Goal: Information Seeking & Learning: Find specific fact

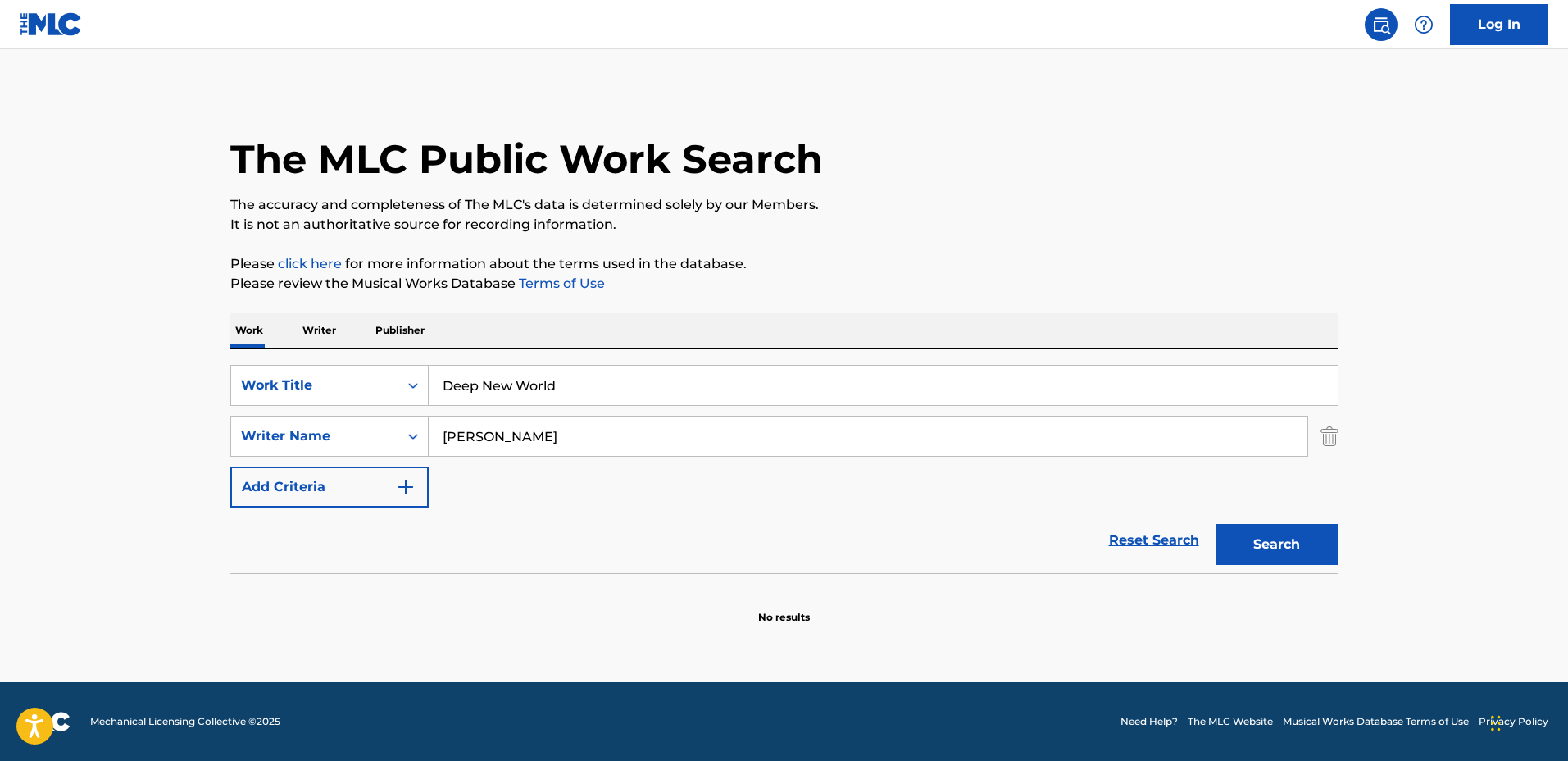
click at [710, 458] on div "SearchWithCriteriadbc6081e-651c-4bec-9adf-df39fbc46065 Work Title Deep New Worl…" at bounding box center [784, 436] width 1108 height 142
click at [701, 443] on input "[PERSON_NAME]" at bounding box center [868, 436] width 879 height 39
drag, startPoint x: 670, startPoint y: 433, endPoint x: 498, endPoint y: 419, distance: 172.6
click at [498, 419] on input "[PERSON_NAME]" at bounding box center [868, 436] width 879 height 39
type input "[PERSON_NAME]"
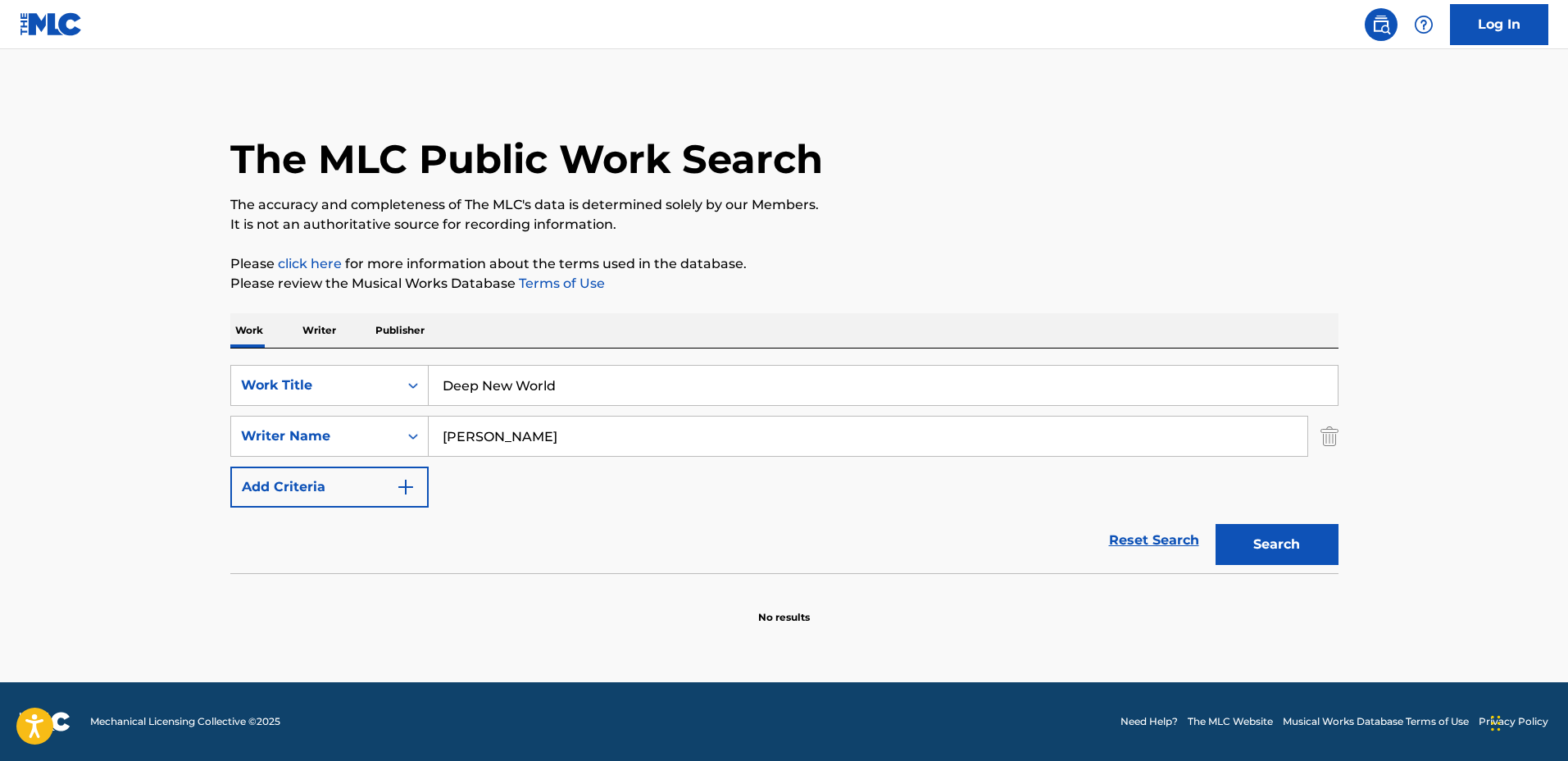
click at [1215, 524] on button "Search" at bounding box center [1276, 544] width 123 height 41
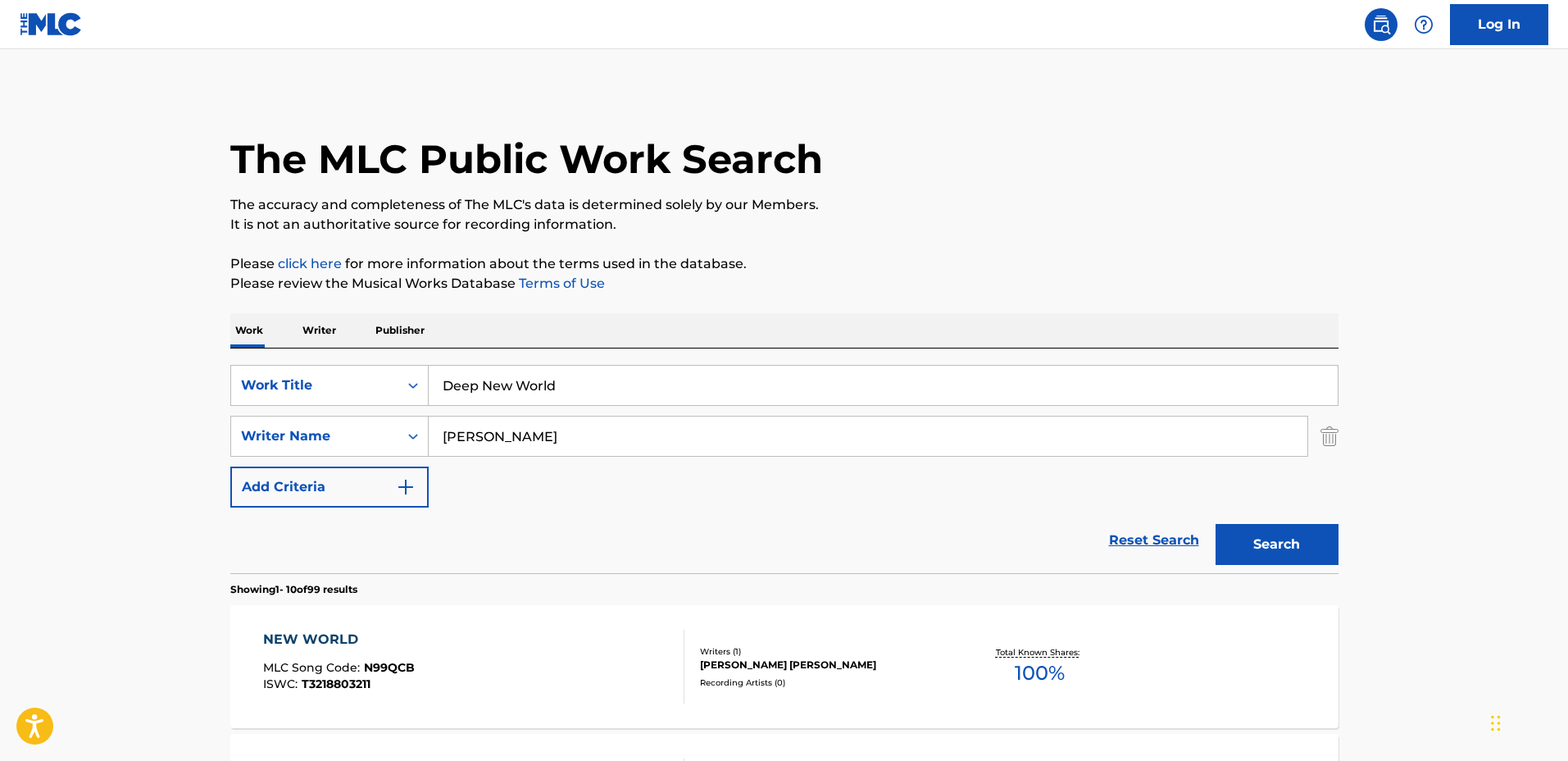
click at [655, 432] on input "[PERSON_NAME]" at bounding box center [868, 436] width 879 height 39
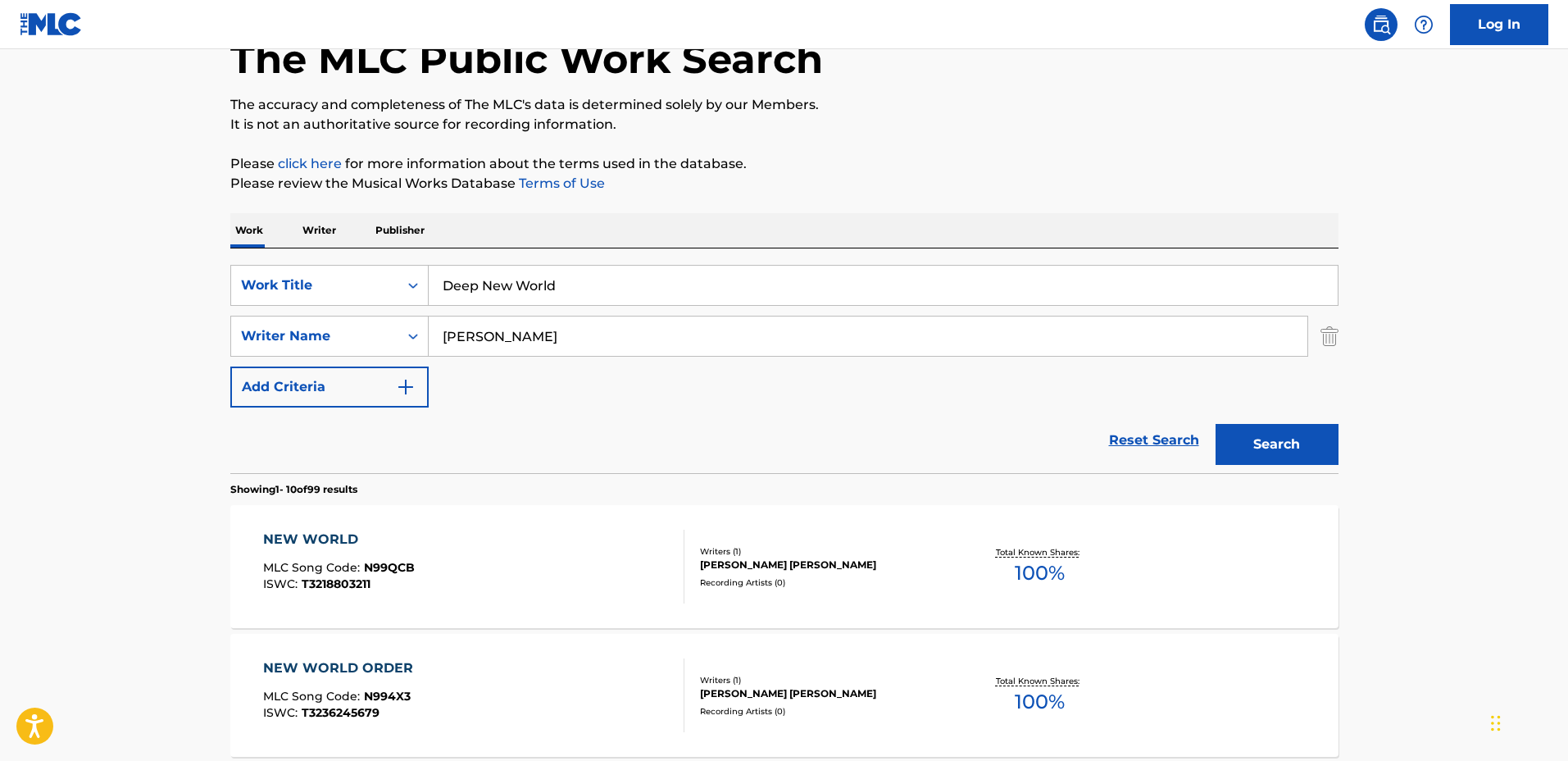
scroll to position [102, 0]
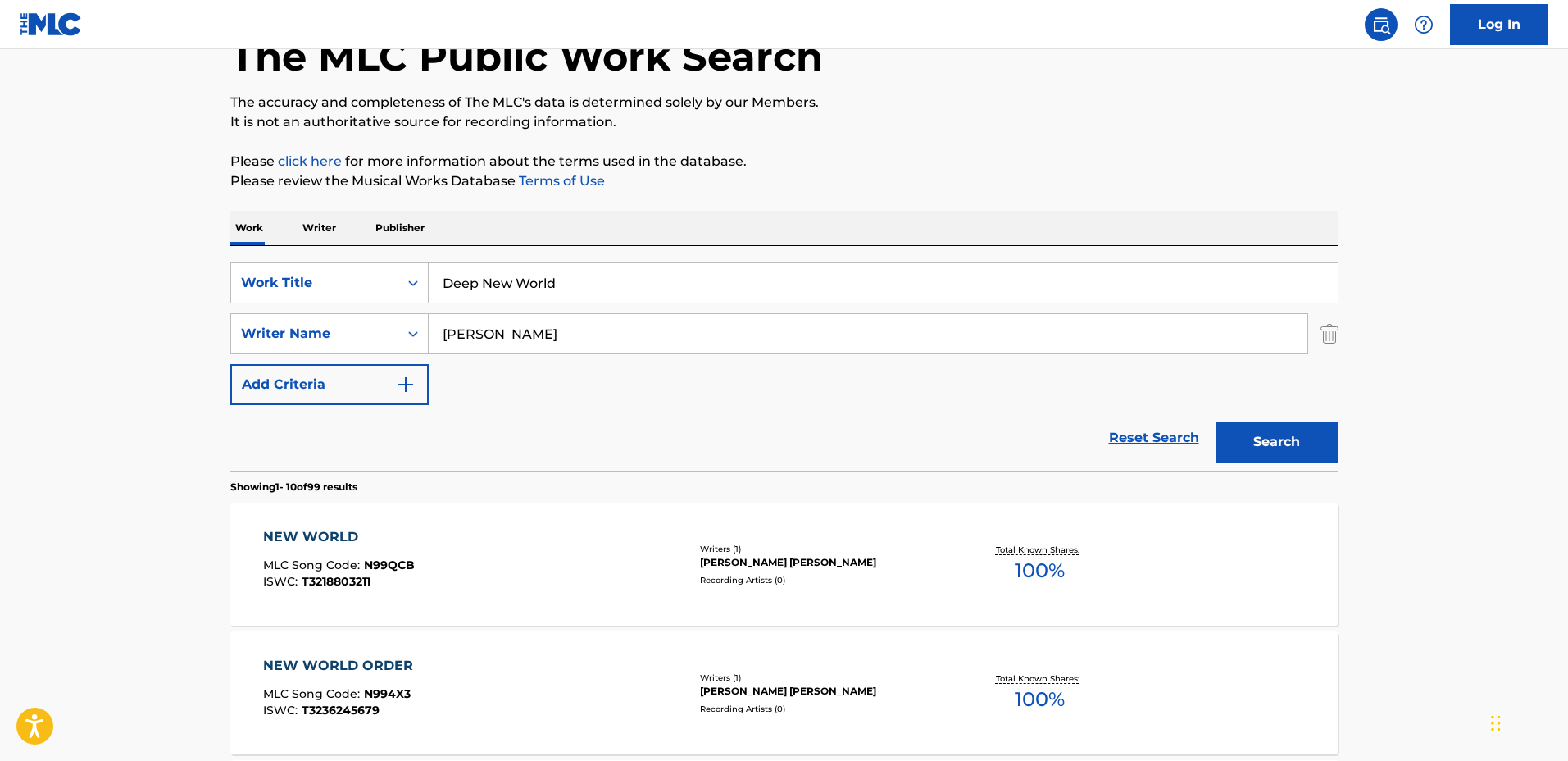
drag, startPoint x: 553, startPoint y: 271, endPoint x: 328, endPoint y: 259, distance: 225.3
click at [331, 259] on div "SearchWithCriteriadbc6081e-651c-4bec-9adf-df39fbc46065 Work Title Deep New Worl…" at bounding box center [784, 357] width 1108 height 225
type input "Clarity Thoughts"
click at [545, 332] on input "[PERSON_NAME]" at bounding box center [868, 333] width 879 height 39
type input "[PERSON_NAME]"
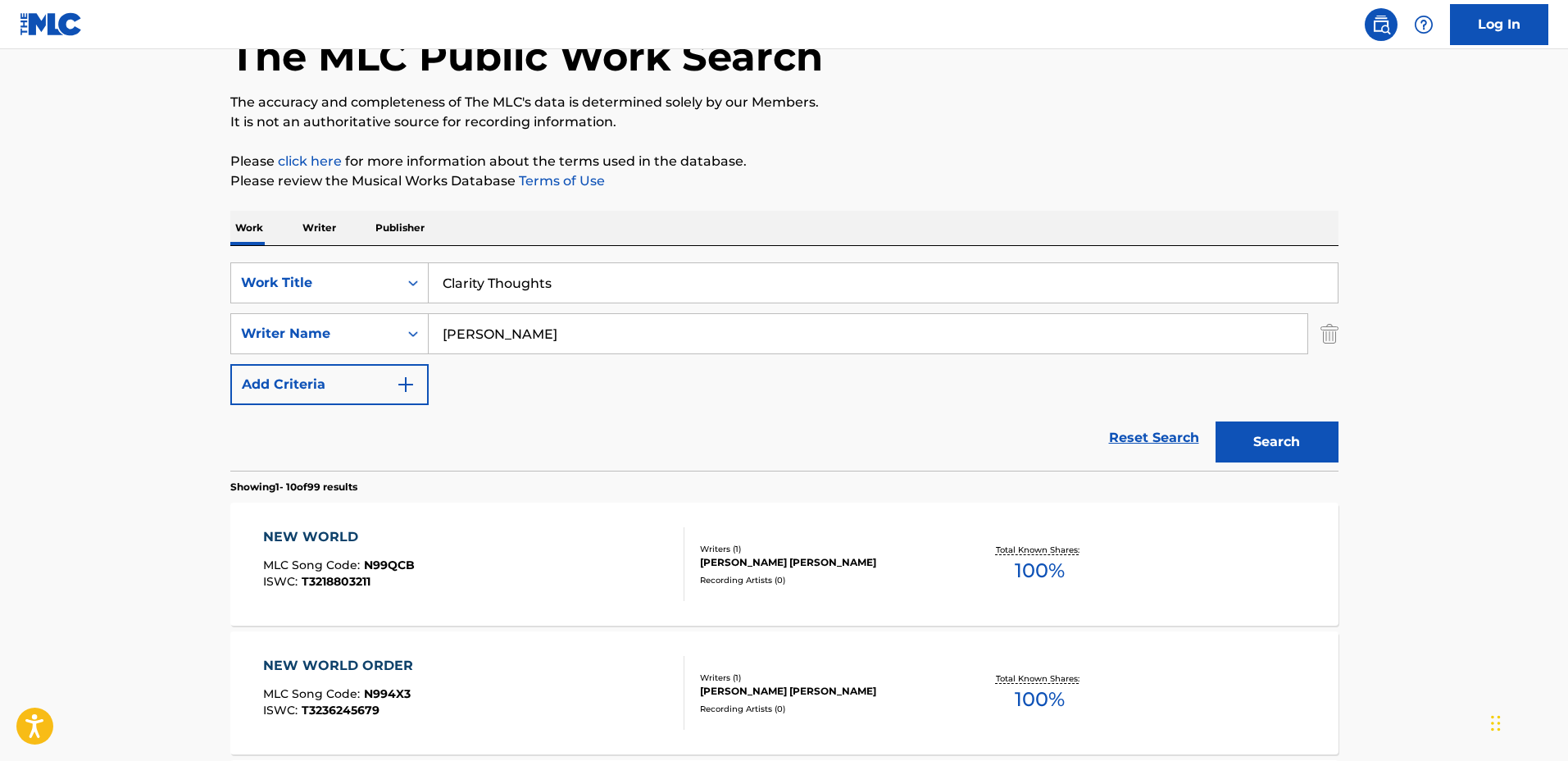
click at [1215, 421] on button "Search" at bounding box center [1276, 441] width 123 height 41
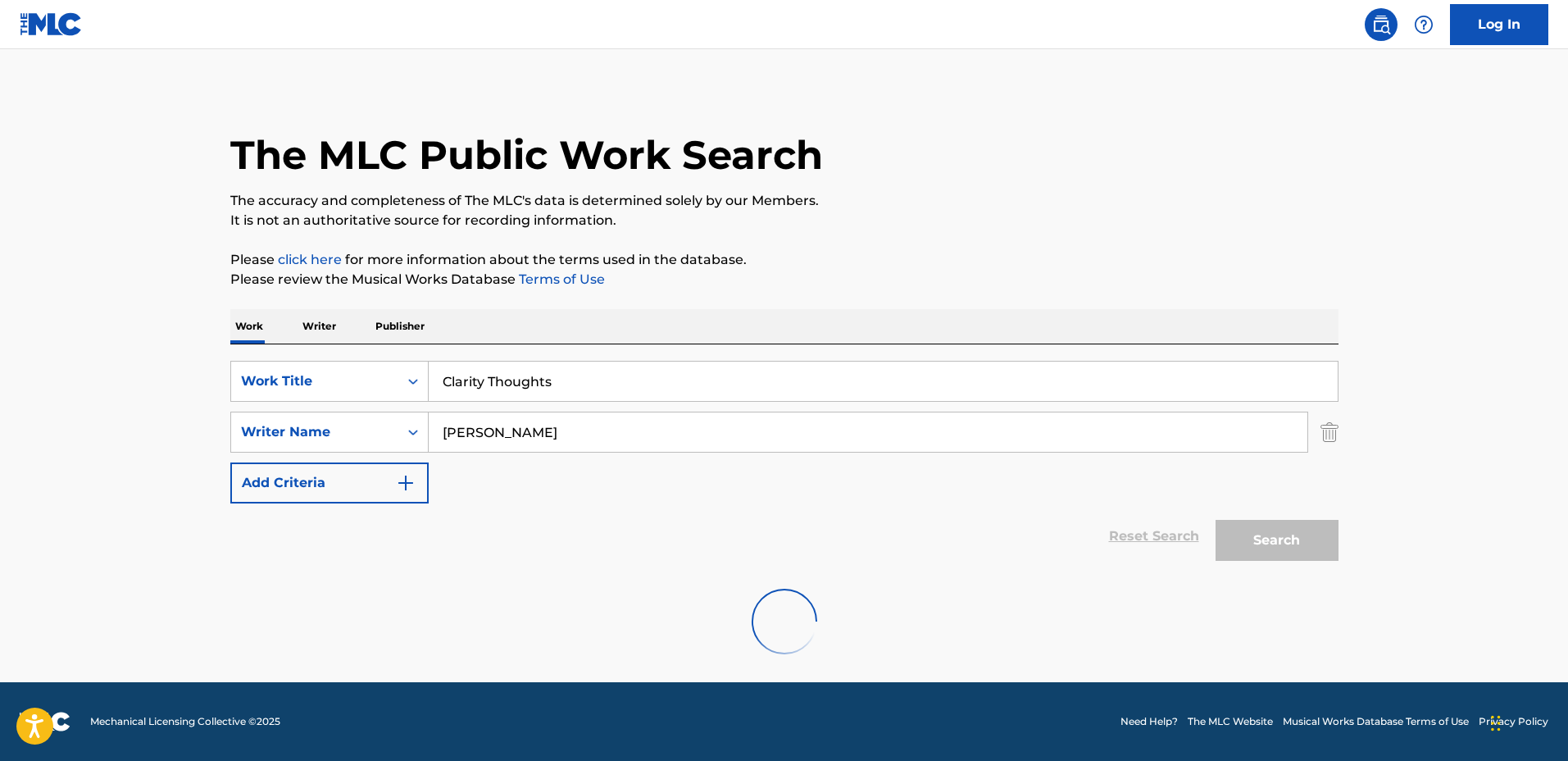
scroll to position [0, 0]
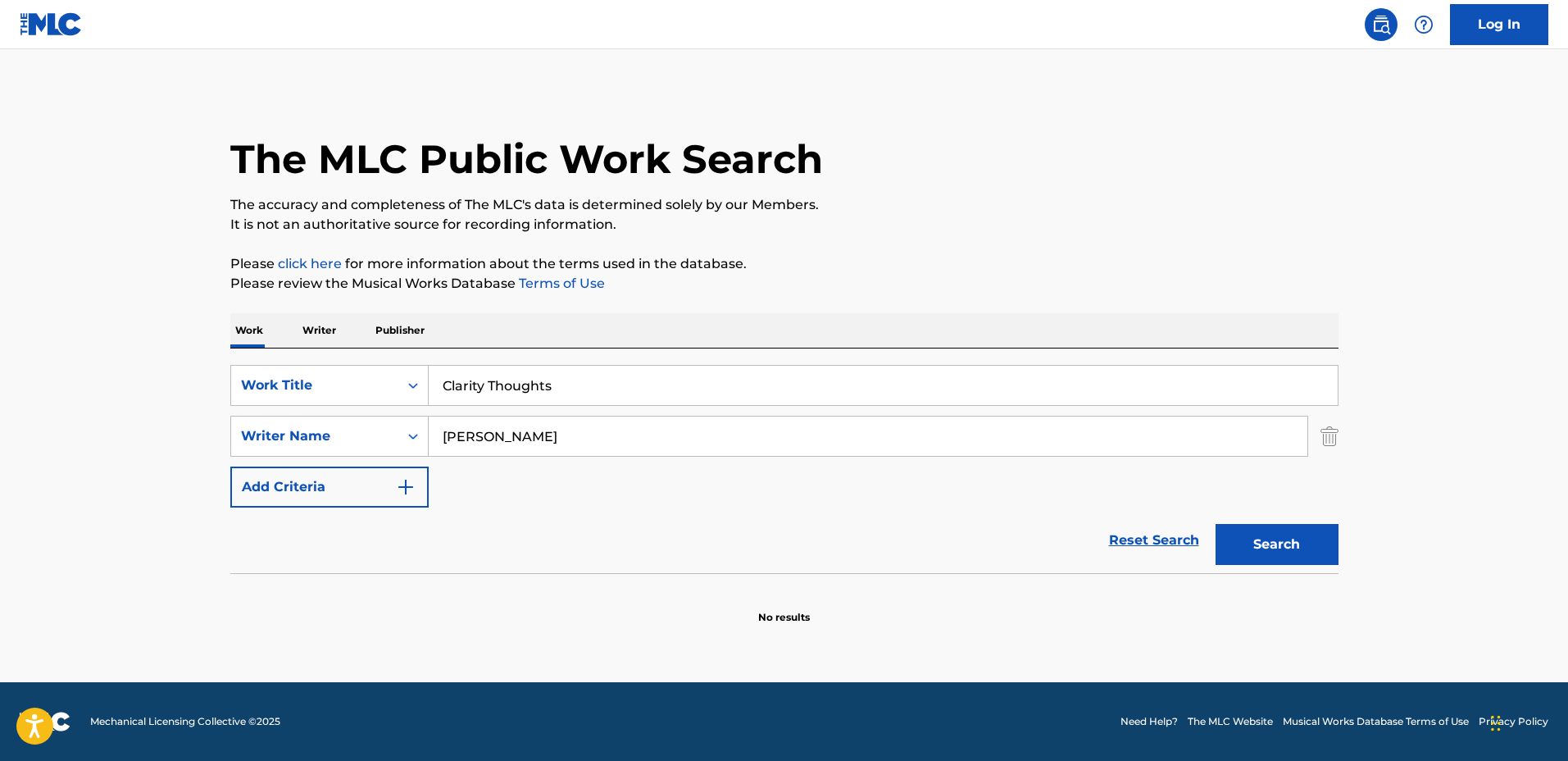
drag, startPoint x: 752, startPoint y: 384, endPoint x: 352, endPoint y: 319, distance: 405.2
click at [351, 320] on div "Work Writer Publisher SearchWithCriteriadbc6081e-651c-4bec-9adf-df39fbc46065 Wo…" at bounding box center [784, 468] width 1108 height 312
type input "[PERSON_NAME]"
drag, startPoint x: 371, startPoint y: 410, endPoint x: 350, endPoint y: 409, distance: 21.0
click at [349, 409] on div "SearchWithCriteriadbc6081e-651c-4bec-9adf-df39fbc46065 Work Title [PERSON_NAME]…" at bounding box center [784, 436] width 1108 height 142
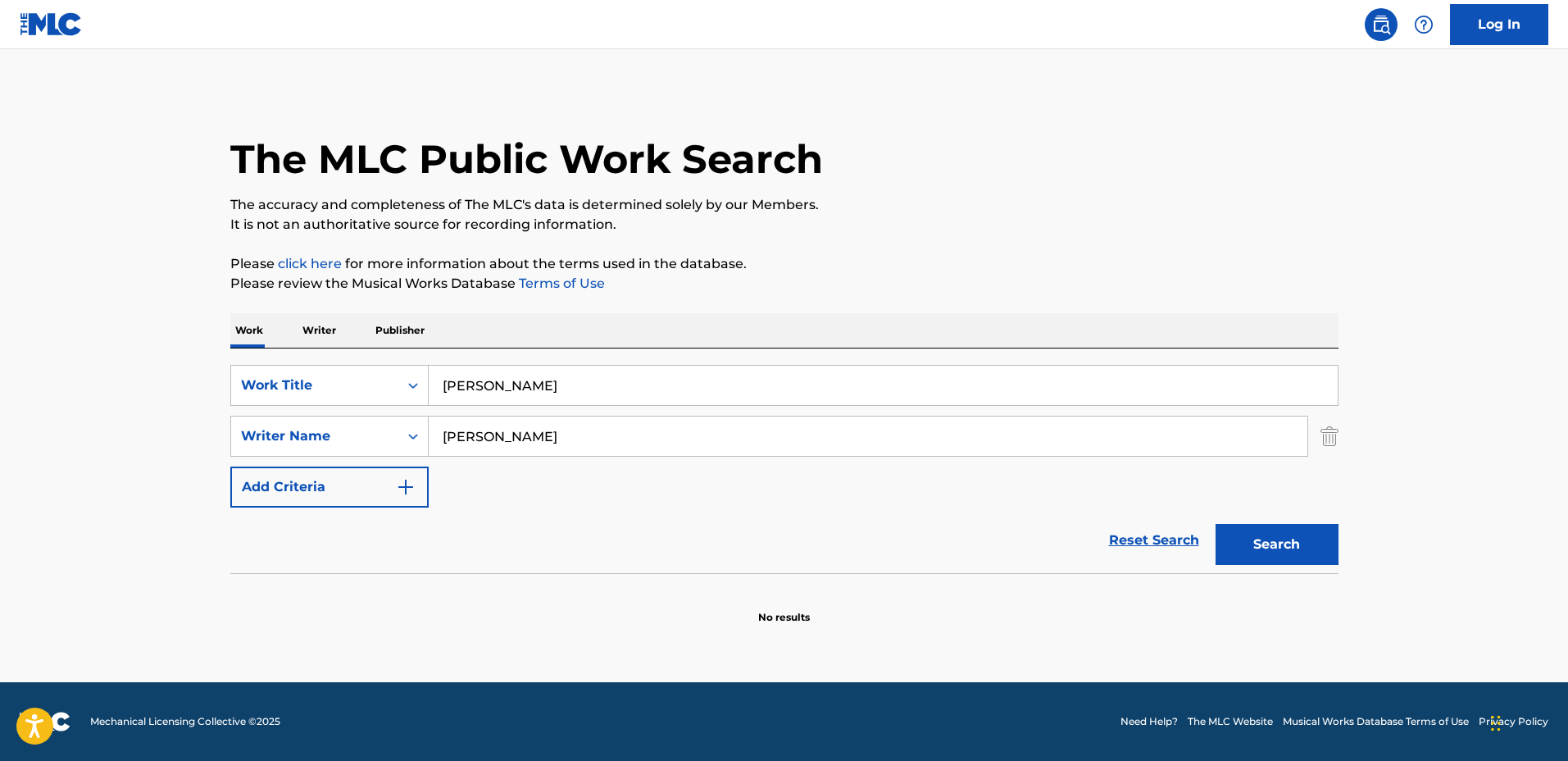
click at [1215, 524] on button "Search" at bounding box center [1276, 544] width 123 height 41
click at [488, 444] on input "[PERSON_NAME]" at bounding box center [868, 436] width 879 height 39
type input "[PERSON_NAME]"
click at [1215, 524] on button "Search" at bounding box center [1276, 544] width 123 height 41
click at [545, 387] on input "[PERSON_NAME]" at bounding box center [883, 384] width 908 height 39
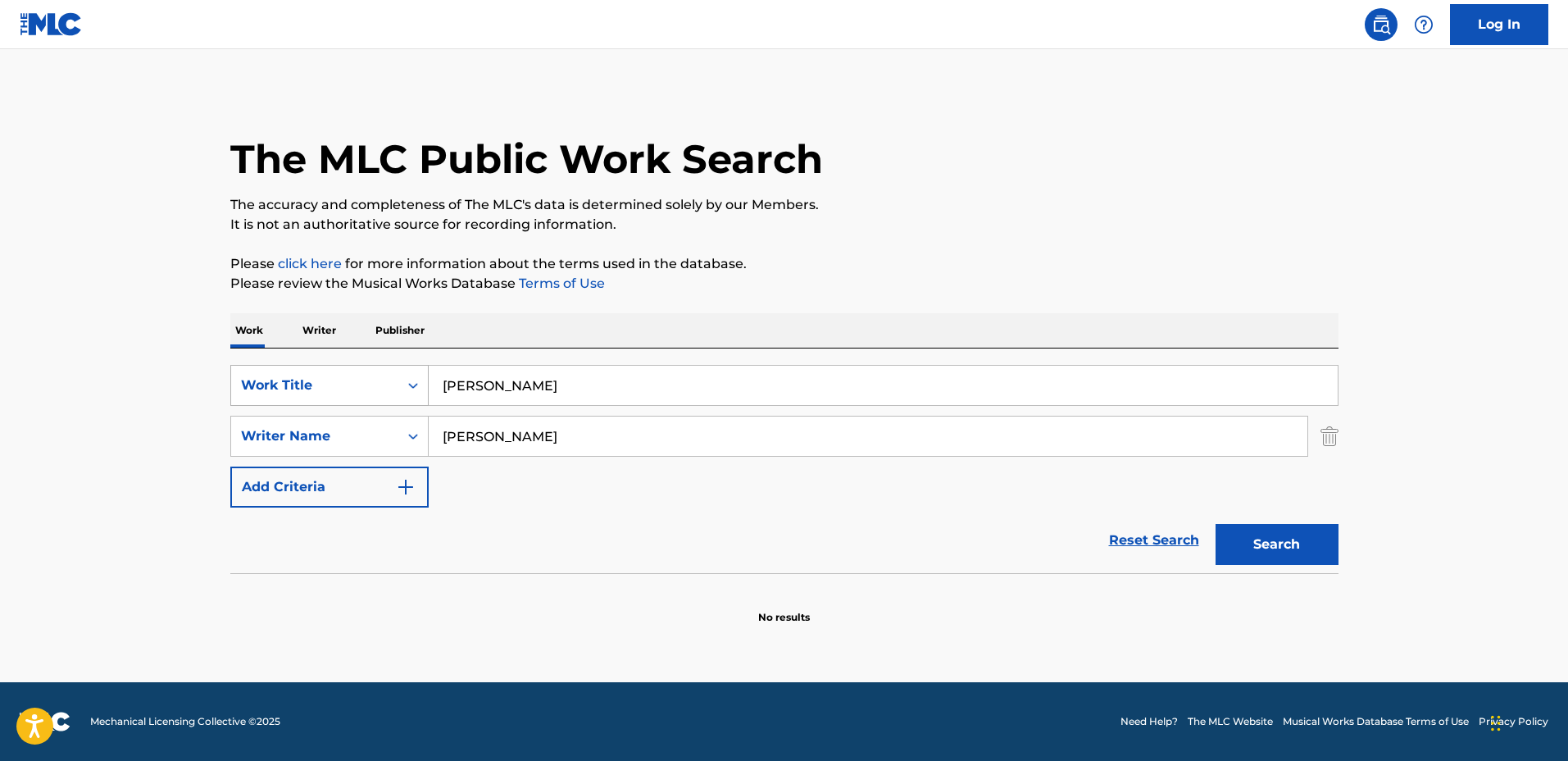
drag, startPoint x: 488, startPoint y: 379, endPoint x: 286, endPoint y: 377, distance: 202.0
click at [286, 377] on div "SearchWithCriteriadbc6081e-651c-4bec-9adf-df39fbc46065 Work Title [PERSON_NAME]" at bounding box center [784, 385] width 1108 height 41
type input "[PERSON_NAME]"
click at [1215, 524] on button "Search" at bounding box center [1276, 544] width 123 height 41
drag, startPoint x: 741, startPoint y: 387, endPoint x: 267, endPoint y: 365, distance: 474.5
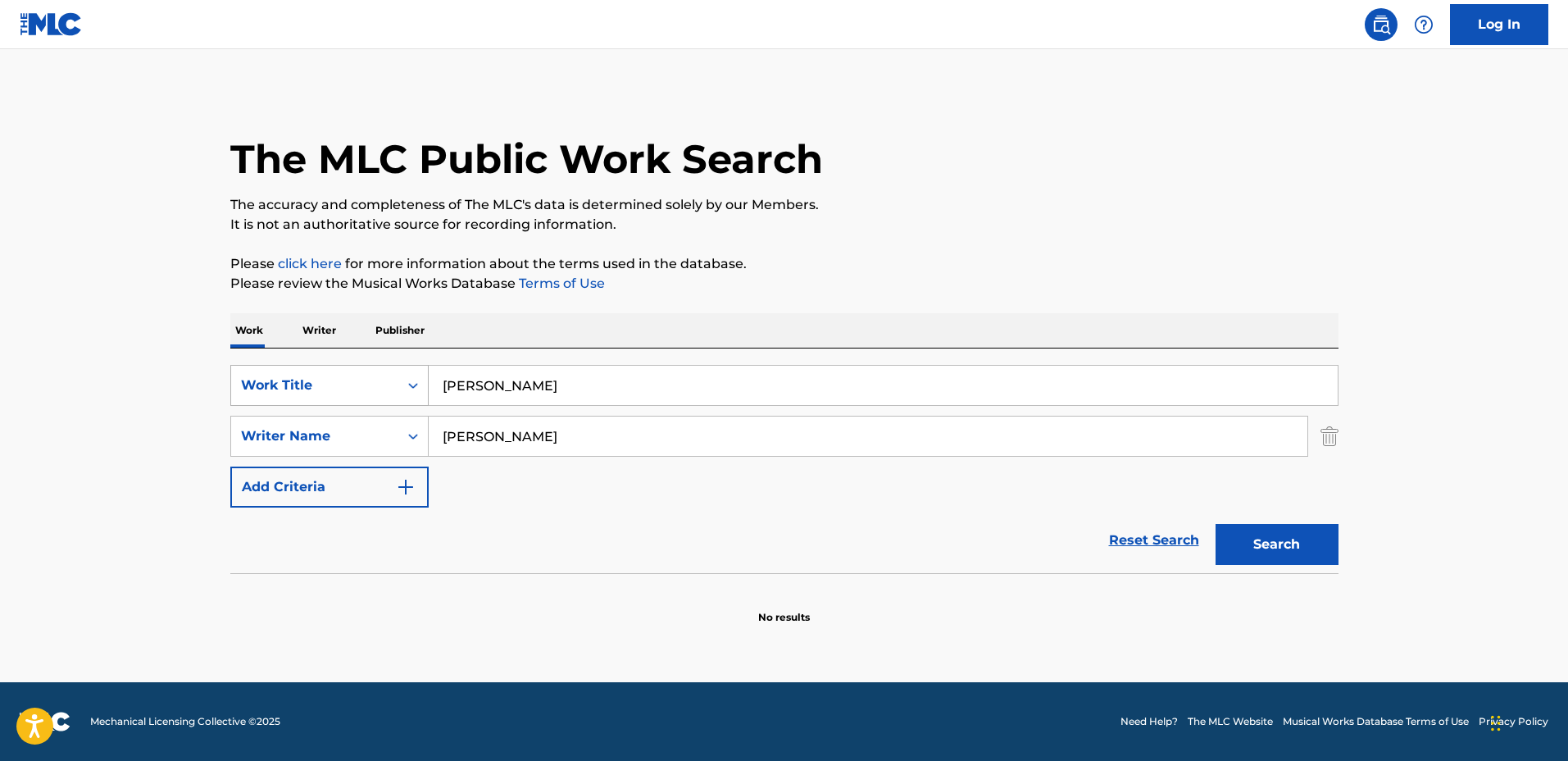
click at [270, 365] on div "SearchWithCriteriadbc6081e-651c-4bec-9adf-df39fbc46065 Work Title [PERSON_NAME]" at bounding box center [784, 385] width 1108 height 41
type input "Light as Air"
drag, startPoint x: 491, startPoint y: 432, endPoint x: 410, endPoint y: 429, distance: 81.1
click at [405, 425] on div "SearchWithCriteria127c16b9-6f75-4a02-999d-925662765c10 Writer Name [PERSON_NAME]" at bounding box center [784, 436] width 1108 height 41
type input "[PERSON_NAME]"
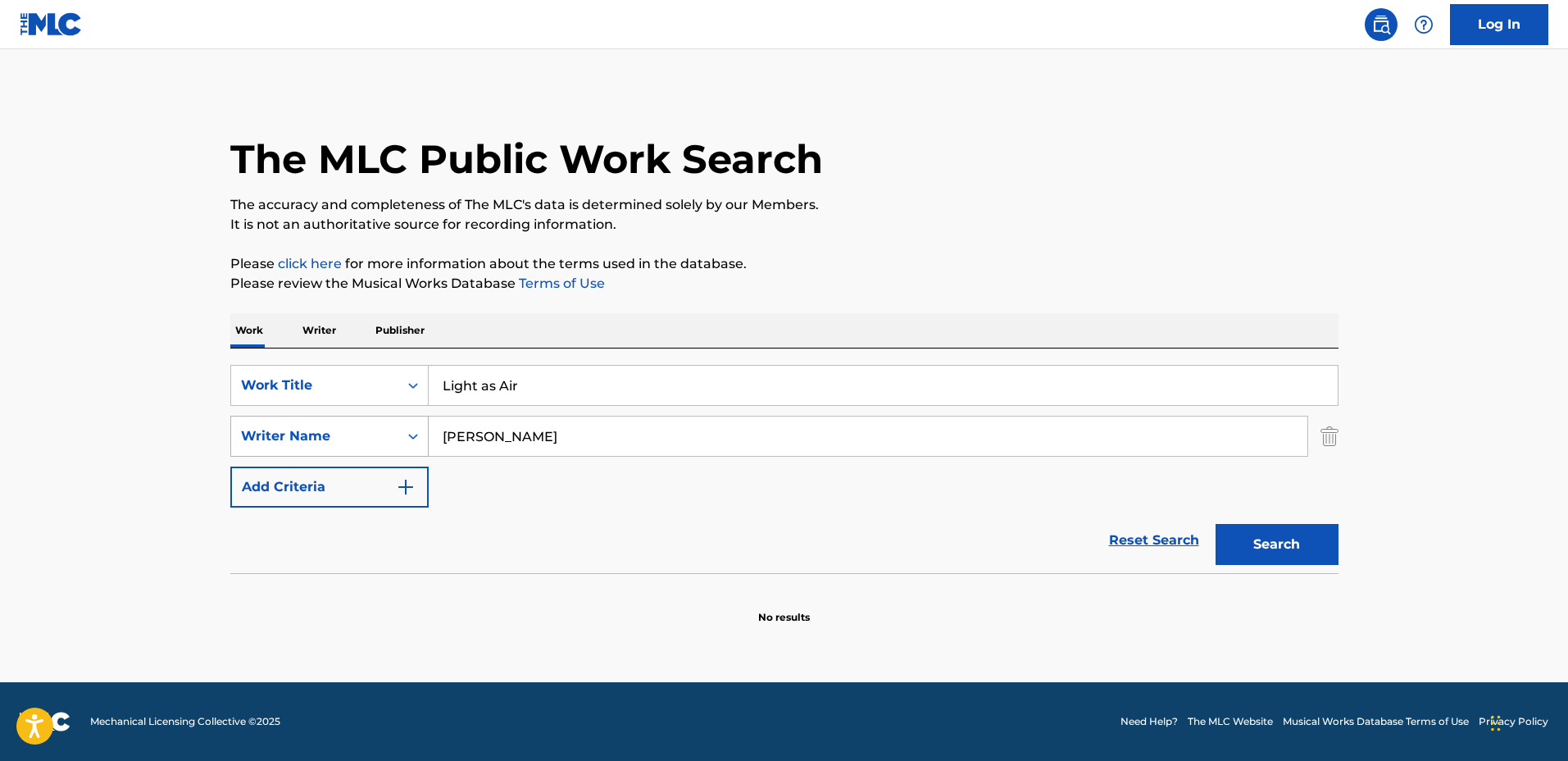
click at [1215, 524] on button "Search" at bounding box center [1276, 544] width 123 height 41
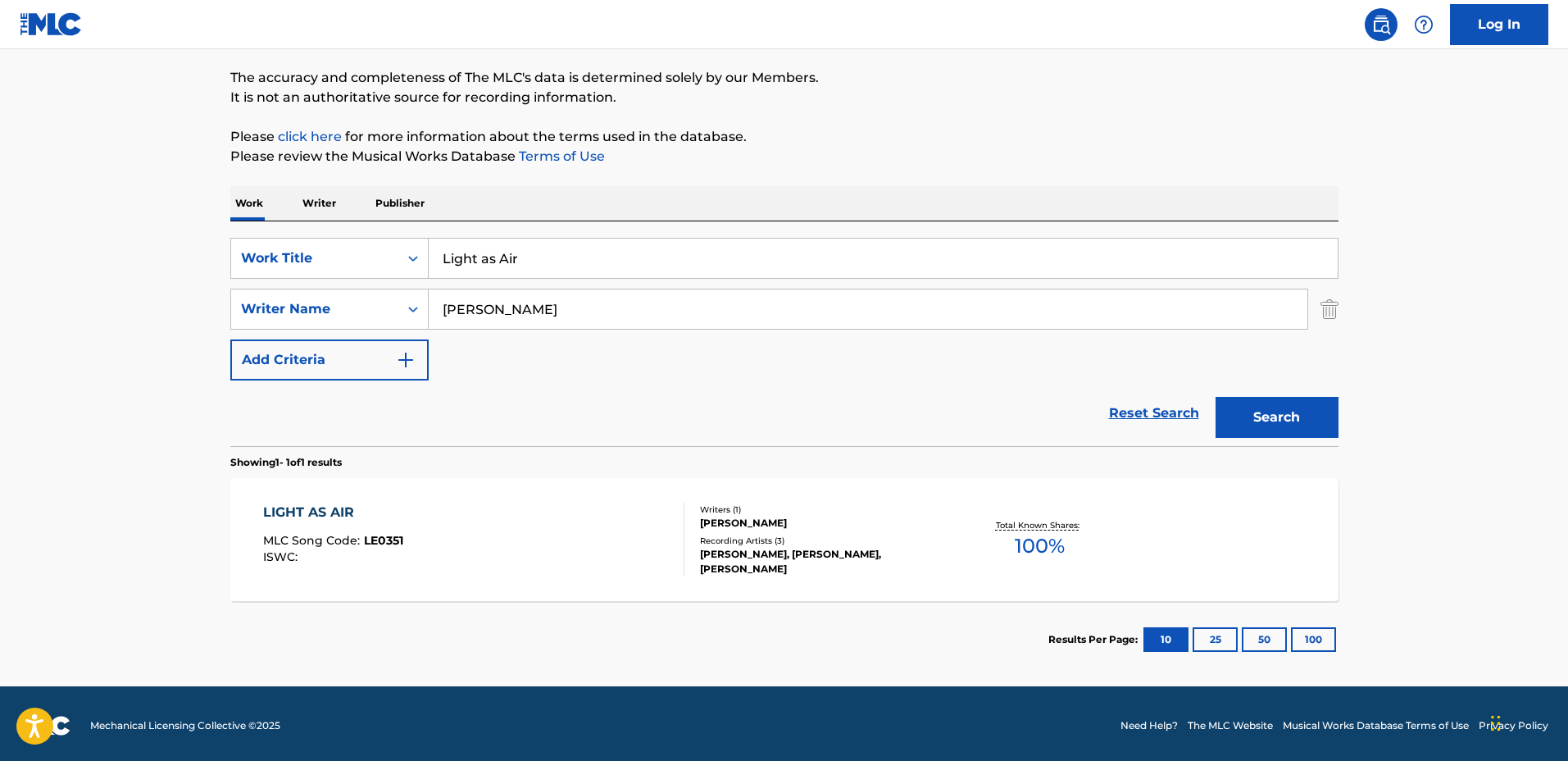
scroll to position [131, 0]
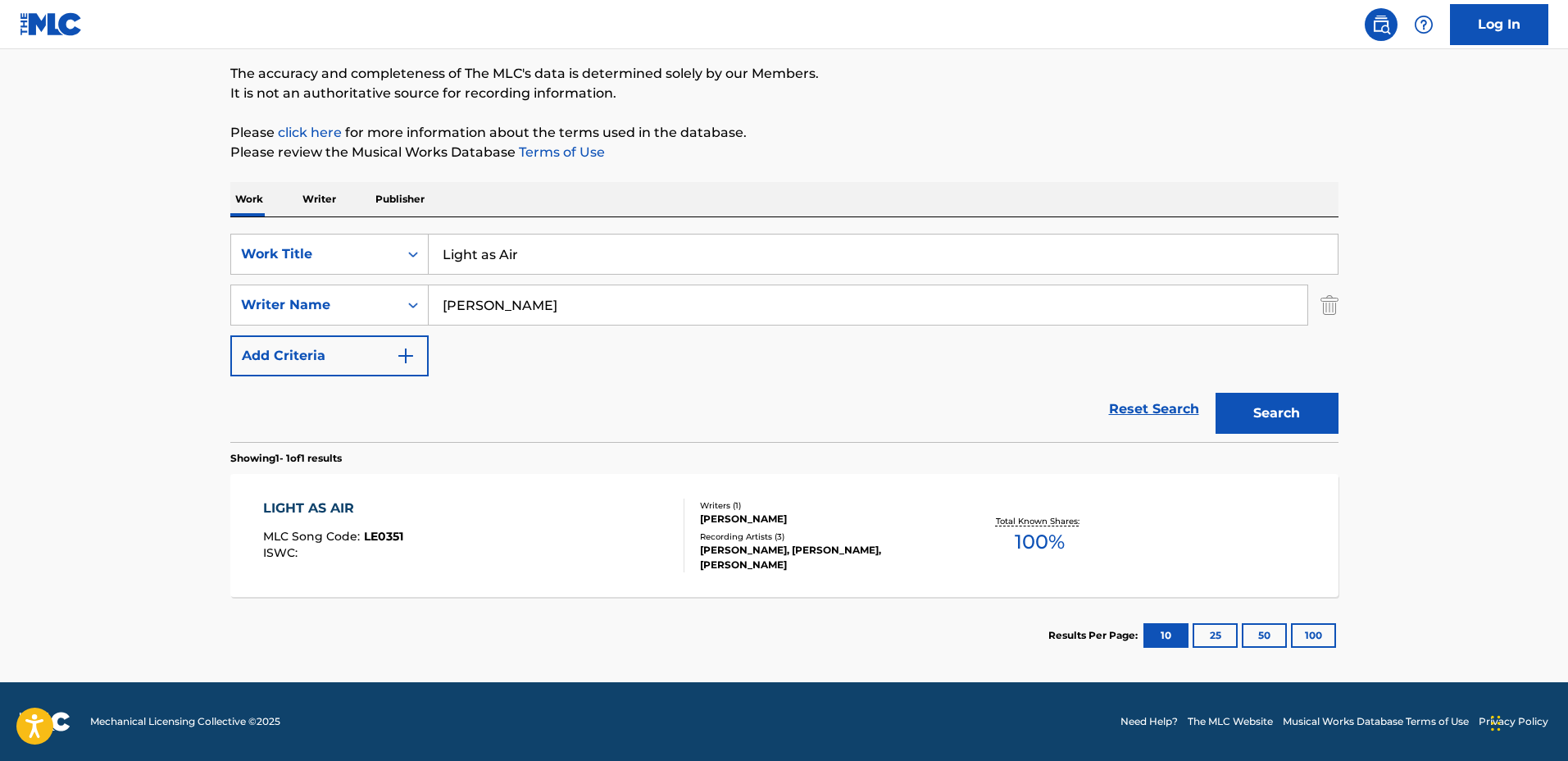
click at [922, 533] on div "Writers ( 1 ) [PERSON_NAME] Recording Artists ( 3 ) [PERSON_NAME], [PERSON_NAME…" at bounding box center [815, 536] width 263 height 73
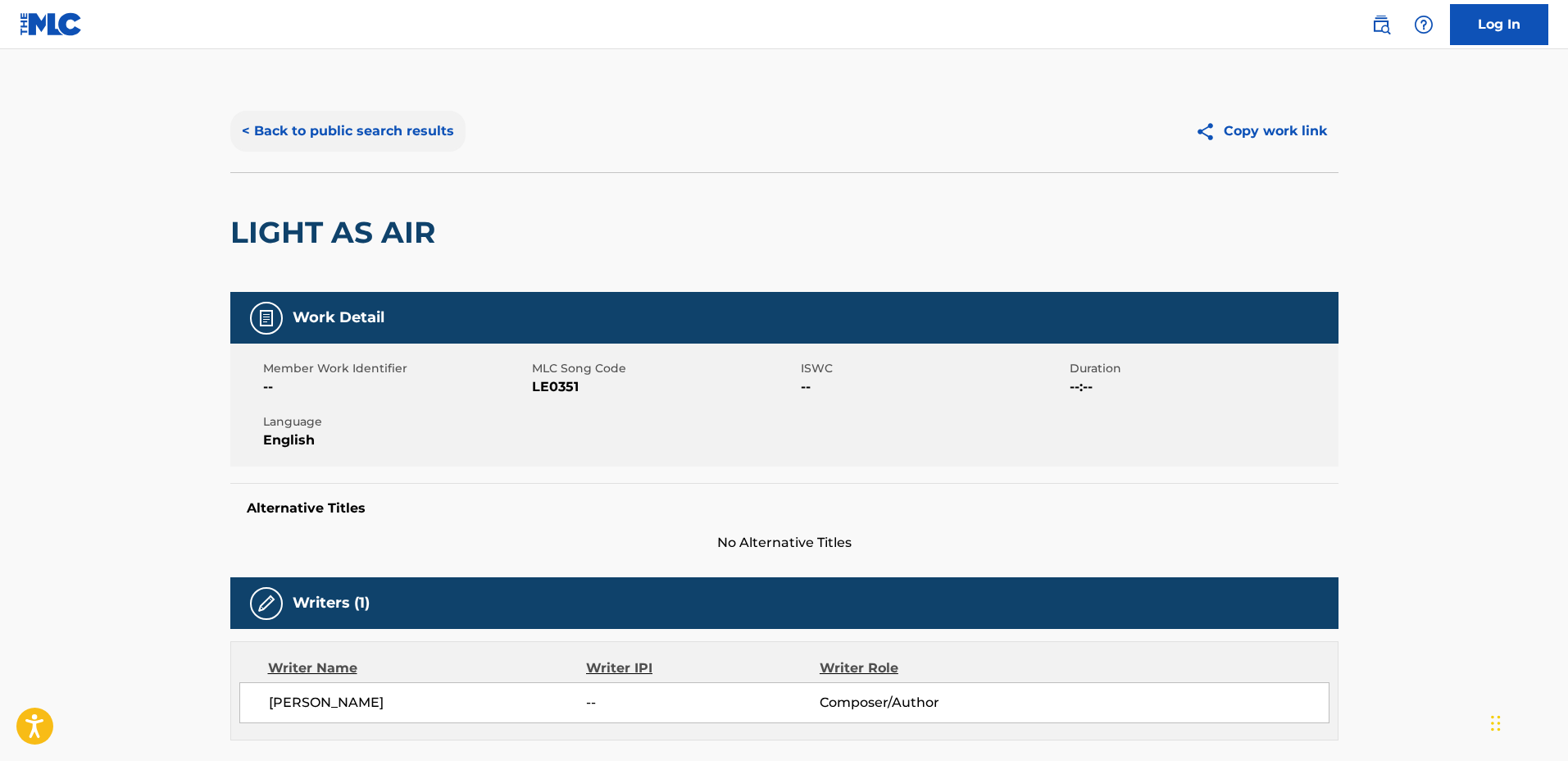
click at [397, 124] on button "< Back to public search results" at bounding box center [348, 131] width 235 height 41
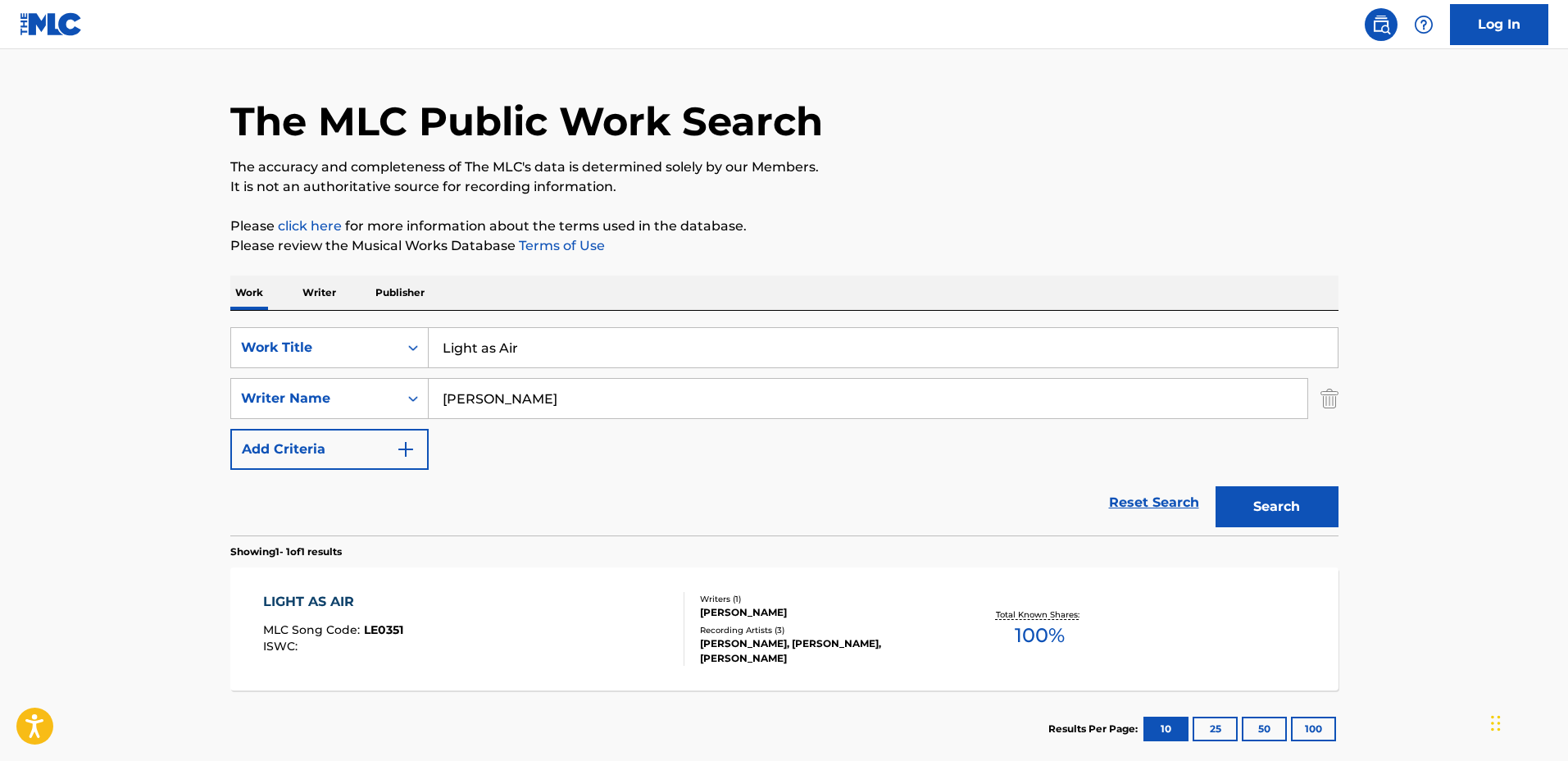
click at [664, 351] on input "Light as Air" at bounding box center [883, 347] width 908 height 39
drag, startPoint x: 569, startPoint y: 339, endPoint x: 356, endPoint y: 330, distance: 213.2
click at [356, 330] on div "SearchWithCriteriadbc6081e-651c-4bec-9adf-df39fbc46065 Work Title Light as Air" at bounding box center [784, 347] width 1108 height 41
type input "A Beautiful Memory"
click at [561, 373] on div "SearchWithCriteriadbc6081e-651c-4bec-9adf-df39fbc46065 Work Title A Beautiful M…" at bounding box center [784, 398] width 1108 height 142
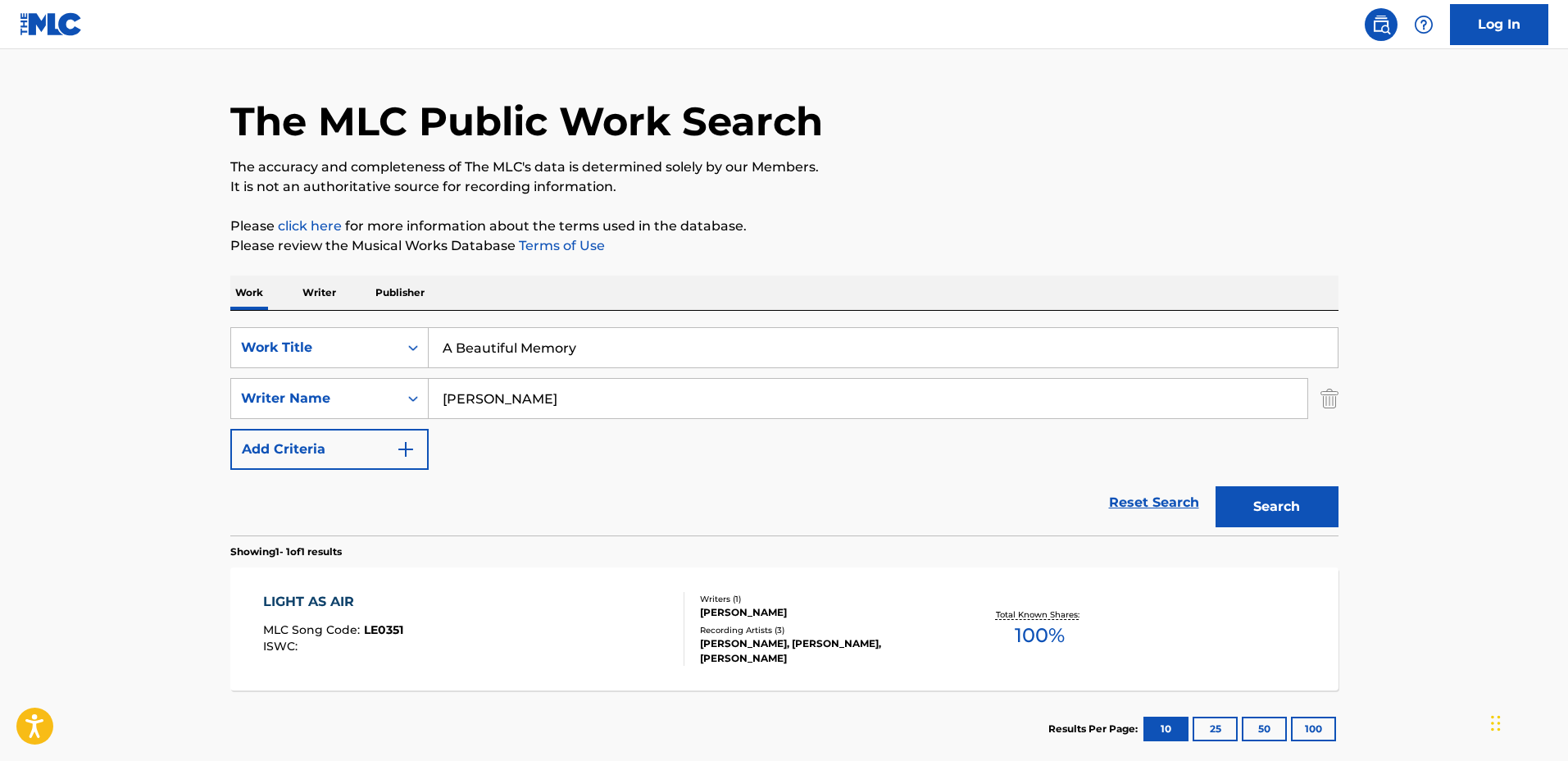
drag, startPoint x: 563, startPoint y: 377, endPoint x: 390, endPoint y: 370, distance: 173.1
click at [390, 370] on div "SearchWithCriteriadbc6081e-651c-4bec-9adf-df39fbc46065 Work Title A Beautiful M…" at bounding box center [784, 398] width 1108 height 142
drag, startPoint x: 553, startPoint y: 394, endPoint x: 384, endPoint y: 372, distance: 170.4
click at [384, 372] on div "SearchWithCriteriadbc6081e-651c-4bec-9adf-df39fbc46065 Work Title A Beautiful M…" at bounding box center [784, 398] width 1108 height 142
type input "[PERSON_NAME]"
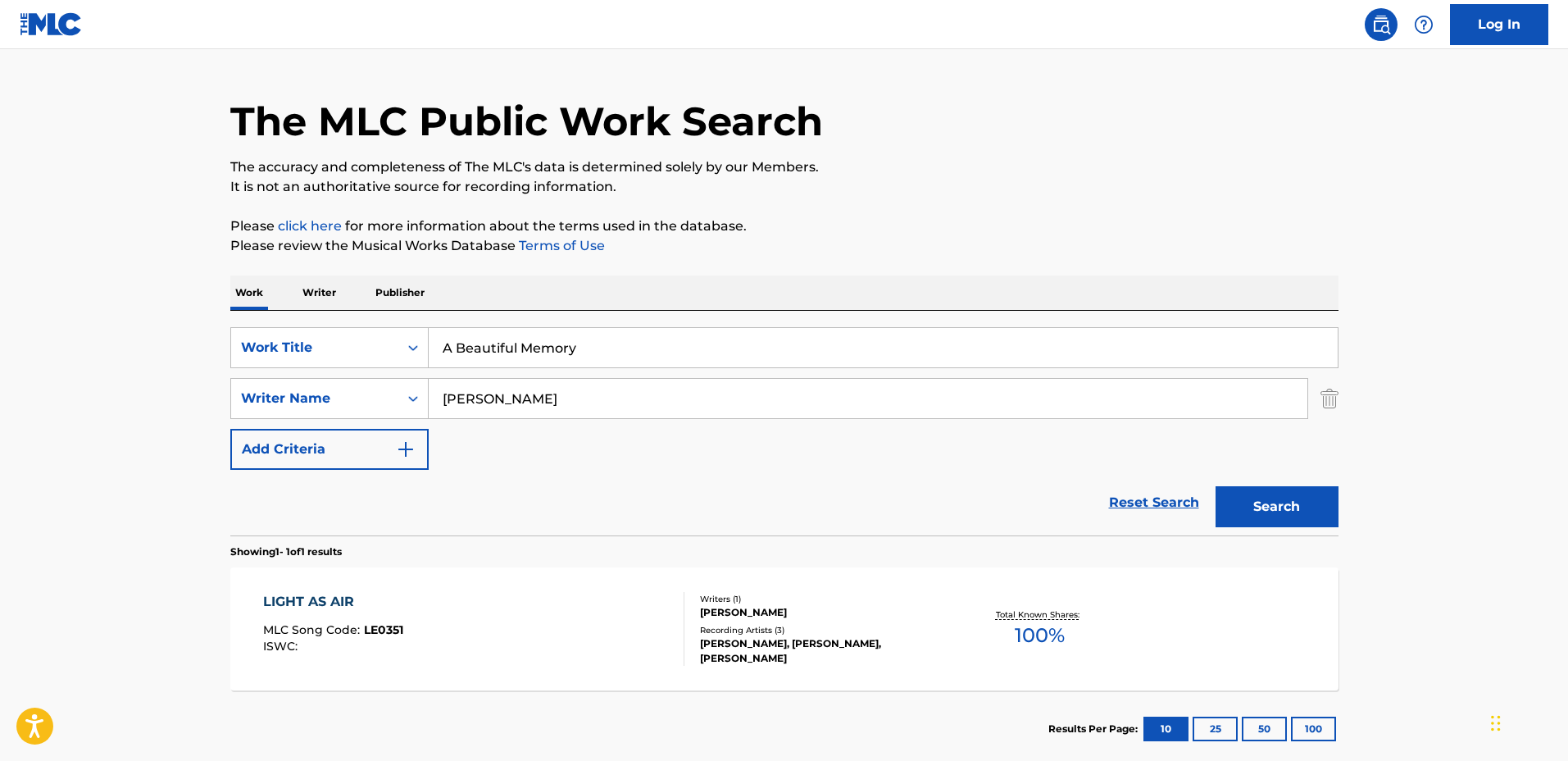
click at [1215, 486] on button "Search" at bounding box center [1276, 506] width 123 height 41
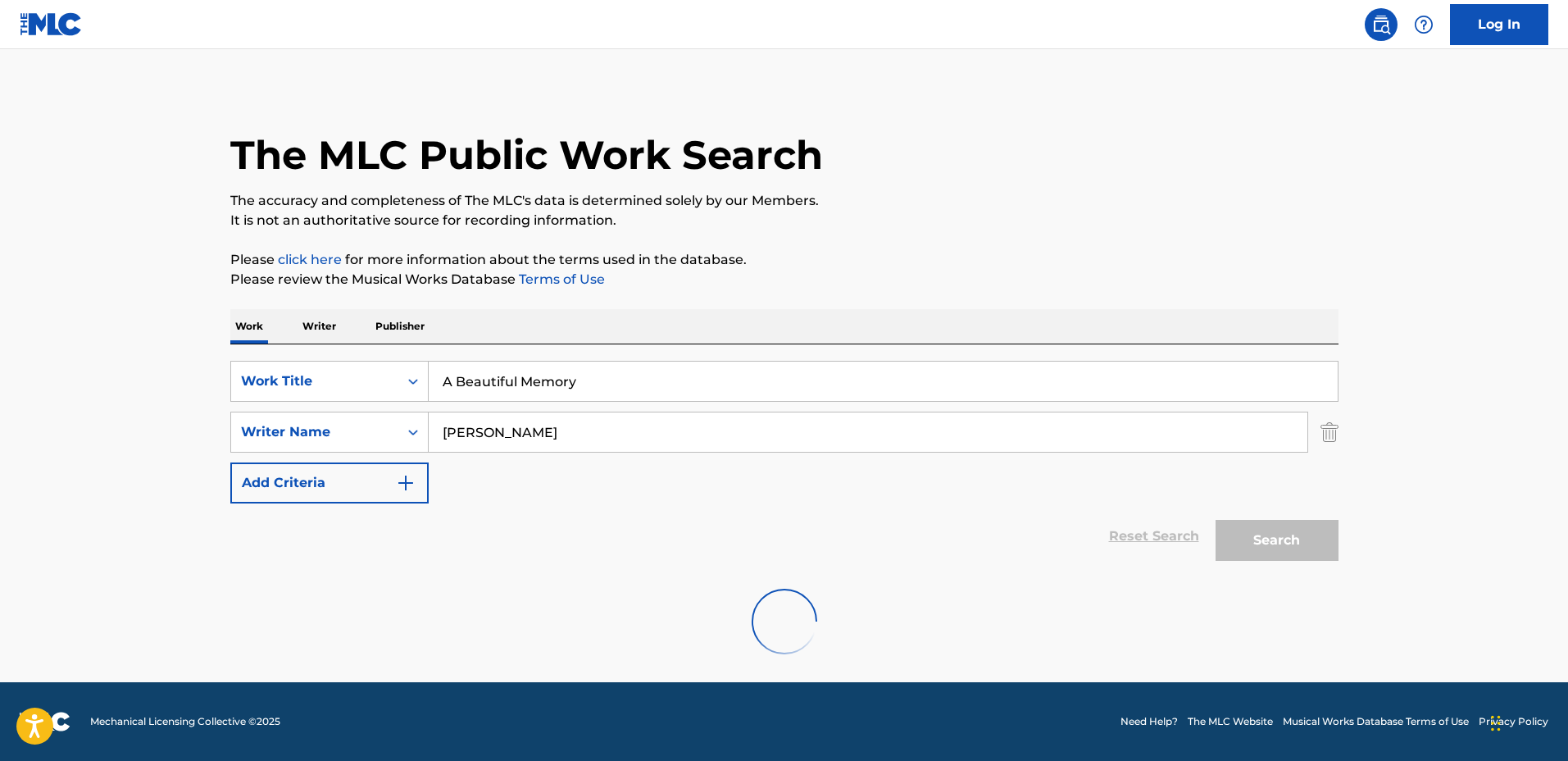
scroll to position [0, 0]
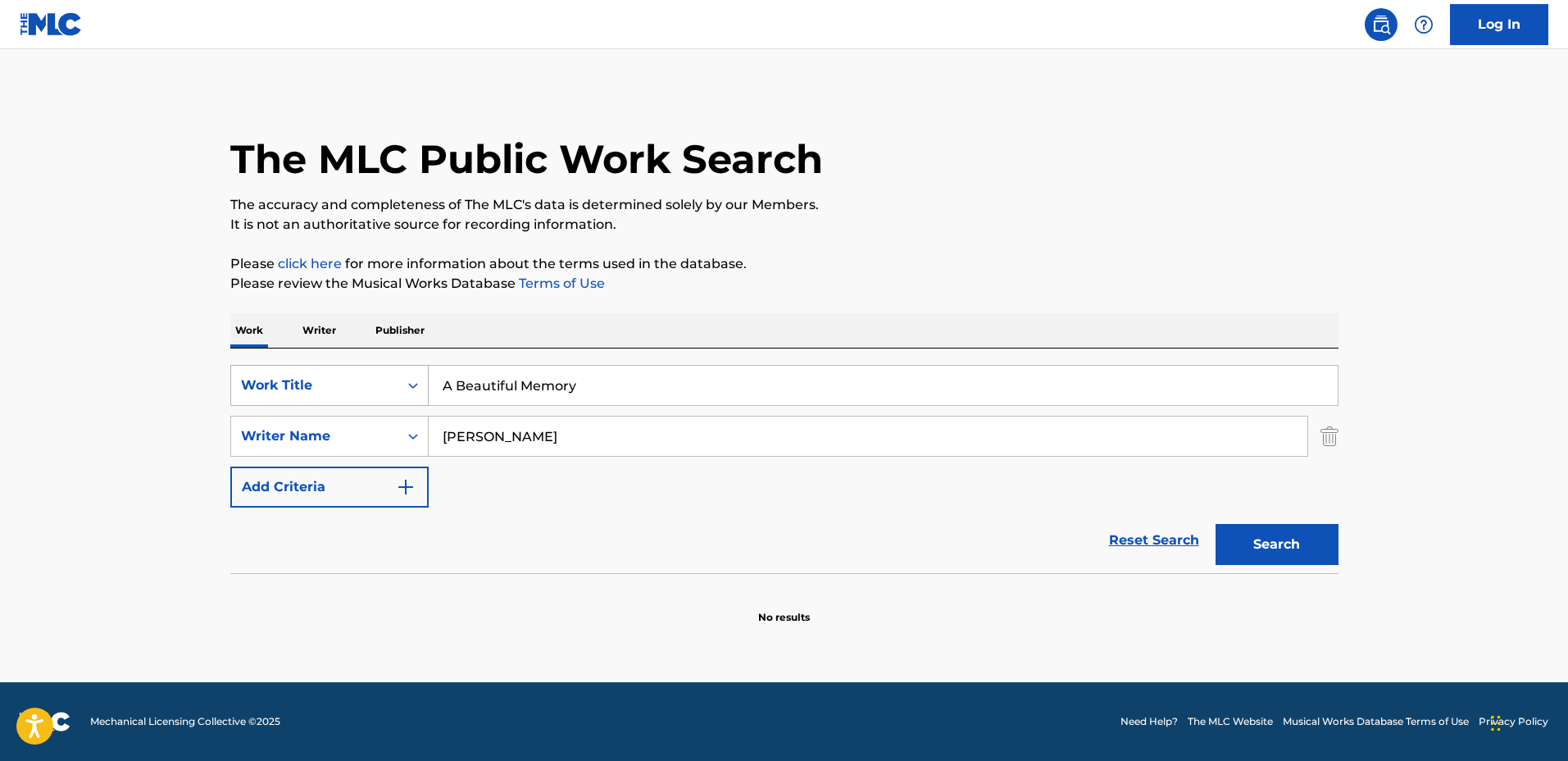
drag, startPoint x: 804, startPoint y: 392, endPoint x: 341, endPoint y: 382, distance: 463.1
click at [341, 382] on div "SearchWithCriteriadbc6081e-651c-4bec-9adf-df39fbc46065 Work Title A Beautiful M…" at bounding box center [784, 385] width 1108 height 41
type input "Waltzing Through the Years"
click at [1215, 524] on button "Search" at bounding box center [1276, 544] width 123 height 41
drag, startPoint x: 522, startPoint y: 427, endPoint x: 508, endPoint y: 419, distance: 16.1
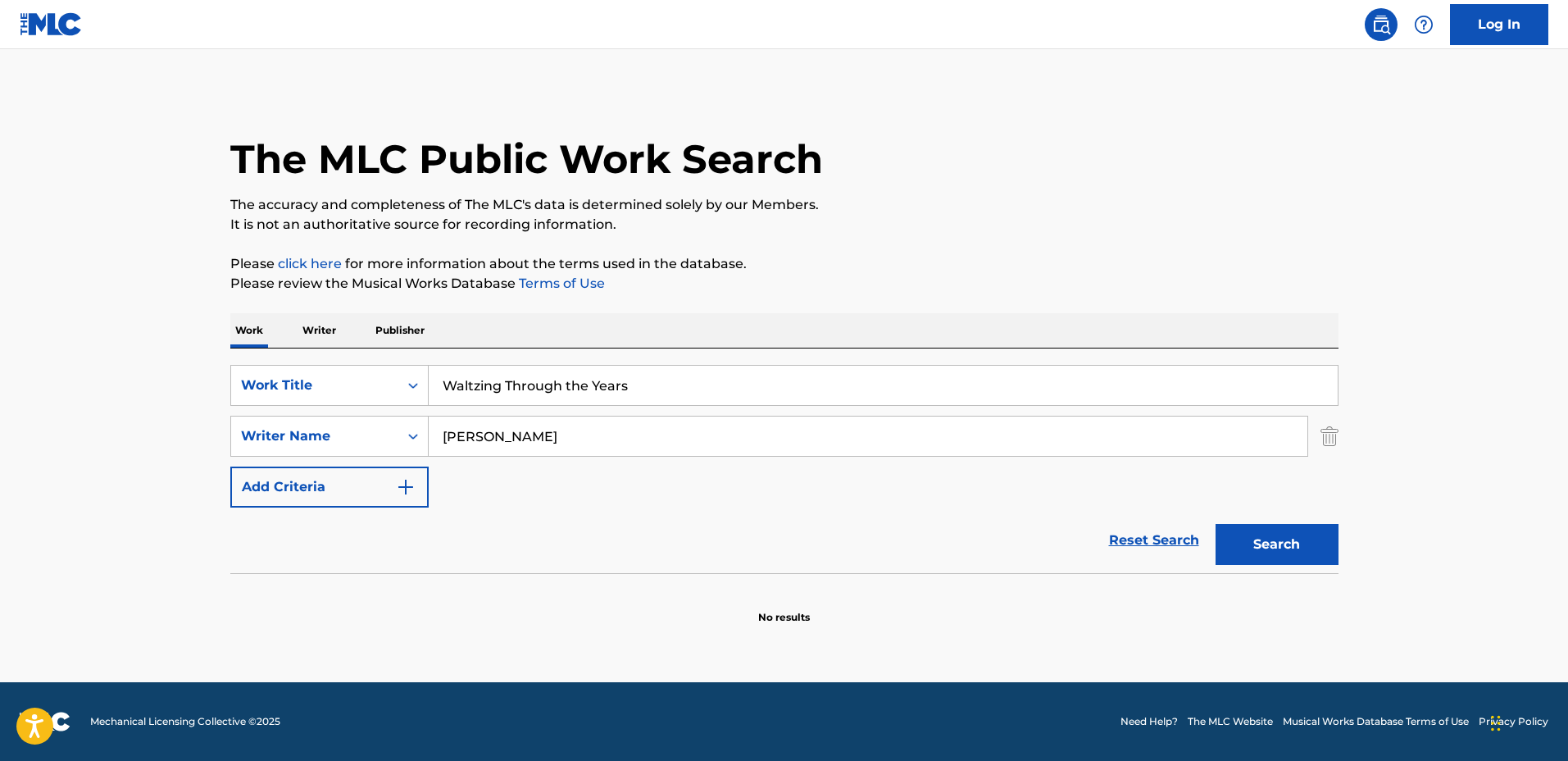
click at [493, 425] on input "[PERSON_NAME]" at bounding box center [868, 436] width 879 height 39
type input "[PERSON_NAME]"
click at [1215, 524] on button "Search" at bounding box center [1276, 544] width 123 height 41
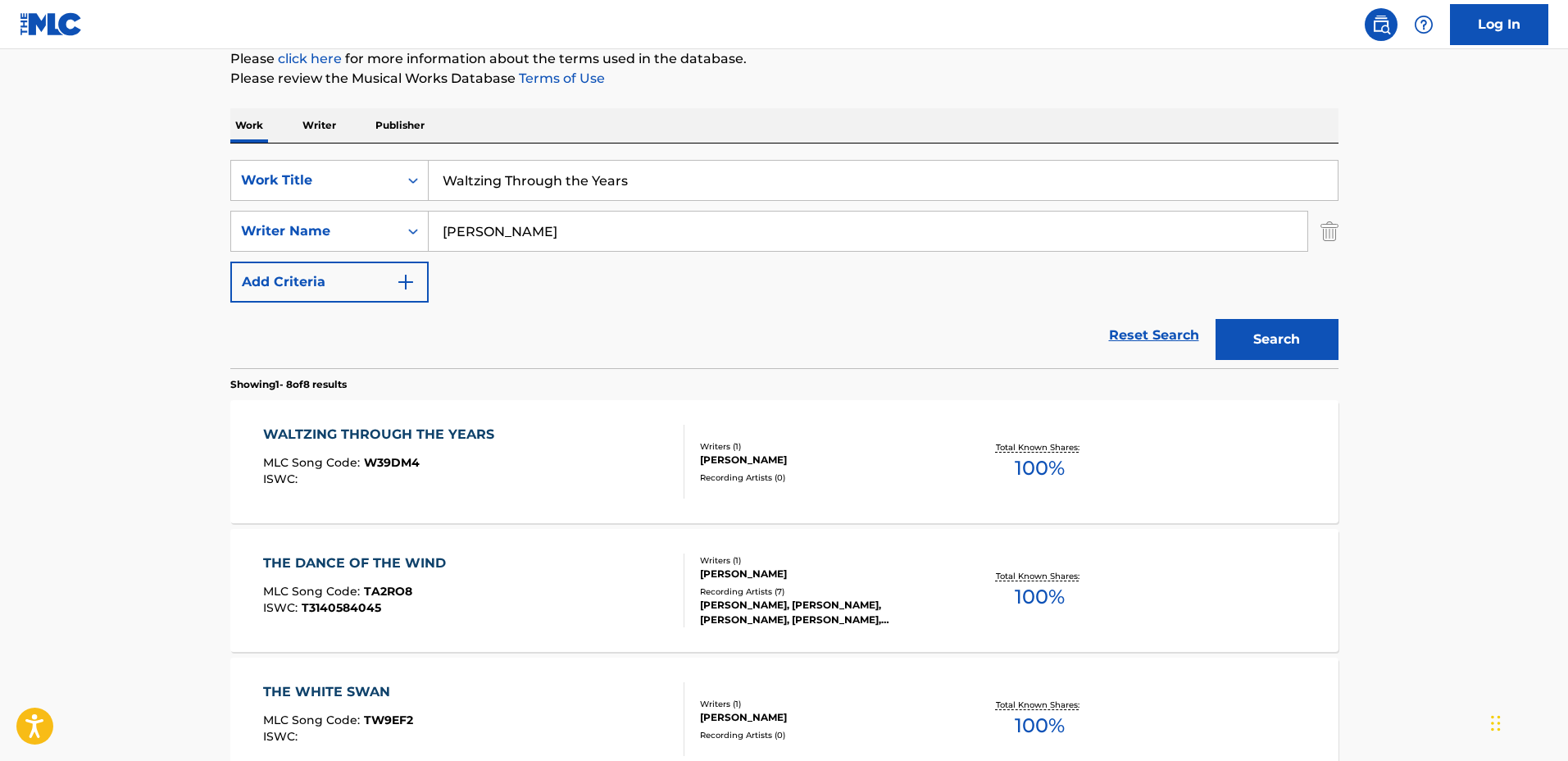
click at [863, 467] on div "Writers ( 1 ) [PERSON_NAME] Recording Artists ( 0 )" at bounding box center [815, 462] width 263 height 44
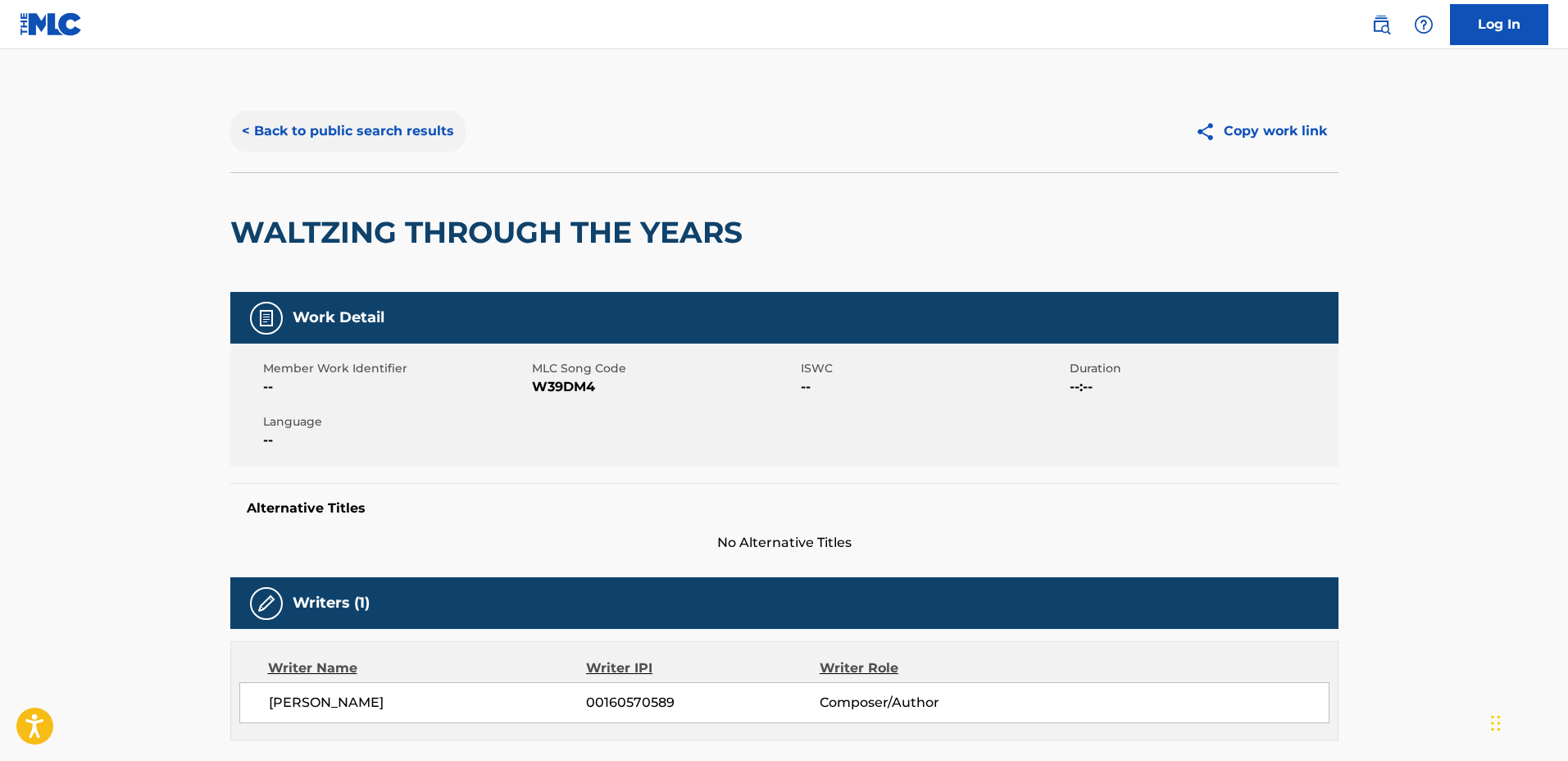
click at [388, 138] on button "< Back to public search results" at bounding box center [348, 131] width 235 height 41
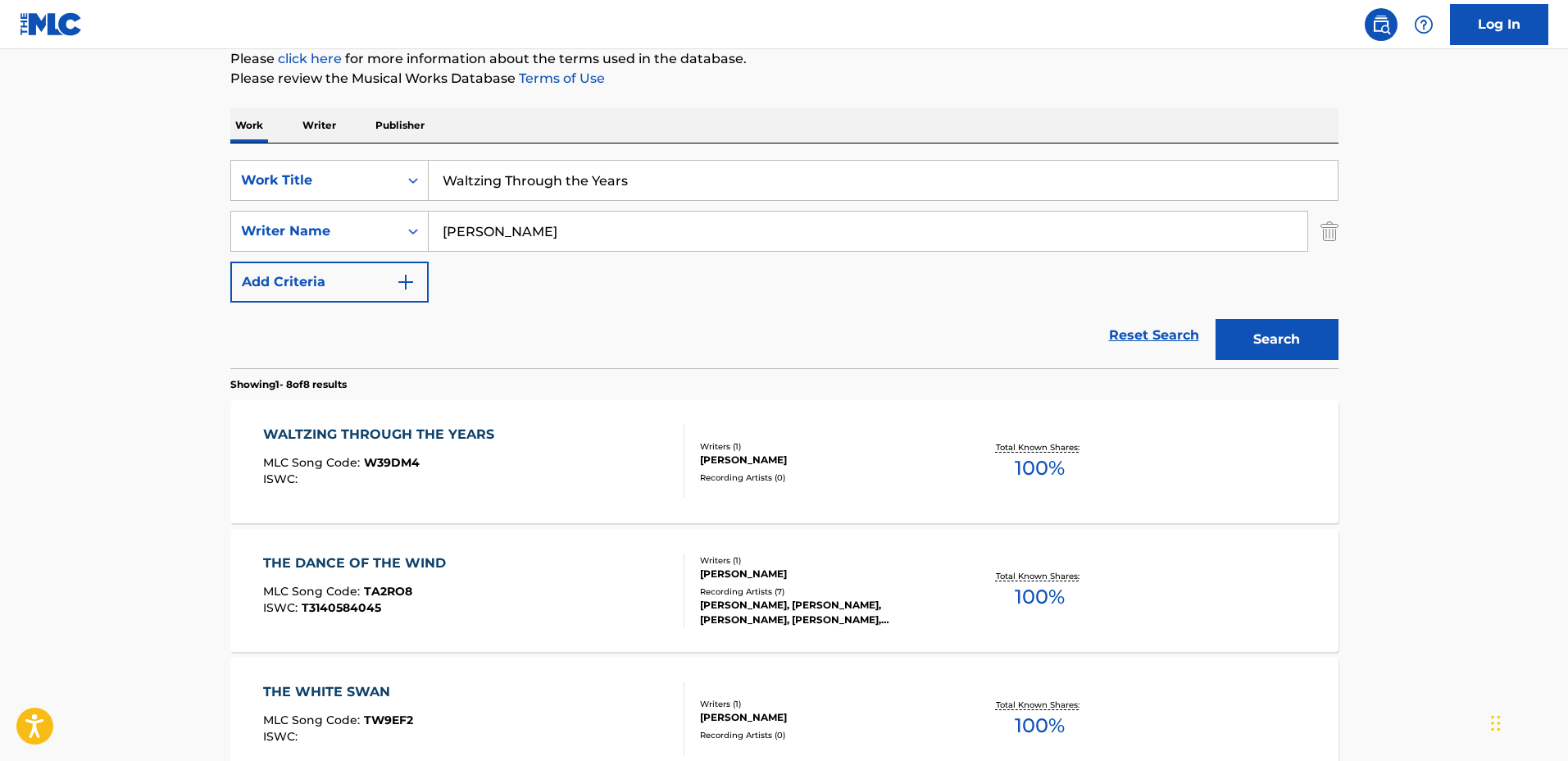
click at [812, 445] on div "Writers ( 1 )" at bounding box center [823, 446] width 247 height 12
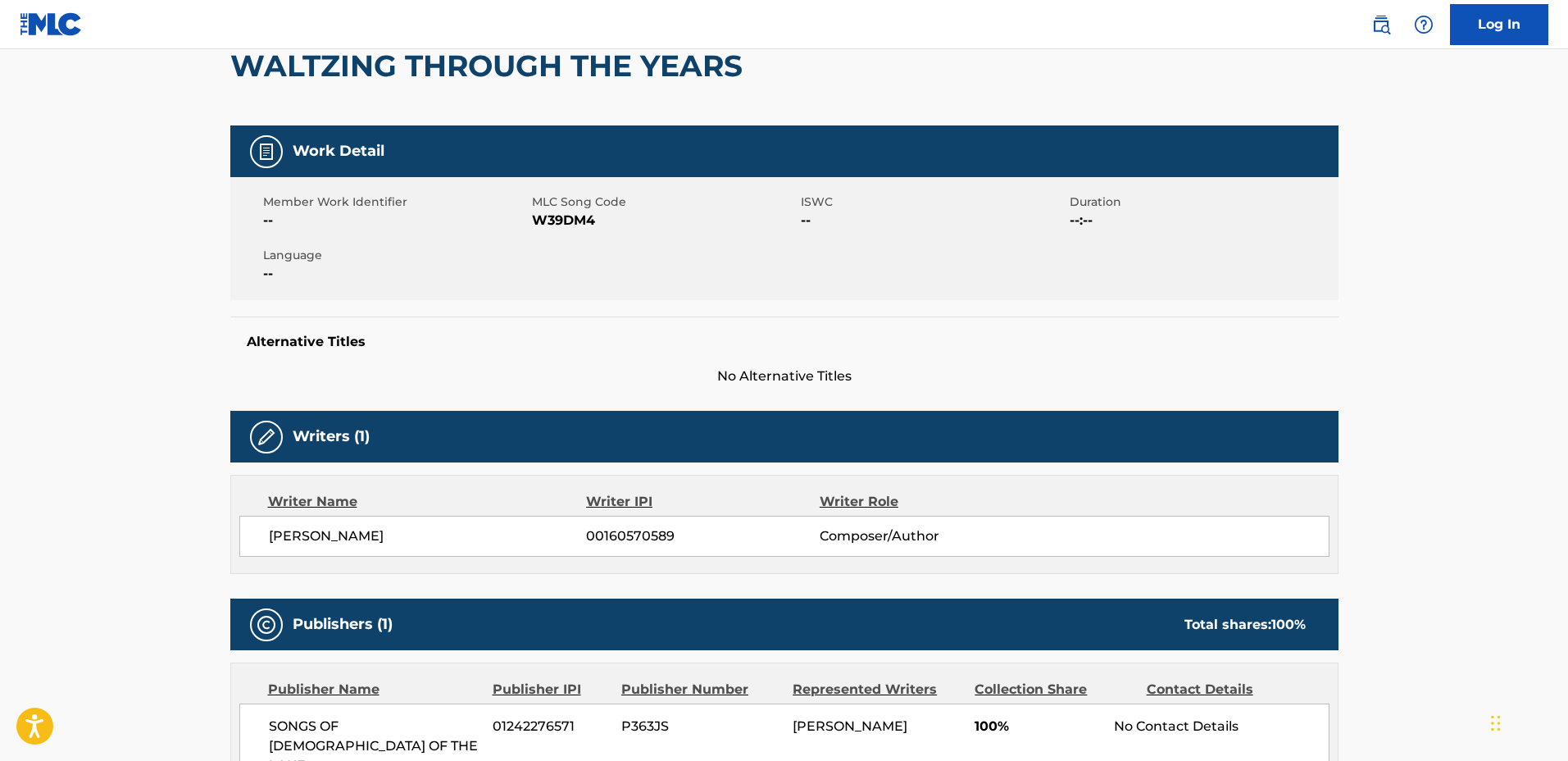
scroll to position [205, 0]
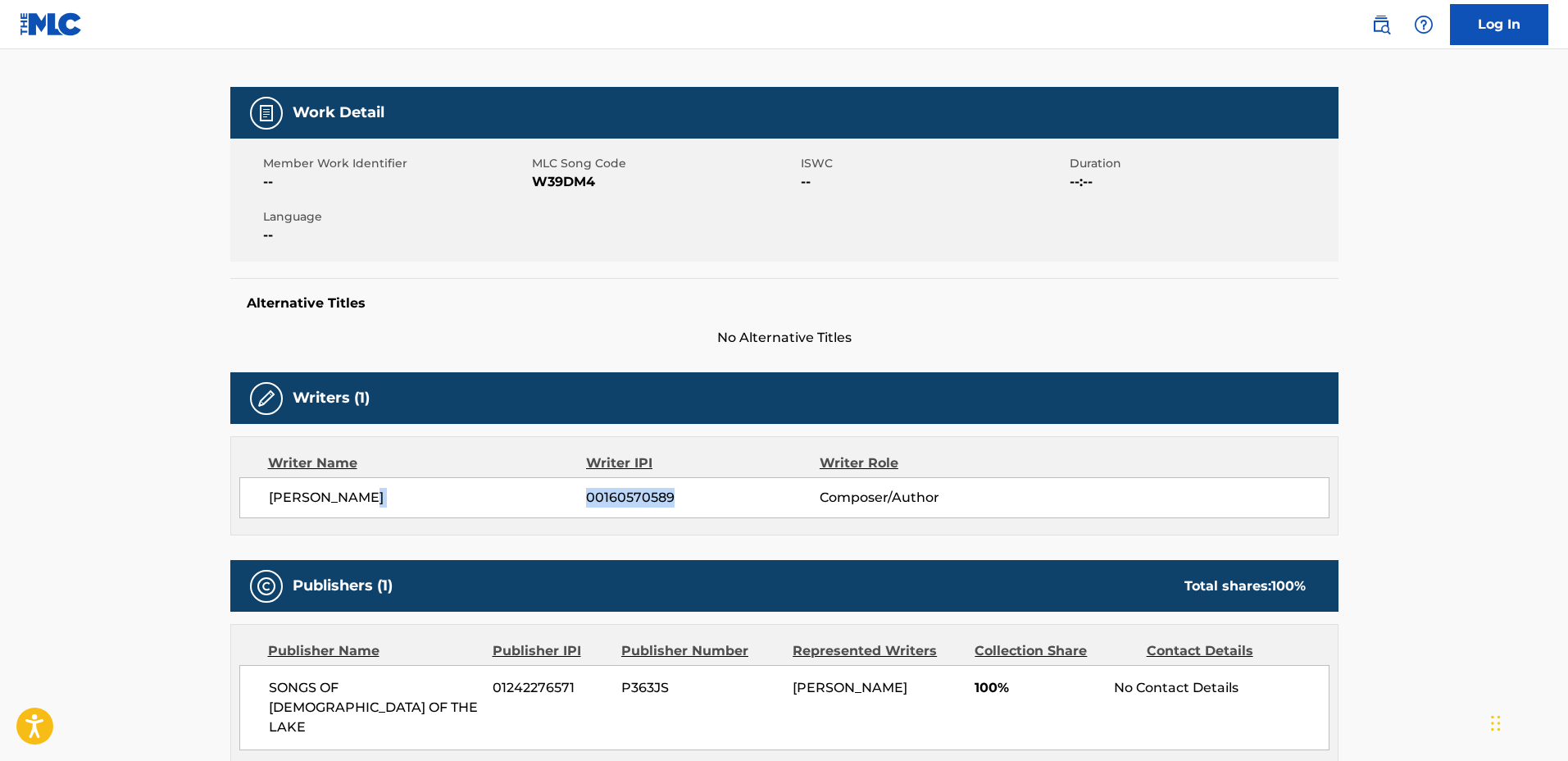
drag, startPoint x: 694, startPoint y: 494, endPoint x: 564, endPoint y: 494, distance: 130.0
click at [564, 494] on div "[PERSON_NAME] 00160570589 Composer/Author" at bounding box center [798, 497] width 1060 height 20
copy div "00160570589"
click at [701, 316] on div "Alternative Titles No Alternative Titles" at bounding box center [784, 313] width 1108 height 70
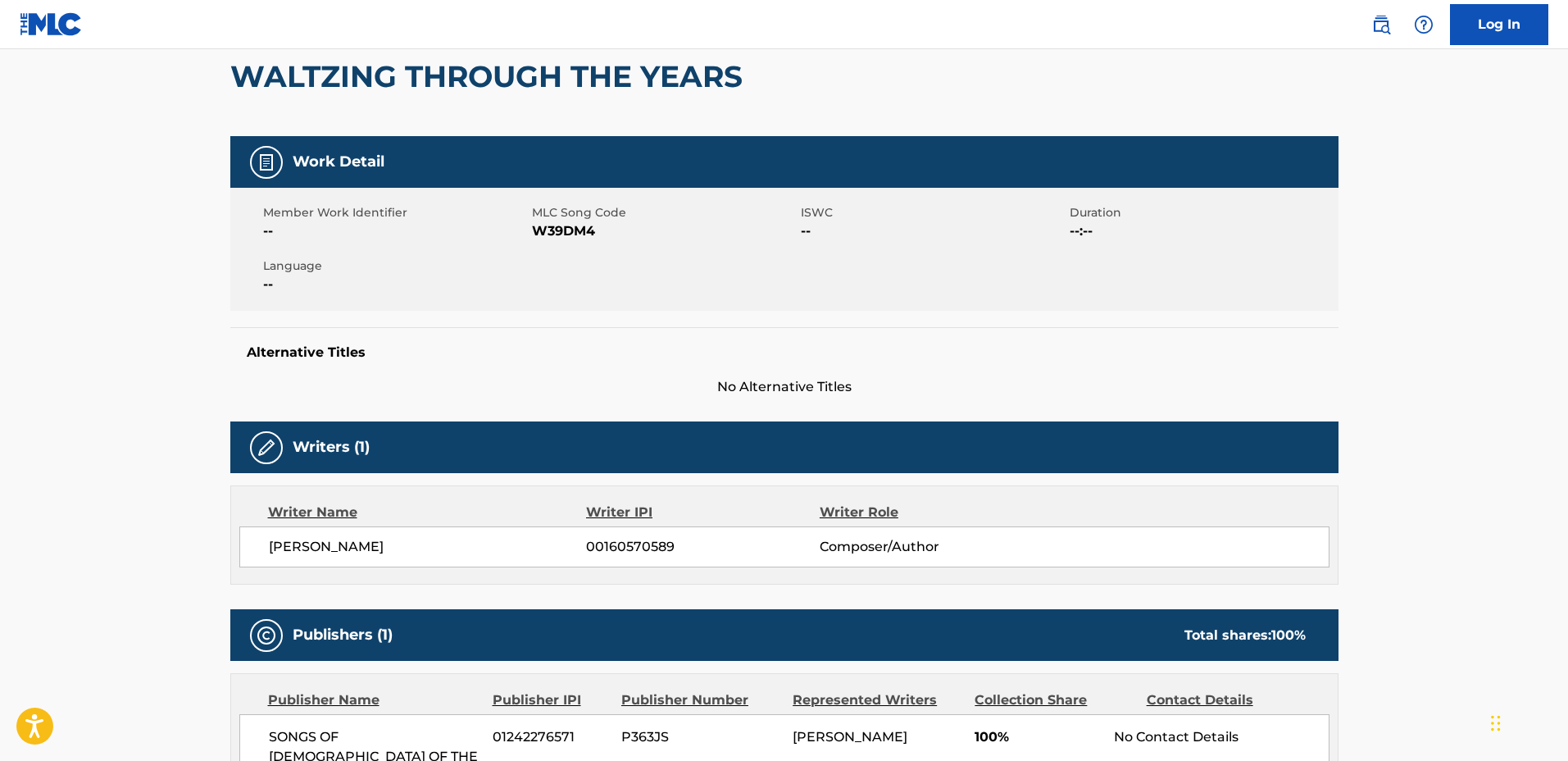
scroll to position [0, 0]
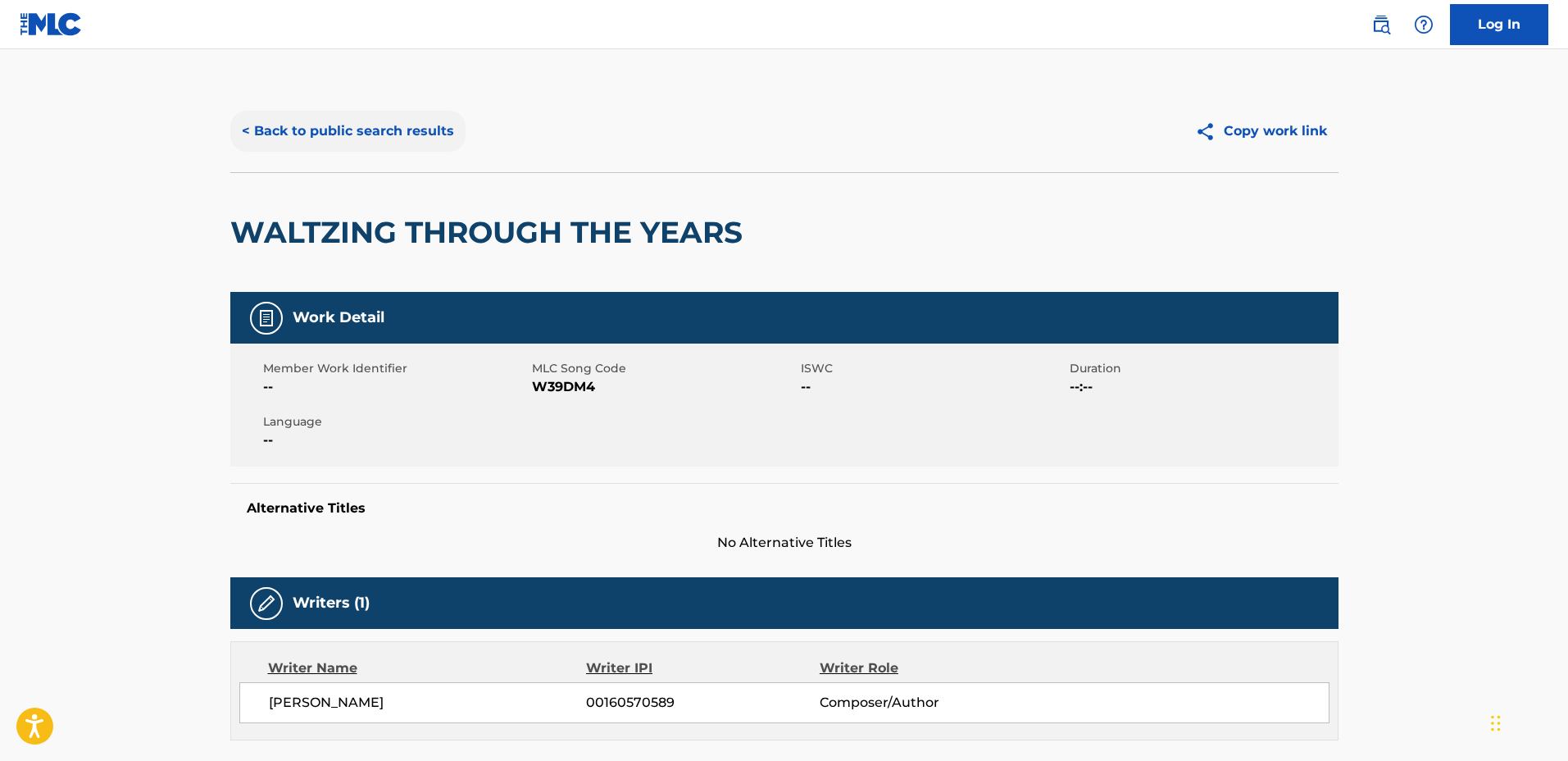
click at [372, 148] on button "< Back to public search results" at bounding box center [348, 131] width 235 height 41
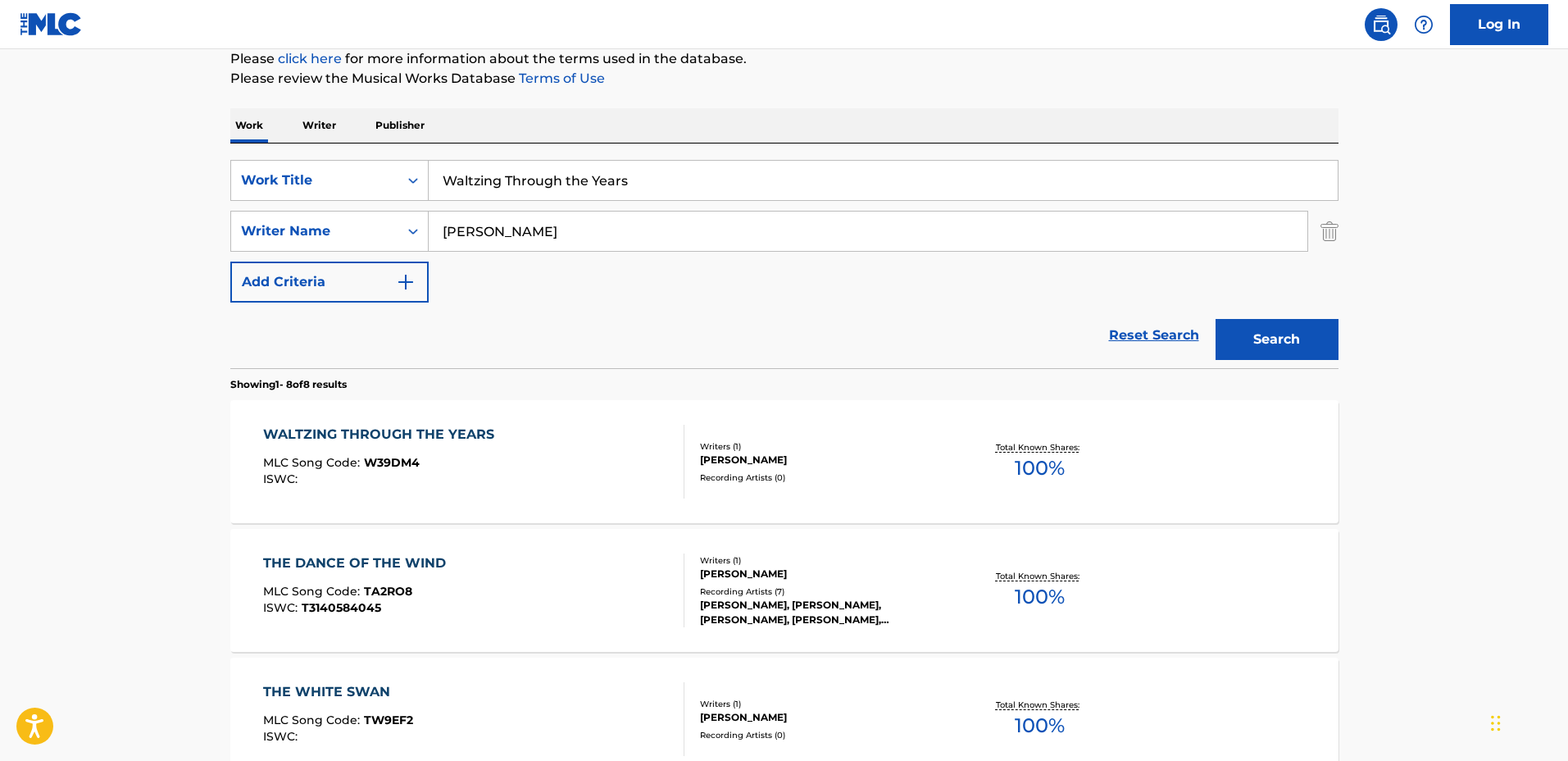
drag, startPoint x: 710, startPoint y: 169, endPoint x: 338, endPoint y: 158, distance: 372.2
click at [346, 160] on div "SearchWithCriteriadbc6081e-651c-4bec-9adf-df39fbc46065 Work Title Waltzing Thro…" at bounding box center [784, 180] width 1108 height 41
type input "Rejoice With the Truth"
drag, startPoint x: 407, startPoint y: 217, endPoint x: 396, endPoint y: 221, distance: 11.7
click at [397, 218] on div "SearchWithCriteria127c16b9-6f75-4a02-999d-925662765c10 Writer Name [PERSON_NAME]" at bounding box center [784, 231] width 1108 height 41
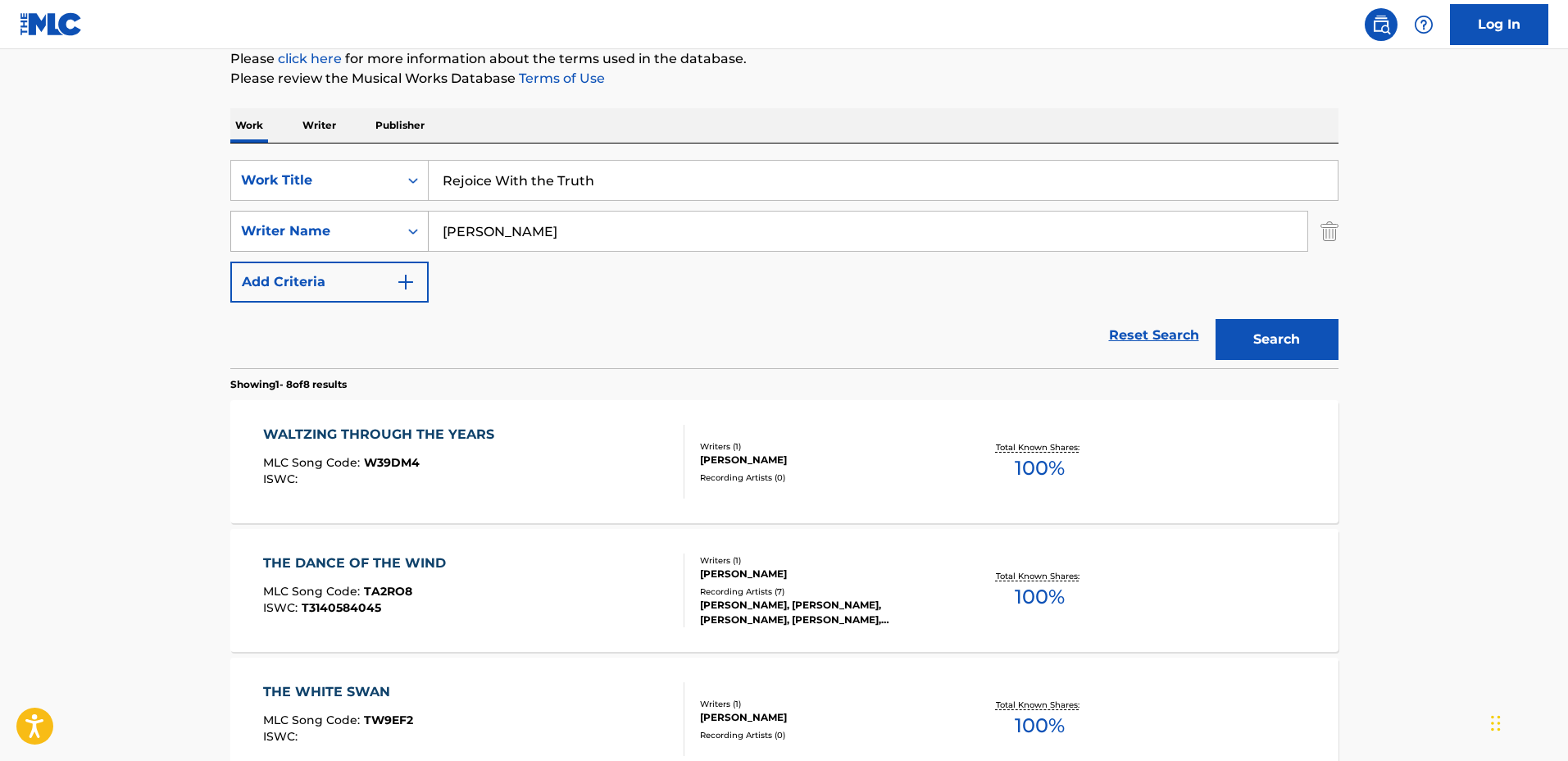
type input "[PERSON_NAME]"
click at [1215, 319] on button "Search" at bounding box center [1276, 339] width 123 height 41
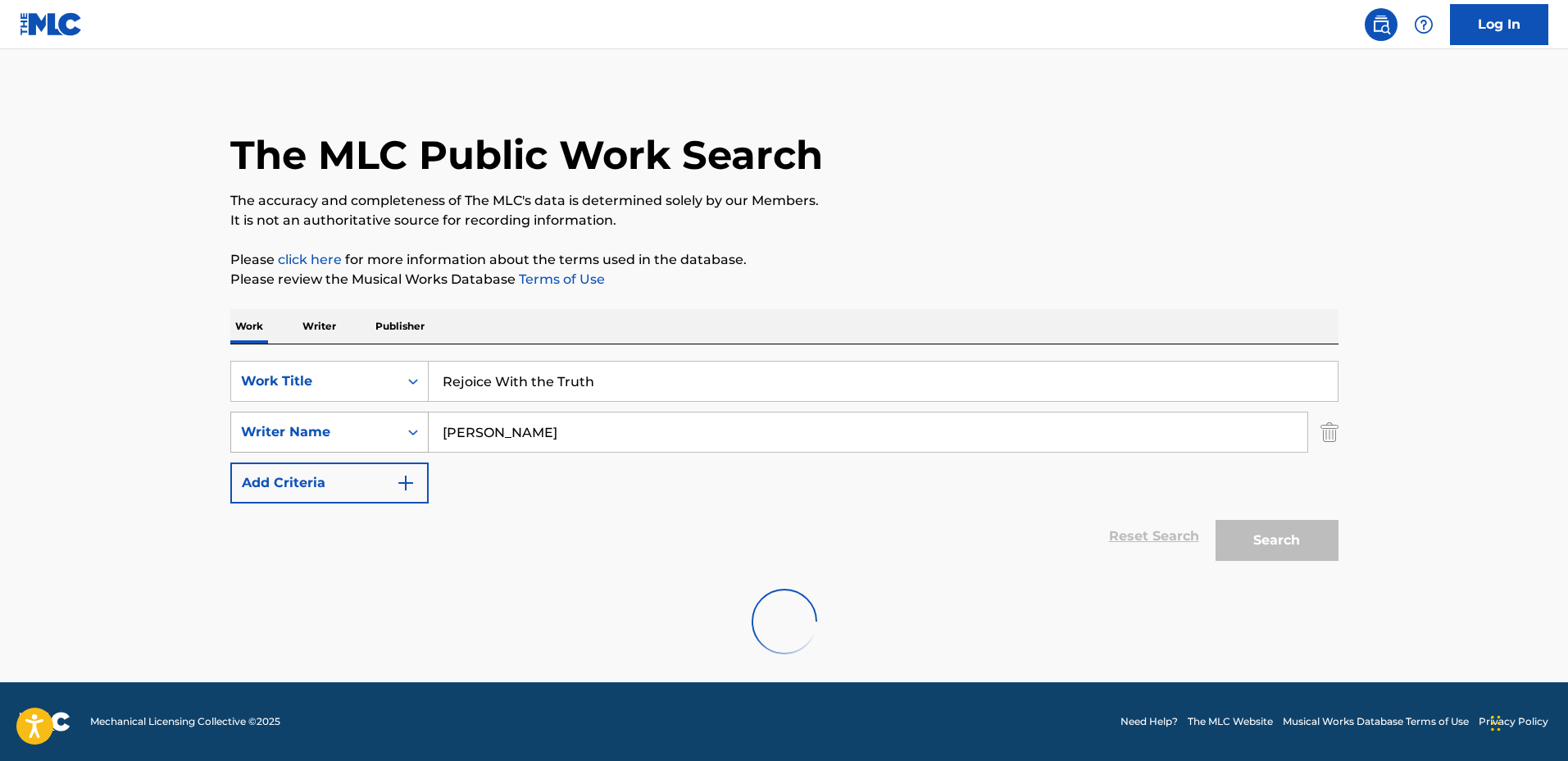
scroll to position [0, 0]
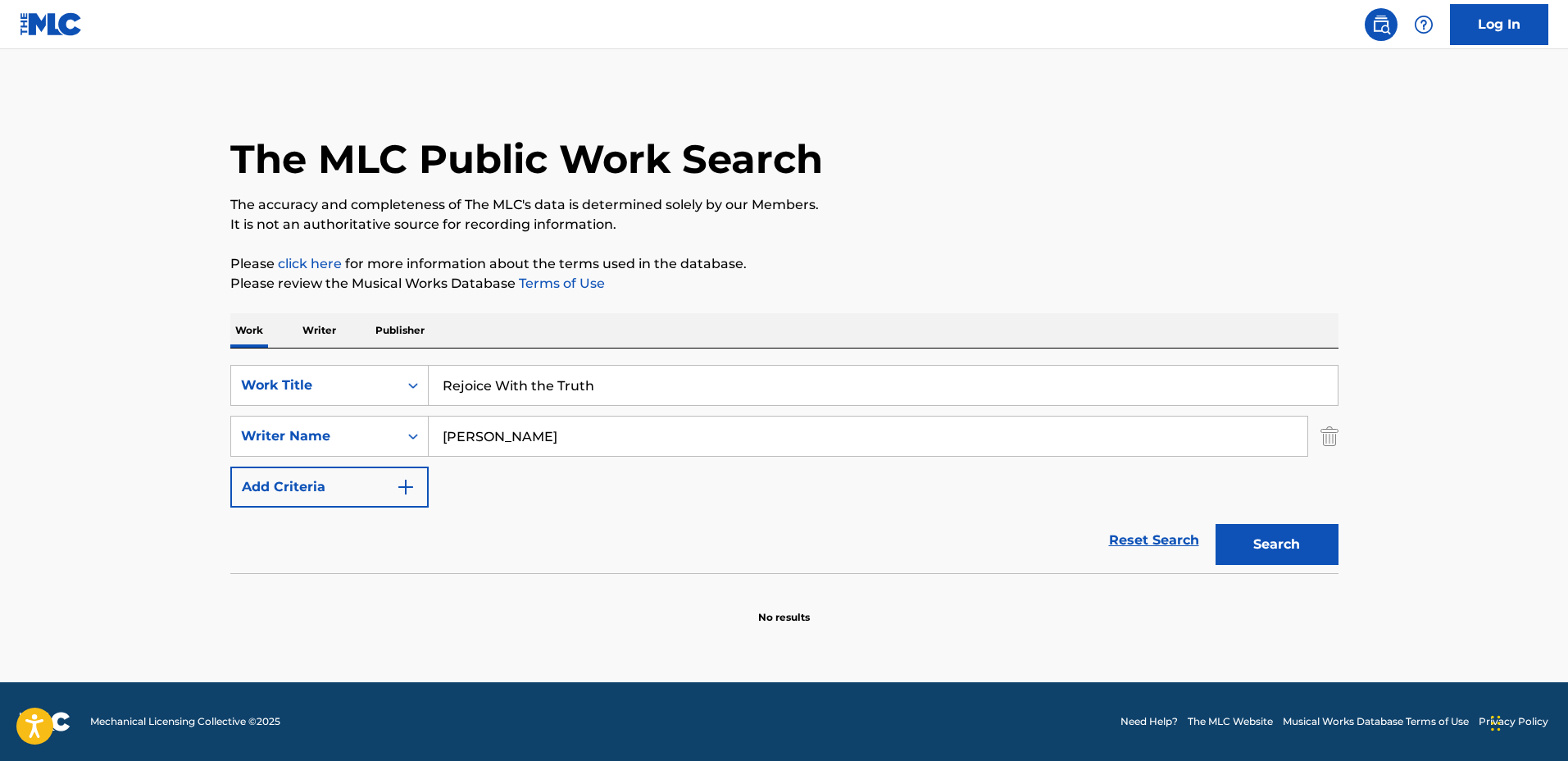
click at [654, 435] on input "[PERSON_NAME]" at bounding box center [868, 436] width 879 height 39
drag, startPoint x: 599, startPoint y: 432, endPoint x: 506, endPoint y: 425, distance: 93.3
click at [506, 425] on input "[PERSON_NAME]" at bounding box center [868, 436] width 879 height 39
click at [550, 428] on input "[PERSON_NAME]" at bounding box center [868, 436] width 879 height 39
drag, startPoint x: 784, startPoint y: 391, endPoint x: 280, endPoint y: 363, distance: 504.8
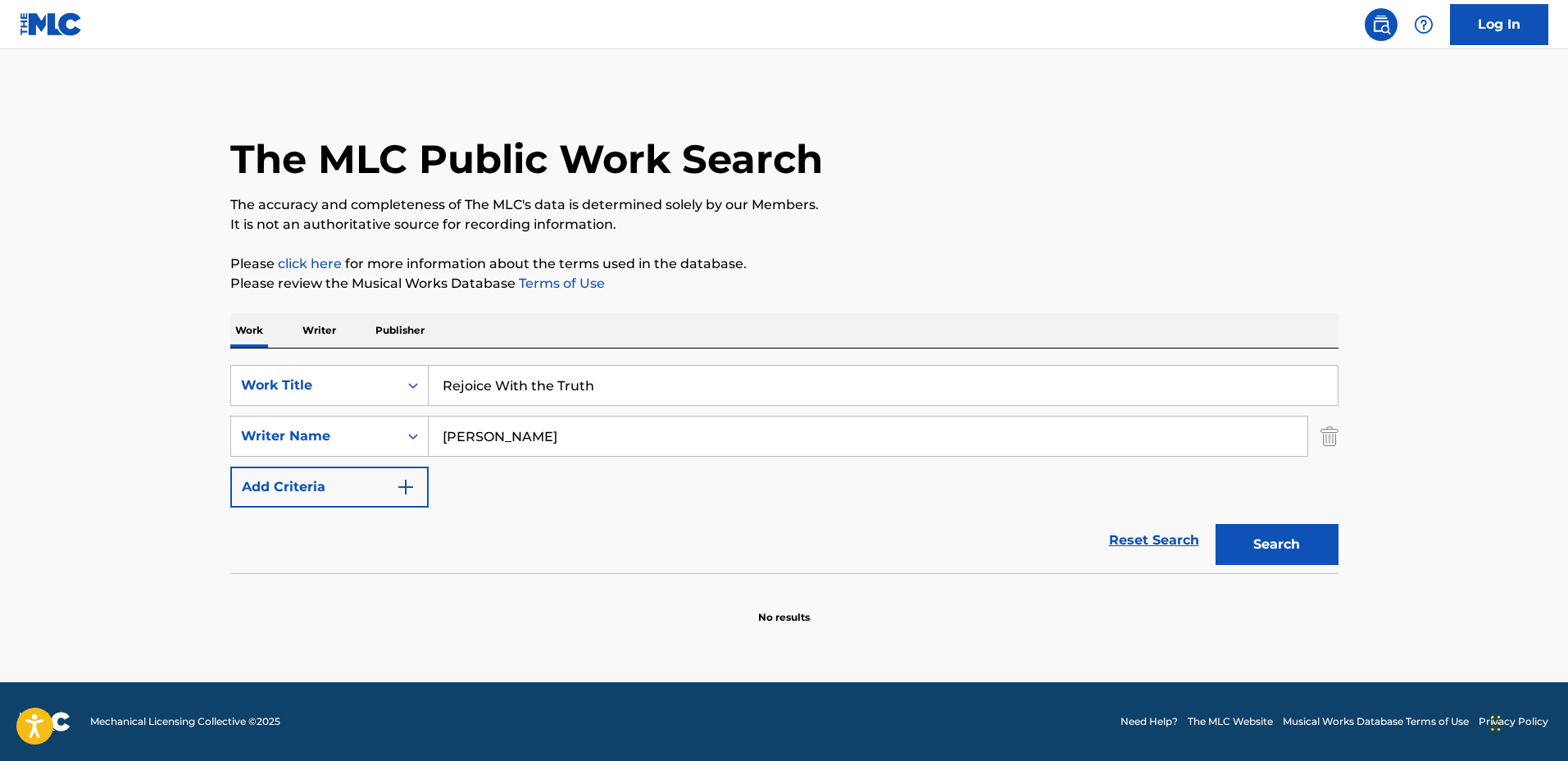
click at [280, 363] on div "SearchWithCriteriadbc6081e-651c-4bec-9adf-df39fbc46065 Work Title Rejoice With …" at bounding box center [784, 460] width 1108 height 225
type input "Tranquility"
click at [1215, 524] on button "Search" at bounding box center [1276, 544] width 123 height 41
drag, startPoint x: 597, startPoint y: 432, endPoint x: 501, endPoint y: 424, distance: 96.3
click at [500, 426] on input "[PERSON_NAME]" at bounding box center [868, 436] width 879 height 39
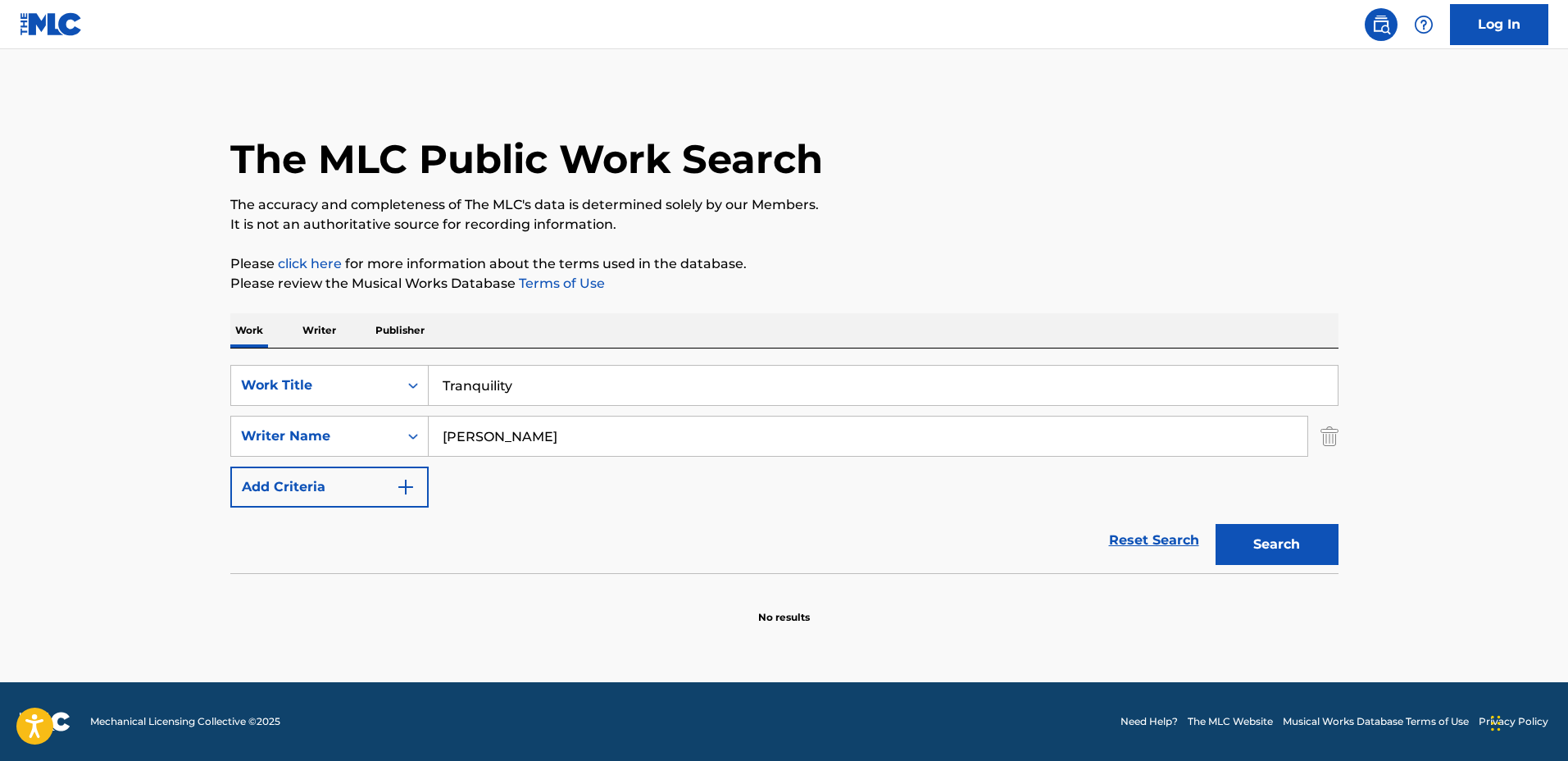
type input "[PERSON_NAME]"
click at [1215, 524] on button "Search" at bounding box center [1276, 544] width 123 height 41
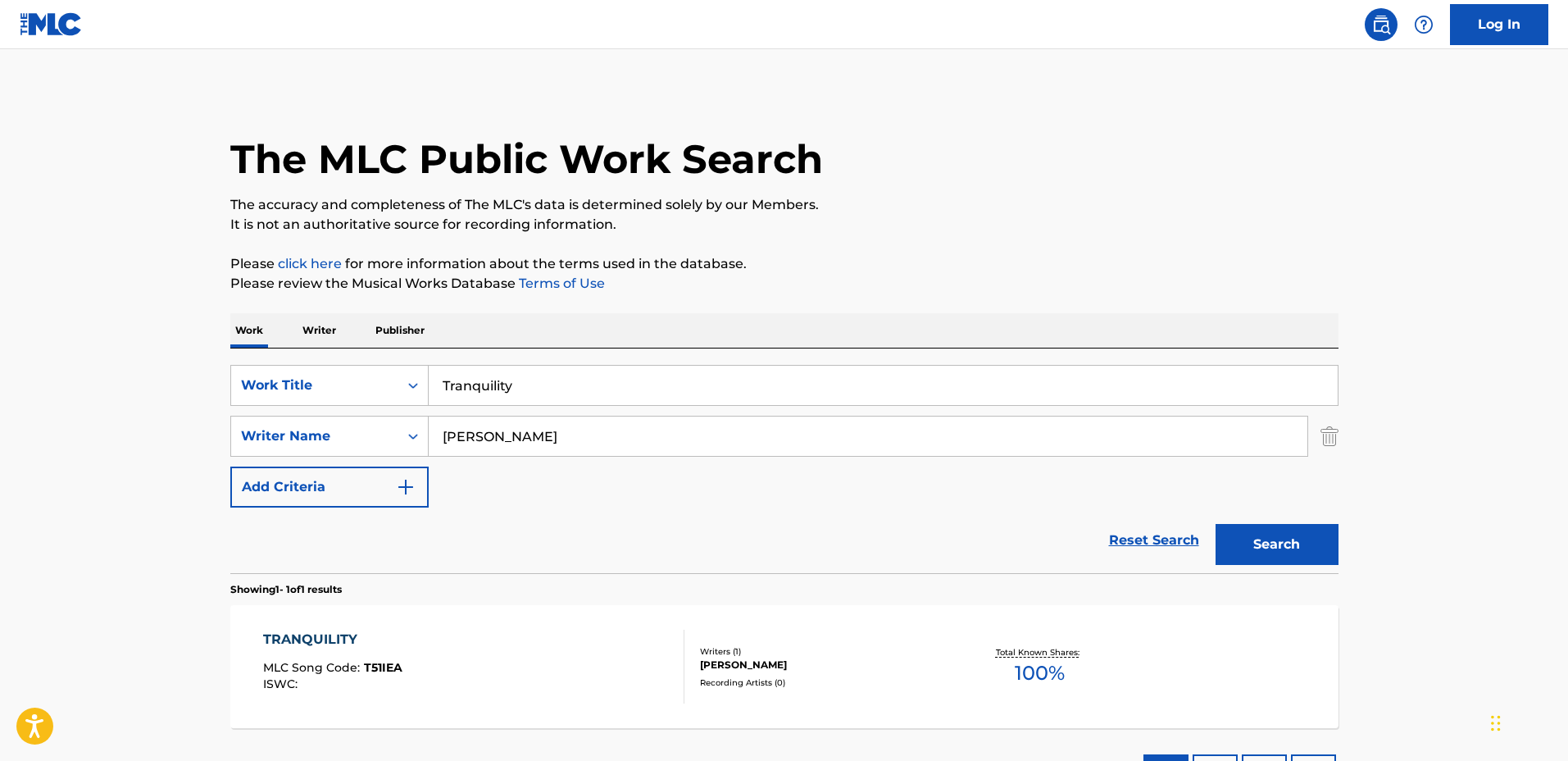
click at [917, 519] on div "Reset Search Search" at bounding box center [784, 540] width 1108 height 66
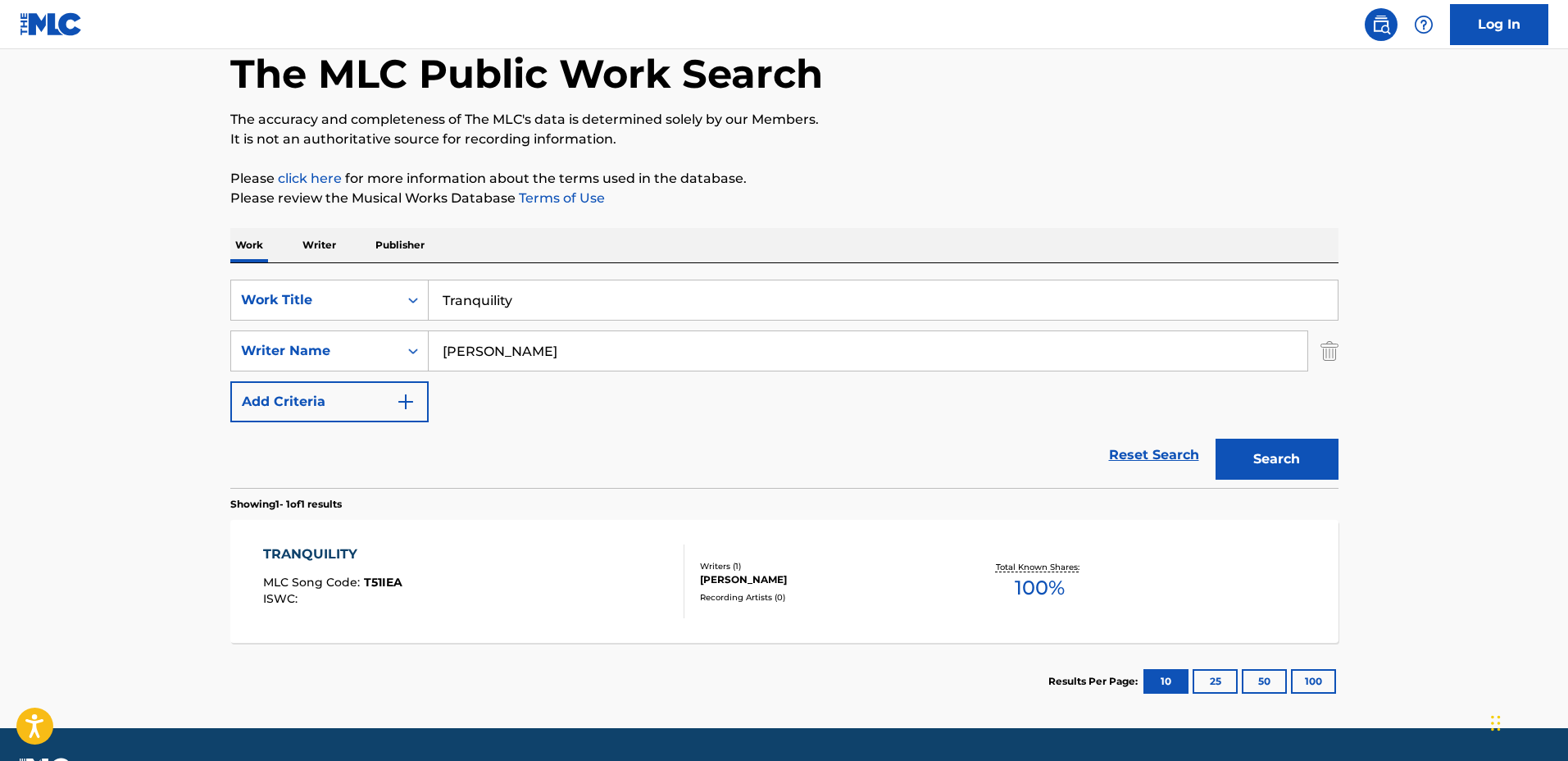
scroll to position [102, 0]
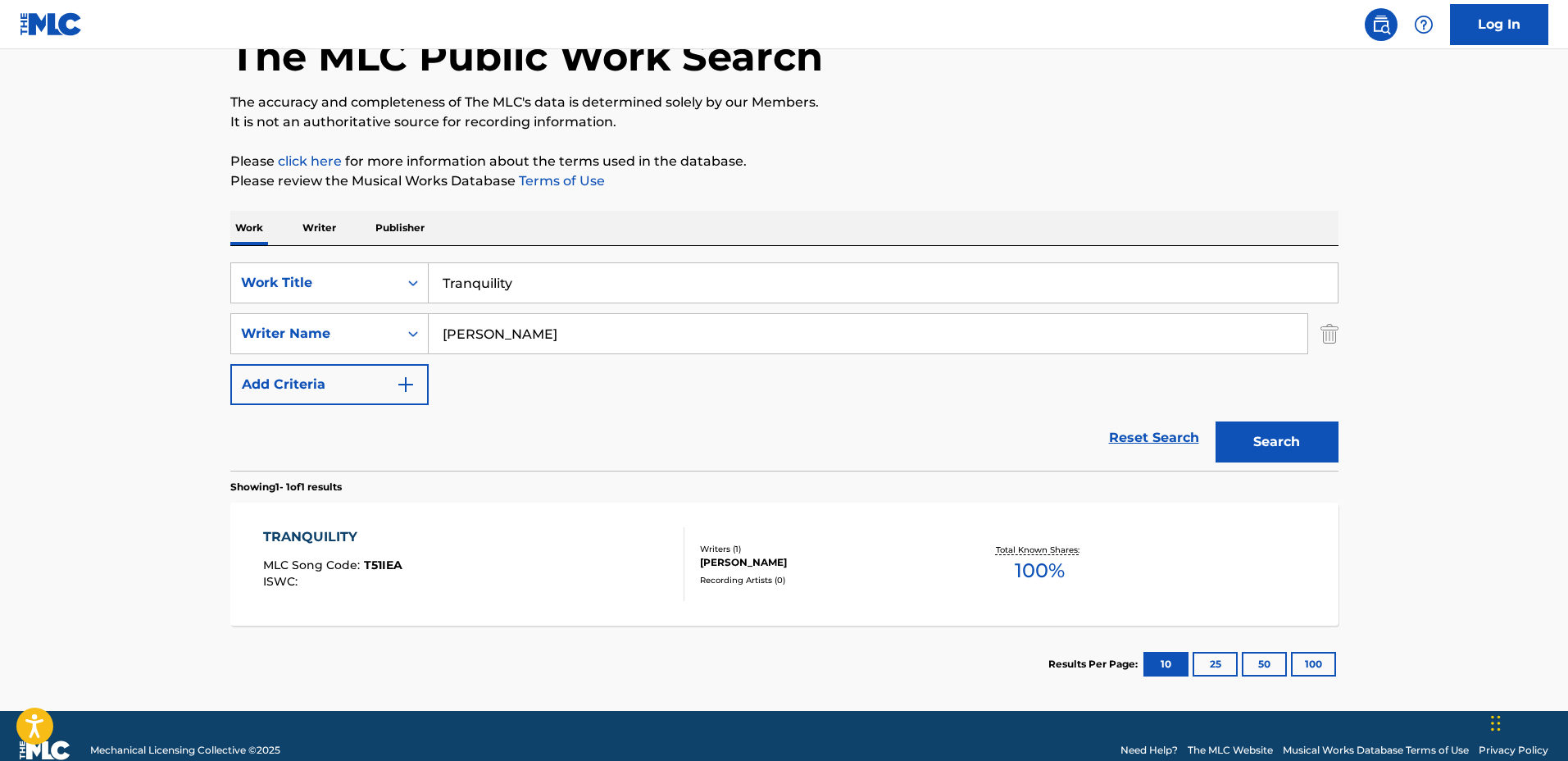
click at [904, 545] on div "Writers ( 1 )" at bounding box center [823, 549] width 247 height 12
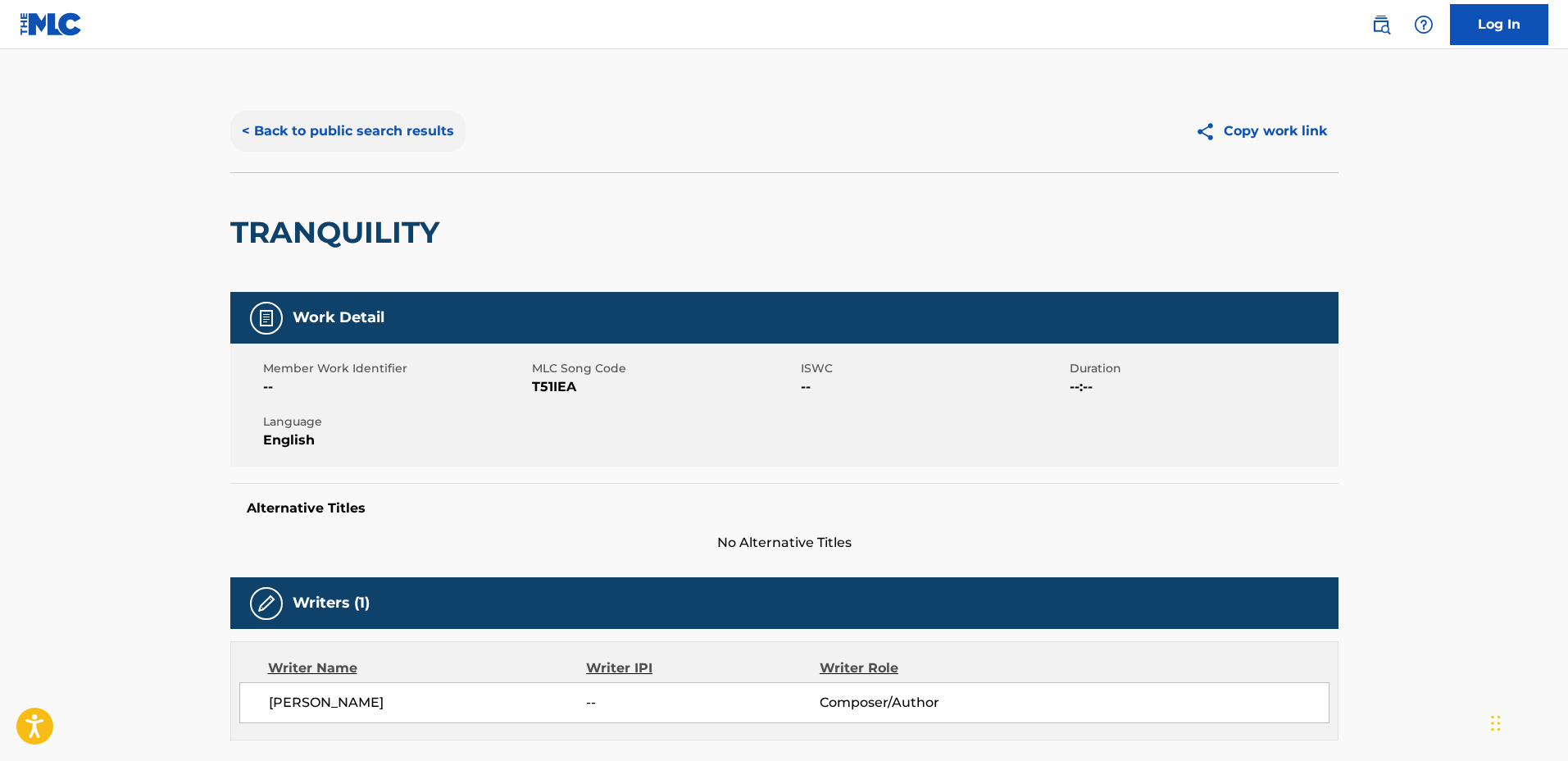
click at [379, 131] on button "< Back to public search results" at bounding box center [348, 131] width 235 height 41
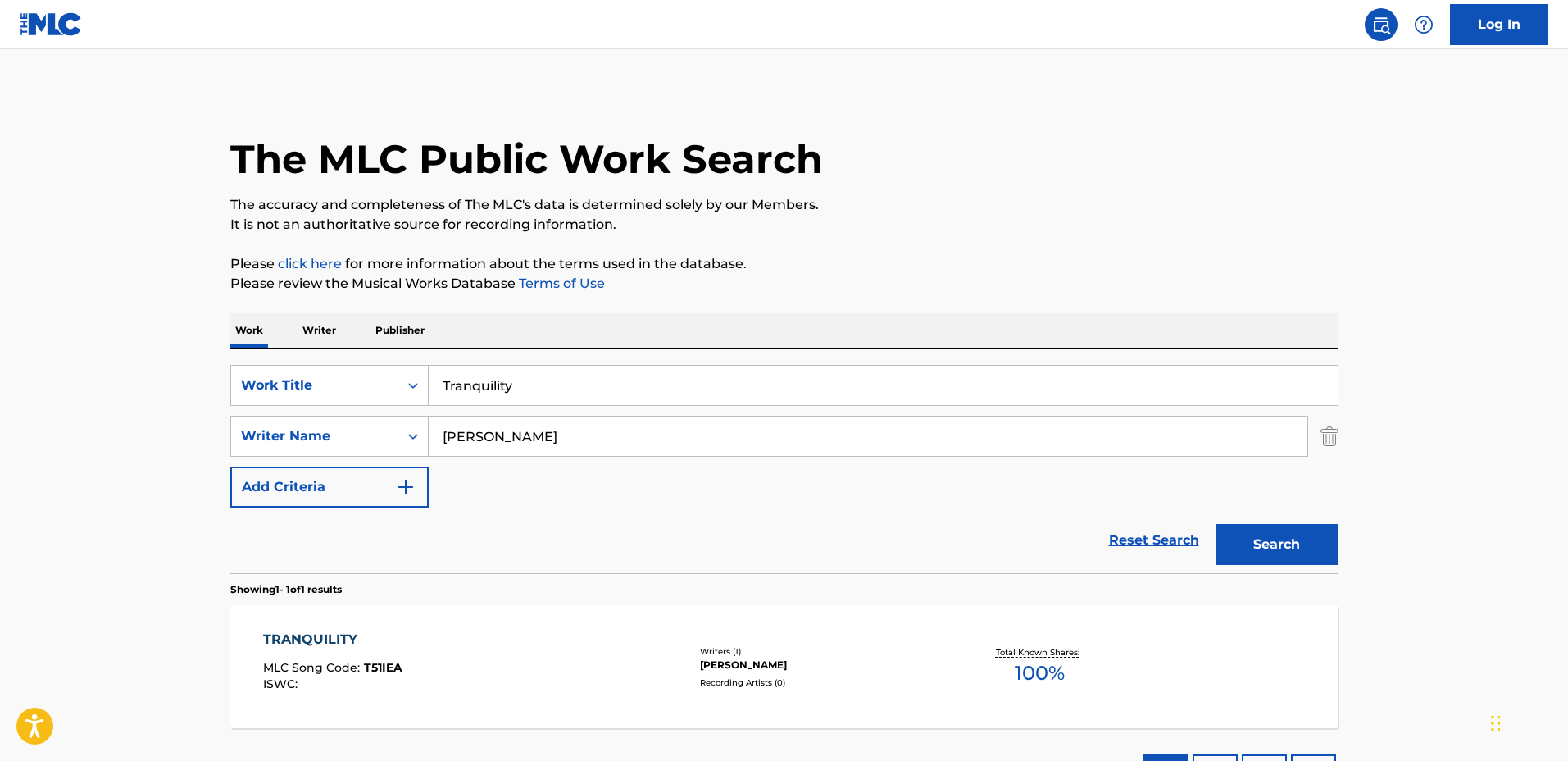
scroll to position [38, 0]
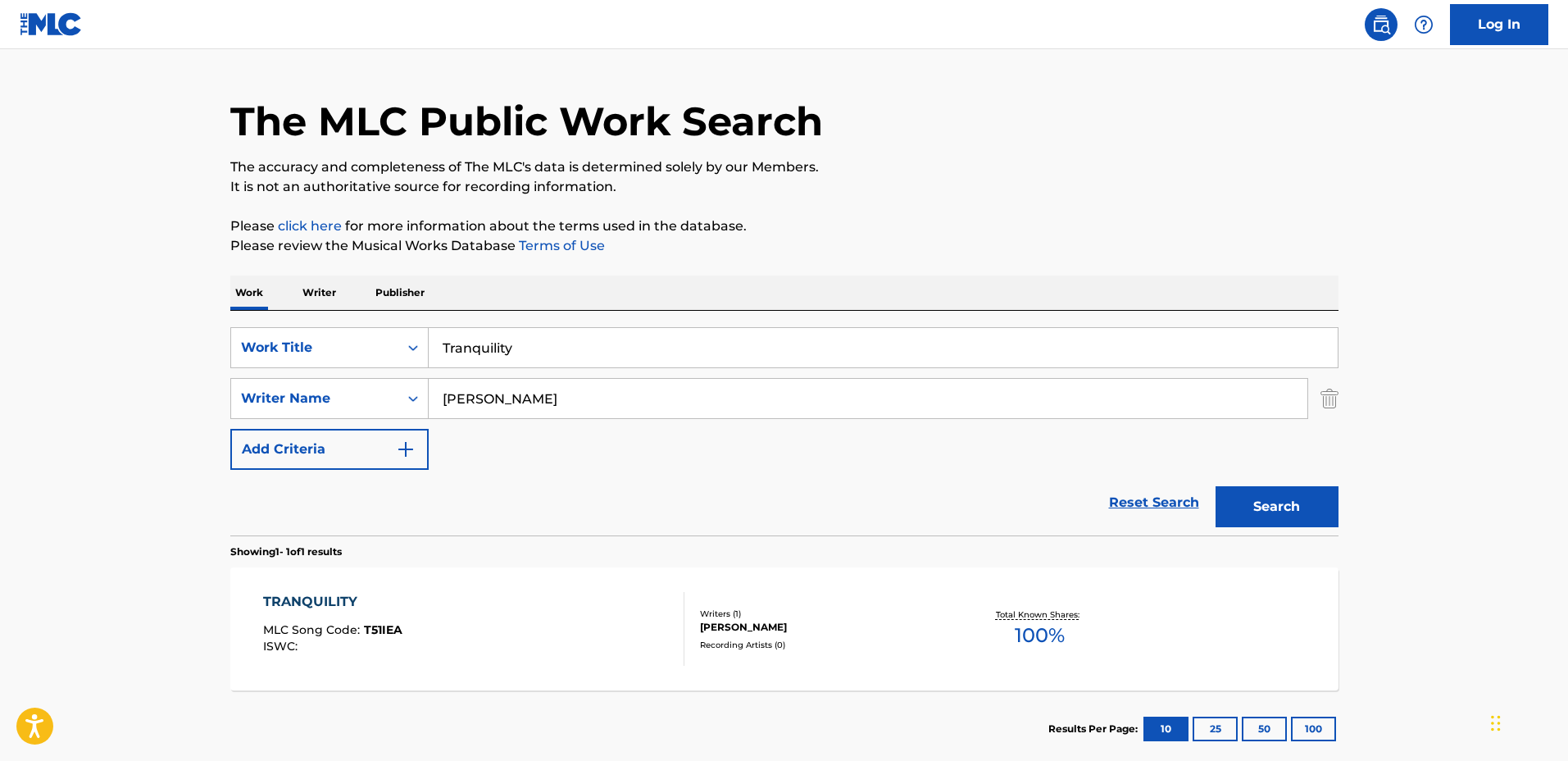
click at [686, 334] on input "Tranquility" at bounding box center [883, 347] width 908 height 39
drag, startPoint x: 667, startPoint y: 336, endPoint x: 360, endPoint y: 333, distance: 307.0
click at [360, 333] on div "SearchWithCriteriadbc6081e-651c-4bec-9adf-df39fbc46065 Work Title Tranquility" at bounding box center [784, 347] width 1108 height 41
type input "Blue Mountains"
click at [586, 378] on div "[PERSON_NAME]" at bounding box center [868, 398] width 880 height 41
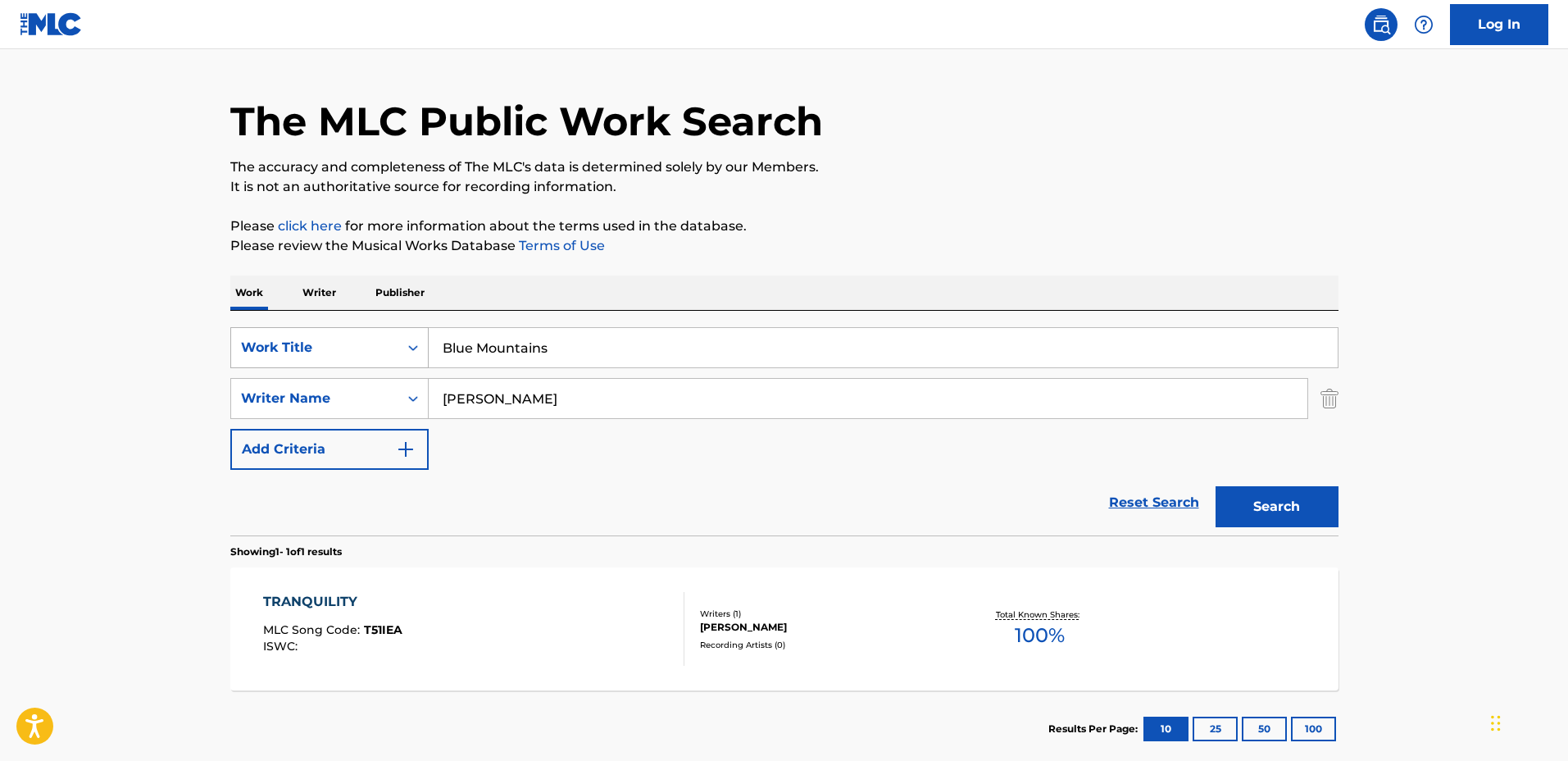
drag, startPoint x: 597, startPoint y: 384, endPoint x: 346, endPoint y: 366, distance: 251.6
click at [346, 367] on div "SearchWithCriteriadbc6081e-651c-4bec-9adf-df39fbc46065 Work Title Blue Mountain…" at bounding box center [784, 398] width 1108 height 142
type input "[PERSON_NAME]"
click at [1215, 486] on button "Search" at bounding box center [1276, 506] width 123 height 41
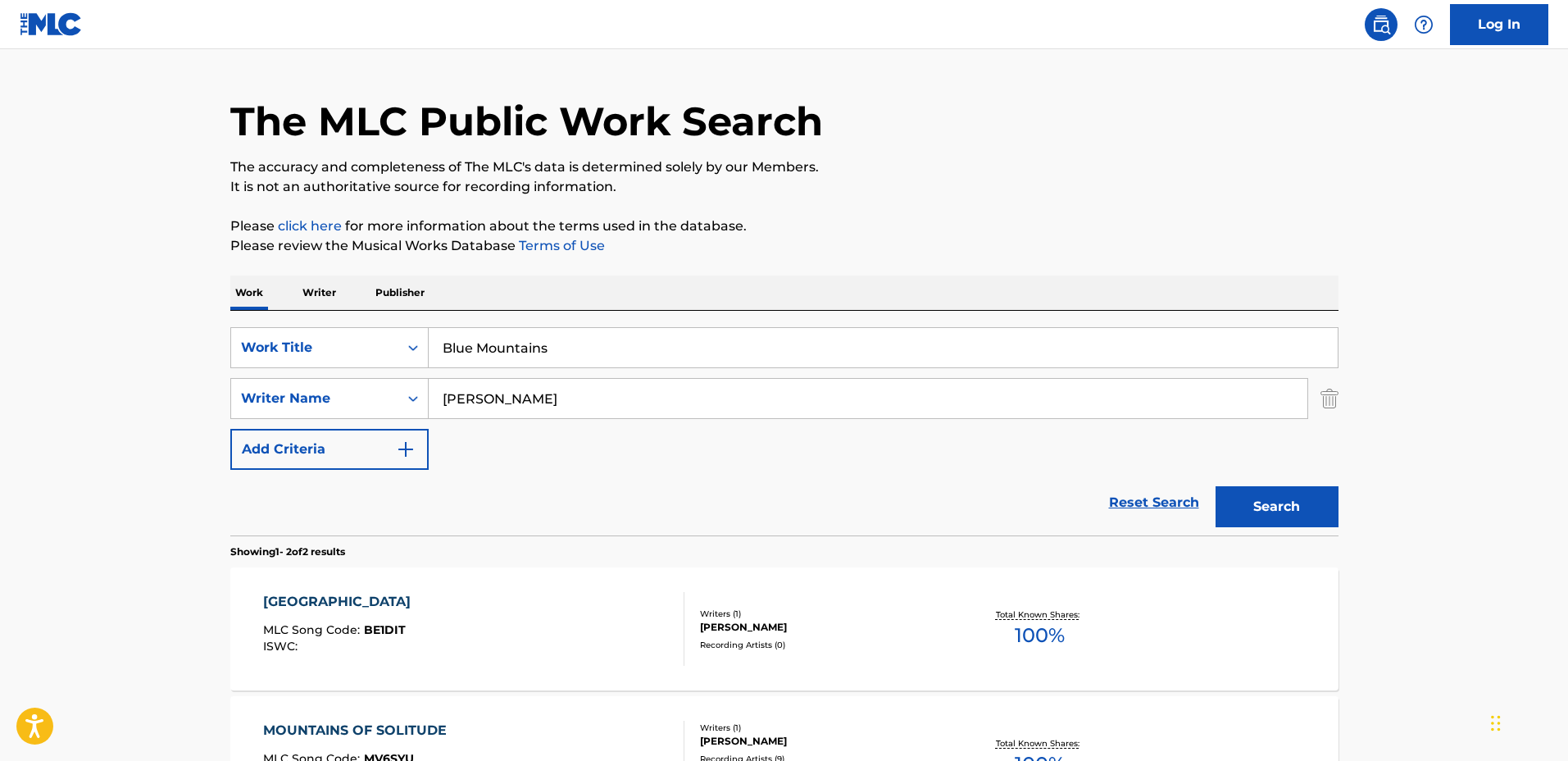
click at [872, 573] on div "BLUE MOUNTAINS MLC Song Code : BE1DIT ISWC : Writers ( 1 ) [PERSON_NAME] Record…" at bounding box center [784, 628] width 1108 height 123
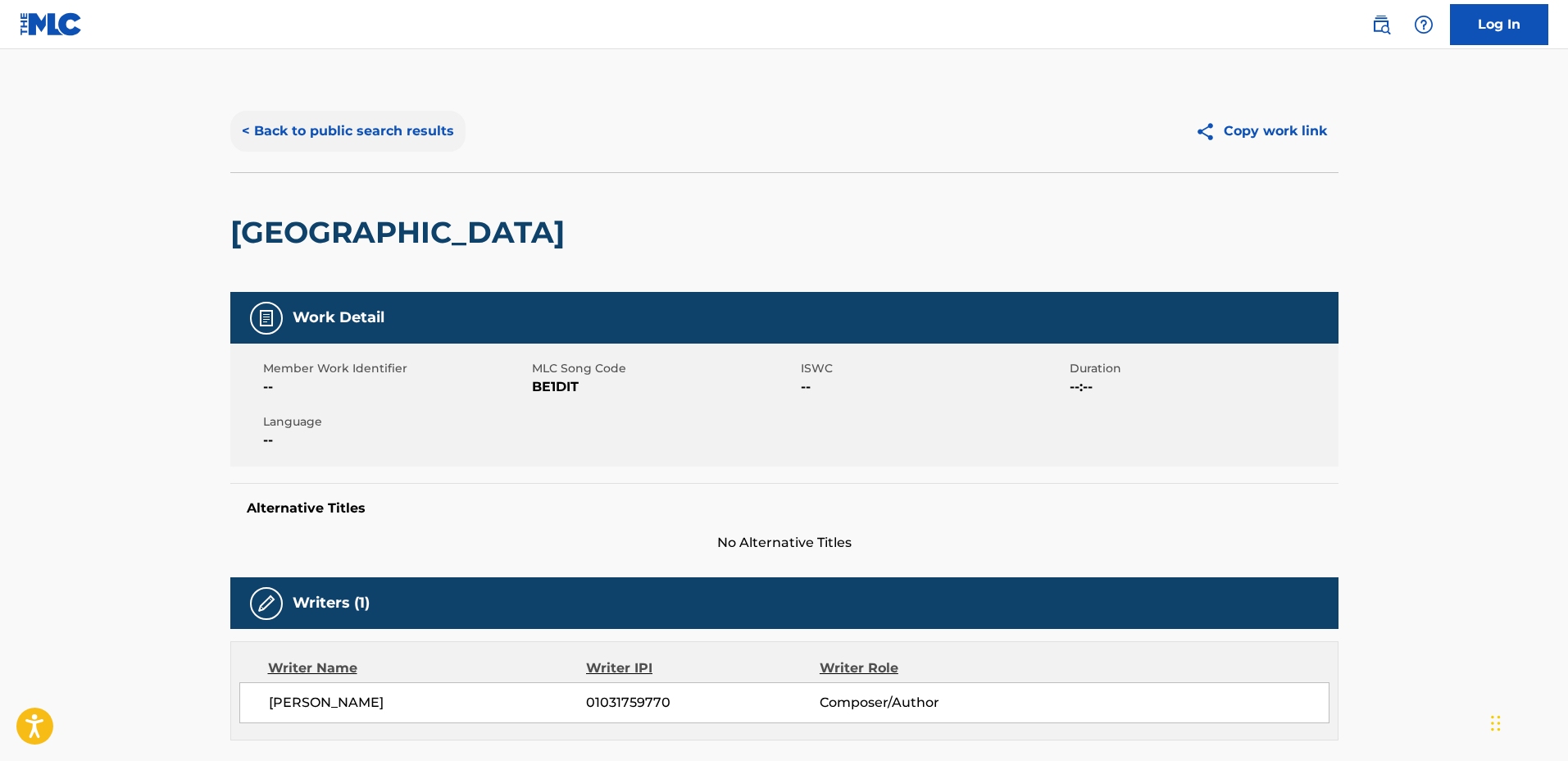
click at [422, 150] on button "< Back to public search results" at bounding box center [348, 131] width 235 height 41
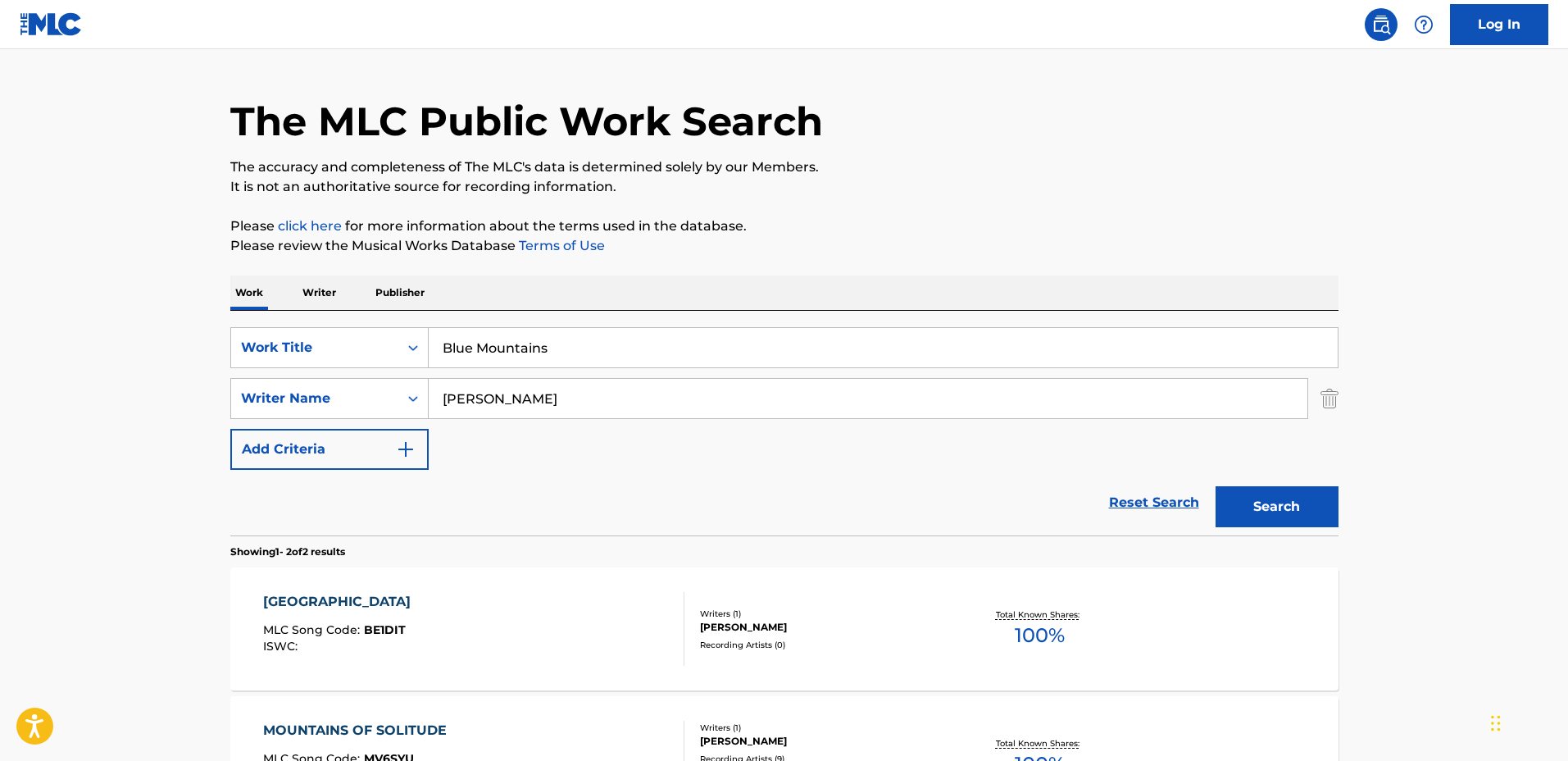
click at [676, 351] on input "Blue Mountains" at bounding box center [883, 347] width 908 height 39
drag, startPoint x: 703, startPoint y: 349, endPoint x: 436, endPoint y: 342, distance: 267.1
click at [436, 342] on input "Blue Mountains" at bounding box center [883, 347] width 908 height 39
type input "G"
type input "H"
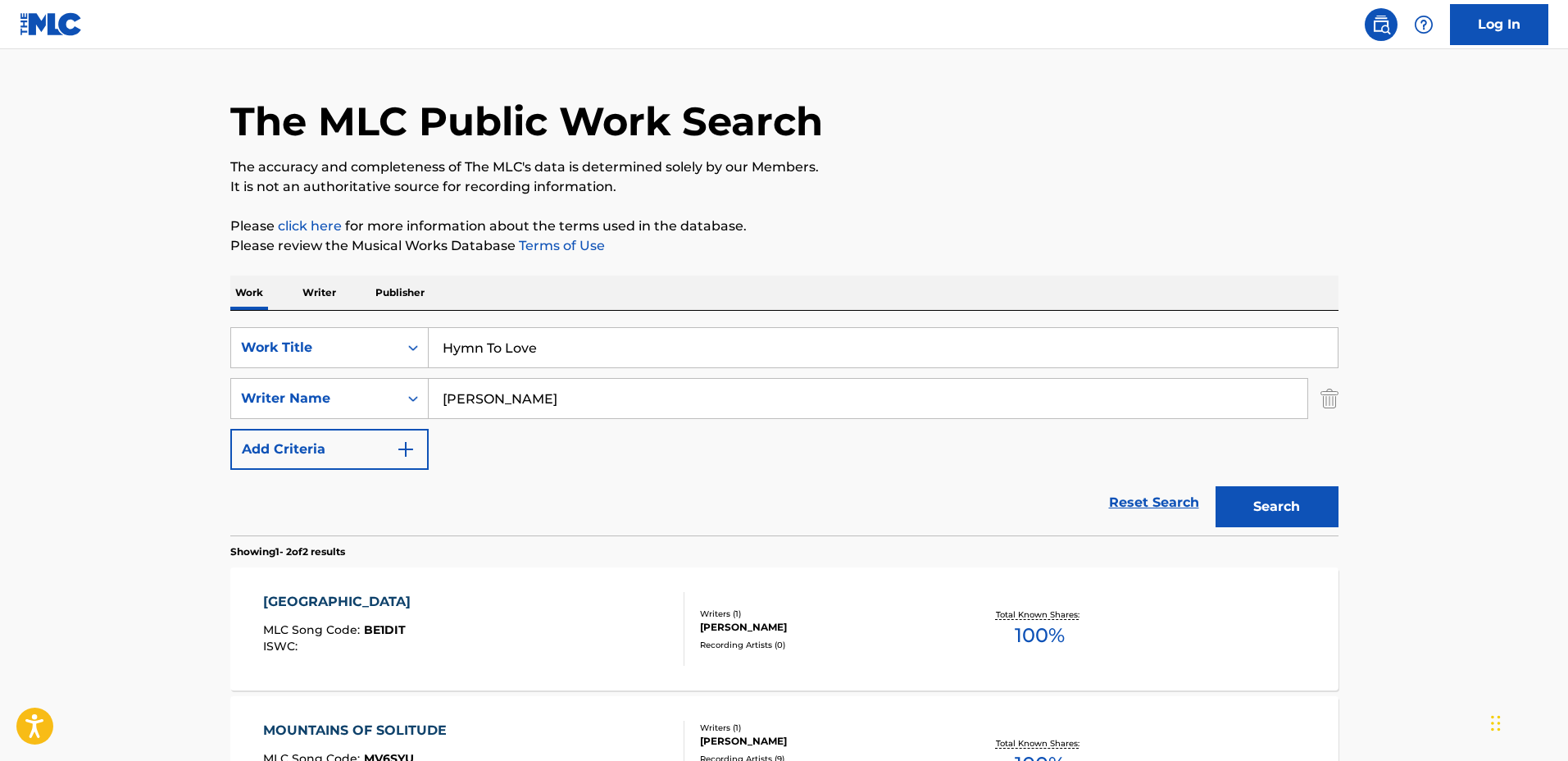
type input "Hymn To Love"
drag, startPoint x: 591, startPoint y: 405, endPoint x: 252, endPoint y: 375, distance: 340.3
click at [252, 375] on div "SearchWithCriteriadbc6081e-651c-4bec-9adf-df39fbc46065 Work Title Hymn To Love …" at bounding box center [784, 398] width 1108 height 142
type input "[PERSON_NAME]"
click at [1215, 486] on button "Search" at bounding box center [1276, 506] width 123 height 41
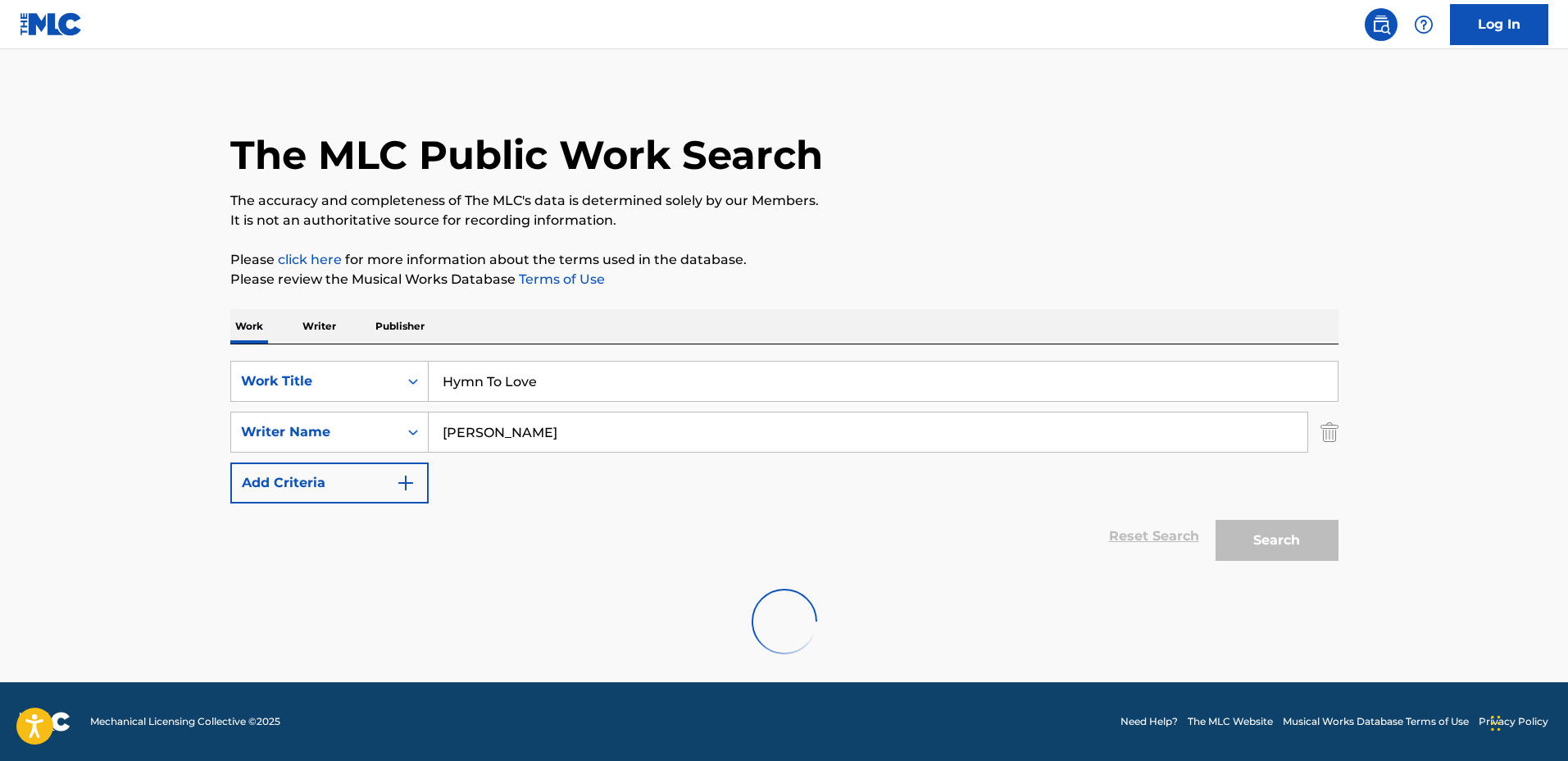
scroll to position [0, 0]
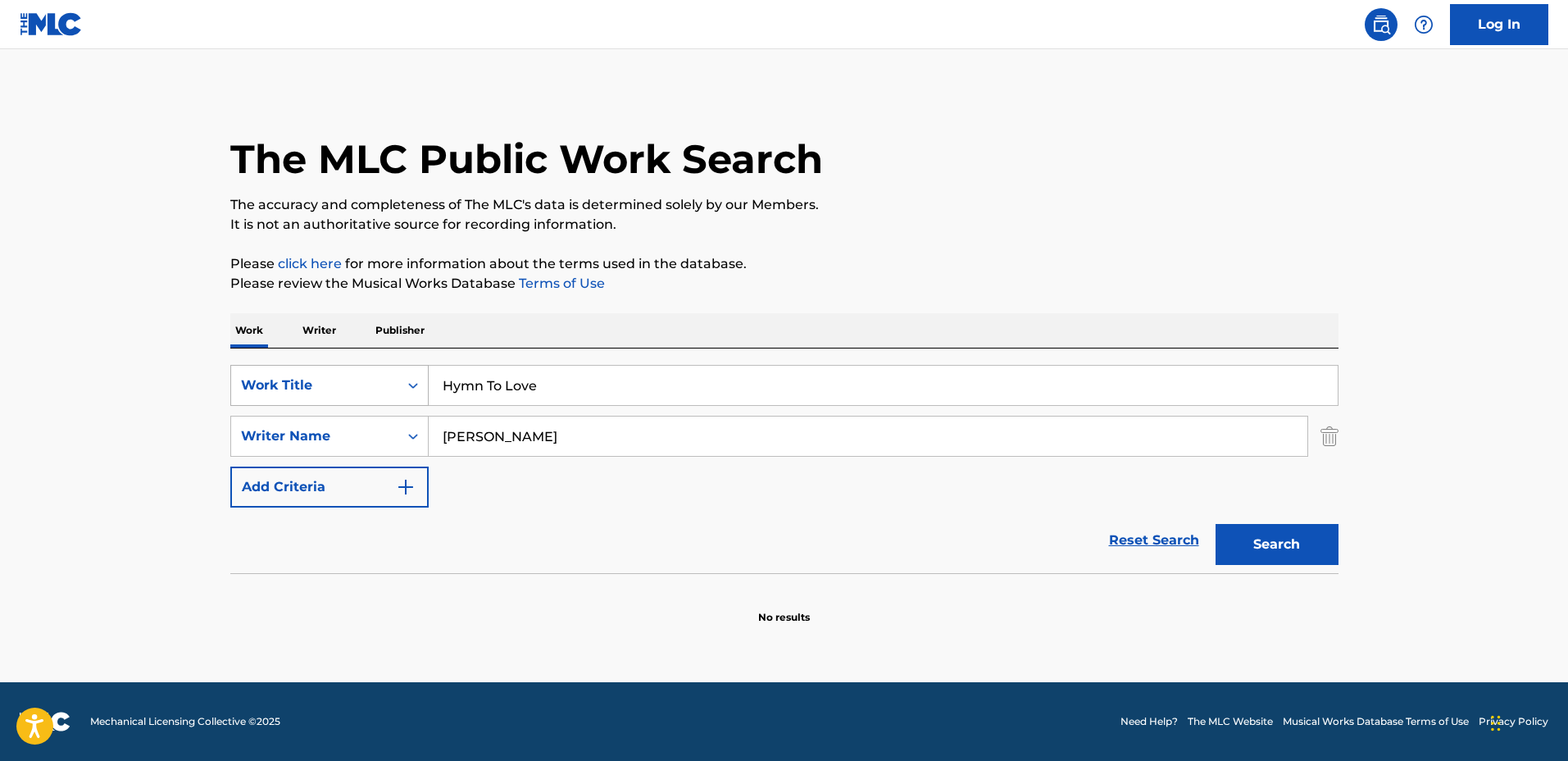
drag, startPoint x: 640, startPoint y: 394, endPoint x: 390, endPoint y: 376, distance: 250.6
click at [390, 376] on div "SearchWithCriteriadbc6081e-651c-4bec-9adf-df39fbc46065 Work Title Hymn To Love" at bounding box center [784, 385] width 1108 height 41
click at [1215, 524] on button "Search" at bounding box center [1276, 544] width 123 height 41
drag, startPoint x: 480, startPoint y: 392, endPoint x: 452, endPoint y: 393, distance: 28.0
click at [452, 393] on input "Harmony" at bounding box center [883, 384] width 908 height 39
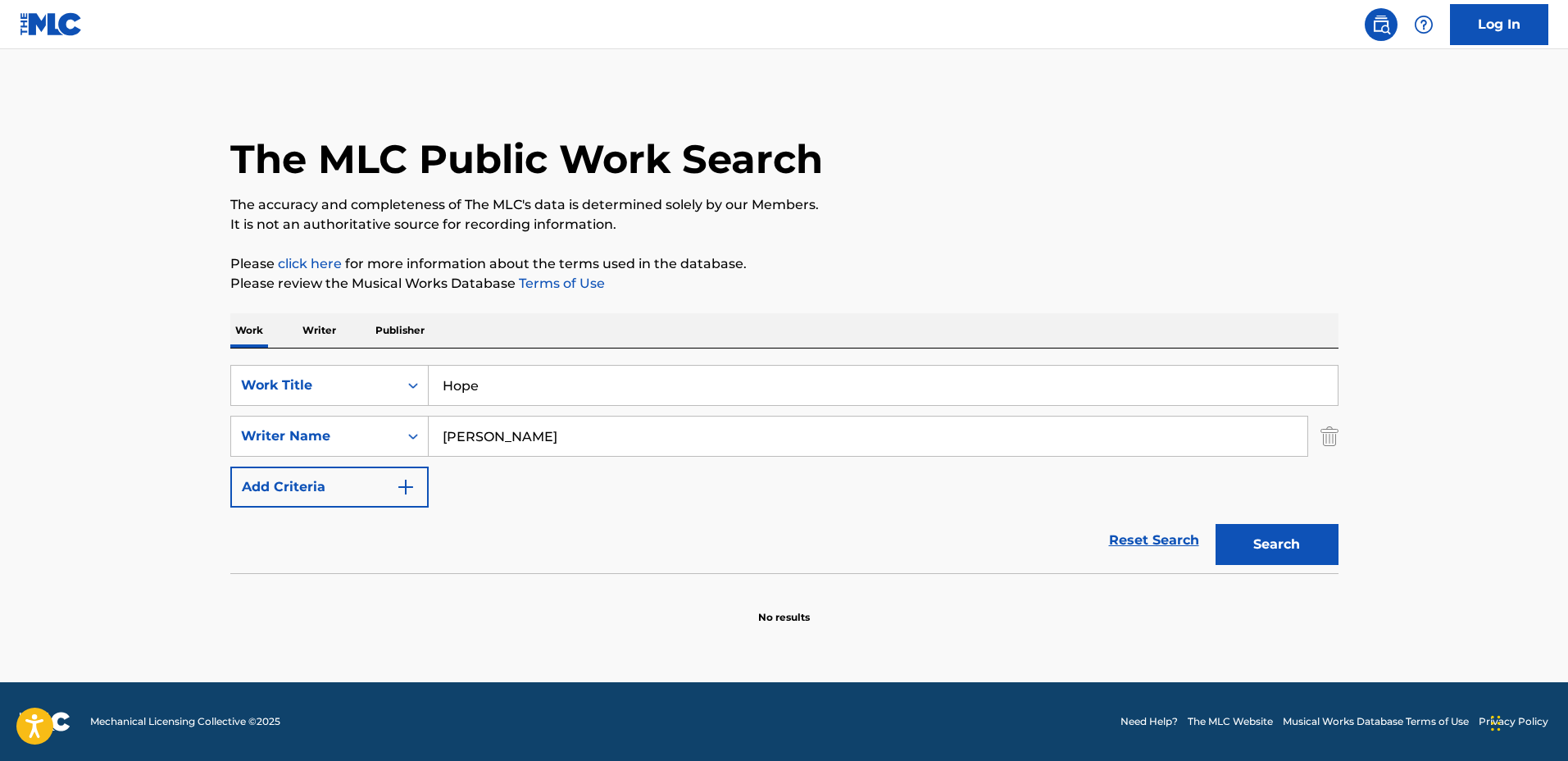
type input "Hope"
drag, startPoint x: 591, startPoint y: 432, endPoint x: 376, endPoint y: 423, distance: 215.2
click at [376, 423] on div "SearchWithCriteria127c16b9-6f75-4a02-999d-925662765c10 Writer Name [PERSON_NAME]" at bounding box center [784, 436] width 1108 height 41
type input "[PERSON_NAME]"
click at [1215, 524] on button "Search" at bounding box center [1276, 544] width 123 height 41
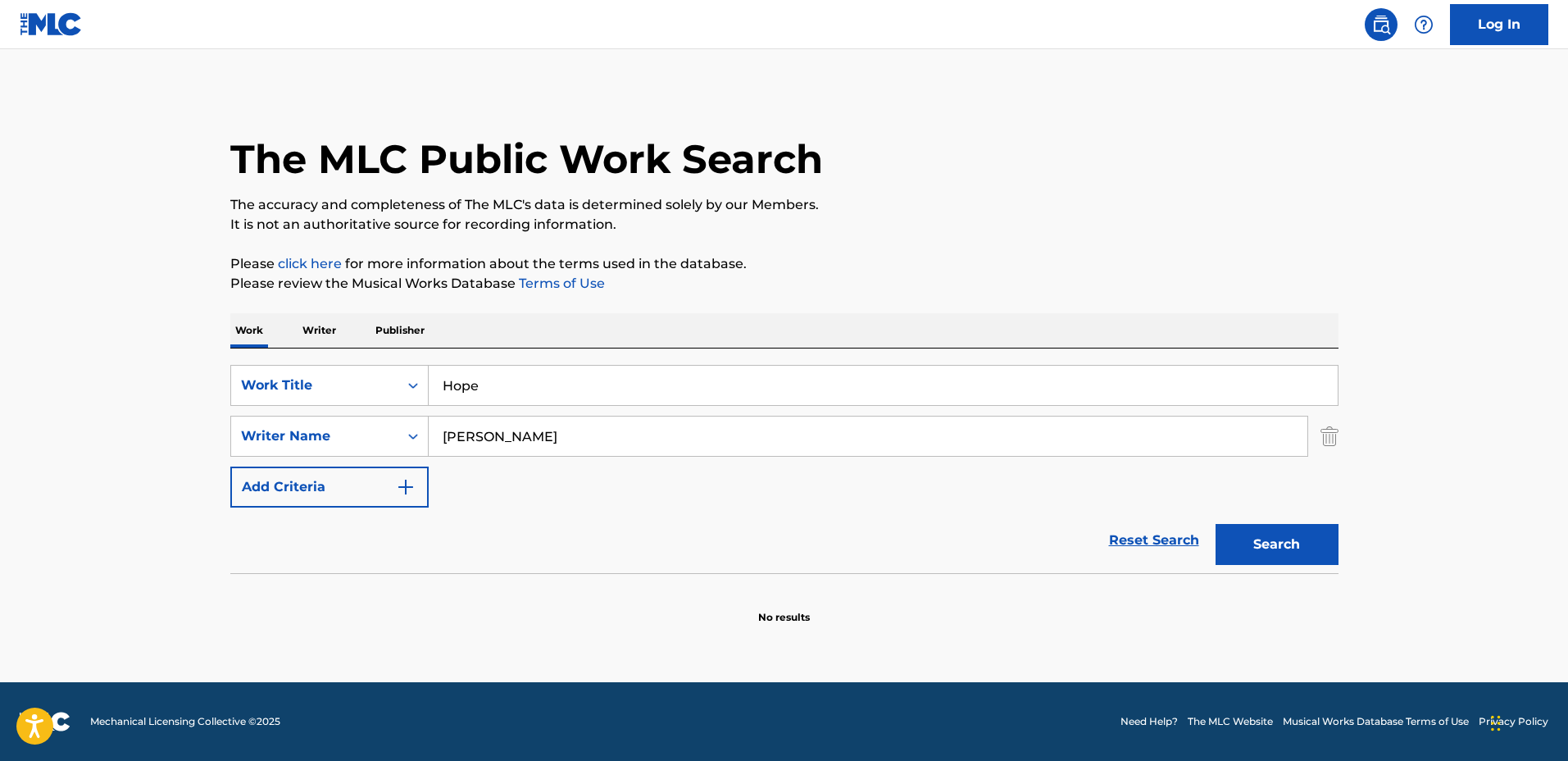
click at [525, 385] on input "Hope" at bounding box center [883, 384] width 908 height 39
drag, startPoint x: 543, startPoint y: 375, endPoint x: 307, endPoint y: 357, distance: 236.7
click at [308, 357] on div "SearchWithCriteriadbc6081e-651c-4bec-9adf-df39fbc46065 Work Title Hope SearchWi…" at bounding box center [784, 460] width 1108 height 225
click at [1215, 524] on button "Search" at bounding box center [1276, 544] width 123 height 41
drag, startPoint x: 457, startPoint y: 381, endPoint x: 374, endPoint y: 378, distance: 83.1
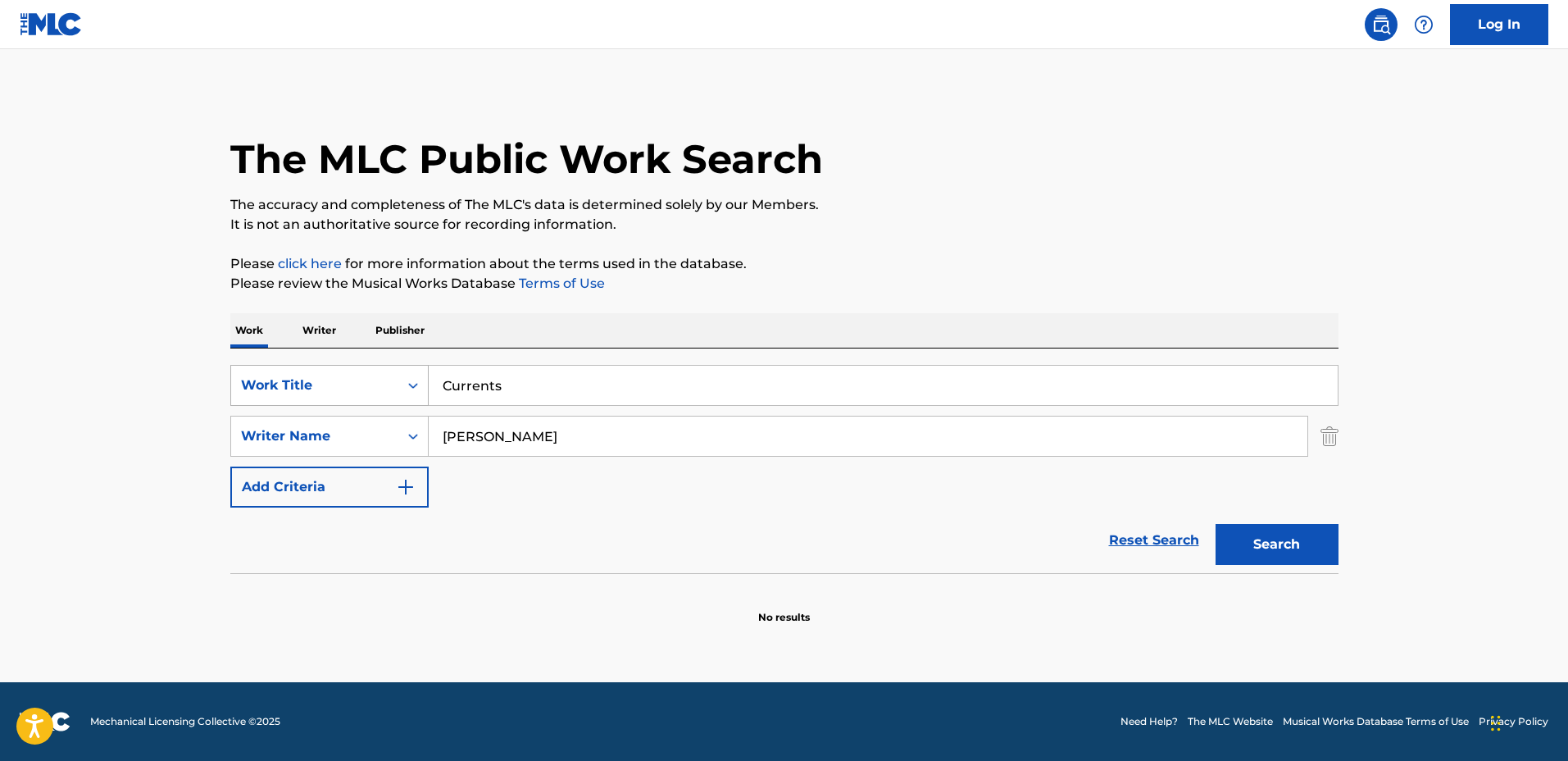
click at [374, 378] on div "SearchWithCriteriadbc6081e-651c-4bec-9adf-df39fbc46065 Work Title Currents" at bounding box center [784, 385] width 1108 height 41
type input "Daydreaming"
click at [1215, 524] on button "Search" at bounding box center [1276, 544] width 123 height 41
click at [542, 434] on input "[PERSON_NAME]" at bounding box center [868, 436] width 879 height 39
type input "Arnon"
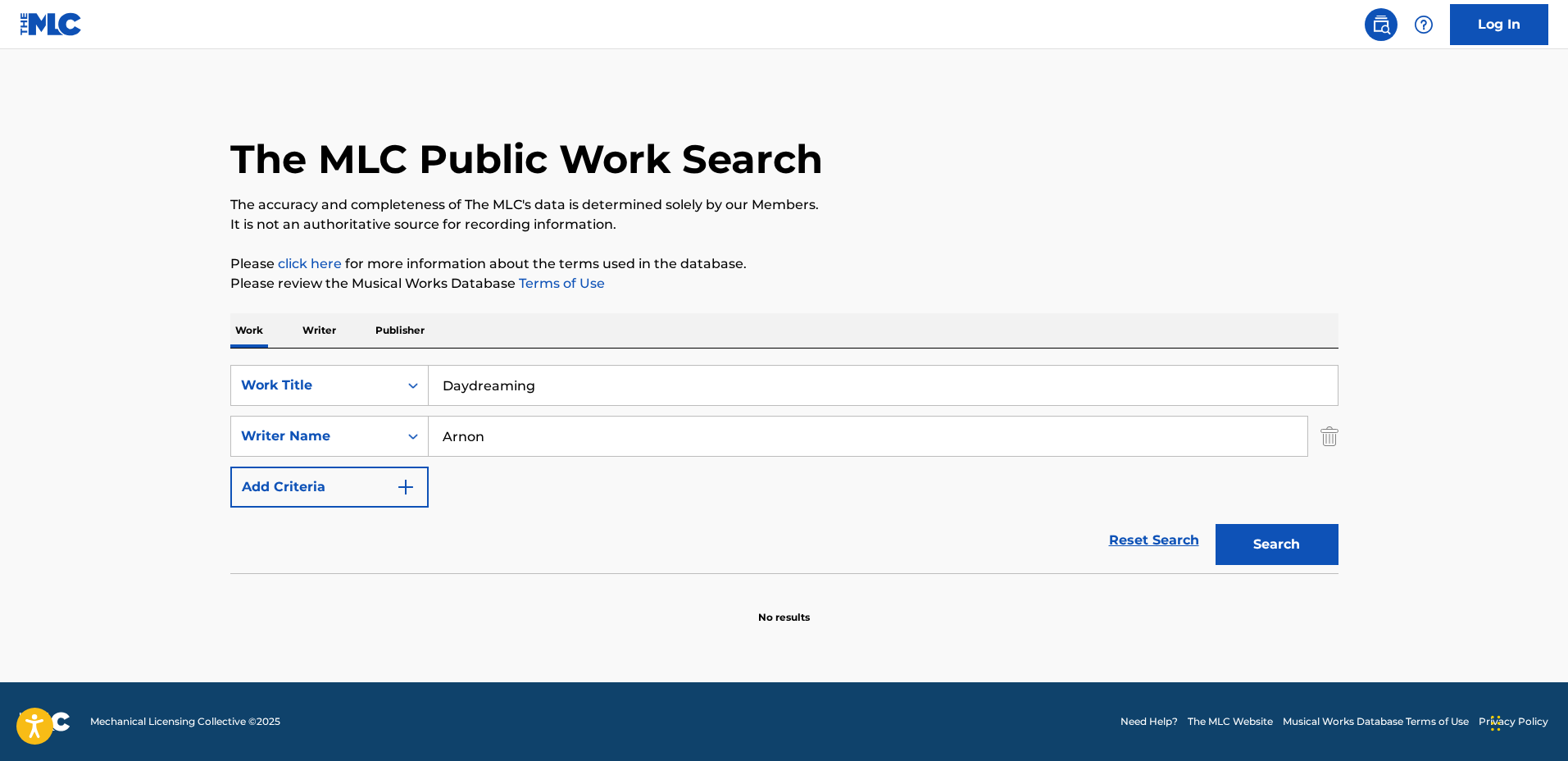
click at [1215, 524] on button "Search" at bounding box center [1276, 544] width 123 height 41
drag, startPoint x: 712, startPoint y: 371, endPoint x: 728, endPoint y: 372, distance: 16.0
click at [713, 372] on input "Daydreaming" at bounding box center [883, 384] width 908 height 39
drag, startPoint x: 715, startPoint y: 374, endPoint x: 372, endPoint y: 384, distance: 343.1
click at [372, 384] on div "SearchWithCriteriadbc6081e-651c-4bec-9adf-df39fbc46065 Work Title Daydreaming" at bounding box center [784, 385] width 1108 height 41
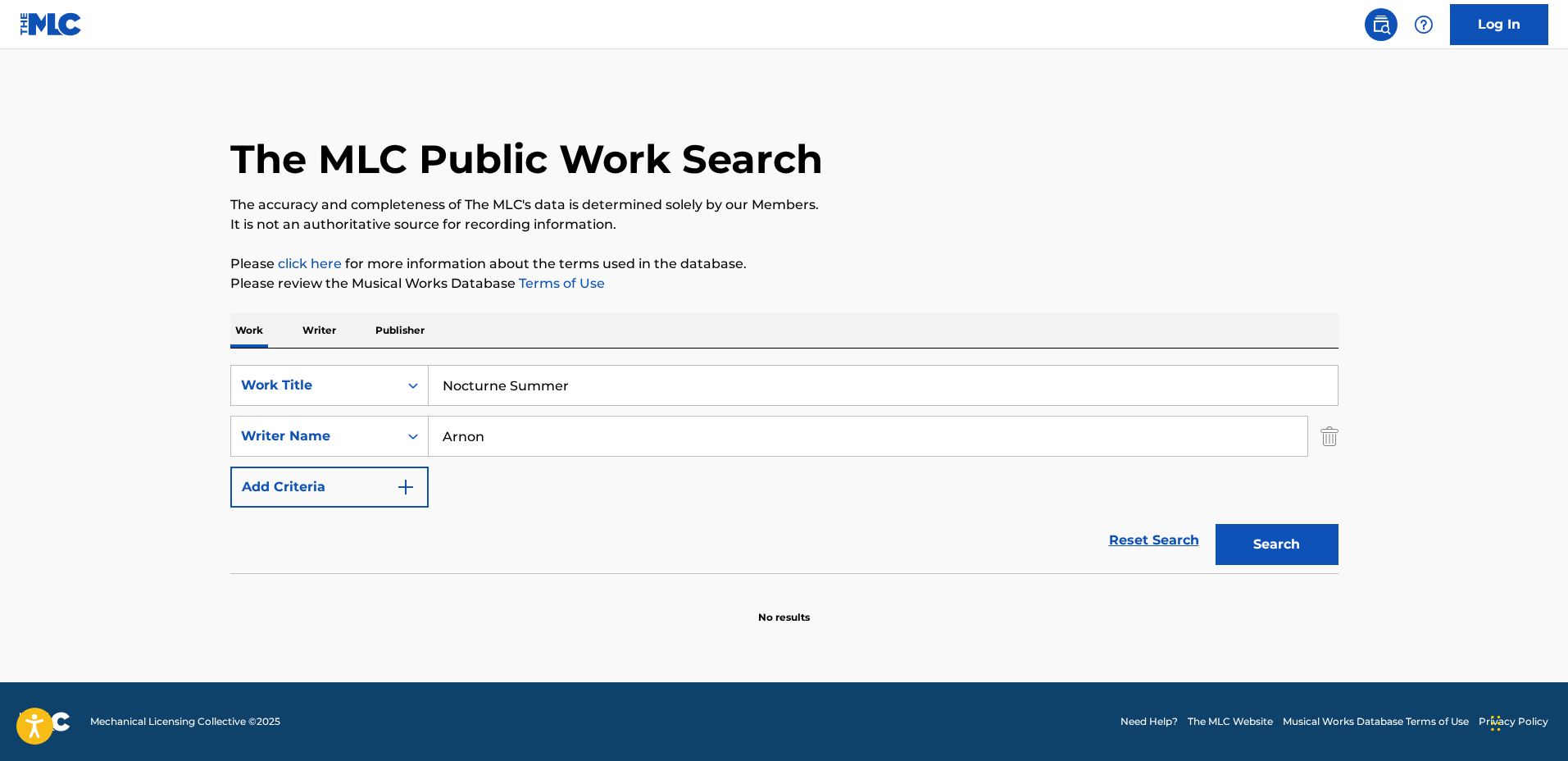
type input "Nocturne Summer"
drag, startPoint x: 480, startPoint y: 424, endPoint x: 314, endPoint y: 420, distance: 166.0
click at [312, 420] on div "SearchWithCriteria127c16b9-6f75-4a02-999d-925662765c10 Writer Name [PERSON_NAME]" at bounding box center [784, 436] width 1108 height 41
click at [1215, 524] on button "Search" at bounding box center [1276, 544] width 123 height 41
drag, startPoint x: 514, startPoint y: 431, endPoint x: 485, endPoint y: 424, distance: 29.8
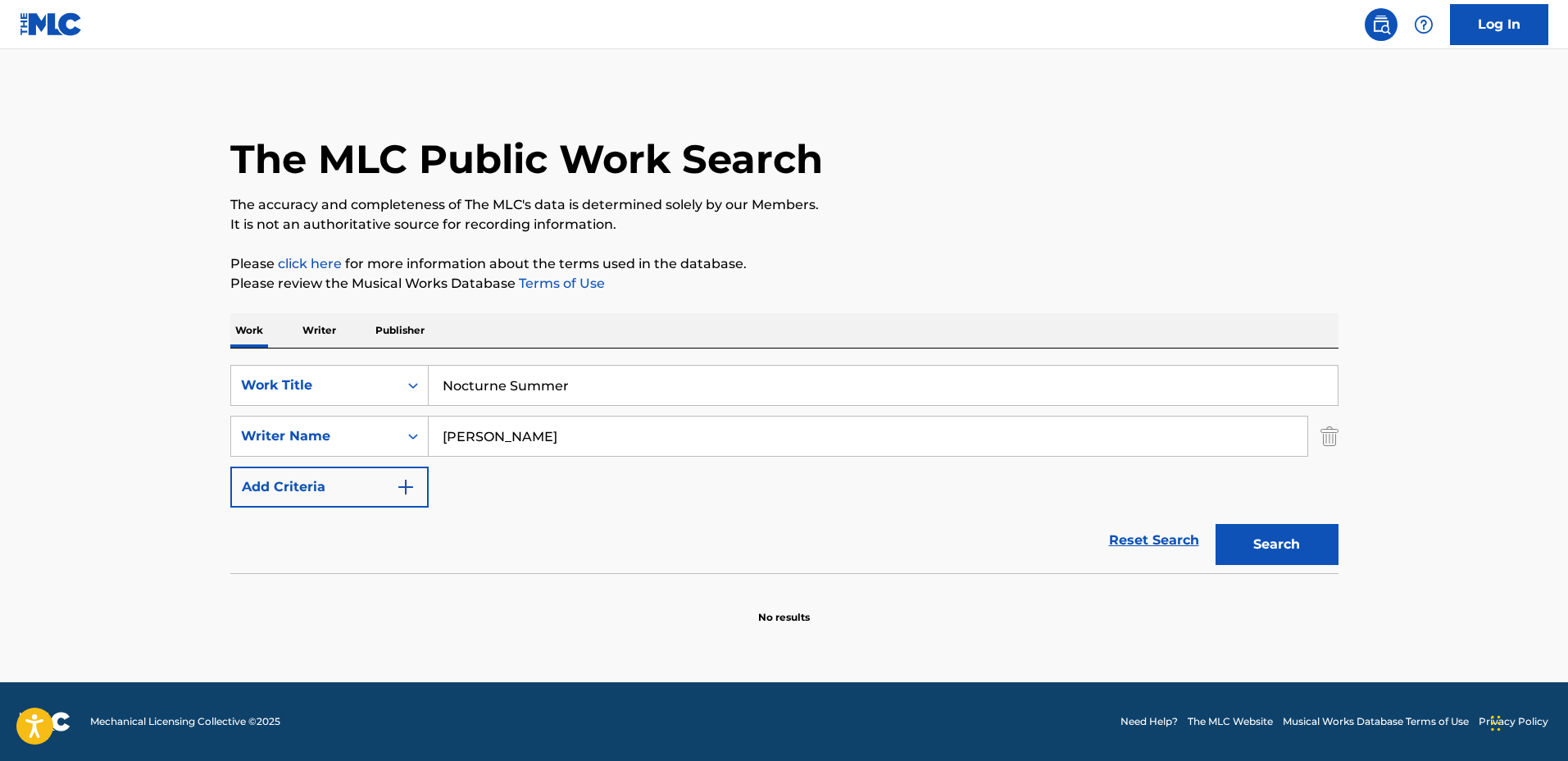
click at [484, 428] on input "[PERSON_NAME]" at bounding box center [868, 436] width 879 height 39
type input "[PERSON_NAME]"
click at [1215, 524] on button "Search" at bounding box center [1276, 544] width 123 height 41
drag, startPoint x: 618, startPoint y: 391, endPoint x: 338, endPoint y: 384, distance: 280.1
click at [338, 384] on div "SearchWithCriteriadbc6081e-651c-4bec-9adf-df39fbc46065 Work Title Nocturne Summ…" at bounding box center [784, 385] width 1108 height 41
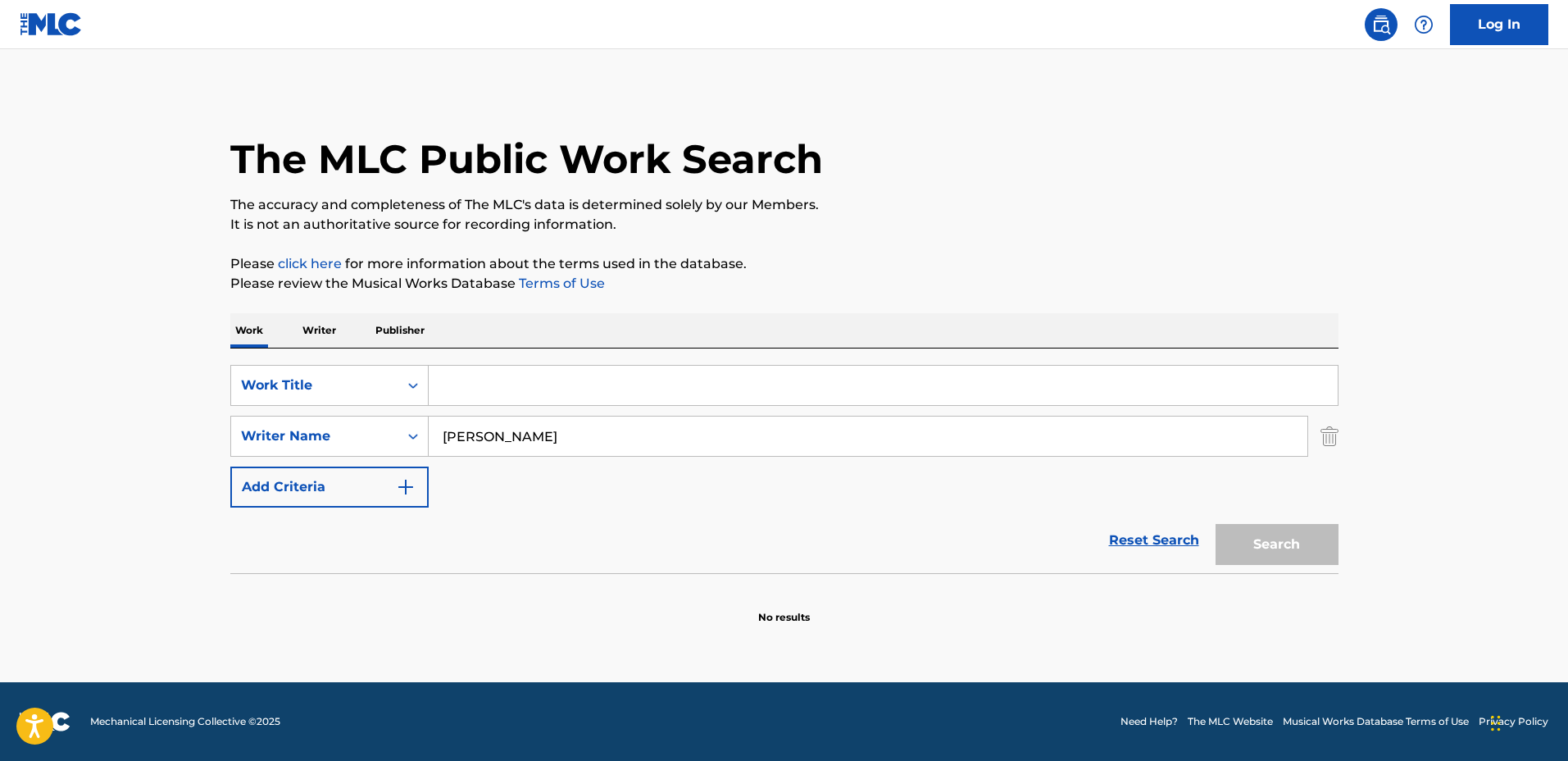
drag, startPoint x: 653, startPoint y: 360, endPoint x: 660, endPoint y: 378, distance: 19.3
click at [653, 360] on div "SearchWithCriteriadbc6081e-651c-4bec-9adf-df39fbc46065 Work Title SearchWithCri…" at bounding box center [784, 460] width 1108 height 225
click at [660, 378] on input "Search Form" at bounding box center [883, 384] width 908 height 39
type input "Just Dance"
drag, startPoint x: 631, startPoint y: 427, endPoint x: 411, endPoint y: 430, distance: 220.0
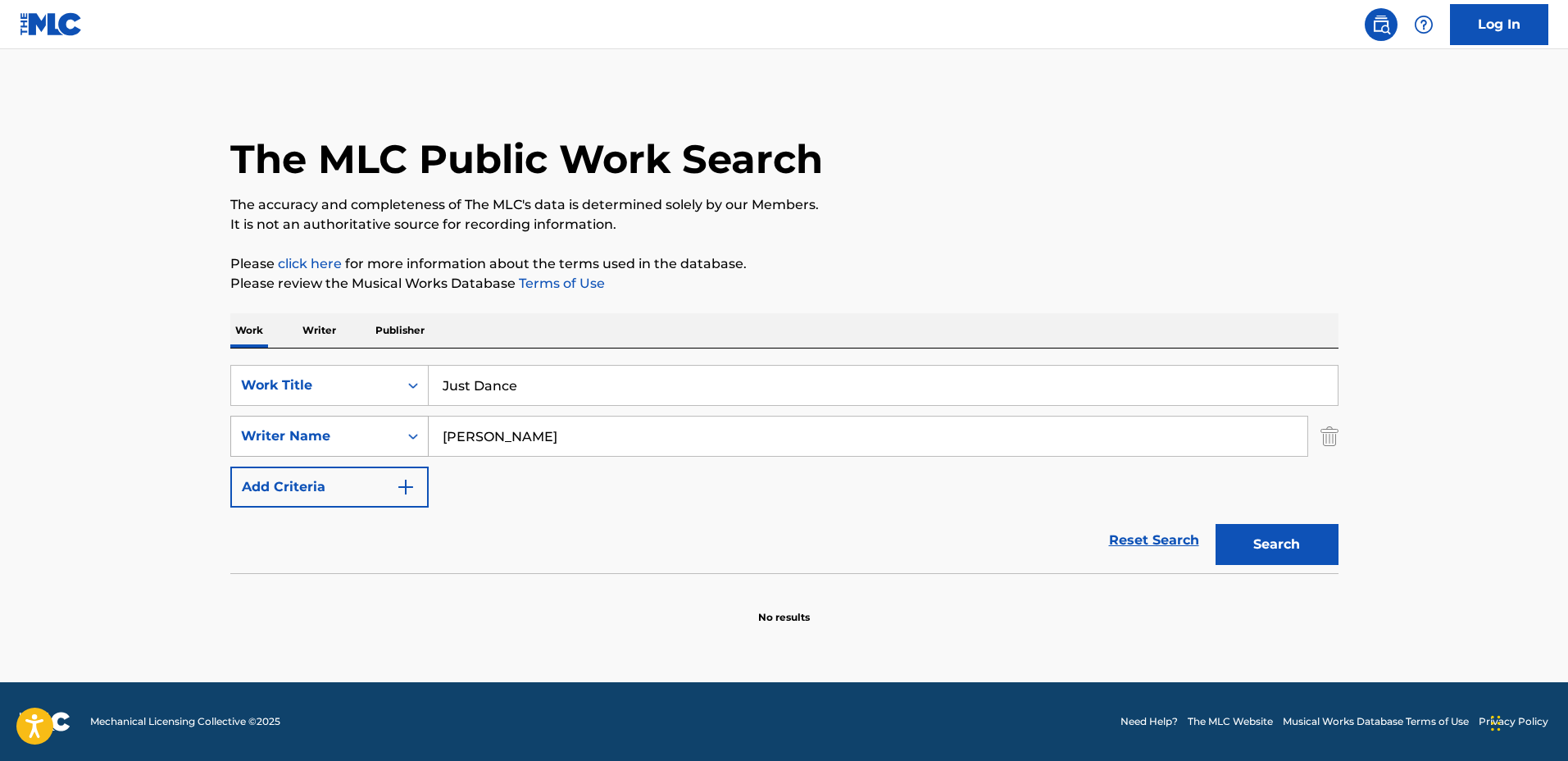
click at [411, 430] on div "SearchWithCriteria127c16b9-6f75-4a02-999d-925662765c10 Writer Name [PERSON_NAME]" at bounding box center [784, 436] width 1108 height 41
type input "[PERSON_NAME]"
click at [1215, 524] on button "Search" at bounding box center [1276, 544] width 123 height 41
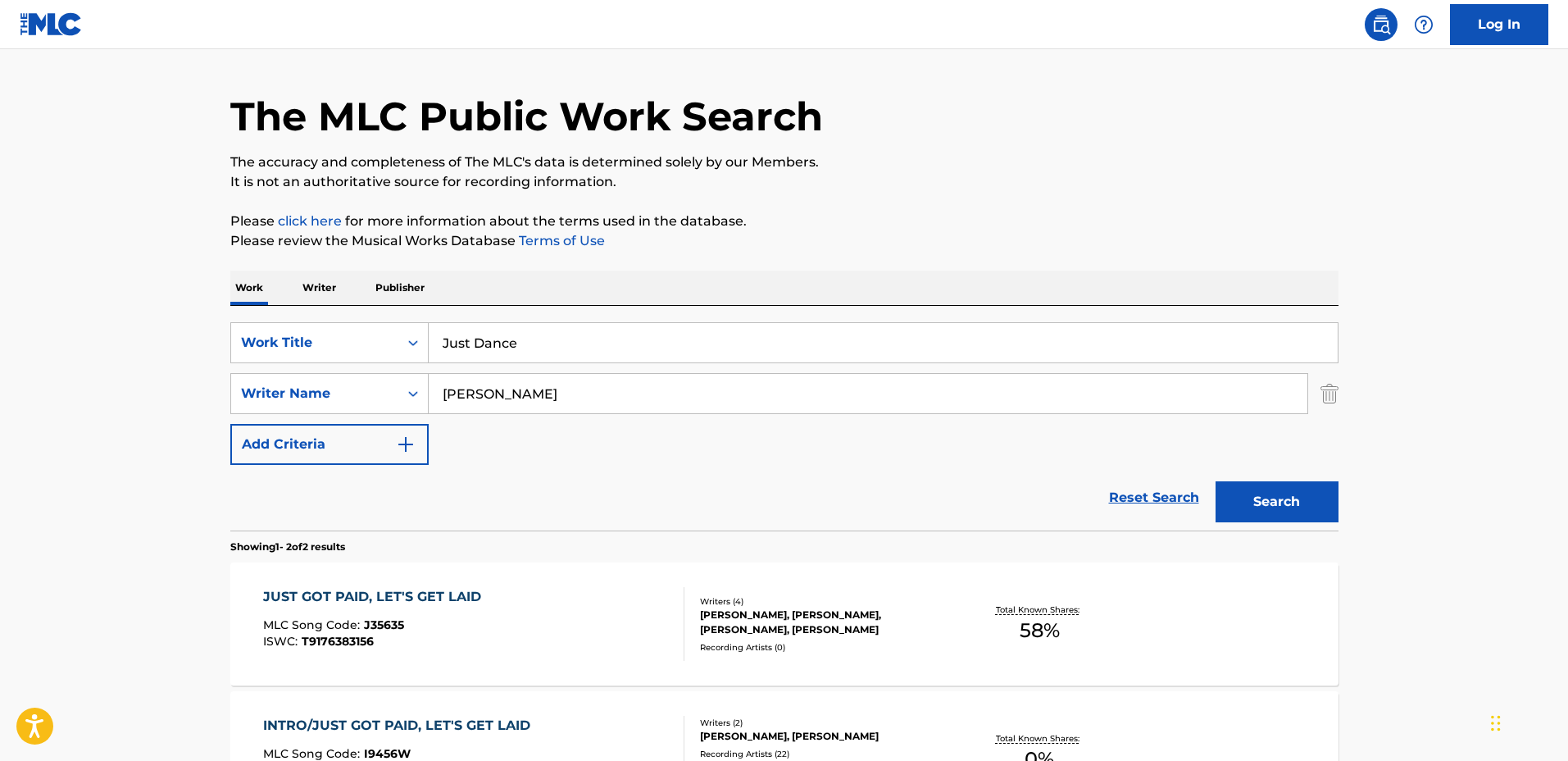
scroll to position [205, 0]
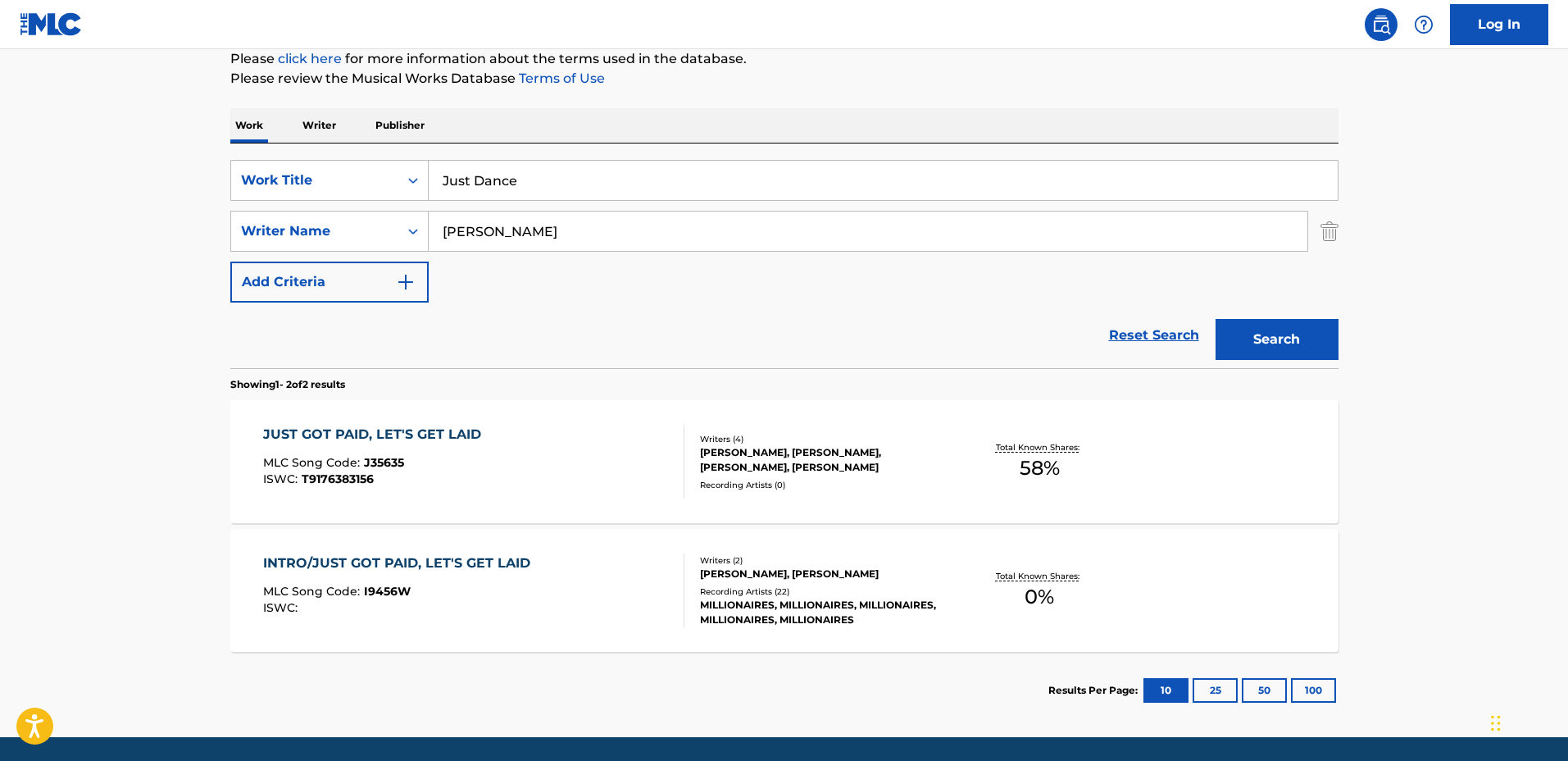
click at [615, 158] on div "SearchWithCriteriadbc6081e-651c-4bec-9adf-df39fbc46065 Work Title Just Dance Se…" at bounding box center [784, 255] width 1108 height 225
click at [634, 169] on input "Just Dance" at bounding box center [883, 180] width 908 height 39
drag, startPoint x: 550, startPoint y: 169, endPoint x: 396, endPoint y: 167, distance: 154.0
click at [396, 167] on div "SearchWithCriteriadbc6081e-651c-4bec-9adf-df39fbc46065 Work Title Just Dance" at bounding box center [784, 180] width 1108 height 41
type input "Spring Love"
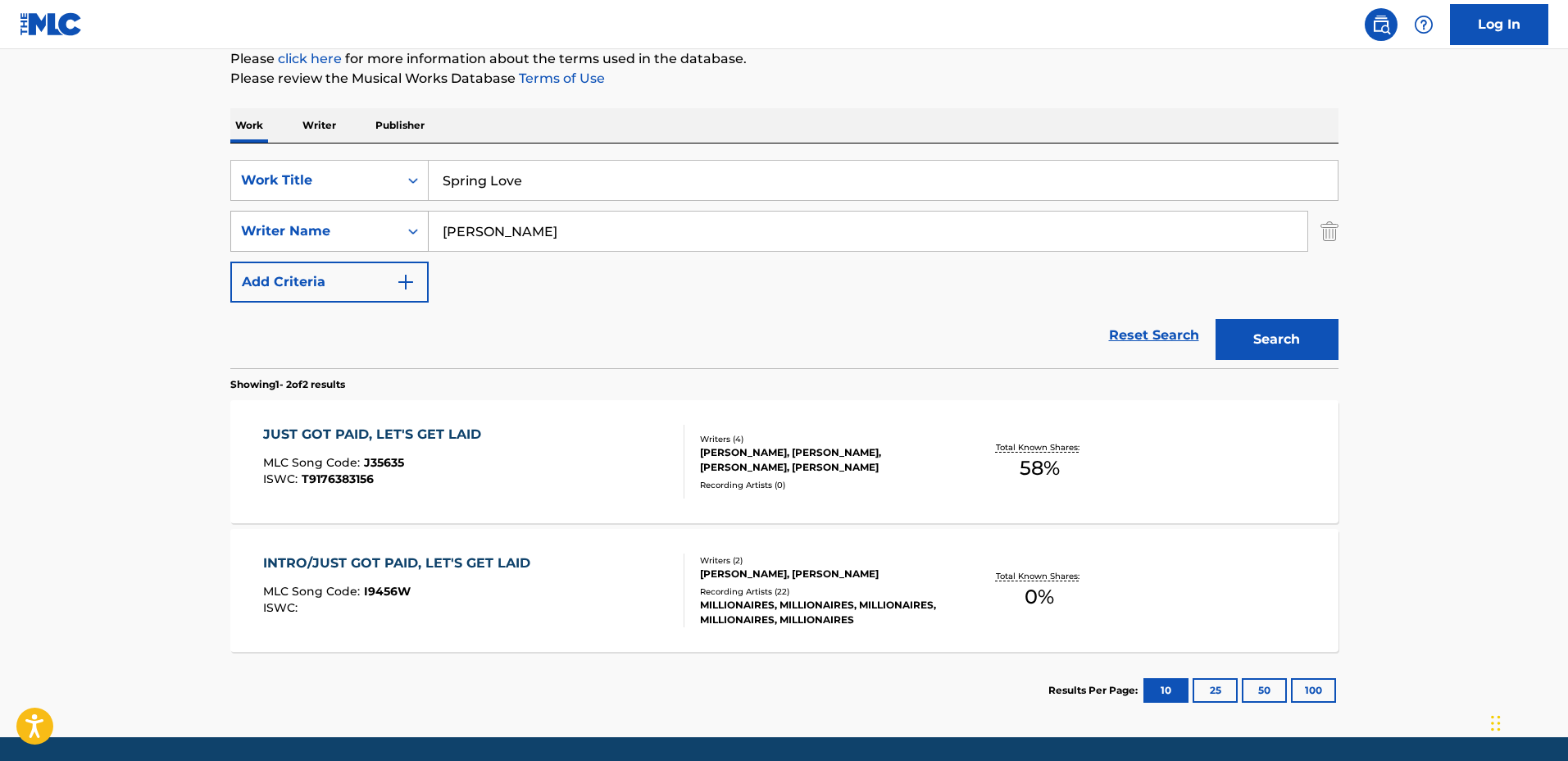
drag, startPoint x: 606, startPoint y: 233, endPoint x: 401, endPoint y: 217, distance: 205.6
click at [401, 217] on div "SearchWithCriteria127c16b9-6f75-4a02-999d-925662765c10 Writer Name [PERSON_NAME]" at bounding box center [784, 231] width 1108 height 41
click at [1215, 319] on button "Search" at bounding box center [1276, 339] width 123 height 41
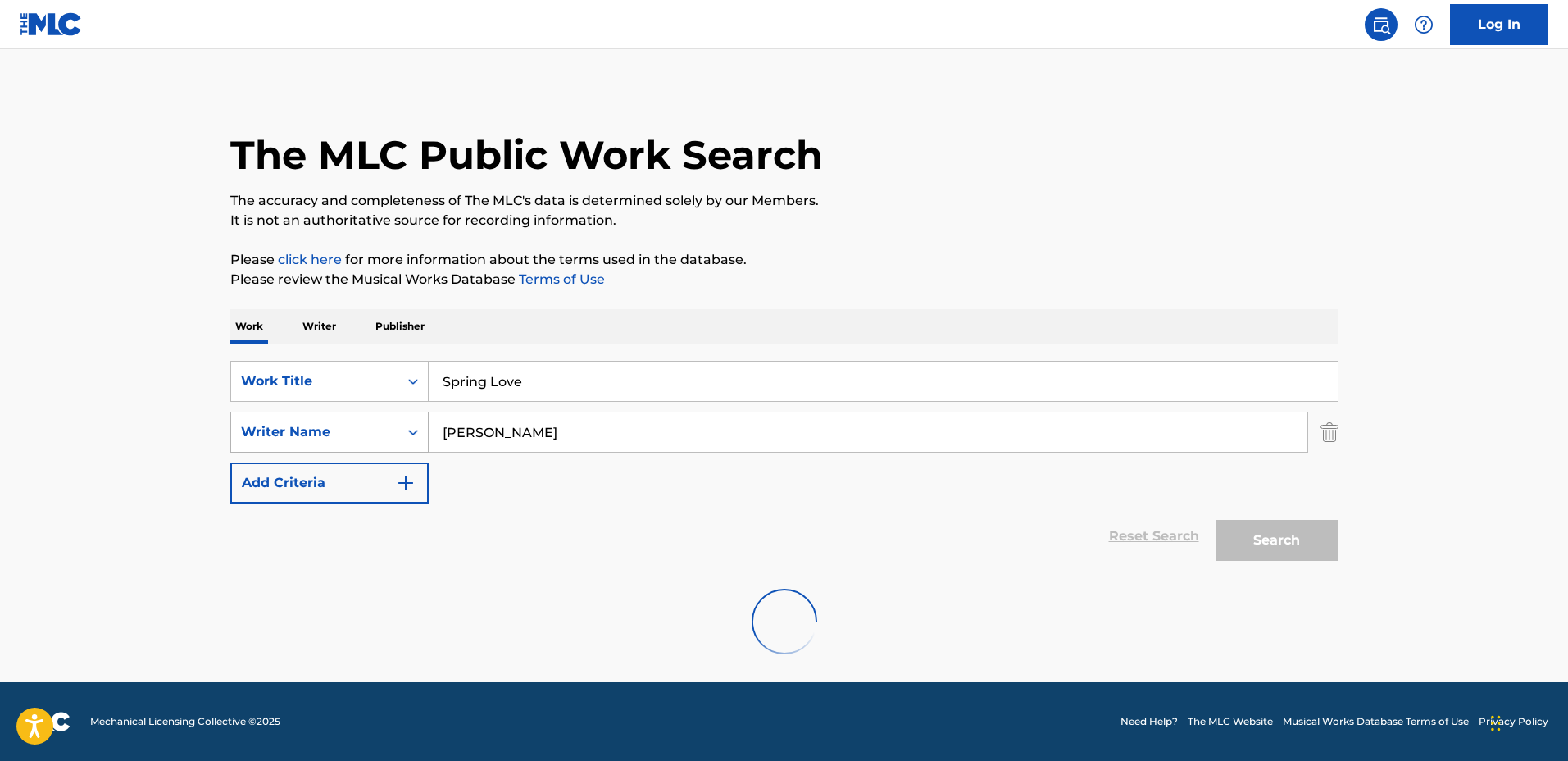
scroll to position [0, 0]
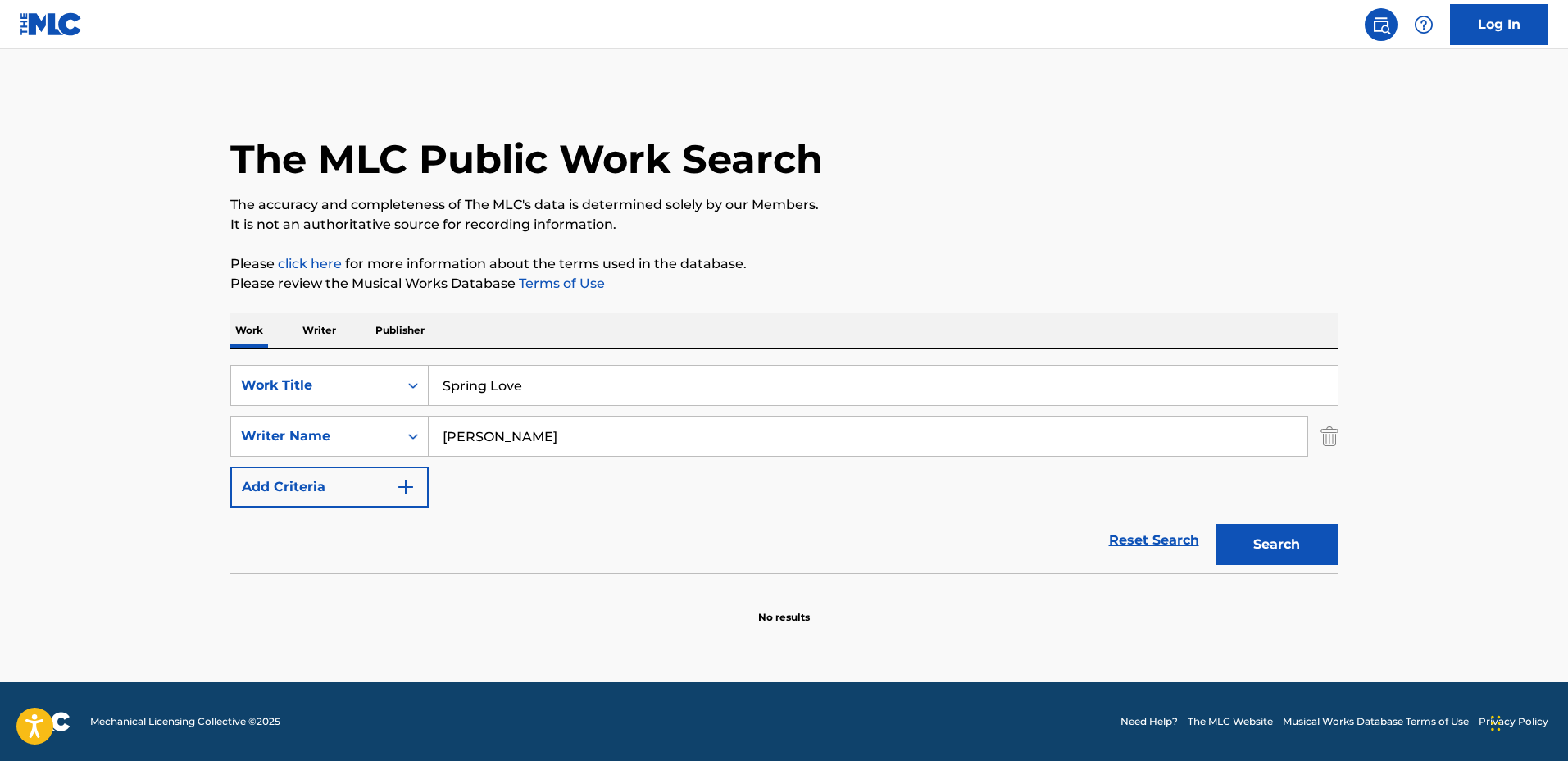
drag, startPoint x: 549, startPoint y: 439, endPoint x: 484, endPoint y: 432, distance: 65.4
click at [484, 432] on input "[PERSON_NAME]" at bounding box center [868, 436] width 879 height 39
click at [1215, 524] on button "Search" at bounding box center [1276, 544] width 123 height 41
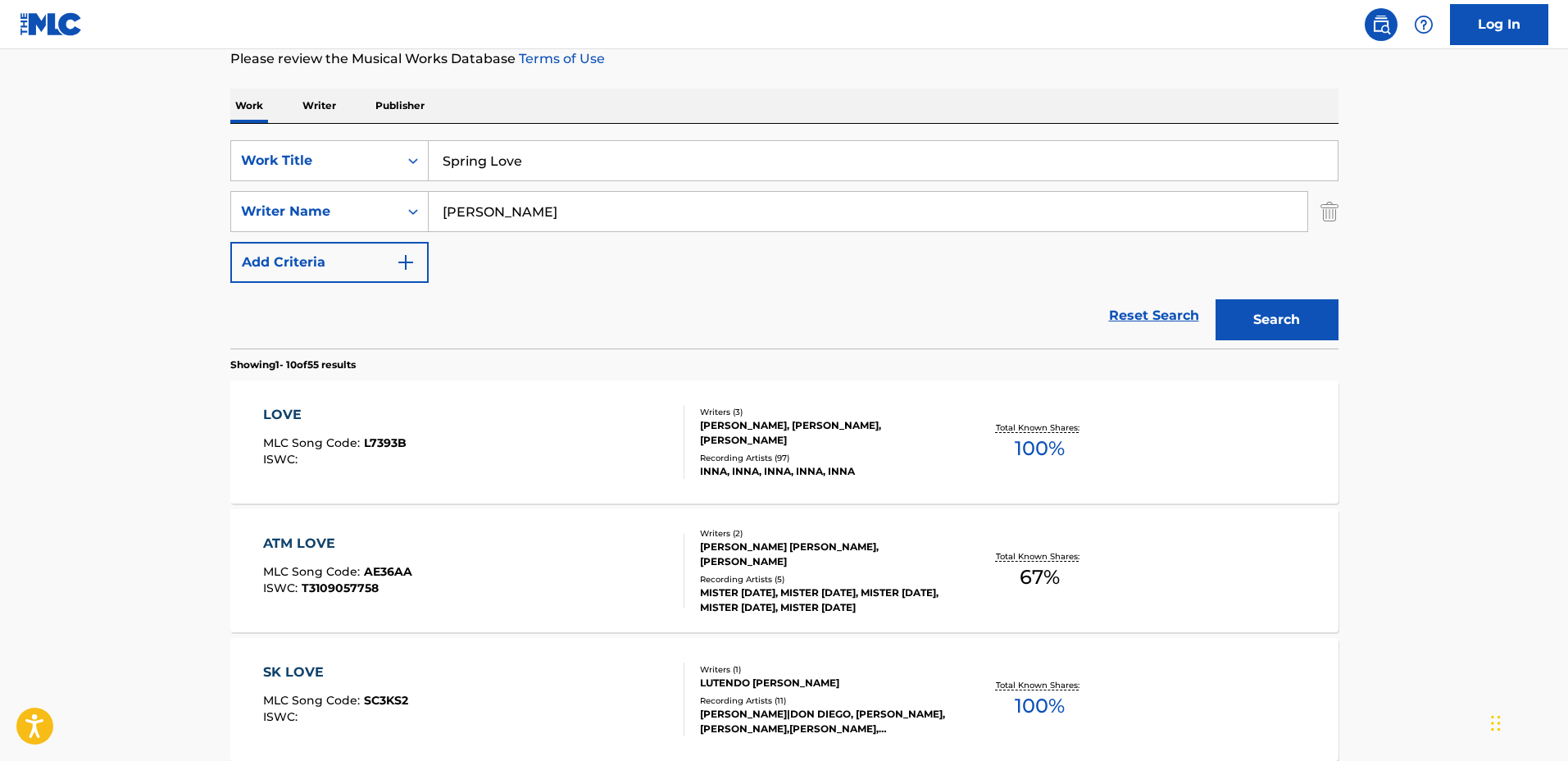
scroll to position [205, 0]
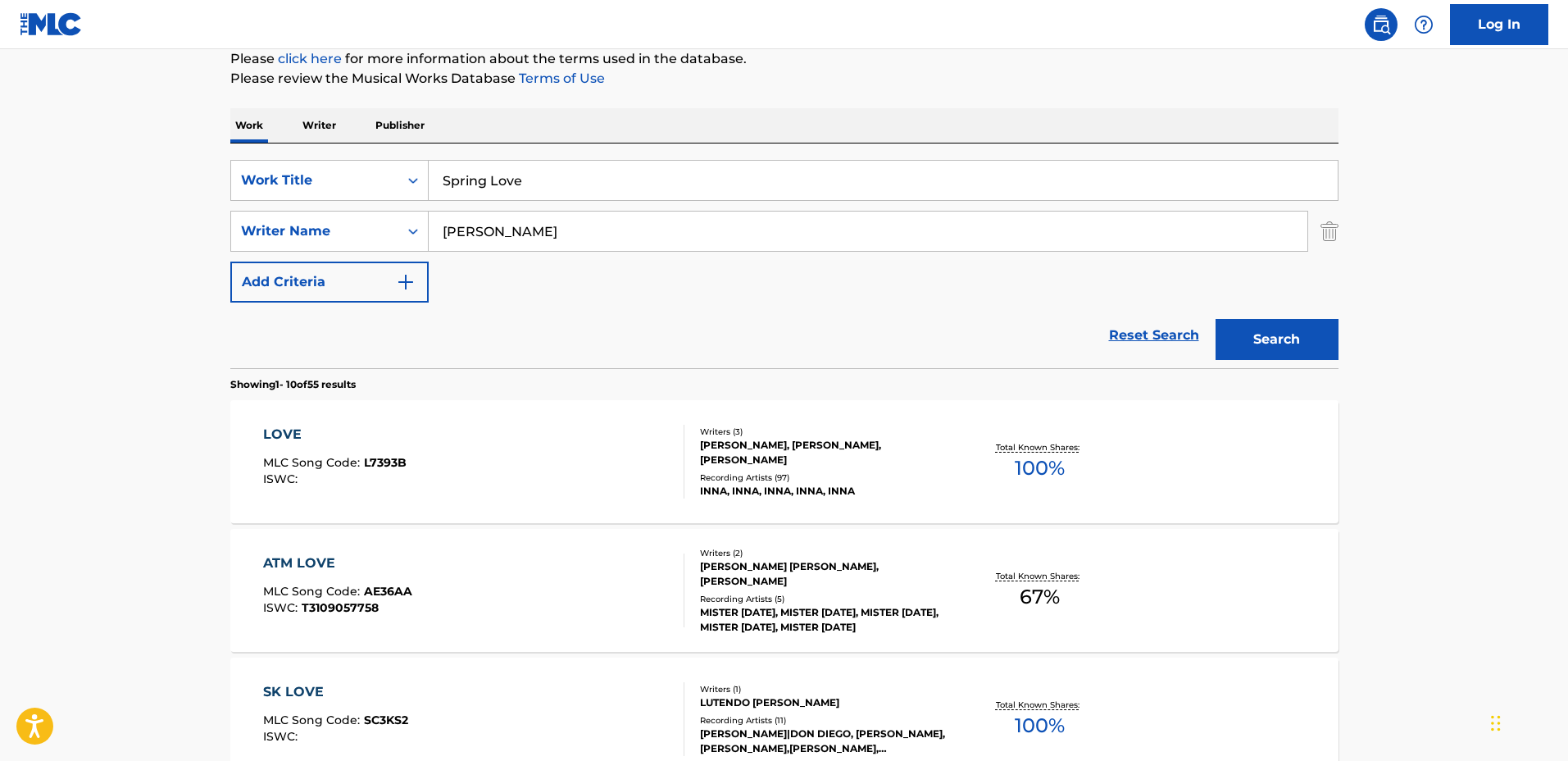
click at [550, 239] on input "[PERSON_NAME]" at bounding box center [868, 231] width 879 height 39
type input "[PERSON_NAME]"
click at [1215, 319] on button "Search" at bounding box center [1276, 339] width 123 height 41
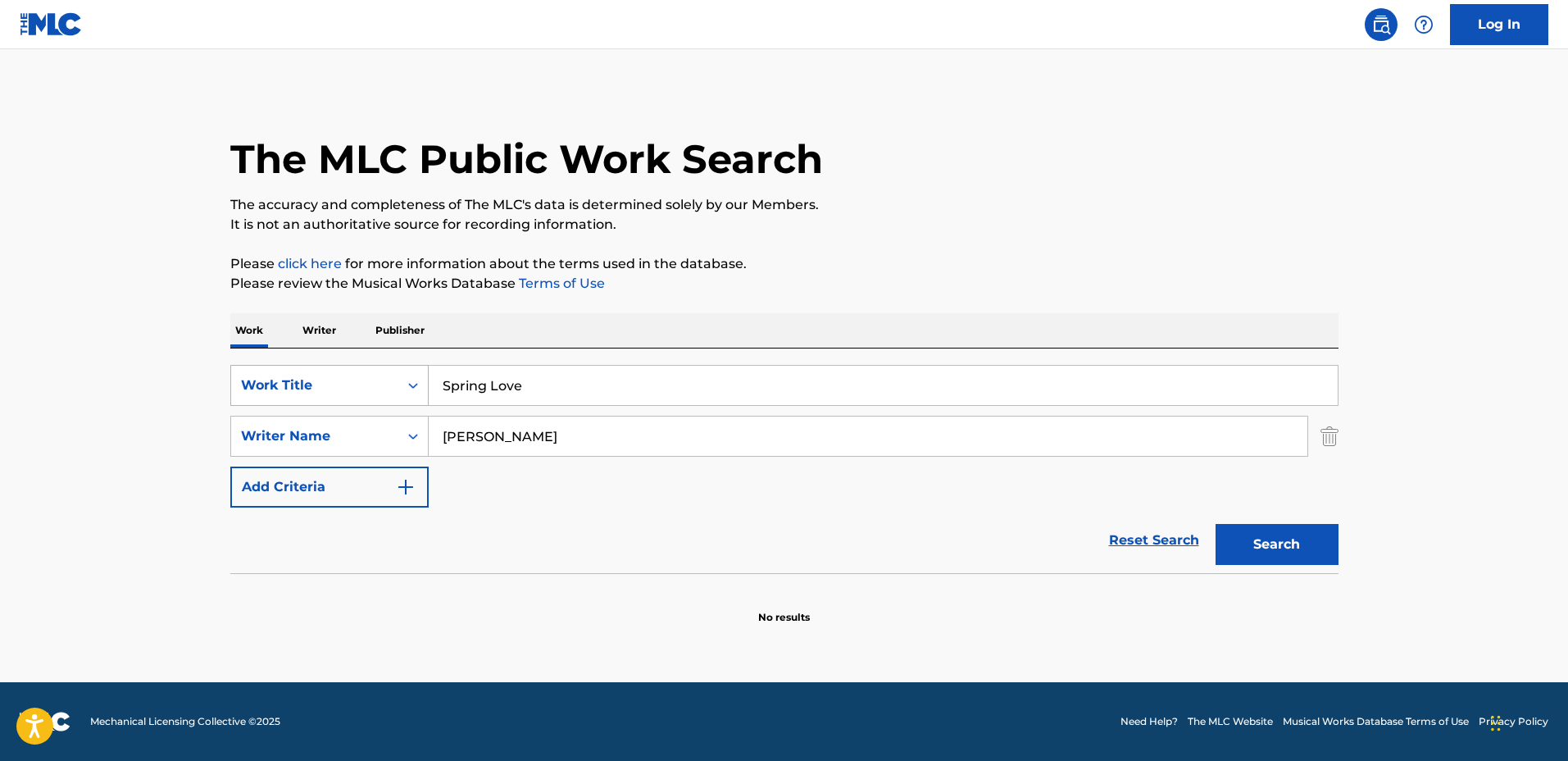
drag, startPoint x: 512, startPoint y: 383, endPoint x: 340, endPoint y: 376, distance: 172.1
click at [340, 376] on div "SearchWithCriteriadbc6081e-651c-4bec-9adf-df39fbc46065 Work Title Spring Love" at bounding box center [784, 385] width 1108 height 41
type input "Reflections"
drag, startPoint x: 465, startPoint y: 432, endPoint x: 321, endPoint y: 429, distance: 144.0
click at [320, 429] on div "SearchWithCriteria127c16b9-6f75-4a02-999d-925662765c10 Writer Name [PERSON_NAME]" at bounding box center [784, 436] width 1108 height 41
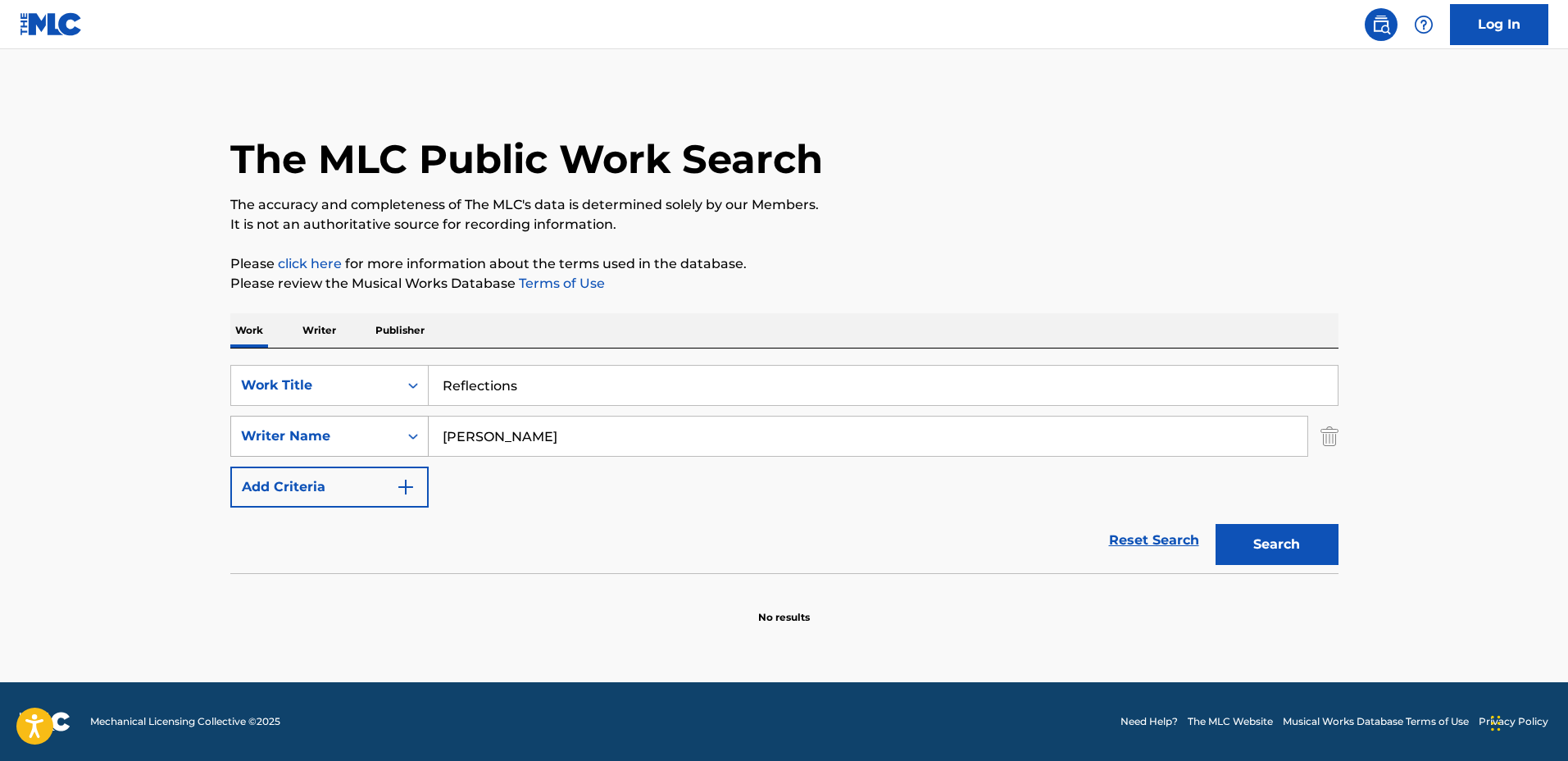
type input "[PERSON_NAME]"
click at [1215, 524] on button "Search" at bounding box center [1276, 544] width 123 height 41
drag, startPoint x: 469, startPoint y: 374, endPoint x: 349, endPoint y: 377, distance: 120.0
click at [356, 373] on div "SearchWithCriteriadbc6081e-651c-4bec-9adf-df39fbc46065 Work Title Reflections" at bounding box center [784, 385] width 1108 height 41
type input "Nightwatch"
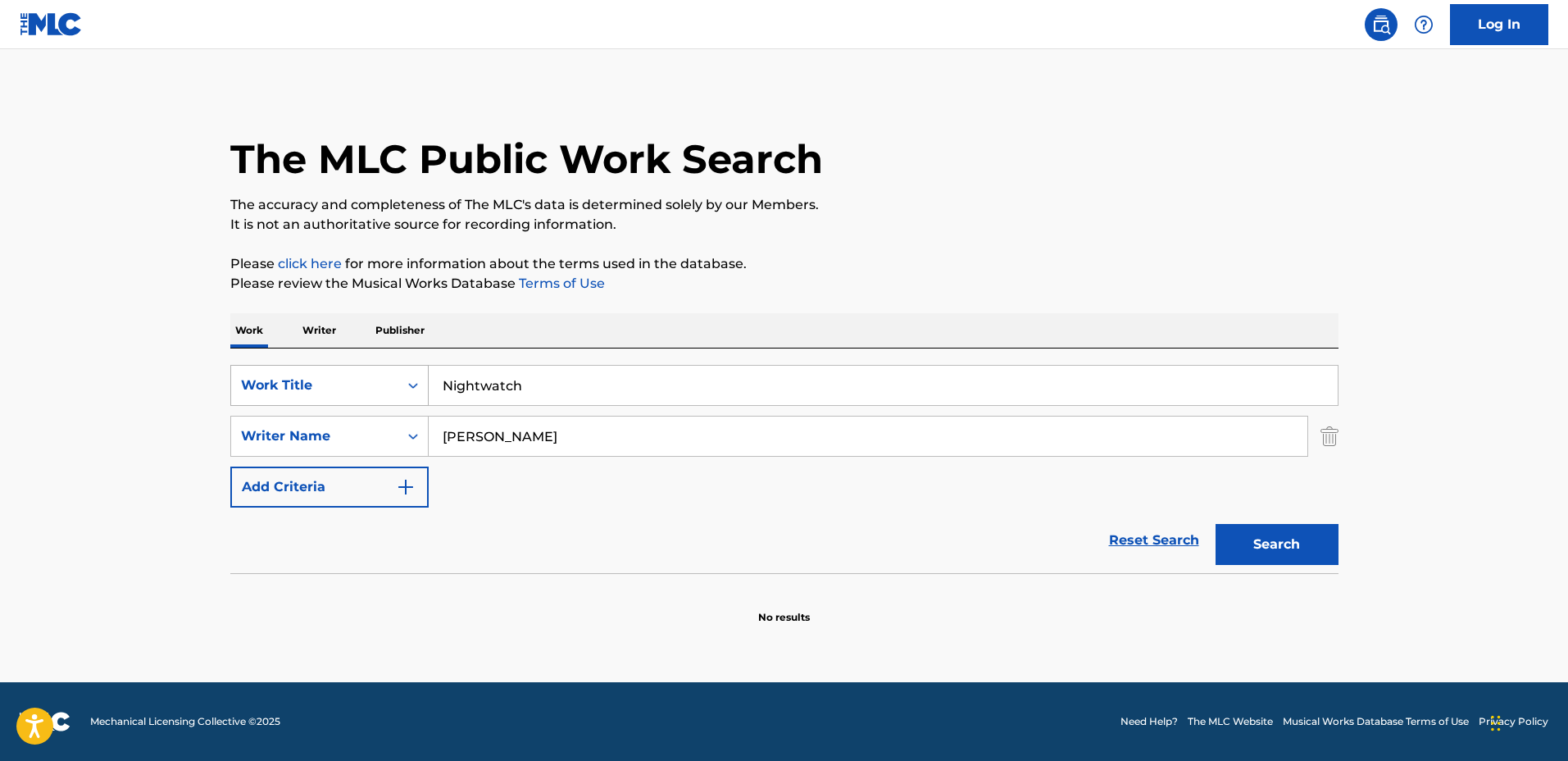
click at [1215, 524] on button "Search" at bounding box center [1276, 544] width 123 height 41
drag, startPoint x: 486, startPoint y: 432, endPoint x: 475, endPoint y: 430, distance: 11.2
click at [452, 428] on input "[PERSON_NAME]" at bounding box center [868, 436] width 879 height 39
type input "[PERSON_NAME]"
click at [1215, 524] on button "Search" at bounding box center [1276, 544] width 123 height 41
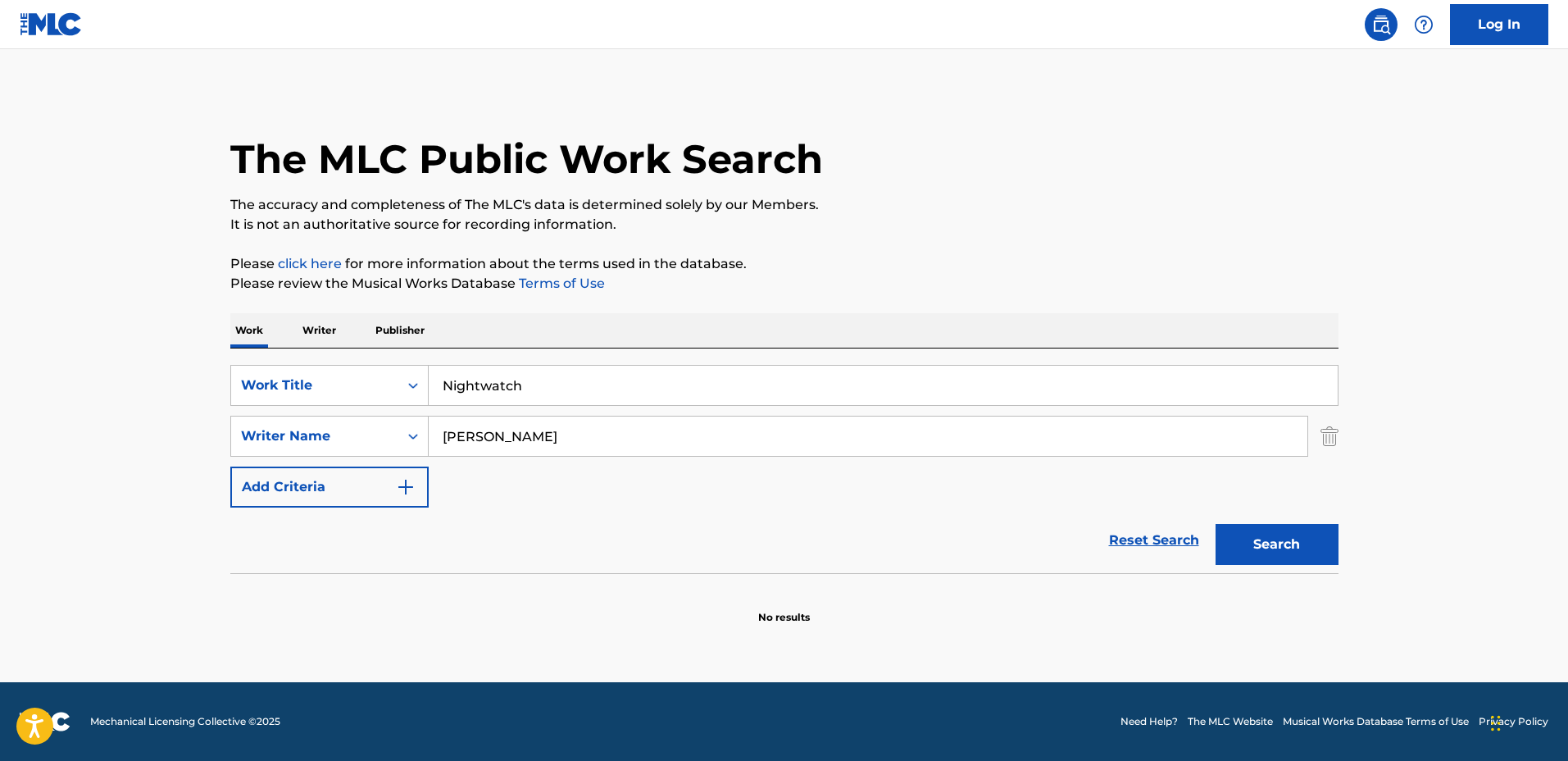
click at [613, 471] on div "SearchWithCriteriadbc6081e-651c-4bec-9adf-df39fbc46065 Work Title Nightwatch Se…" at bounding box center [784, 436] width 1108 height 142
click at [762, 379] on input "Nightwatch" at bounding box center [883, 384] width 908 height 39
drag, startPoint x: 421, startPoint y: 369, endPoint x: 393, endPoint y: 368, distance: 28.0
click at [393, 368] on div "SearchWithCriteriadbc6081e-651c-4bec-9adf-df39fbc46065 Work Title Nightwatch" at bounding box center [784, 385] width 1108 height 41
type input "Rhapsody in Gold"
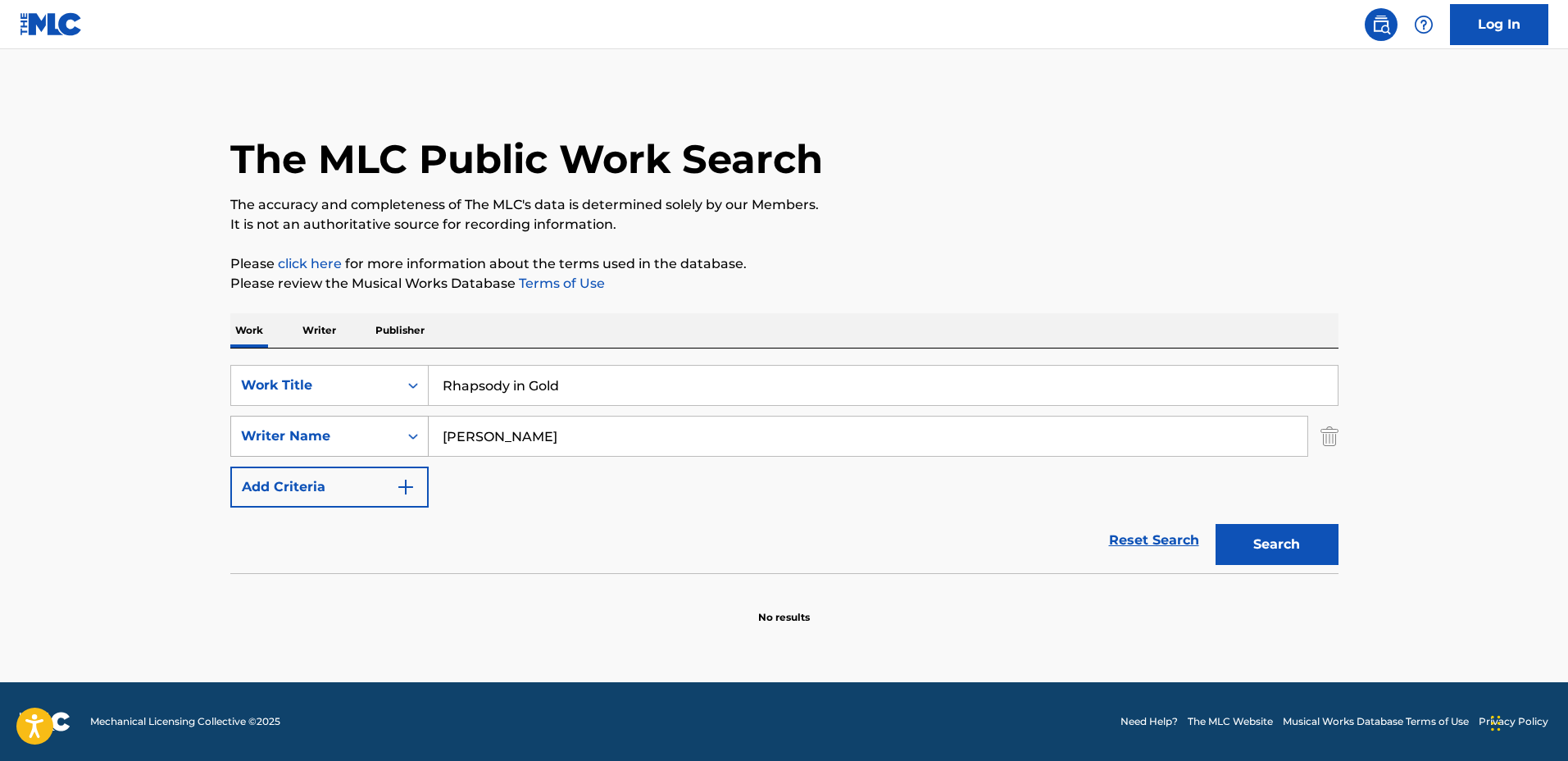
drag, startPoint x: 585, startPoint y: 437, endPoint x: 394, endPoint y: 436, distance: 191.0
click at [394, 436] on div "SearchWithCriteria127c16b9-6f75-4a02-999d-925662765c10 Writer Name [PERSON_NAME]" at bounding box center [784, 436] width 1108 height 41
type input "[PERSON_NAME]"
click at [1215, 524] on button "Search" at bounding box center [1276, 544] width 123 height 41
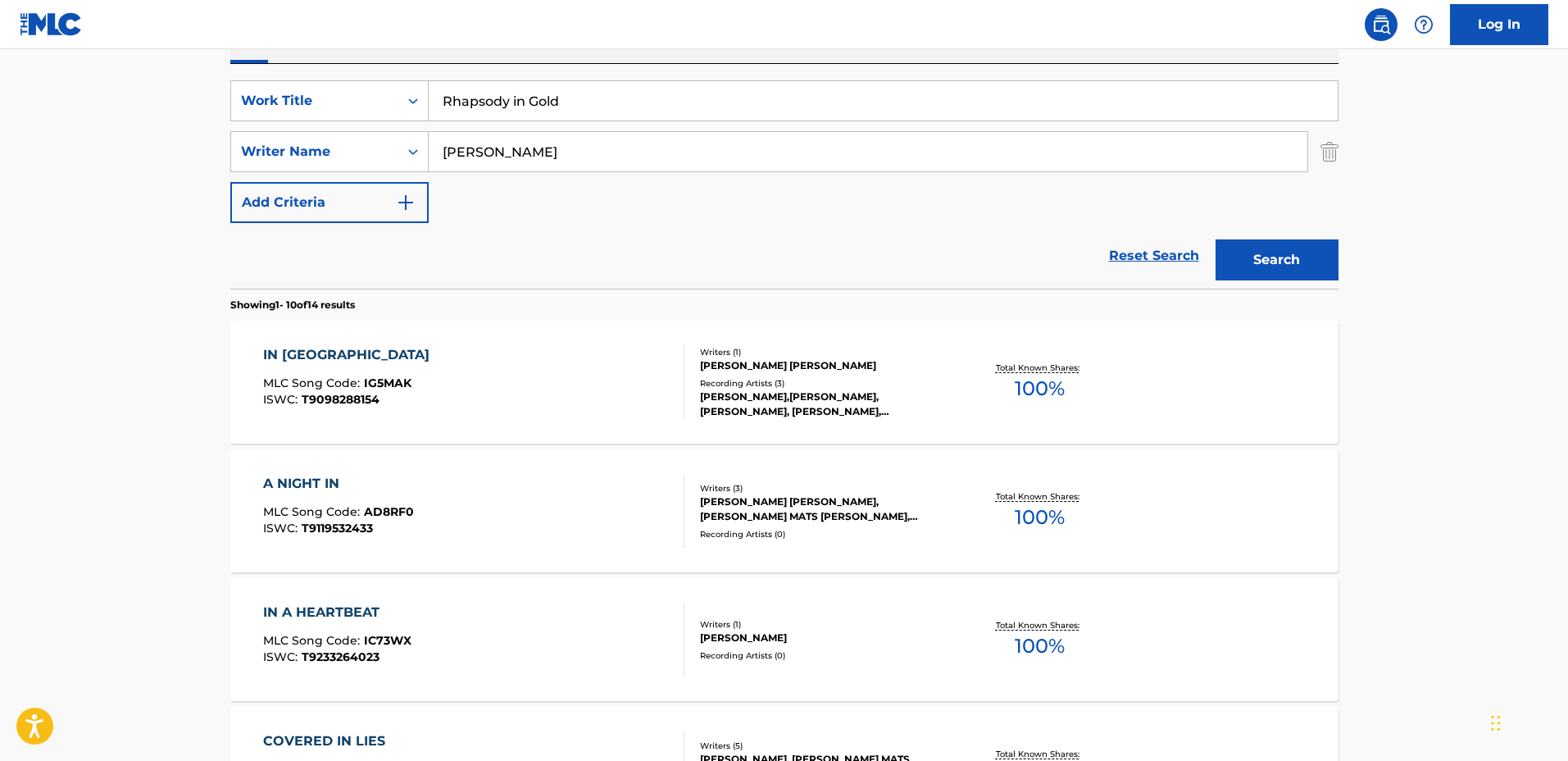
scroll to position [308, 0]
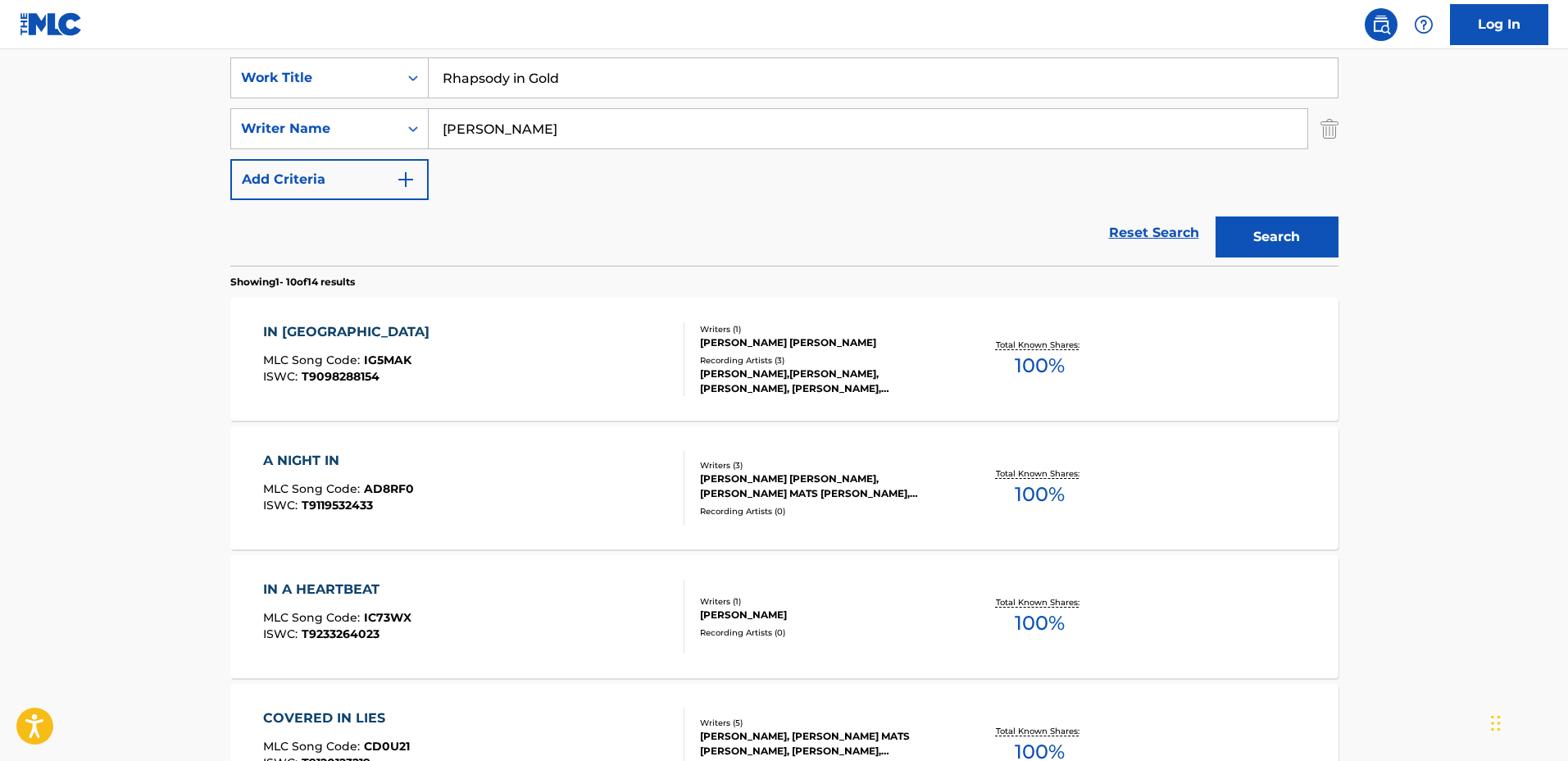
click at [922, 373] on div "[PERSON_NAME],[PERSON_NAME], [PERSON_NAME], [PERSON_NAME],[PERSON_NAME]" at bounding box center [823, 381] width 247 height 30
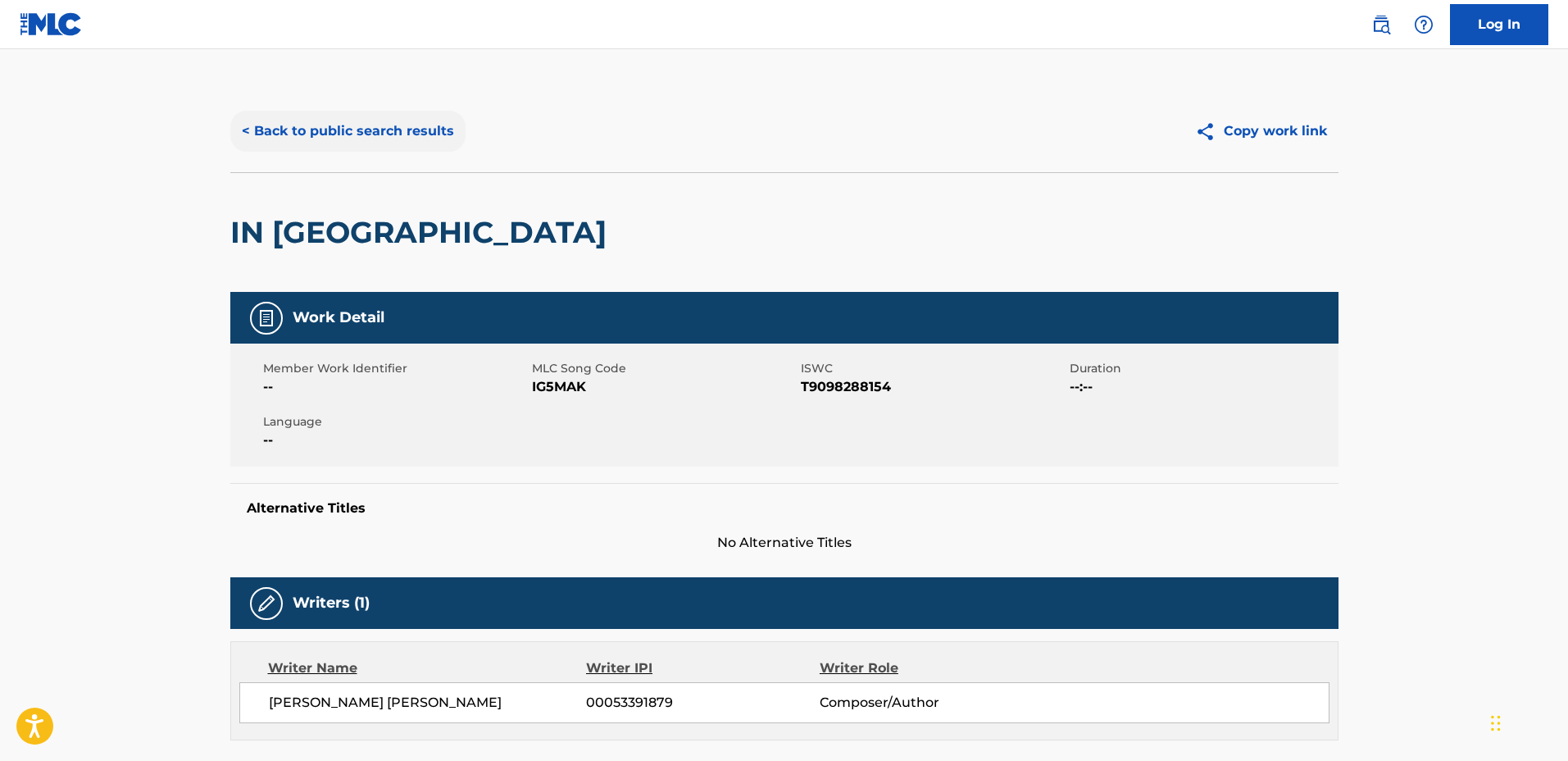
click at [397, 143] on button "< Back to public search results" at bounding box center [348, 131] width 235 height 41
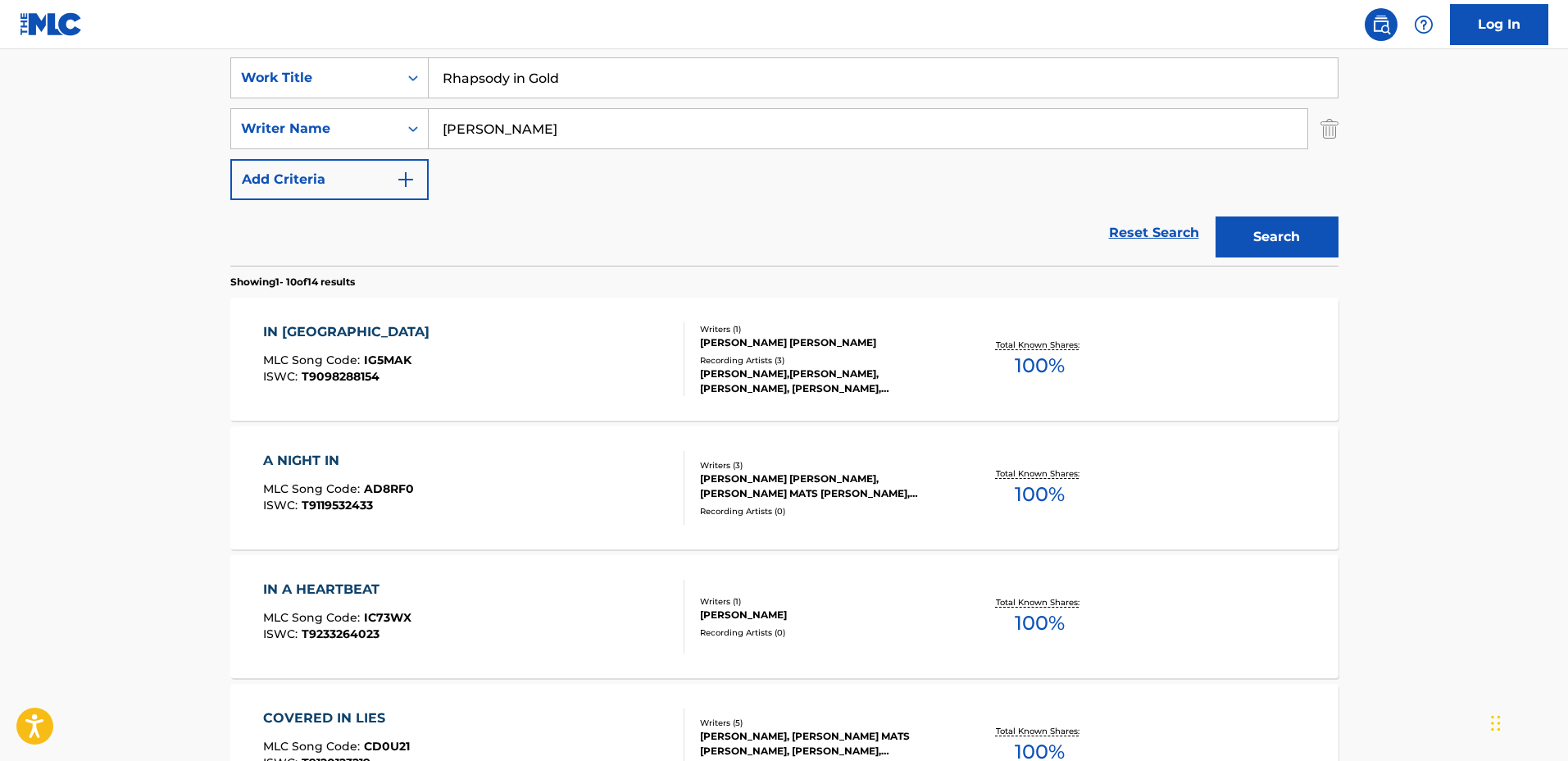
click at [590, 80] on input "Rhapsody in Gold" at bounding box center [883, 78] width 908 height 39
drag, startPoint x: 582, startPoint y: 73, endPoint x: 396, endPoint y: 65, distance: 186.2
click at [396, 65] on div "SearchWithCriteriadbc6081e-651c-4bec-9adf-df39fbc46065 Work Title Rhapsody in G…" at bounding box center [784, 78] width 1108 height 41
type input "Energy"
drag, startPoint x: 610, startPoint y: 135, endPoint x: 348, endPoint y: 107, distance: 263.5
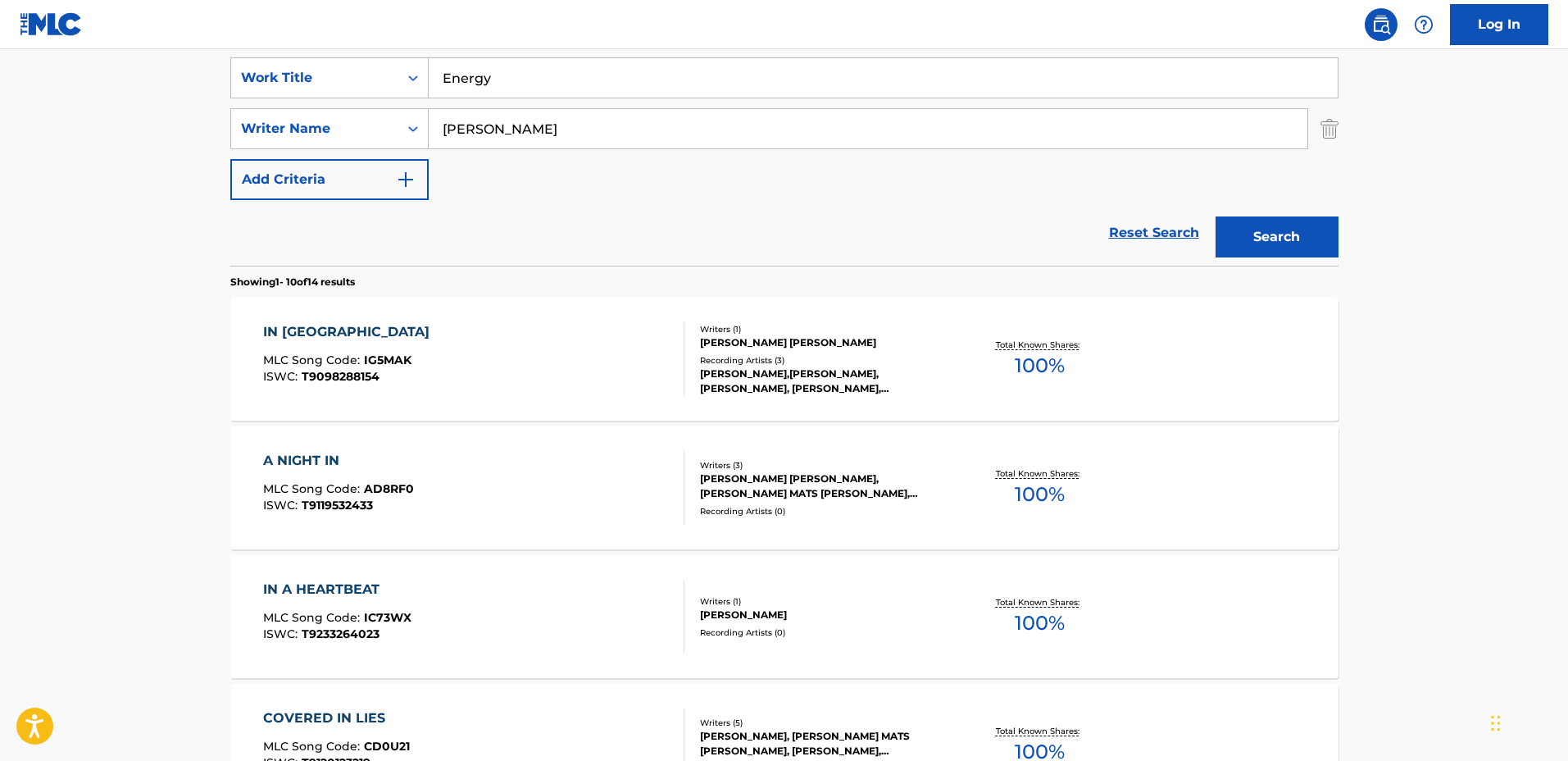
click at [348, 107] on div "SearchWithCriteriadbc6081e-651c-4bec-9adf-df39fbc46065 Work Title Energy Search…" at bounding box center [784, 128] width 1108 height 142
type input "a"
type input "[PERSON_NAME]"
click at [1215, 217] on button "Search" at bounding box center [1276, 237] width 123 height 41
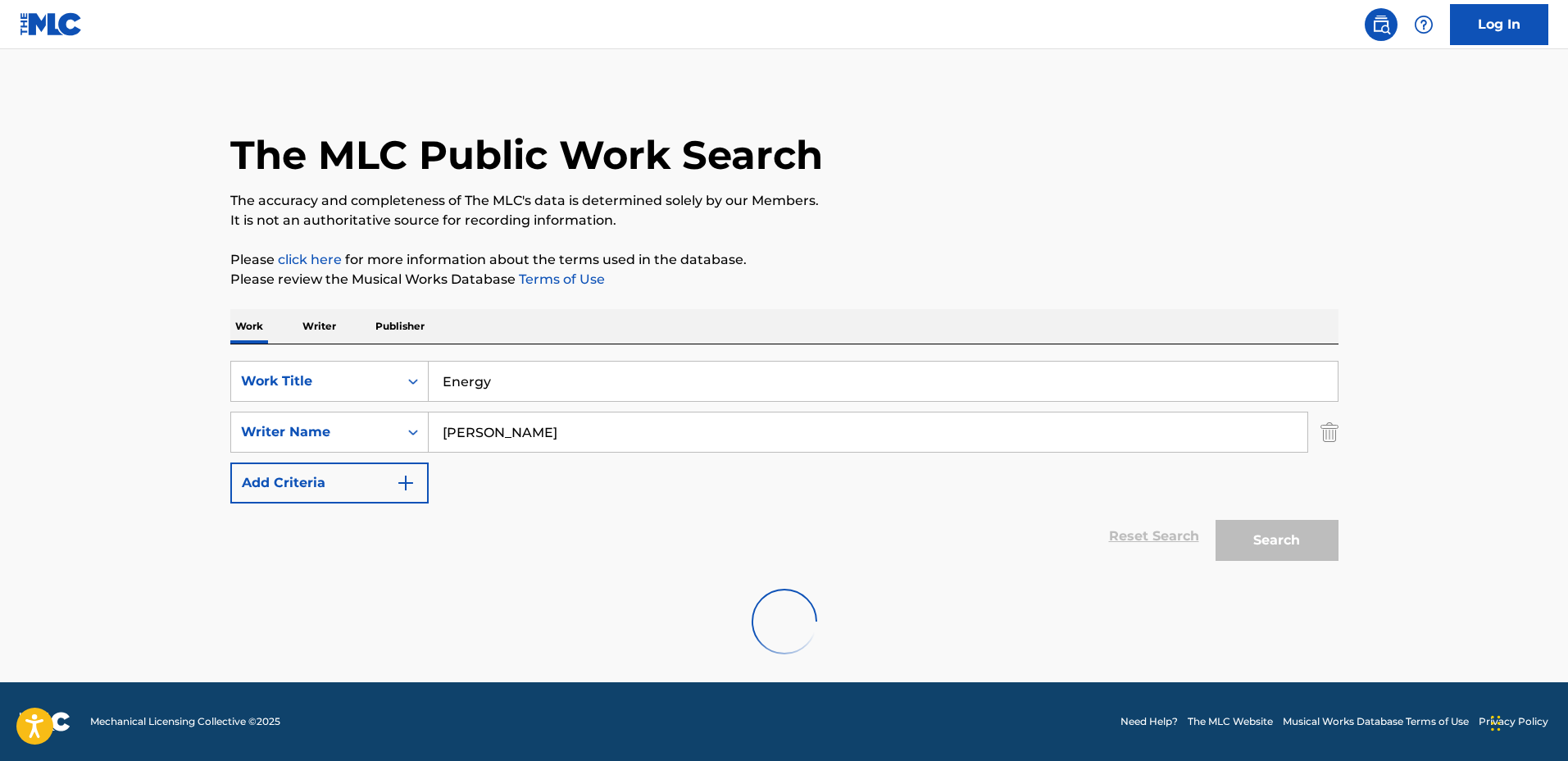
scroll to position [131, 0]
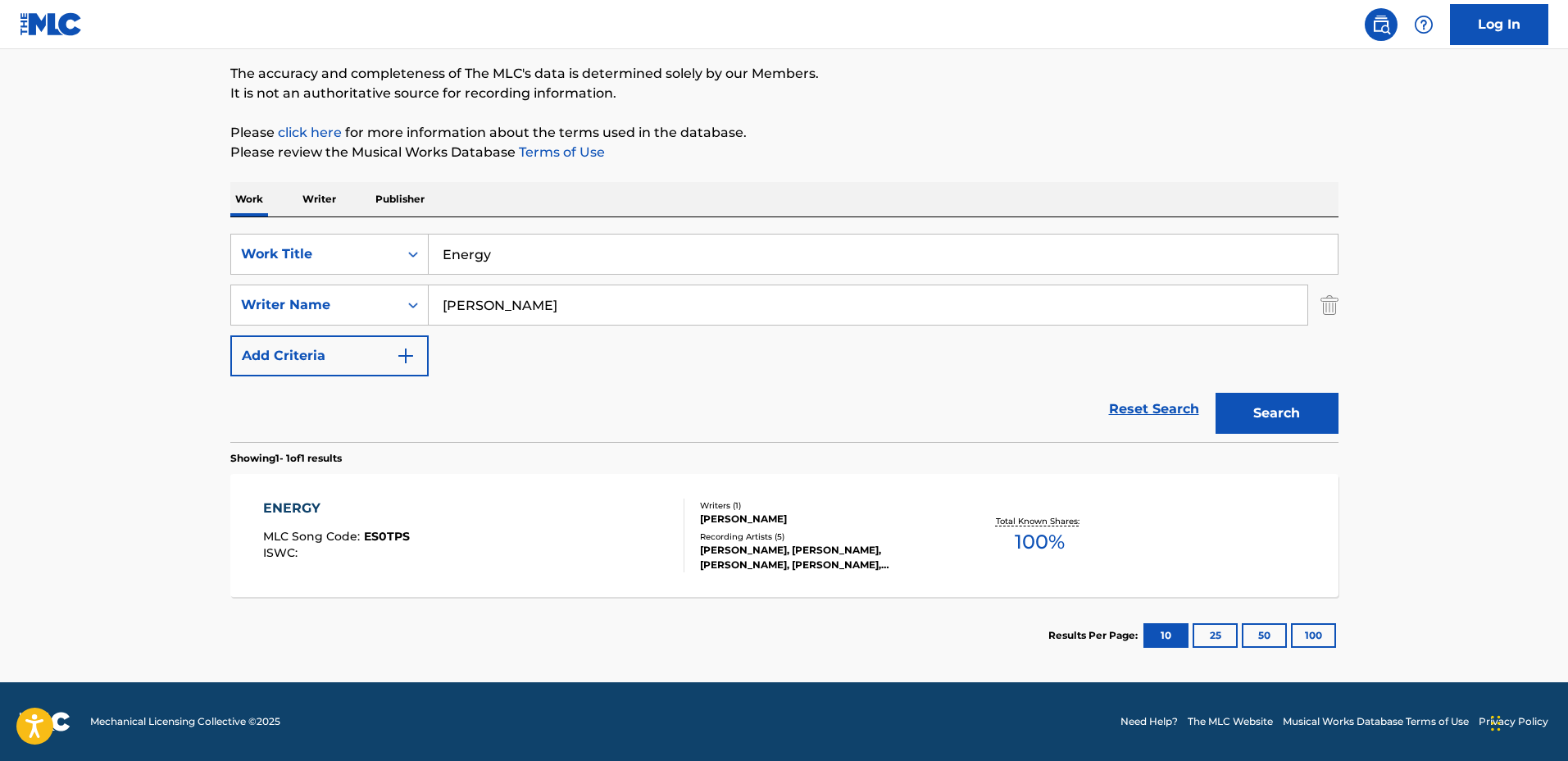
click at [888, 477] on div "ENERGY MLC Song Code : ES0TPS ISWC : Writers ( 1 ) [PERSON_NAME] Recording Arti…" at bounding box center [784, 535] width 1108 height 123
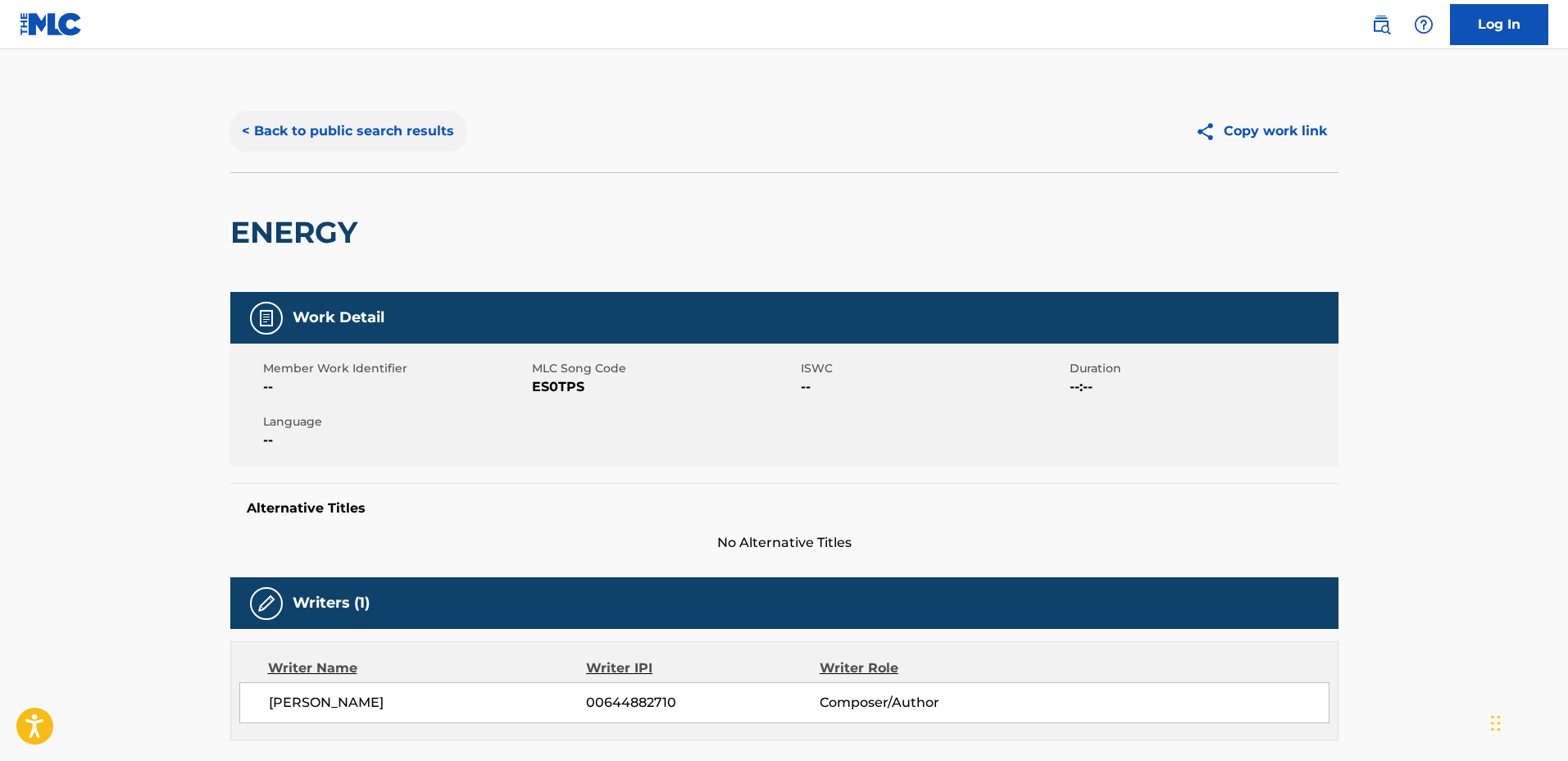
click at [395, 140] on button "< Back to public search results" at bounding box center [348, 131] width 235 height 41
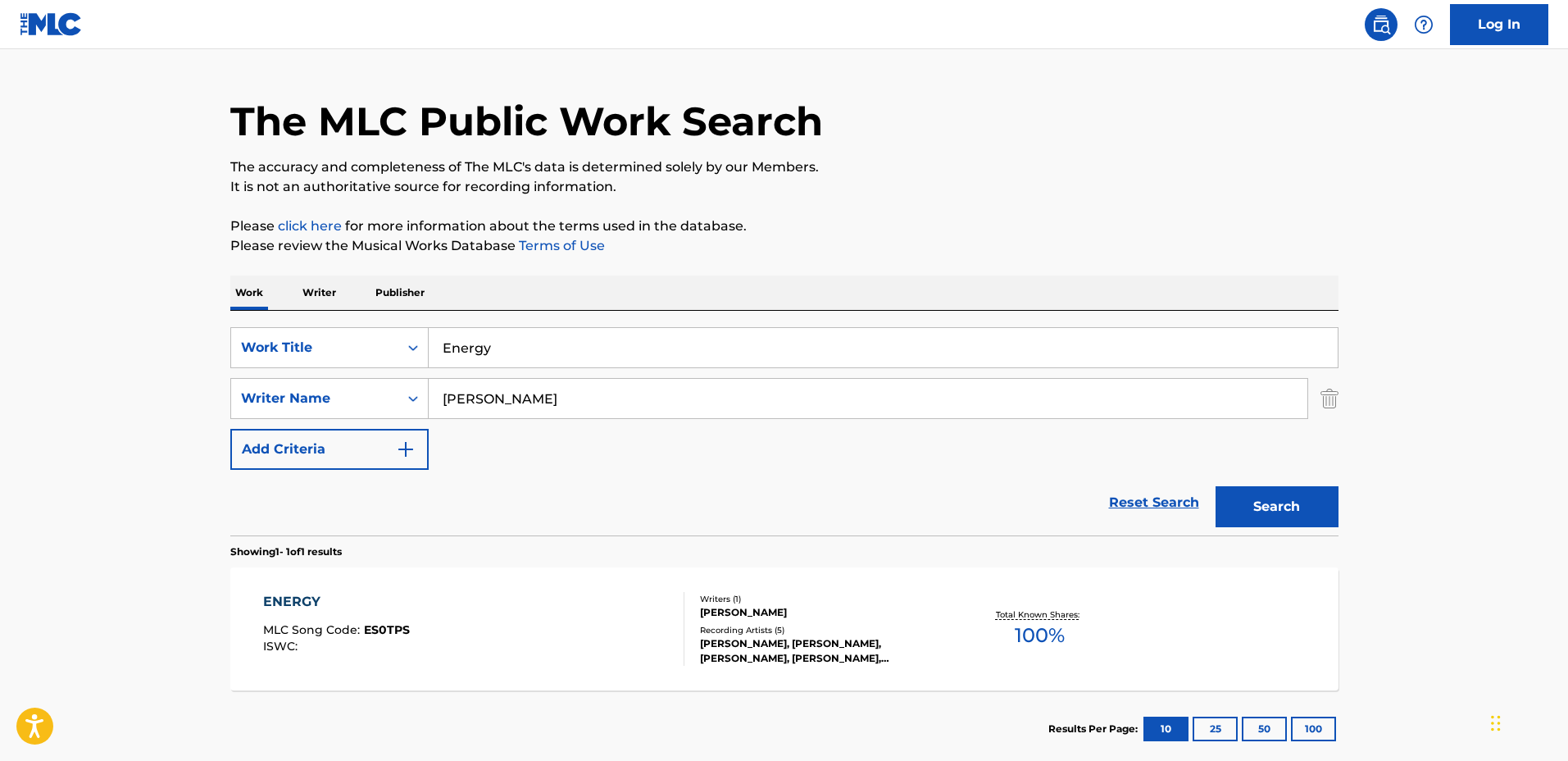
click at [597, 329] on input "Energy" at bounding box center [883, 347] width 908 height 39
drag, startPoint x: 617, startPoint y: 346, endPoint x: 280, endPoint y: 348, distance: 337.0
click at [280, 348] on div "SearchWithCriteriadbc6081e-651c-4bec-9adf-df39fbc46065 Work Title Energy" at bounding box center [784, 347] width 1108 height 41
type input "Clouds"
drag, startPoint x: 508, startPoint y: 476, endPoint x: 541, endPoint y: 427, distance: 59.1
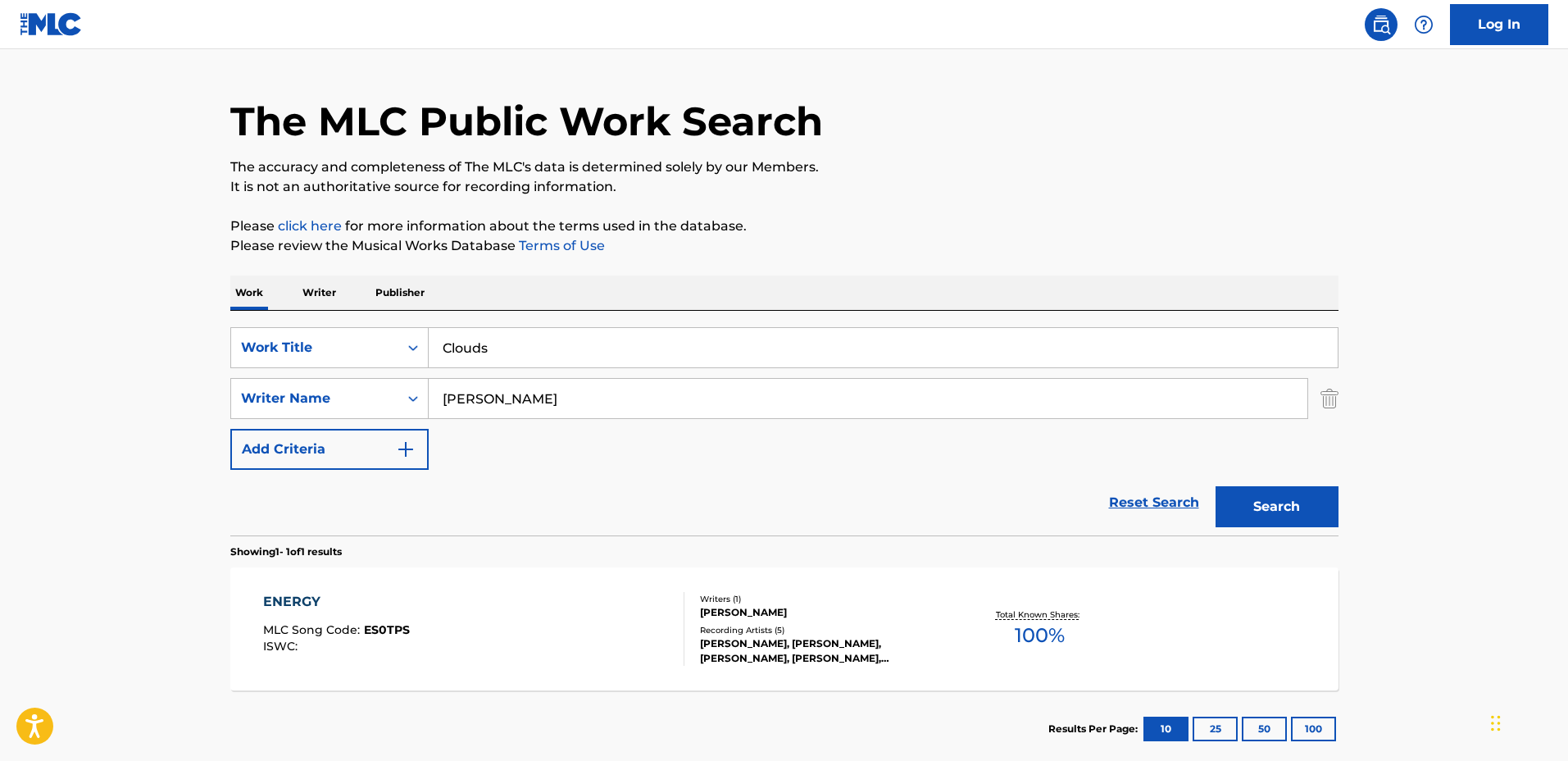
click at [509, 476] on div "Reset Search Search" at bounding box center [784, 502] width 1108 height 66
click at [564, 408] on input "[PERSON_NAME]" at bounding box center [868, 398] width 879 height 39
drag, startPoint x: 518, startPoint y: 390, endPoint x: 366, endPoint y: 379, distance: 152.4
click at [356, 380] on div "SearchWithCriteria127c16b9-6f75-4a02-999d-925662765c10 Writer Name [PERSON_NAME]" at bounding box center [784, 398] width 1108 height 41
type input "[PERSON_NAME]"
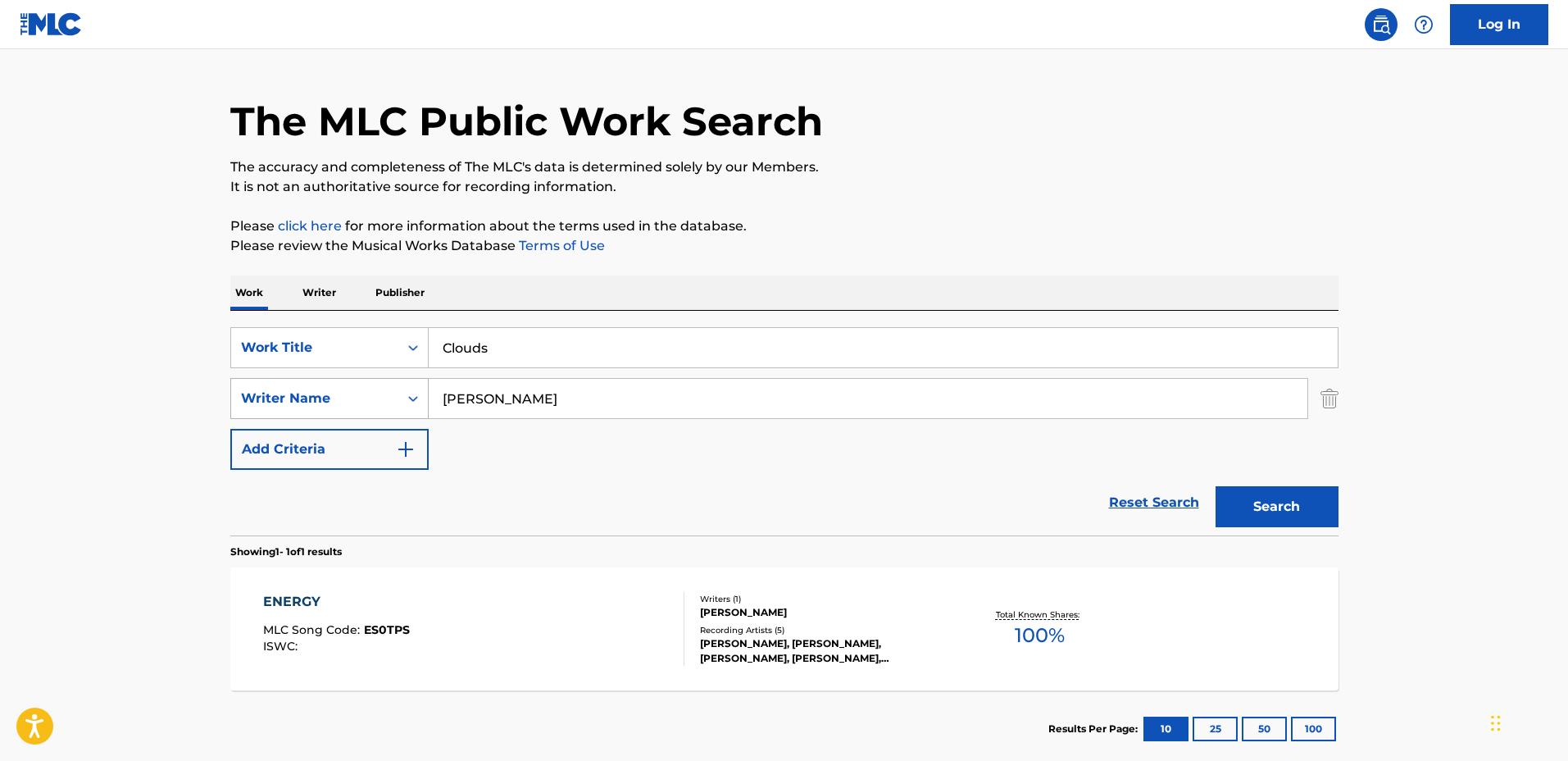
click at [1215, 486] on button "Search" at bounding box center [1276, 506] width 123 height 41
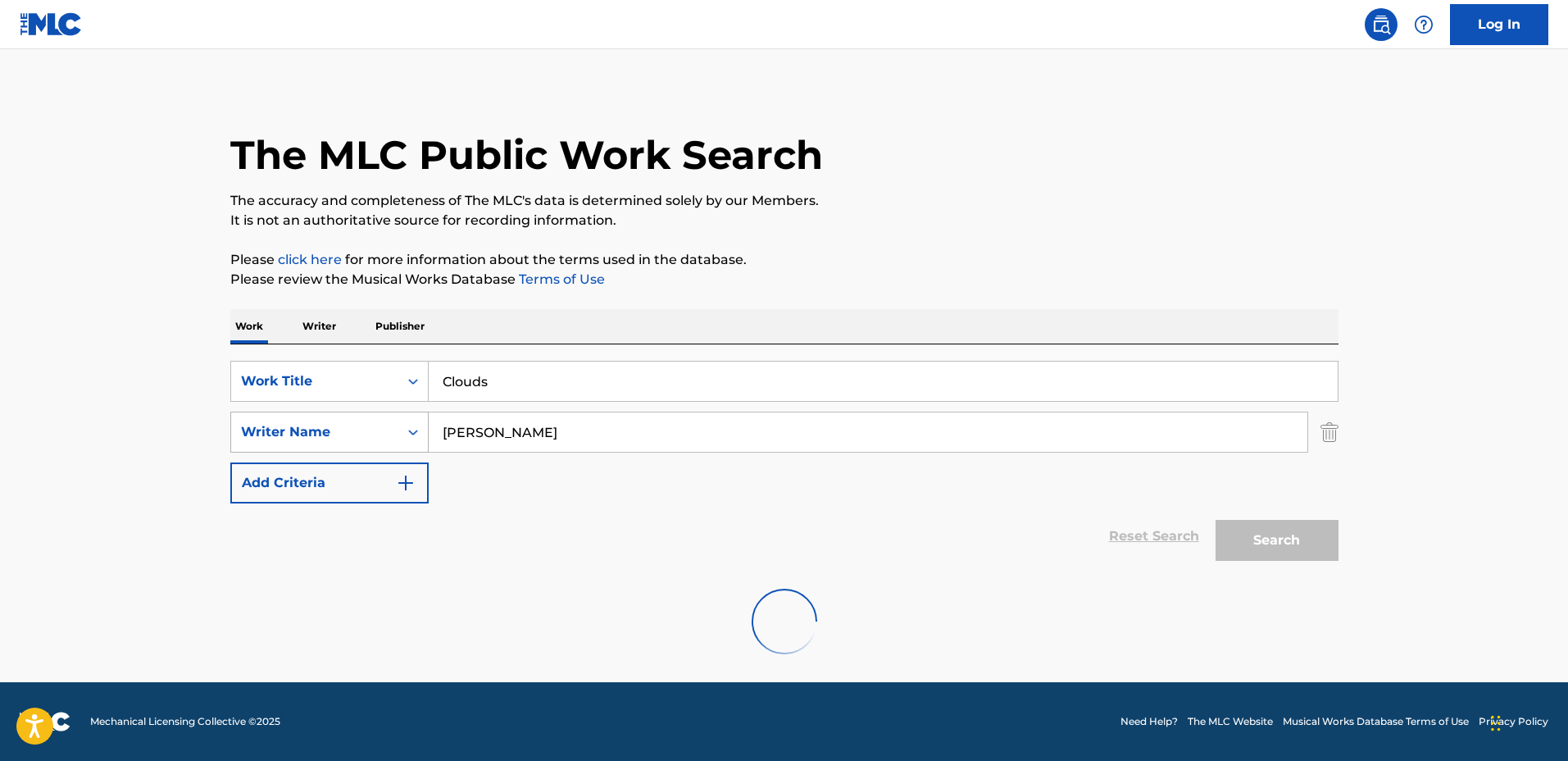
scroll to position [0, 0]
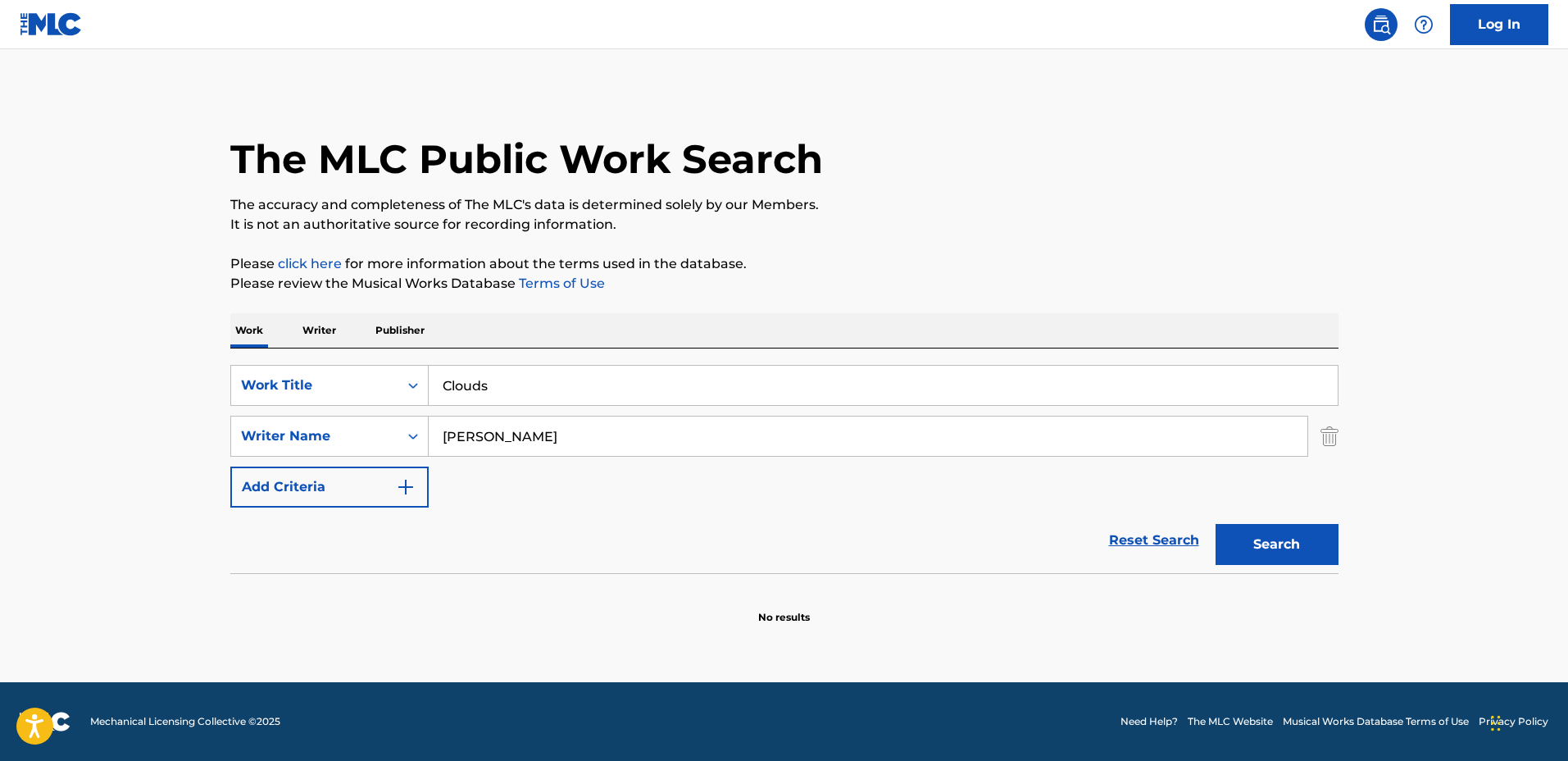
click at [764, 382] on input "Clouds" at bounding box center [883, 384] width 908 height 39
drag, startPoint x: 660, startPoint y: 382, endPoint x: 398, endPoint y: 387, distance: 262.0
click at [398, 387] on div "SearchWithCriteriadbc6081e-651c-4bec-9adf-df39fbc46065 Work Title Clouds" at bounding box center [784, 385] width 1108 height 41
type input "Disconnect"
drag, startPoint x: 629, startPoint y: 418, endPoint x: 338, endPoint y: 408, distance: 291.2
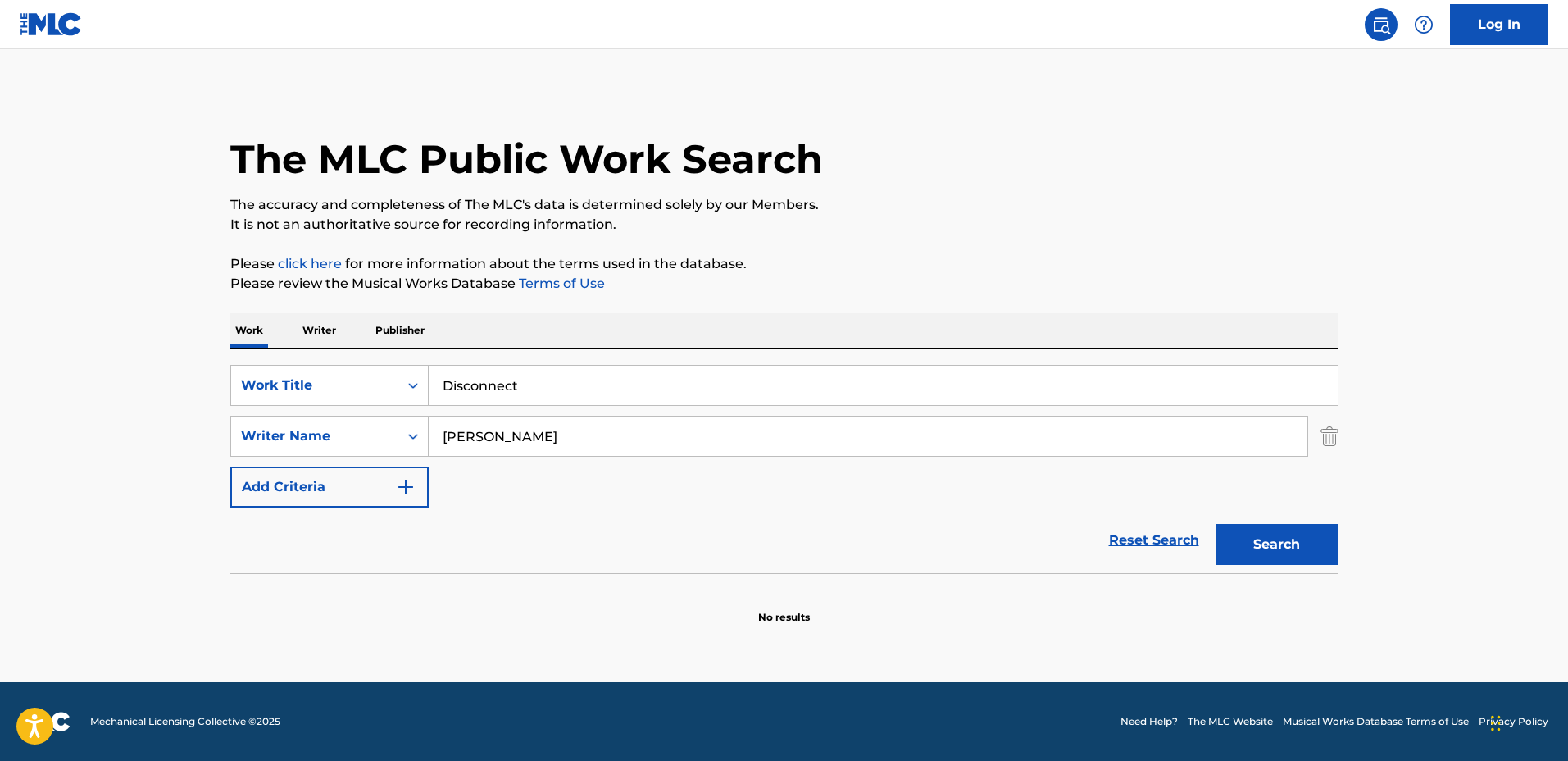
click at [338, 408] on div "SearchWithCriteriadbc6081e-651c-4bec-9adf-df39fbc46065 Work Title Disconnect Se…" at bounding box center [784, 436] width 1108 height 142
click at [1215, 524] on button "Search" at bounding box center [1276, 544] width 123 height 41
drag, startPoint x: 577, startPoint y: 433, endPoint x: 503, endPoint y: 425, distance: 74.4
click at [503, 425] on input "[PERSON_NAME]" at bounding box center [868, 436] width 879 height 39
click at [549, 432] on input "[PERSON_NAME]" at bounding box center [868, 436] width 879 height 39
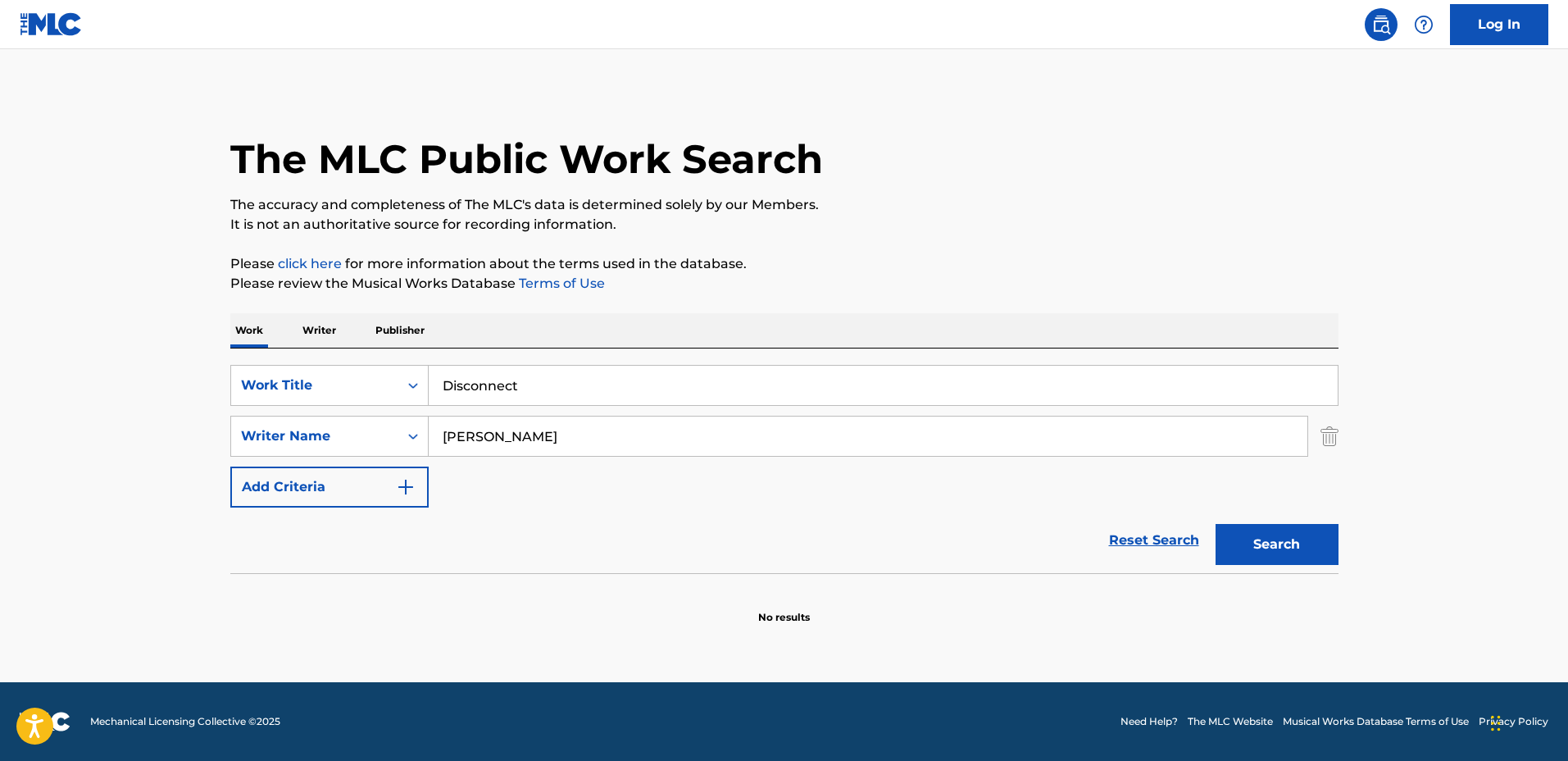
drag, startPoint x: 603, startPoint y: 436, endPoint x: 509, endPoint y: 430, distance: 94.2
click at [516, 431] on input "[PERSON_NAME]" at bounding box center [868, 436] width 879 height 39
click at [506, 430] on input "[PERSON_NAME]" at bounding box center [868, 436] width 879 height 39
type input "[PERSON_NAME]"
click at [1215, 524] on button "Search" at bounding box center [1276, 544] width 123 height 41
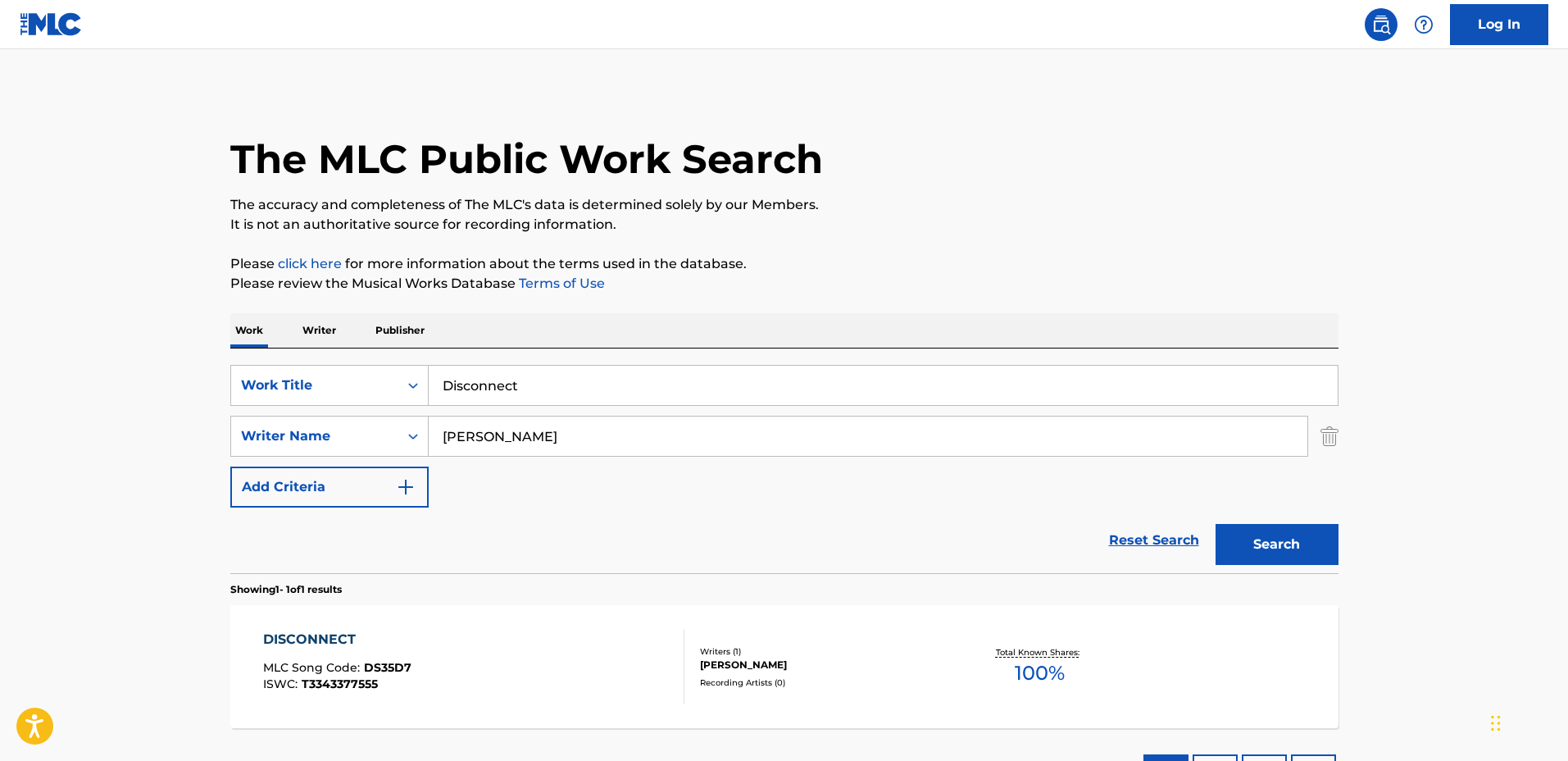
click at [893, 640] on div "DISCONNECT MLC Song Code : DS35D7 ISWC : T3343377555 Writers ( 1 ) [PERSON_NAME…" at bounding box center [784, 666] width 1108 height 123
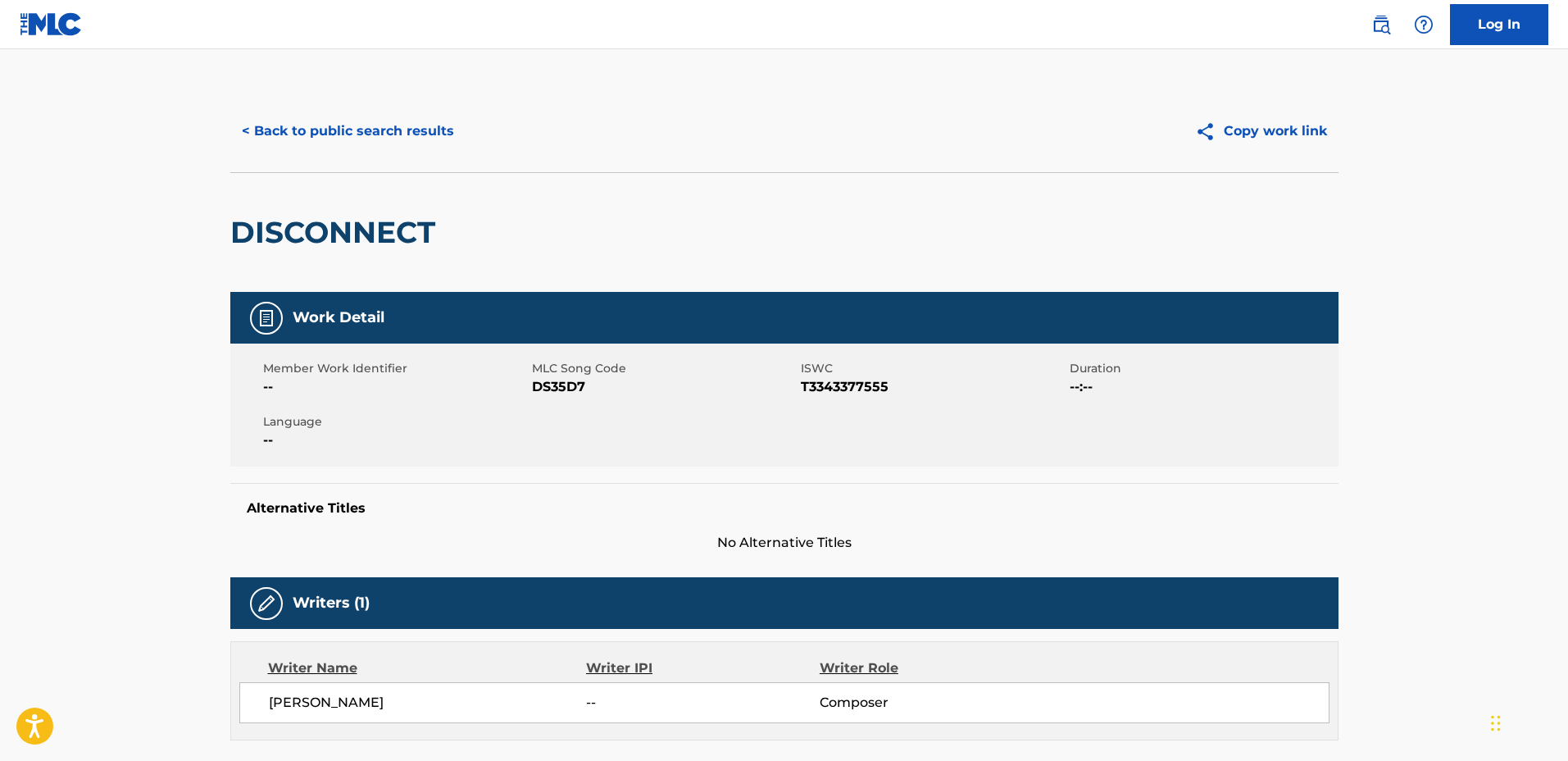
scroll to position [419, 0]
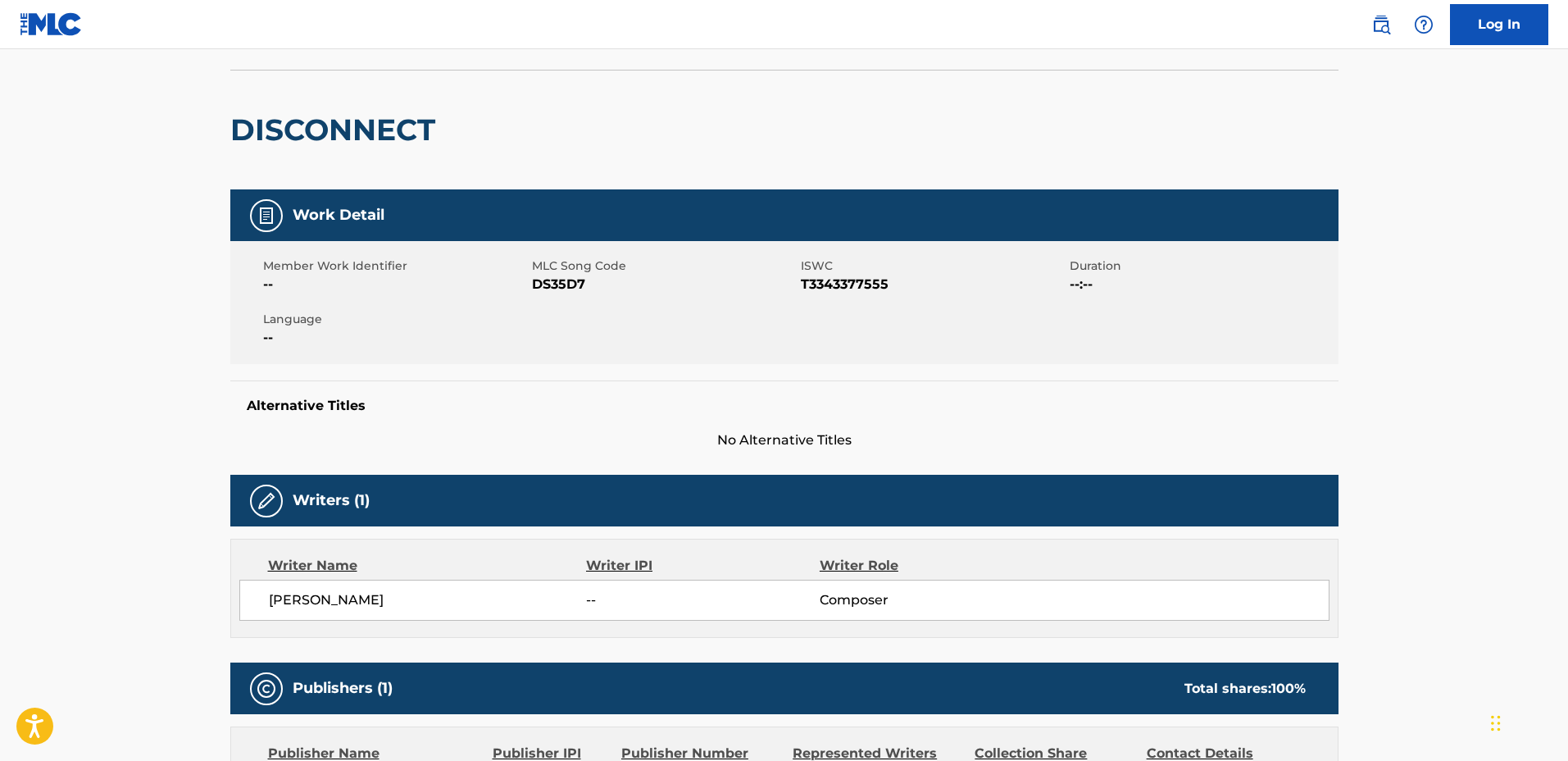
click at [369, 121] on h2 "DISCONNECT" at bounding box center [337, 130] width 213 height 37
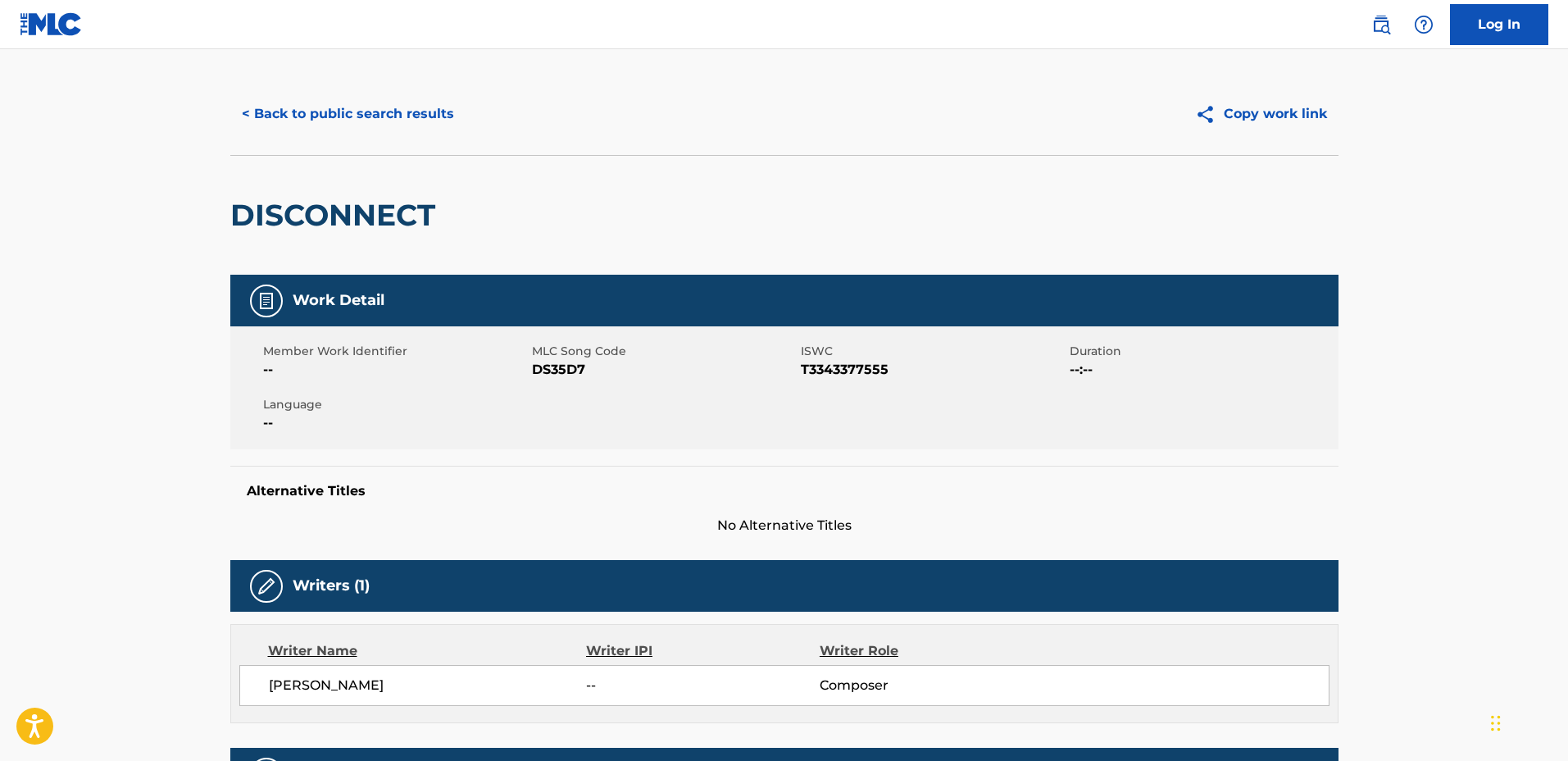
scroll to position [0, 0]
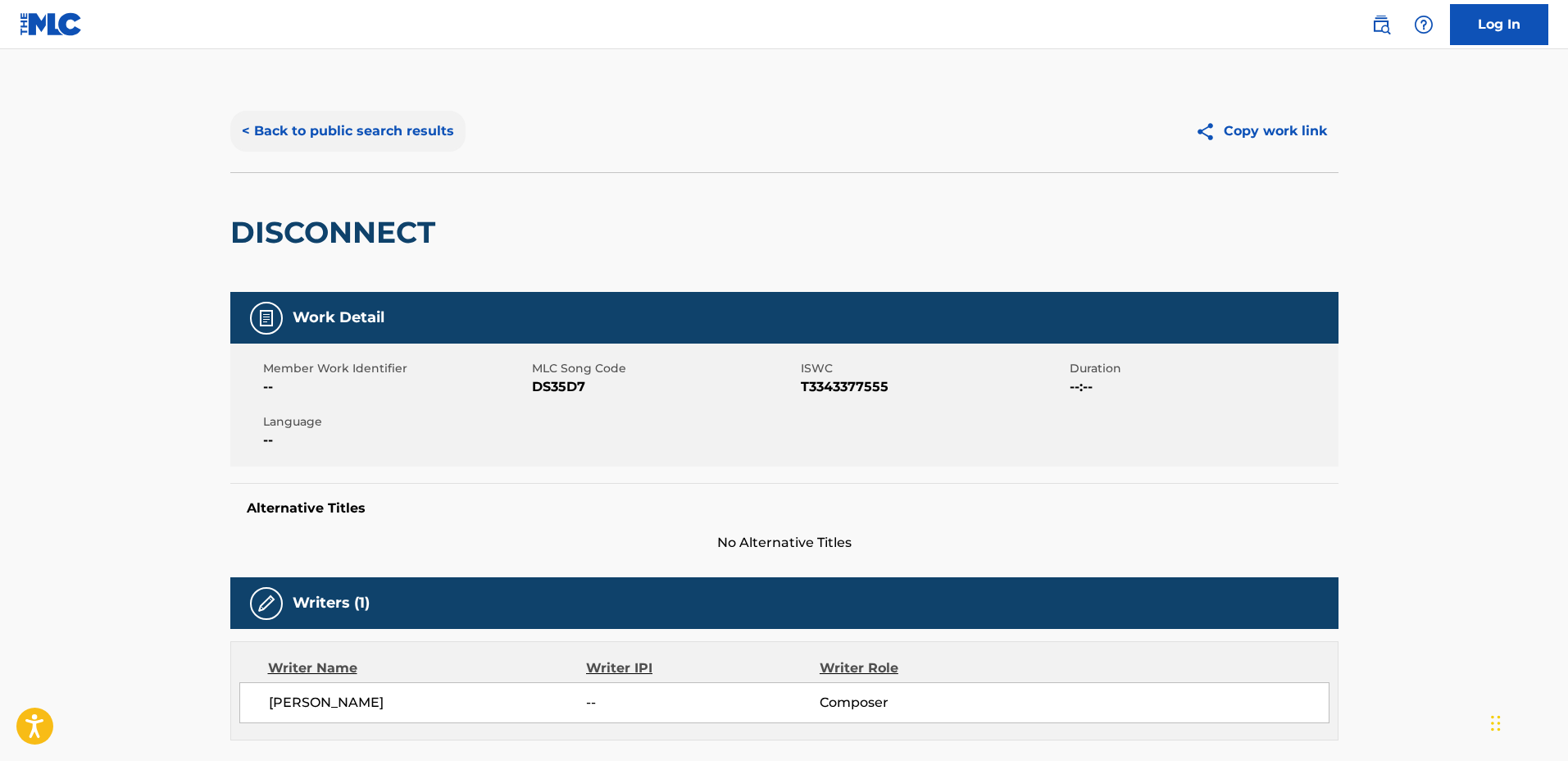
click at [348, 126] on button "< Back to public search results" at bounding box center [348, 131] width 235 height 41
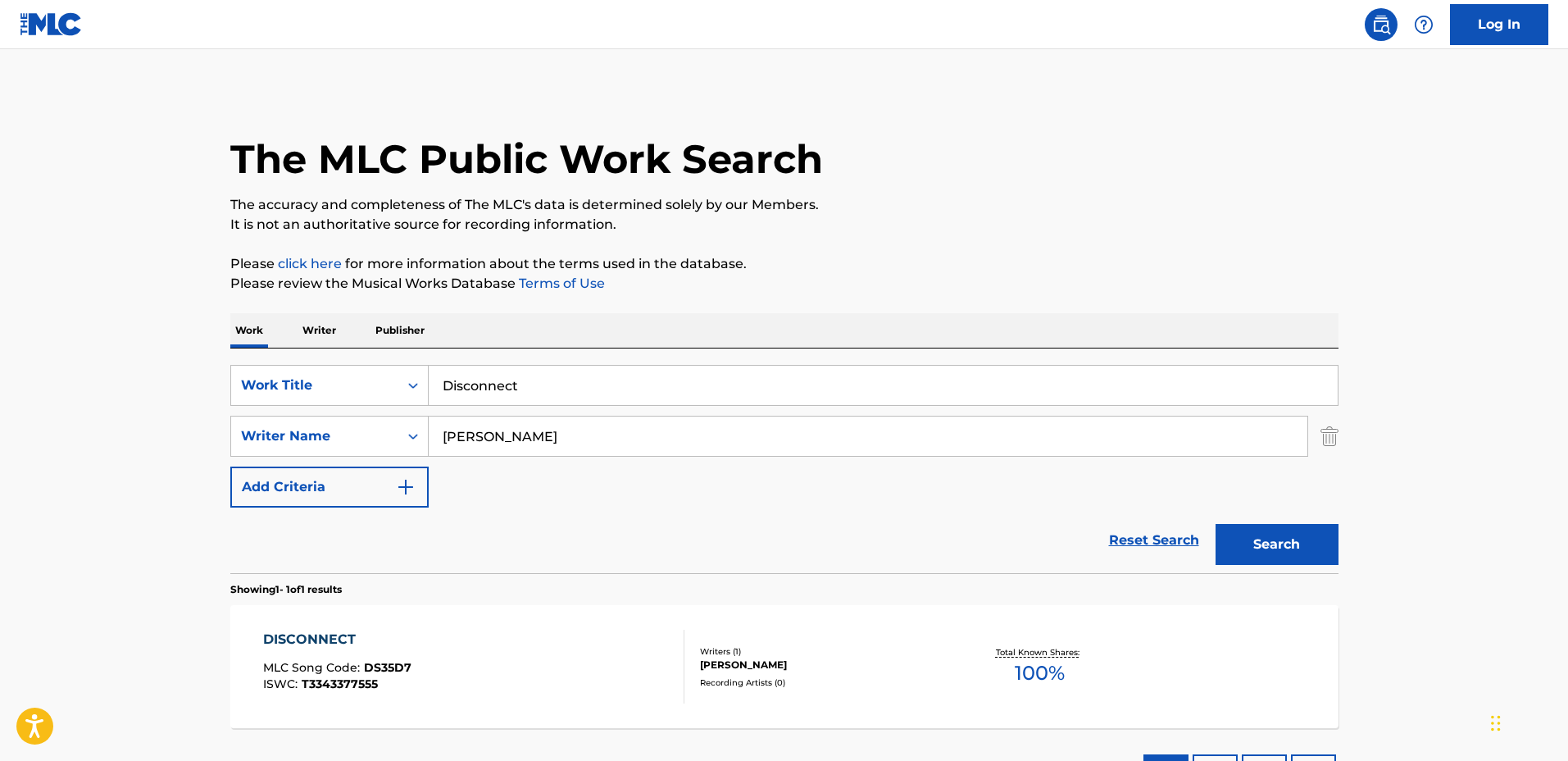
click at [770, 401] on input "Disconnect" at bounding box center [883, 384] width 908 height 39
drag, startPoint x: 751, startPoint y: 378, endPoint x: 365, endPoint y: 368, distance: 386.1
click at [365, 368] on div "SearchWithCriteriadbc6081e-651c-4bec-9adf-df39fbc46065 Work Title Disconnect" at bounding box center [784, 385] width 1108 height 41
type input "Spinning"
click at [625, 425] on input "[PERSON_NAME]" at bounding box center [868, 436] width 879 height 39
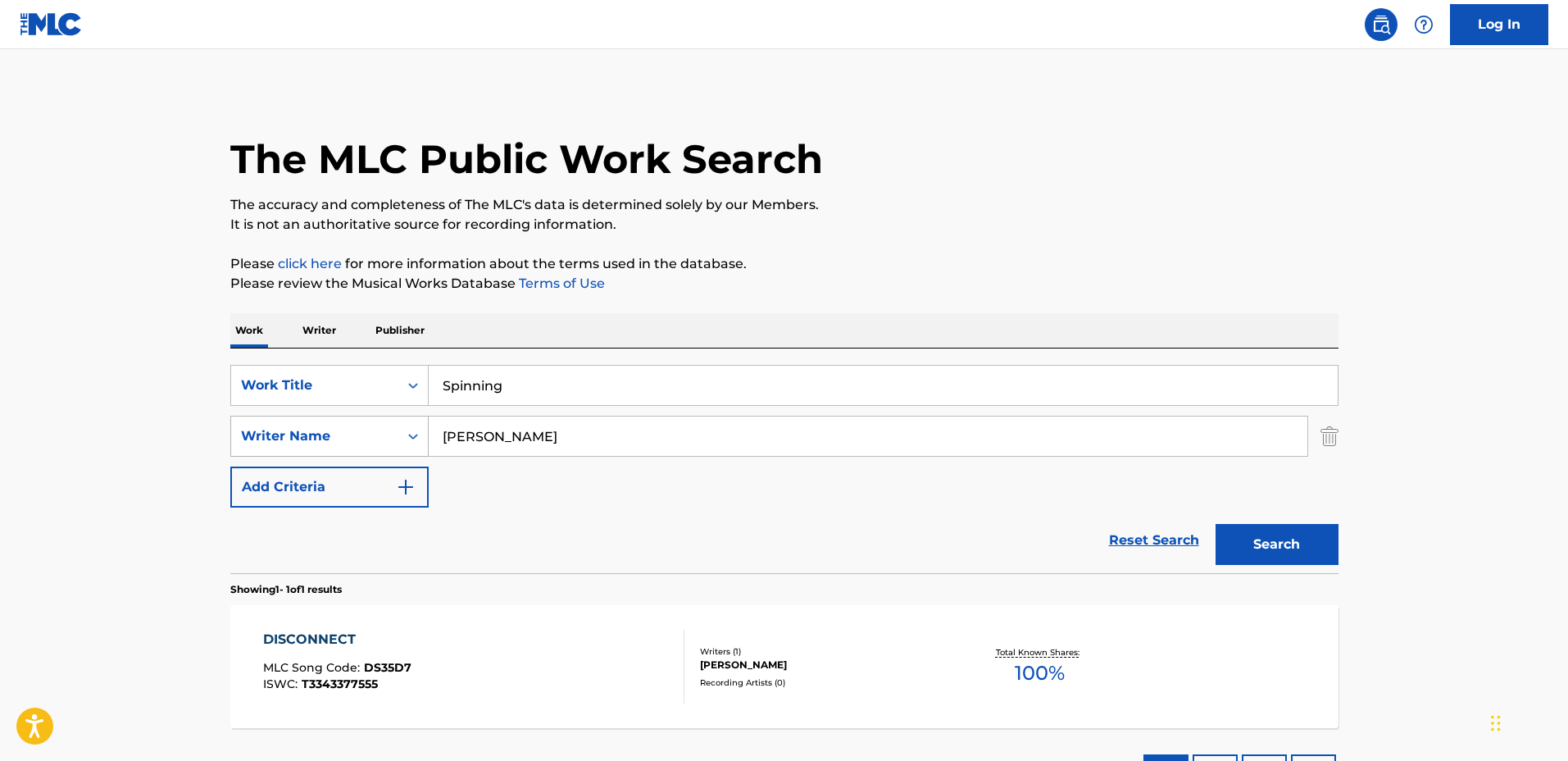
click at [342, 416] on div "SearchWithCriteria127c16b9-6f75-4a02-999d-925662765c10 Writer Name [PERSON_NAME]" at bounding box center [784, 436] width 1108 height 41
click at [1215, 524] on button "Search" at bounding box center [1276, 544] width 123 height 41
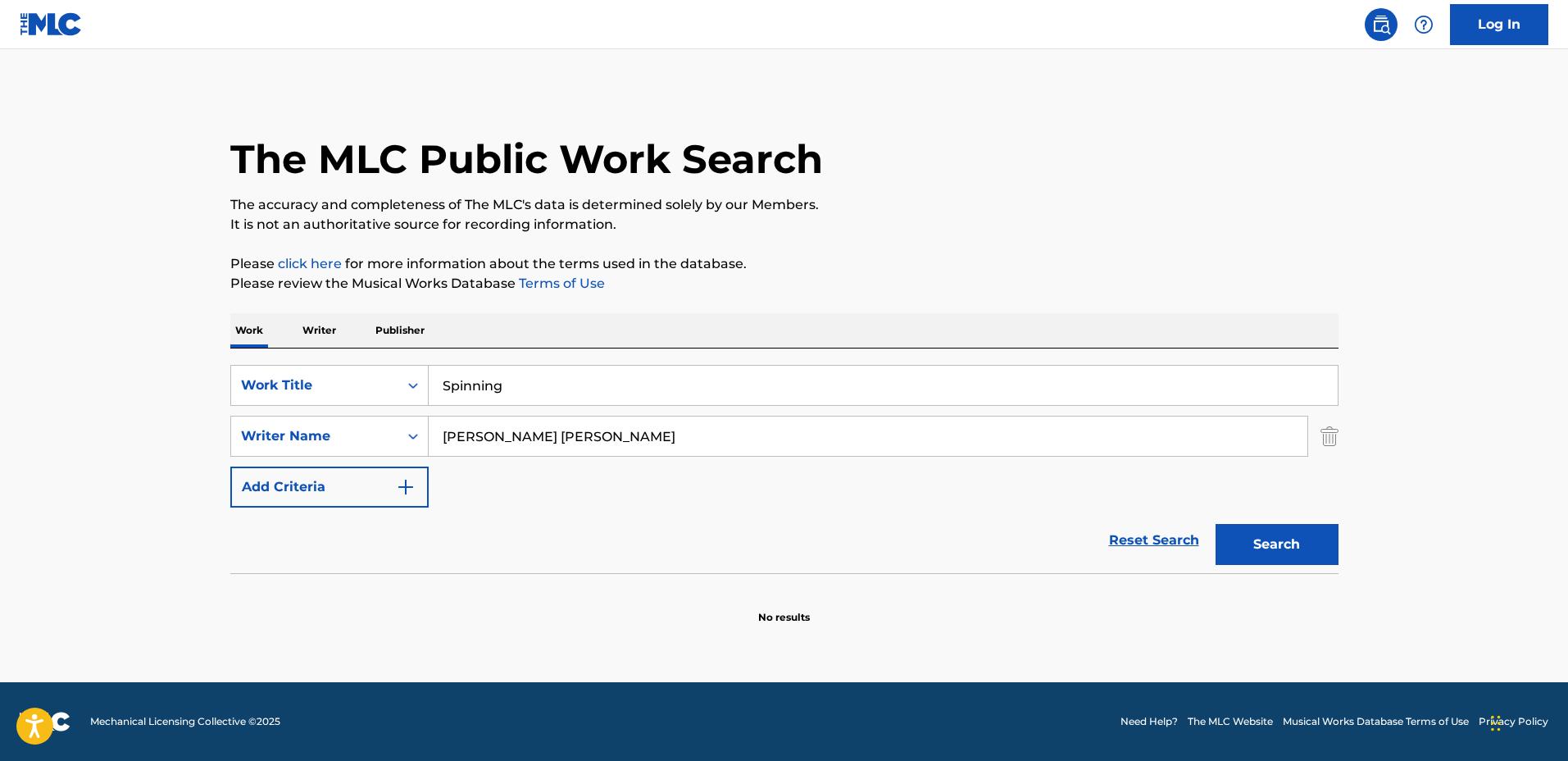
drag, startPoint x: 512, startPoint y: 432, endPoint x: 480, endPoint y: 429, distance: 32.1
click at [480, 429] on input "[PERSON_NAME] [PERSON_NAME]" at bounding box center [868, 436] width 879 height 39
click at [1215, 524] on button "Search" at bounding box center [1276, 544] width 123 height 41
click at [596, 436] on input "[PERSON_NAME]" at bounding box center [868, 436] width 879 height 39
drag, startPoint x: 596, startPoint y: 436, endPoint x: 474, endPoint y: 425, distance: 122.5
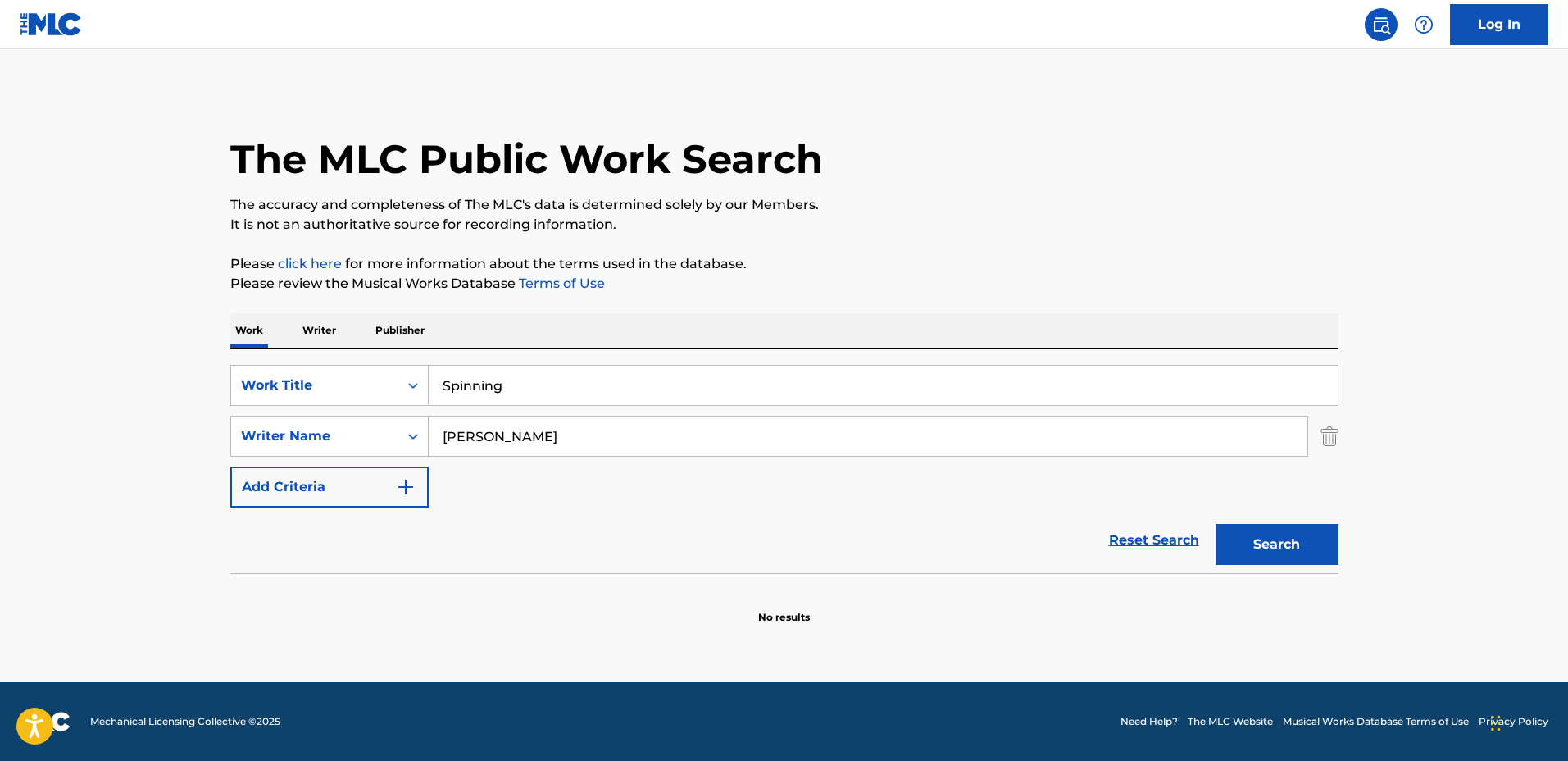
click at [474, 425] on input "[PERSON_NAME]" at bounding box center [868, 436] width 879 height 39
type input "[PERSON_NAME]"
click at [1215, 524] on button "Search" at bounding box center [1276, 544] width 123 height 41
click at [862, 502] on div "SearchWithCriteriadbc6081e-651c-4bec-9adf-df39fbc46065 Work Title Spinning Sear…" at bounding box center [784, 436] width 1108 height 142
drag, startPoint x: 991, startPoint y: 179, endPoint x: 343, endPoint y: 23, distance: 666.5
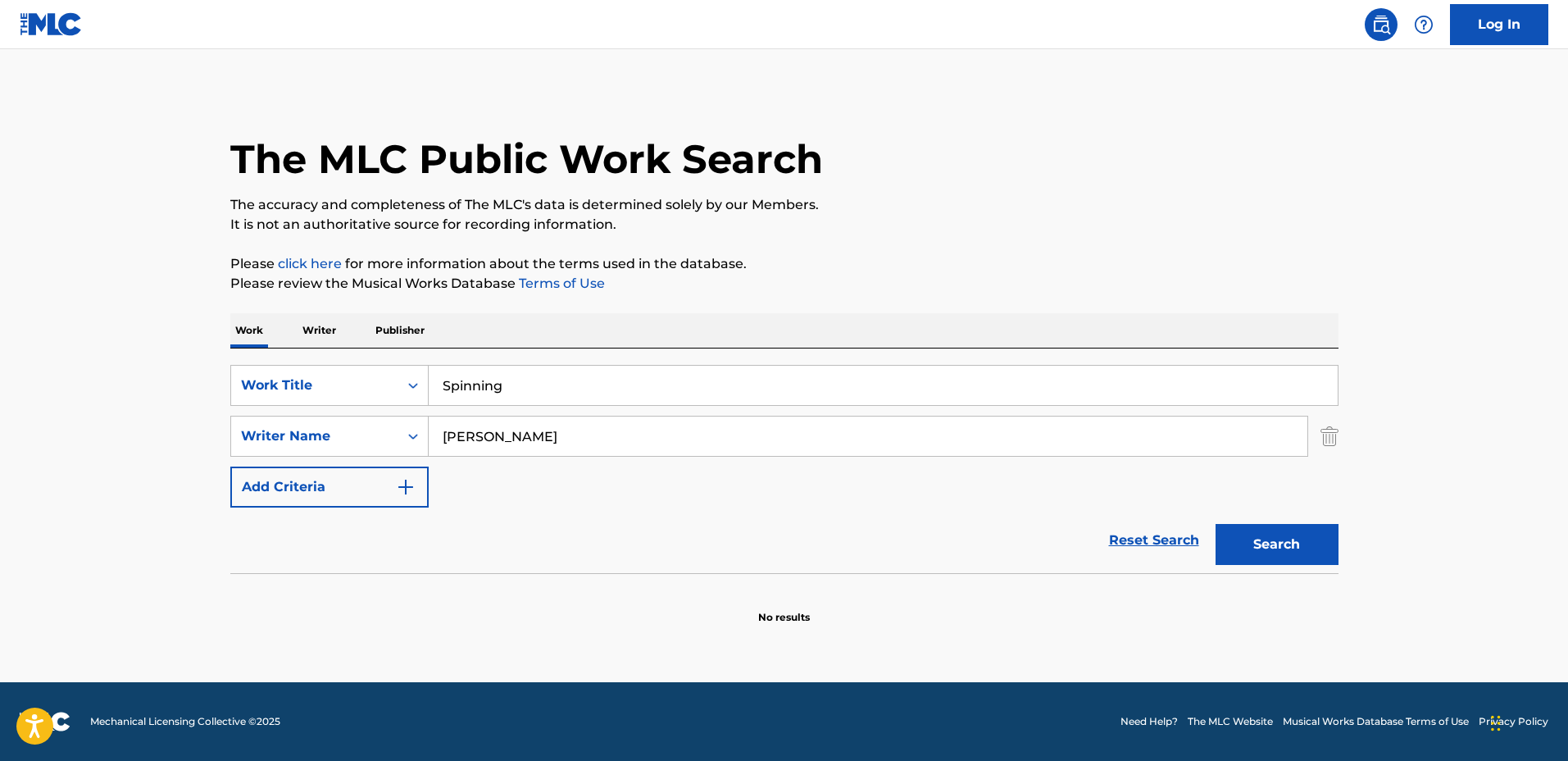
click at [990, 179] on div "The MLC Public Work Search" at bounding box center [784, 149] width 1108 height 120
click at [819, 398] on input "Spinning" at bounding box center [883, 384] width 908 height 39
drag, startPoint x: 697, startPoint y: 388, endPoint x: 404, endPoint y: 393, distance: 293.0
click at [404, 393] on div "SearchWithCriteriadbc6081e-651c-4bec-9adf-df39fbc46065 Work Title Spinning" at bounding box center [784, 385] width 1108 height 41
type input "Tears on Ivory"
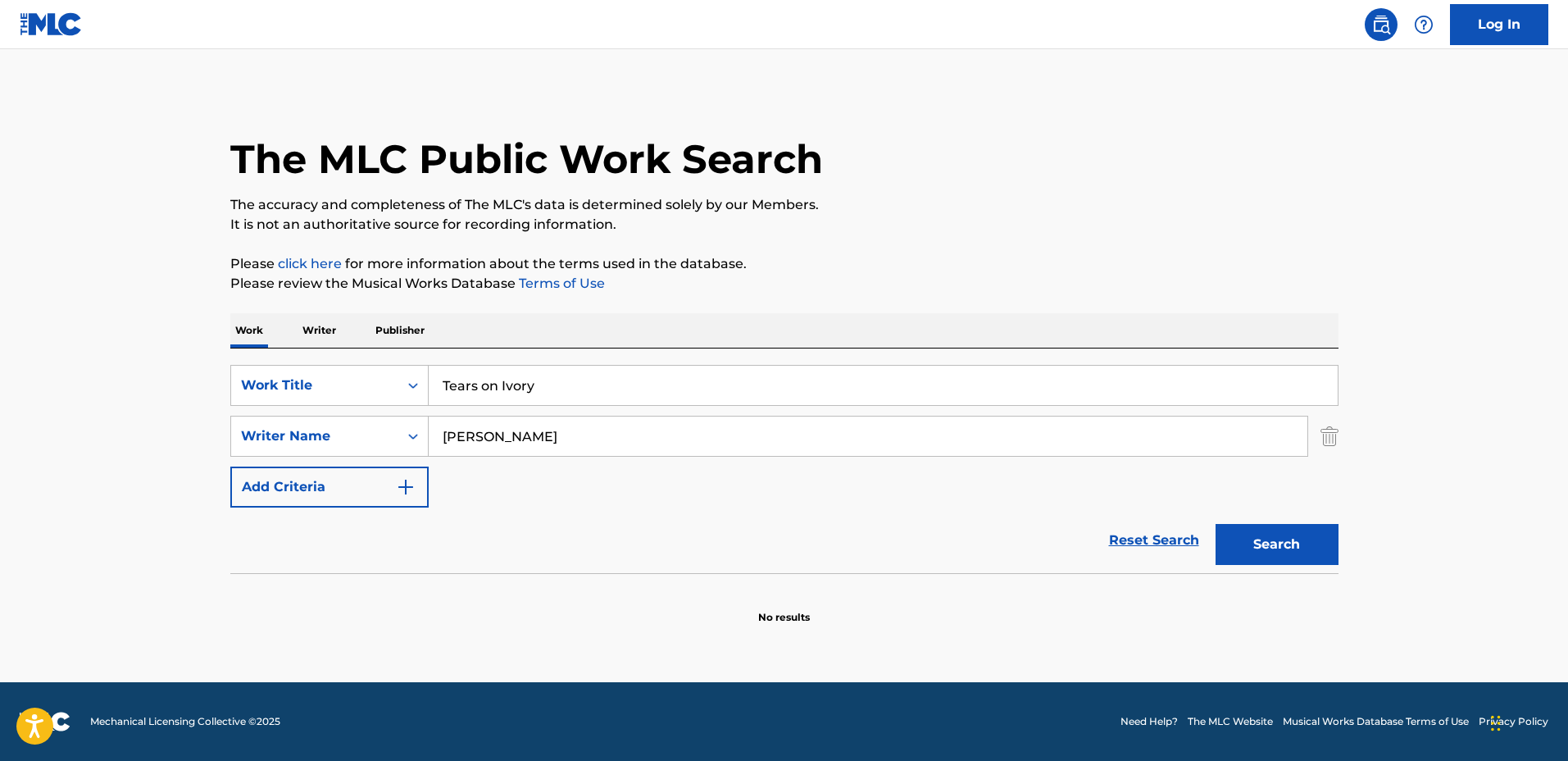
click at [539, 419] on input "[PERSON_NAME]" at bounding box center [868, 436] width 879 height 39
drag, startPoint x: 563, startPoint y: 423, endPoint x: 245, endPoint y: 419, distance: 318.0
click at [258, 419] on div "SearchWithCriteria127c16b9-6f75-4a02-999d-925662765c10 Writer Name [PERSON_NAME]" at bounding box center [784, 436] width 1108 height 41
type input "[PERSON_NAME]"
click at [1215, 524] on button "Search" at bounding box center [1276, 544] width 123 height 41
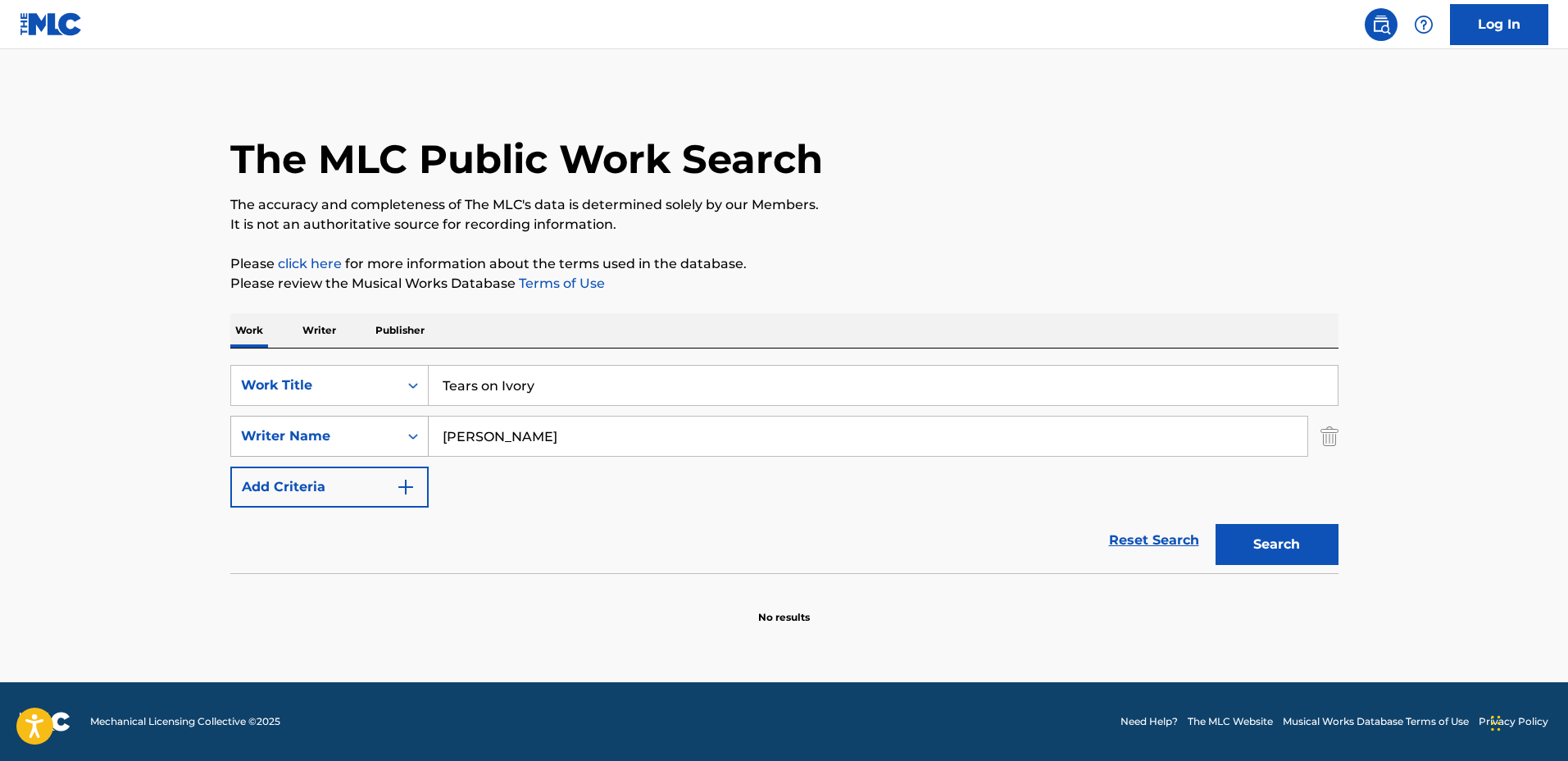
click at [389, 424] on div "SearchWithCriteria127c16b9-6f75-4a02-999d-925662765c10 Writer Name [PERSON_NAME]" at bounding box center [784, 436] width 1108 height 41
click at [1215, 524] on button "Search" at bounding box center [1276, 544] width 123 height 41
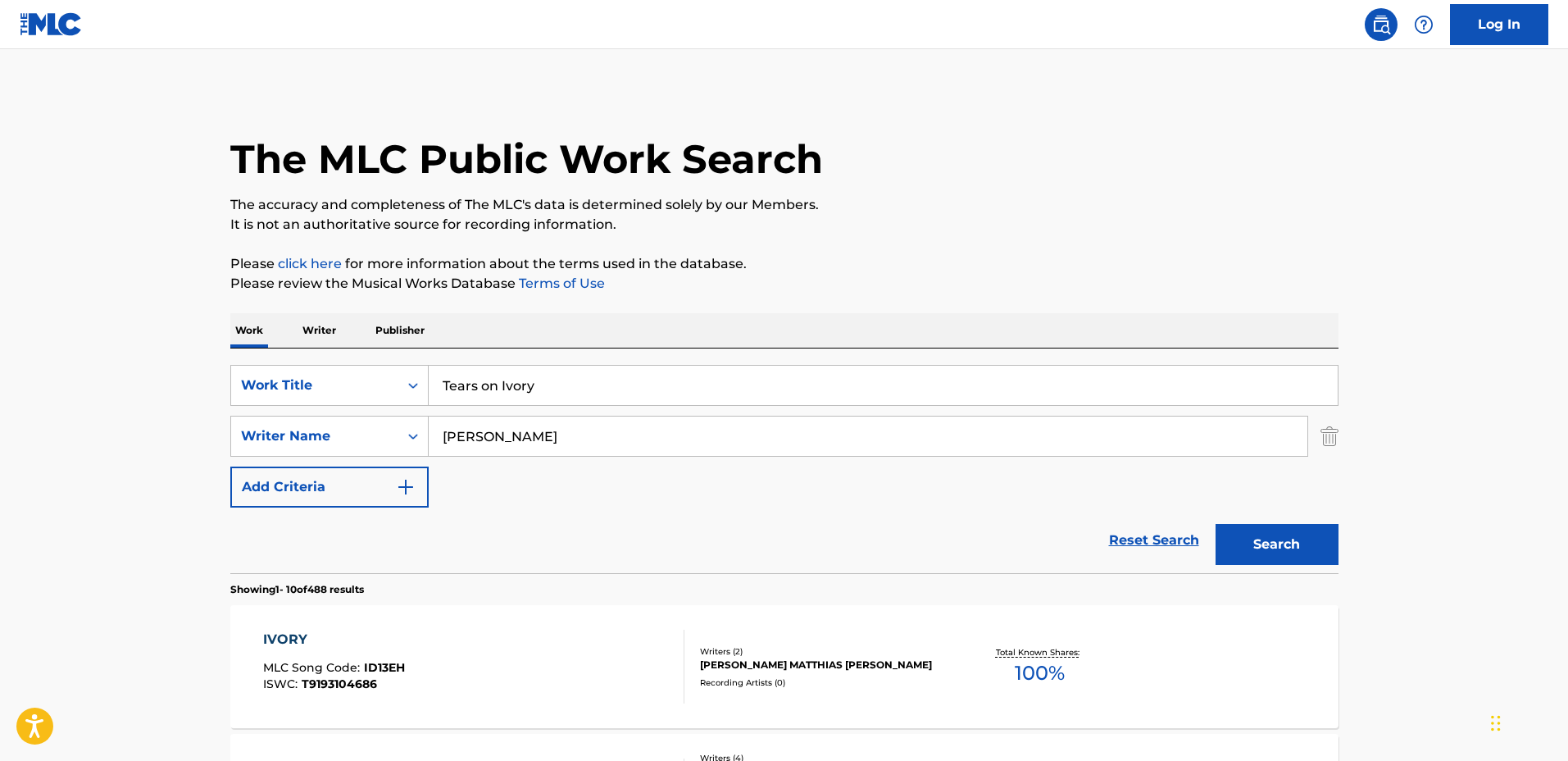
click at [558, 437] on input "[PERSON_NAME]" at bounding box center [868, 436] width 879 height 39
click at [373, 434] on div "SearchWithCriteria127c16b9-6f75-4a02-999d-925662765c10 Writer Name [PERSON_NAME]" at bounding box center [784, 436] width 1108 height 41
click at [522, 440] on input "[PERSON_NAME]" at bounding box center [868, 436] width 879 height 39
type input "[PERSON_NAME]"
click at [1215, 524] on button "Search" at bounding box center [1276, 544] width 123 height 41
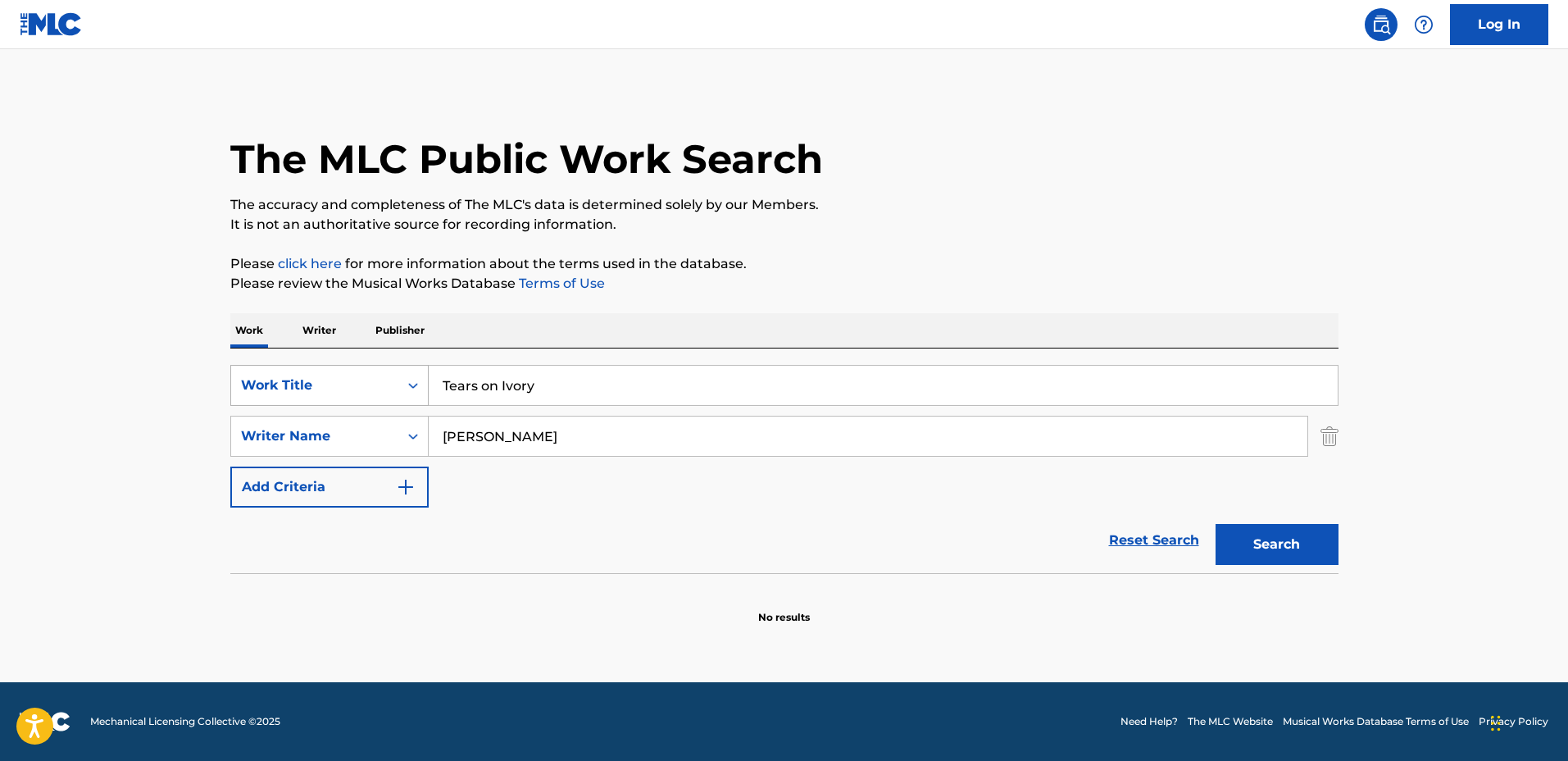
drag, startPoint x: 424, startPoint y: 375, endPoint x: 356, endPoint y: 371, distance: 68.1
click at [338, 371] on div "SearchWithCriteriadbc6081e-651c-4bec-9adf-df39fbc46065 Work Title Tears on Ivory" at bounding box center [784, 385] width 1108 height 41
type input "Mudra"
click at [1215, 524] on button "Search" at bounding box center [1276, 544] width 123 height 41
drag, startPoint x: 663, startPoint y: 381, endPoint x: 299, endPoint y: 358, distance: 364.7
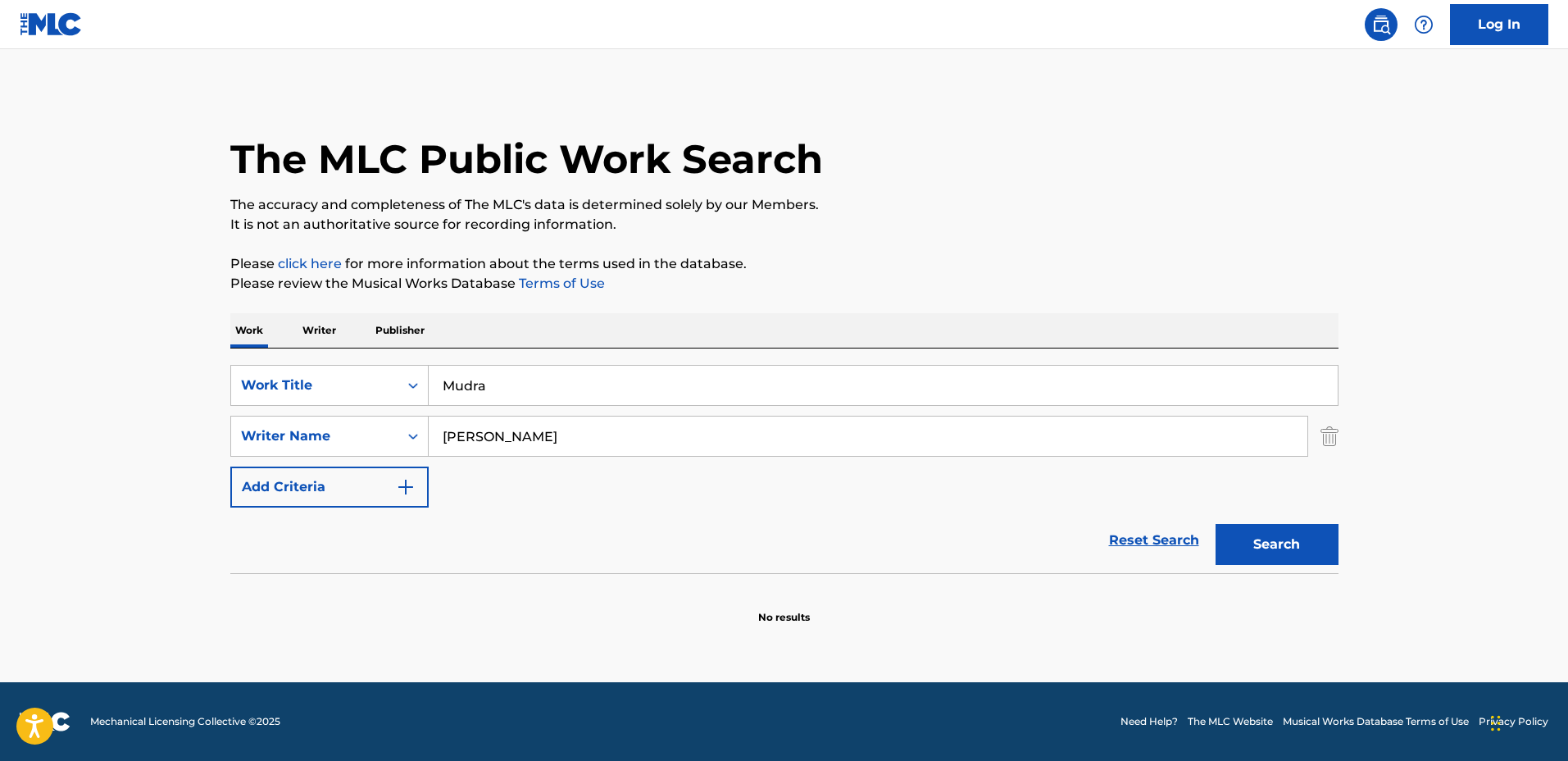
click at [300, 361] on div "SearchWithCriteriadbc6081e-651c-4bec-9adf-df39fbc46065 Work Title Mudra SearchW…" at bounding box center [784, 460] width 1108 height 225
type input "Let's Take a Chance"
click at [603, 432] on input "[PERSON_NAME]" at bounding box center [868, 436] width 879 height 39
drag, startPoint x: 508, startPoint y: 429, endPoint x: 339, endPoint y: 423, distance: 169.1
click at [340, 423] on div "SearchWithCriteria127c16b9-6f75-4a02-999d-925662765c10 Writer Name [PERSON_NAME]" at bounding box center [784, 436] width 1108 height 41
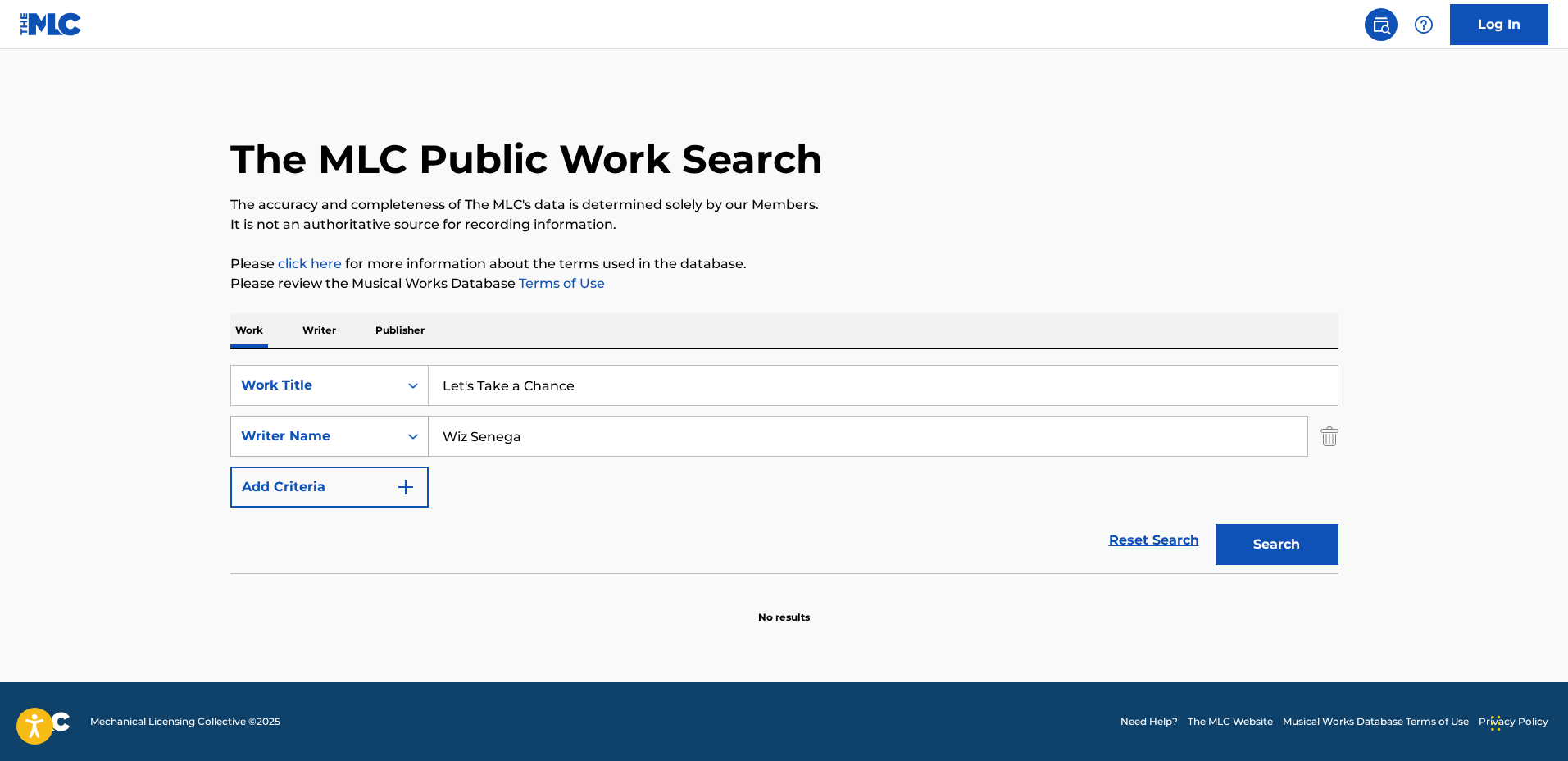
click at [1215, 524] on button "Search" at bounding box center [1276, 544] width 123 height 41
click at [473, 434] on input "Wiz Senega" at bounding box center [868, 436] width 879 height 39
type input "Wiz"
click at [1215, 524] on button "Search" at bounding box center [1276, 544] width 123 height 41
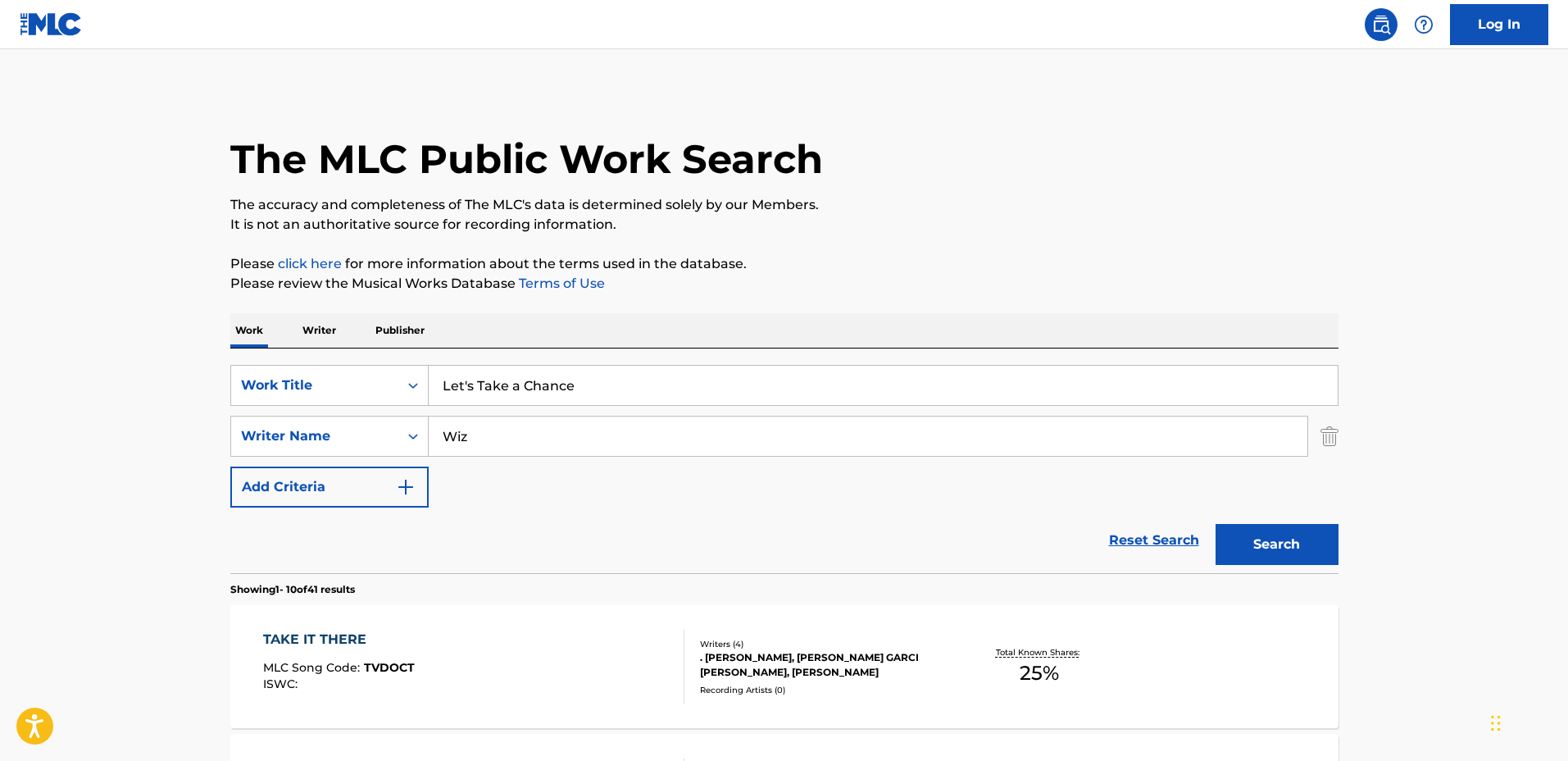
click at [587, 524] on div "Reset Search Search" at bounding box center [784, 540] width 1108 height 66
click at [691, 384] on input "Let's Take a Chance" at bounding box center [883, 384] width 908 height 39
drag, startPoint x: 535, startPoint y: 381, endPoint x: 354, endPoint y: 383, distance: 181.0
click at [354, 383] on div "SearchWithCriteriadbc6081e-651c-4bec-9adf-df39fbc46065 Work Title Let's Take a …" at bounding box center [784, 385] width 1108 height 41
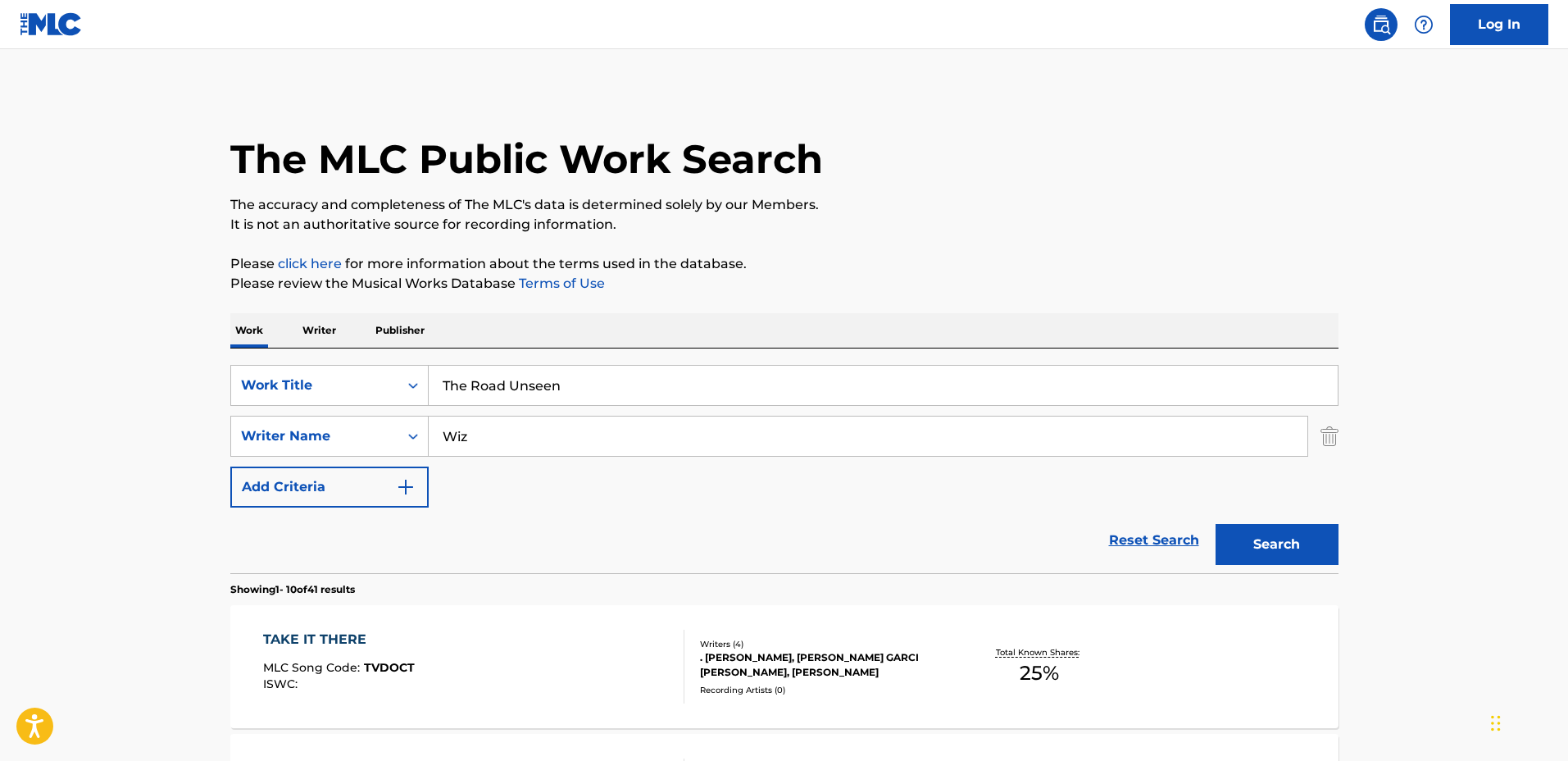
type input "The Road Unseen"
click at [364, 407] on div "SearchWithCriteriadbc6081e-651c-4bec-9adf-df39fbc46065 Work Title The Road Unse…" at bounding box center [784, 436] width 1108 height 142
drag, startPoint x: 502, startPoint y: 426, endPoint x: 395, endPoint y: 425, distance: 107.0
click at [395, 425] on div "SearchWithCriteria127c16b9-6f75-4a02-999d-925662765c10 Writer Name Wiz" at bounding box center [784, 436] width 1108 height 41
type input "[PERSON_NAME]"
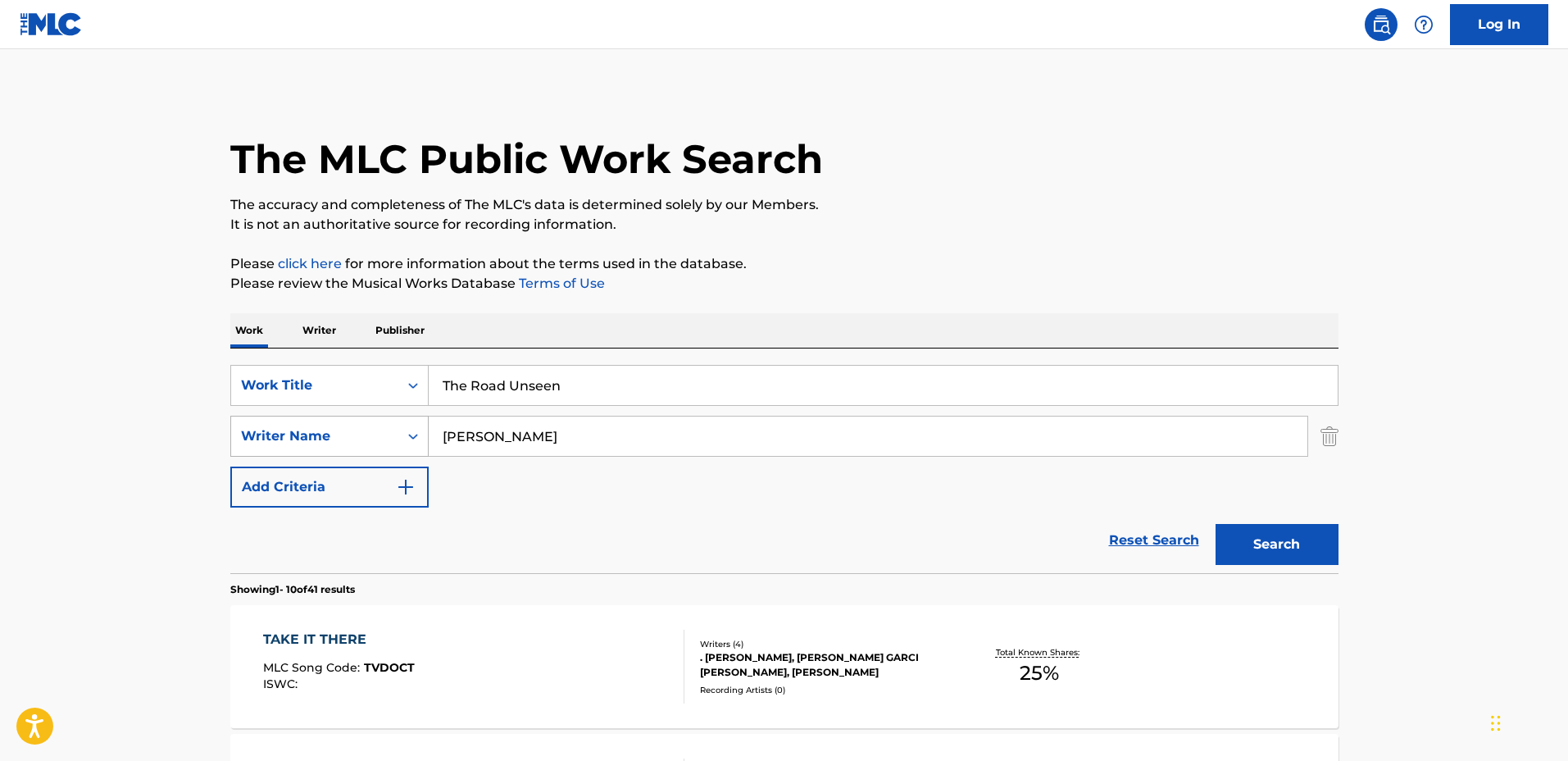
click at [1215, 524] on button "Search" at bounding box center [1276, 544] width 123 height 41
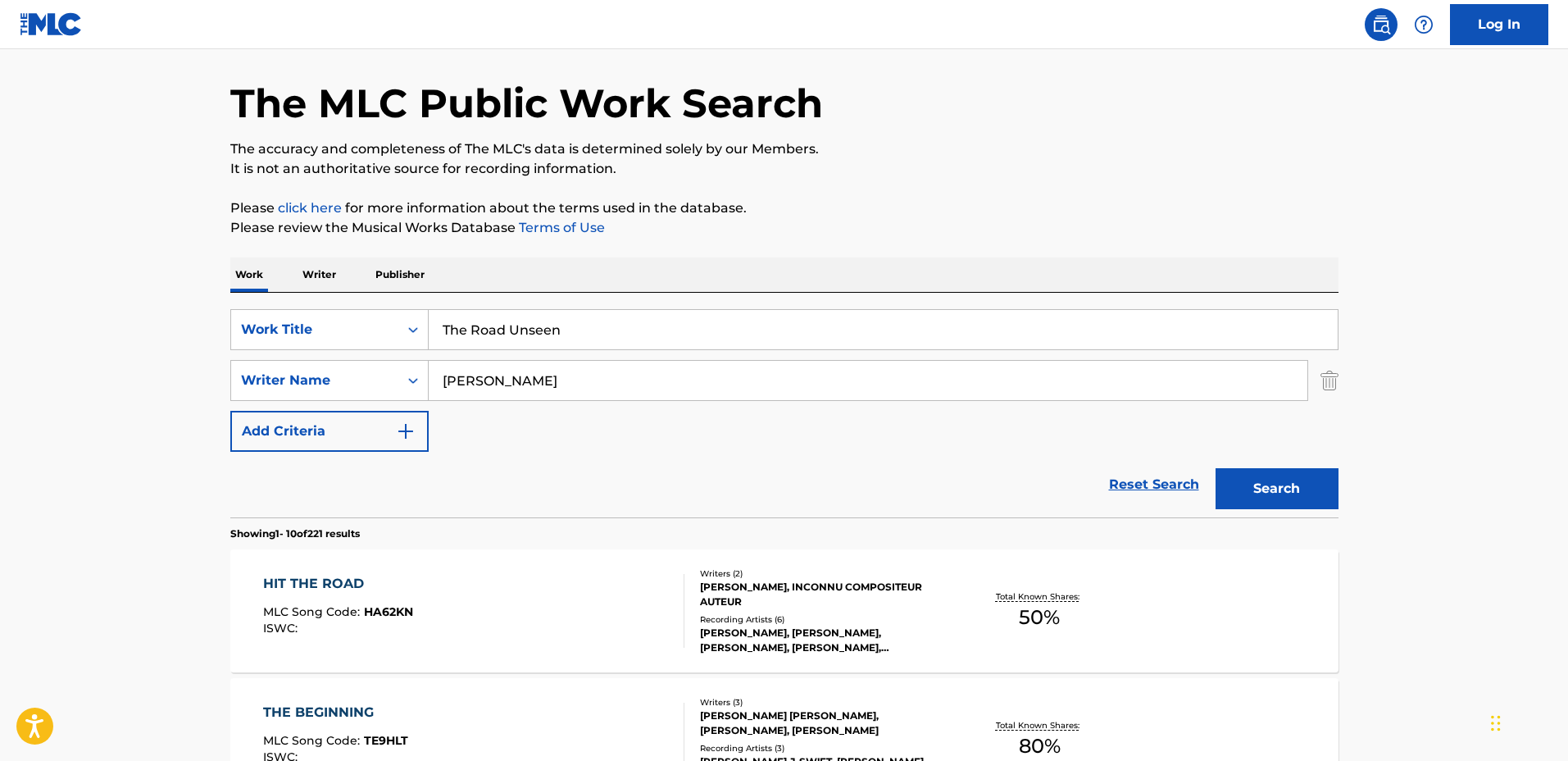
scroll to position [308, 0]
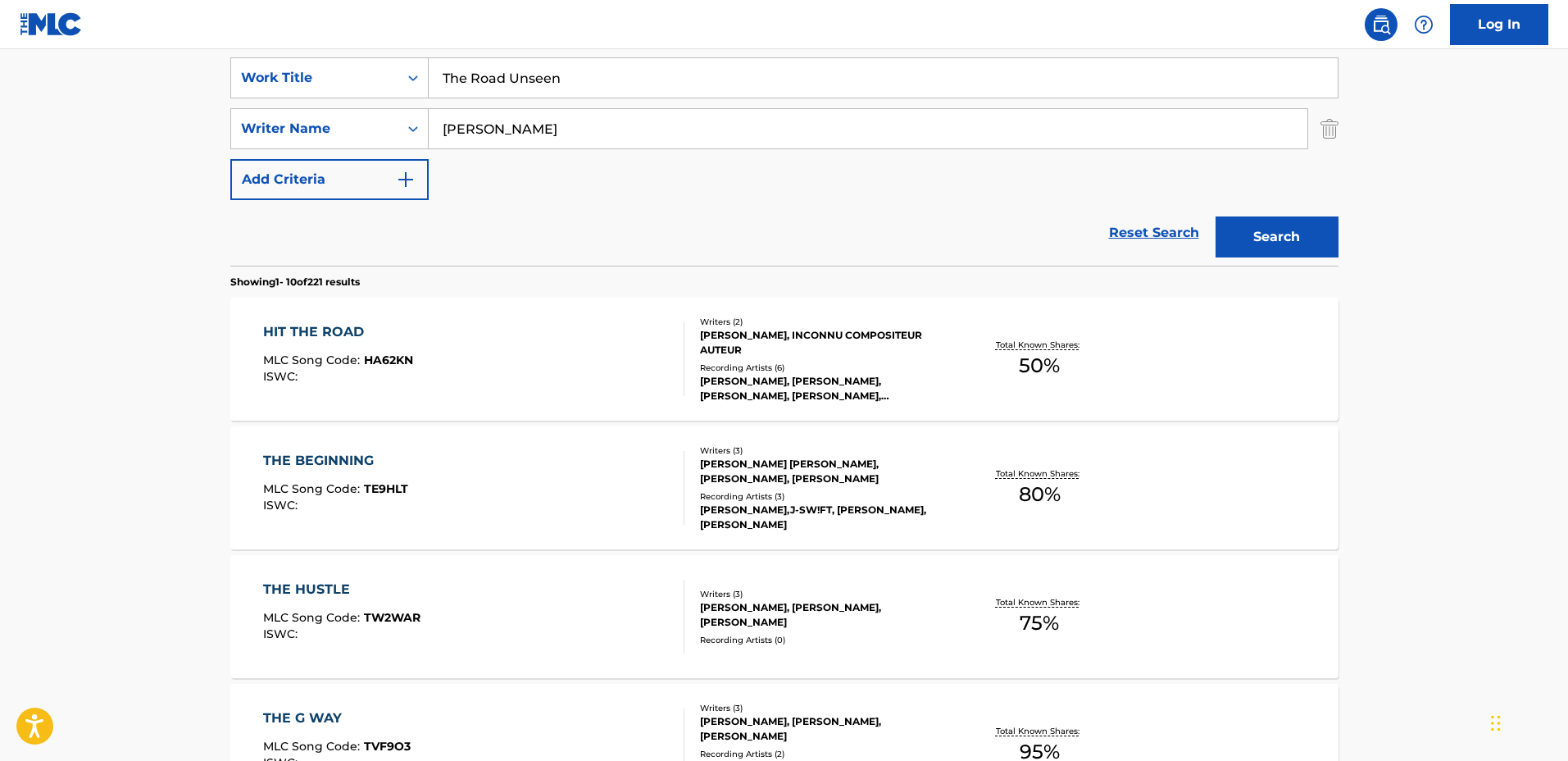
click at [608, 140] on input "[PERSON_NAME]" at bounding box center [868, 128] width 879 height 39
drag, startPoint x: 615, startPoint y: 128, endPoint x: 345, endPoint y: 114, distance: 270.4
click at [346, 114] on div "SearchWithCriteria127c16b9-6f75-4a02-999d-925662765c10 Writer Name [PERSON_NAME]" at bounding box center [784, 128] width 1108 height 41
type input "[PERSON_NAME]"
click at [1215, 217] on button "Search" at bounding box center [1276, 237] width 123 height 41
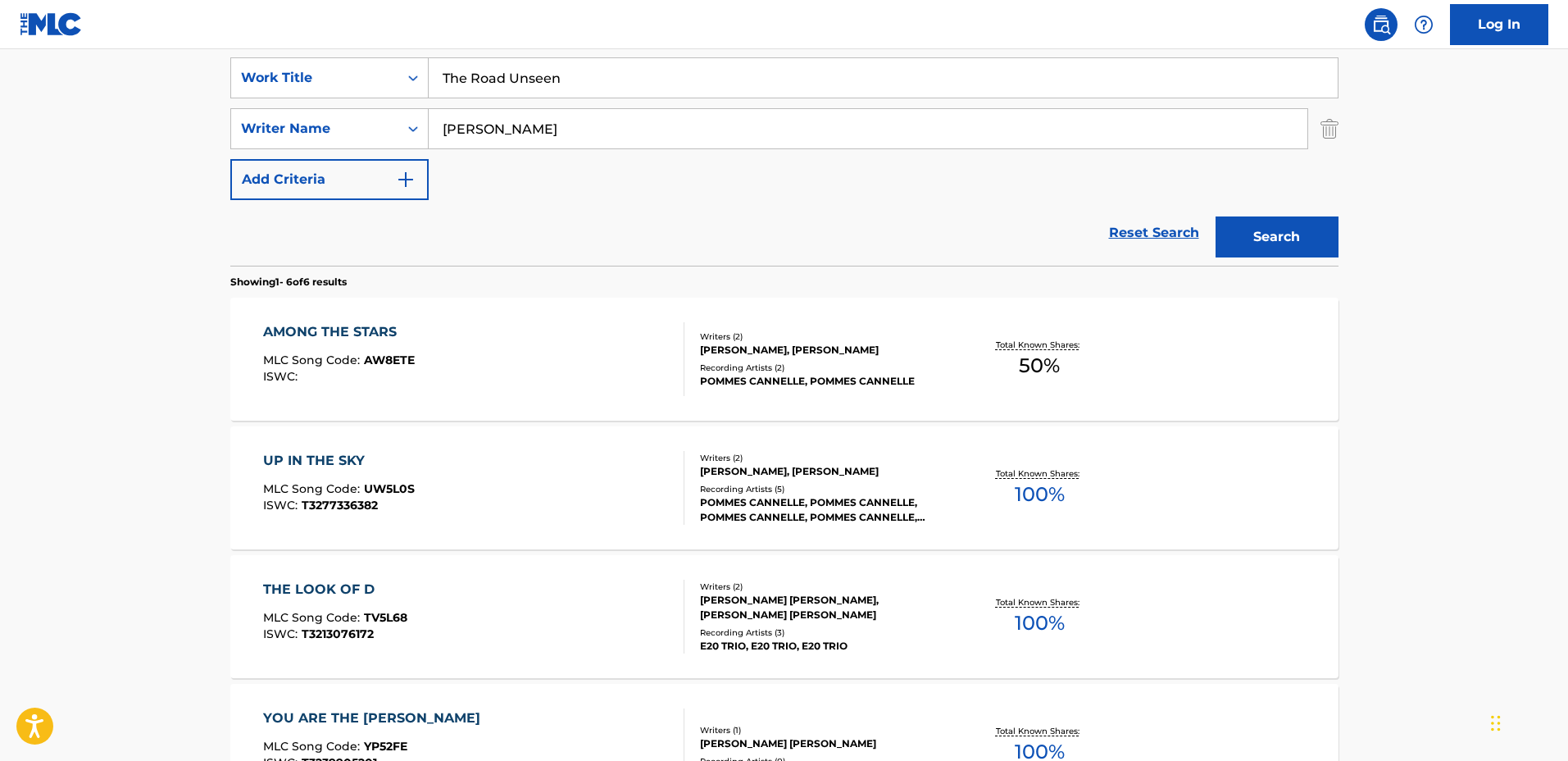
drag, startPoint x: 624, startPoint y: 101, endPoint x: 624, endPoint y: 86, distance: 15.0
click at [623, 100] on div "SearchWithCriteriadbc6081e-651c-4bec-9adf-df39fbc46065 Work Title The Road Unse…" at bounding box center [784, 128] width 1108 height 142
click at [624, 82] on input "The Road Unseen" at bounding box center [883, 78] width 908 height 39
drag, startPoint x: 647, startPoint y: 79, endPoint x: 364, endPoint y: 43, distance: 285.3
click at [364, 43] on div "Log In The MLC Public Work Search The accuracy and completeness of The MLC's da…" at bounding box center [784, 460] width 1568 height 1535
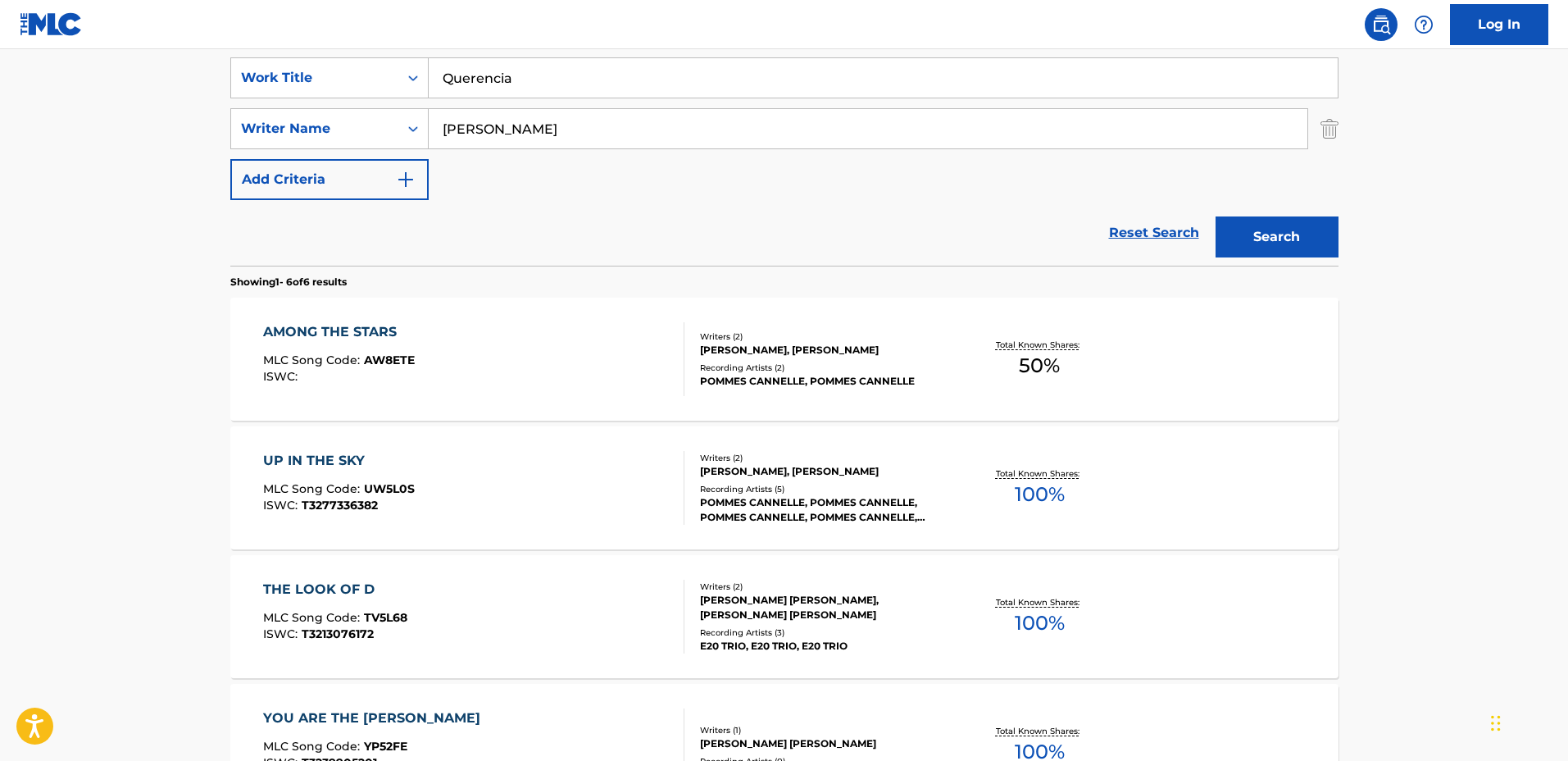
type input "Querencia"
click at [597, 241] on div "Reset Search Search" at bounding box center [784, 232] width 1108 height 66
click at [578, 139] on input "[PERSON_NAME]" at bounding box center [868, 128] width 879 height 39
drag, startPoint x: 555, startPoint y: 129, endPoint x: 371, endPoint y: 113, distance: 184.7
click at [370, 113] on div "SearchWithCriteria127c16b9-6f75-4a02-999d-925662765c10 Writer Name [PERSON_NAME]" at bounding box center [784, 128] width 1108 height 41
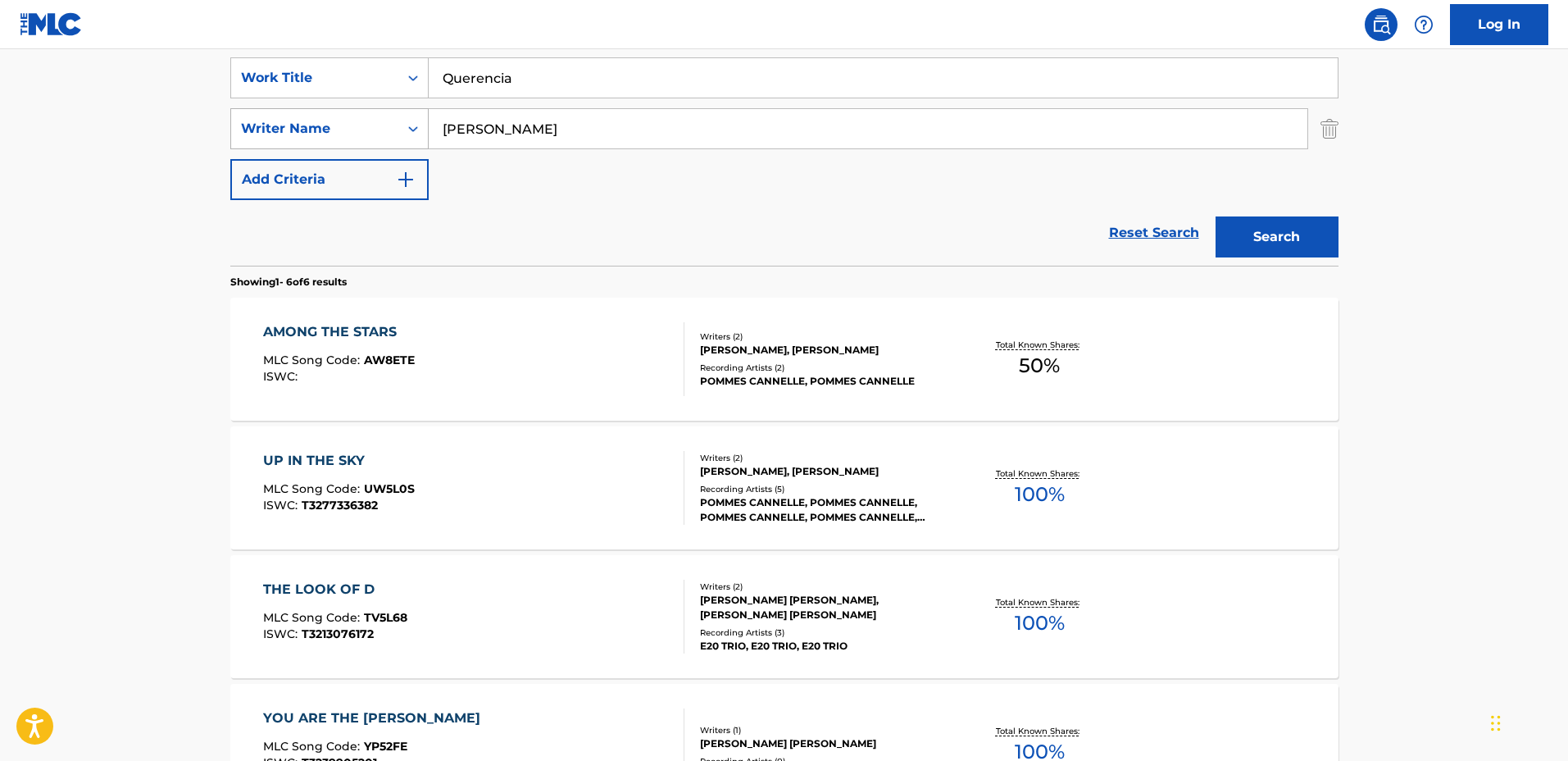
click at [1215, 217] on button "Search" at bounding box center [1276, 237] width 123 height 41
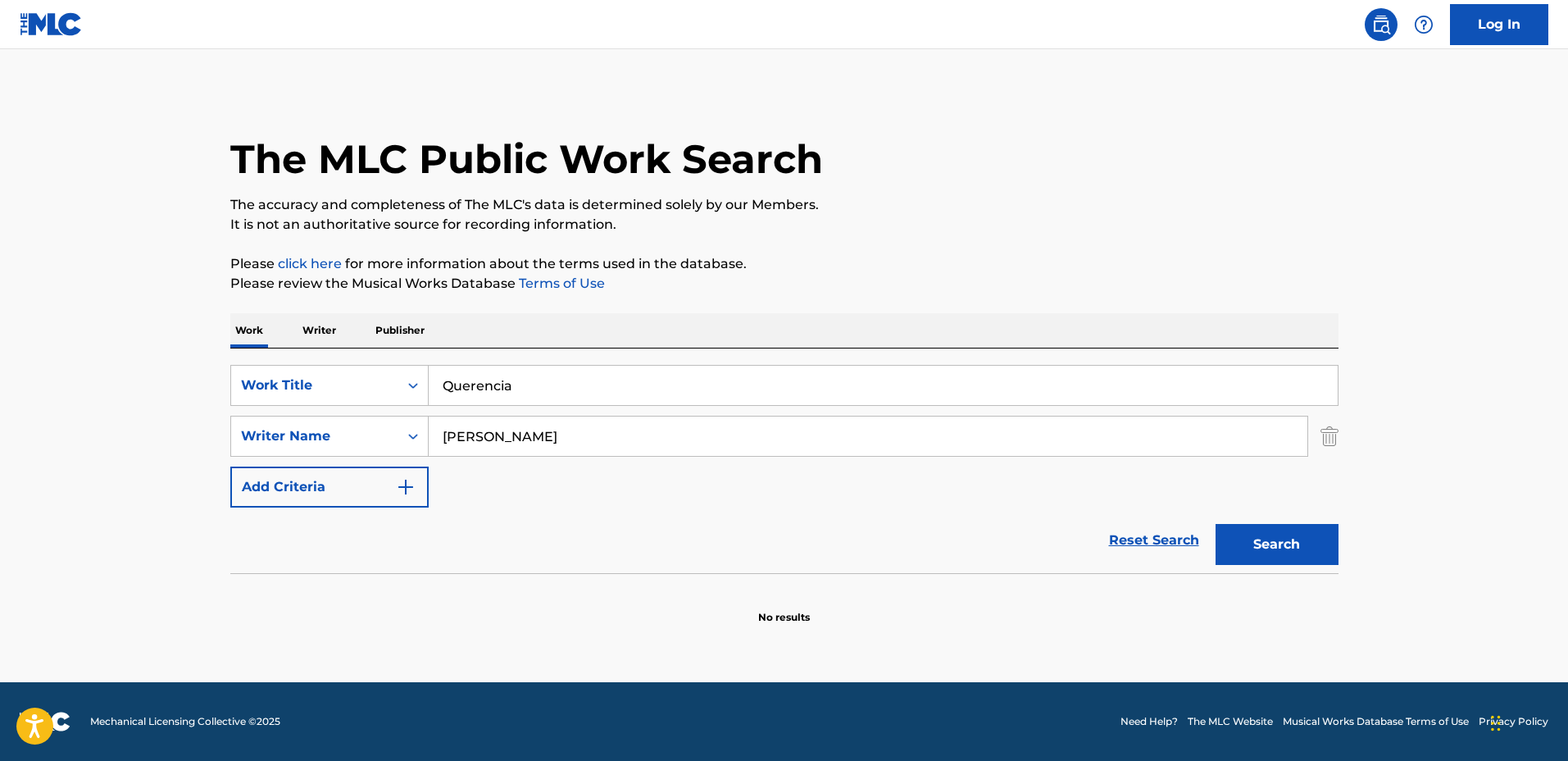
click at [607, 433] on input "[PERSON_NAME]" at bounding box center [868, 436] width 879 height 39
drag, startPoint x: 564, startPoint y: 430, endPoint x: 511, endPoint y: 418, distance: 54.3
click at [511, 419] on input "[PERSON_NAME]" at bounding box center [868, 436] width 879 height 39
type input "[PERSON_NAME]"
click at [1215, 524] on button "Search" at bounding box center [1276, 544] width 123 height 41
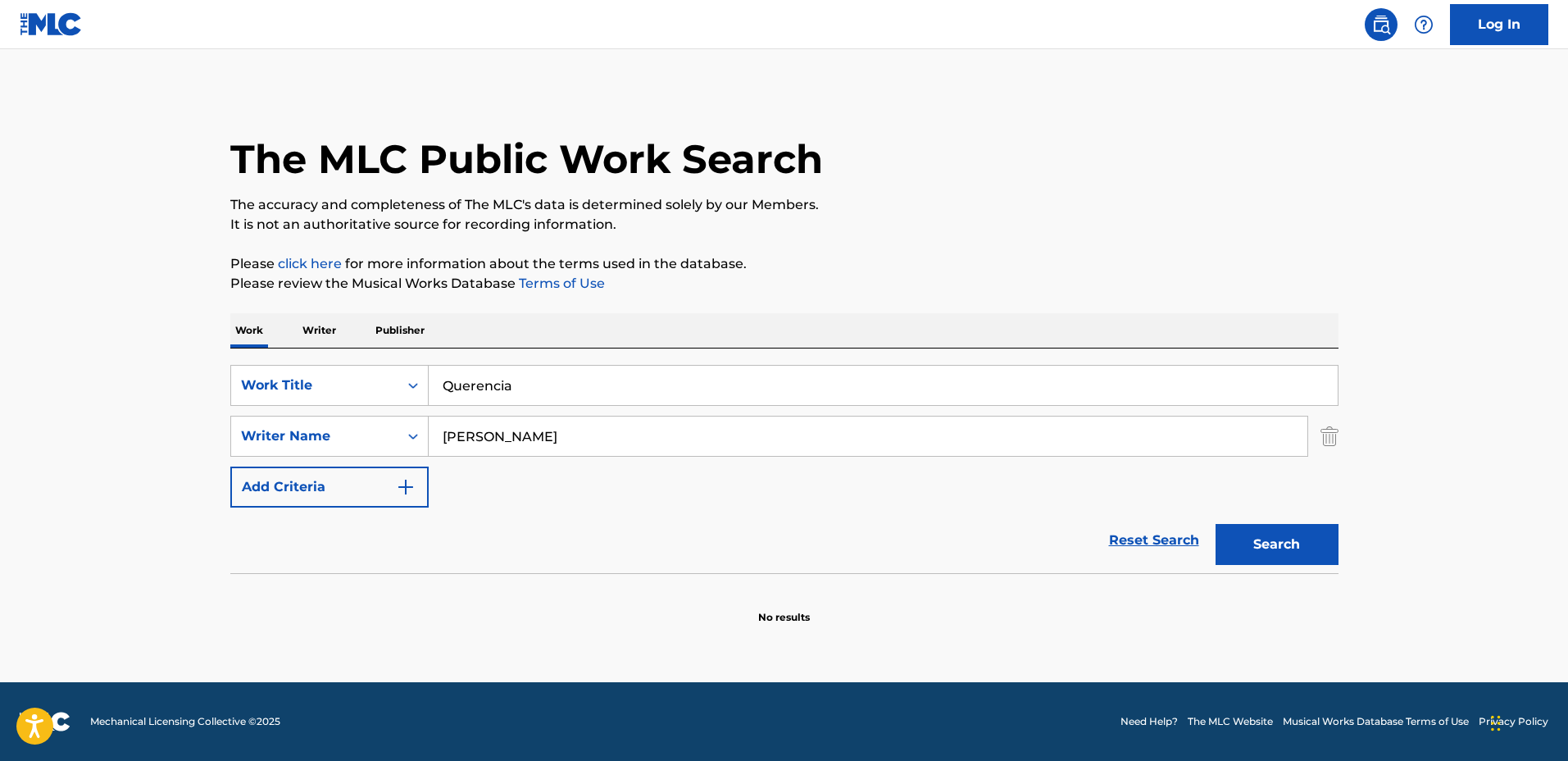
click at [509, 417] on input "[PERSON_NAME]" at bounding box center [868, 436] width 879 height 39
drag, startPoint x: 539, startPoint y: 436, endPoint x: 301, endPoint y: 427, distance: 238.2
click at [301, 427] on div "SearchWithCriteria127c16b9-6f75-4a02-999d-925662765c10 Writer Name [PERSON_NAME]" at bounding box center [784, 436] width 1108 height 41
type input "Degazio"
click at [1215, 524] on button "Search" at bounding box center [1276, 544] width 123 height 41
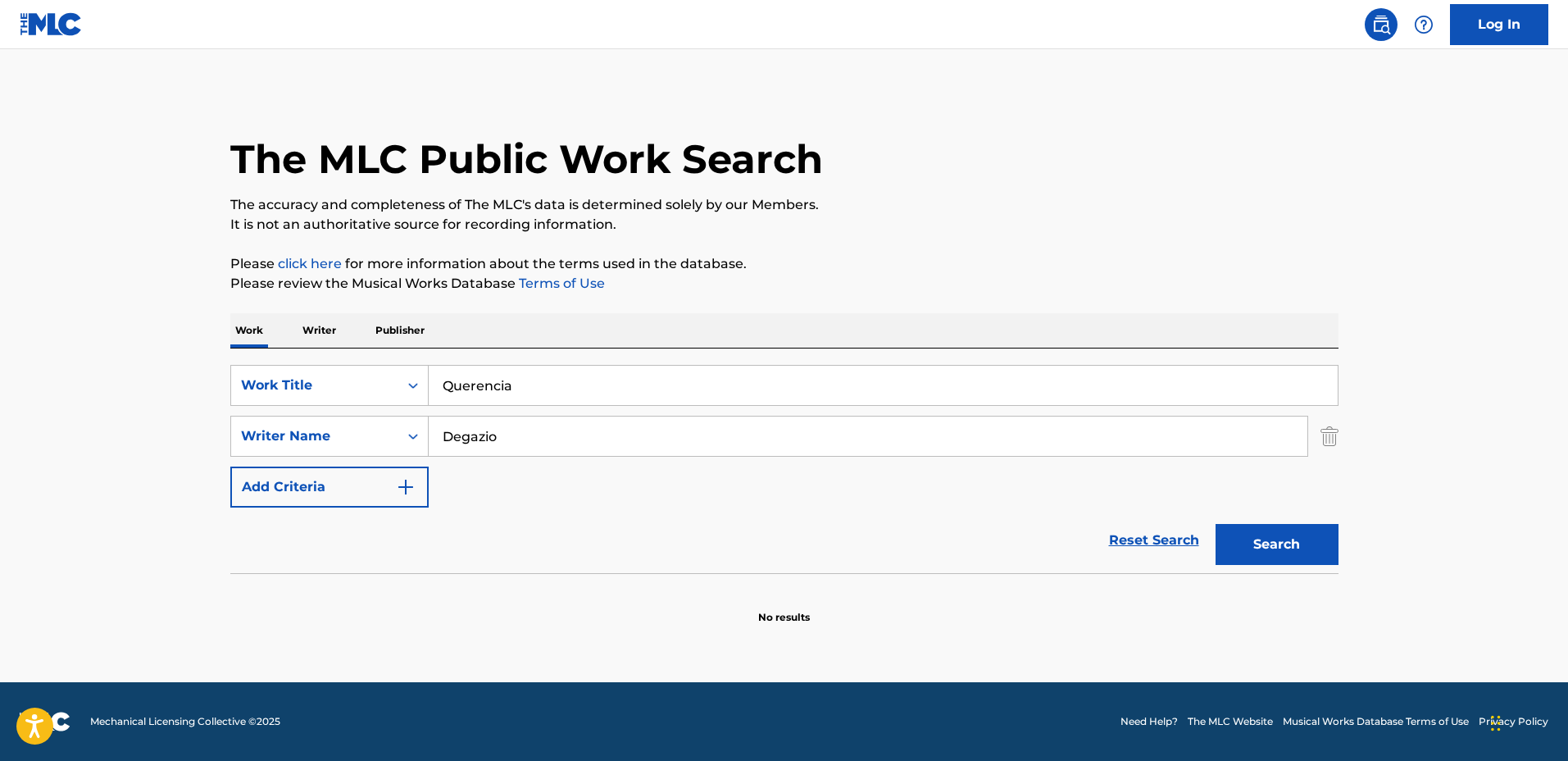
click at [600, 374] on input "Querencia" at bounding box center [883, 384] width 908 height 39
drag, startPoint x: 353, startPoint y: 373, endPoint x: 314, endPoint y: 373, distance: 39.0
click at [314, 373] on div "SearchWithCriteriadbc6081e-651c-4bec-9adf-df39fbc46065 Work Title Querencia" at bounding box center [784, 385] width 1108 height 41
type input "Stardrops"
click at [1215, 524] on button "Search" at bounding box center [1276, 544] width 123 height 41
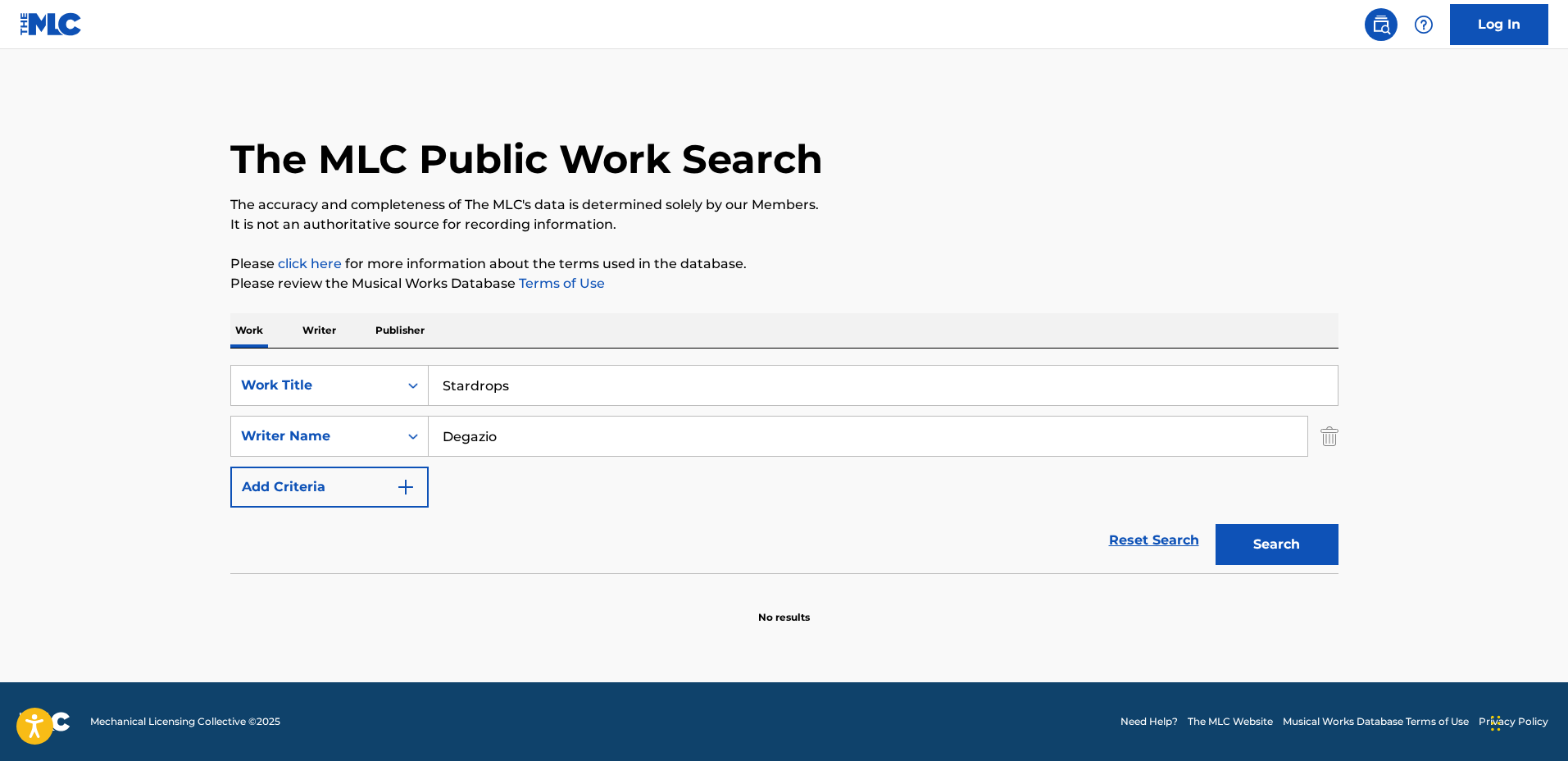
click at [434, 432] on input "Degazio" at bounding box center [868, 436] width 879 height 39
type input "[PERSON_NAME]"
click at [1215, 524] on button "Search" at bounding box center [1276, 544] width 123 height 41
drag, startPoint x: 718, startPoint y: 377, endPoint x: 734, endPoint y: 383, distance: 17.1
click at [718, 377] on input "Stardrops" at bounding box center [883, 384] width 908 height 39
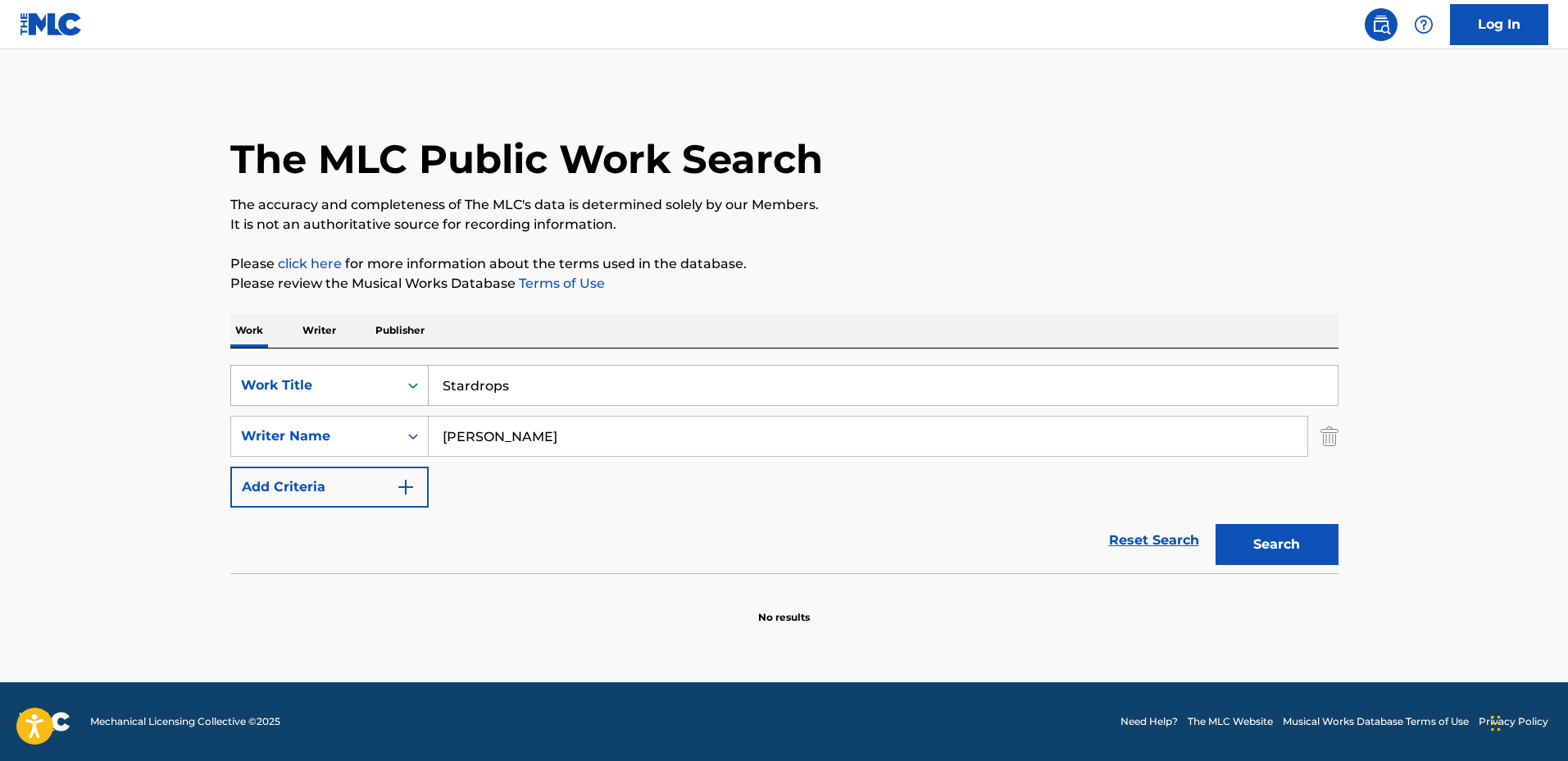
drag, startPoint x: 736, startPoint y: 383, endPoint x: 376, endPoint y: 365, distance: 360.4
click at [376, 366] on div "SearchWithCriteriadbc6081e-651c-4bec-9adf-df39fbc46065 Work Title Stardrops" at bounding box center [784, 385] width 1108 height 41
type input "Hogar Comfortable"
drag, startPoint x: 514, startPoint y: 416, endPoint x: 367, endPoint y: 412, distance: 147.1
click at [367, 412] on div "SearchWithCriteriadbc6081e-651c-4bec-9adf-df39fbc46065 Work Title Hogar Comfort…" at bounding box center [784, 436] width 1108 height 142
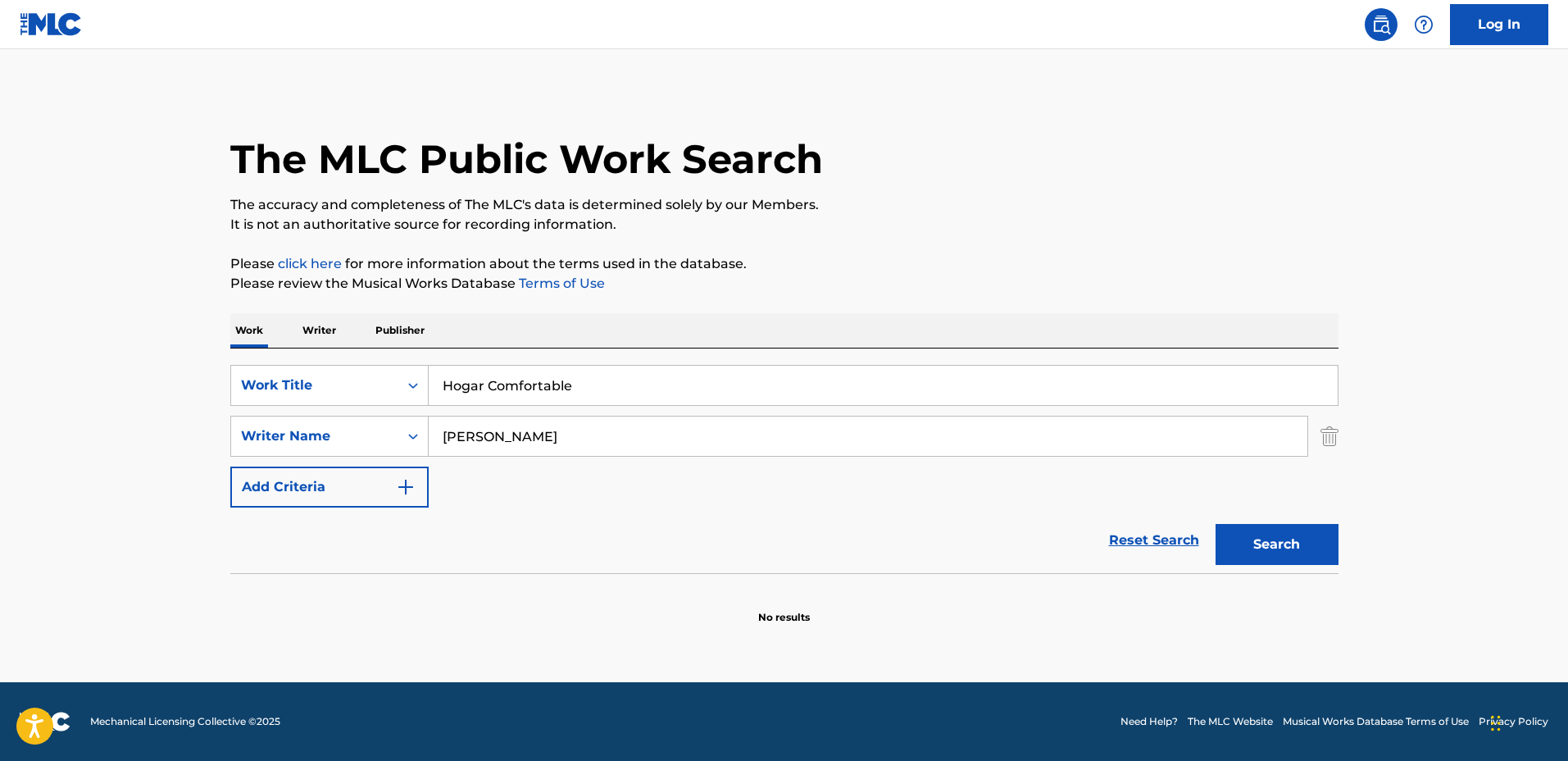
type input "[PERSON_NAME]"
click at [1215, 524] on button "Search" at bounding box center [1276, 544] width 123 height 41
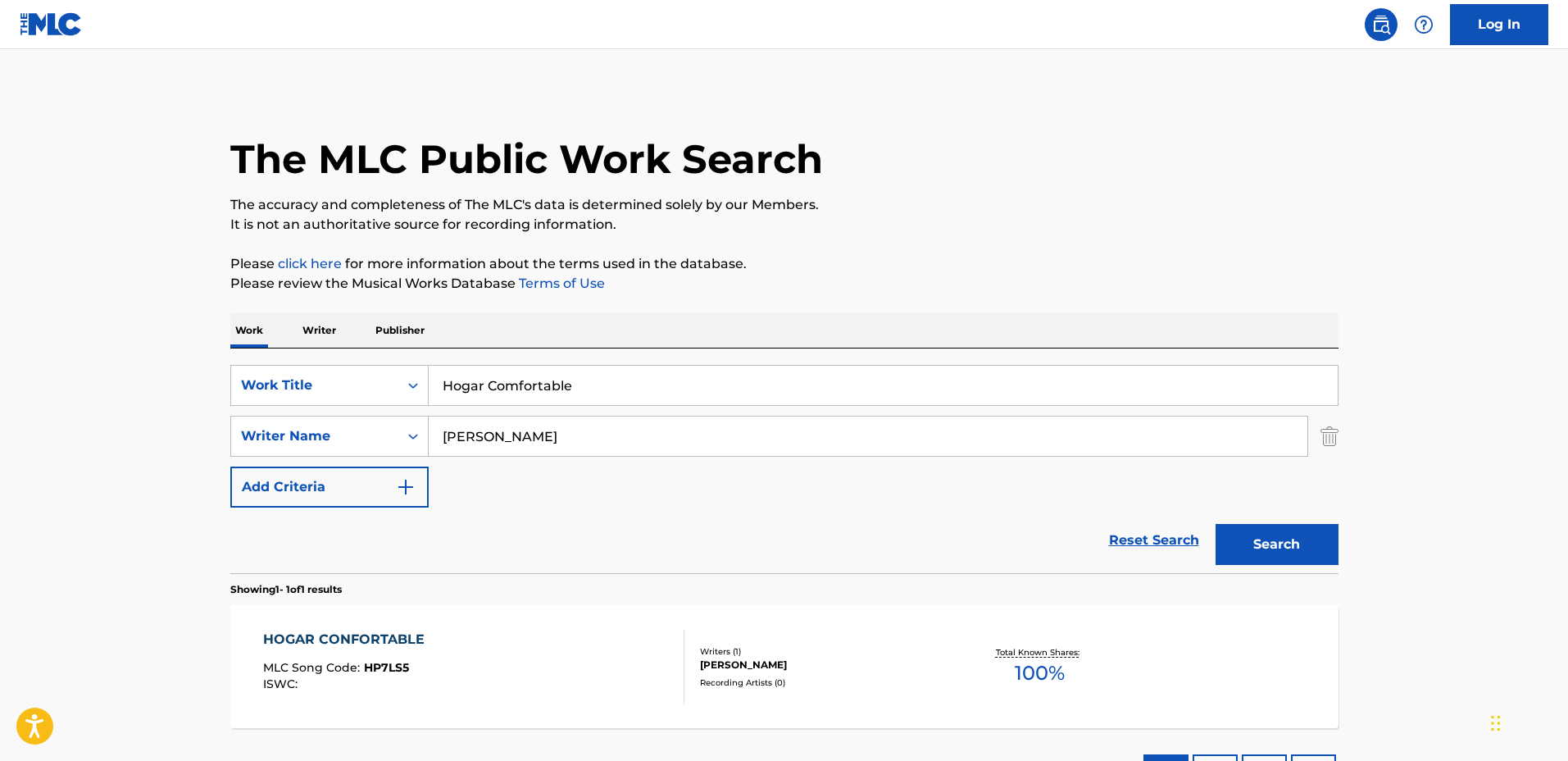
scroll to position [29, 0]
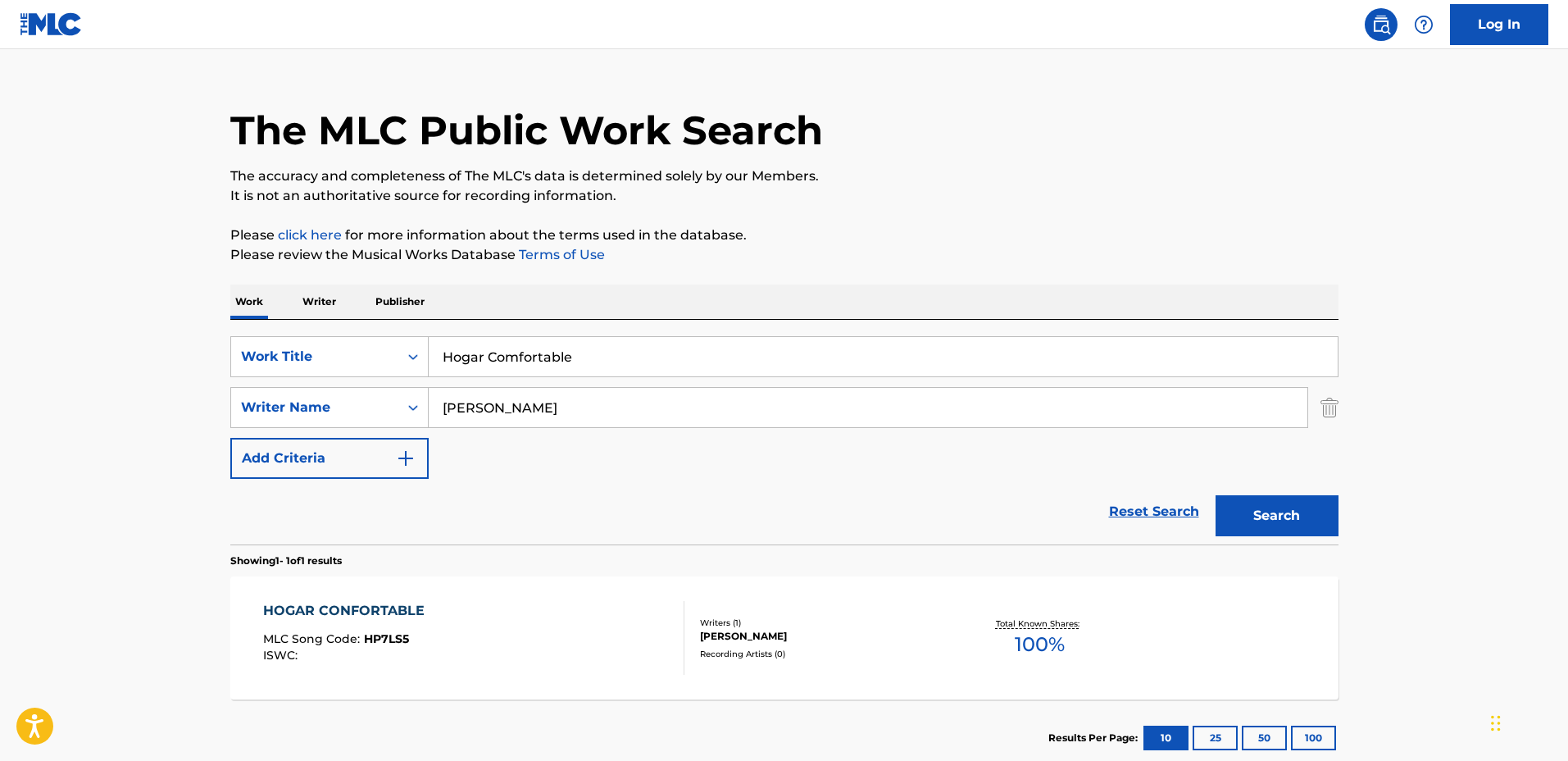
click at [910, 591] on div "HOGAR CONFORTABLE MLC Song Code : HP7LS5 ISWC : Writers ( 1 ) [PERSON_NAME] Rec…" at bounding box center [784, 638] width 1108 height 123
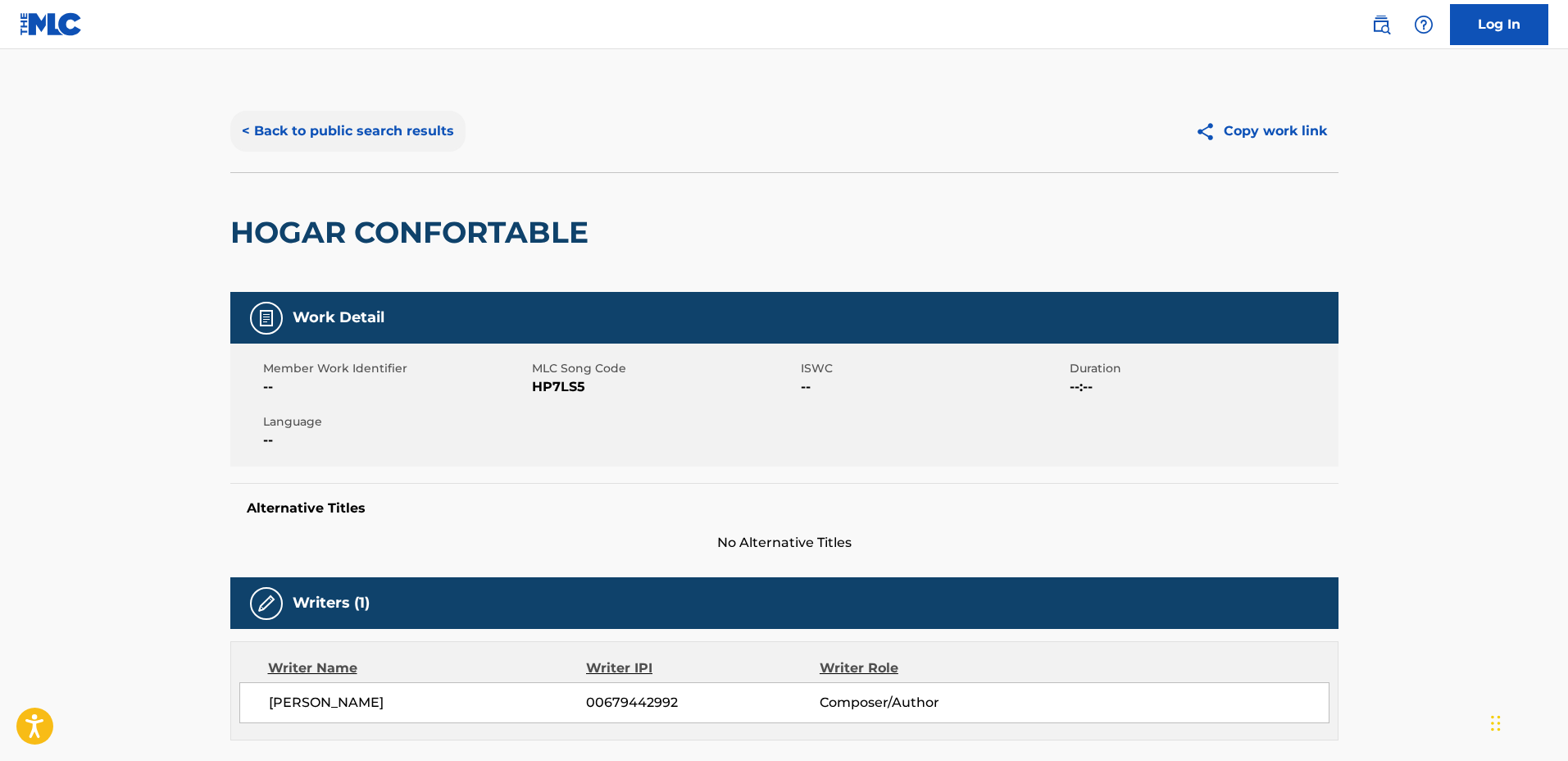
click at [401, 126] on button "< Back to public search results" at bounding box center [348, 131] width 235 height 41
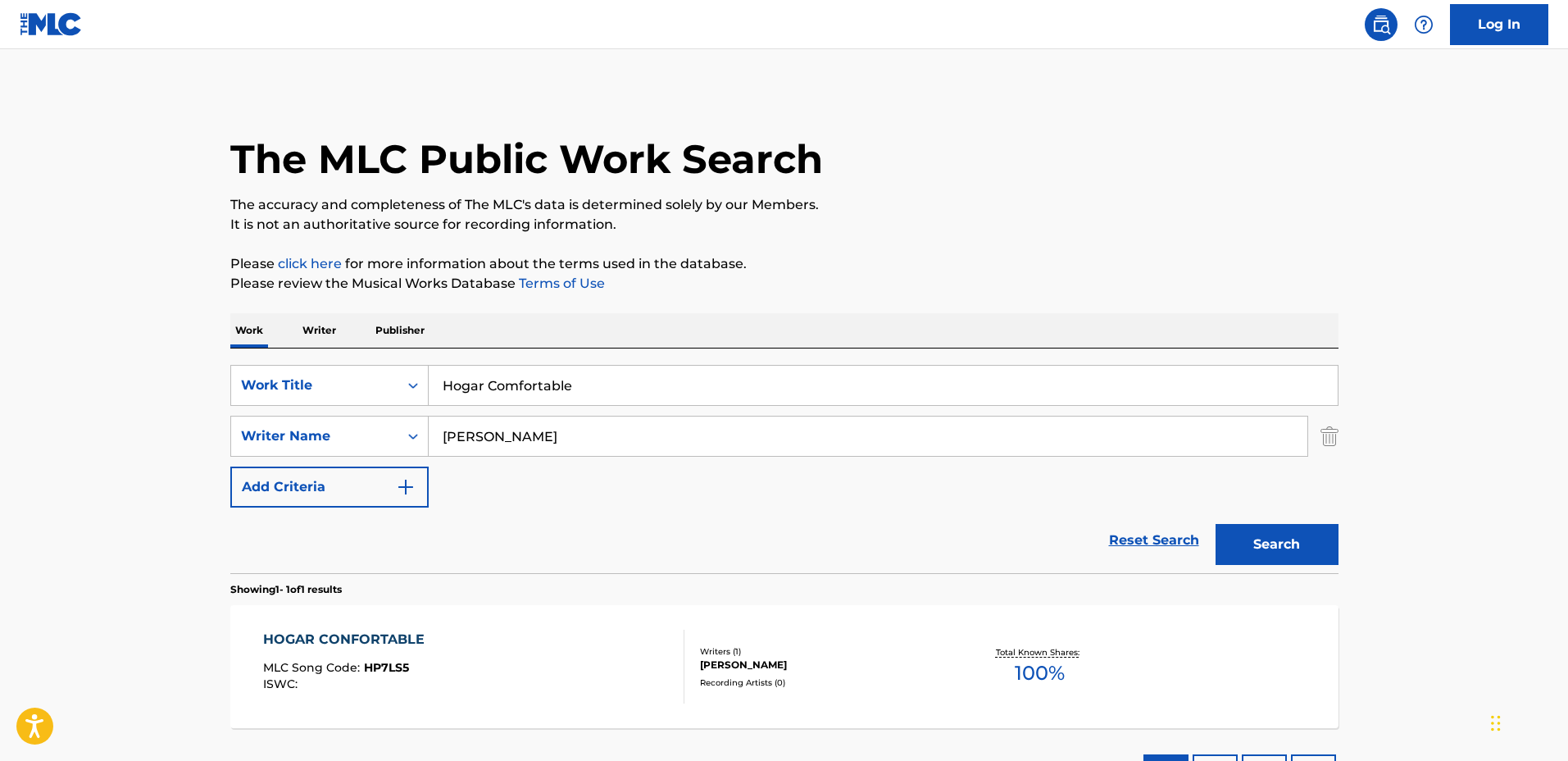
scroll to position [29, 0]
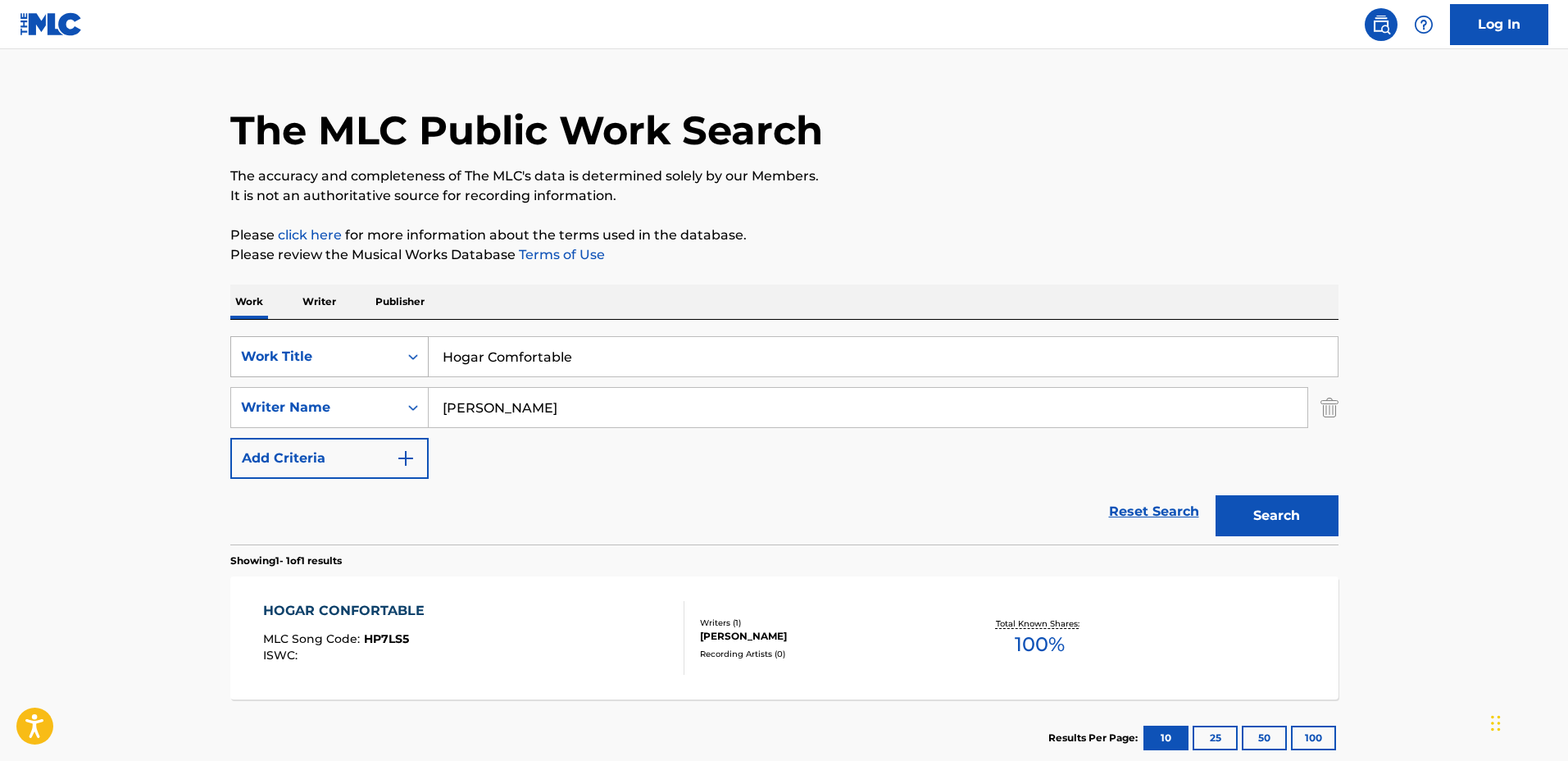
drag, startPoint x: 694, startPoint y: 349, endPoint x: 337, endPoint y: 338, distance: 357.2
click at [337, 338] on div "SearchWithCriteriadbc6081e-651c-4bec-9adf-df39fbc46065 Work Title Hogar Comfort…" at bounding box center [784, 356] width 1108 height 41
type input "Hana"
drag, startPoint x: 618, startPoint y: 410, endPoint x: 415, endPoint y: 385, distance: 204.5
click at [415, 385] on div "SearchWithCriteriadbc6081e-651c-4bec-9adf-df39fbc46065 Work Title Hana SearchWi…" at bounding box center [784, 407] width 1108 height 142
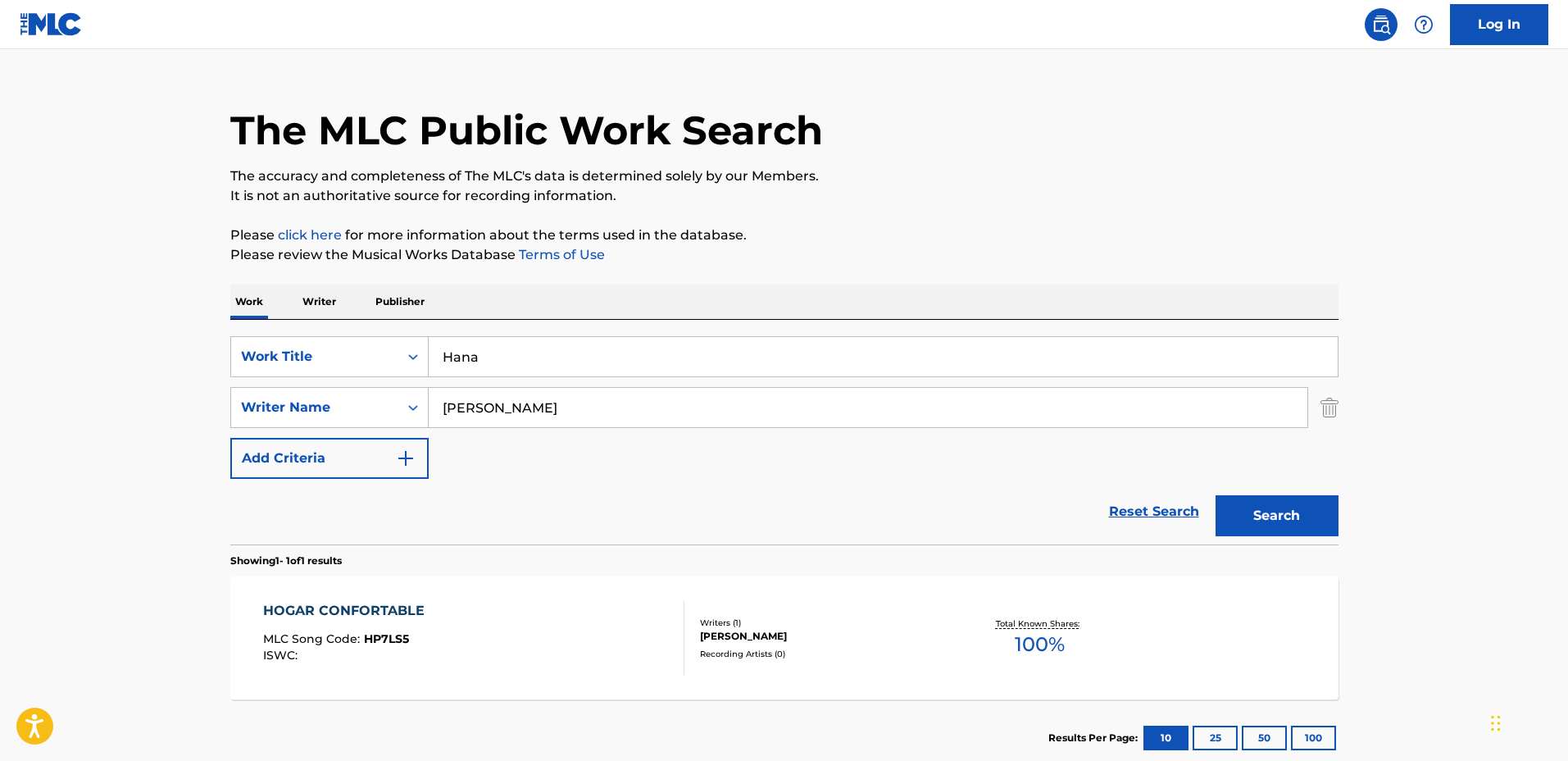
click at [1215, 495] on button "Search" at bounding box center [1276, 515] width 123 height 41
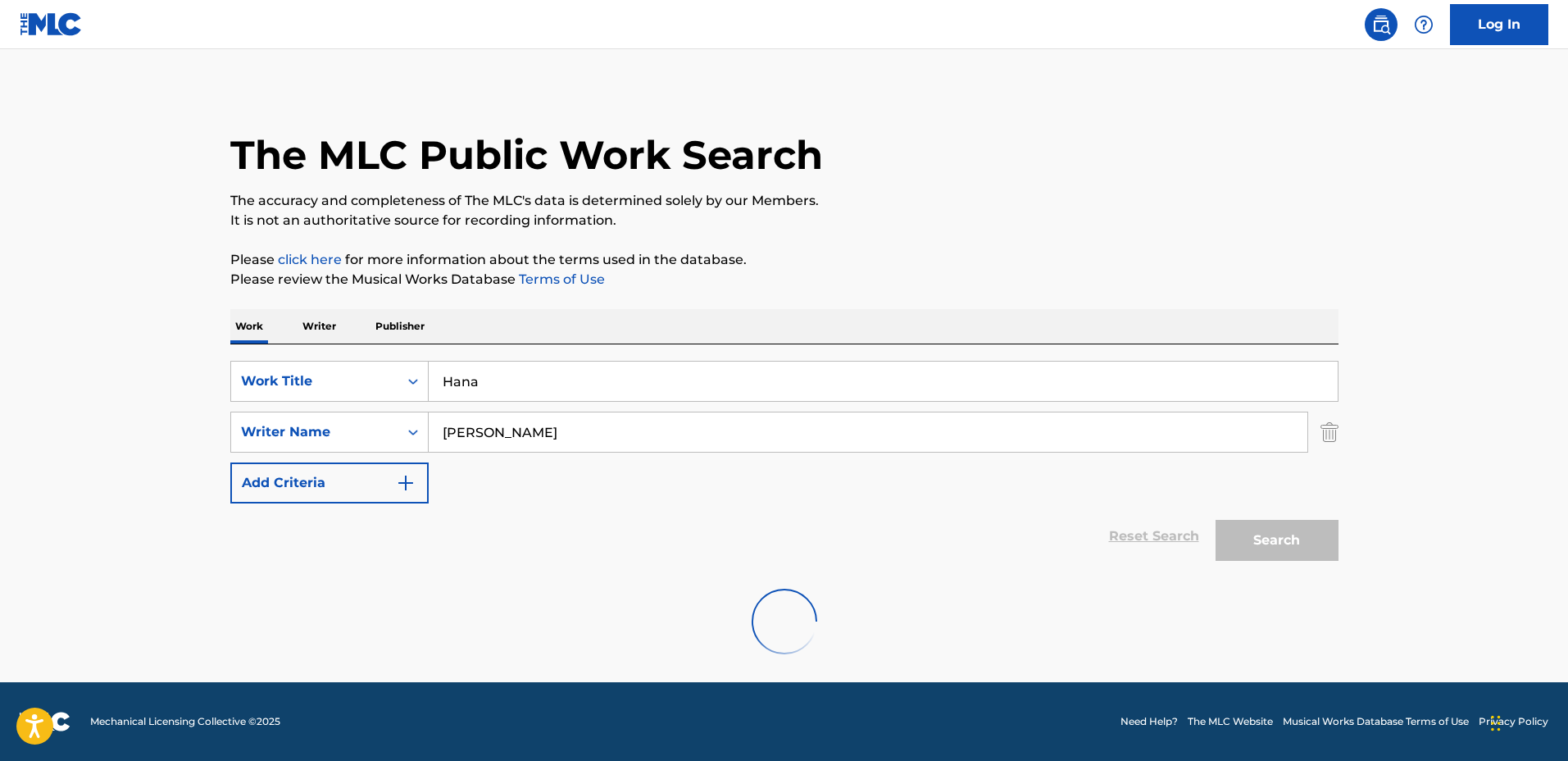
scroll to position [0, 0]
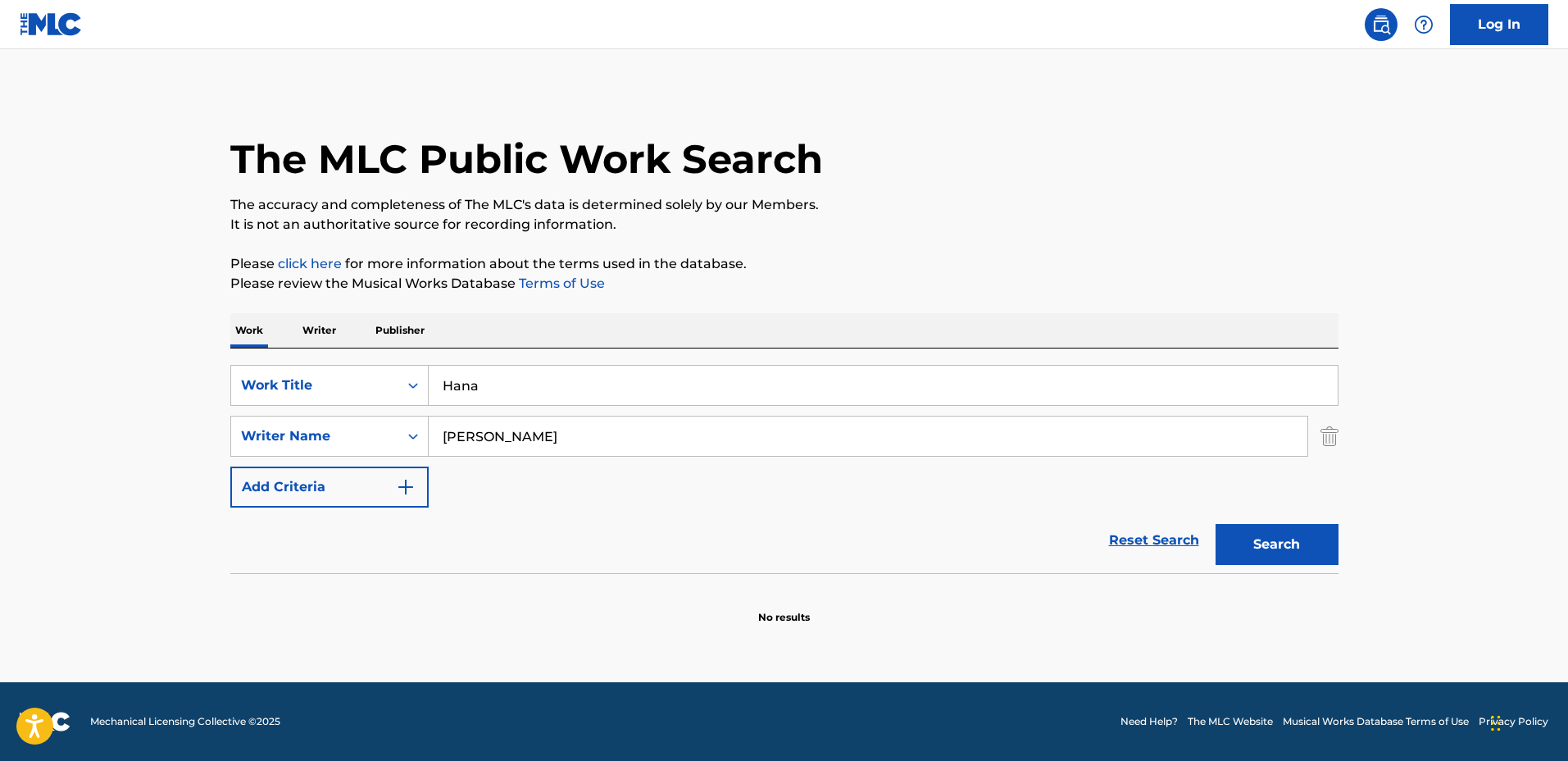
drag, startPoint x: 605, startPoint y: 445, endPoint x: 501, endPoint y: 430, distance: 105.1
click at [505, 431] on input "[PERSON_NAME]" at bounding box center [868, 436] width 879 height 39
type input "Masaki"
click at [1215, 524] on button "Search" at bounding box center [1276, 544] width 123 height 41
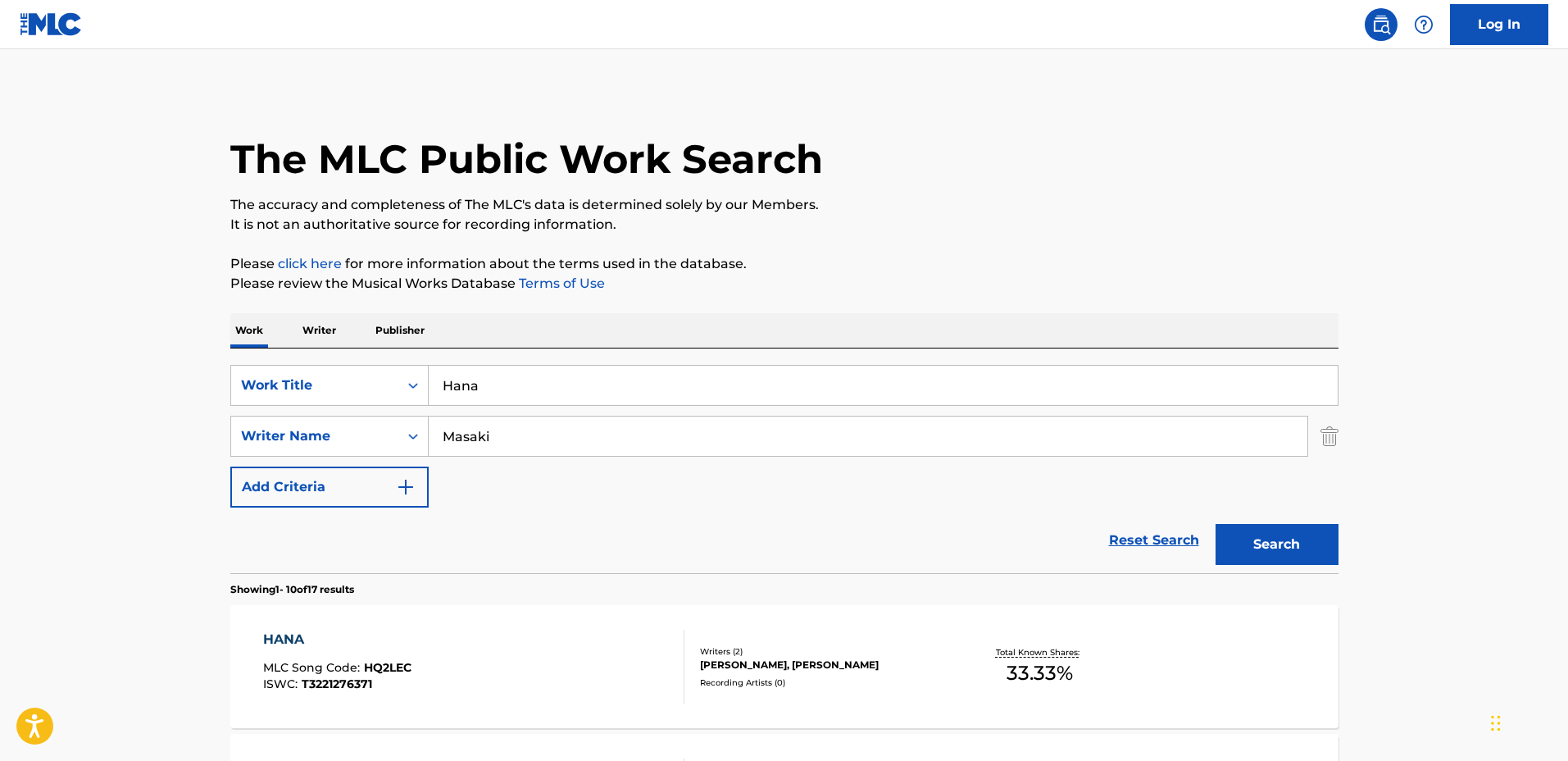
click at [797, 498] on div "SearchWithCriteriadbc6081e-651c-4bec-9adf-df39fbc46065 Work Title Hana SearchWi…" at bounding box center [784, 436] width 1108 height 142
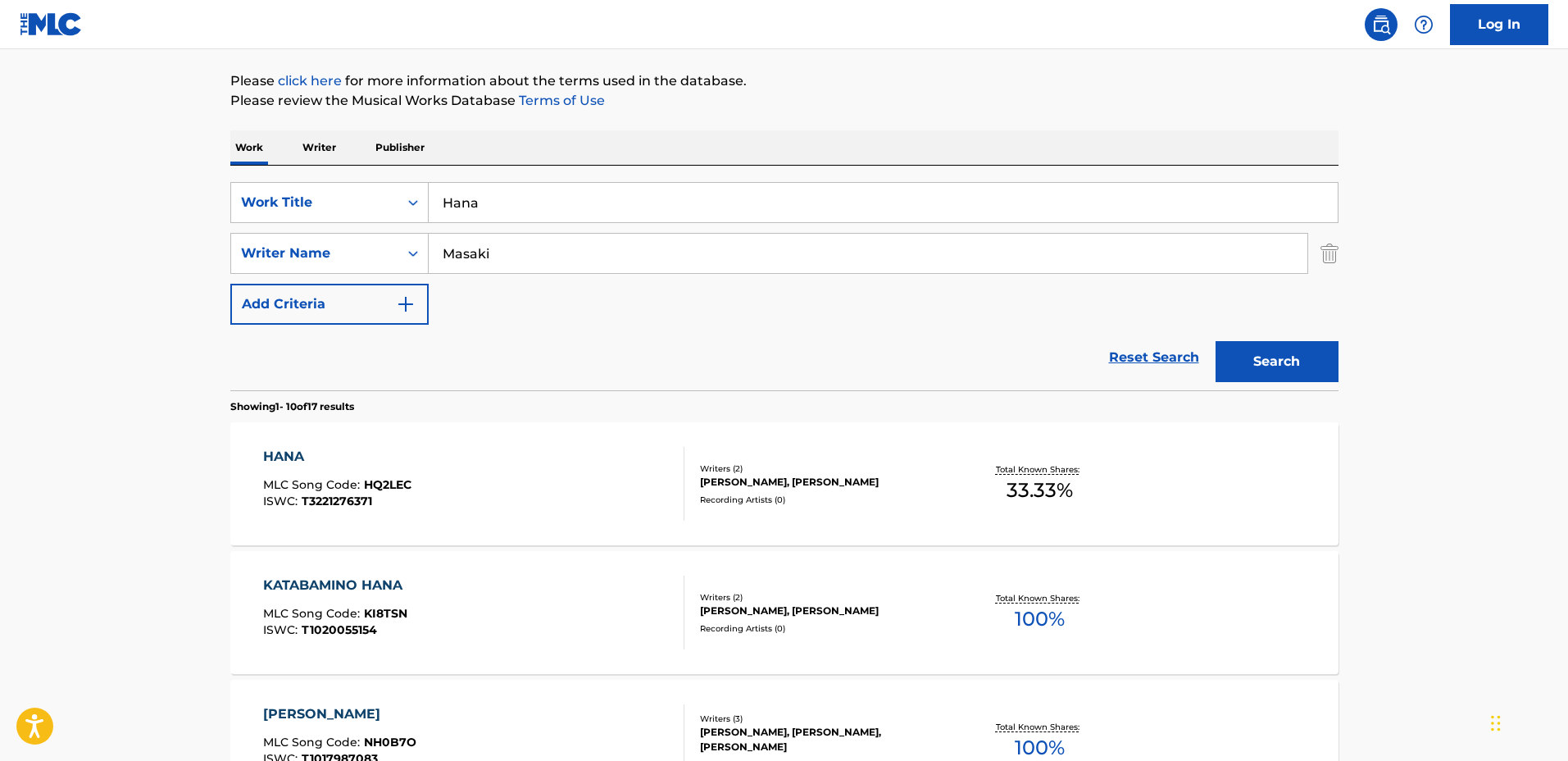
scroll to position [205, 0]
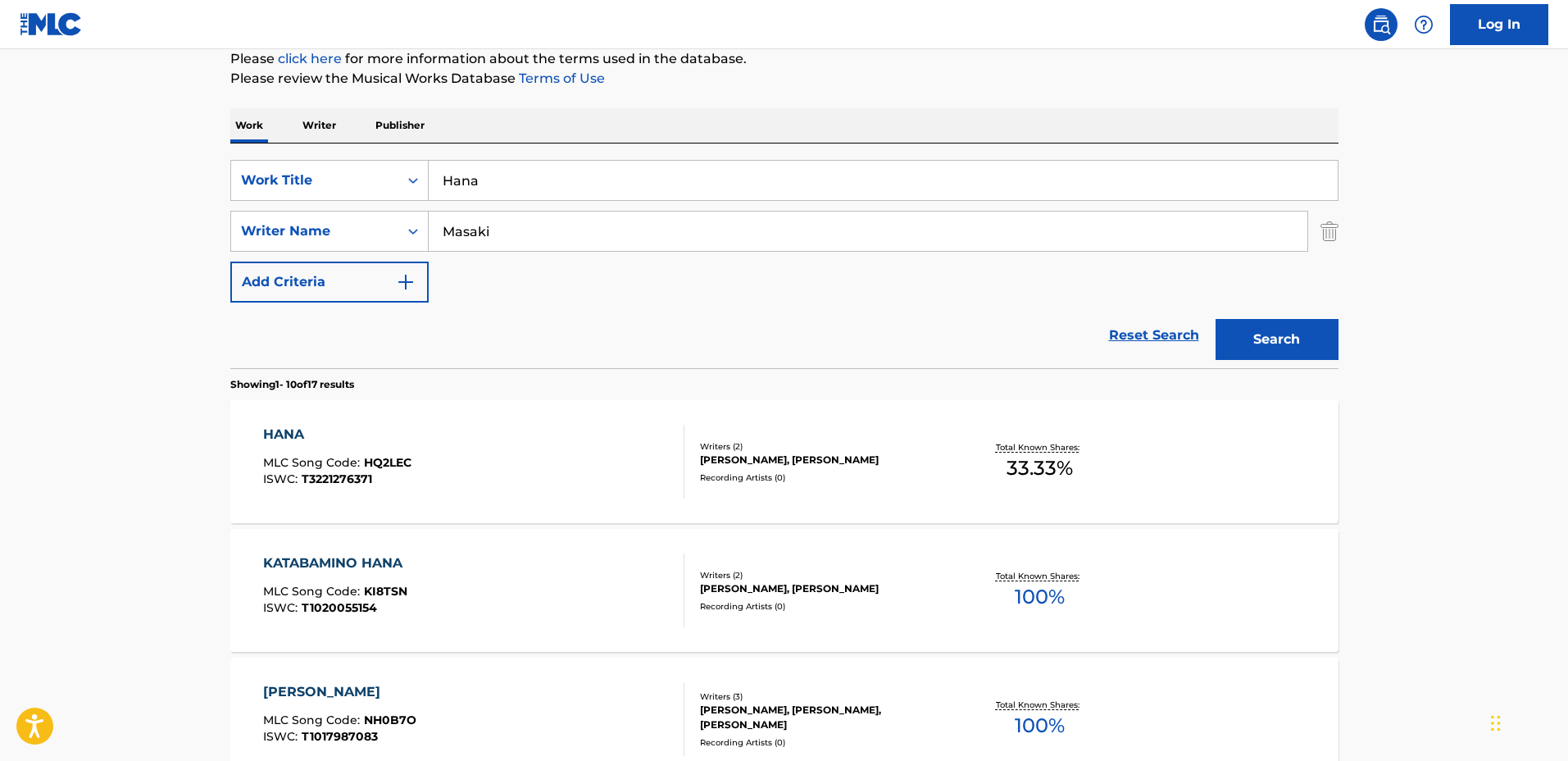
click at [636, 192] on input "Hana" at bounding box center [883, 180] width 908 height 39
click at [331, 147] on div "SearchWithCriteriadbc6081e-651c-4bec-9adf-df39fbc46065 Work Title Hana SearchWi…" at bounding box center [784, 255] width 1108 height 225
type input "The Kraken"
click at [550, 249] on input "Masaki" at bounding box center [868, 231] width 879 height 39
drag, startPoint x: 486, startPoint y: 233, endPoint x: 368, endPoint y: 223, distance: 118.4
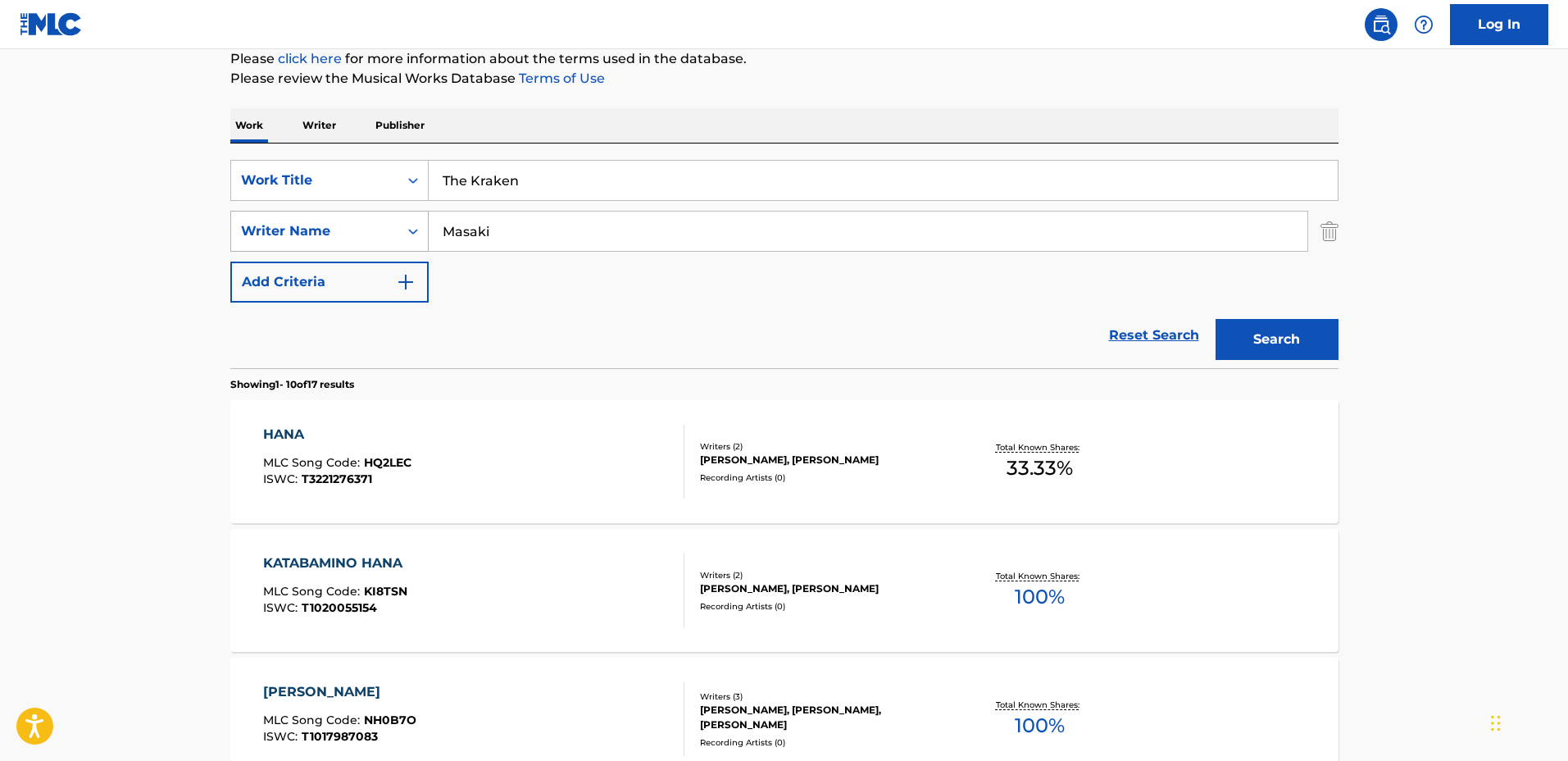
click at [368, 223] on div "SearchWithCriteria127c16b9-6f75-4a02-999d-925662765c10 Writer Name [PERSON_NAME]" at bounding box center [784, 231] width 1108 height 41
type input "[PERSON_NAME]"
click at [1215, 319] on button "Search" at bounding box center [1276, 339] width 123 height 41
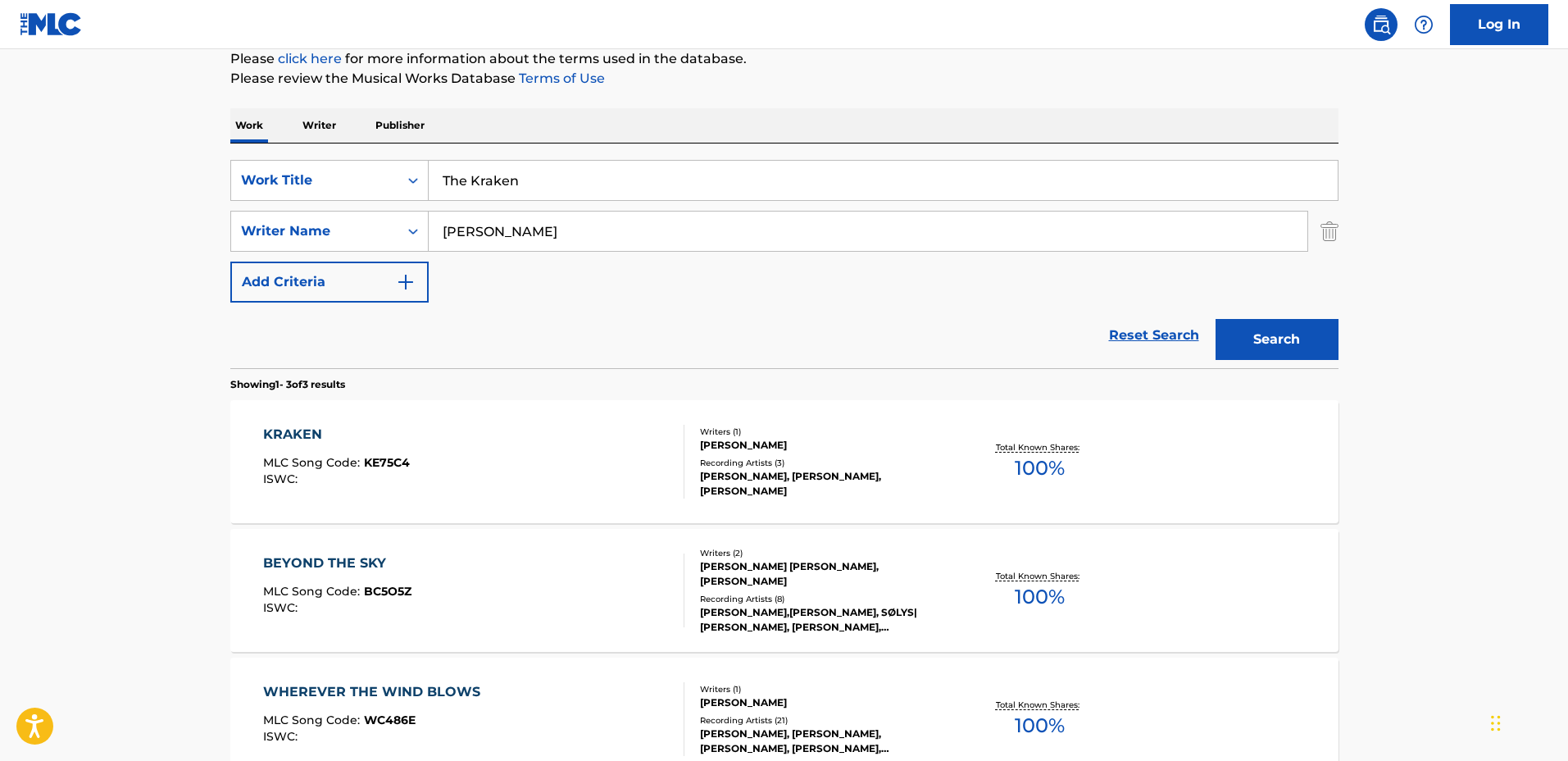
click at [634, 439] on div "KRAKEN MLC Song Code : KE75C4 ISWC :" at bounding box center [473, 461] width 421 height 73
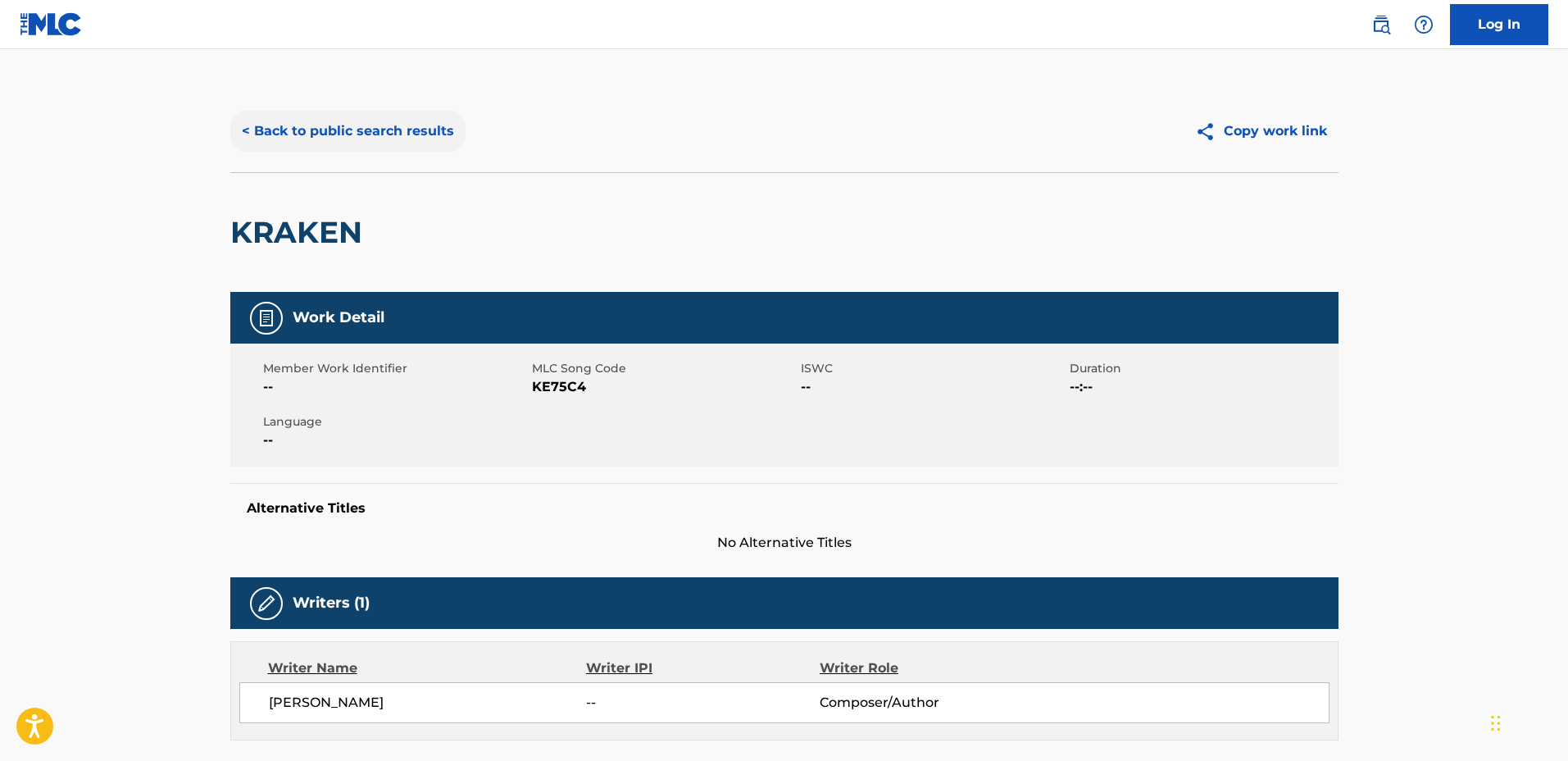
click at [373, 121] on button "< Back to public search results" at bounding box center [348, 131] width 235 height 41
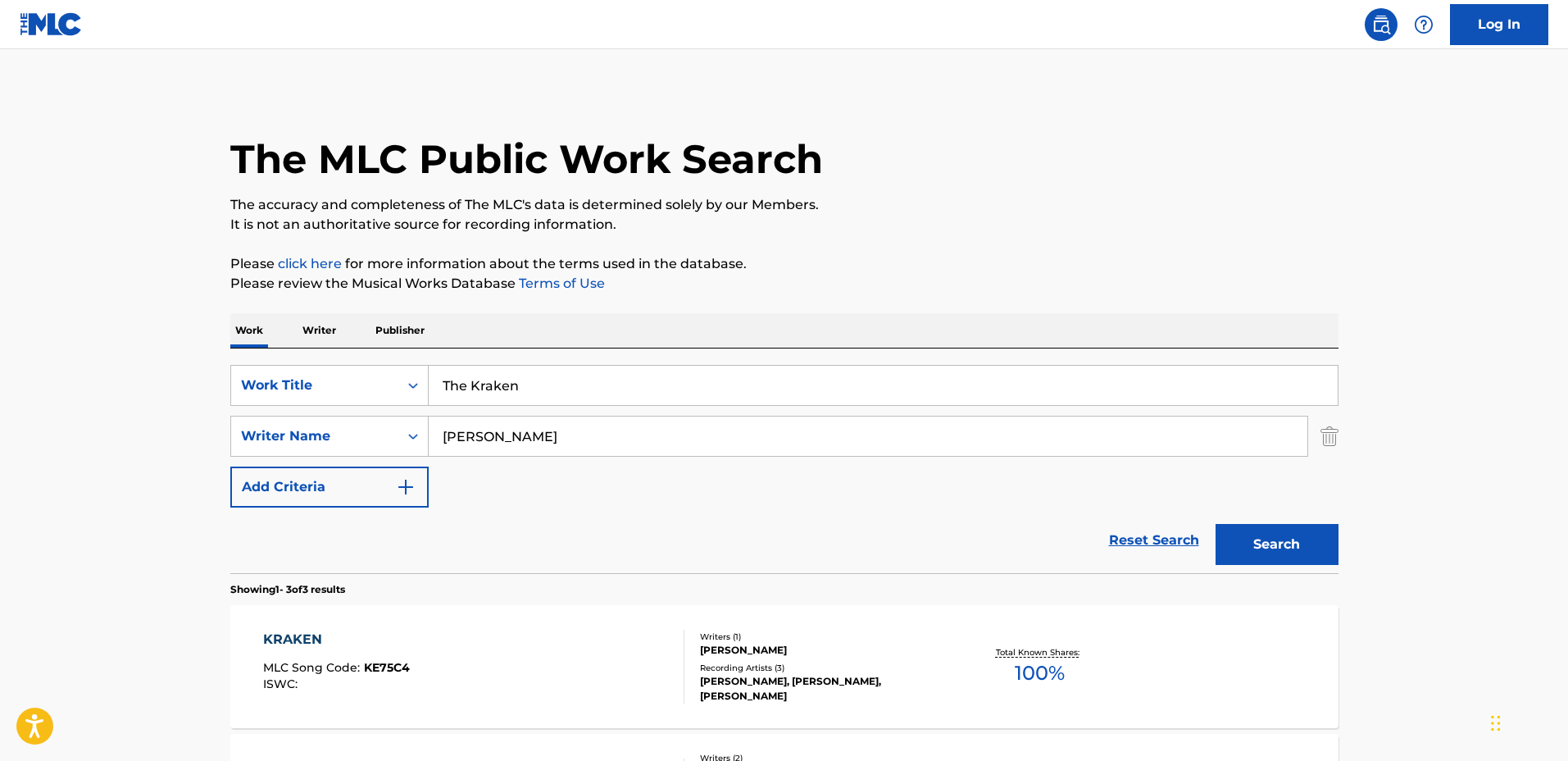
scroll to position [205, 0]
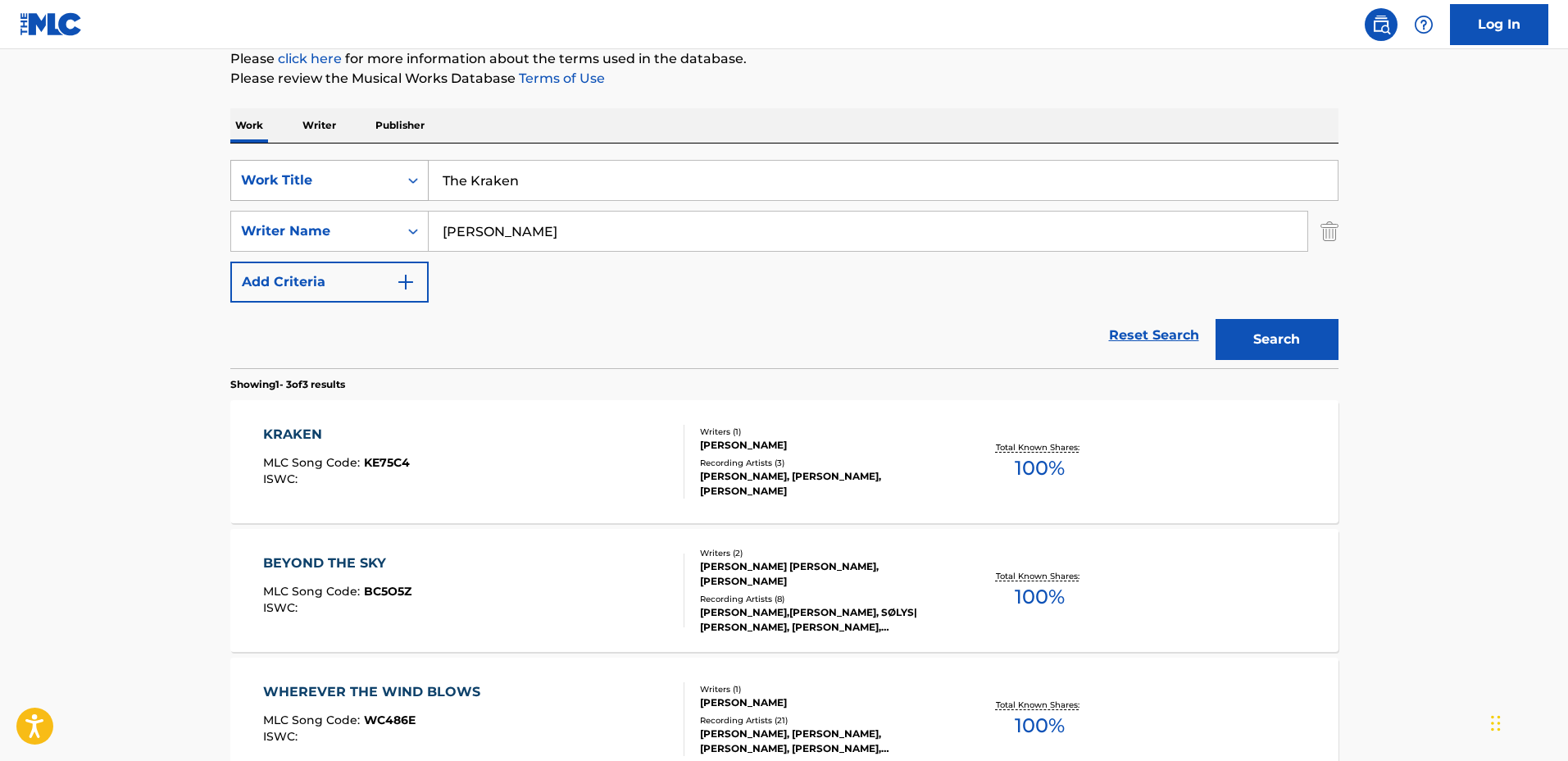
drag, startPoint x: 513, startPoint y: 174, endPoint x: 347, endPoint y: 169, distance: 166.1
click at [347, 169] on div "SearchWithCriteriadbc6081e-651c-4bec-9adf-df39fbc46065 Work Title The Kraken" at bounding box center [784, 180] width 1108 height 41
type input "[PERSON_NAME]"
drag, startPoint x: 635, startPoint y: 226, endPoint x: 406, endPoint y: 209, distance: 229.6
click at [406, 209] on div "SearchWithCriteriadbc6081e-651c-4bec-9adf-df39fbc46065 Work Title [PERSON_NAME]…" at bounding box center [784, 231] width 1108 height 142
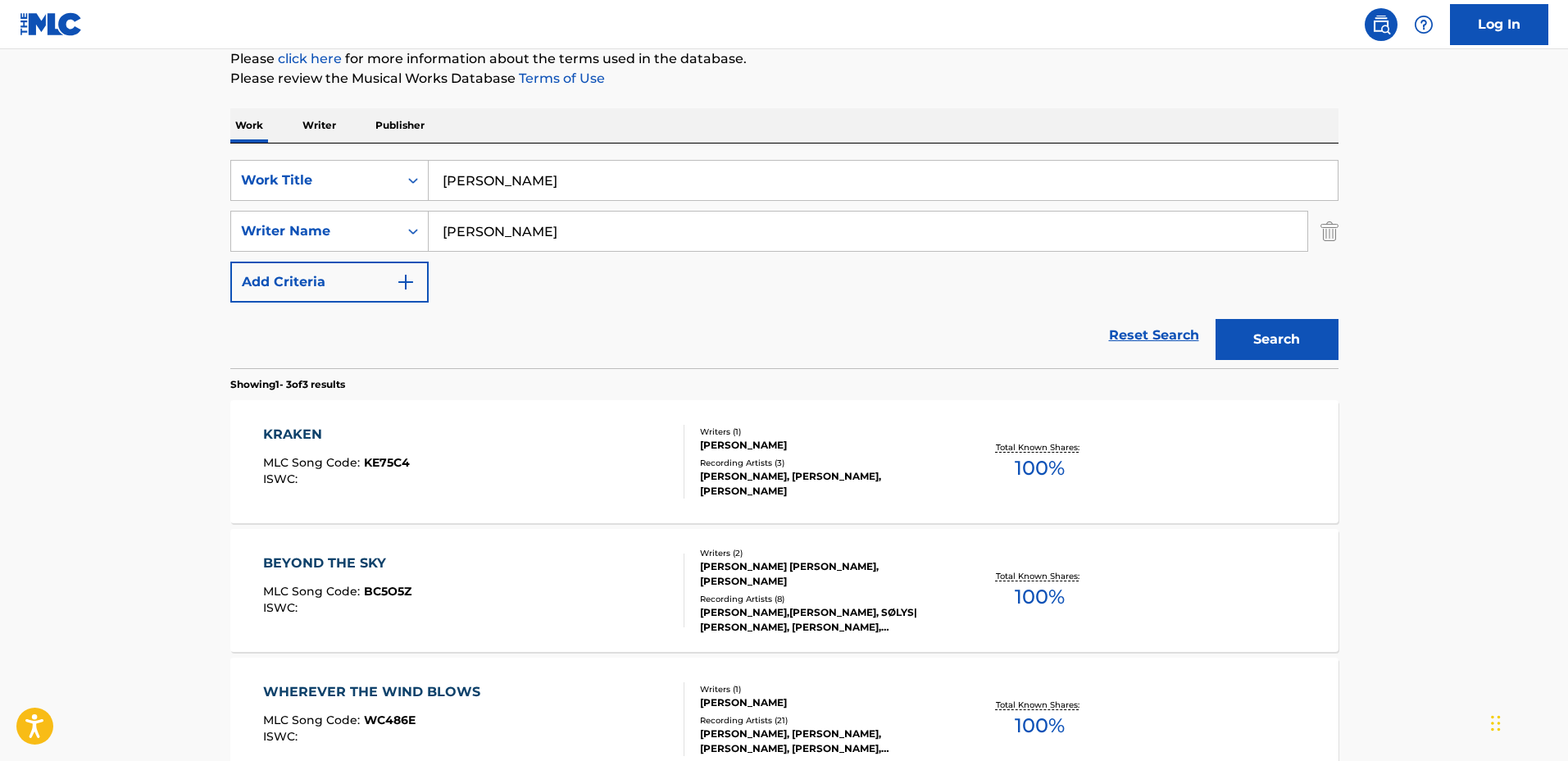
type input "[PERSON_NAME]"
click at [1215, 319] on button "Search" at bounding box center [1276, 339] width 123 height 41
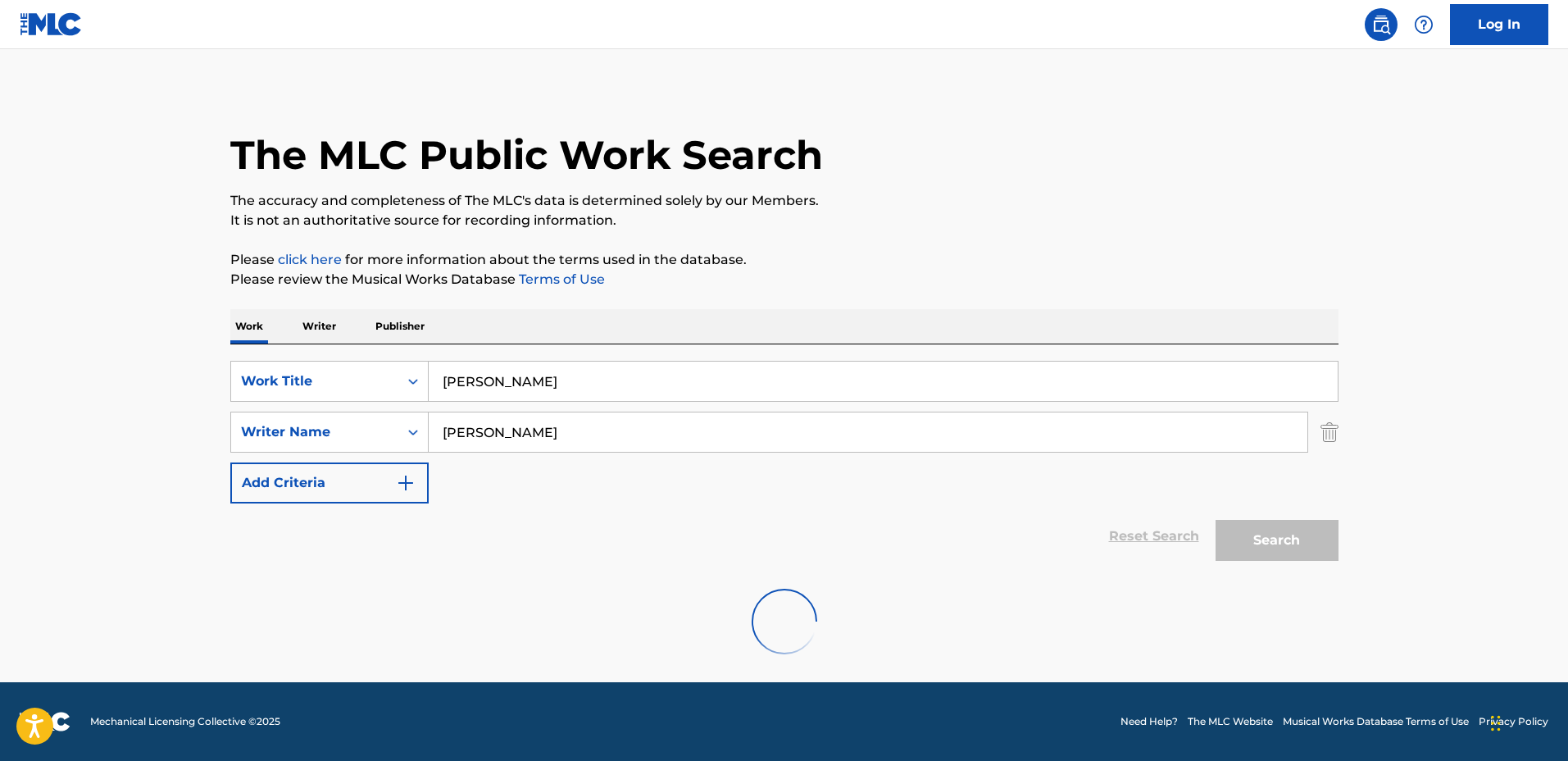
scroll to position [0, 0]
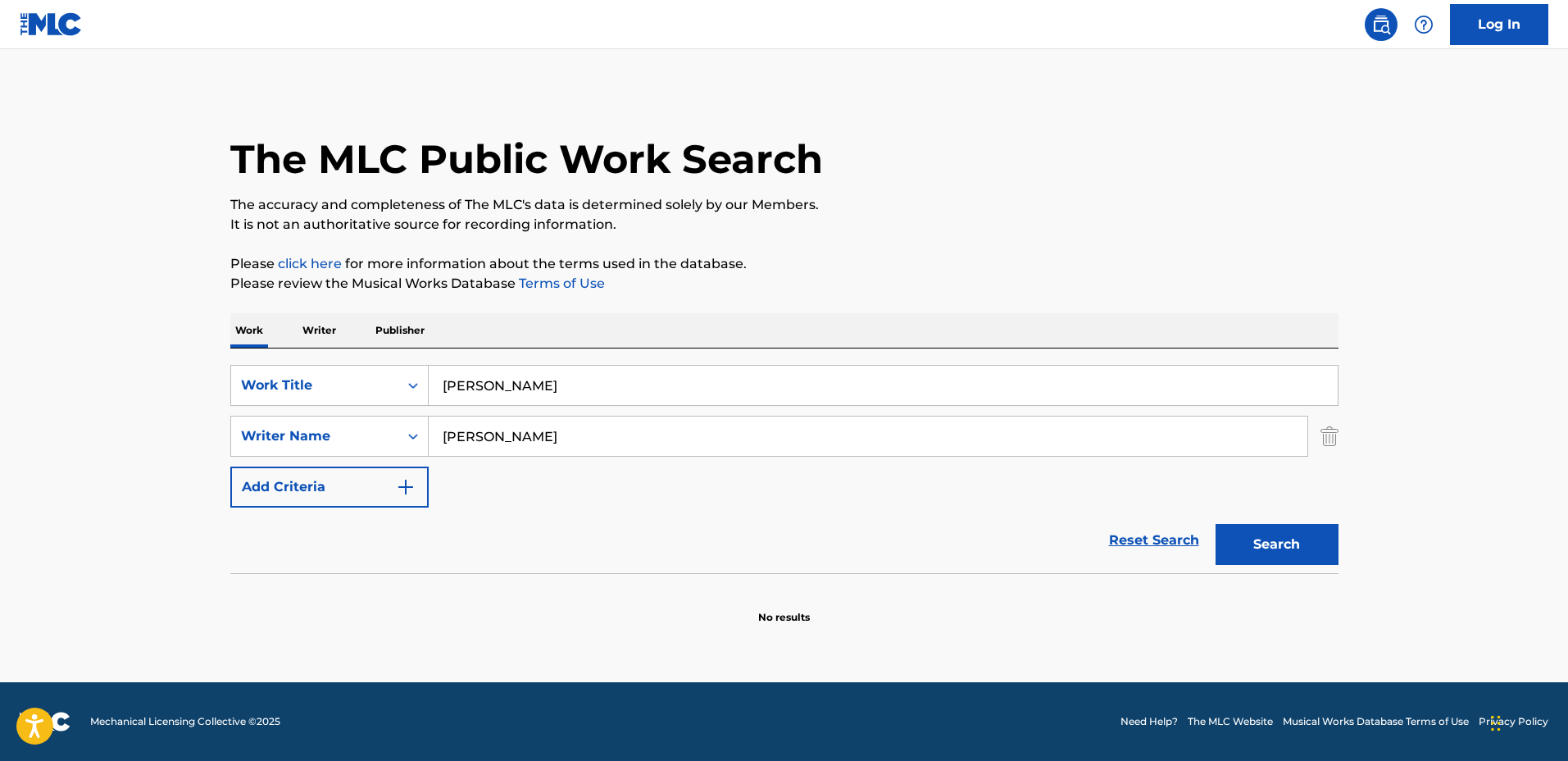
click at [591, 393] on input "[PERSON_NAME]" at bounding box center [883, 384] width 908 height 39
drag, startPoint x: 585, startPoint y: 386, endPoint x: 285, endPoint y: 377, distance: 300.1
click at [285, 377] on div "SearchWithCriteriadbc6081e-651c-4bec-9adf-df39fbc46065 Work Title [PERSON_NAME]" at bounding box center [784, 385] width 1108 height 41
type input "Sky Scraper"
drag, startPoint x: 552, startPoint y: 411, endPoint x: 562, endPoint y: 412, distance: 10.0
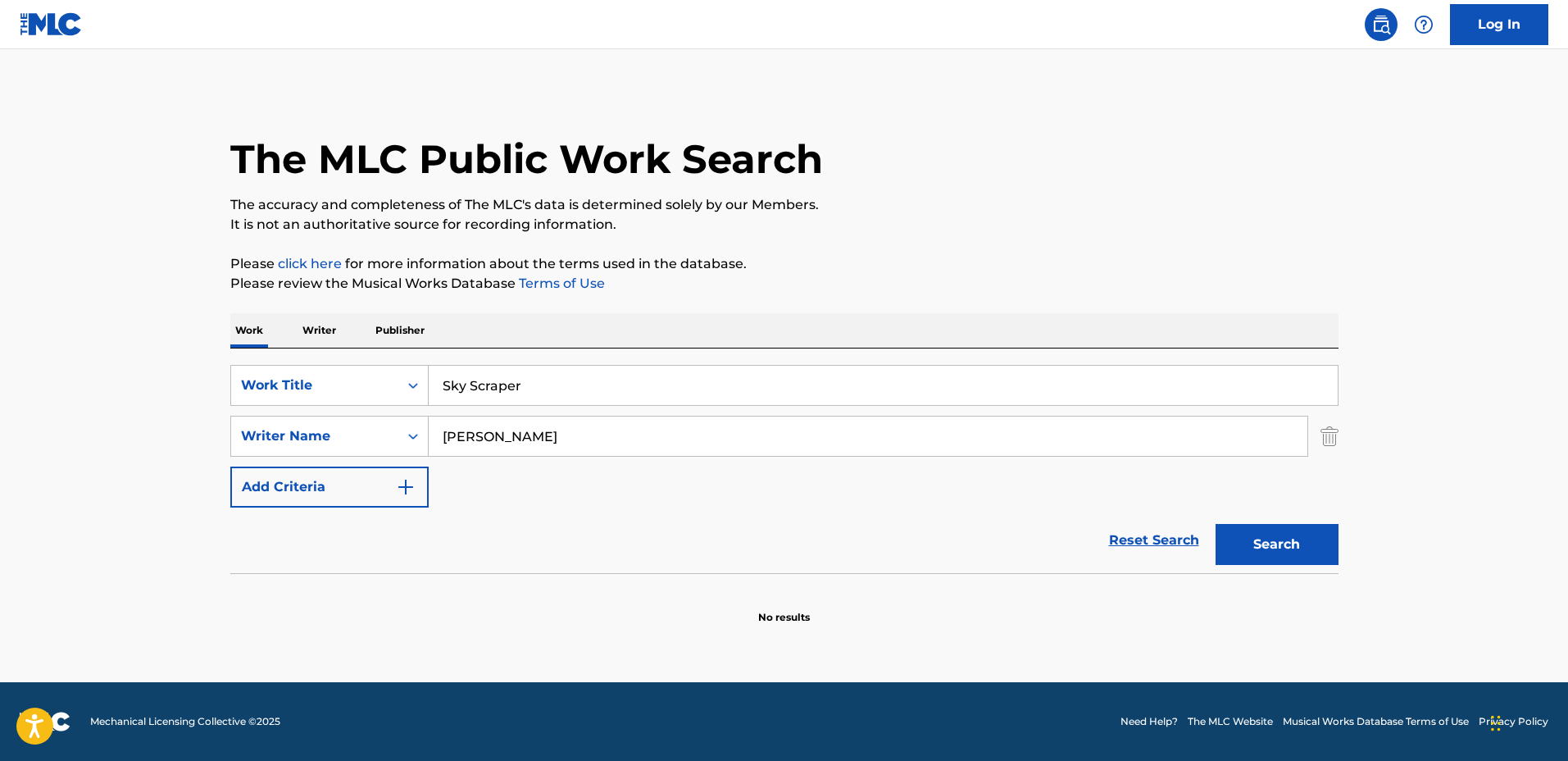
click at [553, 411] on div "SearchWithCriteriadbc6081e-651c-4bec-9adf-df39fbc46065 Work Title Sky Scraper S…" at bounding box center [784, 436] width 1108 height 142
click at [621, 425] on input "[PERSON_NAME]" at bounding box center [868, 436] width 879 height 39
drag, startPoint x: 508, startPoint y: 413, endPoint x: 373, endPoint y: 411, distance: 135.0
click at [369, 411] on div "SearchWithCriteriadbc6081e-651c-4bec-9adf-df39fbc46065 Work Title Sky Scraper S…" at bounding box center [784, 436] width 1108 height 142
type input "[PERSON_NAME]"
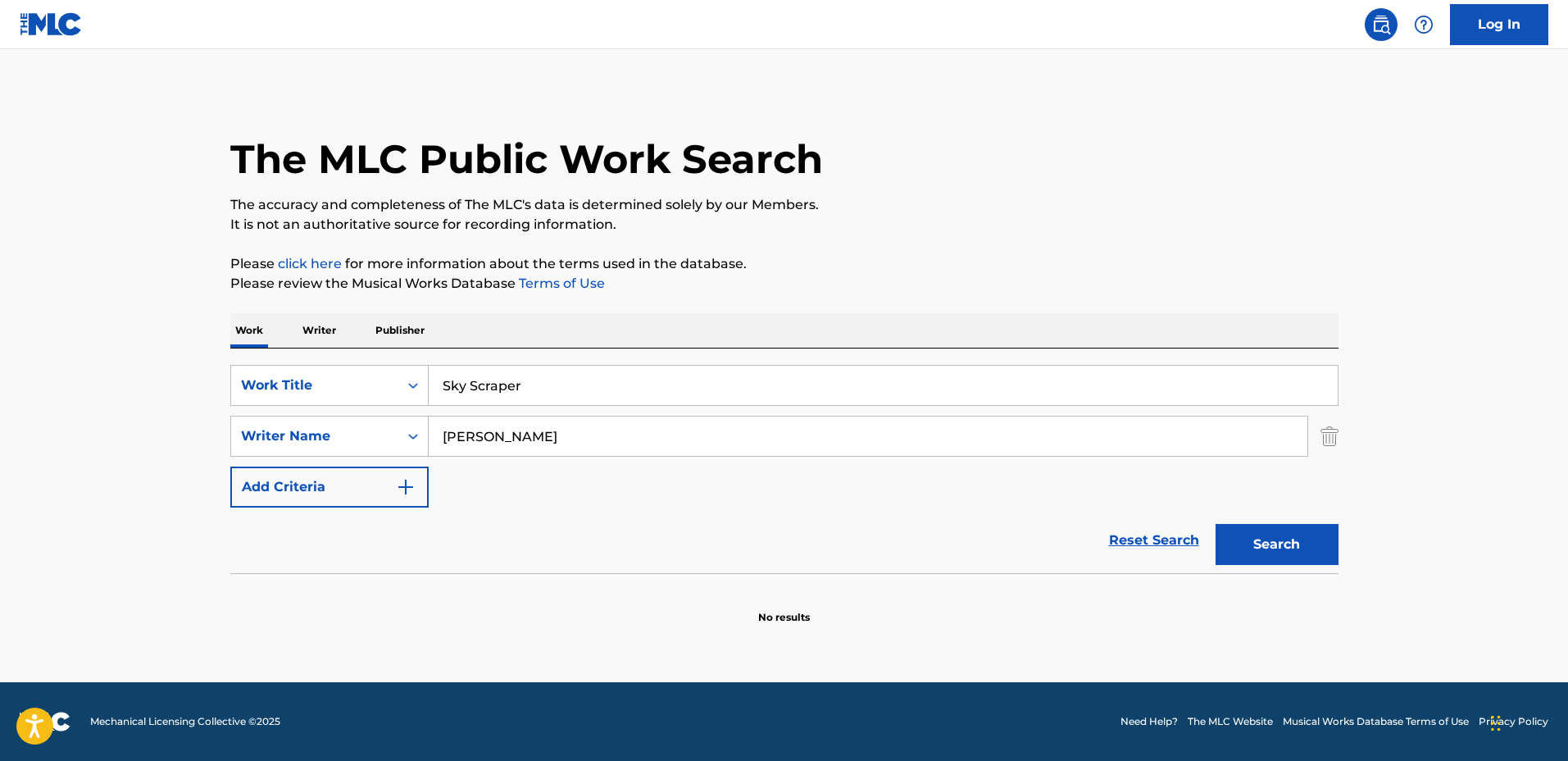
click at [1215, 524] on button "Search" at bounding box center [1276, 544] width 123 height 41
drag, startPoint x: 603, startPoint y: 434, endPoint x: 409, endPoint y: 421, distance: 194.4
click at [409, 421] on div "SearchWithCriteria127c16b9-6f75-4a02-999d-925662765c10 Writer Name [PERSON_NAME]" at bounding box center [784, 436] width 1108 height 41
drag, startPoint x: 648, startPoint y: 388, endPoint x: 342, endPoint y: 350, distance: 308.4
click at [342, 350] on div "SearchWithCriteriadbc6081e-651c-4bec-9adf-df39fbc46065 Work Title Sky Scraper S…" at bounding box center [784, 460] width 1108 height 225
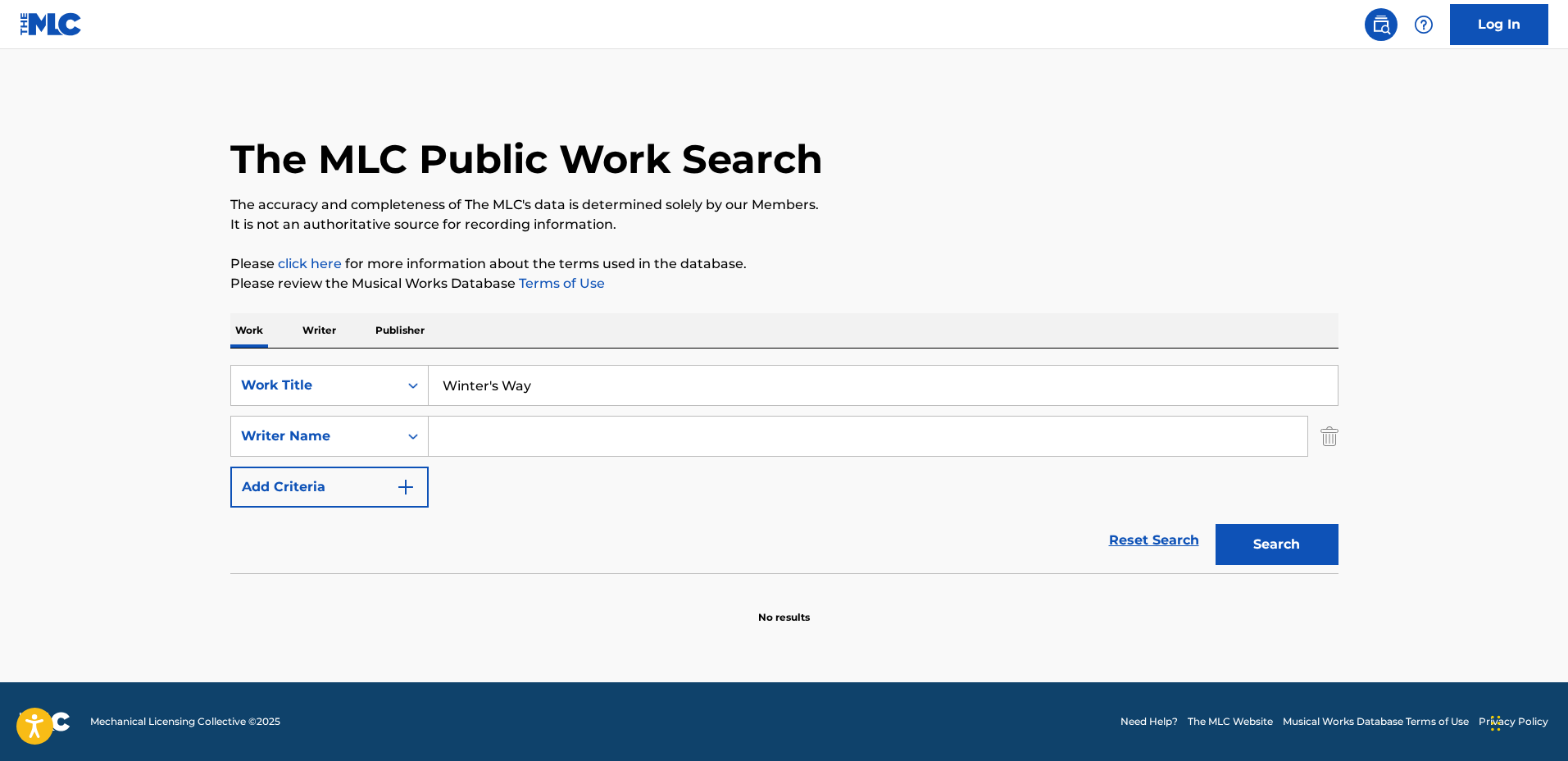
type input "Winter's Way"
click at [556, 442] on input "Search Form" at bounding box center [868, 436] width 879 height 39
type input "[PERSON_NAME]"
click at [1215, 524] on button "Search" at bounding box center [1276, 544] width 123 height 41
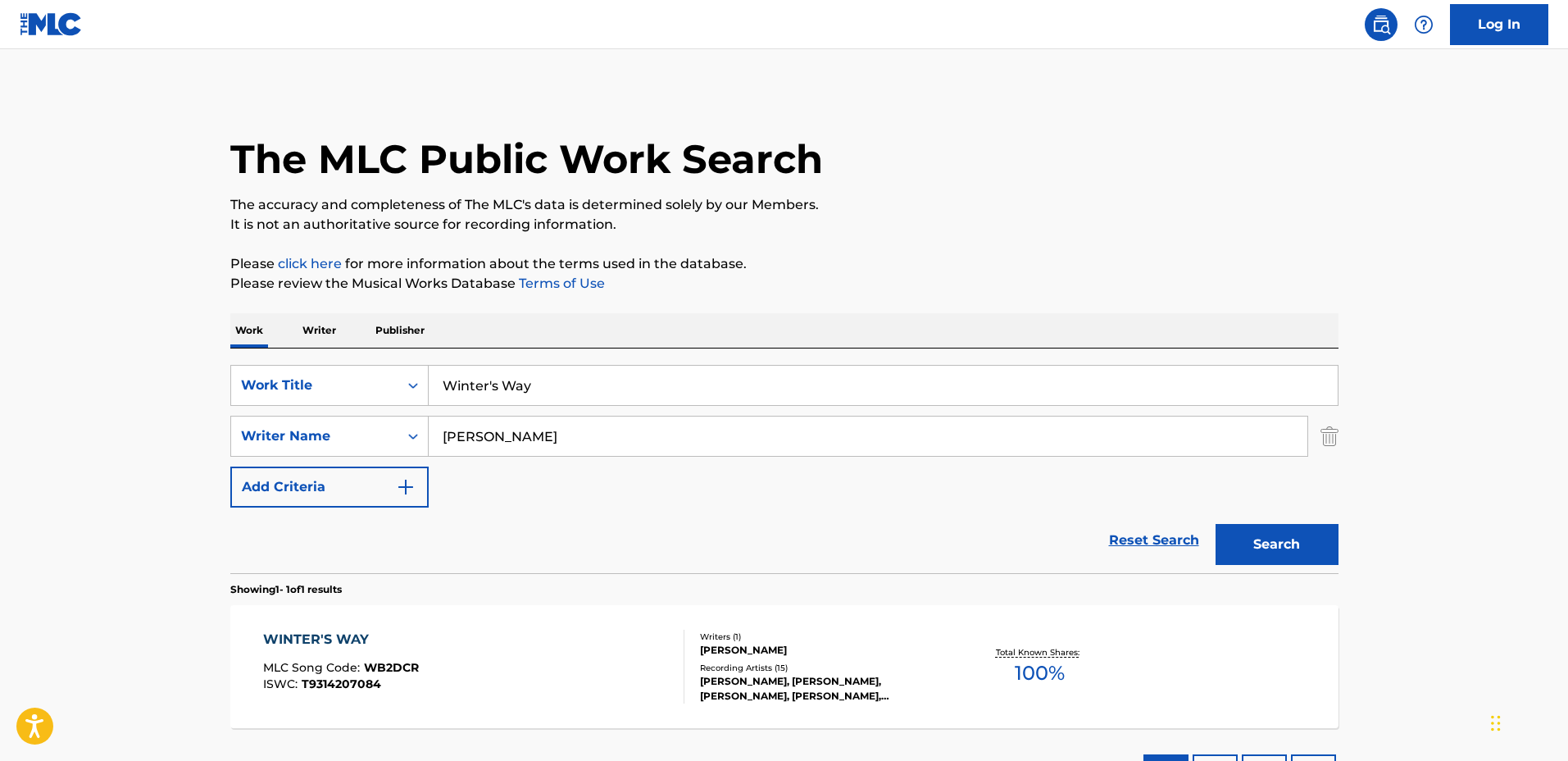
click at [582, 628] on div "WINTER'S WAY MLC Song Code : WB2DCR ISWC : T9314207084 Writers ( 1 ) [PERSON_NA…" at bounding box center [784, 666] width 1108 height 123
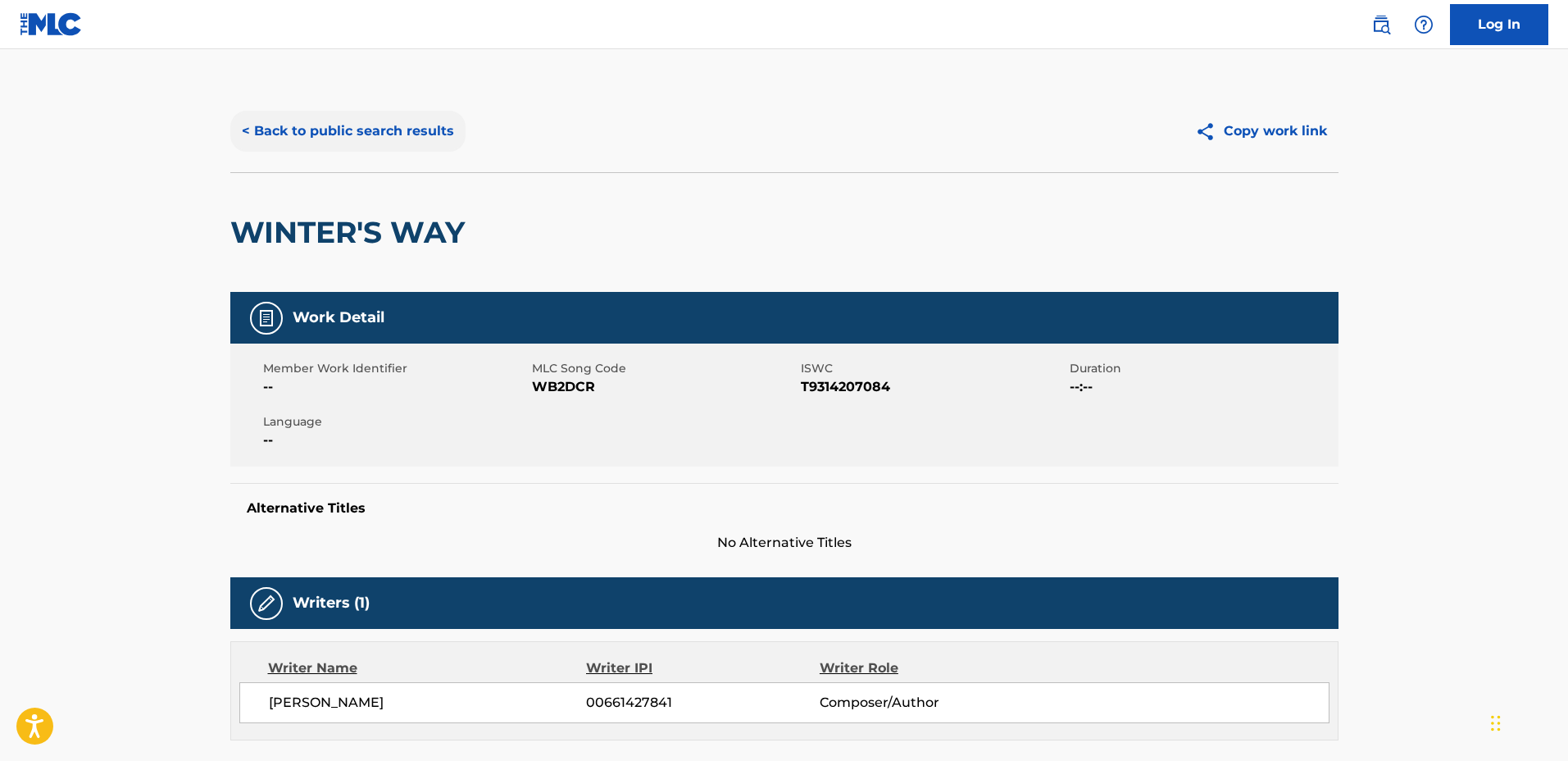
click at [339, 144] on button "< Back to public search results" at bounding box center [348, 131] width 235 height 41
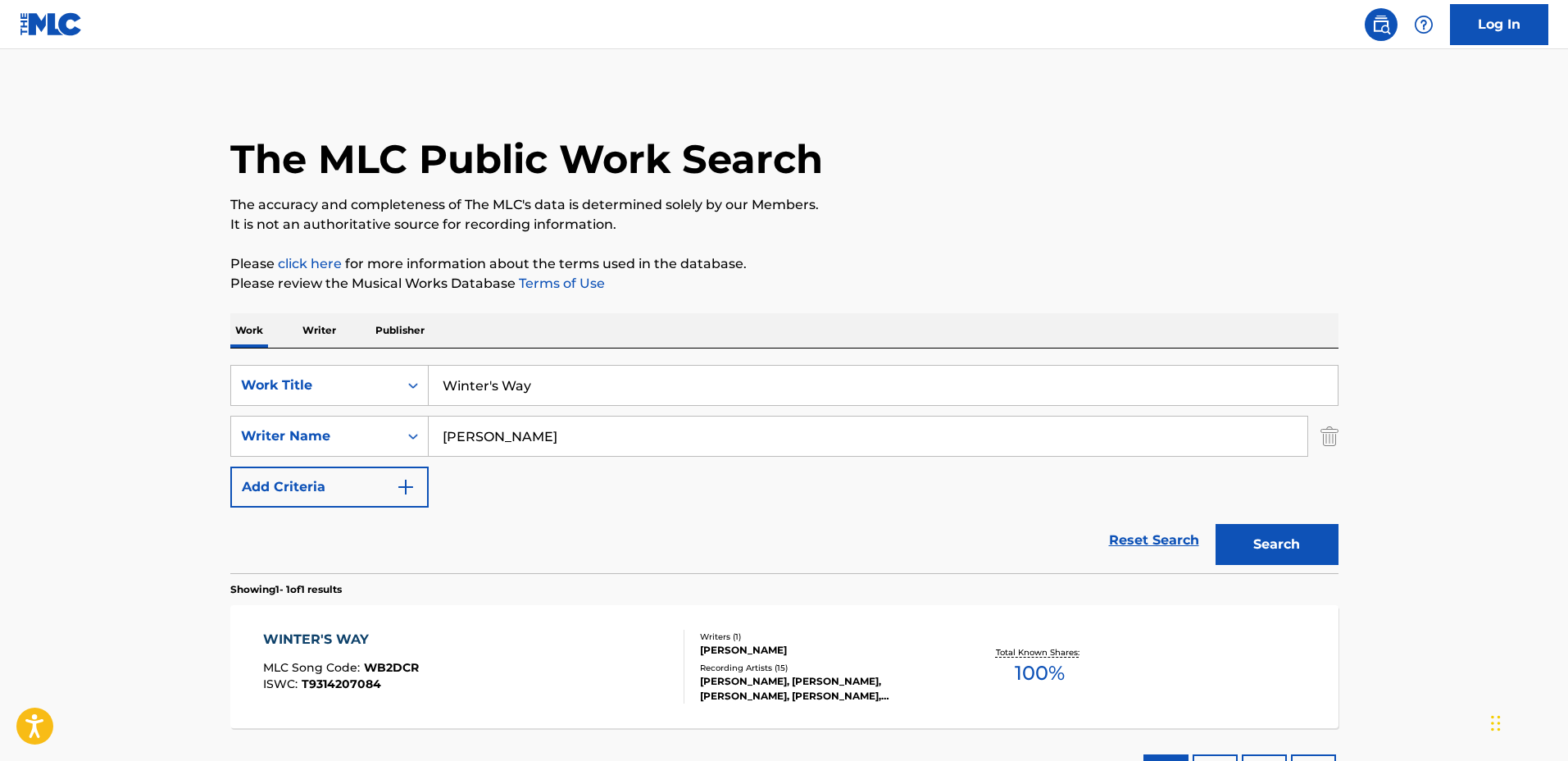
drag, startPoint x: 763, startPoint y: 368, endPoint x: 193, endPoint y: 353, distance: 570.2
click at [193, 353] on main "The MLC Public Work Search The accuracy and completeness of The MLC's data is d…" at bounding box center [784, 431] width 1568 height 764
type input "Tanglewood Rhyme"
click at [577, 426] on input "[PERSON_NAME]" at bounding box center [868, 436] width 879 height 39
drag, startPoint x: 368, startPoint y: 432, endPoint x: 351, endPoint y: 431, distance: 17.0
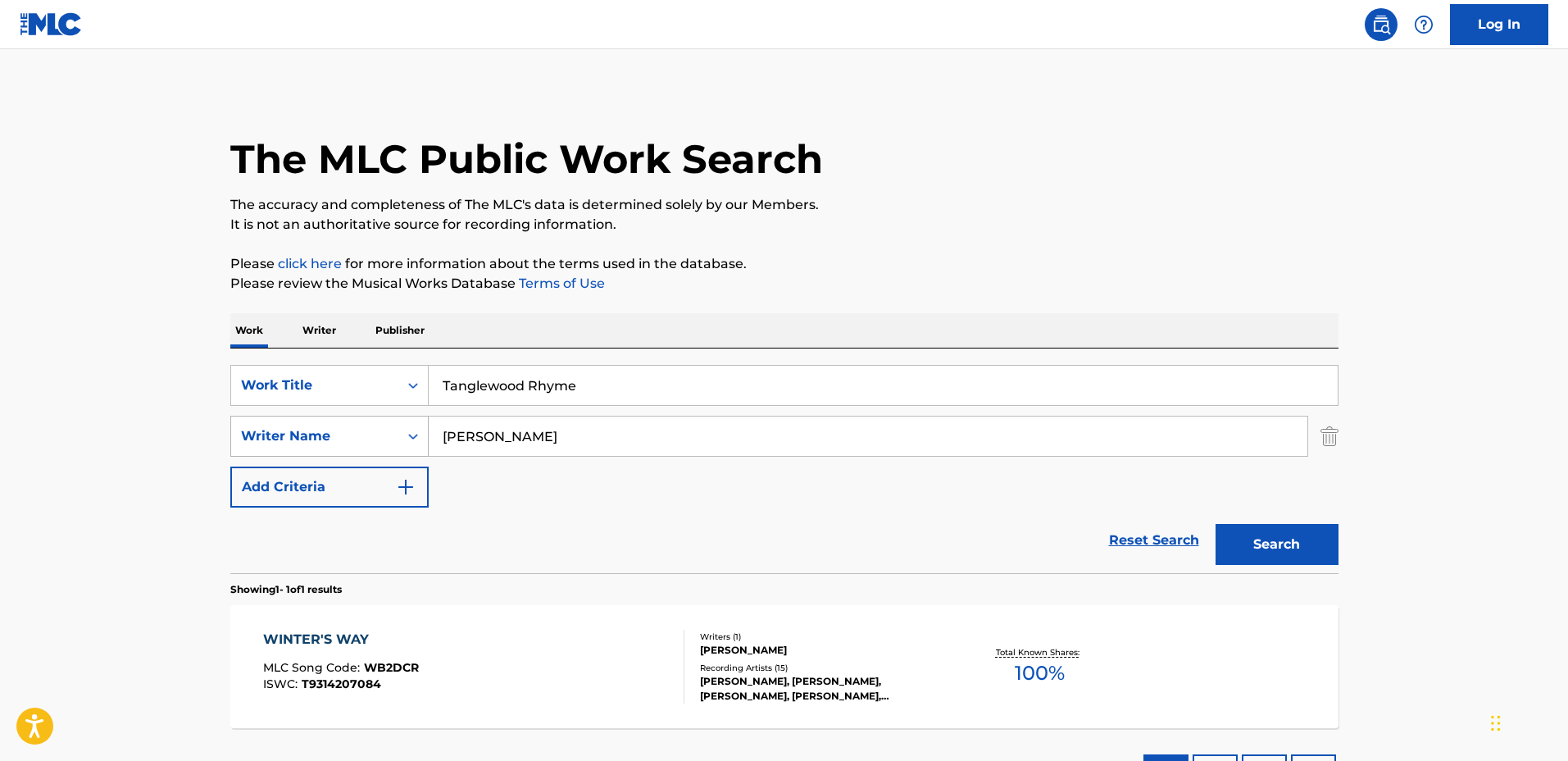
click at [351, 431] on div "SearchWithCriteria127c16b9-6f75-4a02-999d-925662765c10 Writer Name [PERSON_NAME]" at bounding box center [784, 436] width 1108 height 41
type input "[PERSON_NAME]"
click at [1215, 524] on button "Search" at bounding box center [1276, 544] width 123 height 41
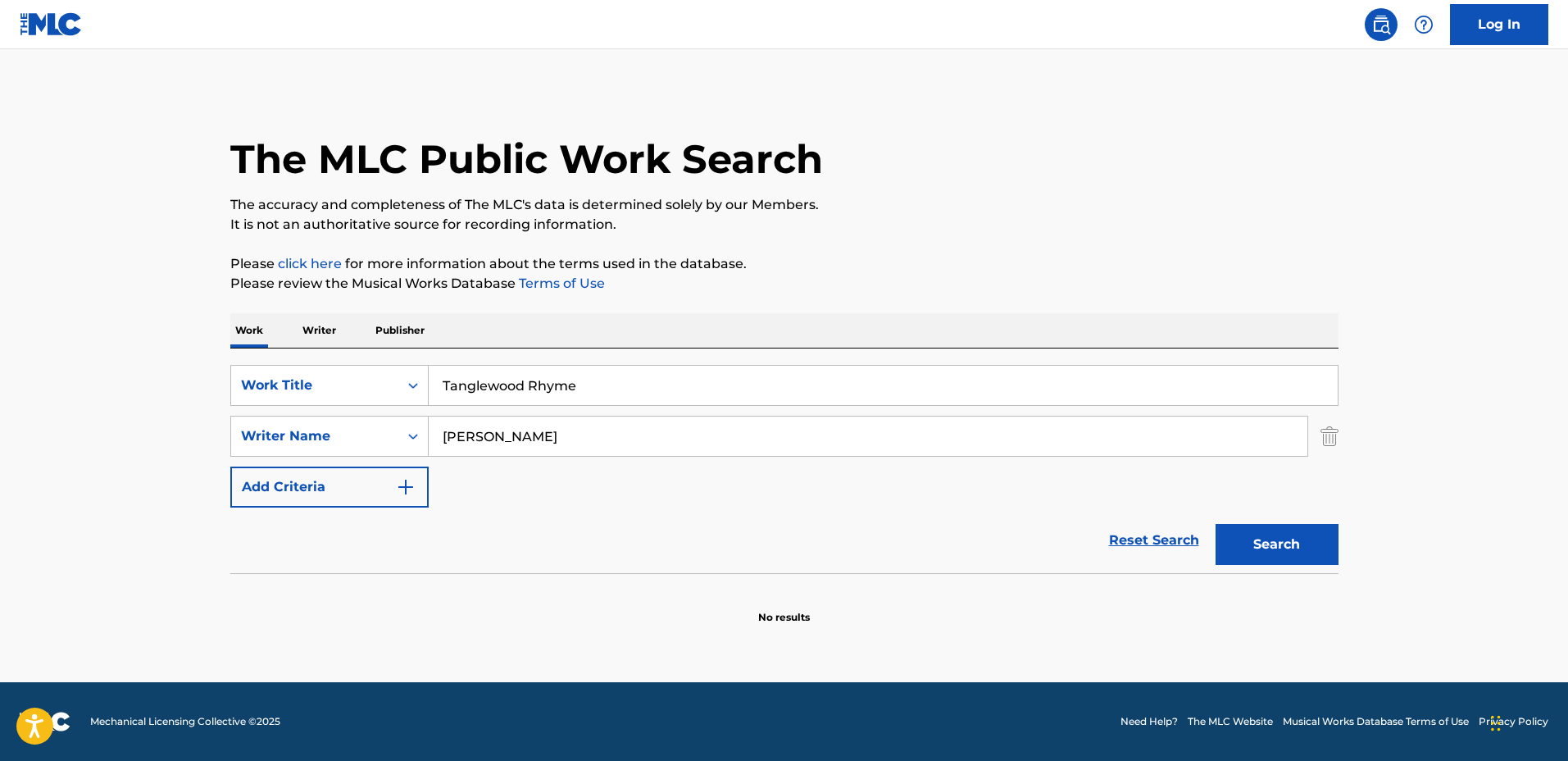
click at [612, 380] on input "Tanglewood Rhyme" at bounding box center [883, 384] width 908 height 39
drag, startPoint x: 791, startPoint y: 382, endPoint x: 365, endPoint y: 353, distance: 427.0
click at [294, 352] on div "SearchWithCriteriadbc6081e-651c-4bec-9adf-df39fbc46065 Work Title Tanglewood Rh…" at bounding box center [784, 460] width 1108 height 225
click at [1215, 524] on button "Search" at bounding box center [1276, 544] width 123 height 41
click at [709, 384] on input "Swan Song" at bounding box center [883, 384] width 908 height 39
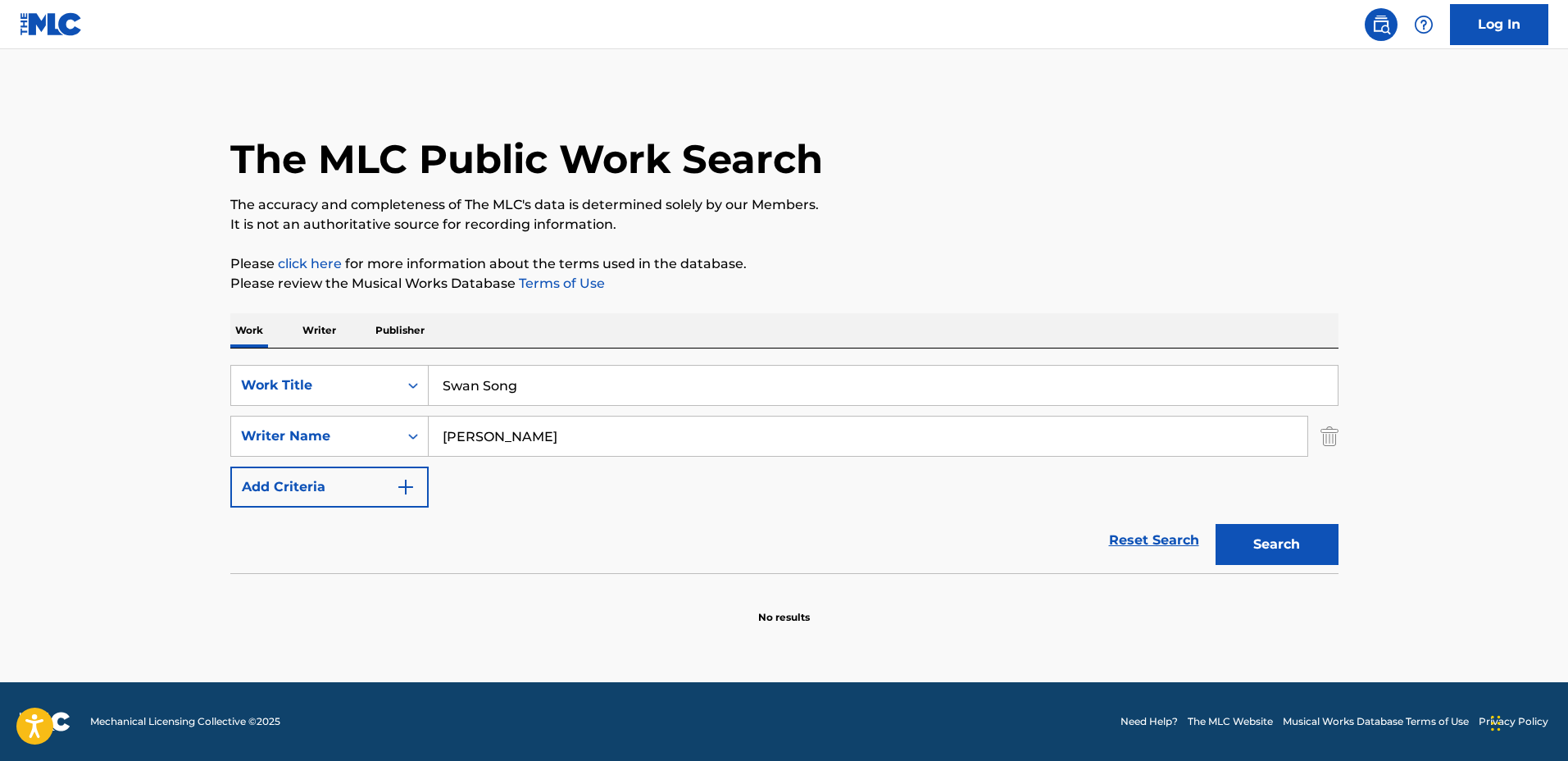
drag, startPoint x: 742, startPoint y: 378, endPoint x: 466, endPoint y: 365, distance: 276.3
click at [466, 365] on input "Swan Song" at bounding box center [883, 384] width 908 height 39
type input "S"
drag, startPoint x: 563, startPoint y: 385, endPoint x: 541, endPoint y: 371, distance: 26.1
click at [532, 374] on input "The Sleeping girl" at bounding box center [883, 384] width 908 height 39
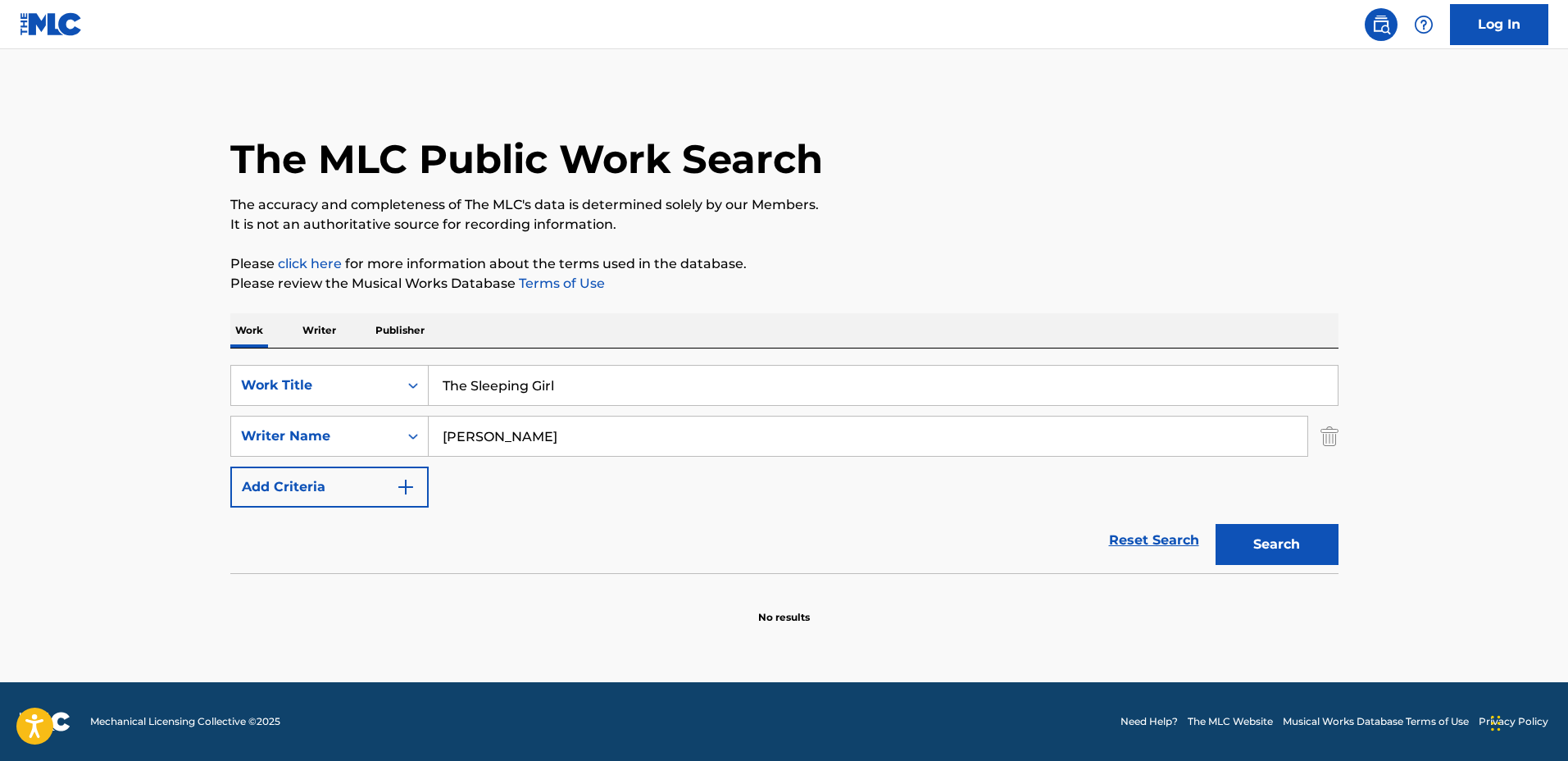
type input "The Sleeping Girl"
click at [558, 432] on input "[PERSON_NAME]" at bounding box center [868, 436] width 879 height 39
drag, startPoint x: 567, startPoint y: 432, endPoint x: 353, endPoint y: 413, distance: 214.8
click at [356, 411] on div "SearchWithCriteriadbc6081e-651c-4bec-9adf-df39fbc46065 Work Title The Sleeping …" at bounding box center [784, 436] width 1108 height 142
type input "[PERSON_NAME]"
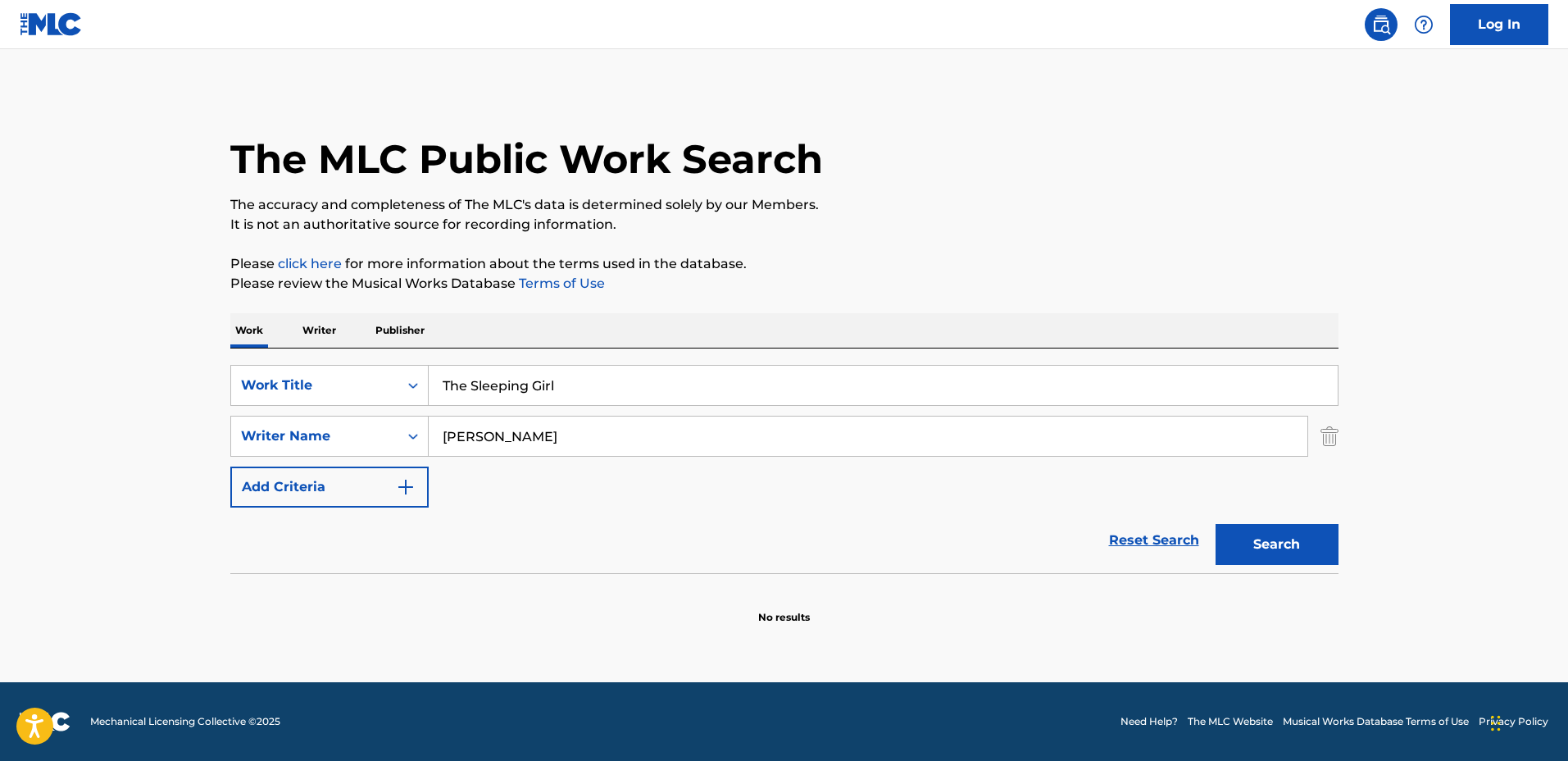
click at [1215, 524] on button "Search" at bounding box center [1276, 544] width 123 height 41
click at [613, 399] on input "The Sleeping Girl" at bounding box center [883, 384] width 908 height 39
drag, startPoint x: 604, startPoint y: 381, endPoint x: 295, endPoint y: 366, distance: 309.4
click at [294, 366] on div "SearchWithCriteriadbc6081e-651c-4bec-9adf-df39fbc46065 Work Title The Sleeping …" at bounding box center [784, 385] width 1108 height 41
type input "We Made It"
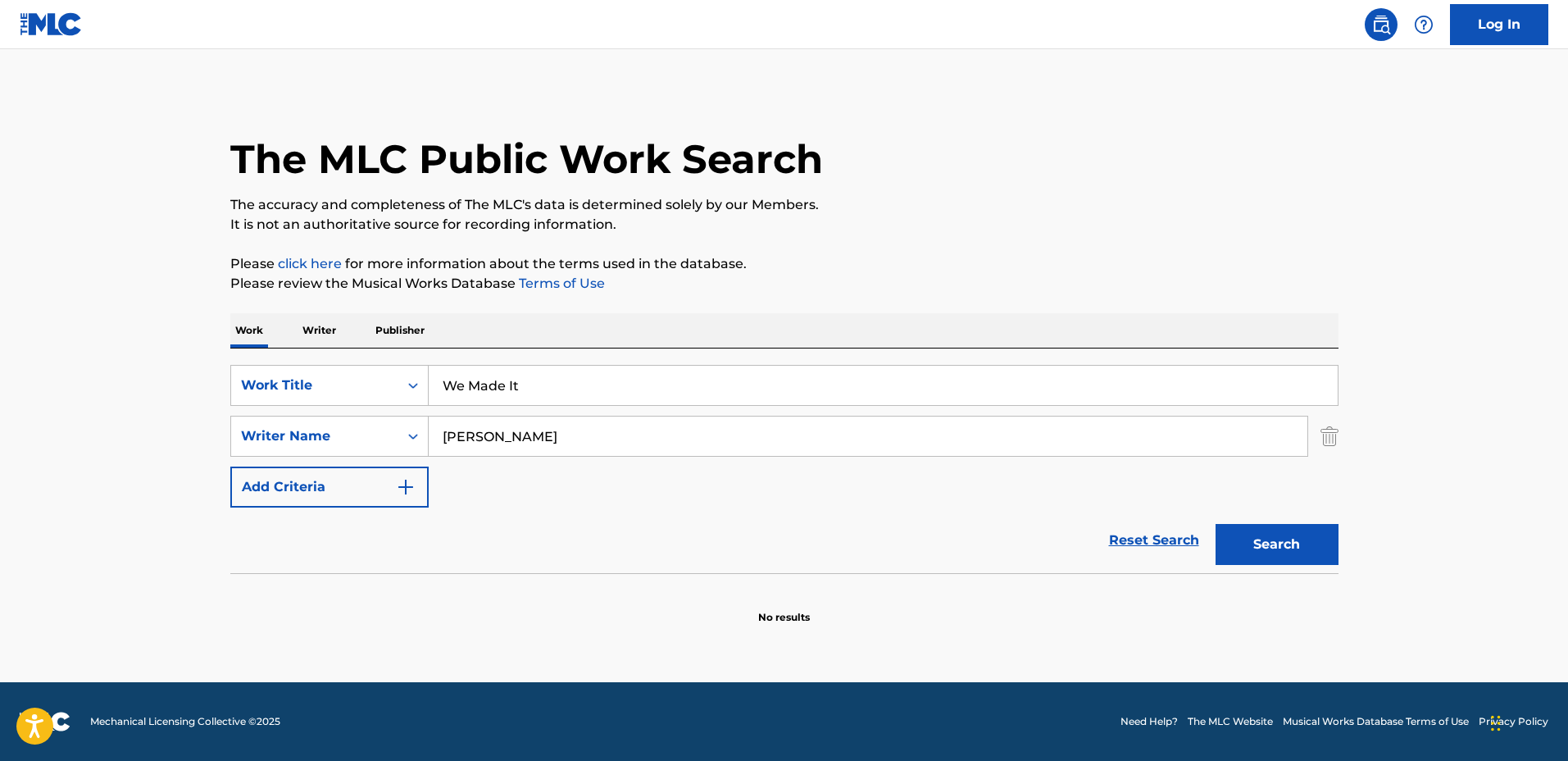
click at [562, 409] on div "SearchWithCriteriadbc6081e-651c-4bec-9adf-df39fbc46065 Work Title We Made It Se…" at bounding box center [784, 436] width 1108 height 142
click at [595, 409] on div "SearchWithCriteriadbc6081e-651c-4bec-9adf-df39fbc46065 Work Title We Made It Se…" at bounding box center [784, 436] width 1108 height 142
drag, startPoint x: 617, startPoint y: 425, endPoint x: 349, endPoint y: 419, distance: 268.1
click at [349, 419] on div "SearchWithCriteria127c16b9-6f75-4a02-999d-925662765c10 Writer Name [PERSON_NAME]" at bounding box center [784, 436] width 1108 height 41
type input "[PERSON_NAME]"
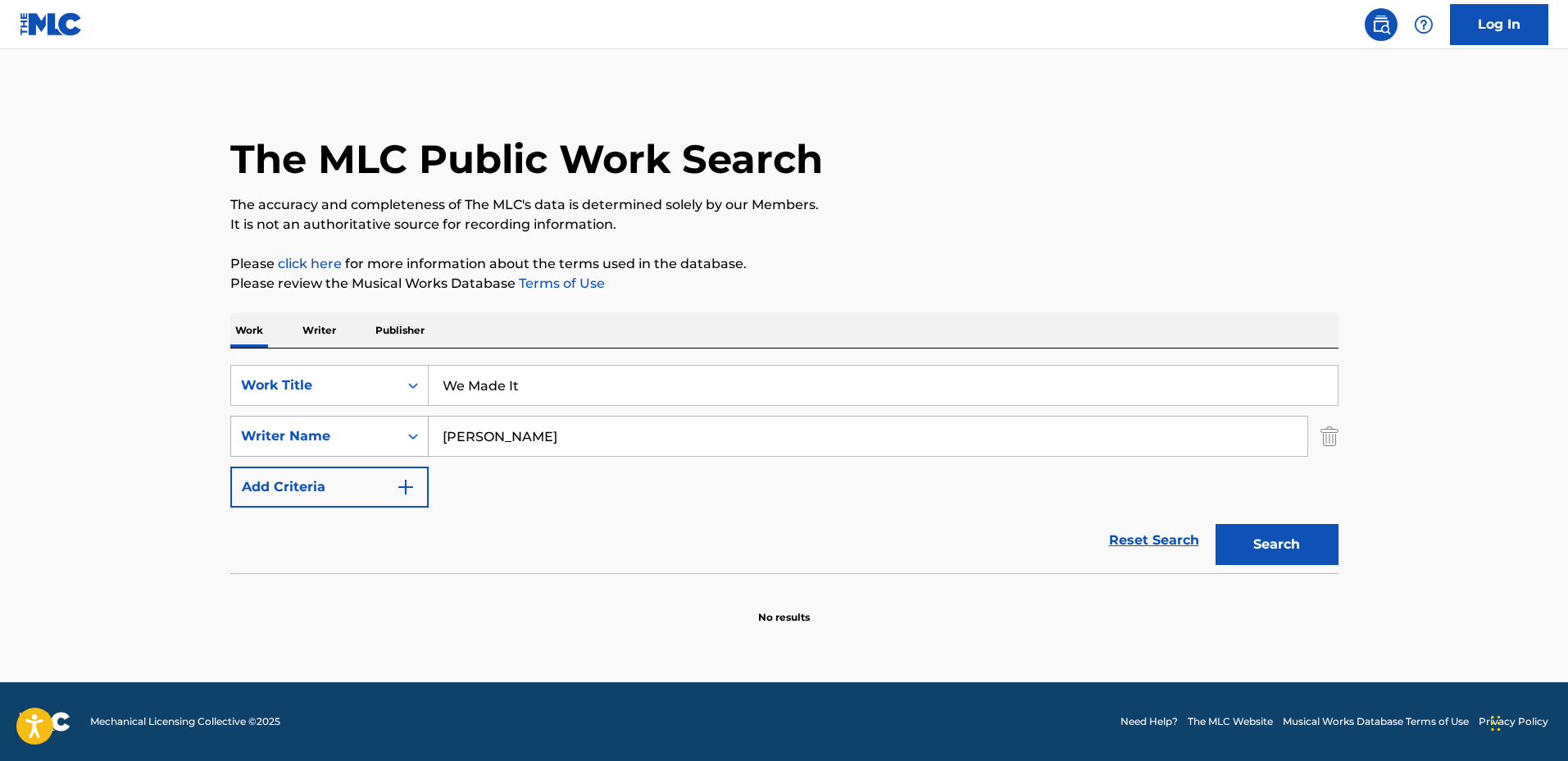
click at [1215, 524] on button "Search" at bounding box center [1276, 544] width 123 height 41
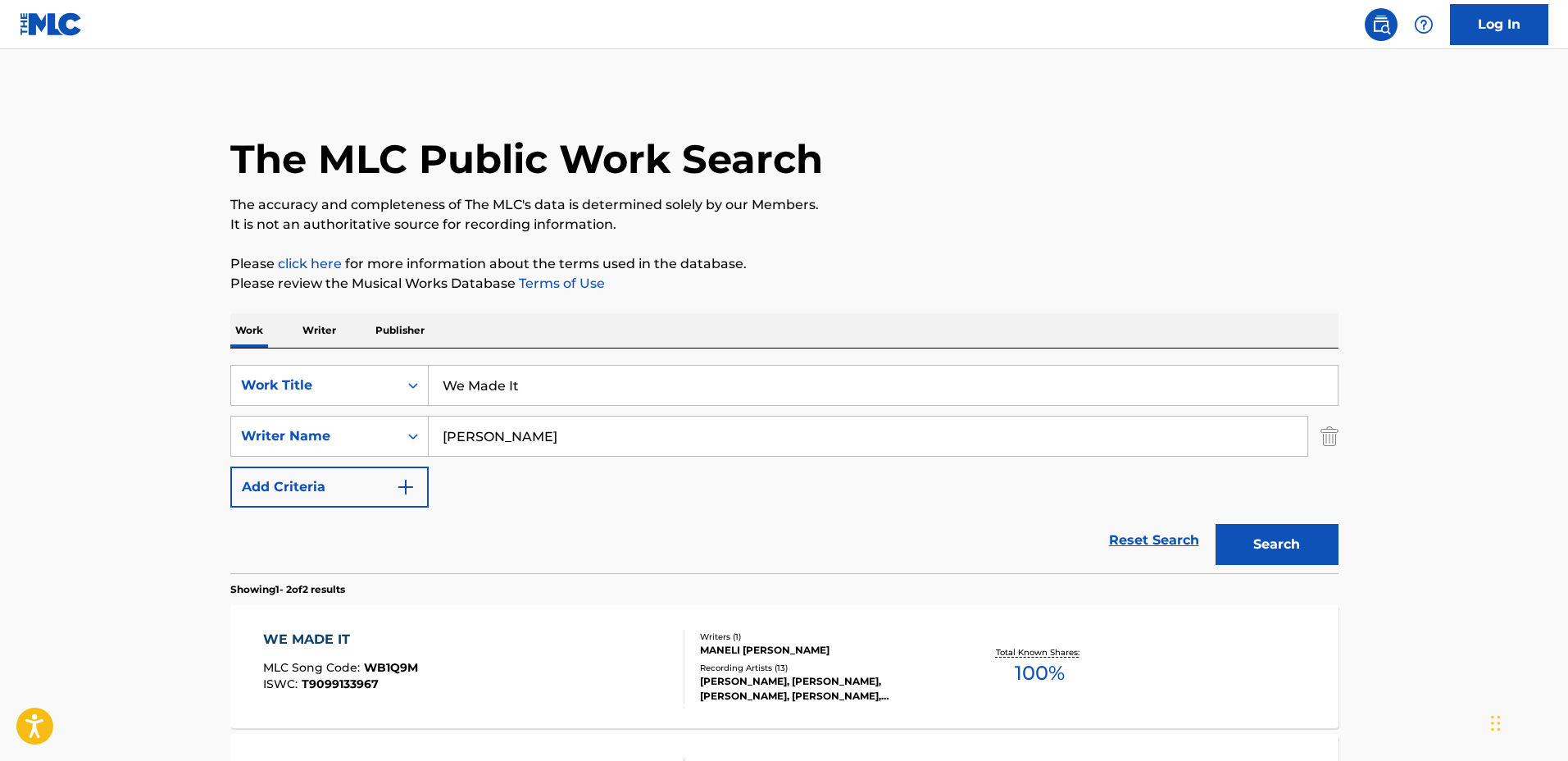
click at [953, 632] on div "WE MADE IT MLC Song Code : WB1Q9M ISWC : T9099133967 Writers ( 1 ) [PERSON_NAME…" at bounding box center [784, 666] width 1108 height 123
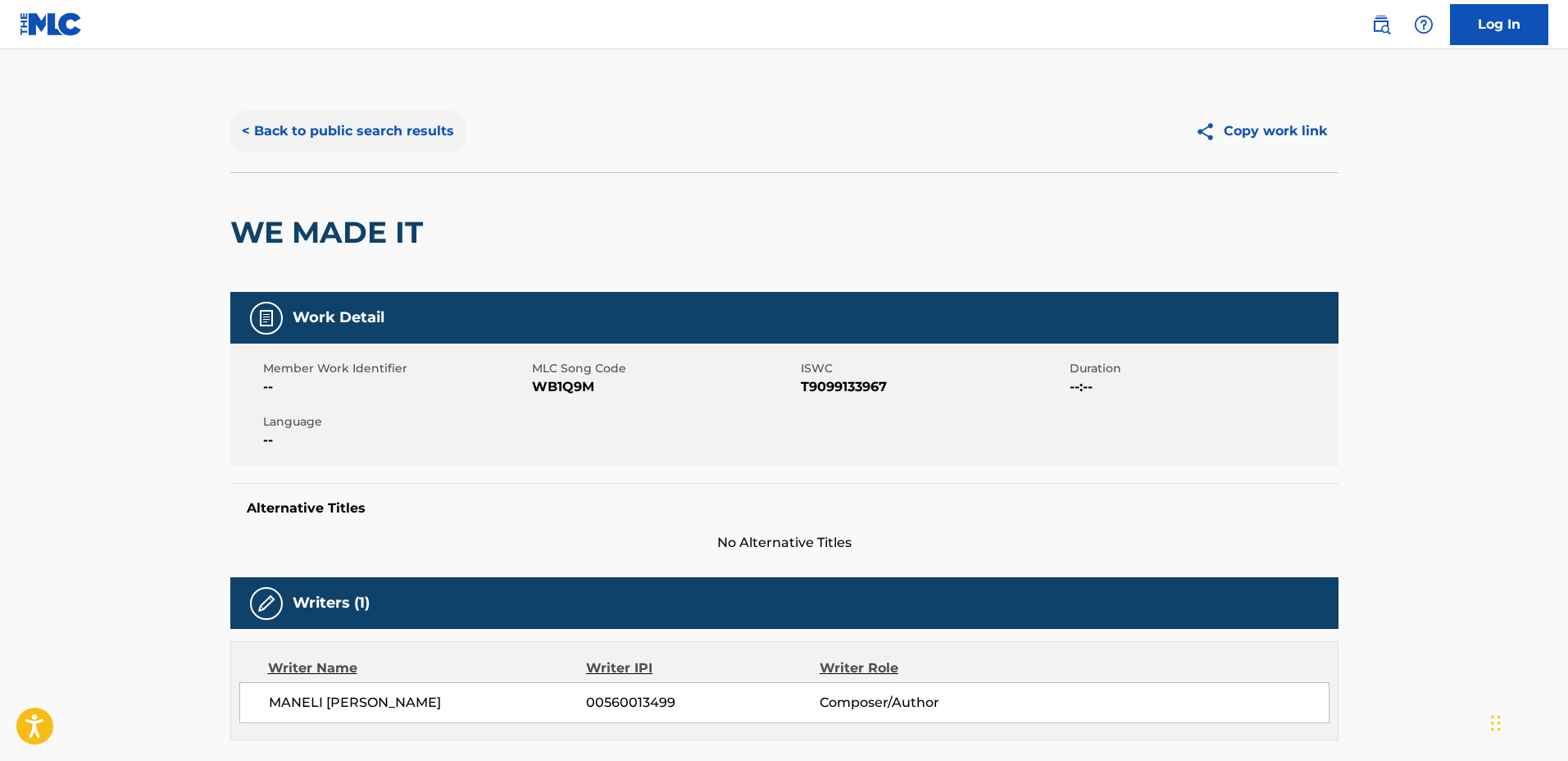
click at [376, 149] on button "< Back to public search results" at bounding box center [348, 131] width 235 height 41
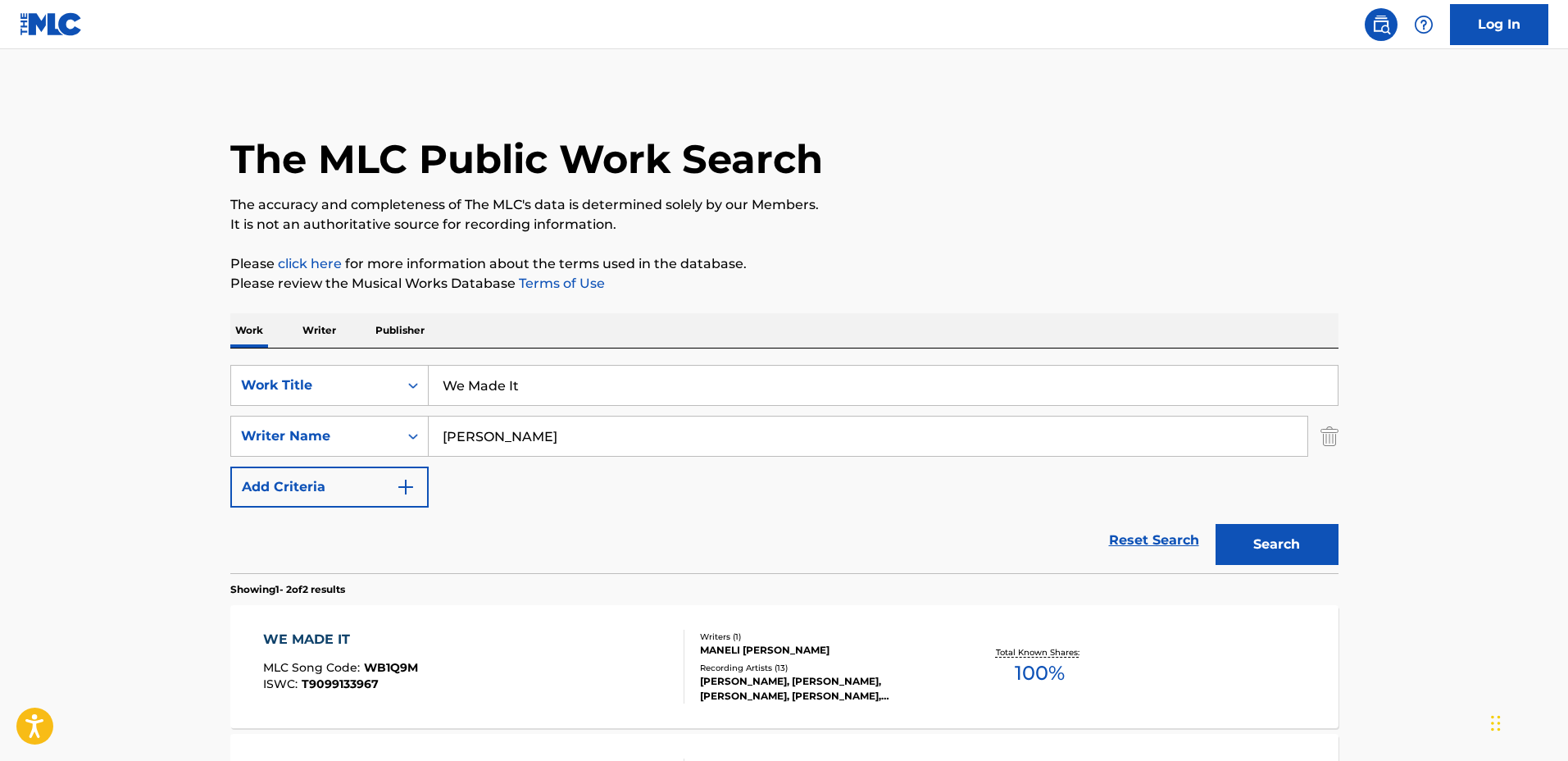
click at [678, 383] on input "We Made It" at bounding box center [883, 384] width 908 height 39
drag, startPoint x: 481, startPoint y: 368, endPoint x: 291, endPoint y: 365, distance: 190.0
click at [291, 365] on div "SearchWithCriteriadbc6081e-651c-4bec-9adf-df39fbc46065 Work Title We Made It" at bounding box center [784, 385] width 1108 height 41
type input "Whiskey Sunrise"
drag, startPoint x: 579, startPoint y: 445, endPoint x: 373, endPoint y: 430, distance: 206.5
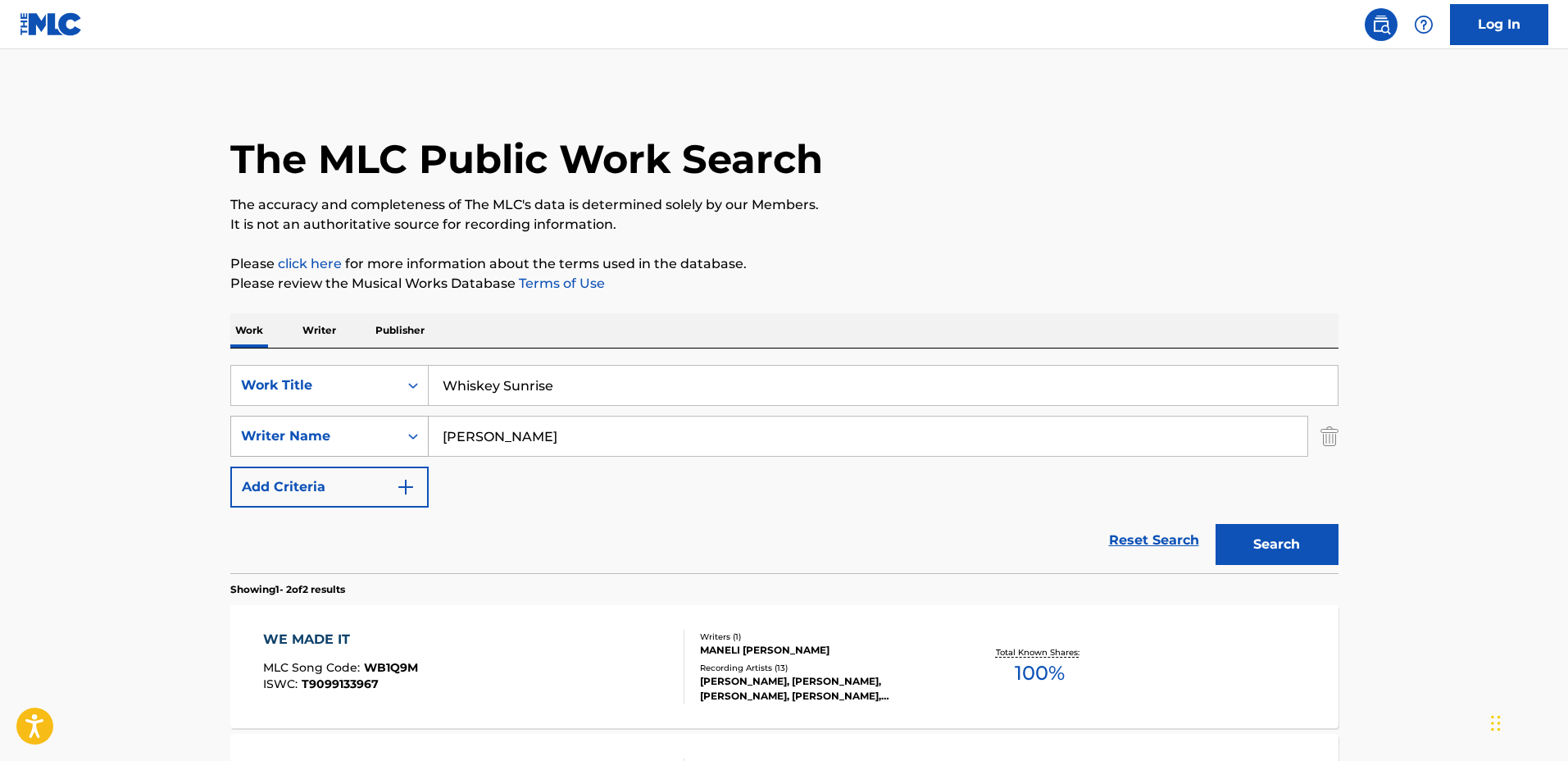
click at [373, 430] on div "SearchWithCriteria127c16b9-6f75-4a02-999d-925662765c10 Writer Name [PERSON_NAME]" at bounding box center [784, 436] width 1108 height 41
type input "[PERSON_NAME]"
click at [1215, 524] on button "Search" at bounding box center [1276, 544] width 123 height 41
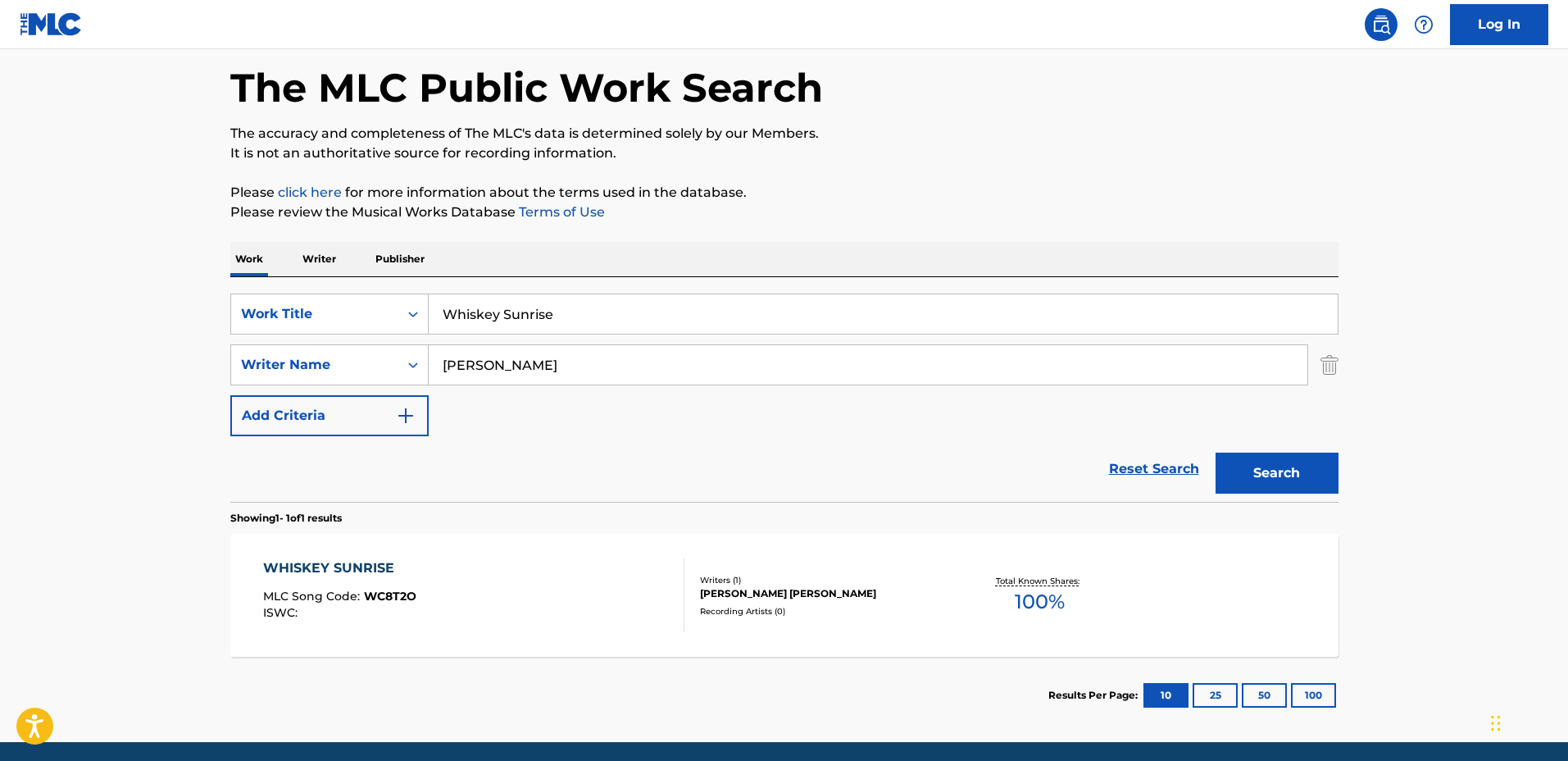
scroll to position [102, 0]
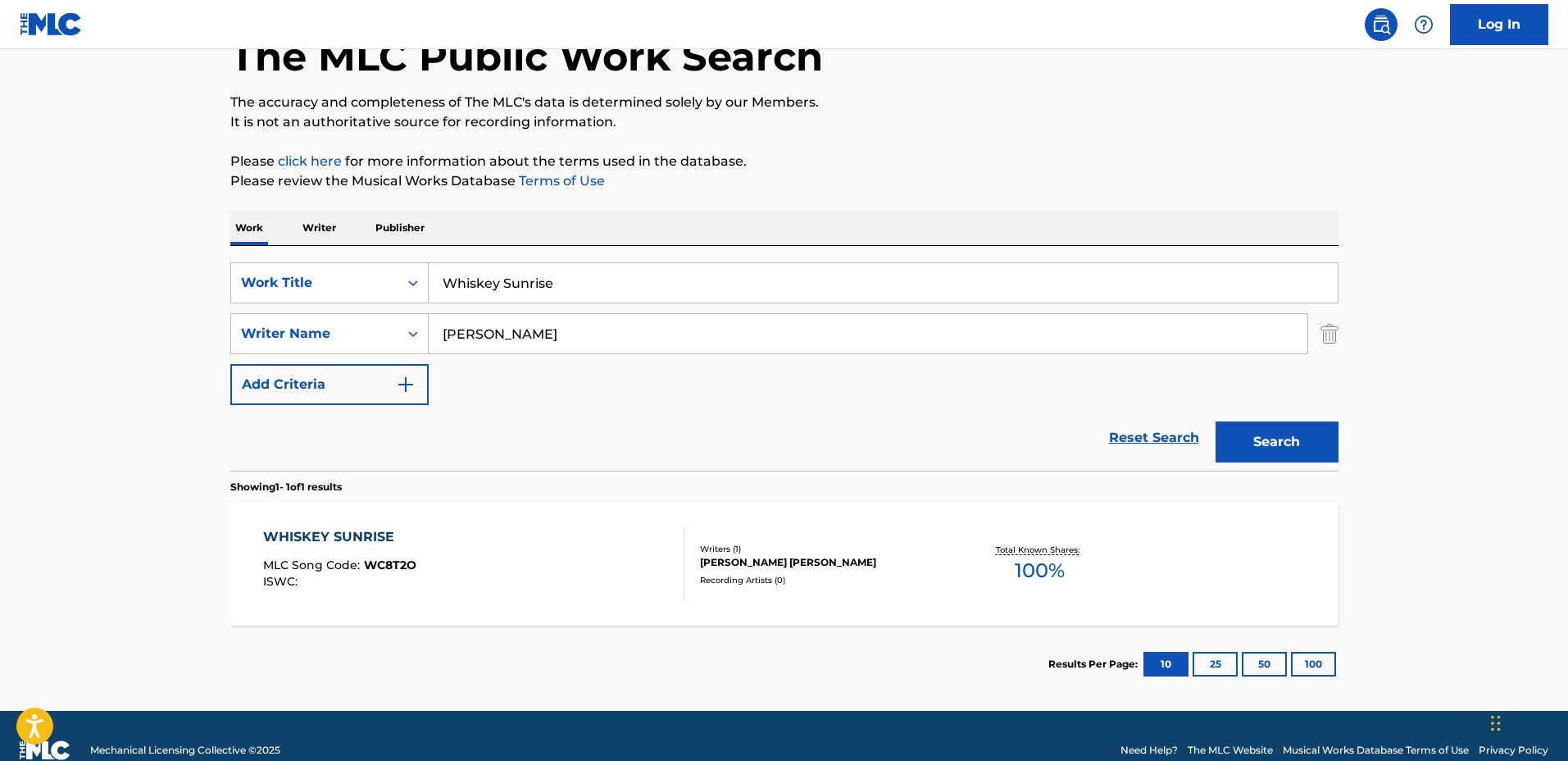
click at [895, 574] on div "Recording Artists ( 0 )" at bounding box center [823, 580] width 247 height 12
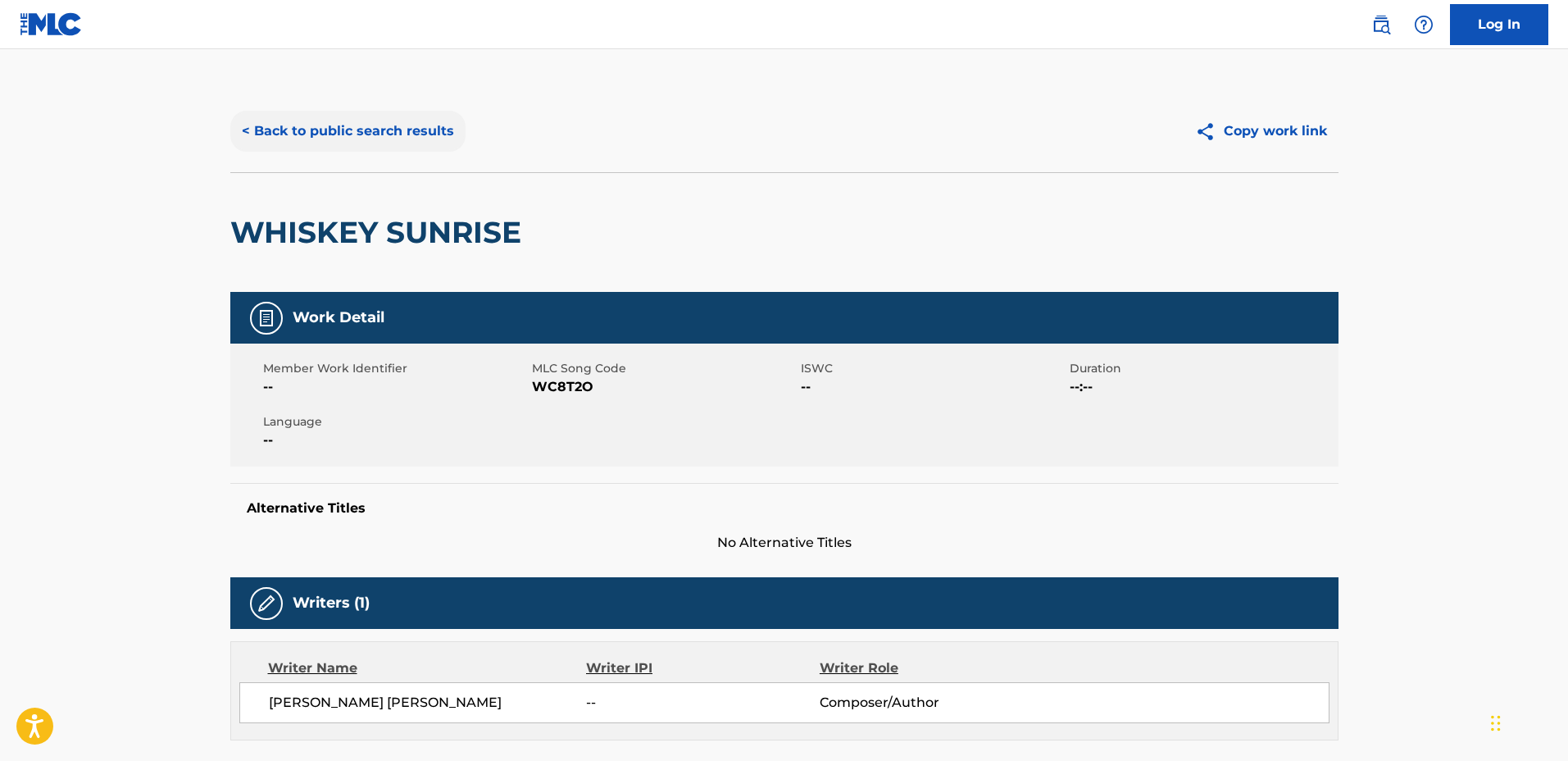
click at [327, 139] on button "< Back to public search results" at bounding box center [348, 131] width 235 height 41
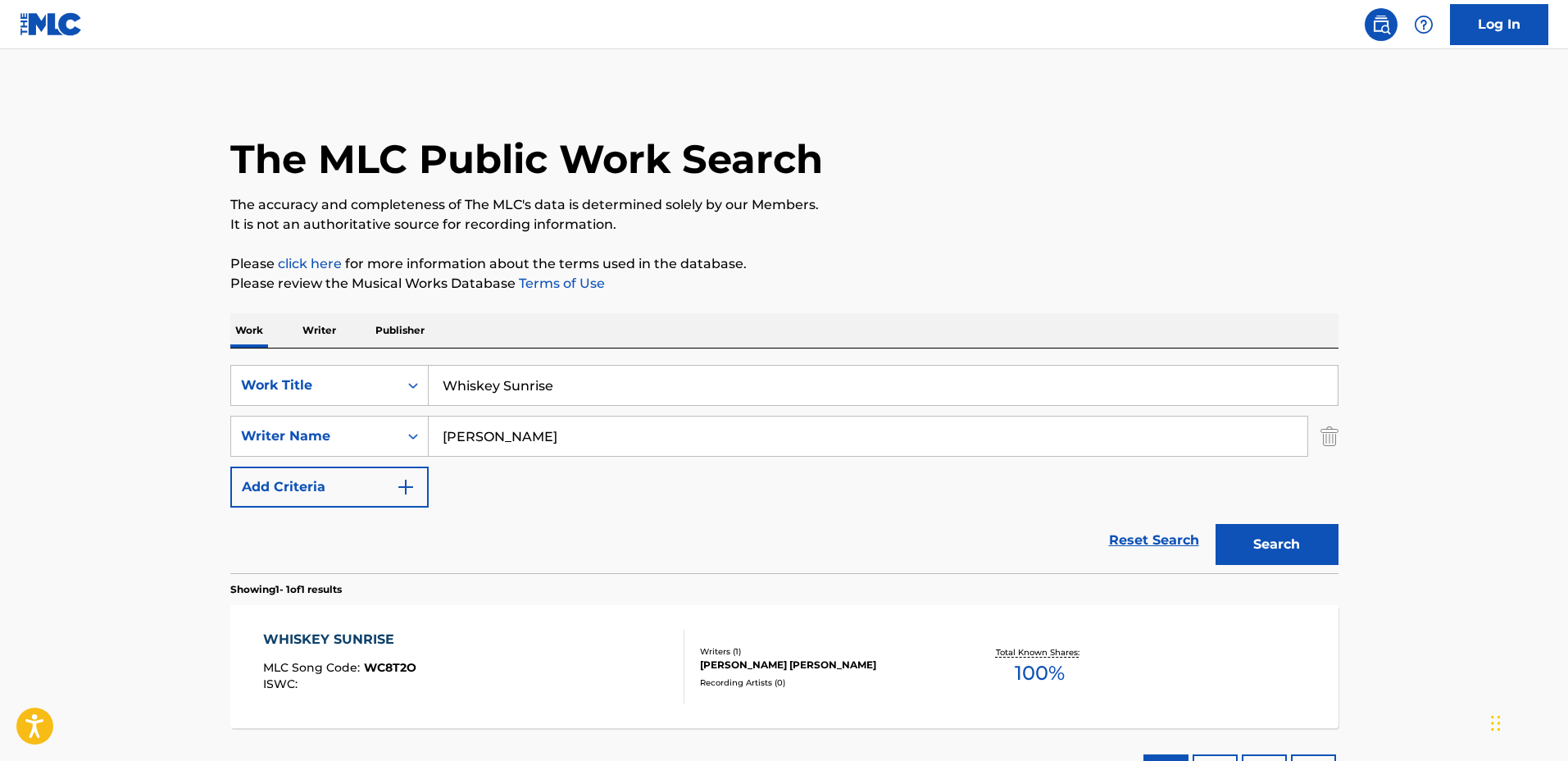
scroll to position [38, 0]
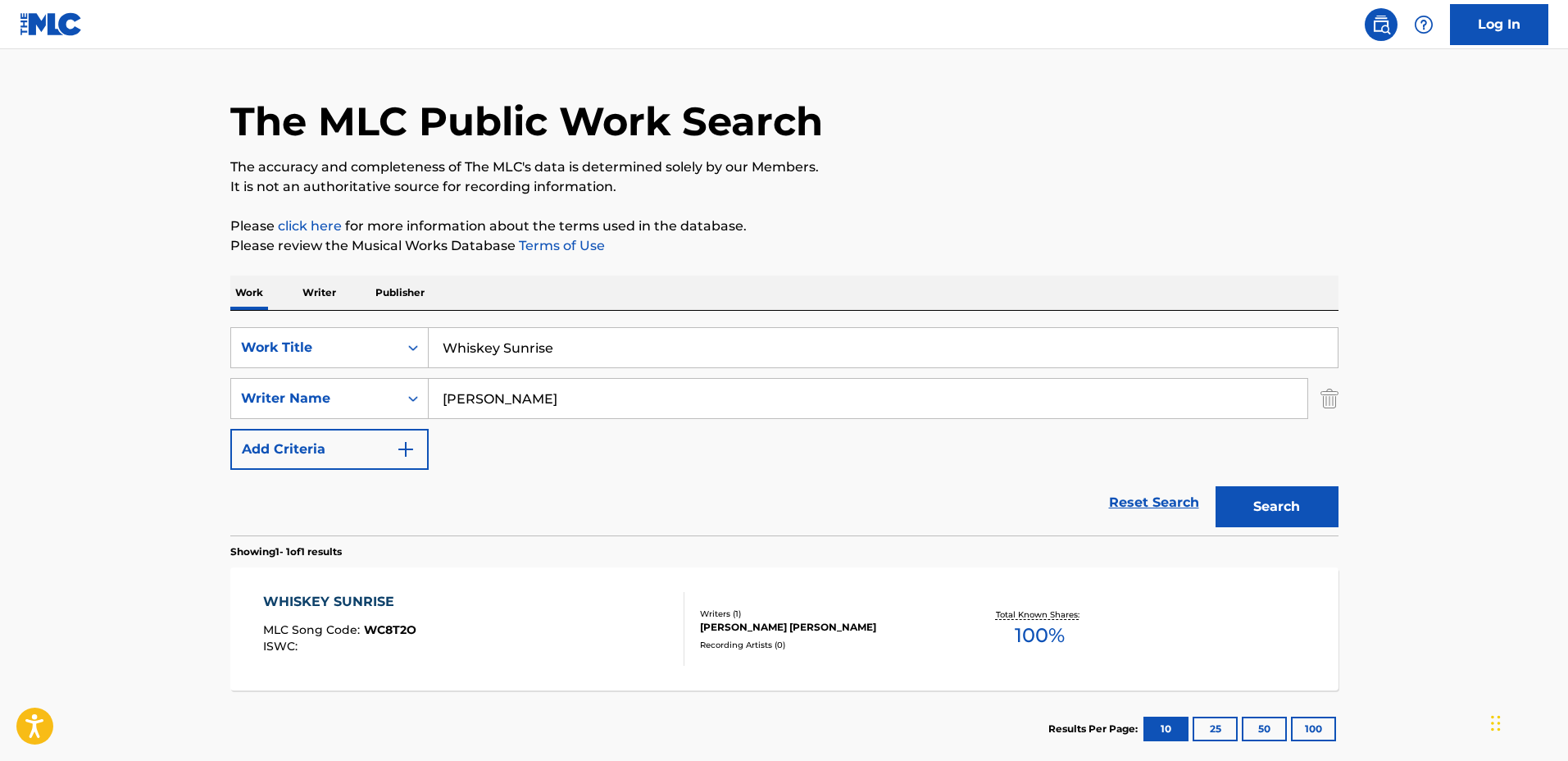
click at [666, 344] on input "Whiskey Sunrise" at bounding box center [883, 347] width 908 height 39
drag, startPoint x: 688, startPoint y: 348, endPoint x: 338, endPoint y: 319, distance: 351.2
click at [338, 319] on div "SearchWithCriteriadbc6081e-651c-4bec-9adf-df39fbc46065 Work Title Whiskey Sunri…" at bounding box center [784, 423] width 1108 height 225
type input "Break of [PERSON_NAME]"
drag, startPoint x: 637, startPoint y: 402, endPoint x: 340, endPoint y: 385, distance: 297.5
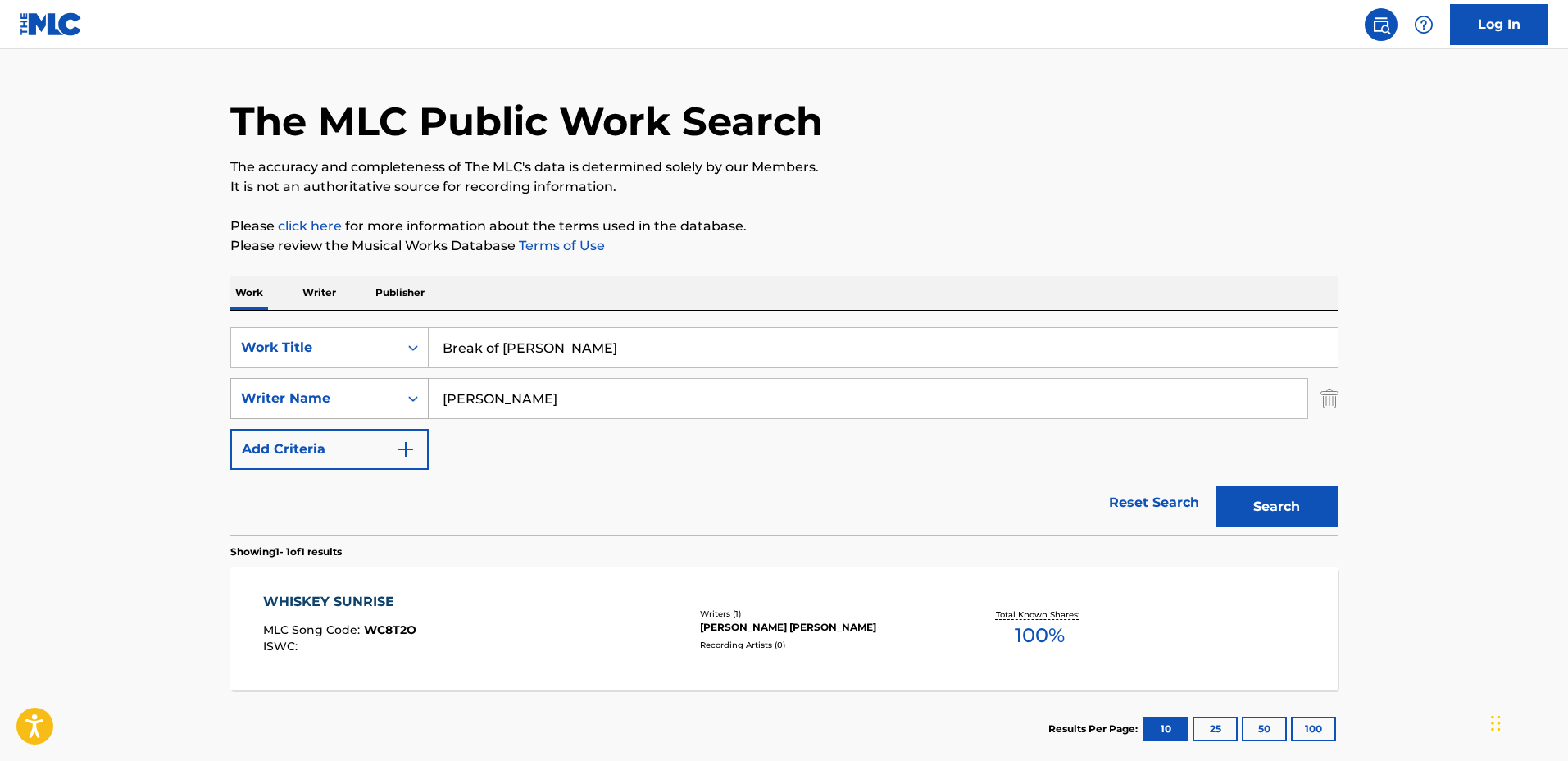
click at [340, 385] on div "SearchWithCriteria127c16b9-6f75-4a02-999d-925662765c10 Writer Name [PERSON_NAME]" at bounding box center [784, 398] width 1108 height 41
type input "[PERSON_NAME]"
click at [1215, 486] on button "Search" at bounding box center [1276, 506] width 123 height 41
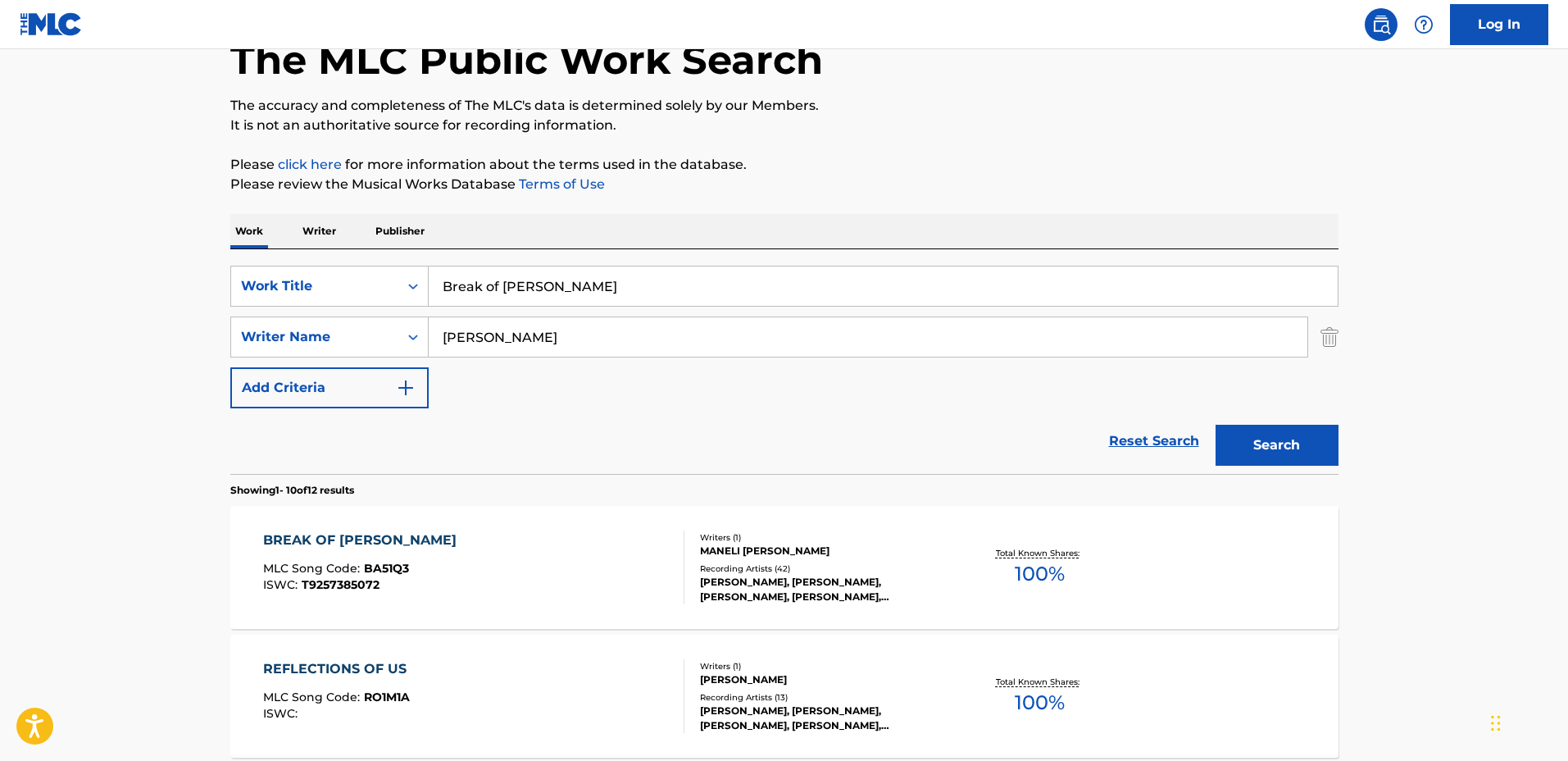
scroll to position [102, 0]
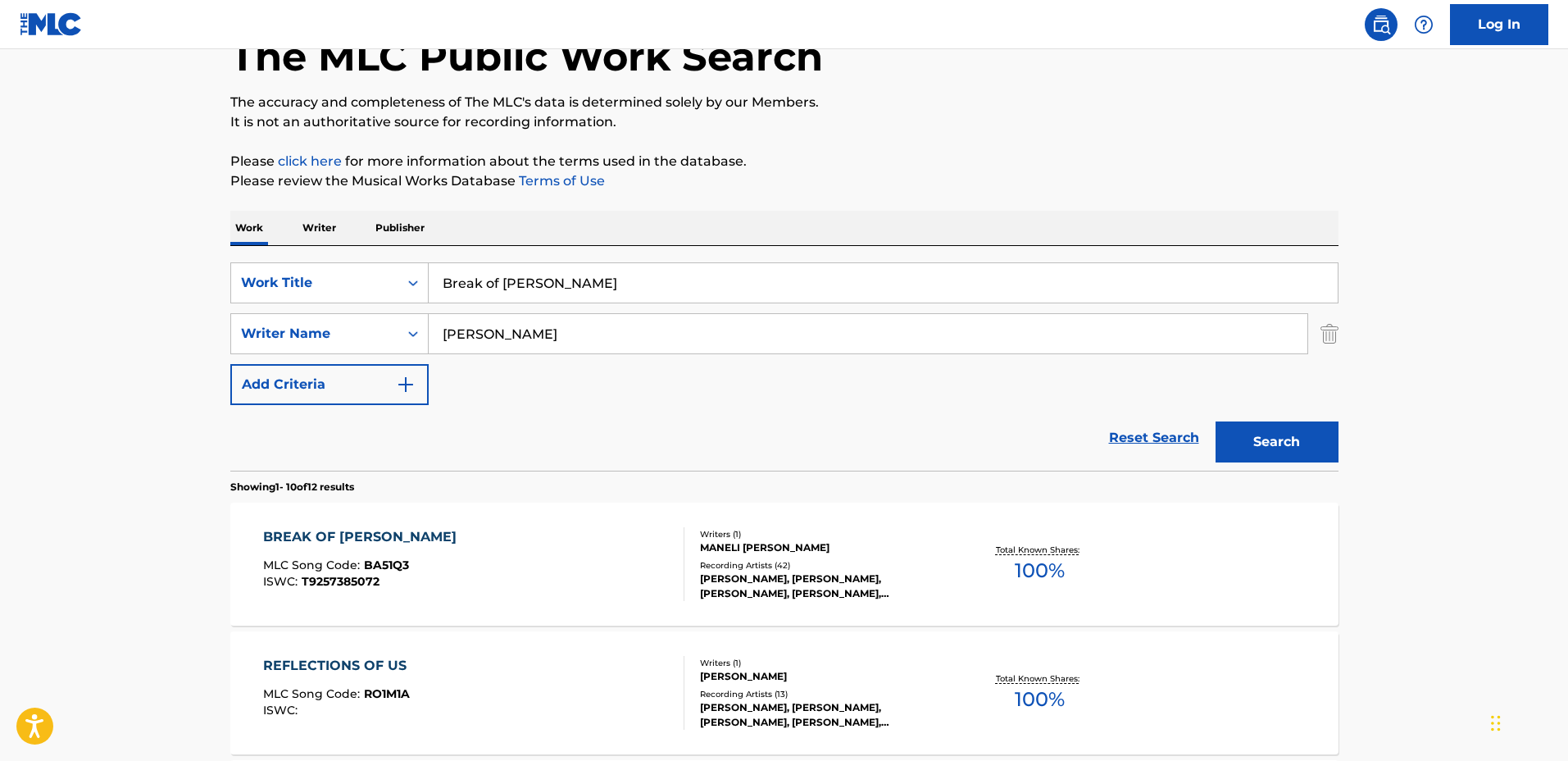
click at [957, 527] on div "BREAK OF [PERSON_NAME] MLC Song Code : BA51Q3 ISWC : T9257385072 Writers ( 1 ) …" at bounding box center [784, 564] width 1108 height 123
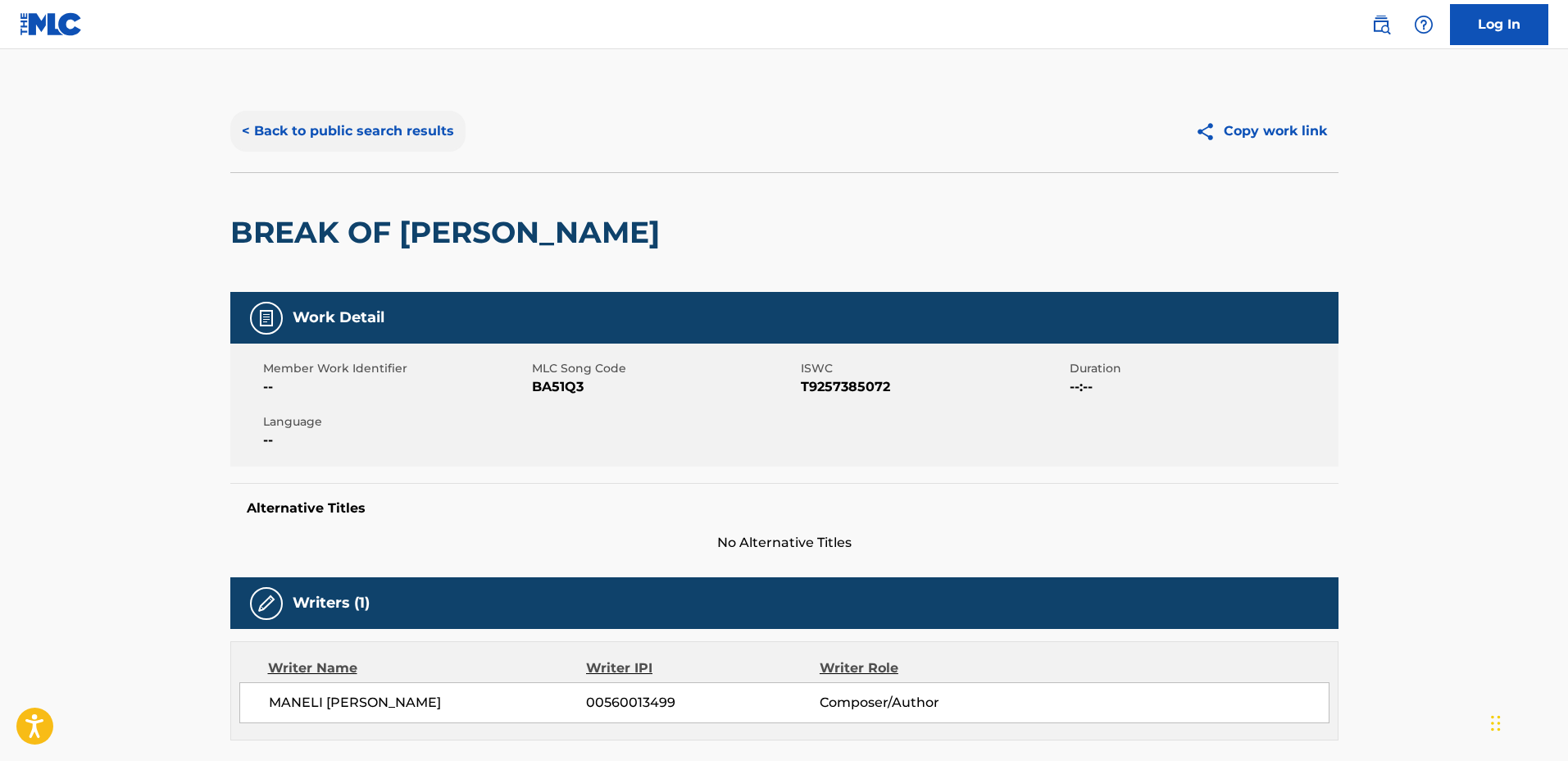
click at [360, 136] on button "< Back to public search results" at bounding box center [348, 131] width 235 height 41
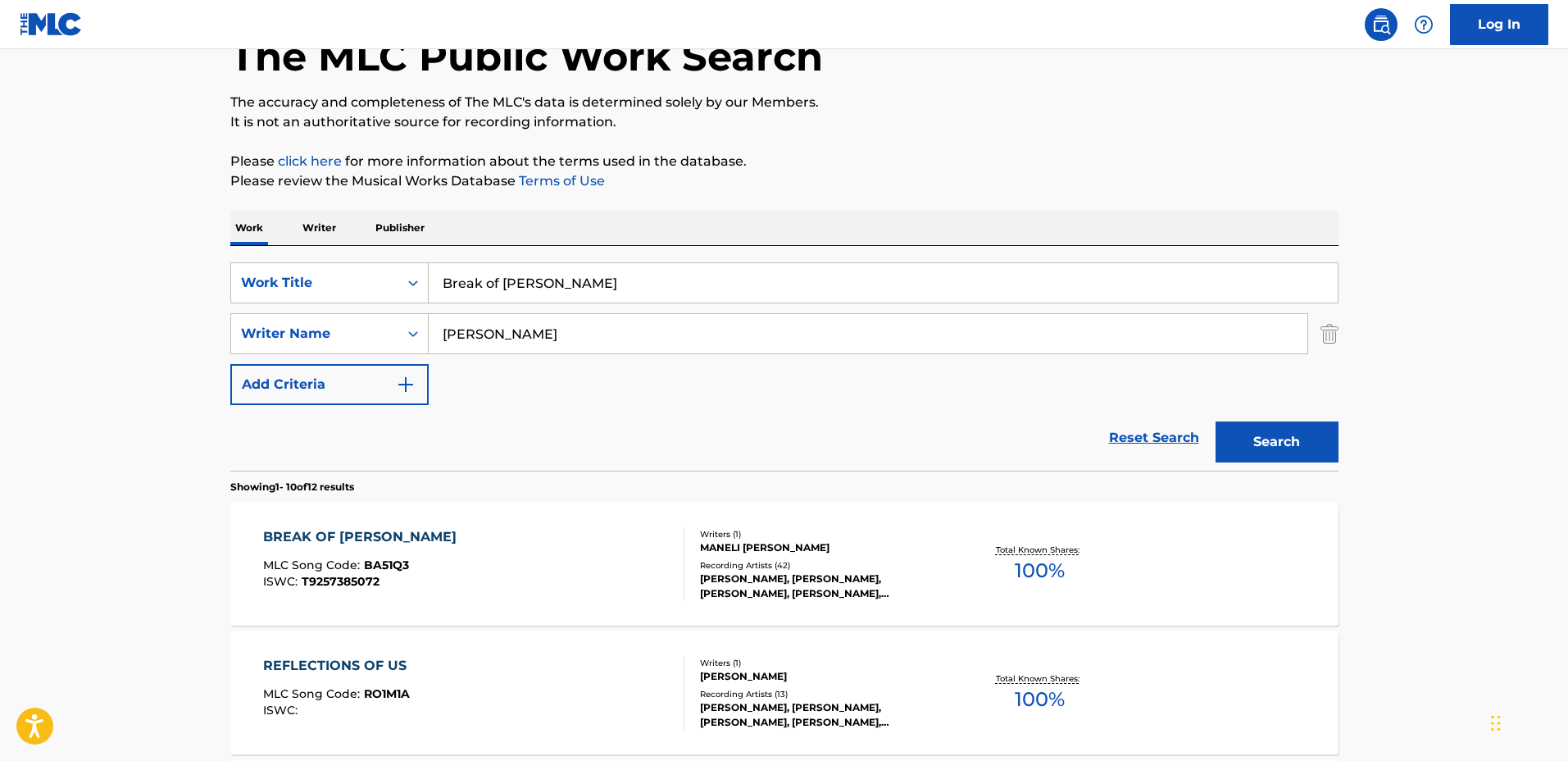
drag, startPoint x: 644, startPoint y: 276, endPoint x: 296, endPoint y: 245, distance: 349.4
type input "Two Tigers"
click at [579, 342] on input "[PERSON_NAME]" at bounding box center [868, 333] width 879 height 39
drag, startPoint x: 427, startPoint y: 319, endPoint x: 364, endPoint y: 316, distance: 63.1
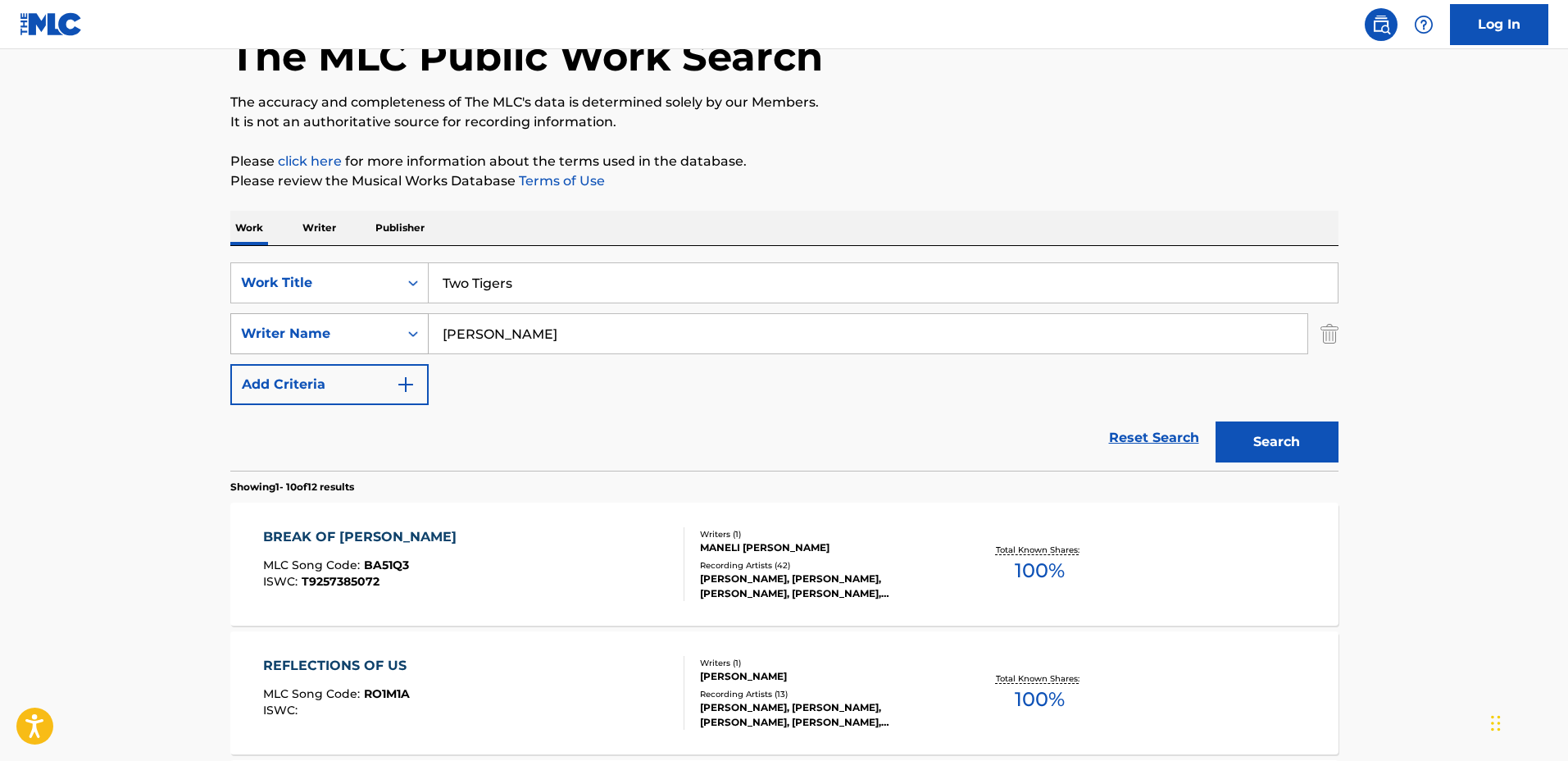
click at [363, 316] on div "SearchWithCriteria127c16b9-6f75-4a02-999d-925662765c10 Writer Name [PERSON_NAME]" at bounding box center [784, 333] width 1108 height 41
type input "[PERSON_NAME]"
click at [1215, 421] on button "Search" at bounding box center [1276, 441] width 123 height 41
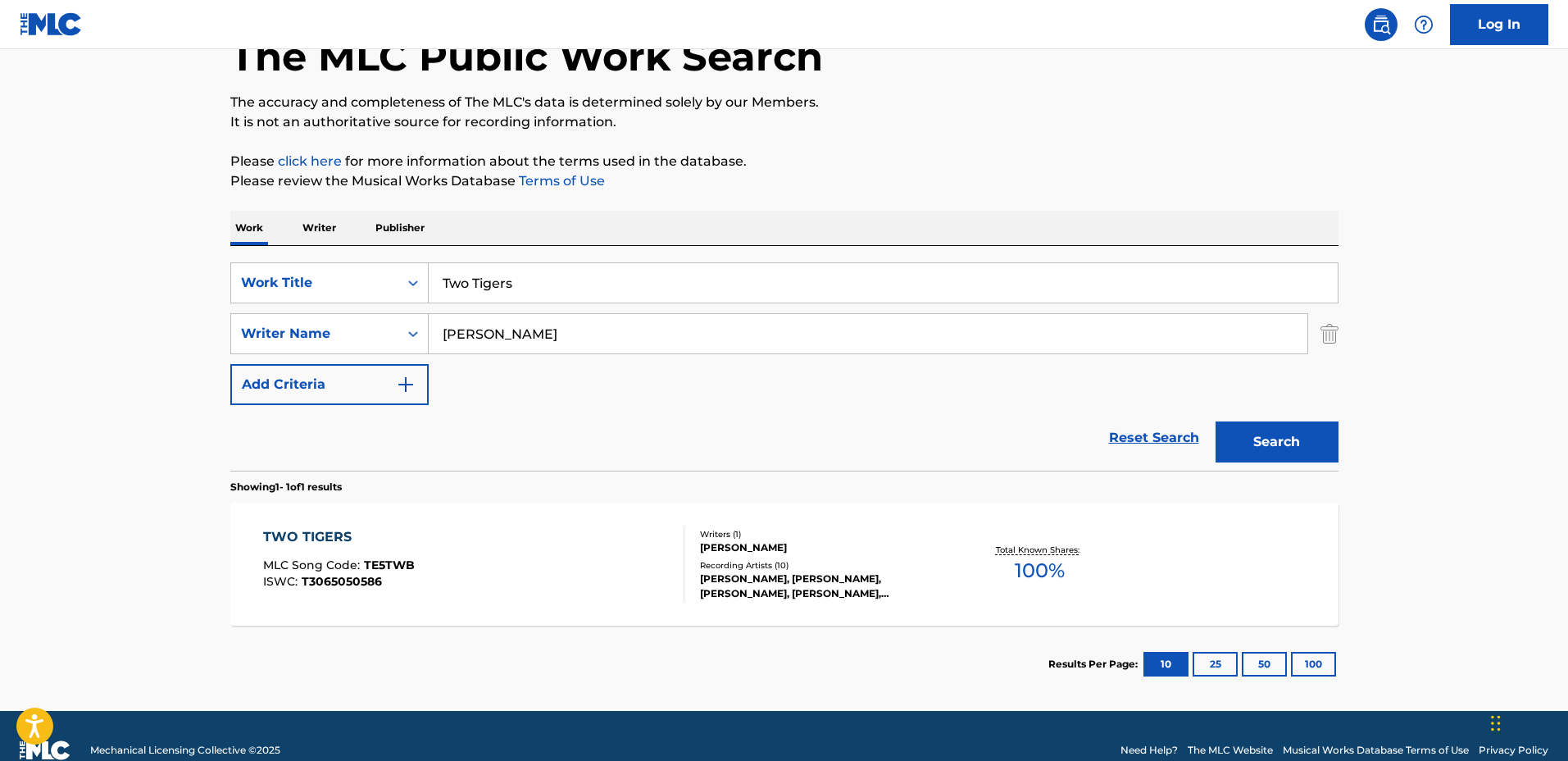
click at [888, 545] on div "[PERSON_NAME]" at bounding box center [823, 547] width 247 height 15
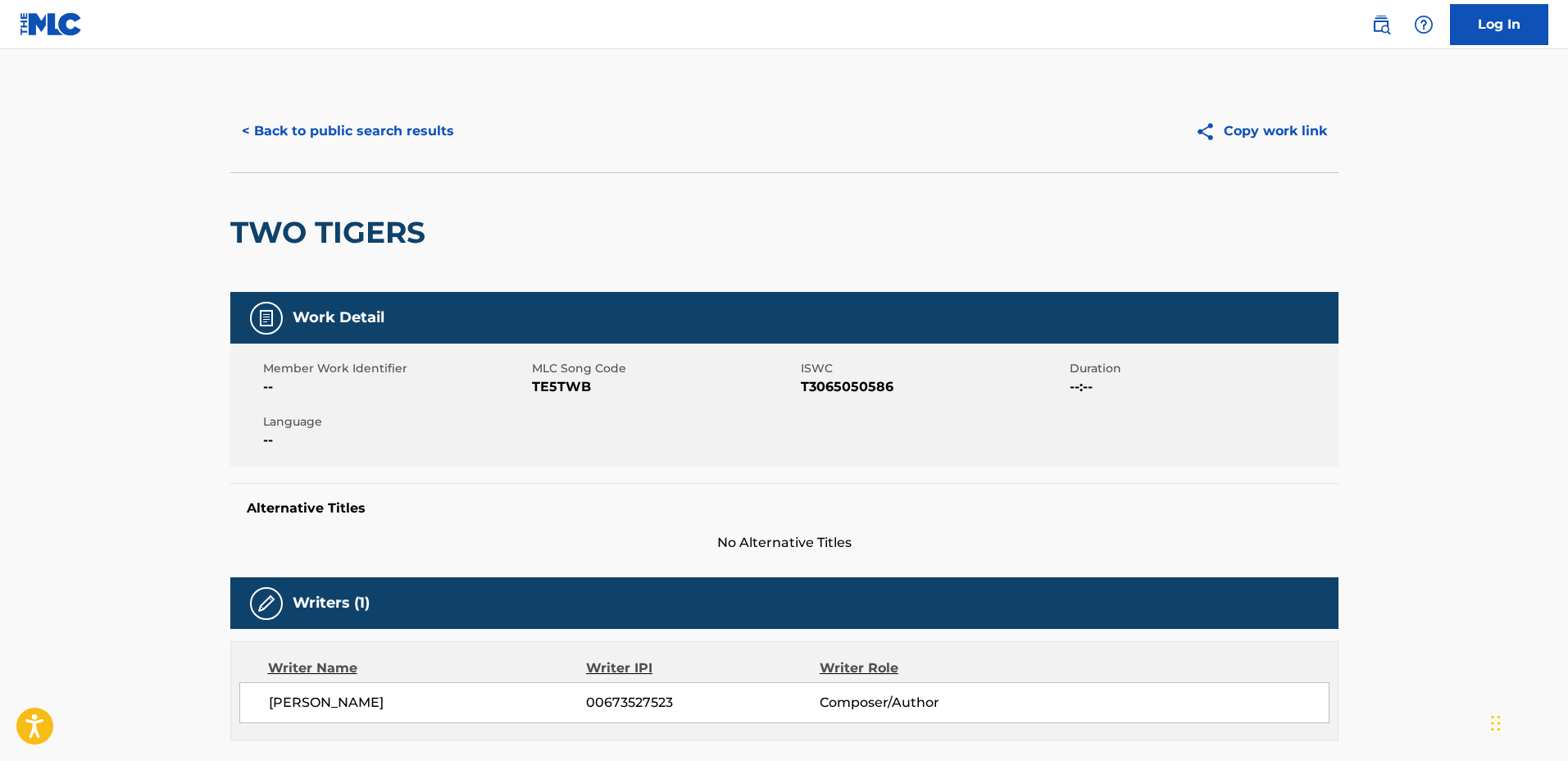
click at [384, 153] on div "< Back to public search results Copy work link" at bounding box center [784, 131] width 1108 height 82
click at [382, 147] on button "< Back to public search results" at bounding box center [348, 131] width 235 height 41
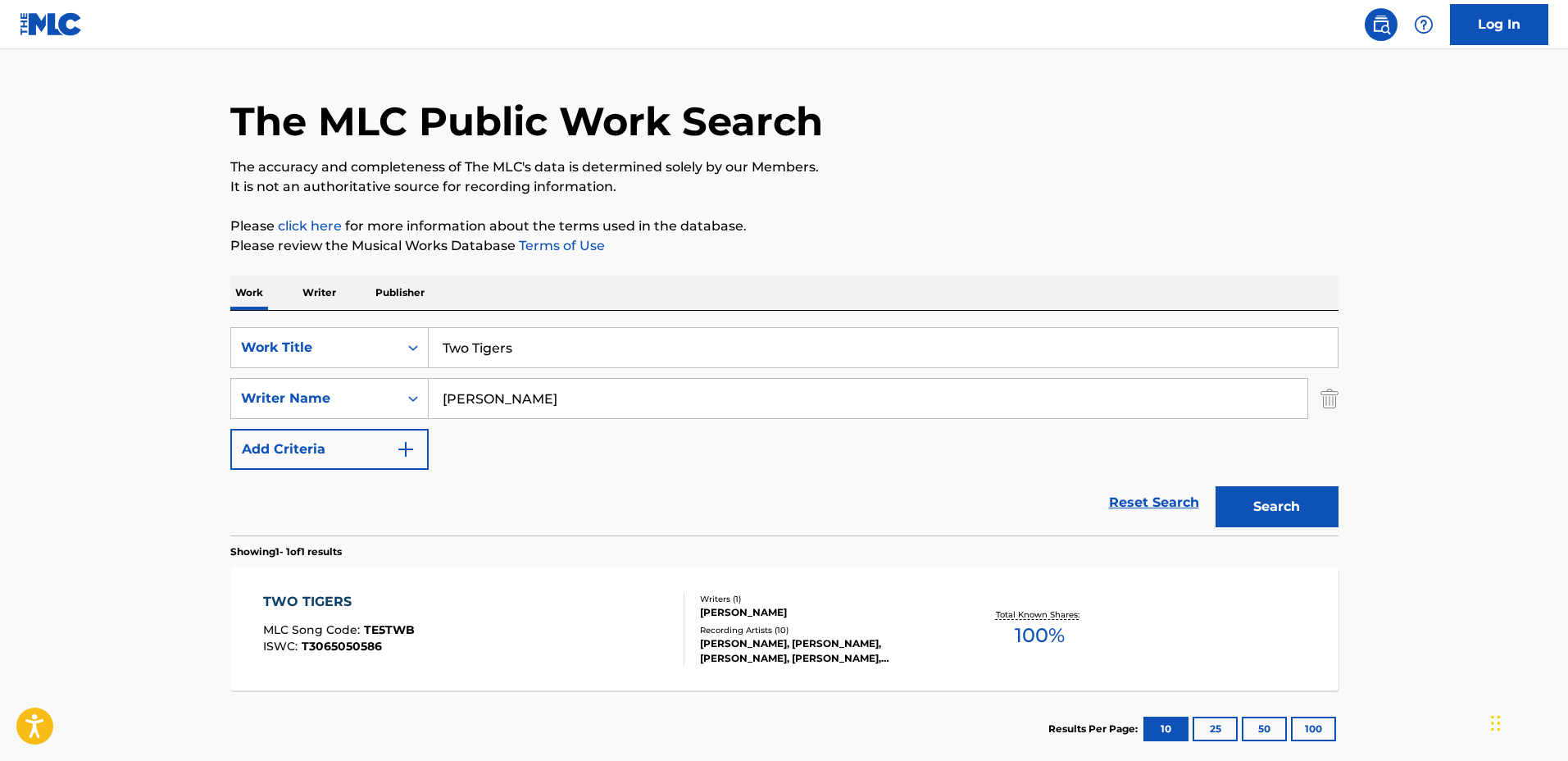
click at [768, 347] on input "Two Tigers" at bounding box center [883, 347] width 908 height 39
drag, startPoint x: 463, startPoint y: 333, endPoint x: 391, endPoint y: 333, distance: 72.0
click at [391, 333] on div "SearchWithCriteriadbc6081e-651c-4bec-9adf-df39fbc46065 Work Title Two Tigers" at bounding box center [784, 347] width 1108 height 41
type input "Something Blue"
click at [634, 404] on input "[PERSON_NAME]" at bounding box center [868, 398] width 879 height 39
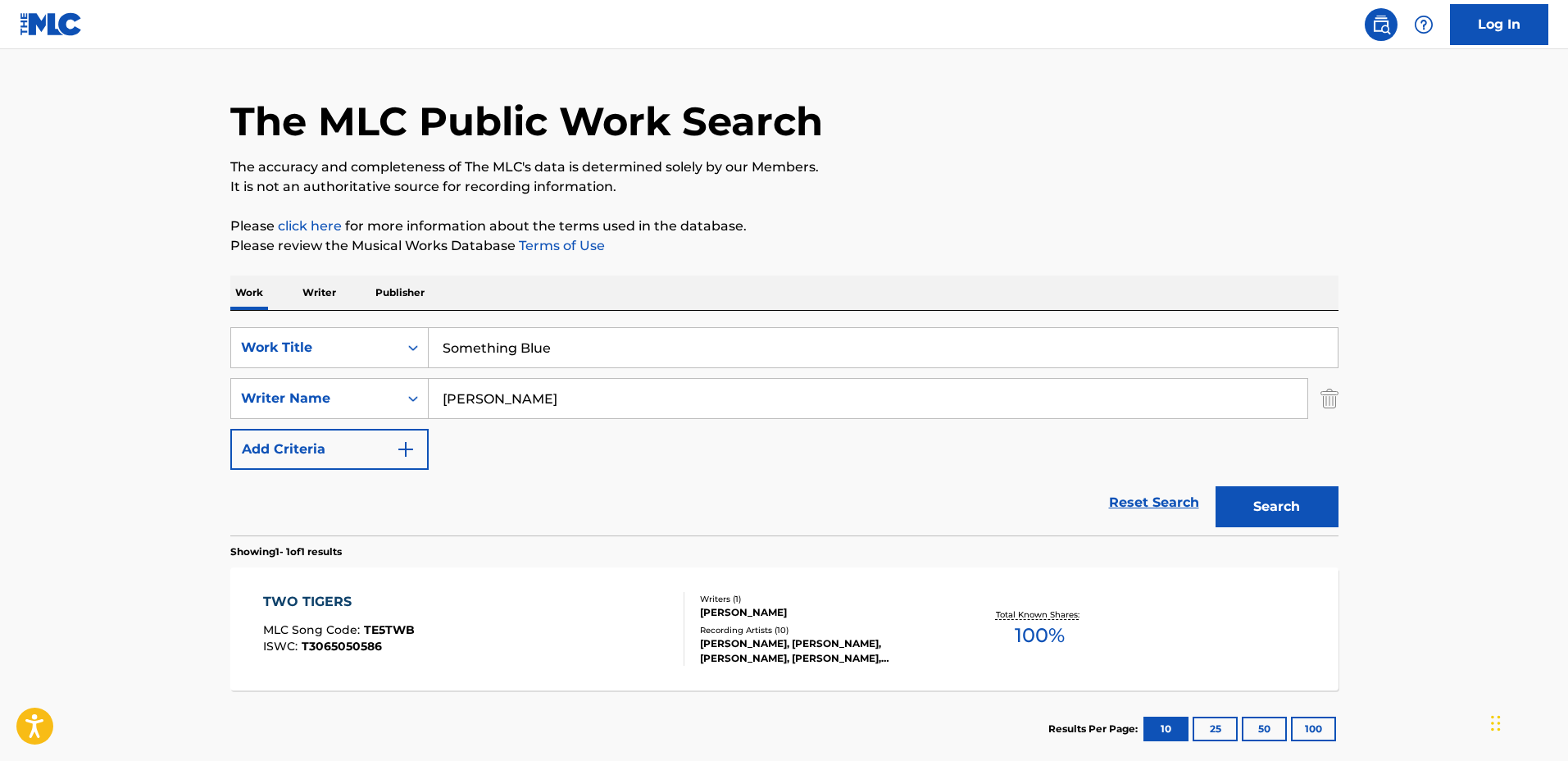
drag, startPoint x: 577, startPoint y: 394, endPoint x: 357, endPoint y: 368, distance: 221.5
click at [357, 368] on div "SearchWithCriteriadbc6081e-651c-4bec-9adf-df39fbc46065 Work Title Something Blu…" at bounding box center [784, 398] width 1108 height 142
type input "[PERSON_NAME]"
click at [1215, 486] on button "Search" at bounding box center [1276, 506] width 123 height 41
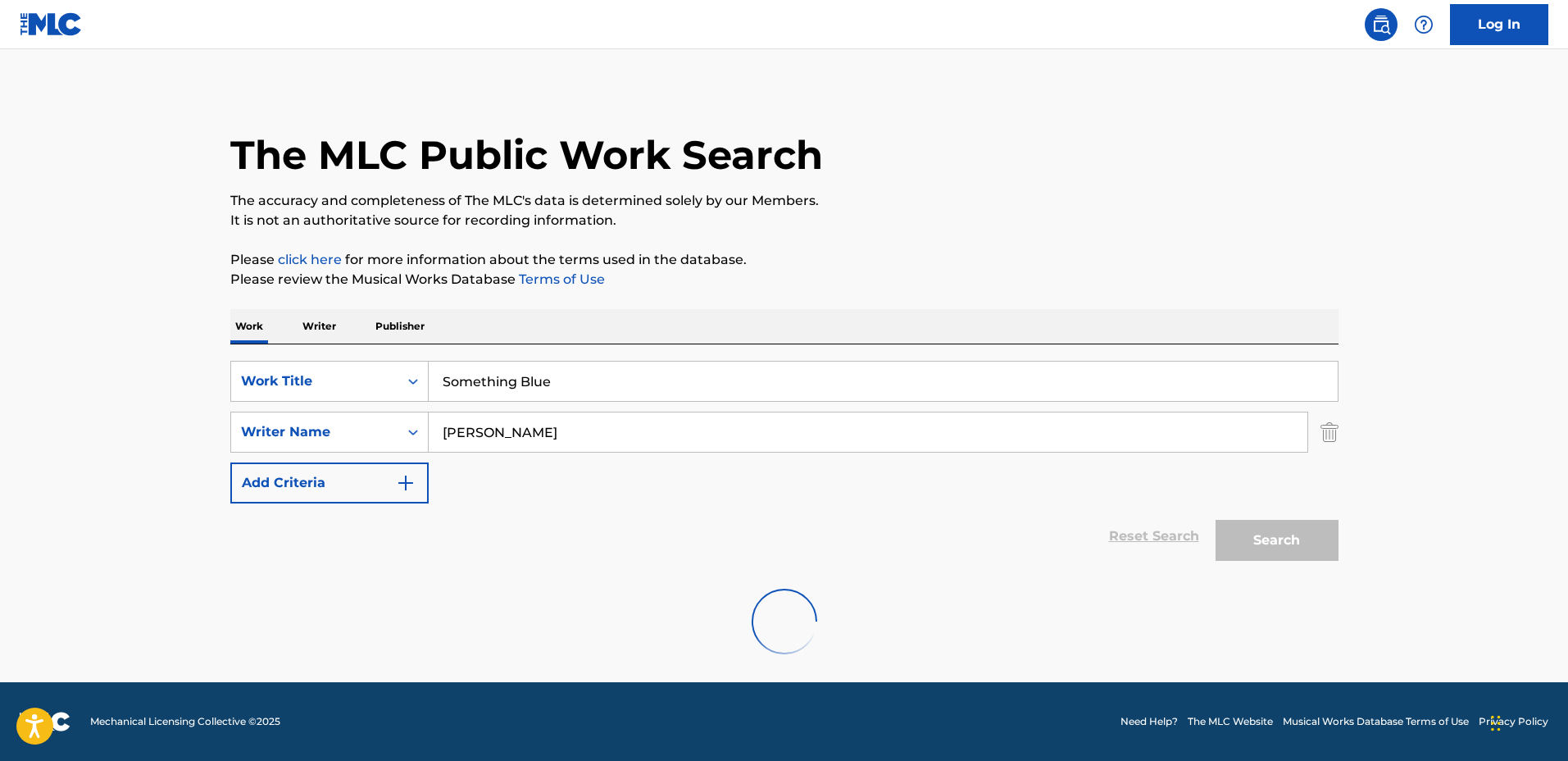
scroll to position [0, 0]
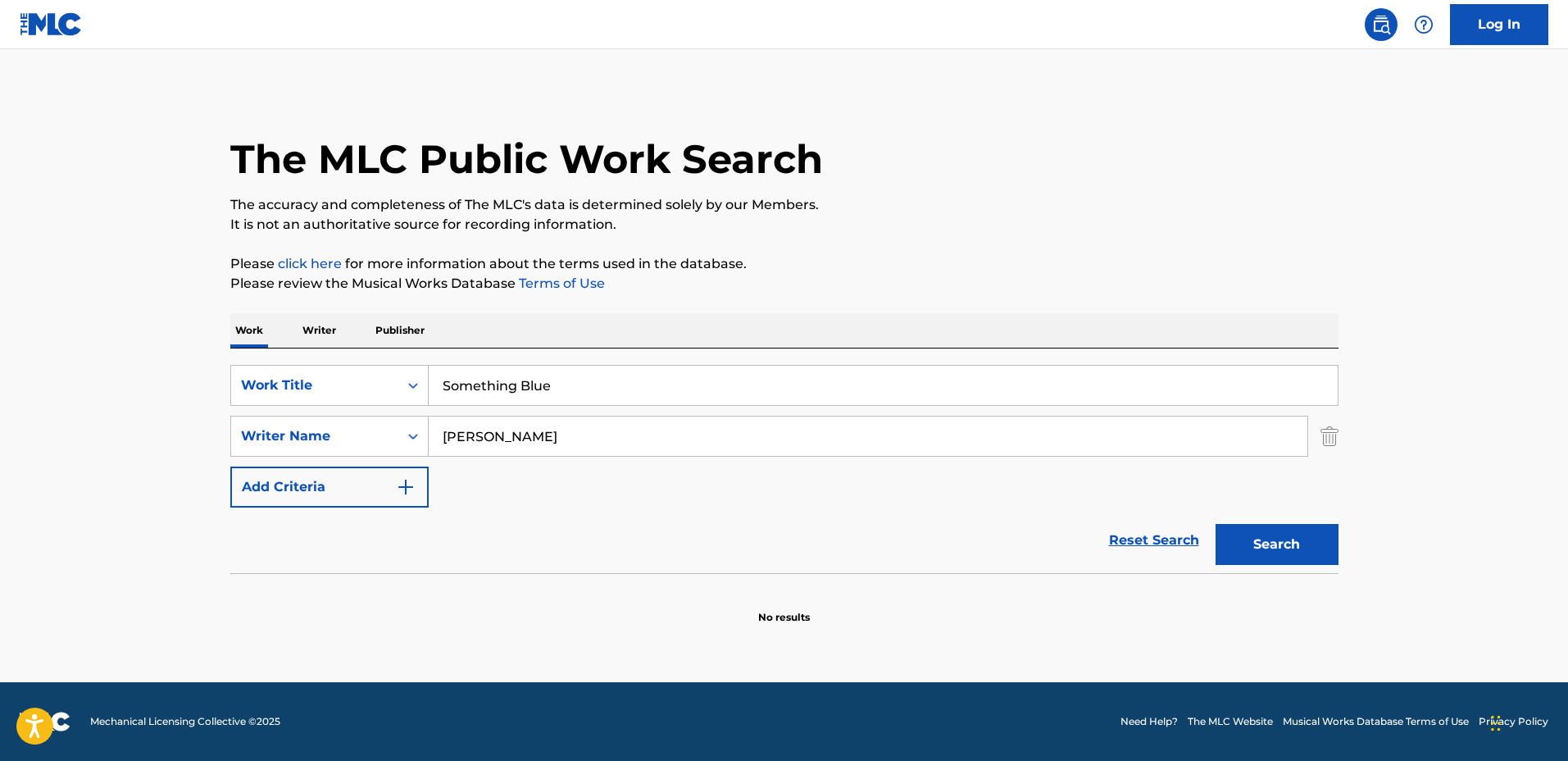
drag, startPoint x: 662, startPoint y: 386, endPoint x: 297, endPoint y: 362, distance: 365.8
click at [297, 363] on div "SearchWithCriteriadbc6081e-651c-4bec-9adf-df39fbc46065 Work Title Something Blu…" at bounding box center [784, 460] width 1108 height 225
type input "Daily Growing"
click at [1215, 524] on button "Search" at bounding box center [1276, 544] width 123 height 41
drag, startPoint x: 615, startPoint y: 386, endPoint x: 305, endPoint y: 370, distance: 310.4
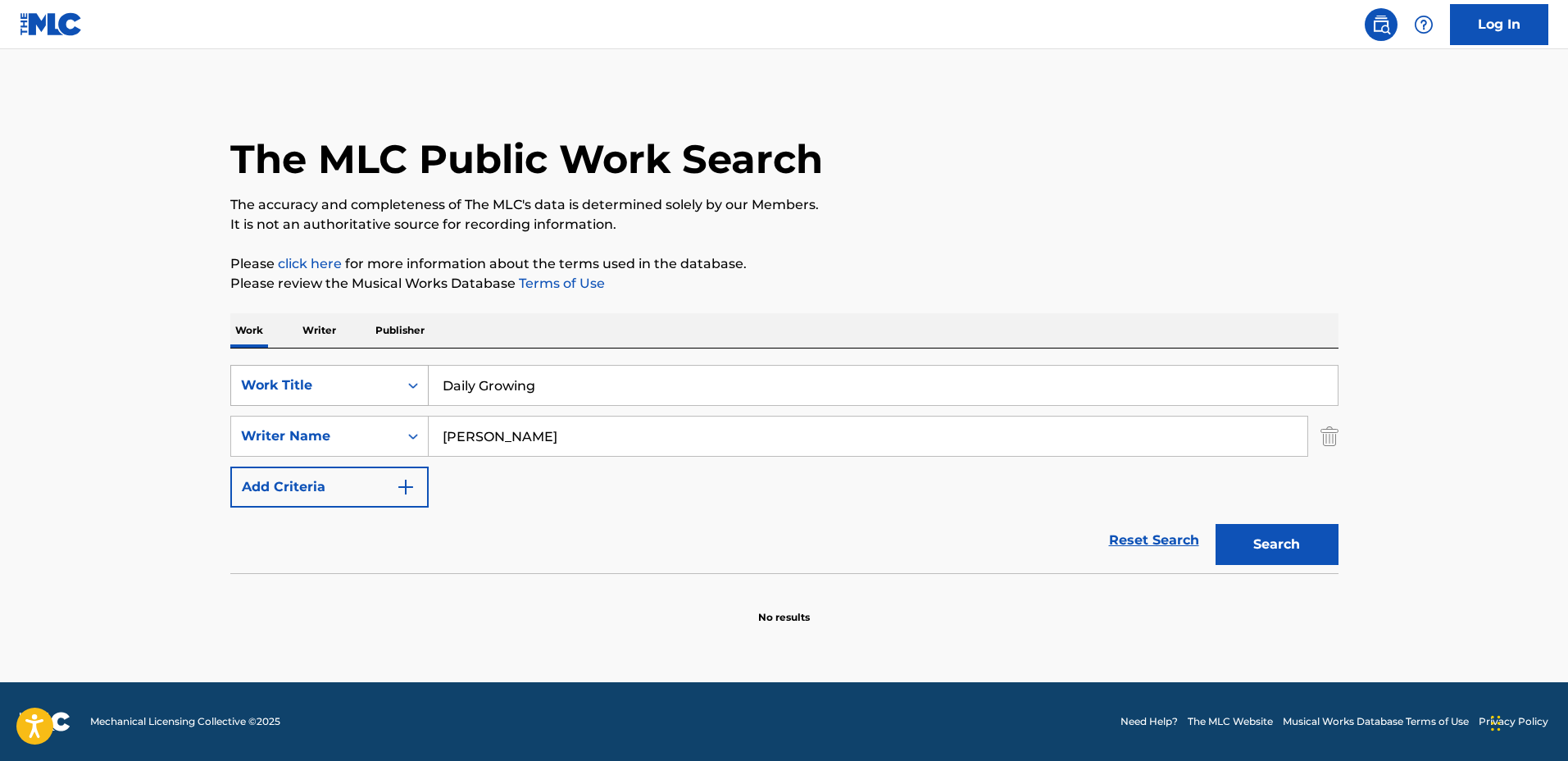
click at [305, 370] on div "SearchWithCriteriadbc6081e-651c-4bec-9adf-df39fbc46065 Work Title Daily Growing" at bounding box center [784, 385] width 1108 height 41
type input "Sailing"
click at [1215, 524] on button "Search" at bounding box center [1276, 544] width 123 height 41
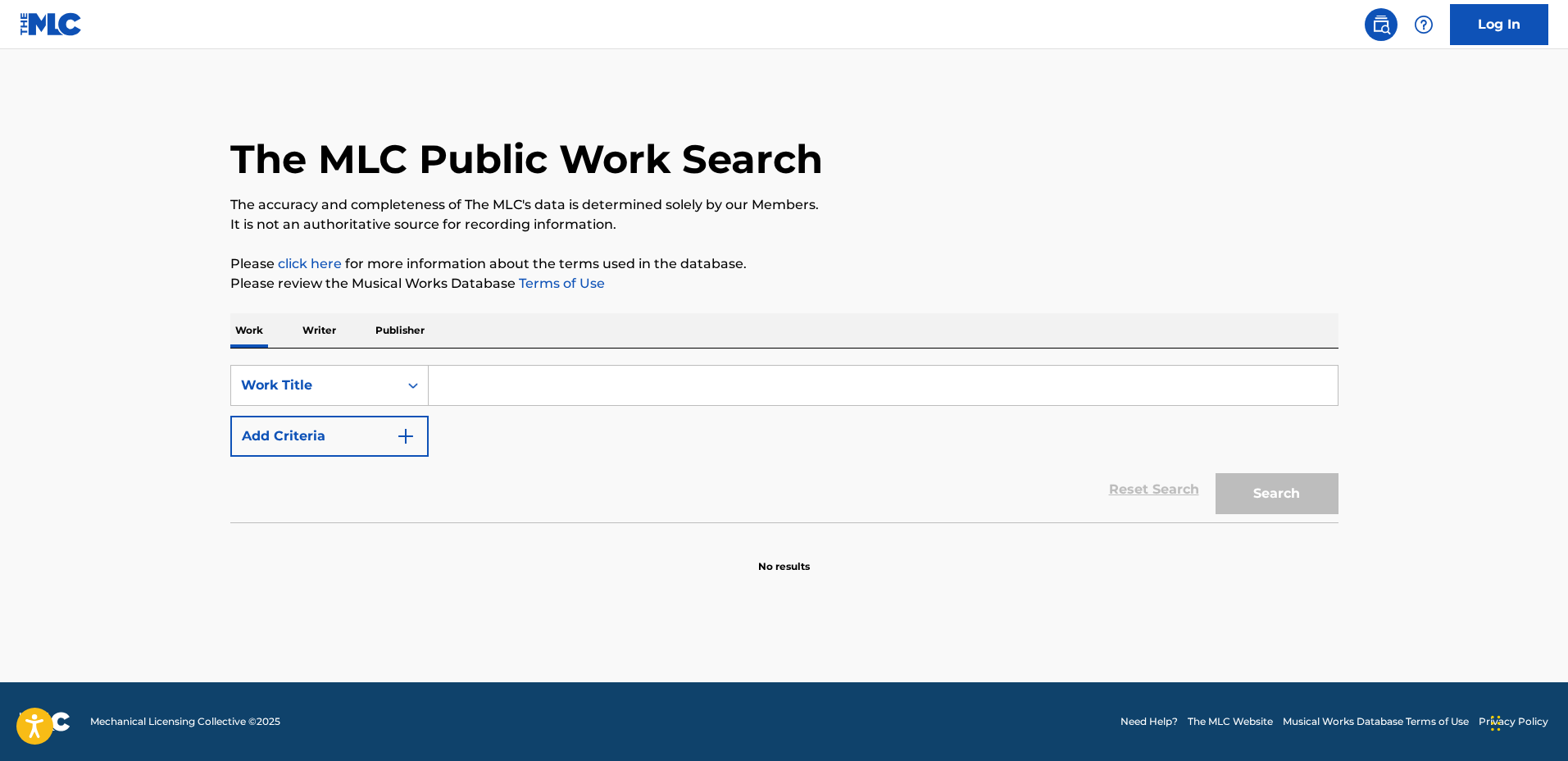
drag, startPoint x: 949, startPoint y: 192, endPoint x: 950, endPoint y: 176, distance: 16.0
click at [950, 190] on div "The MLC Public Work Search" at bounding box center [784, 149] width 1108 height 120
click at [955, 264] on p "Please click here for more information about the terms used in the database." at bounding box center [784, 264] width 1108 height 20
click at [550, 382] on input "Search Form" at bounding box center [883, 384] width 908 height 39
type input "Kazemachi"
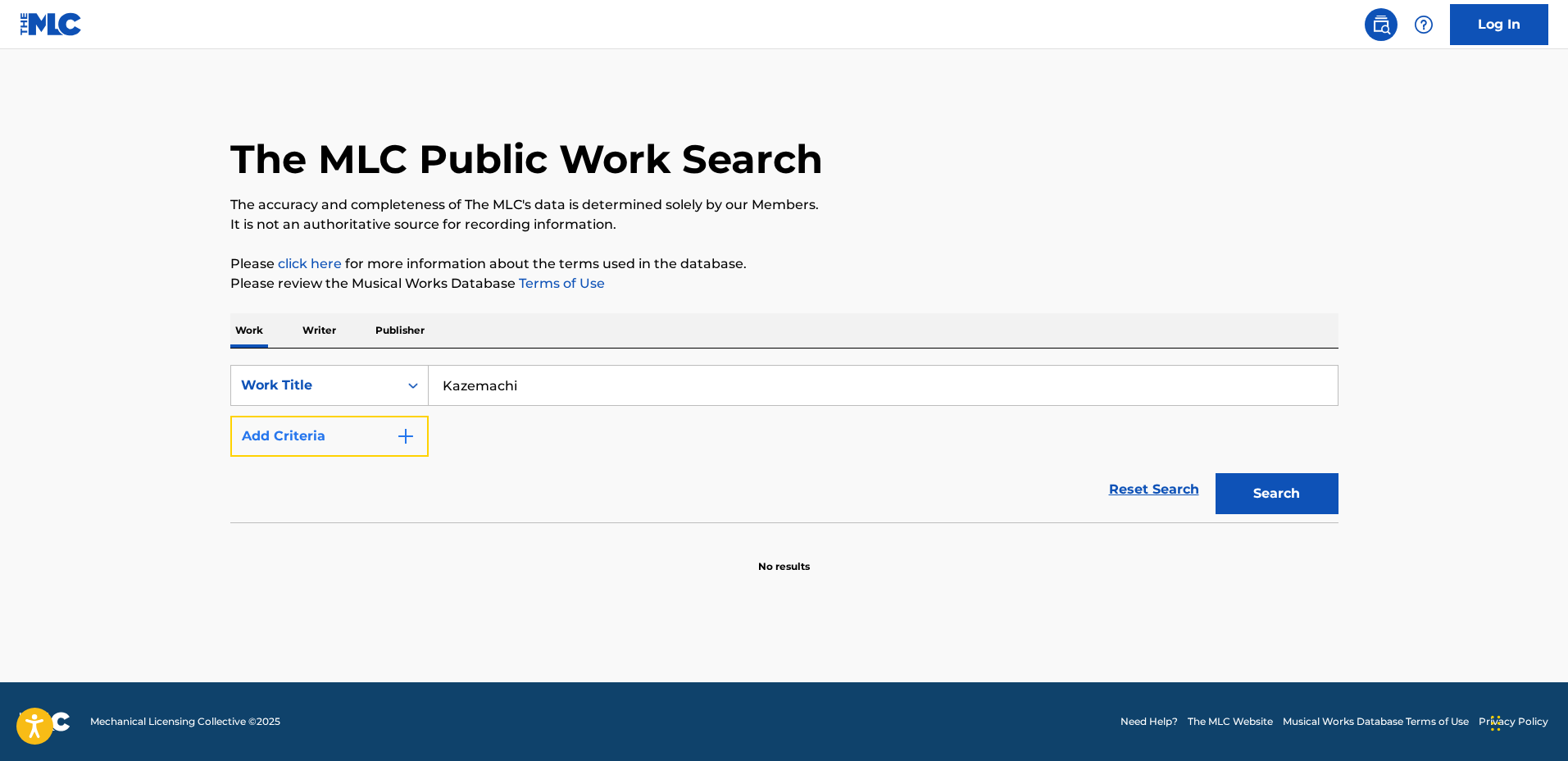
click at [389, 451] on button "Add Criteria" at bounding box center [329, 436] width 198 height 41
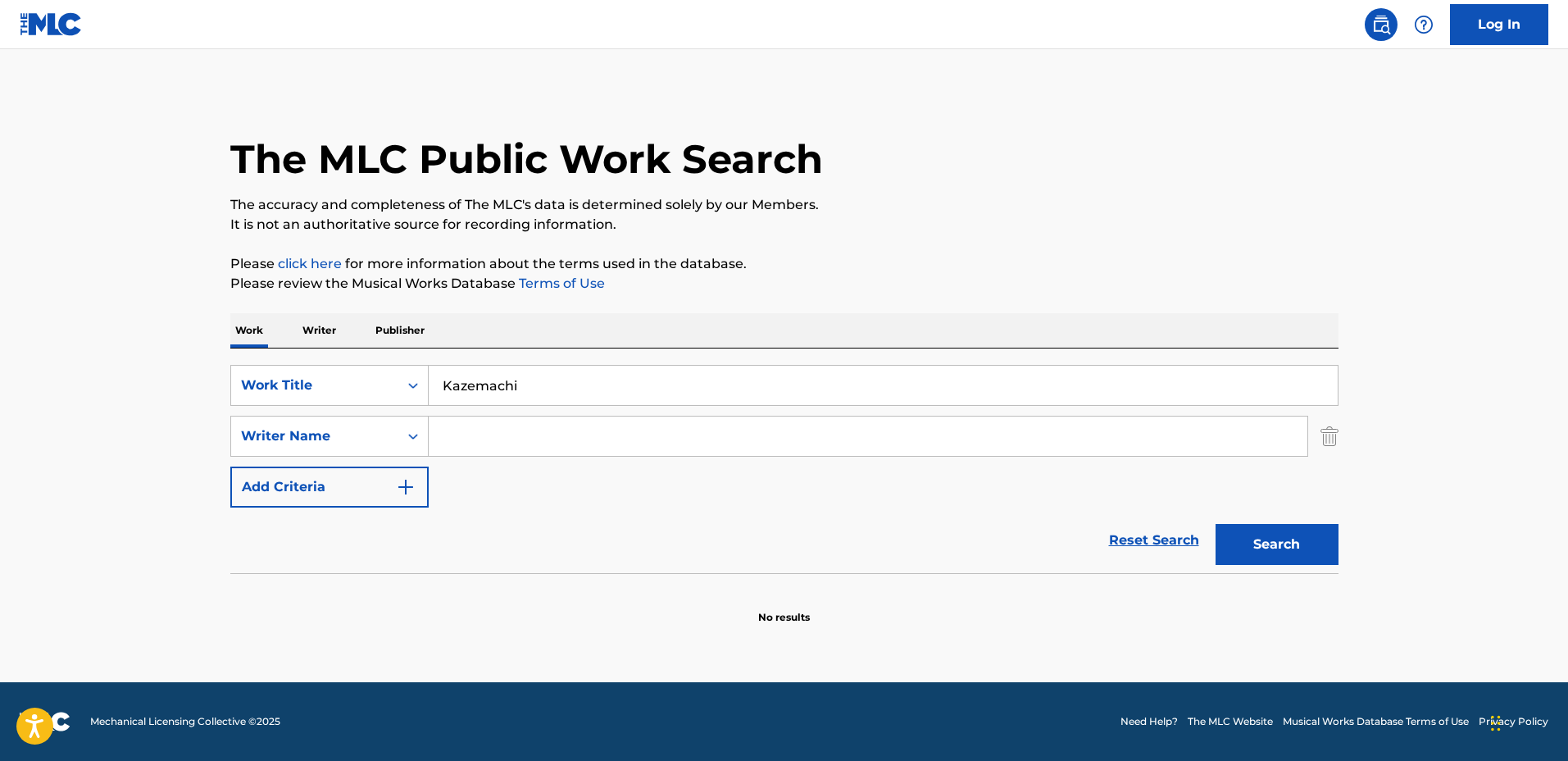
click at [549, 436] on input "Search Form" at bounding box center [868, 436] width 879 height 39
type input "Satoshi Gogo"
click at [1215, 524] on button "Search" at bounding box center [1276, 544] width 123 height 41
click at [558, 439] on input "Satoshi Gogo" at bounding box center [868, 436] width 879 height 39
drag, startPoint x: 537, startPoint y: 431, endPoint x: 496, endPoint y: 425, distance: 41.4
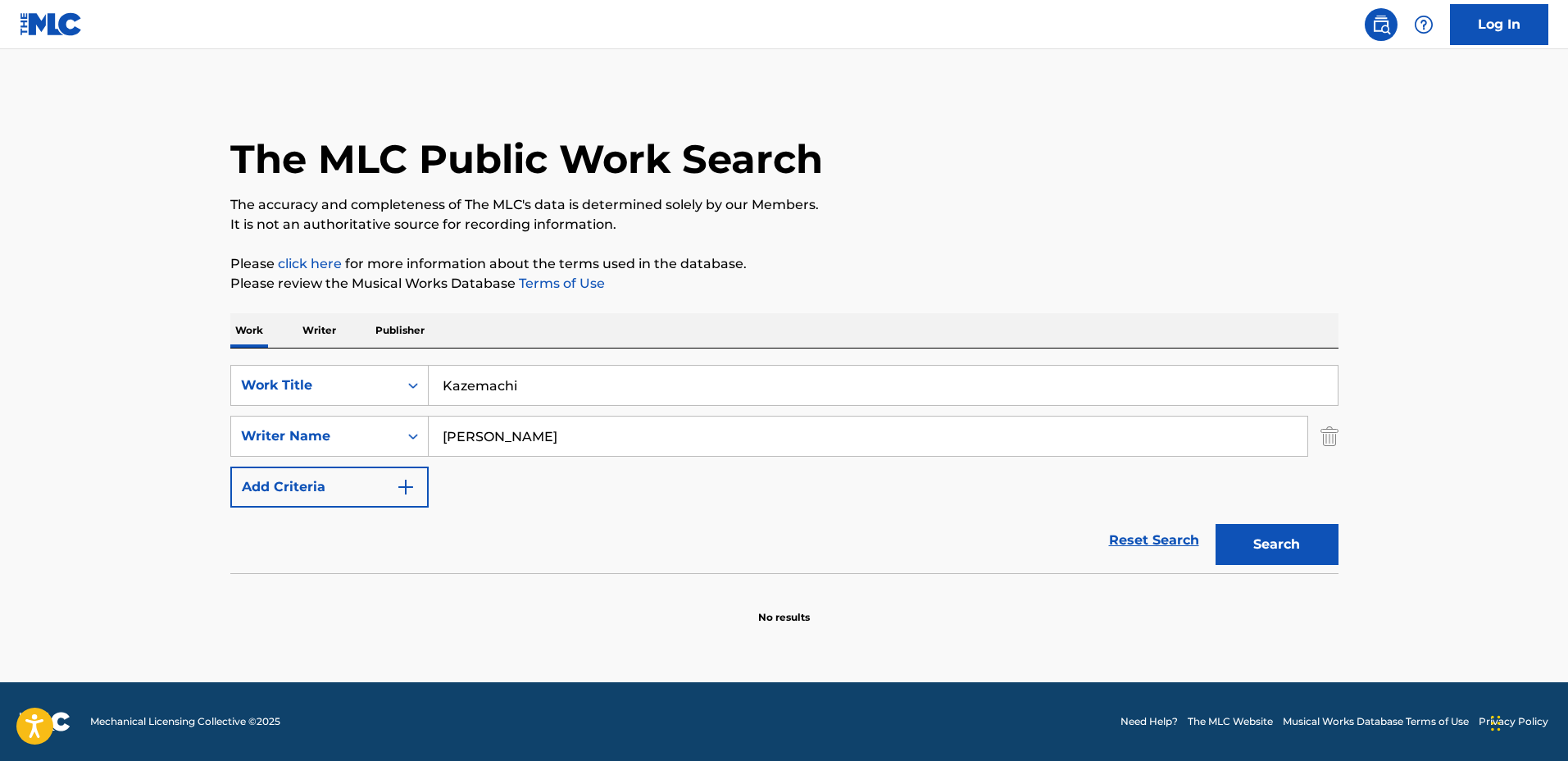
click at [496, 425] on input "Satoshi Gogo" at bounding box center [868, 436] width 879 height 39
click at [543, 429] on input "Satoshi Gogo" at bounding box center [868, 436] width 879 height 39
click at [554, 384] on input "Kazemachi" at bounding box center [883, 384] width 908 height 39
drag, startPoint x: 548, startPoint y: 375, endPoint x: 439, endPoint y: 378, distance: 109.0
click at [353, 367] on div "SearchWithCriteriaadd13360-ec9e-4ec0-a3c9-2afcde19e7d7 Work Title Kazemachi" at bounding box center [784, 385] width 1108 height 41
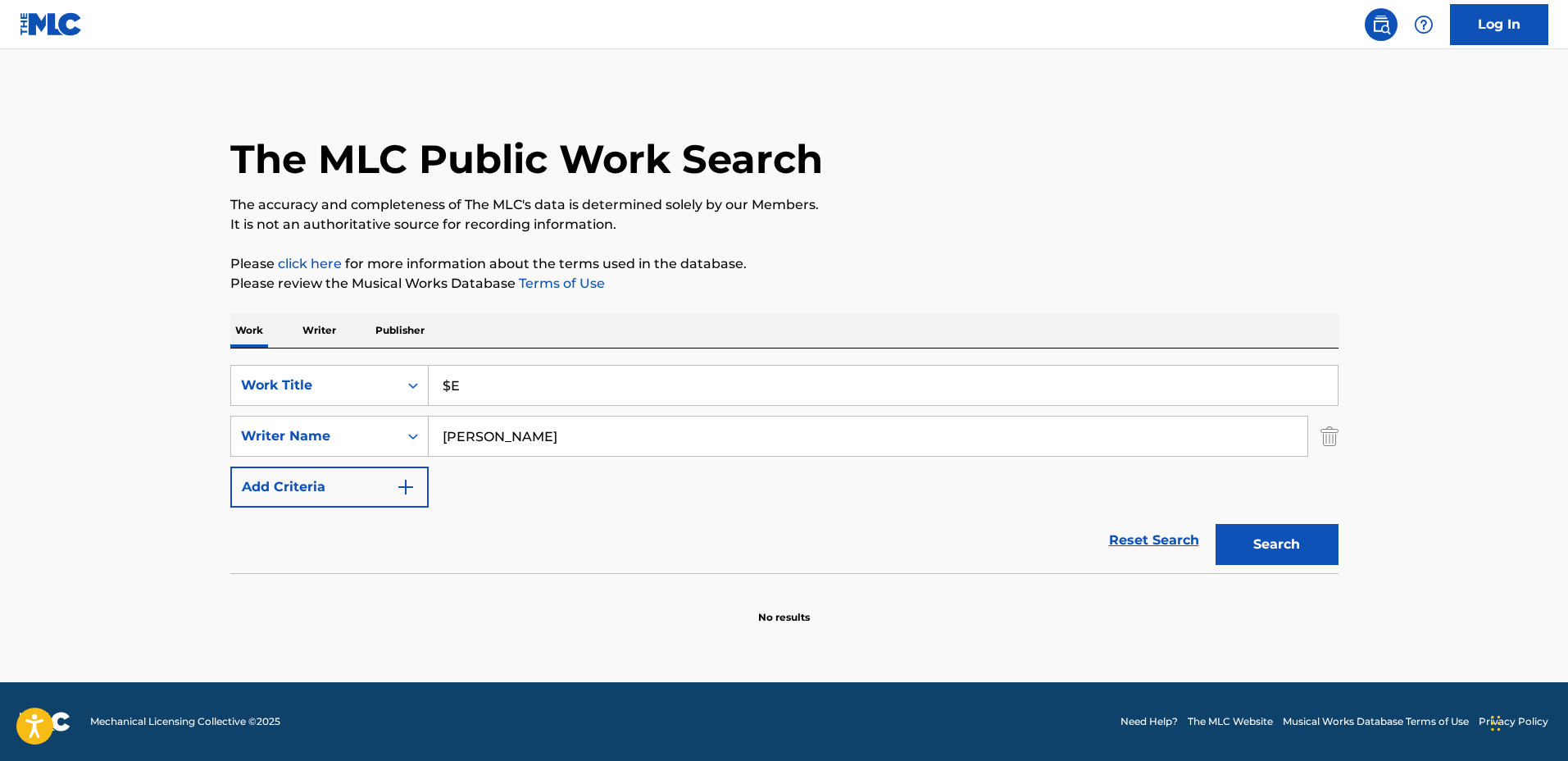
type input "$"
click at [1215, 524] on button "Search" at bounding box center [1276, 544] width 123 height 41
click at [972, 242] on div "The MLC Public Work Search The accuracy and completeness of The MLC's data is d…" at bounding box center [784, 357] width 1148 height 535
click at [708, 376] on input "Eternity" at bounding box center [883, 384] width 908 height 39
drag, startPoint x: 647, startPoint y: 385, endPoint x: 382, endPoint y: 378, distance: 265.1
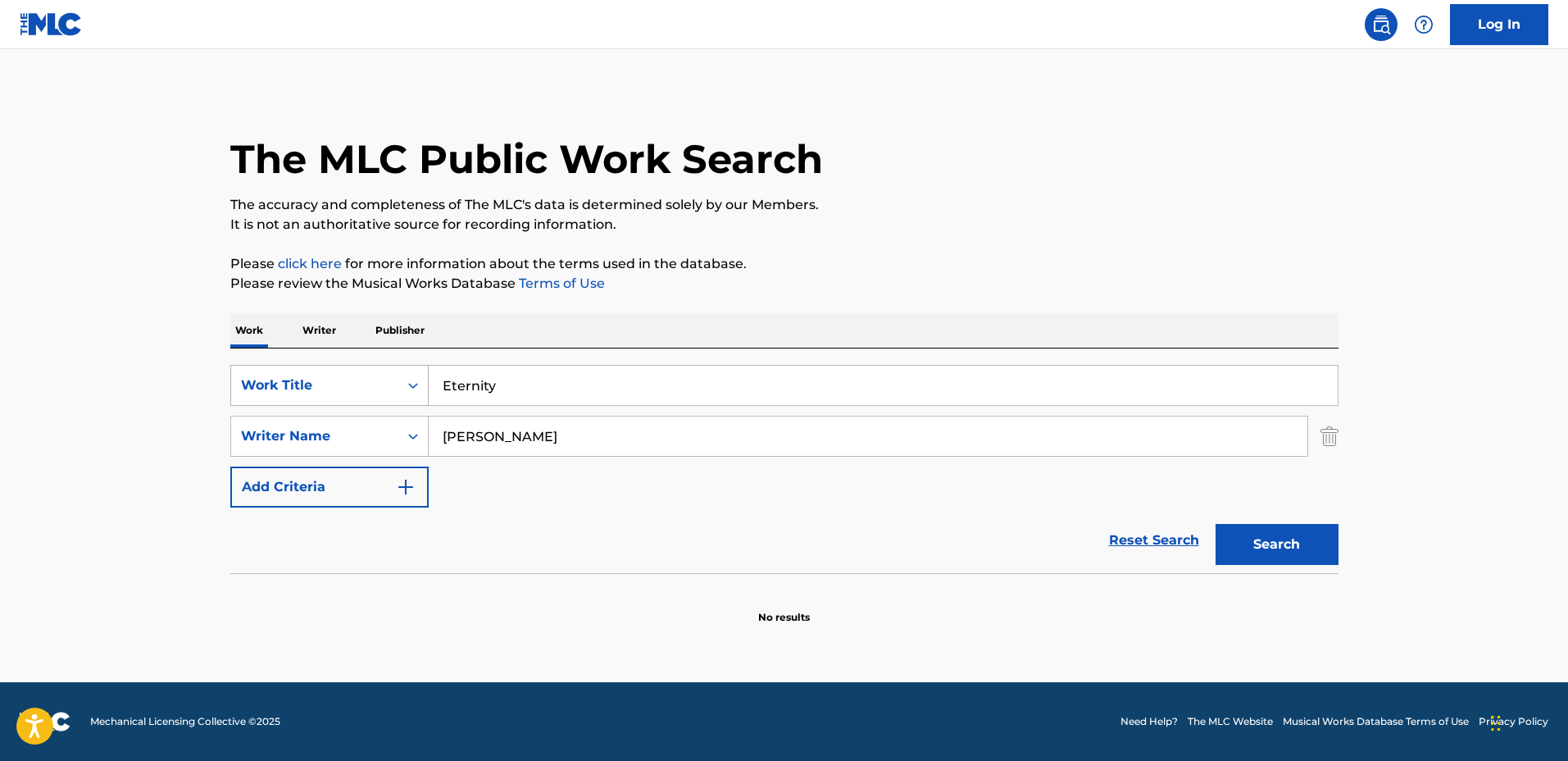
click at [380, 379] on div "SearchWithCriteriaadd13360-ec9e-4ec0-a3c9-2afcde19e7d7 Work Title Eternity" at bounding box center [784, 385] width 1108 height 41
type input "Bluebird"
click at [1215, 524] on button "Search" at bounding box center [1276, 544] width 123 height 41
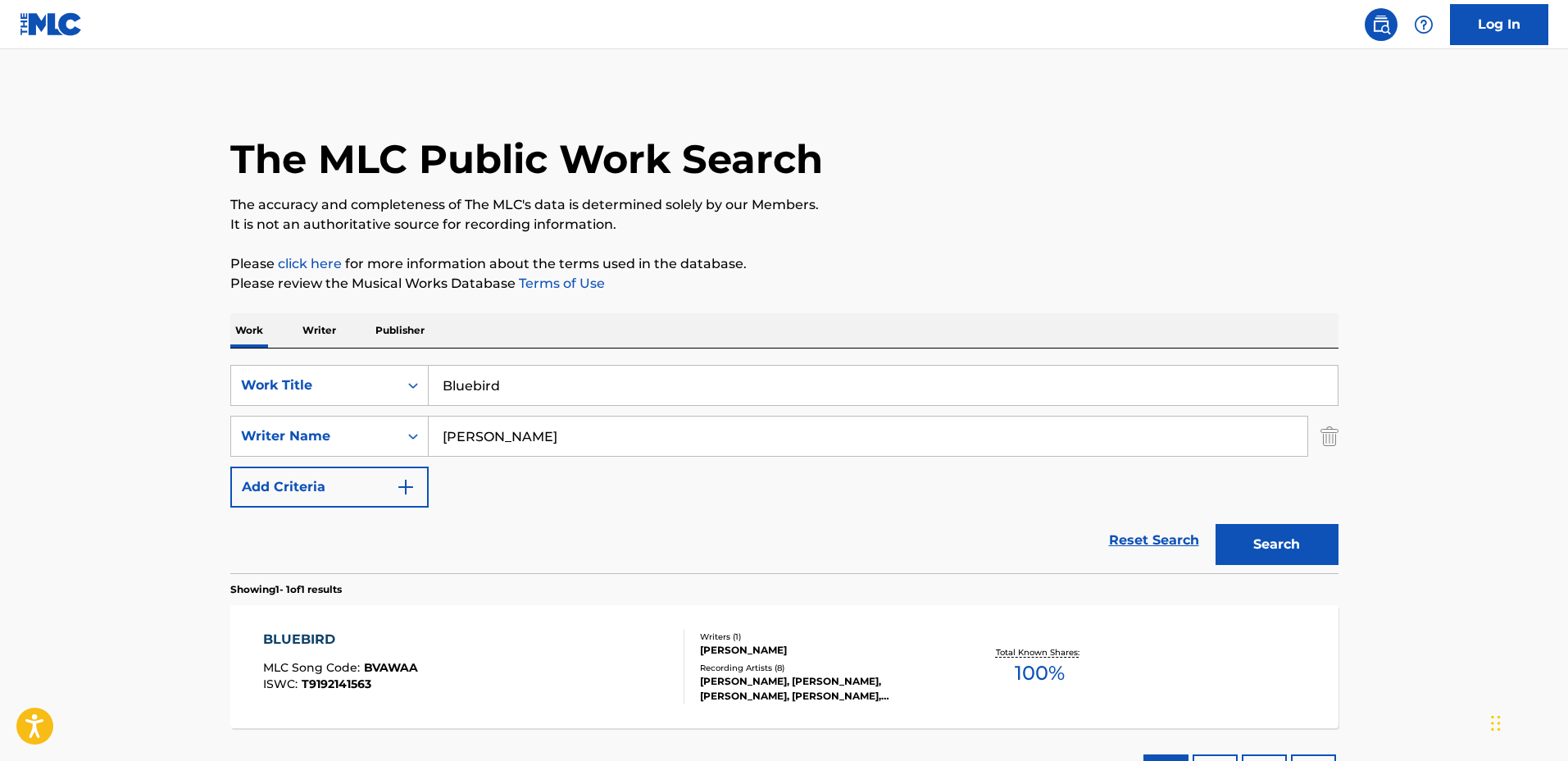
click at [926, 609] on div "BLUEBIRD MLC Song Code : BVAWAA ISWC : T9192141563 Writers ( 1 ) SATOSHI GOGO R…" at bounding box center [784, 666] width 1108 height 123
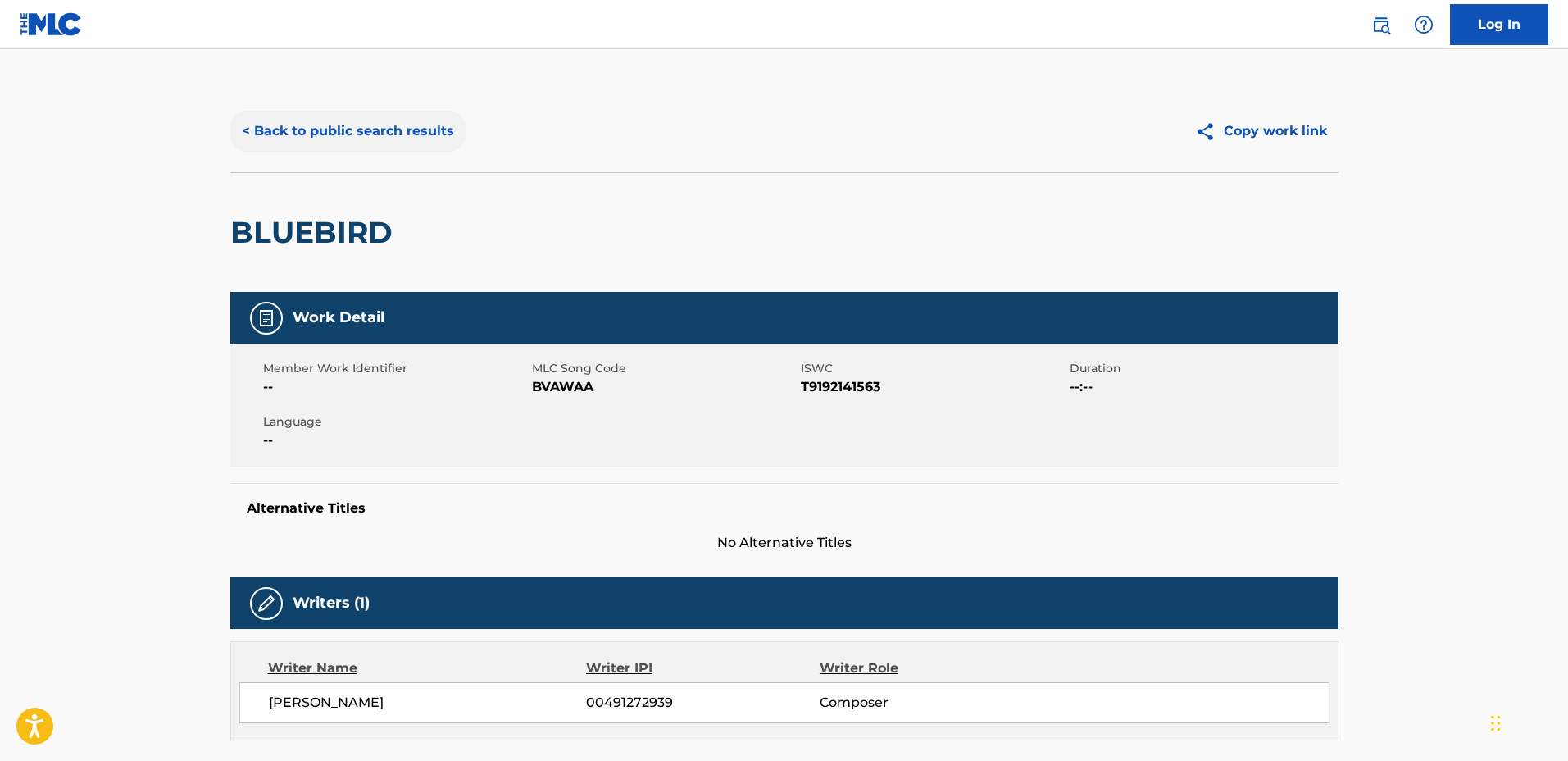
click at [390, 126] on button "< Back to public search results" at bounding box center [348, 131] width 235 height 41
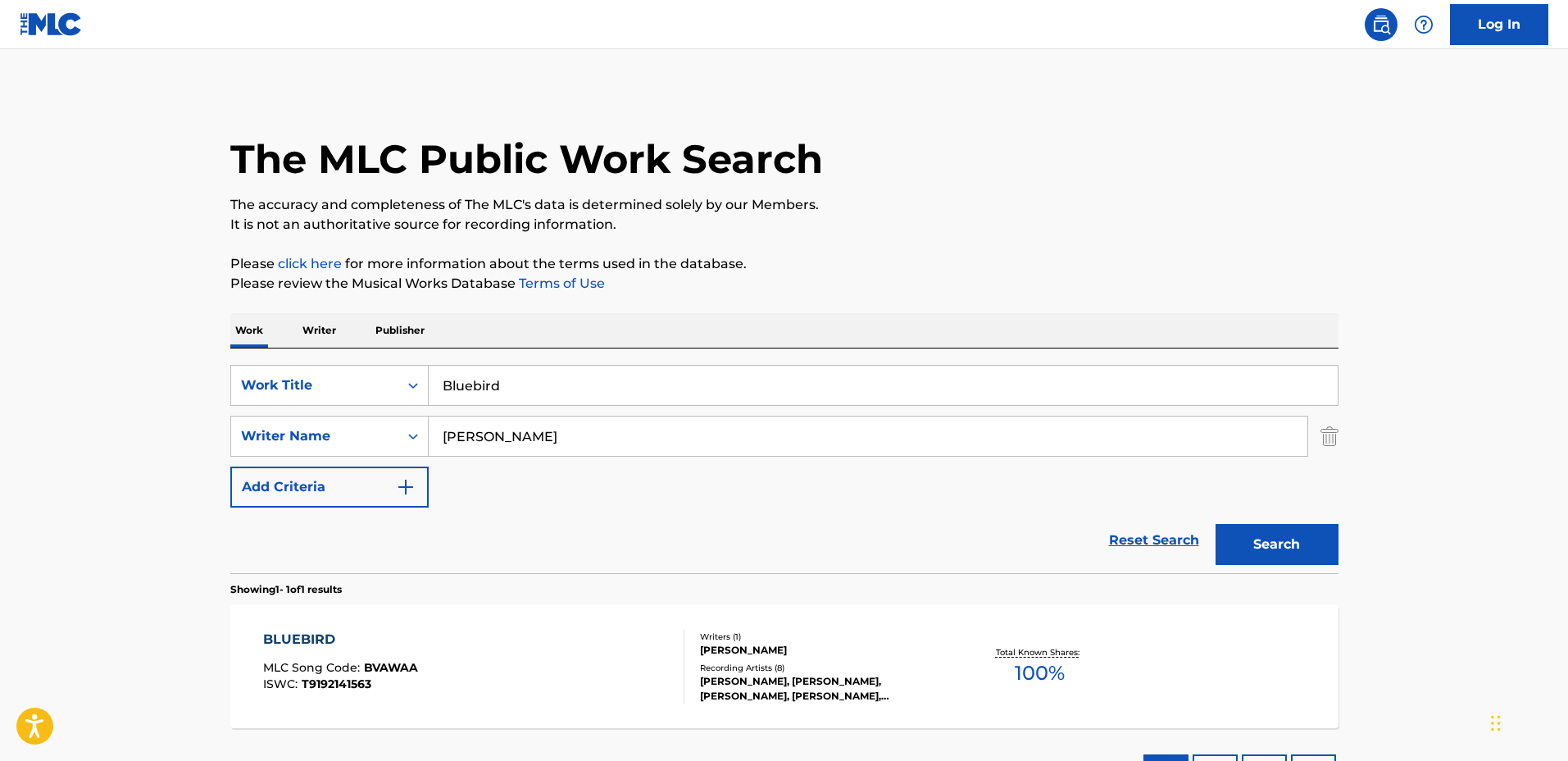
click at [604, 370] on input "Bluebird" at bounding box center [883, 384] width 908 height 39
drag, startPoint x: 618, startPoint y: 371, endPoint x: 356, endPoint y: 367, distance: 262.0
click at [356, 367] on div "SearchWithCriteriaadd13360-ec9e-4ec0-a3c9-2afcde19e7d7 Work Title Bluebird" at bounding box center [784, 385] width 1108 height 41
type input "Waiting for You"
click at [605, 450] on input "Satoshi Gogo" at bounding box center [868, 436] width 879 height 39
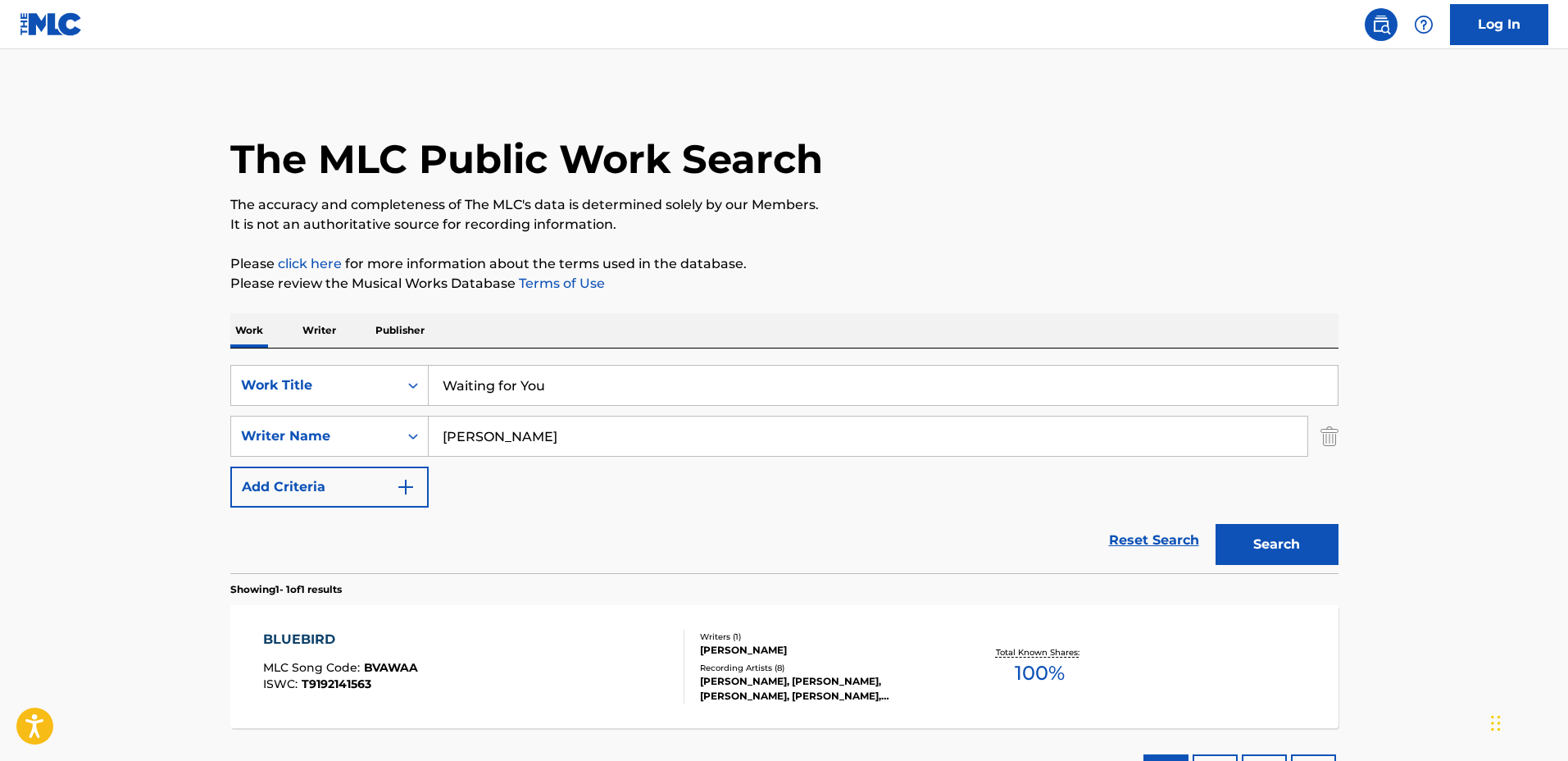
drag, startPoint x: 638, startPoint y: 443, endPoint x: 335, endPoint y: 413, distance: 304.5
click at [336, 416] on div "SearchWithCriteria4a30a382-ca2e-48a6-be57-7444a80ce5b0 Writer Name Satoshi Gogo" at bounding box center [784, 436] width 1108 height 41
type input "Daniel Padim"
click at [1215, 524] on button "Search" at bounding box center [1276, 544] width 123 height 41
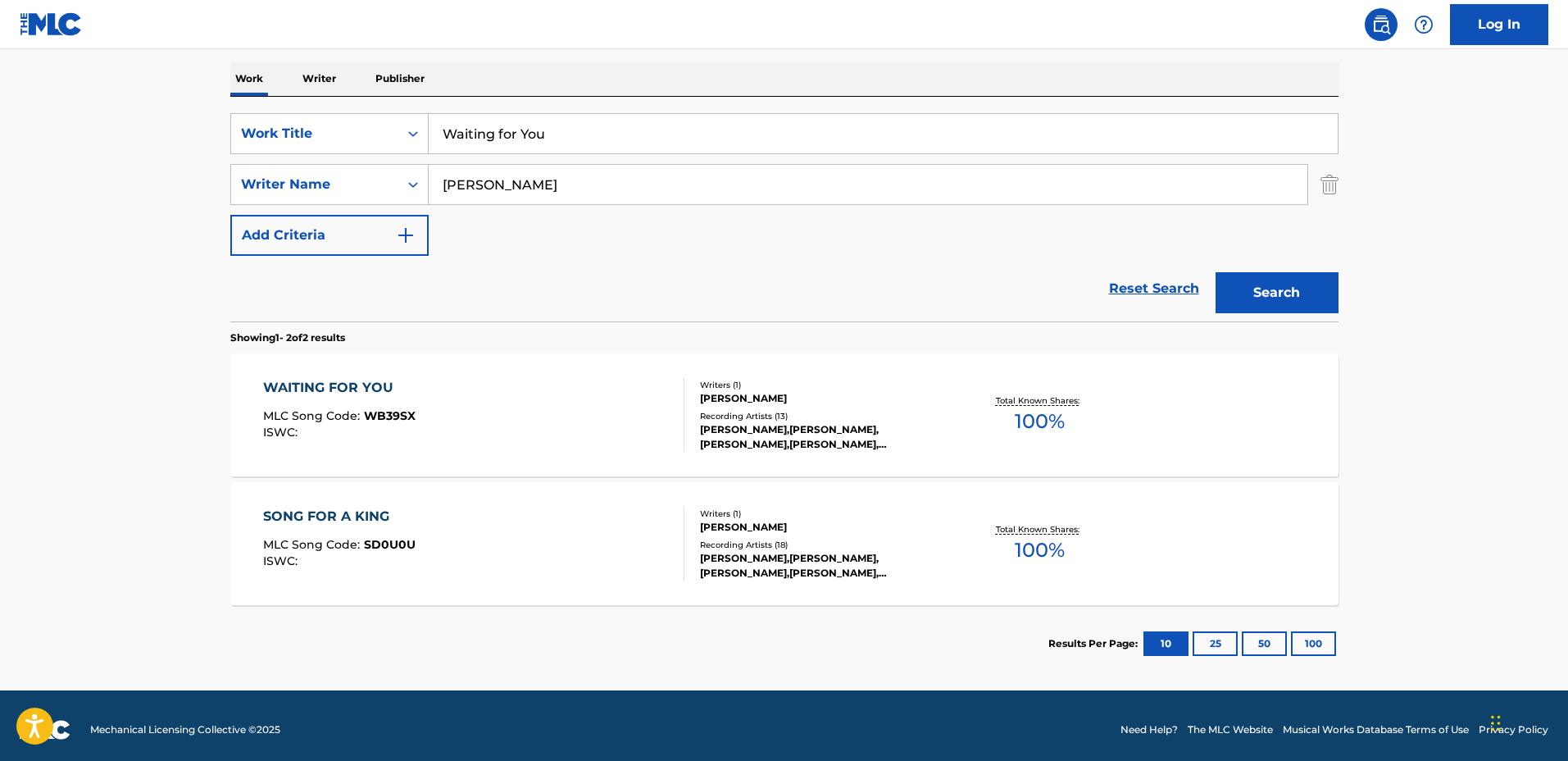
scroll to position [259, 0]
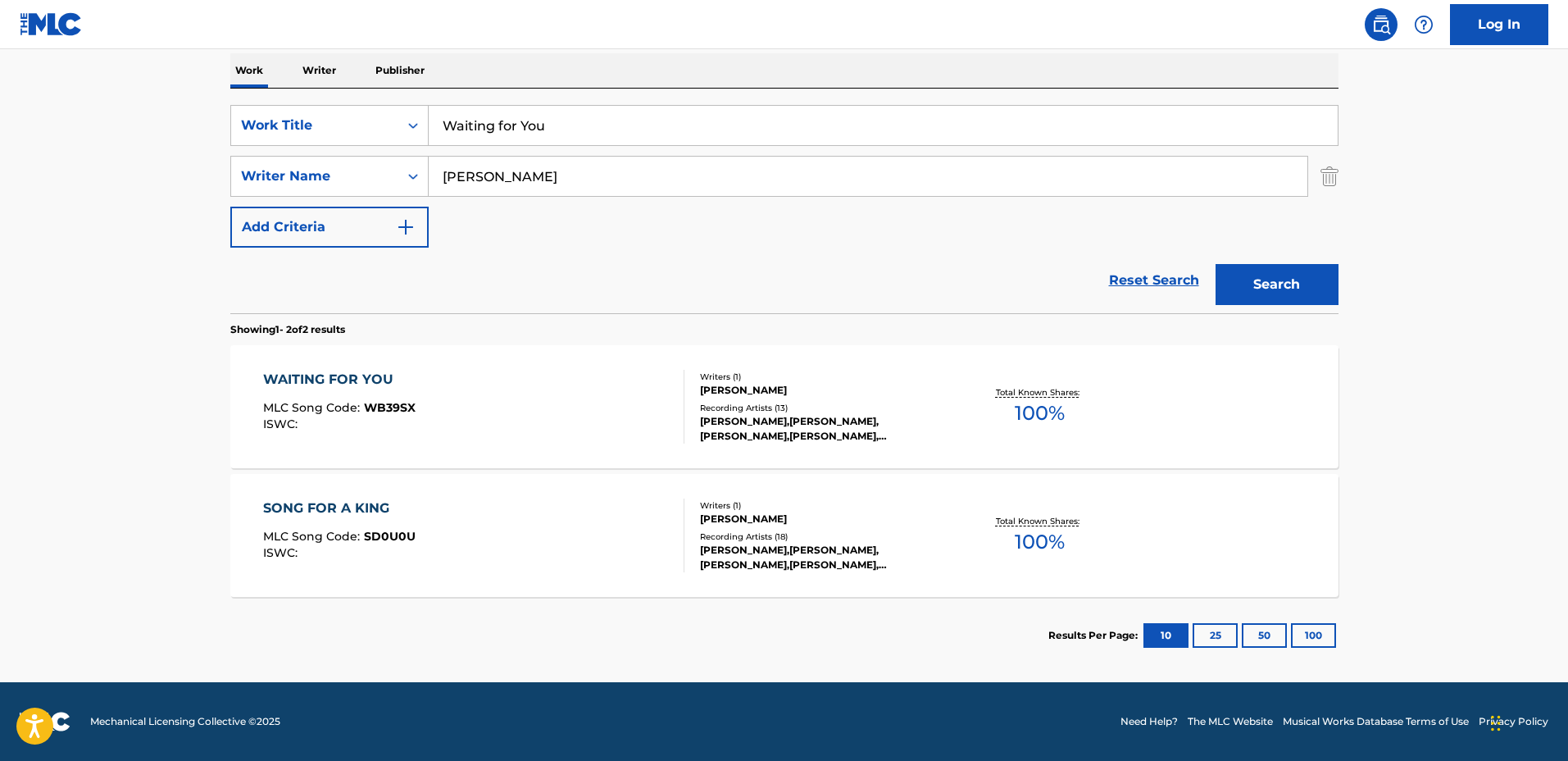
click at [868, 428] on div "DANIEL PADIM, DANIEL PADIM, DANIEL PADIM, DANIEL PADIM, DANIEL PADIM" at bounding box center [823, 429] width 247 height 30
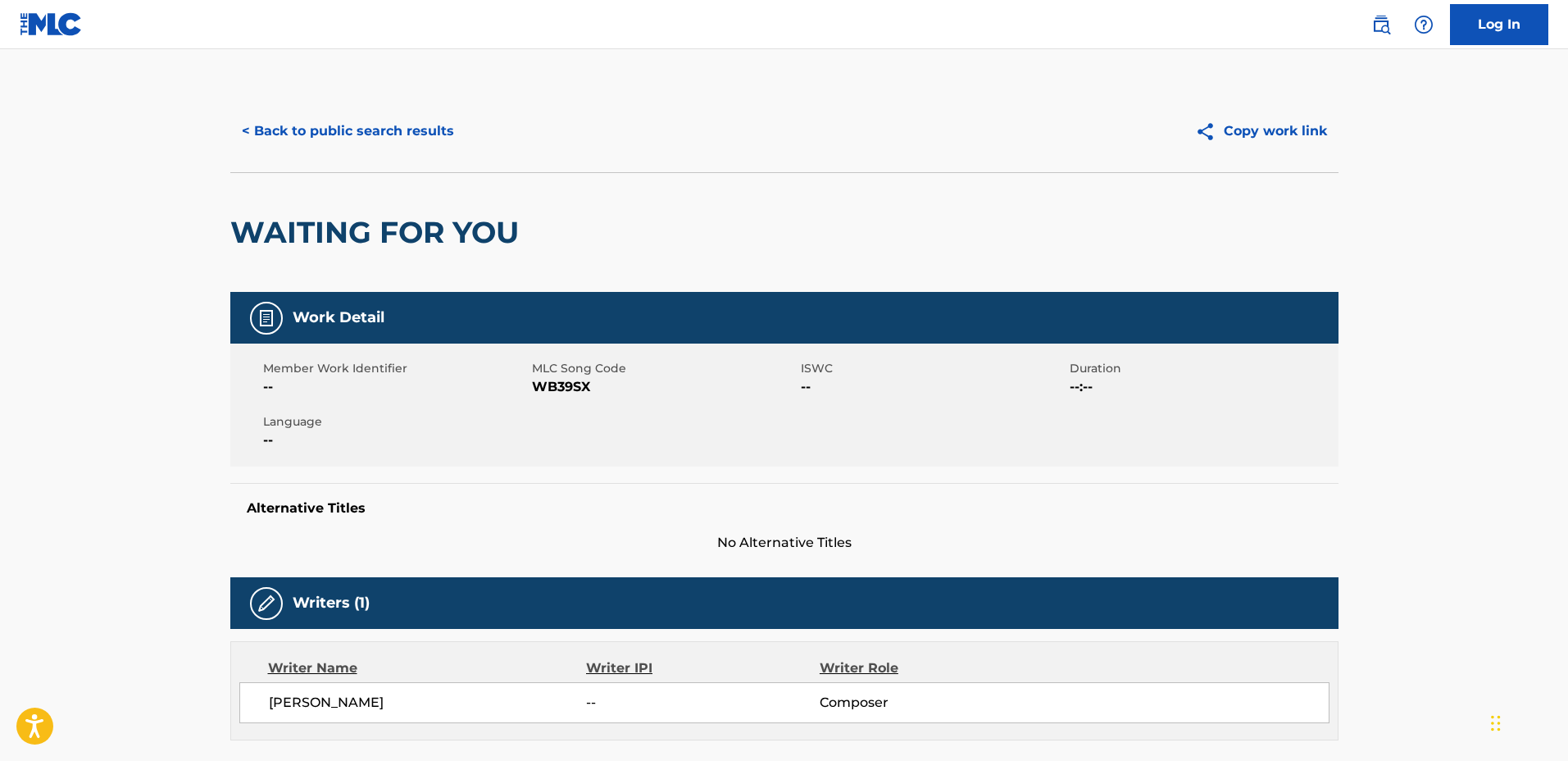
click at [371, 166] on div "< Back to public search results Copy work link" at bounding box center [784, 131] width 1108 height 82
click at [368, 143] on button "< Back to public search results" at bounding box center [348, 131] width 235 height 41
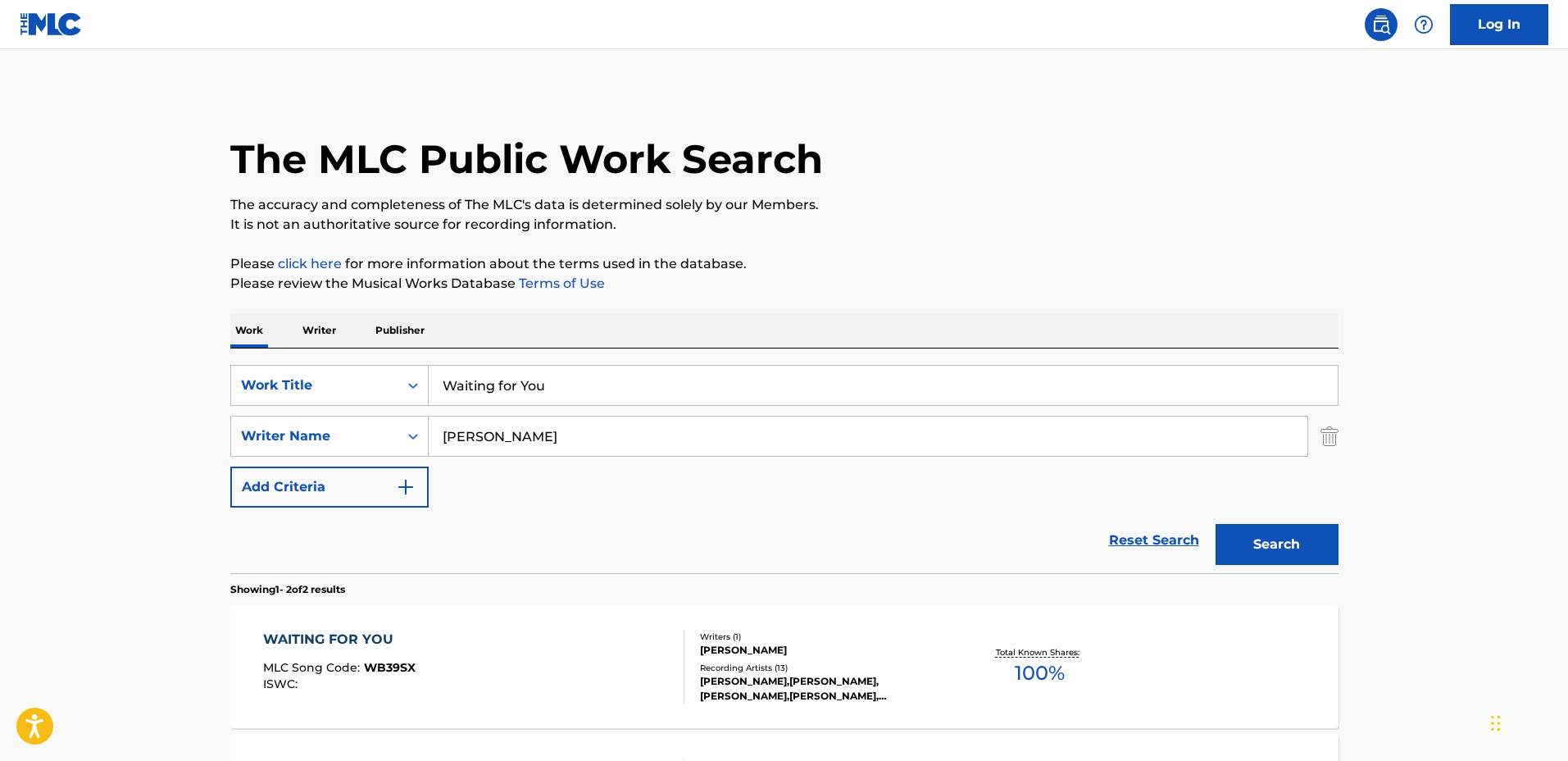
scroll to position [166, 0]
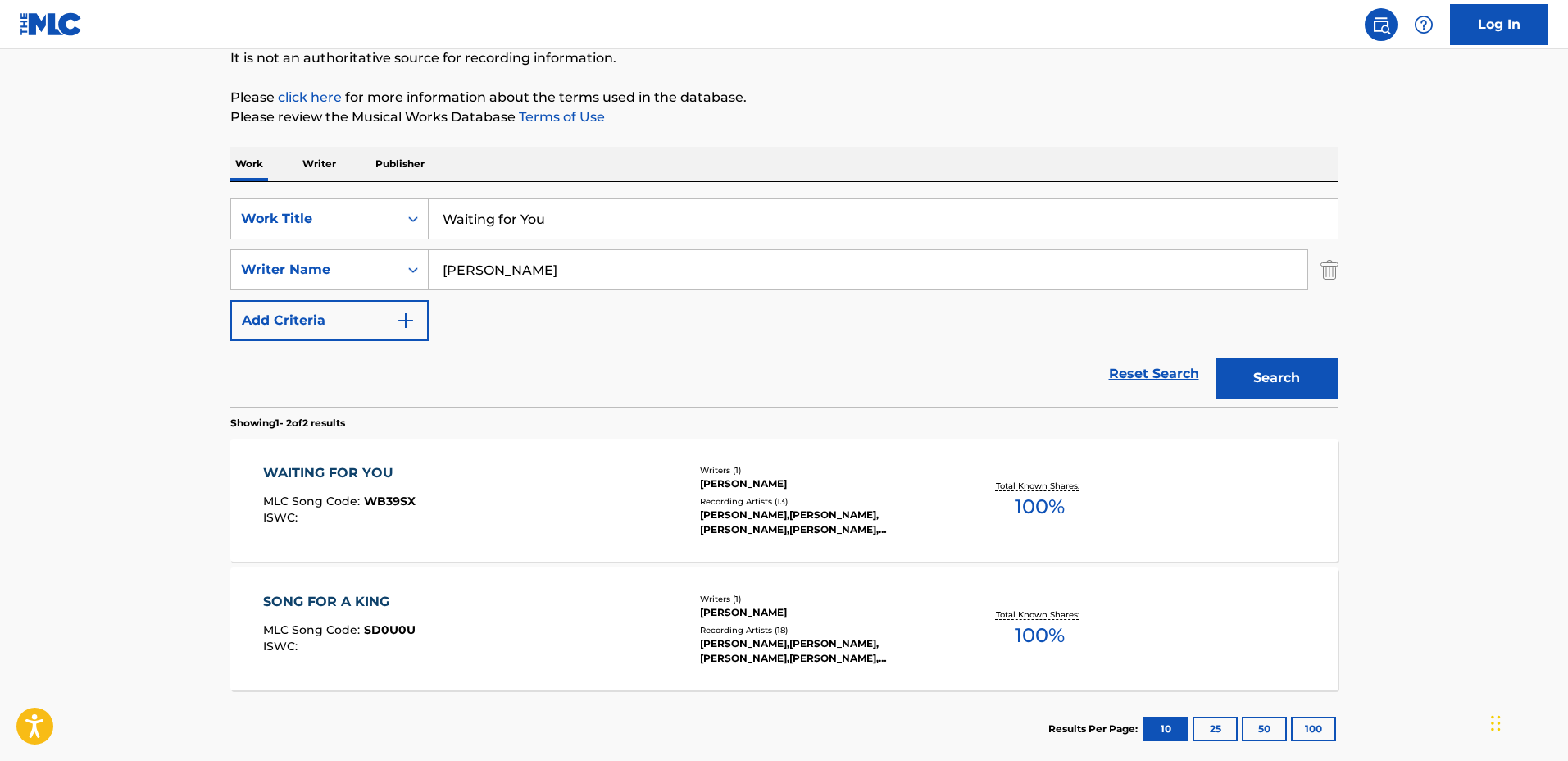
drag, startPoint x: 597, startPoint y: 207, endPoint x: 295, endPoint y: 192, distance: 302.4
click at [295, 192] on div "SearchWithCriteriaadd13360-ec9e-4ec0-a3c9-2afcde19e7d7 Work Title Waiting for Y…" at bounding box center [784, 294] width 1108 height 225
type input "Drifting Clouds"
click at [332, 242] on div "SearchWithCriteriaadd13360-ec9e-4ec0-a3c9-2afcde19e7d7 Work Title Drifting Clou…" at bounding box center [784, 269] width 1108 height 142
type input "Masaaki Kishibe"
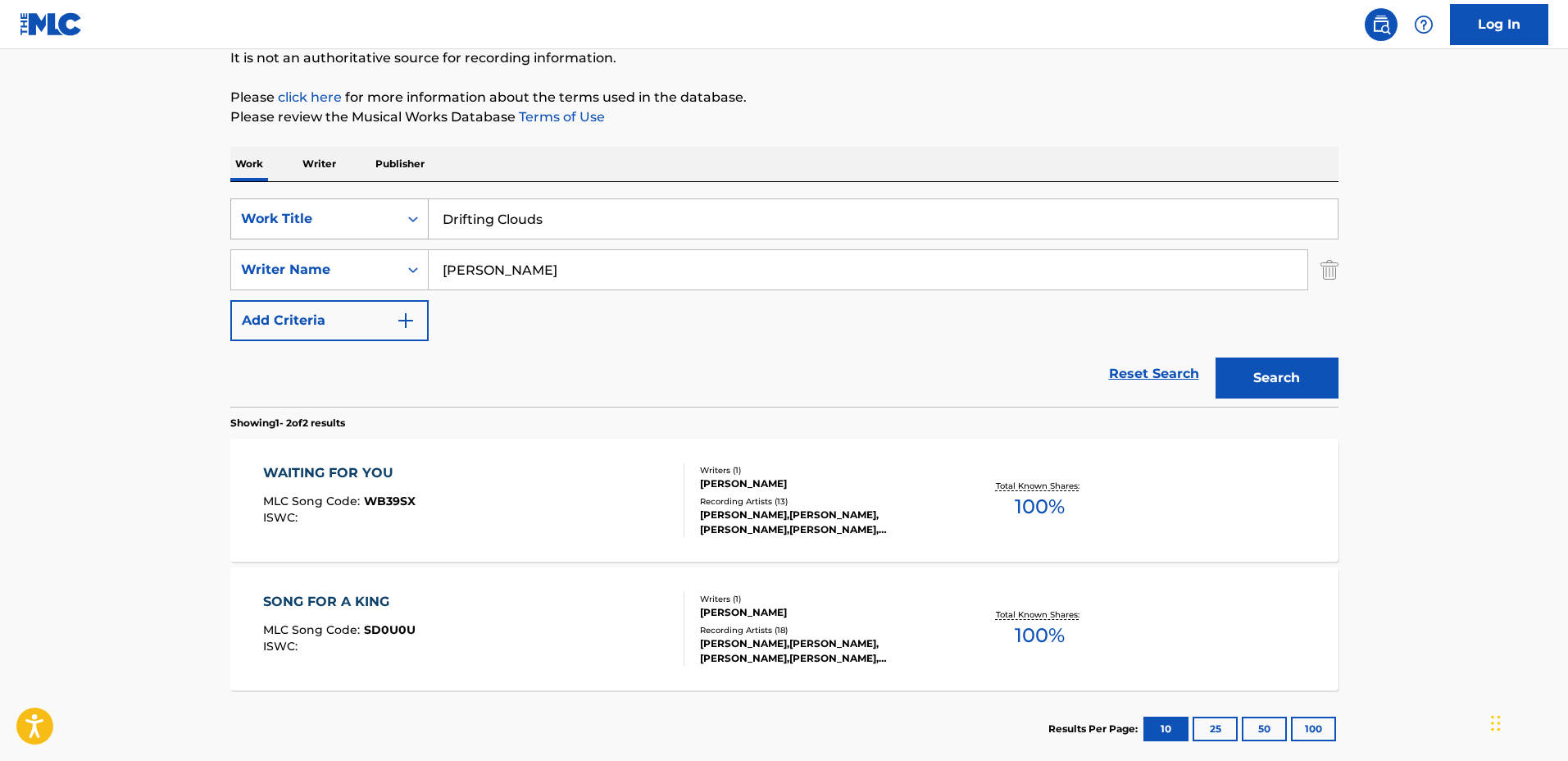
click at [1215, 357] on button "Search" at bounding box center [1276, 377] width 123 height 41
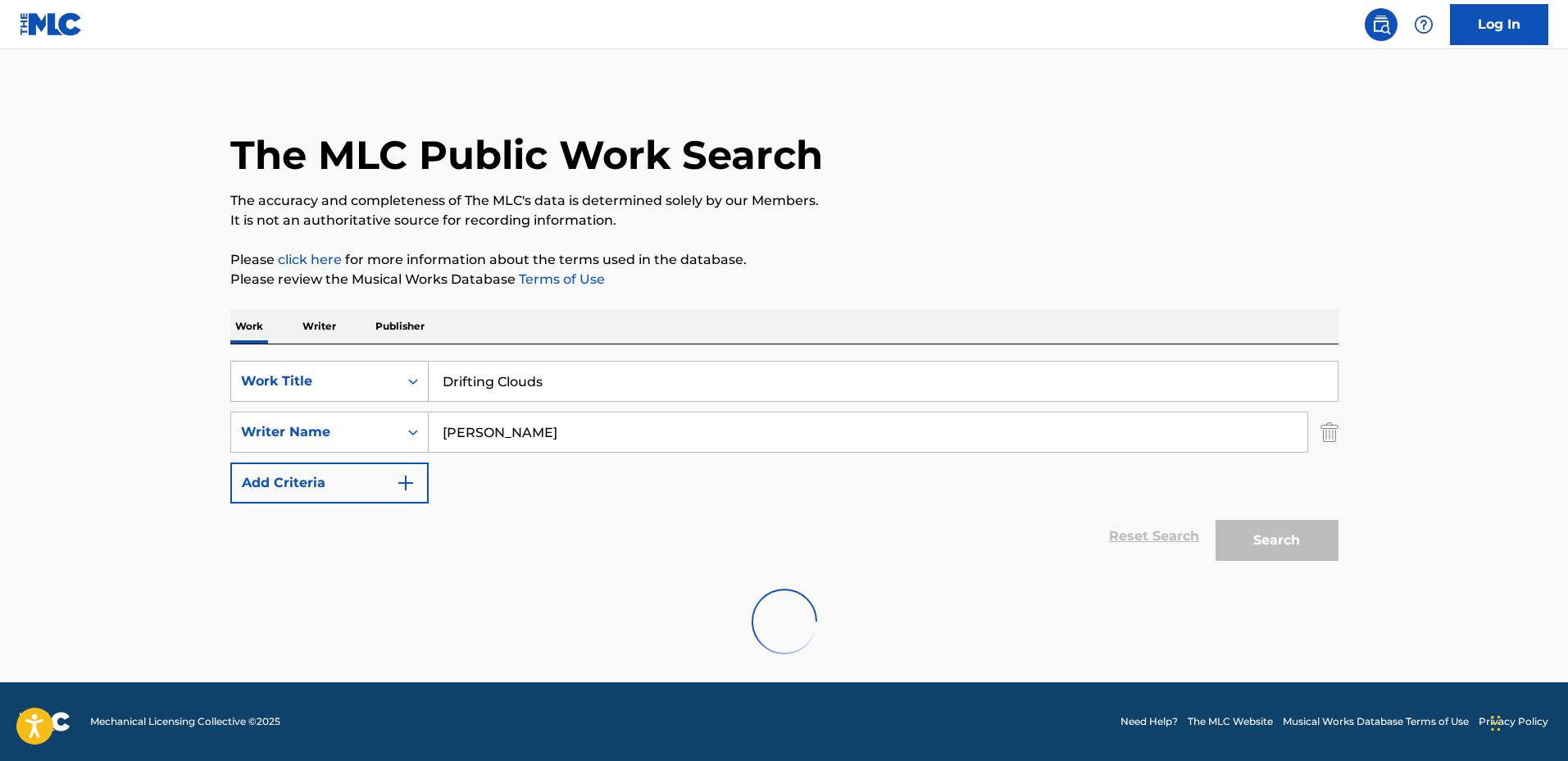
scroll to position [131, 0]
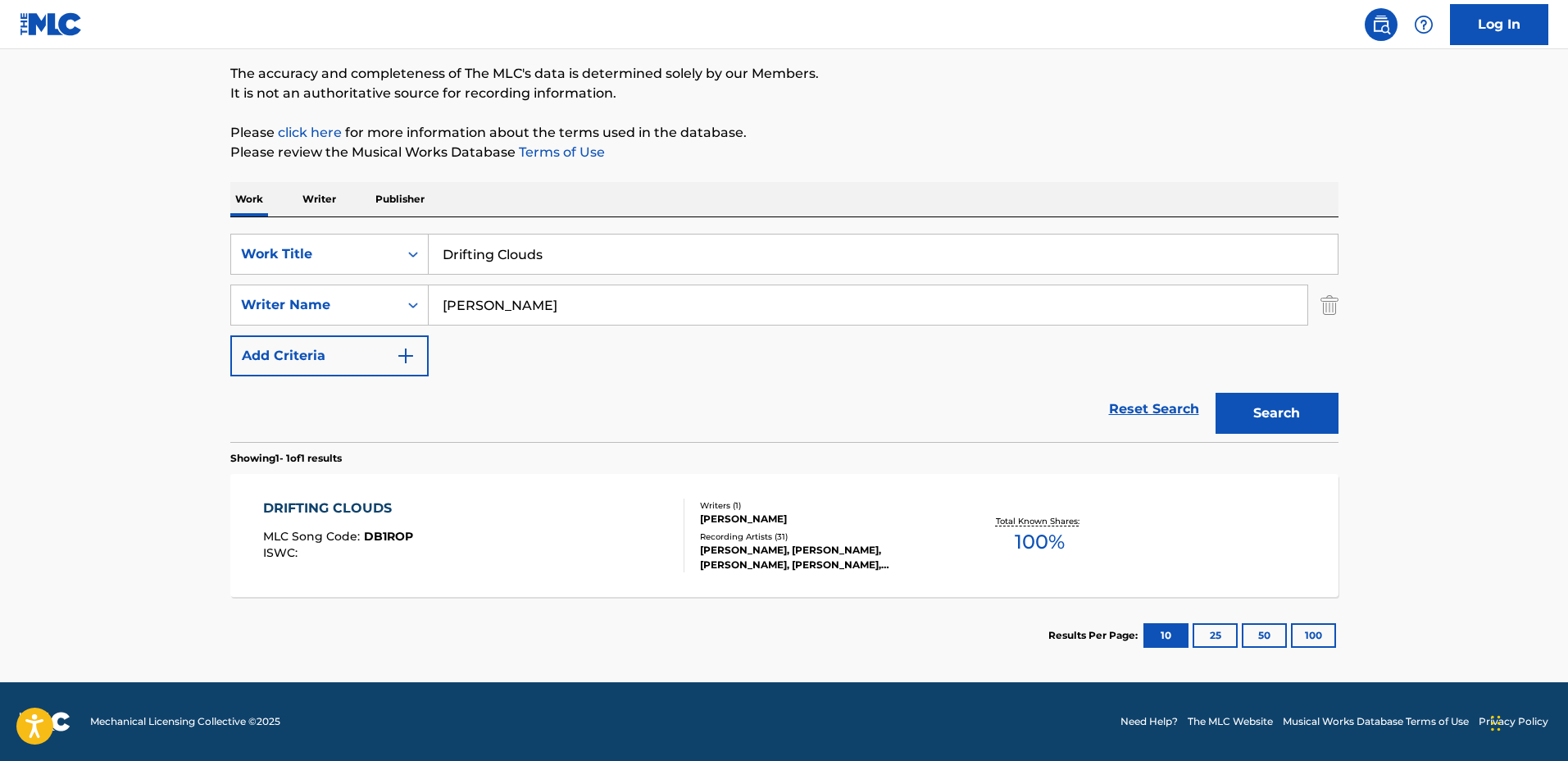
click at [551, 526] on div "DRIFTING CLOUDS MLC Song Code : DB1ROP ISWC :" at bounding box center [473, 535] width 421 height 73
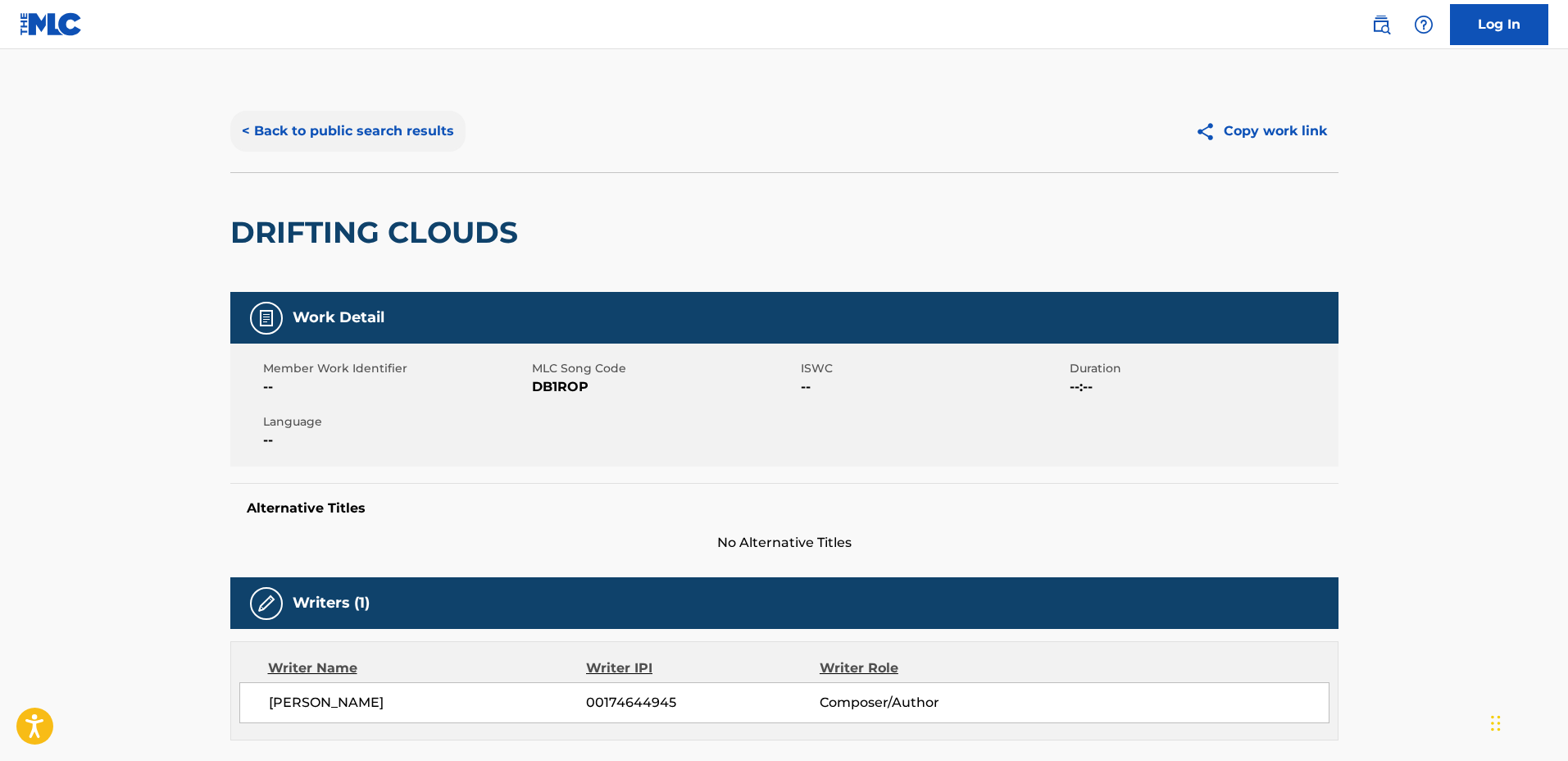
click at [418, 130] on button "< Back to public search results" at bounding box center [348, 131] width 235 height 41
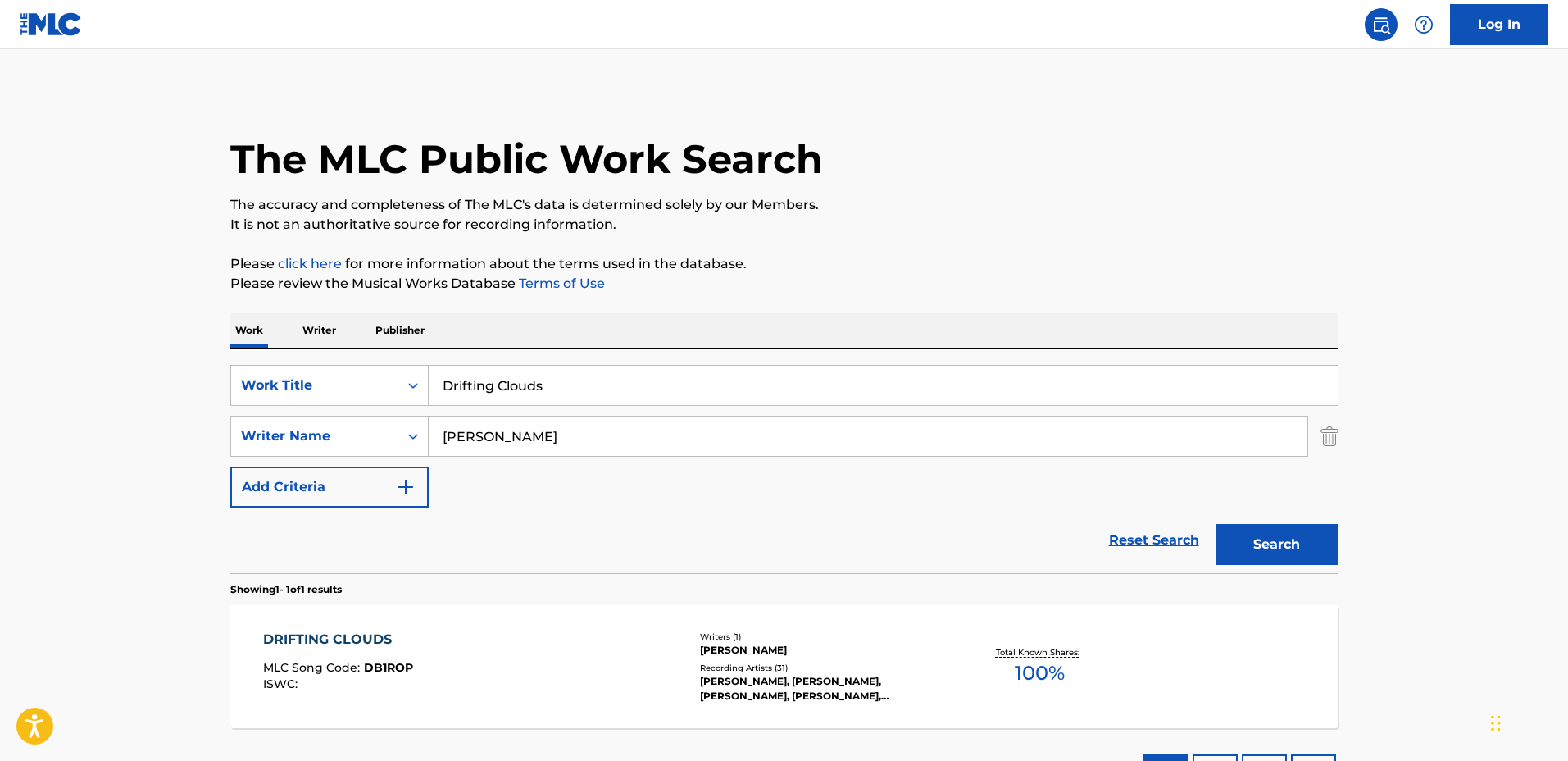
scroll to position [38, 0]
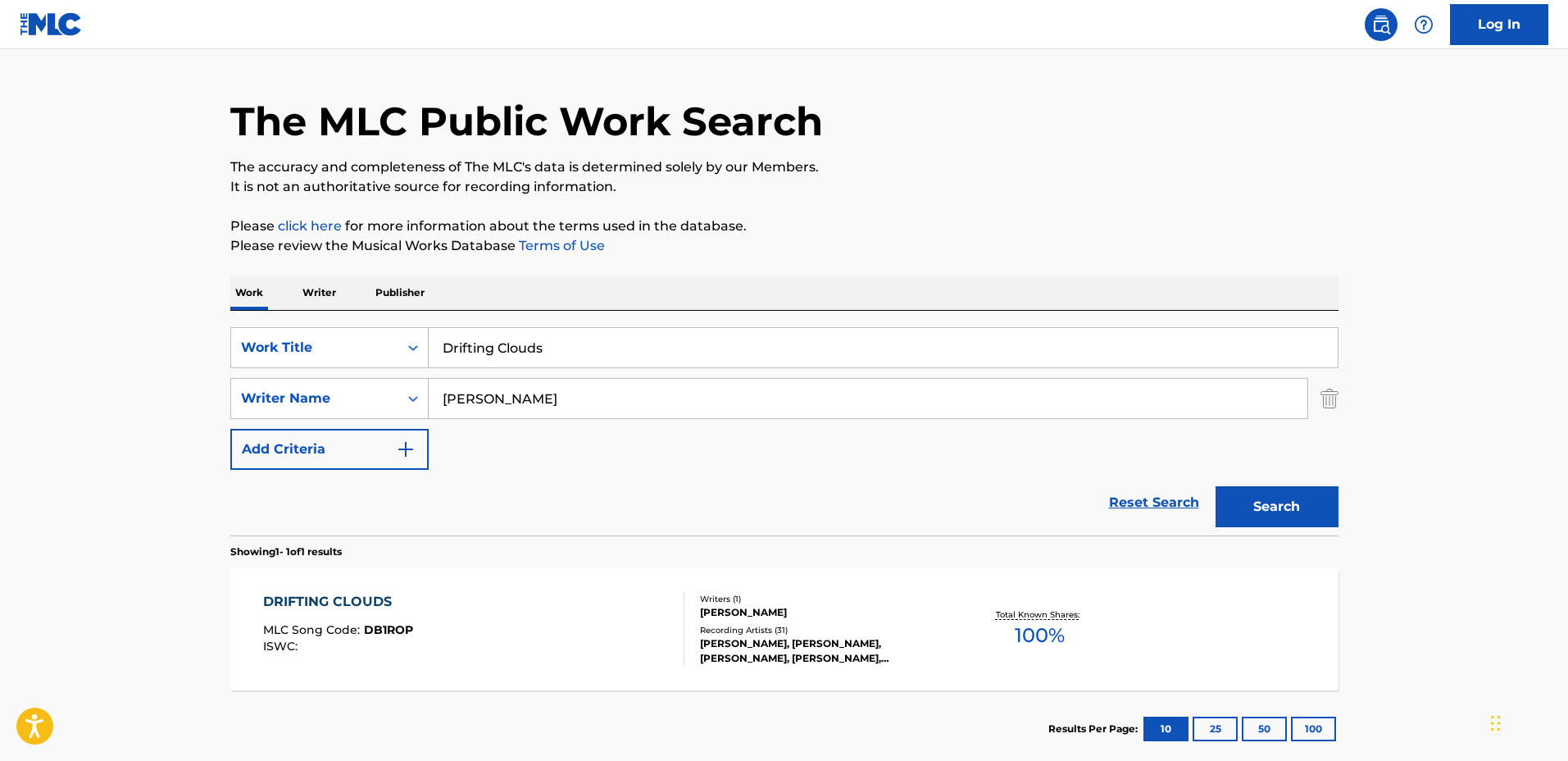
drag, startPoint x: 606, startPoint y: 361, endPoint x: 623, endPoint y: 354, distance: 18.4
click at [607, 360] on input "Drifting Clouds" at bounding box center [883, 347] width 908 height 39
drag, startPoint x: 623, startPoint y: 354, endPoint x: 312, endPoint y: 344, distance: 311.2
click at [312, 344] on div "SearchWithCriteriaadd13360-ec9e-4ec0-a3c9-2afcde19e7d7 Work Title Drifting Clou…" at bounding box center [784, 347] width 1108 height 41
type input "Daydreamer"
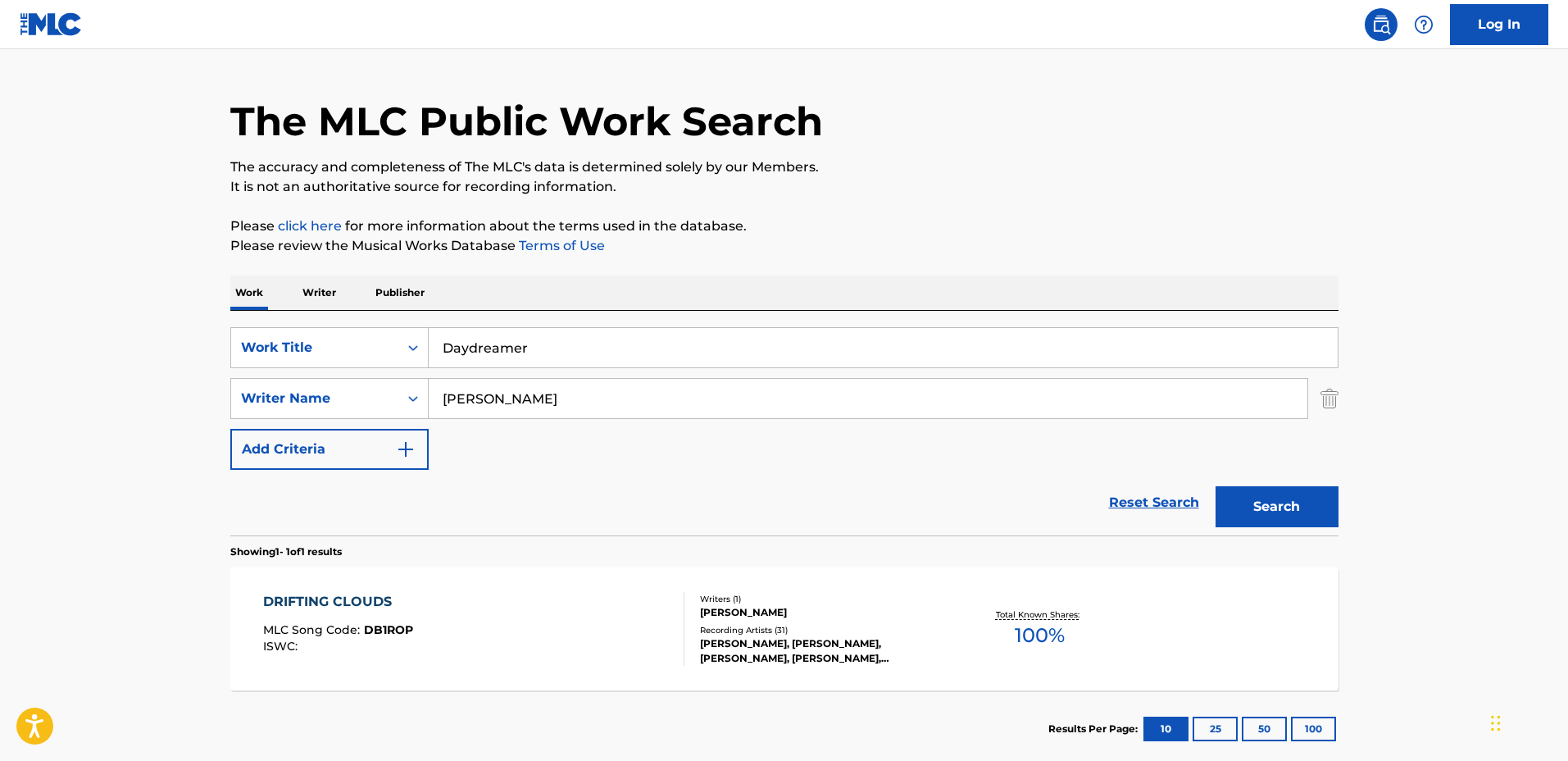
drag, startPoint x: 523, startPoint y: 391, endPoint x: 576, endPoint y: 391, distance: 53.0
click at [524, 391] on input "Masaaki Kishibe" at bounding box center [868, 398] width 879 height 39
drag, startPoint x: 604, startPoint y: 391, endPoint x: 365, endPoint y: 384, distance: 239.1
click at [365, 384] on div "SearchWithCriteria4a30a382-ca2e-48a6-be57-7444a80ce5b0 Writer Name Masaaki Kish…" at bounding box center [784, 398] width 1108 height 41
type input "[PERSON_NAME]"
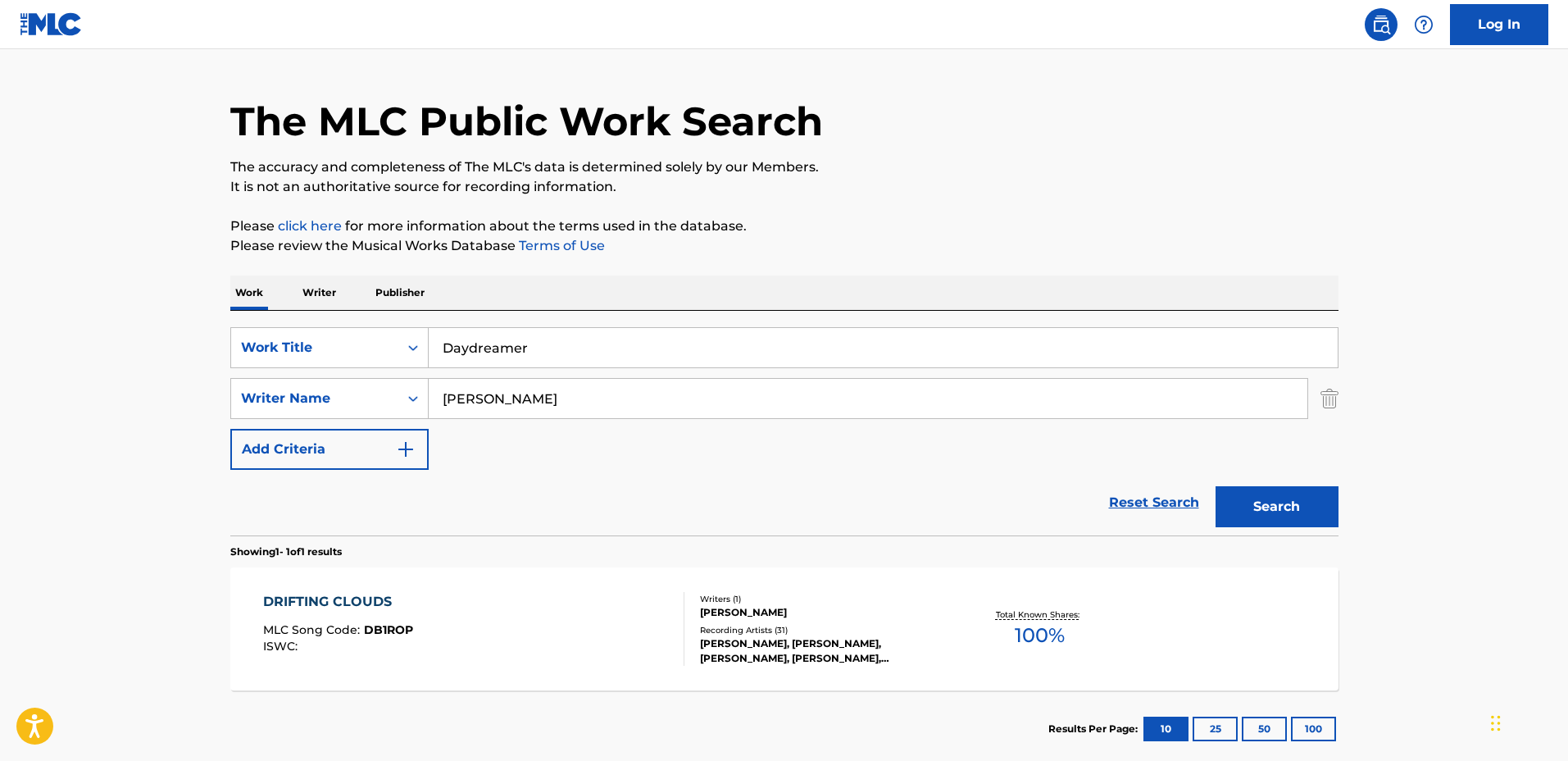
click at [1215, 486] on button "Search" at bounding box center [1276, 506] width 123 height 41
click at [583, 630] on div "DAYDREAMER MLC Song Code : DD7JII ISWC :" at bounding box center [473, 628] width 421 height 73
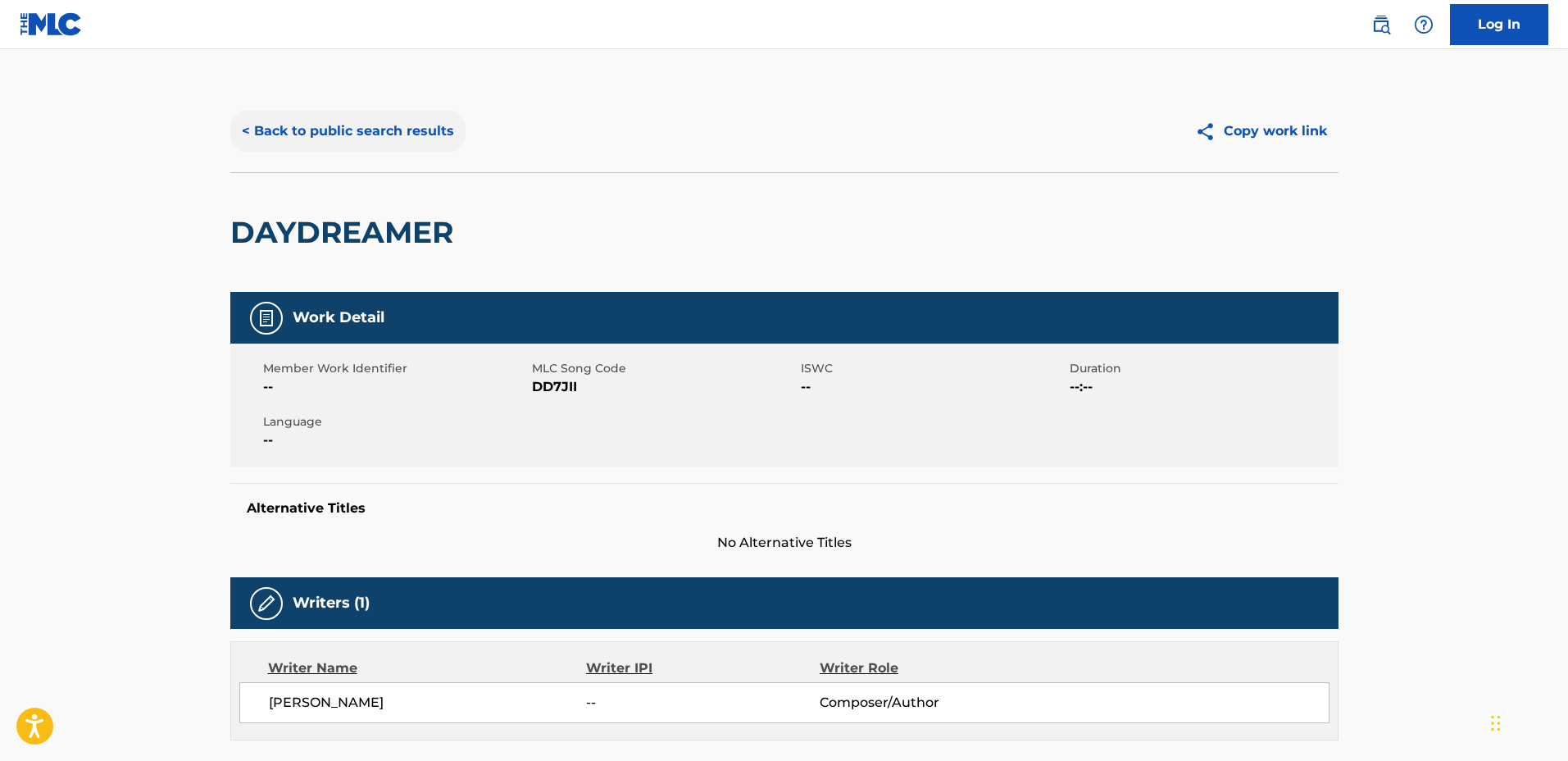
click at [378, 136] on button "< Back to public search results" at bounding box center [348, 131] width 235 height 41
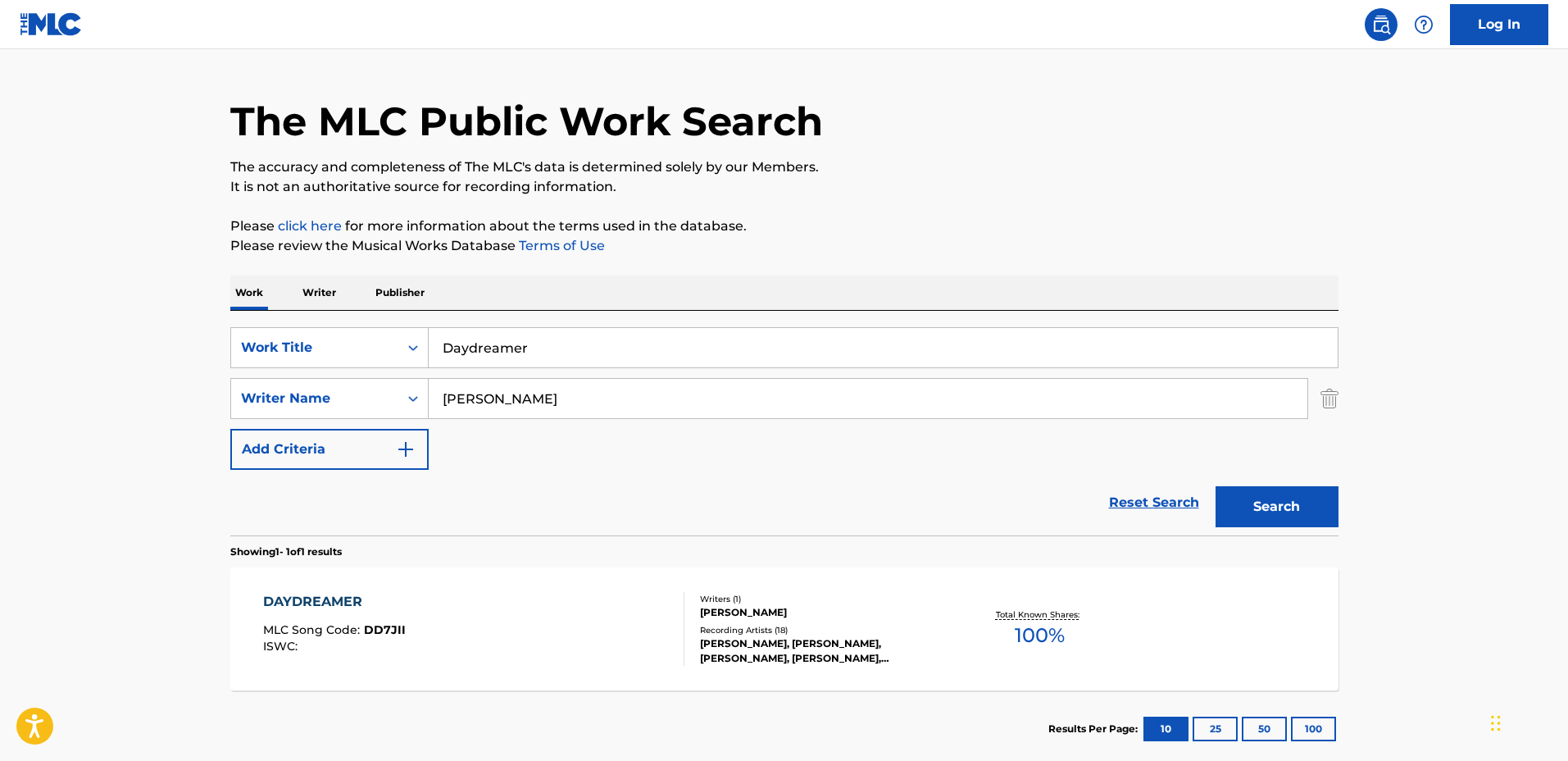
drag, startPoint x: 599, startPoint y: 356, endPoint x: 618, endPoint y: 353, distance: 19.2
click at [599, 356] on input "Daydreamer" at bounding box center [883, 347] width 908 height 39
drag, startPoint x: 352, startPoint y: 342, endPoint x: 253, endPoint y: 342, distance: 99.0
click at [253, 342] on div "SearchWithCriteriaadd13360-ec9e-4ec0-a3c9-2afcde19e7d7 Work Title Daydreamer" at bounding box center [784, 347] width 1108 height 41
type input "Cowboy's Hymn"
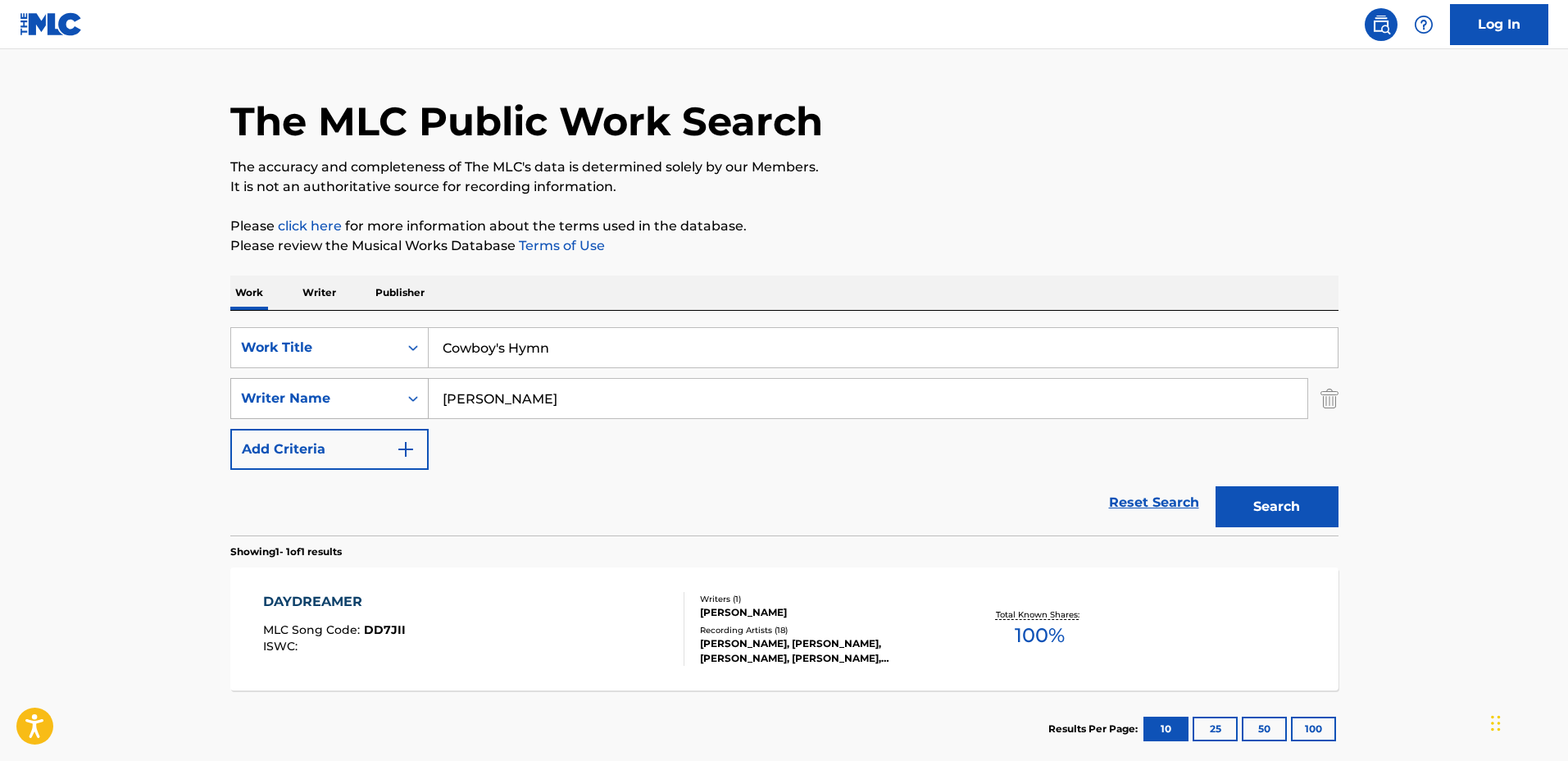
drag, startPoint x: 572, startPoint y: 403, endPoint x: 354, endPoint y: 378, distance: 219.4
click at [356, 378] on div "SearchWithCriteria4a30a382-ca2e-48a6-be57-7444a80ce5b0 Writer Name Emilio Bonito" at bounding box center [784, 398] width 1108 height 41
type input "Gareth Pearson"
click at [1215, 486] on button "Search" at bounding box center [1276, 506] width 123 height 41
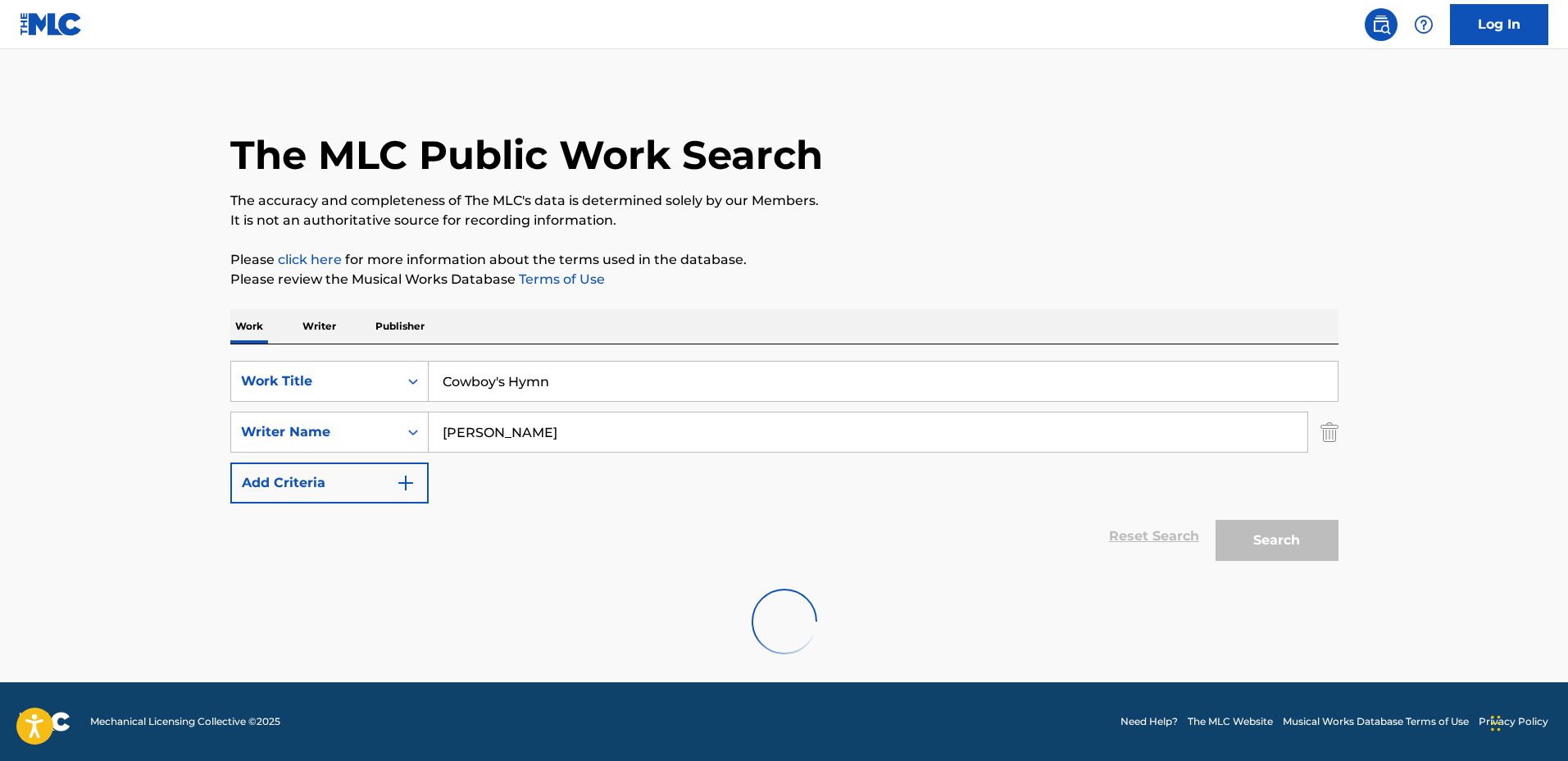
scroll to position [0, 0]
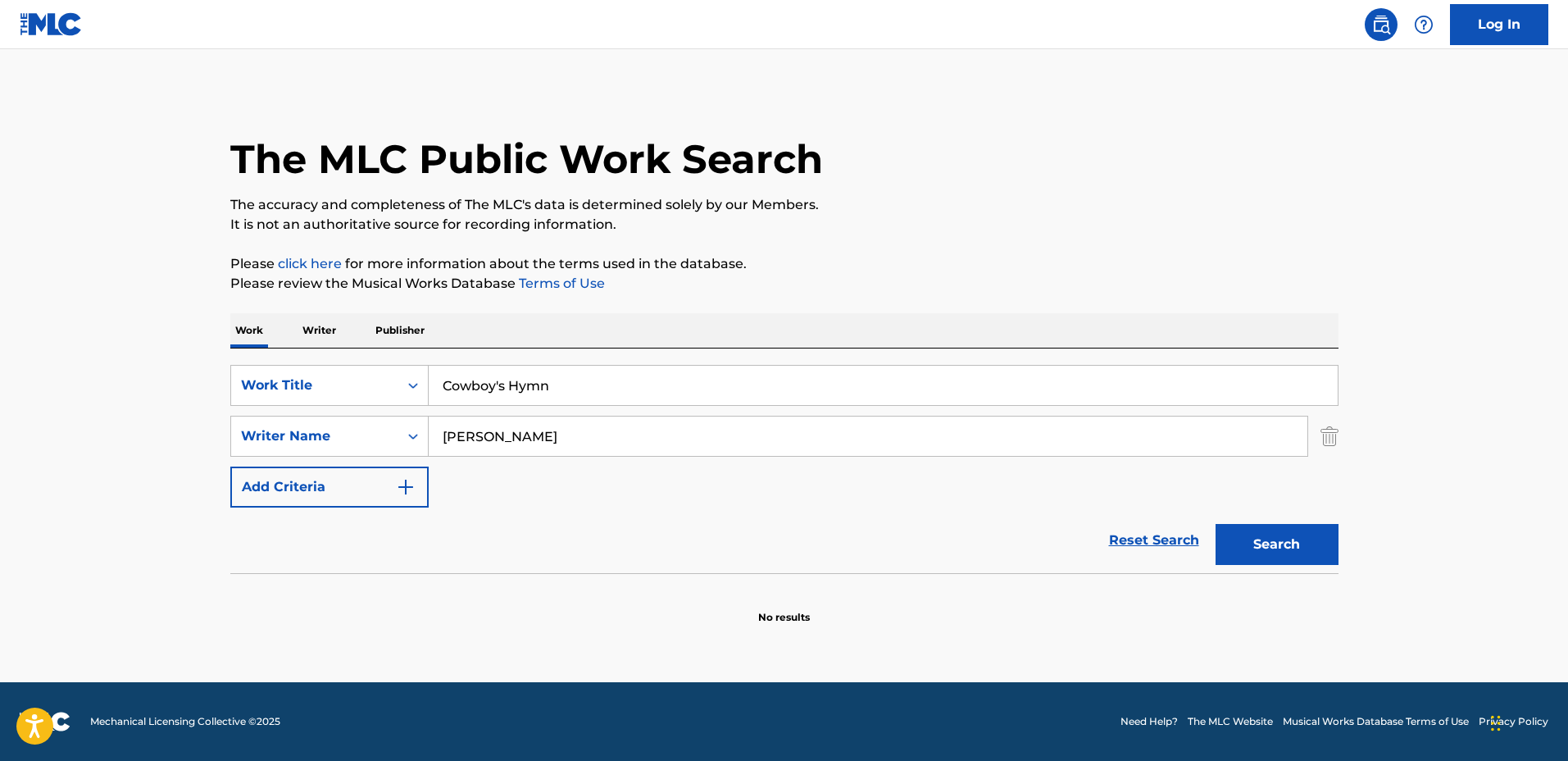
click at [473, 425] on input "Gareth Pearson" at bounding box center [868, 436] width 879 height 39
click at [601, 436] on input "Gareth Pearson" at bounding box center [868, 436] width 879 height 39
click at [735, 374] on input "Cowboy's Hymn" at bounding box center [883, 384] width 908 height 39
drag, startPoint x: 629, startPoint y: 377, endPoint x: 293, endPoint y: 370, distance: 336.1
click at [293, 370] on div "SearchWithCriteriaadd13360-ec9e-4ec0-a3c9-2afcde19e7d7 Work Title Cowboy's Hymn" at bounding box center [784, 385] width 1108 height 41
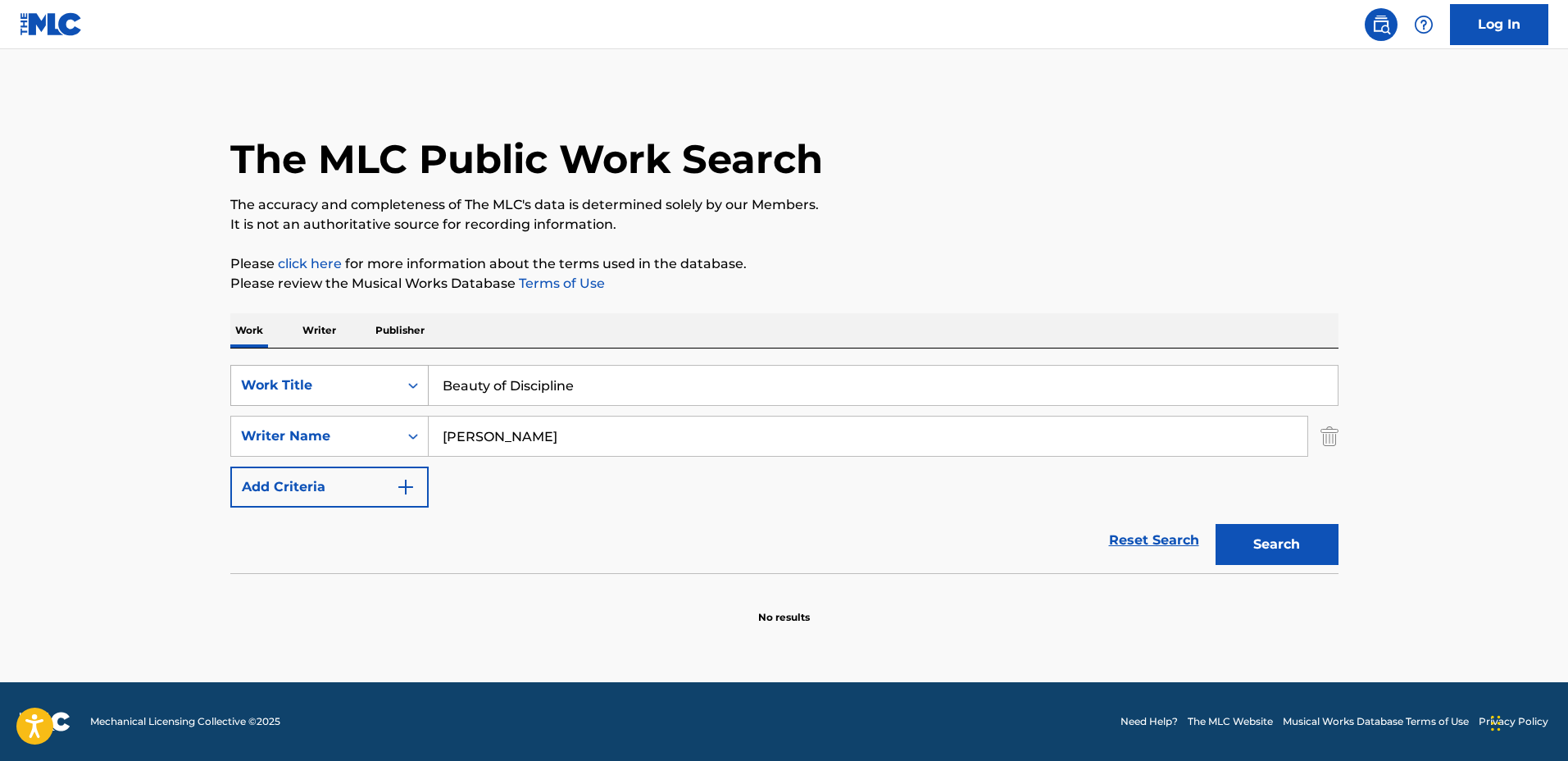
type input "Beauty of Discipline"
click at [1215, 524] on button "Search" at bounding box center [1276, 544] width 123 height 41
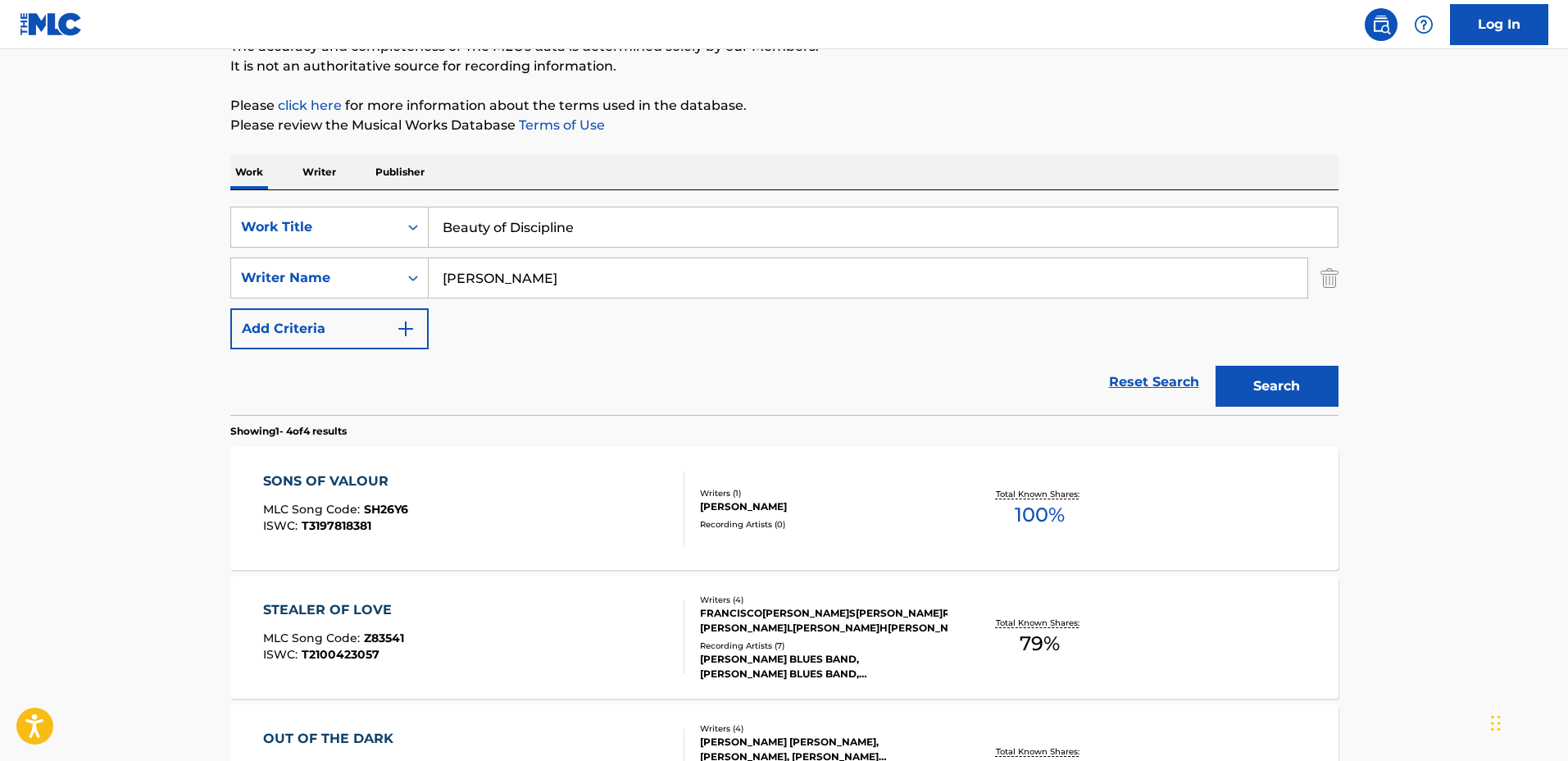
scroll to position [512, 0]
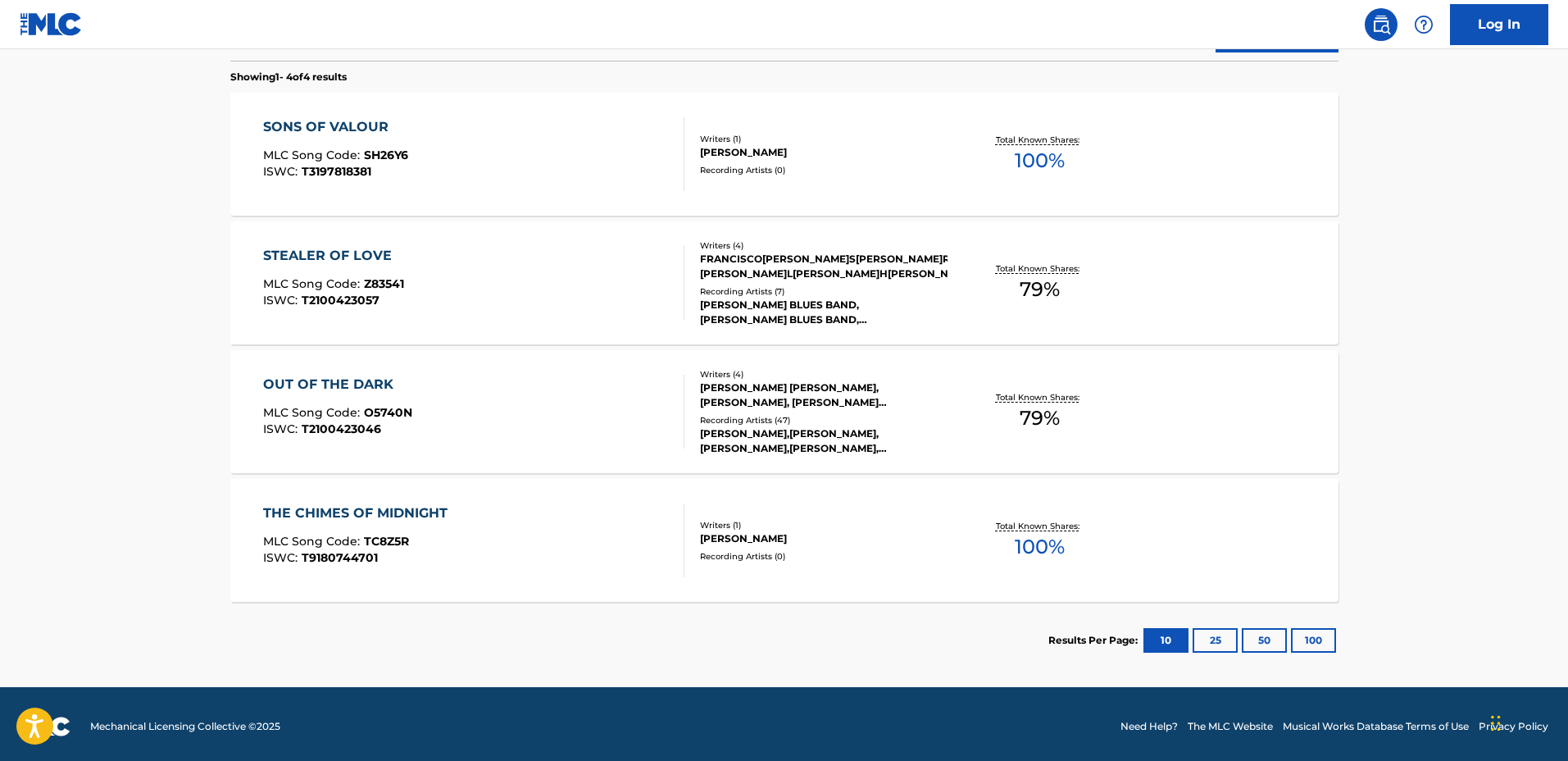
click at [959, 387] on div "Total Known Shares: 79 %" at bounding box center [1040, 412] width 184 height 50
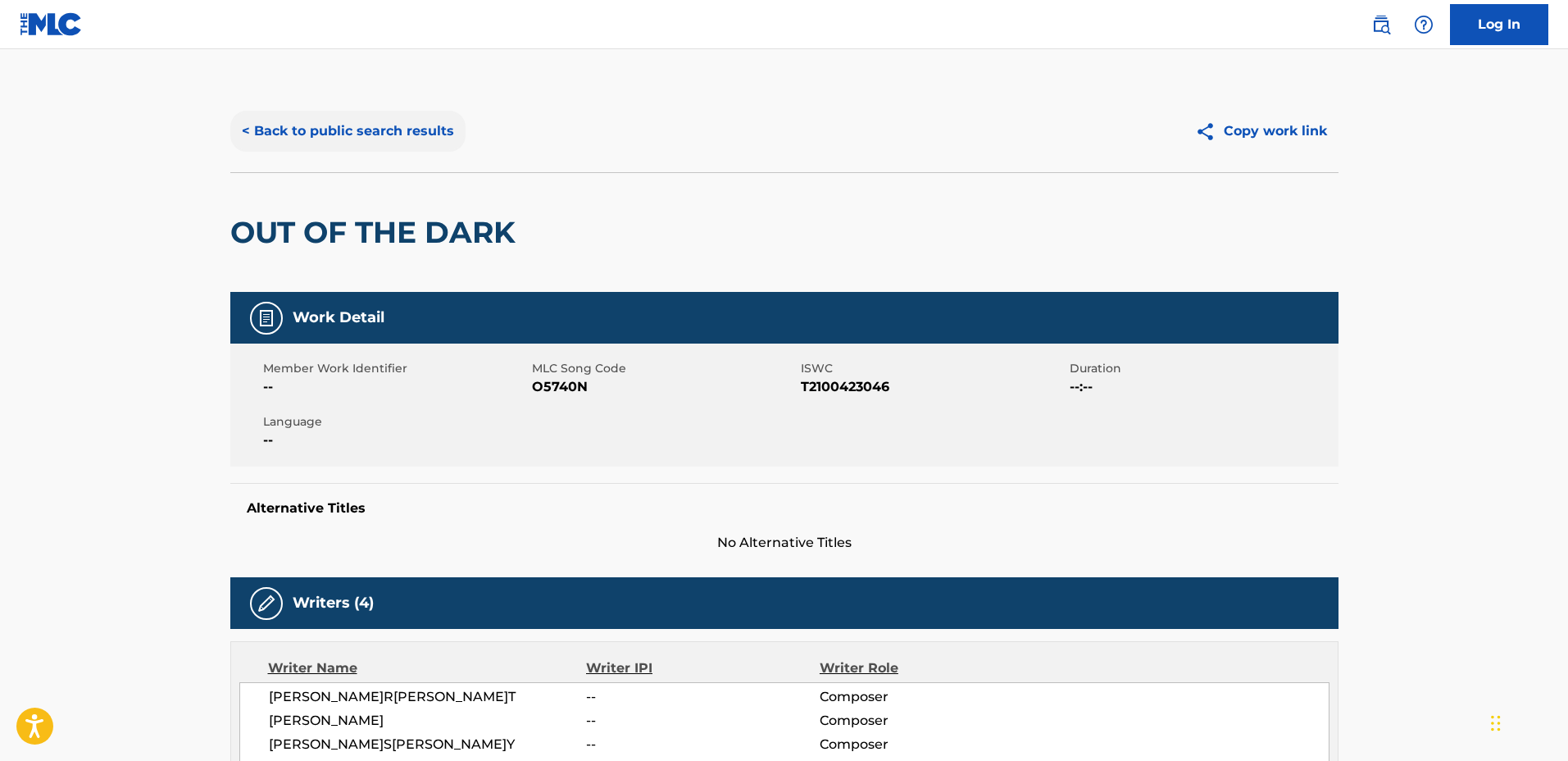
click at [356, 132] on button "< Back to public search results" at bounding box center [348, 131] width 235 height 41
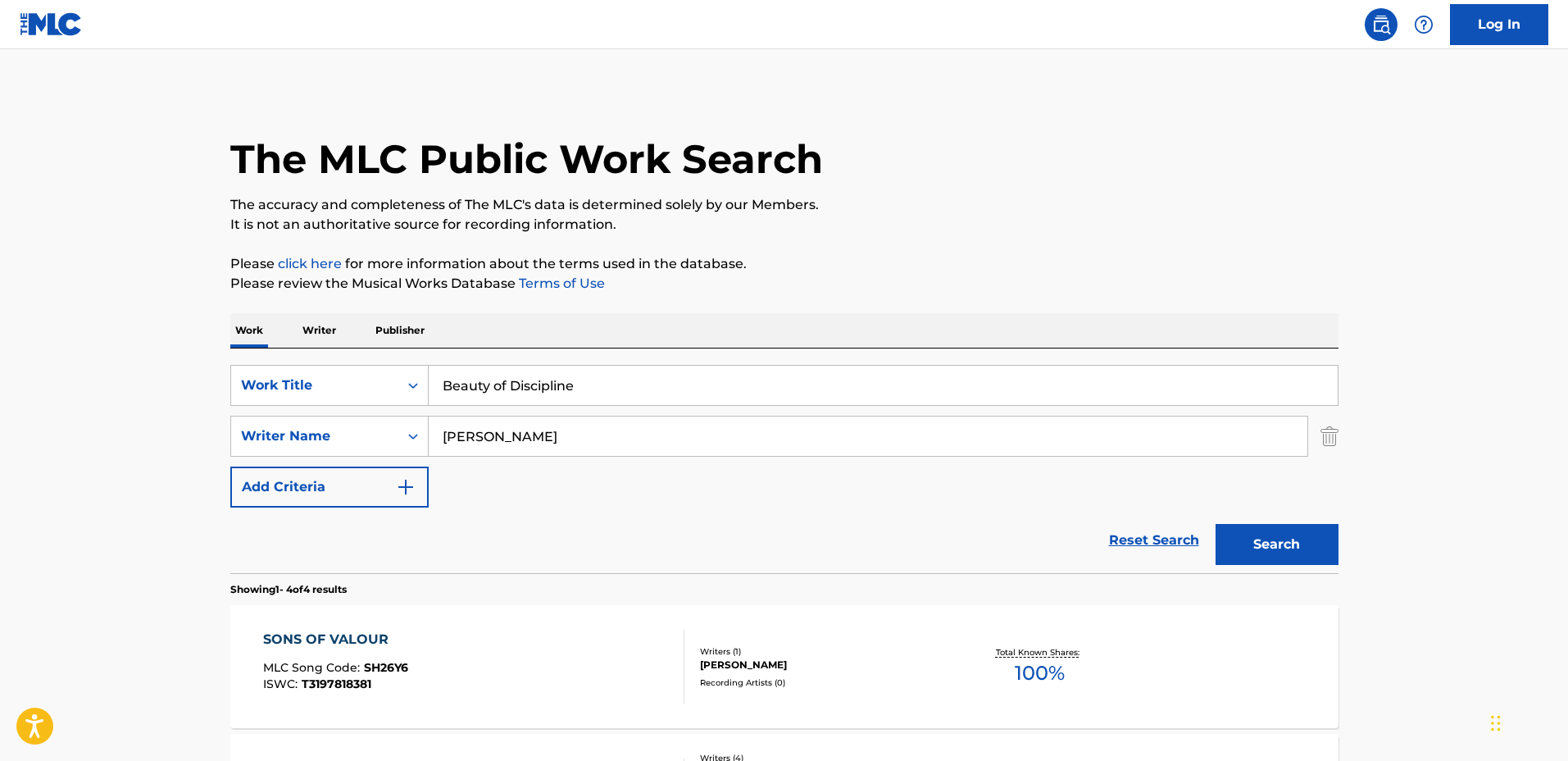
drag, startPoint x: 749, startPoint y: 386, endPoint x: 287, endPoint y: 337, distance: 464.6
click at [287, 337] on div "Work Writer Publisher SearchWithCriteriaadd13360-ec9e-4ec0-a3c9-2afcde19e7d7 Wo…" at bounding box center [784, 751] width 1108 height 878
type input "Sweet Acceptance"
click at [655, 441] on input "Gareth Pearson" at bounding box center [868, 436] width 879 height 39
drag, startPoint x: 611, startPoint y: 427, endPoint x: 335, endPoint y: 414, distance: 276.3
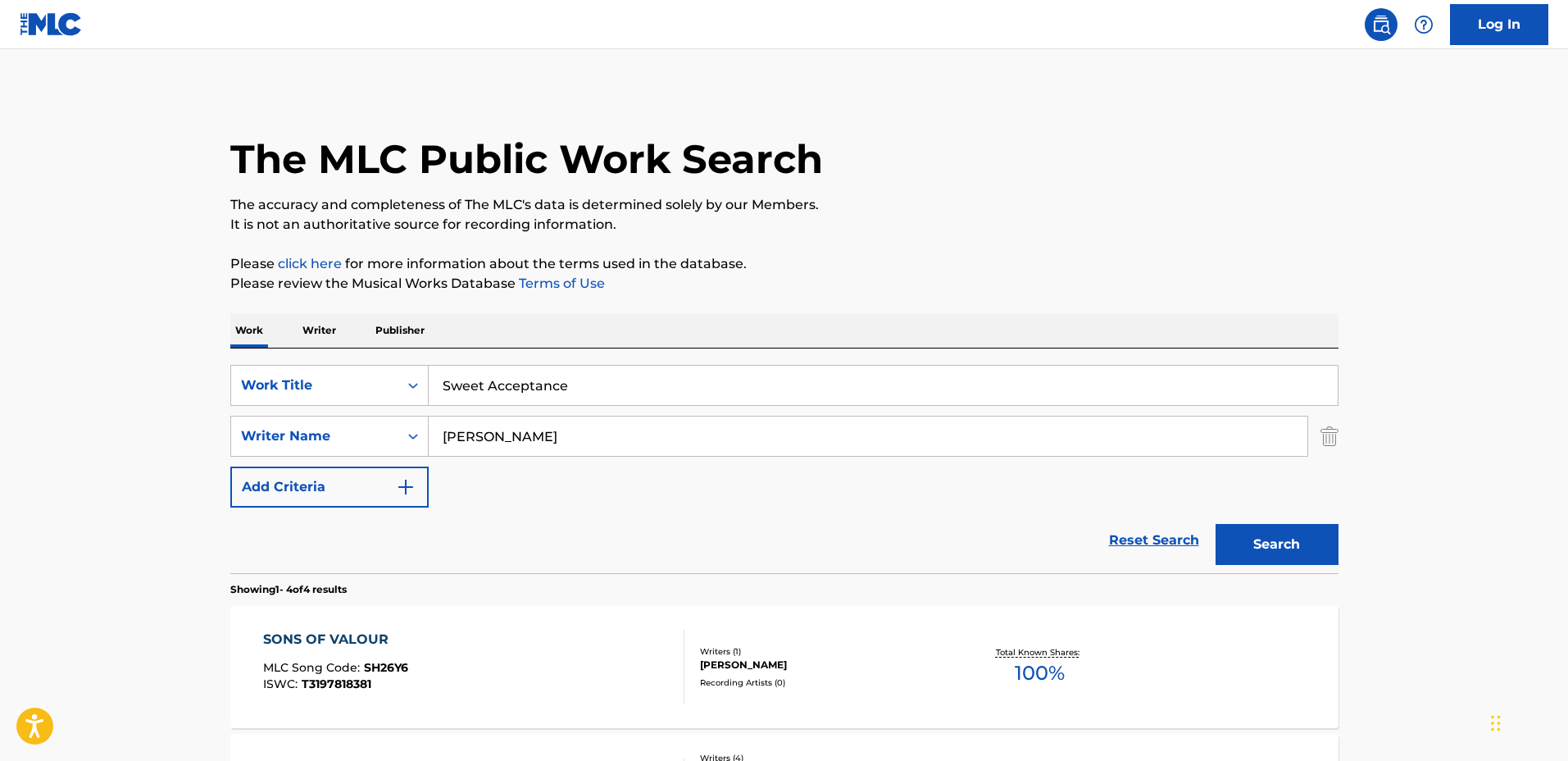
click at [332, 414] on div "SearchWithCriteriaadd13360-ec9e-4ec0-a3c9-2afcde19e7d7 Work Title Sweet Accepta…" at bounding box center [784, 436] width 1108 height 142
type input "lynn Patrick"
click at [1215, 524] on button "Search" at bounding box center [1276, 544] width 123 height 41
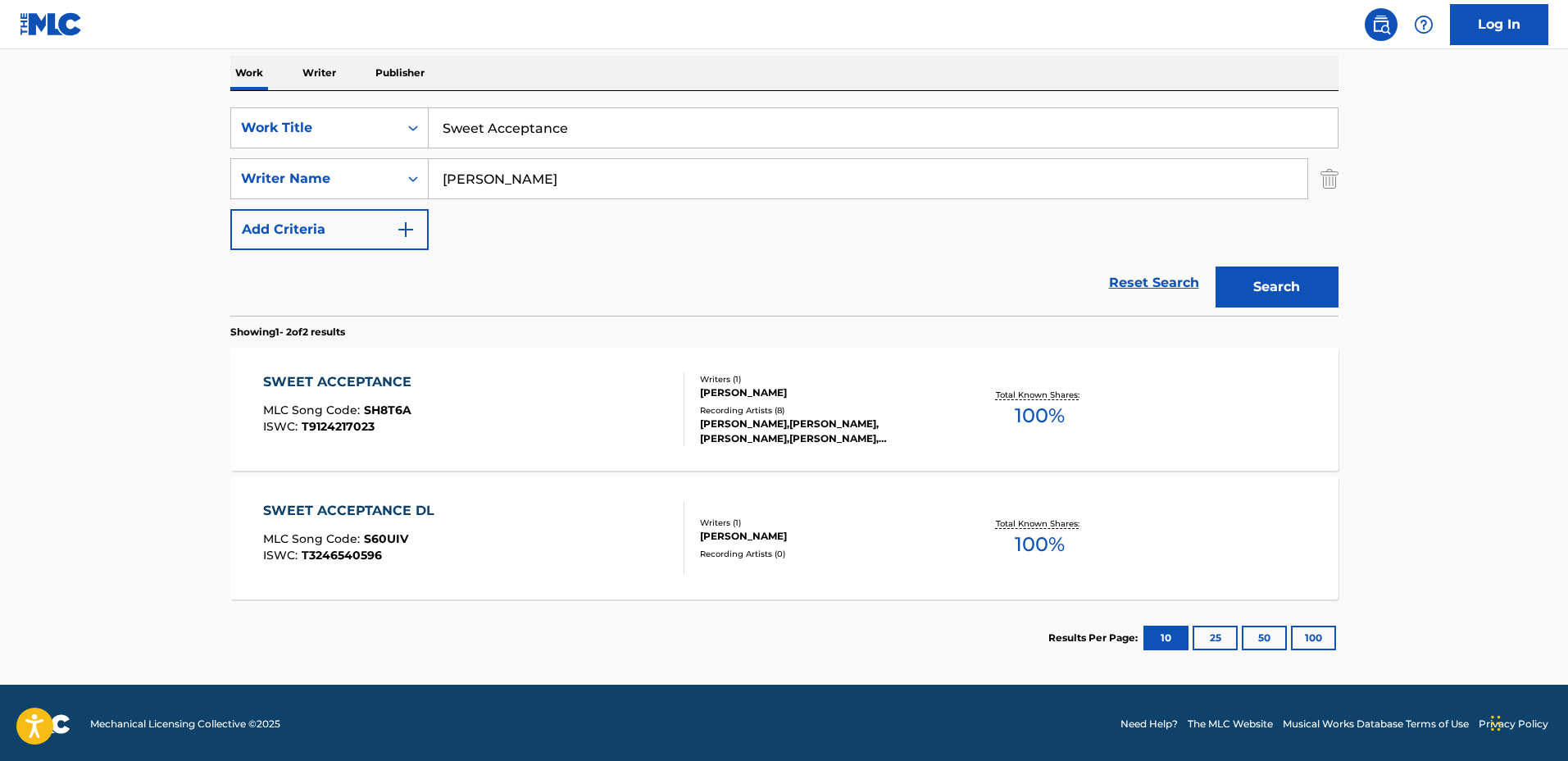
scroll to position [259, 0]
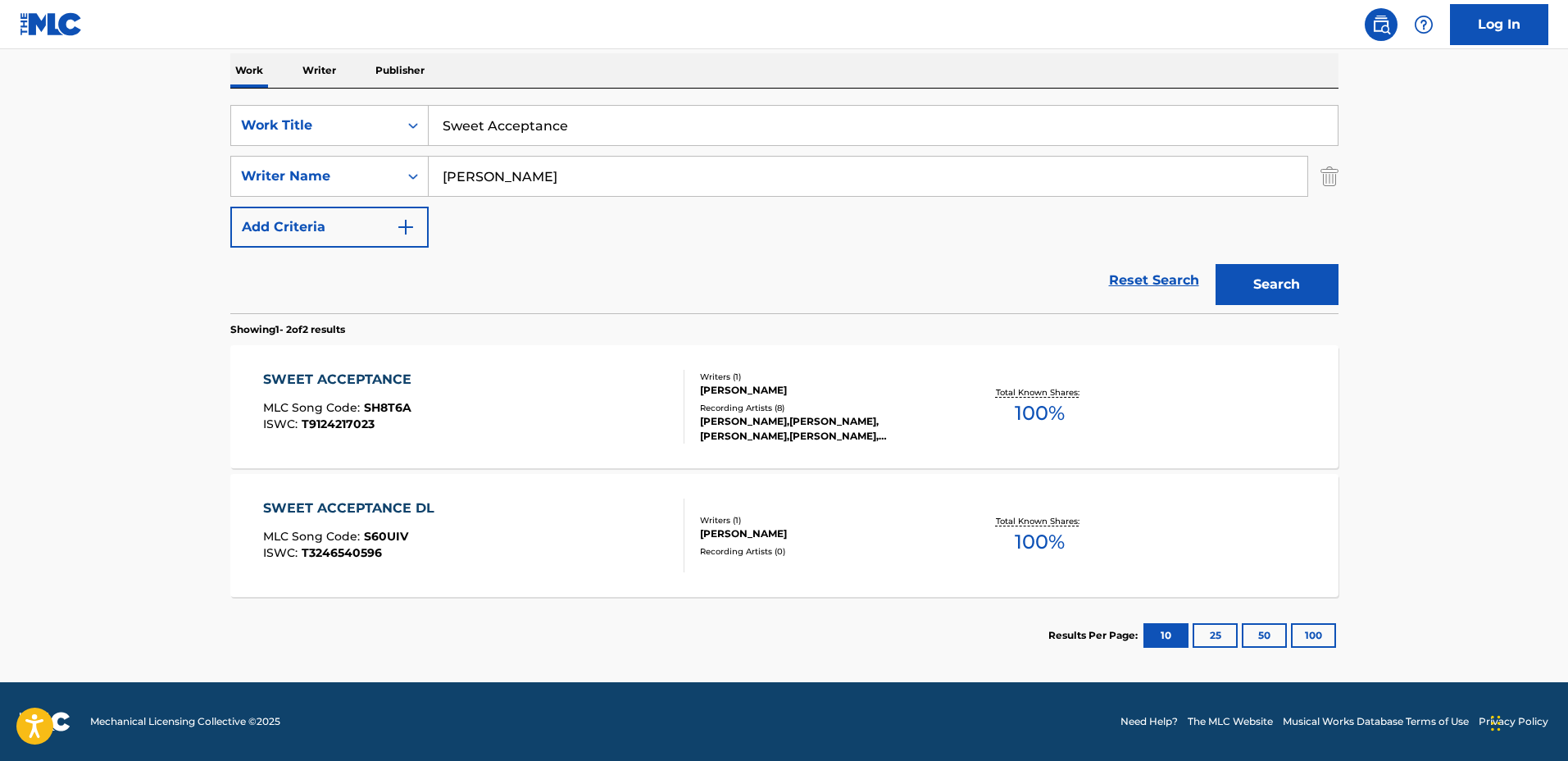
click at [892, 463] on div "SWEET ACCEPTANCE MLC Song Code : SH8T6A ISWC : T9124217023 Writers ( 1 ) PATRIC…" at bounding box center [784, 406] width 1108 height 123
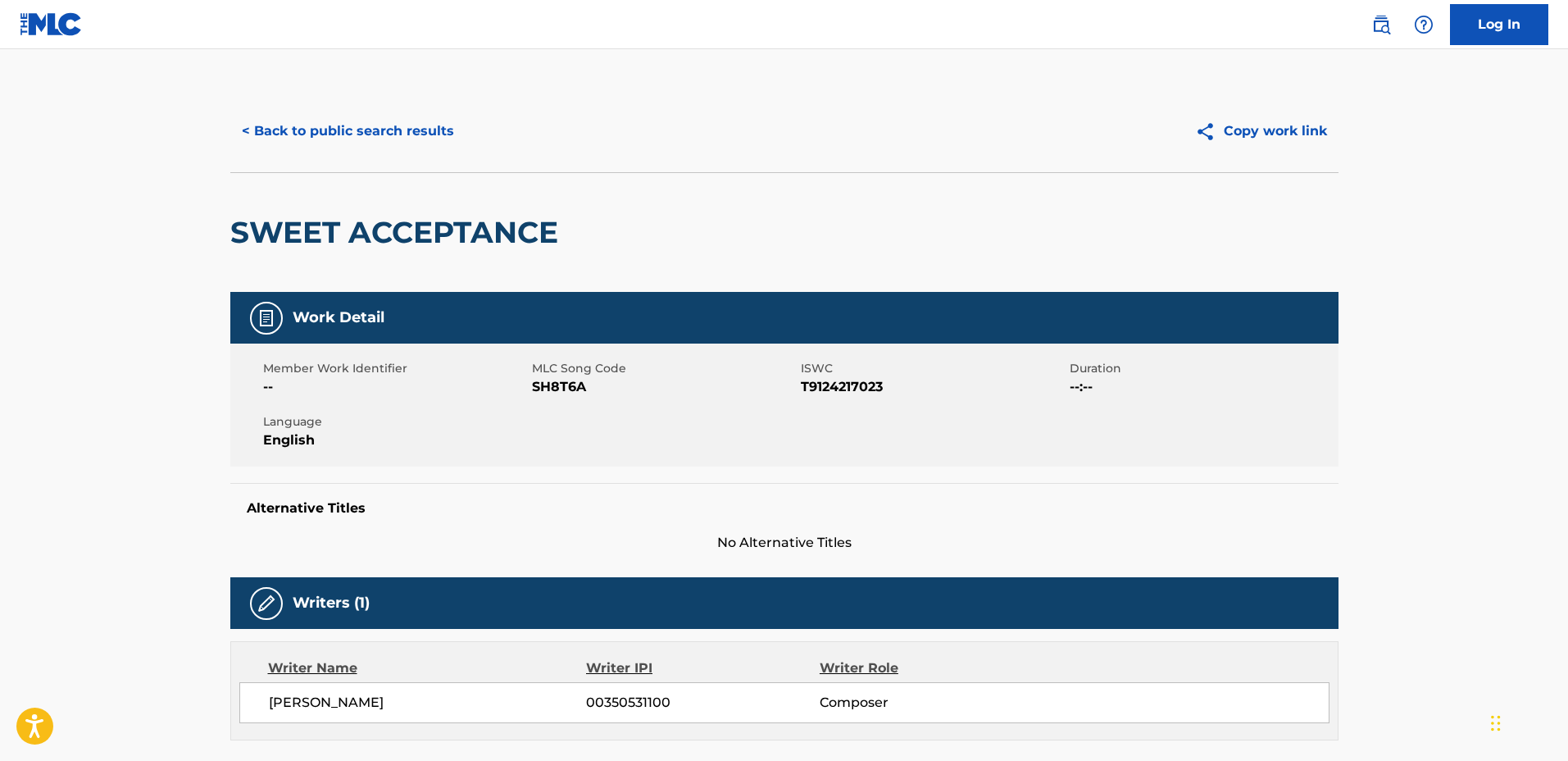
click at [370, 153] on div "< Back to public search results Copy work link" at bounding box center [784, 131] width 1108 height 82
click at [326, 124] on button "< Back to public search results" at bounding box center [348, 131] width 235 height 41
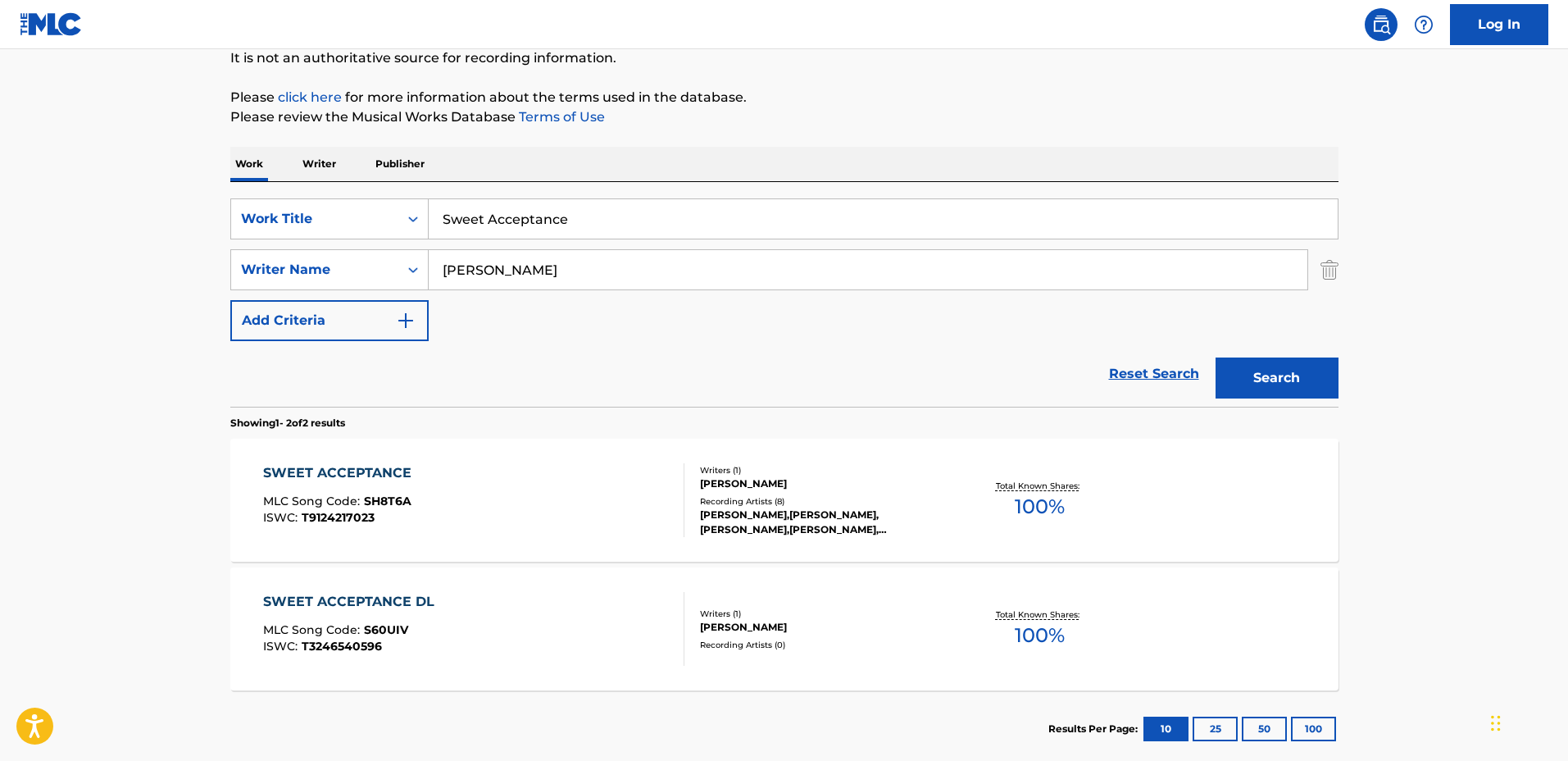
click at [224, 188] on div "The MLC Public Work Search The accuracy and completeness of The MLC's data is d…" at bounding box center [784, 345] width 1148 height 843
type input "A place in the Sun"
click at [591, 273] on input "lynn Patrick" at bounding box center [868, 269] width 879 height 39
drag, startPoint x: 469, startPoint y: 259, endPoint x: 356, endPoint y: 253, distance: 113.2
click at [356, 253] on div "SearchWithCriteria4a30a382-ca2e-48a6-be57-7444a80ce5b0 Writer Name lynn Patrick" at bounding box center [784, 269] width 1108 height 41
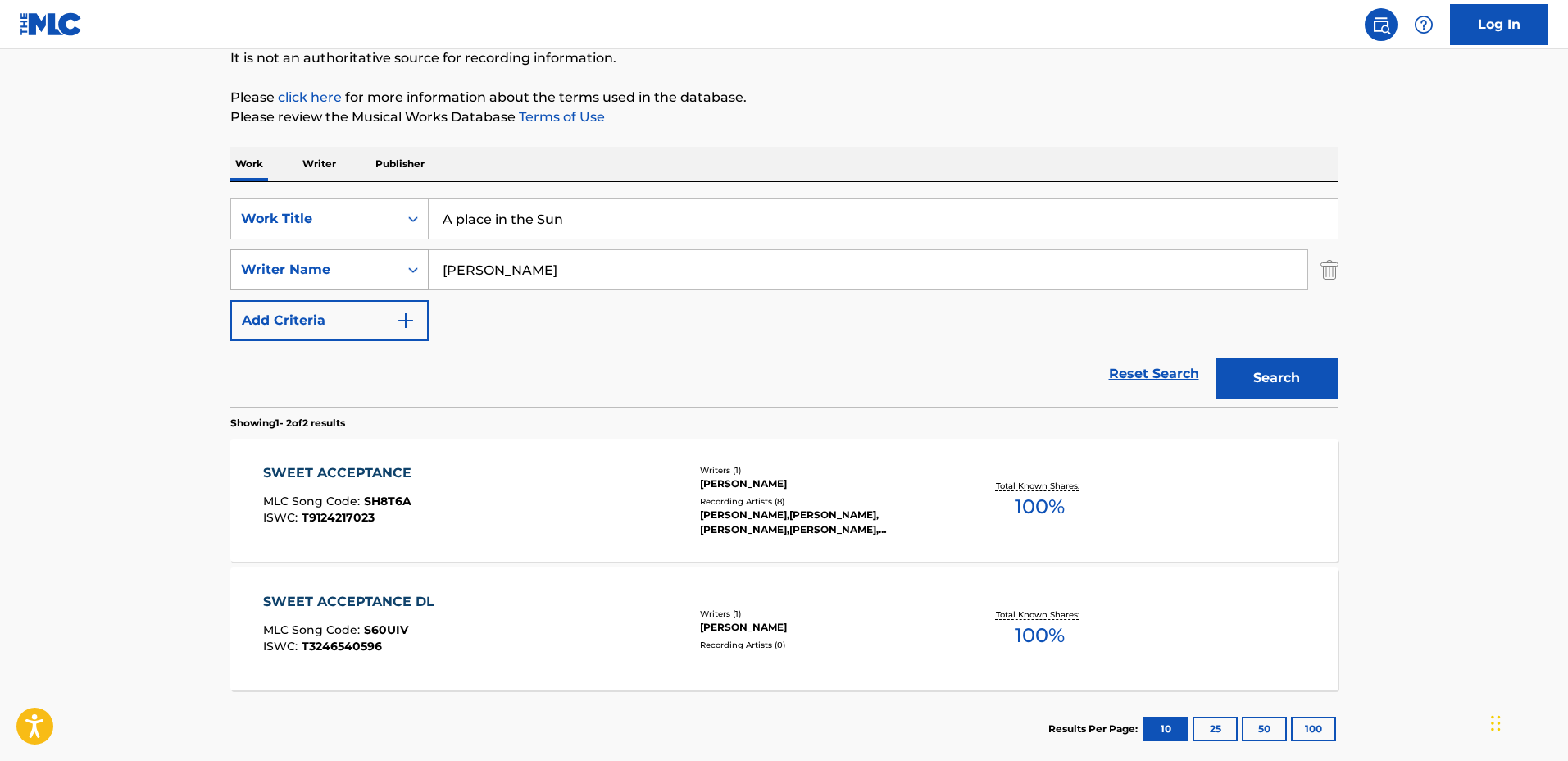
type input "James Filkins"
click at [1215, 357] on button "Search" at bounding box center [1276, 377] width 123 height 41
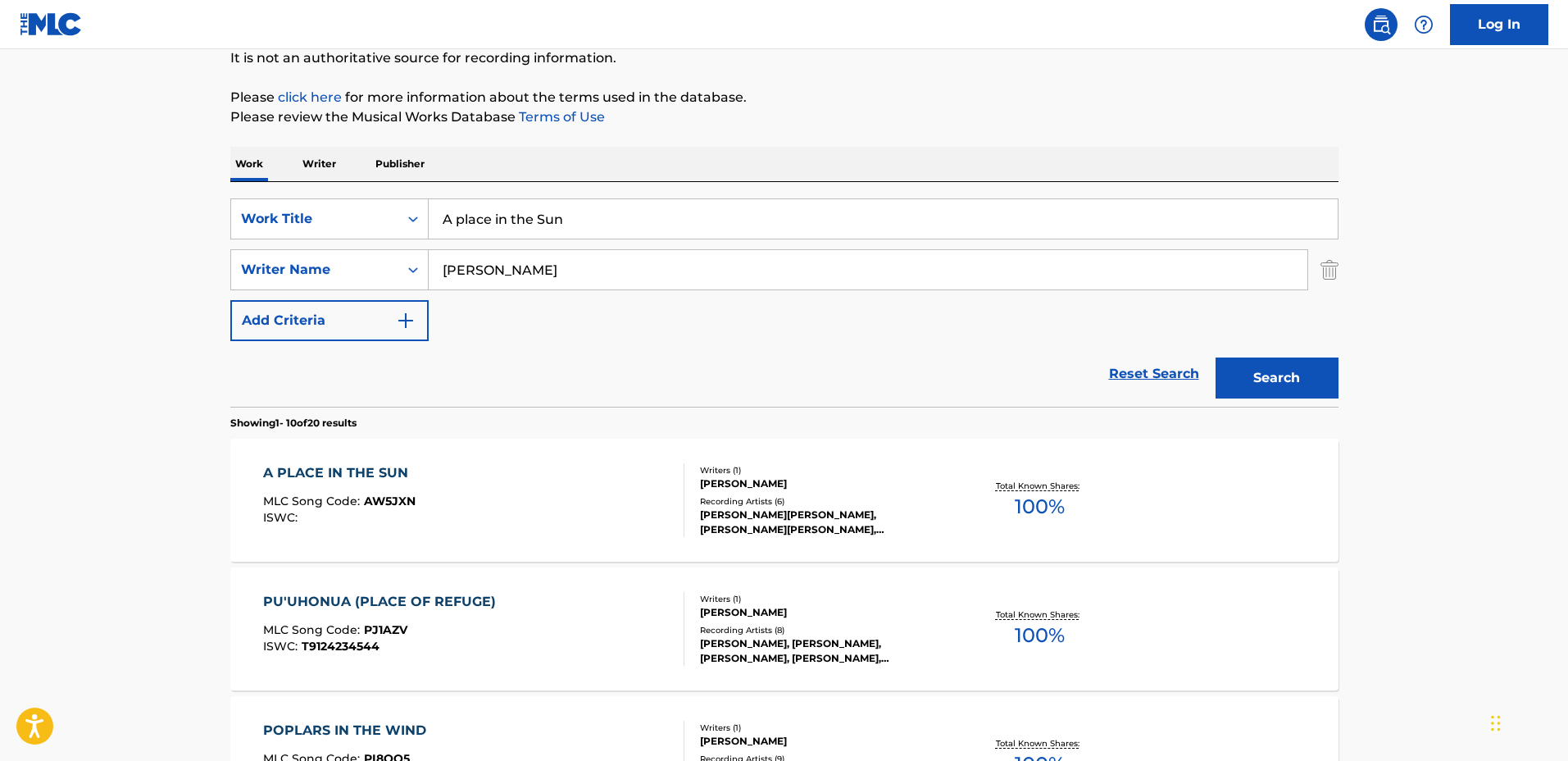
click at [943, 470] on div "Writers ( 1 )" at bounding box center [823, 470] width 247 height 12
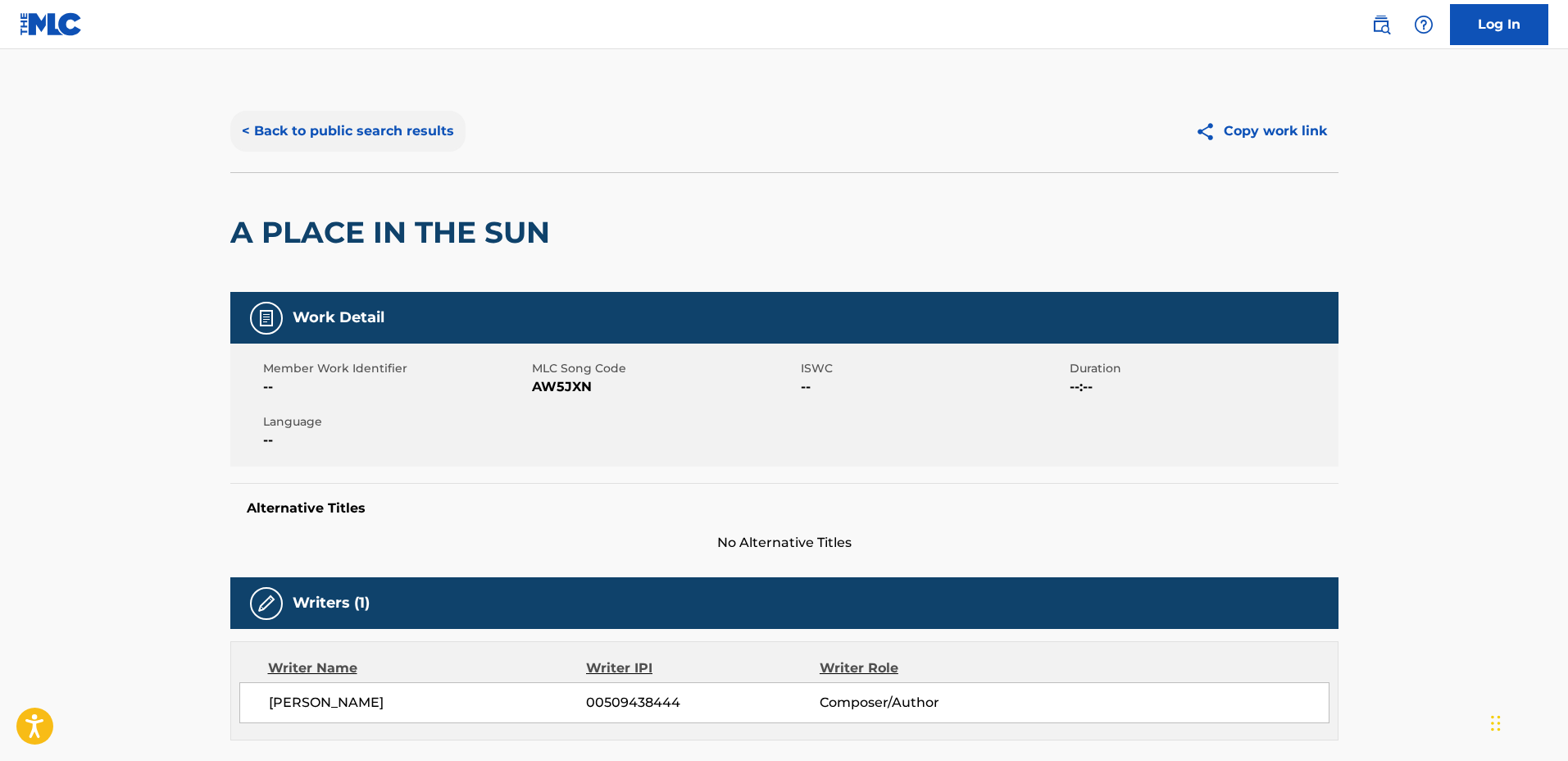
click at [355, 141] on button "< Back to public search results" at bounding box center [348, 131] width 235 height 41
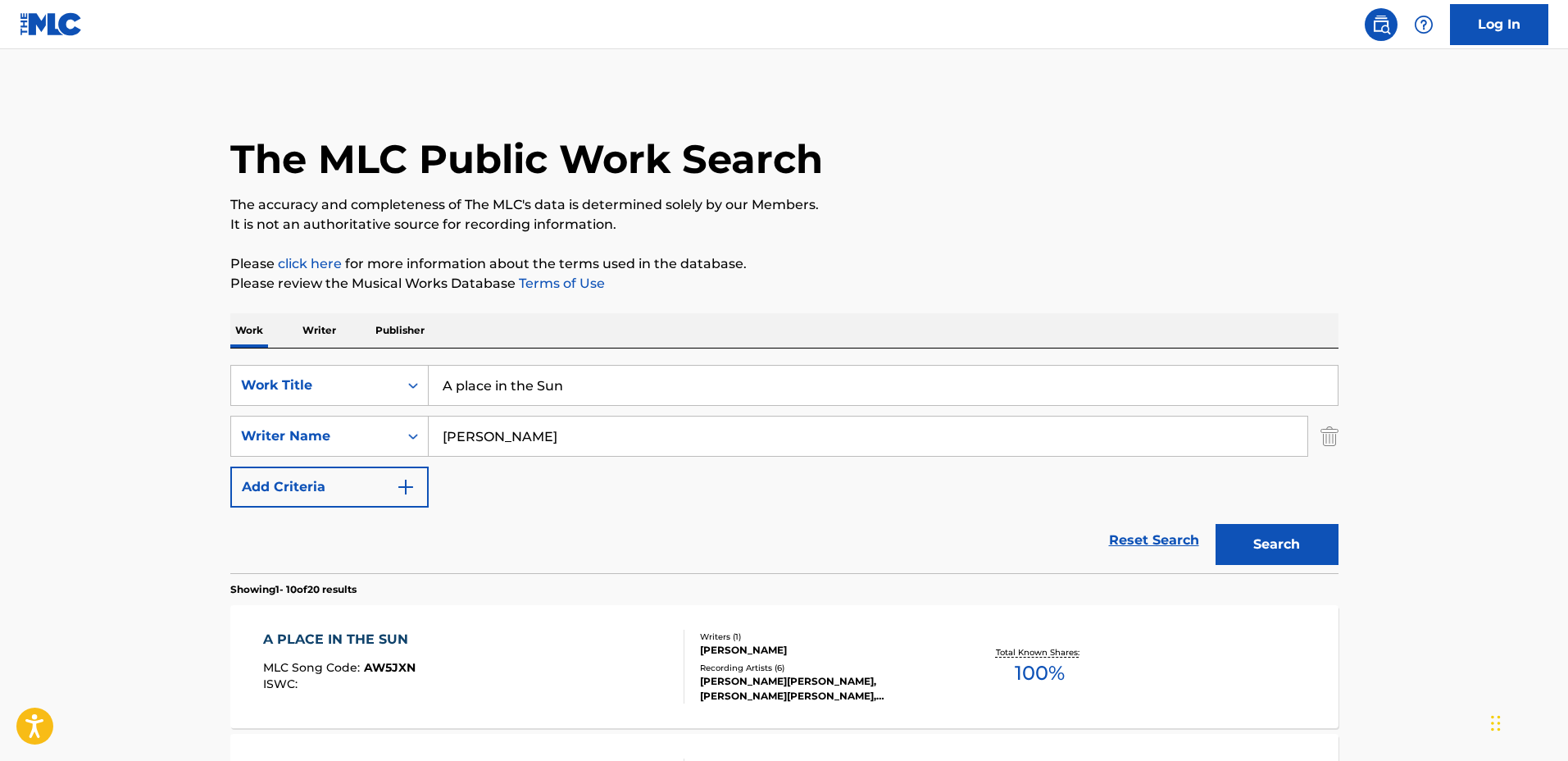
scroll to position [166, 0]
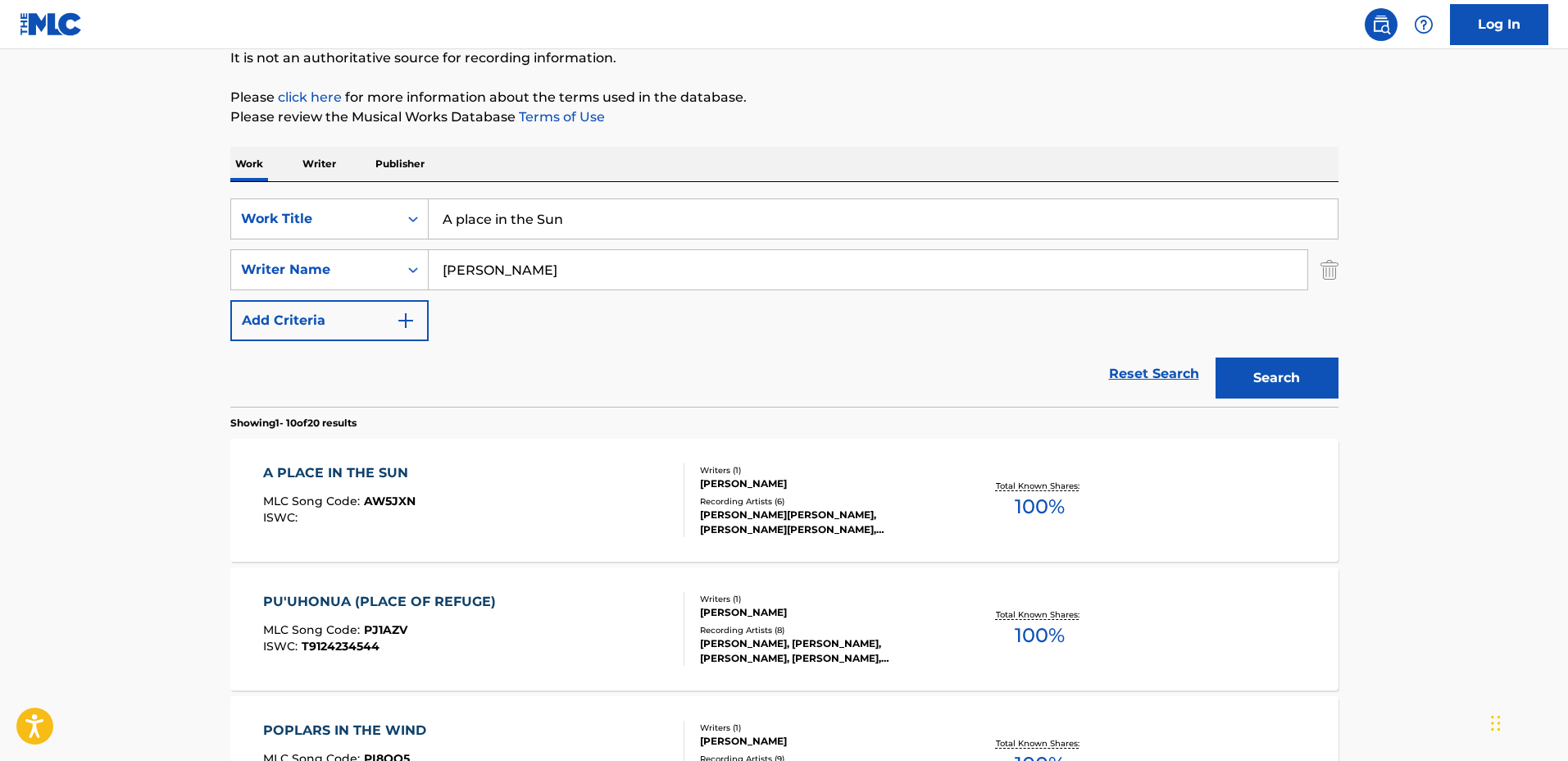
click at [613, 215] on input "A place in the Sun" at bounding box center [883, 218] width 908 height 39
drag, startPoint x: 445, startPoint y: 181, endPoint x: 272, endPoint y: 173, distance: 173.2
type input "Shelter in Place"
drag, startPoint x: 588, startPoint y: 264, endPoint x: 286, endPoint y: 242, distance: 302.8
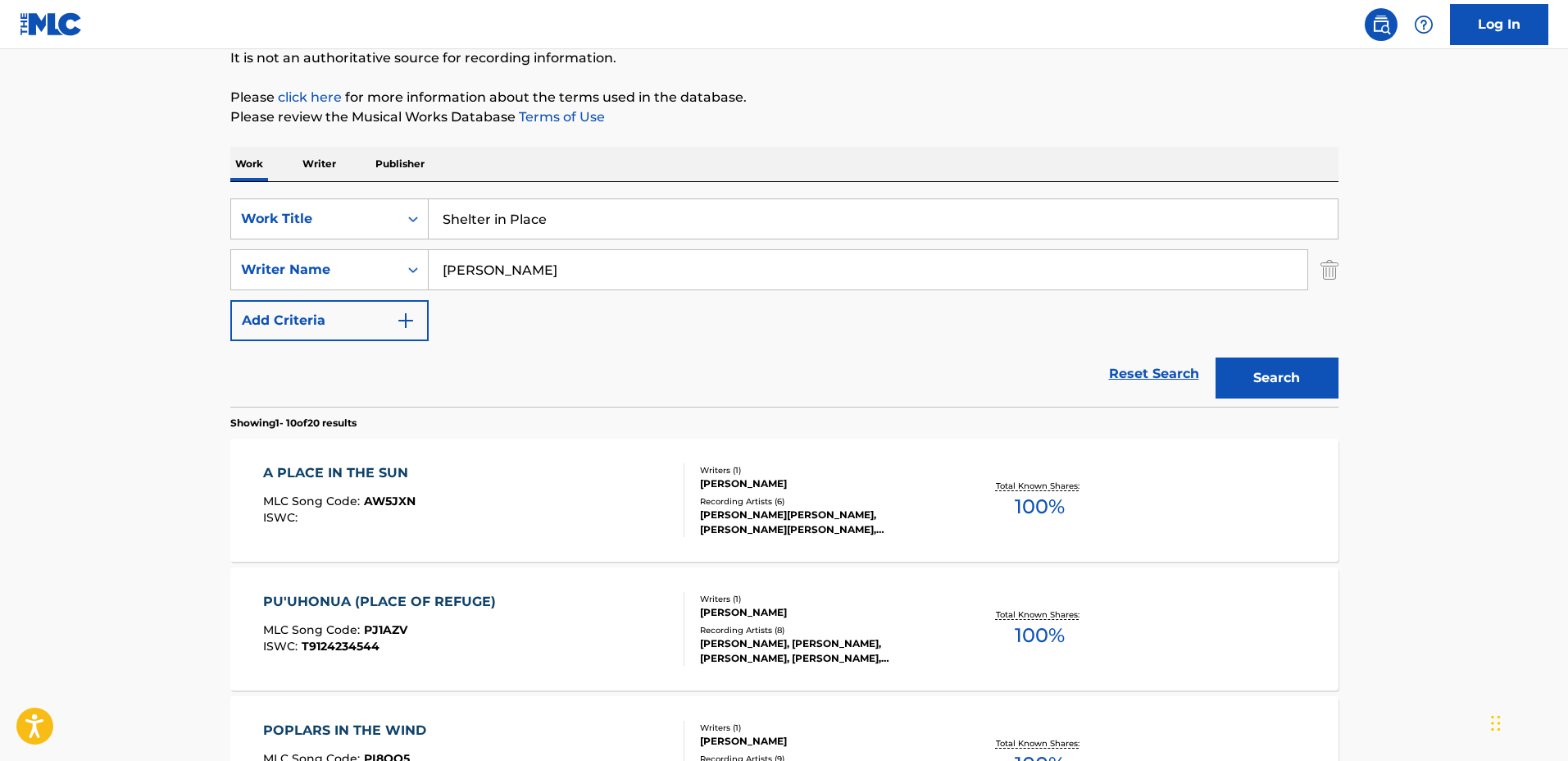
click at [286, 242] on div "SearchWithCriteriaadd13360-ec9e-4ec0-a3c9-2afcde19e7d7 Work Title Shelter in Pl…" at bounding box center [784, 269] width 1108 height 142
type input "William Tynan"
click at [1215, 357] on button "Search" at bounding box center [1276, 377] width 123 height 41
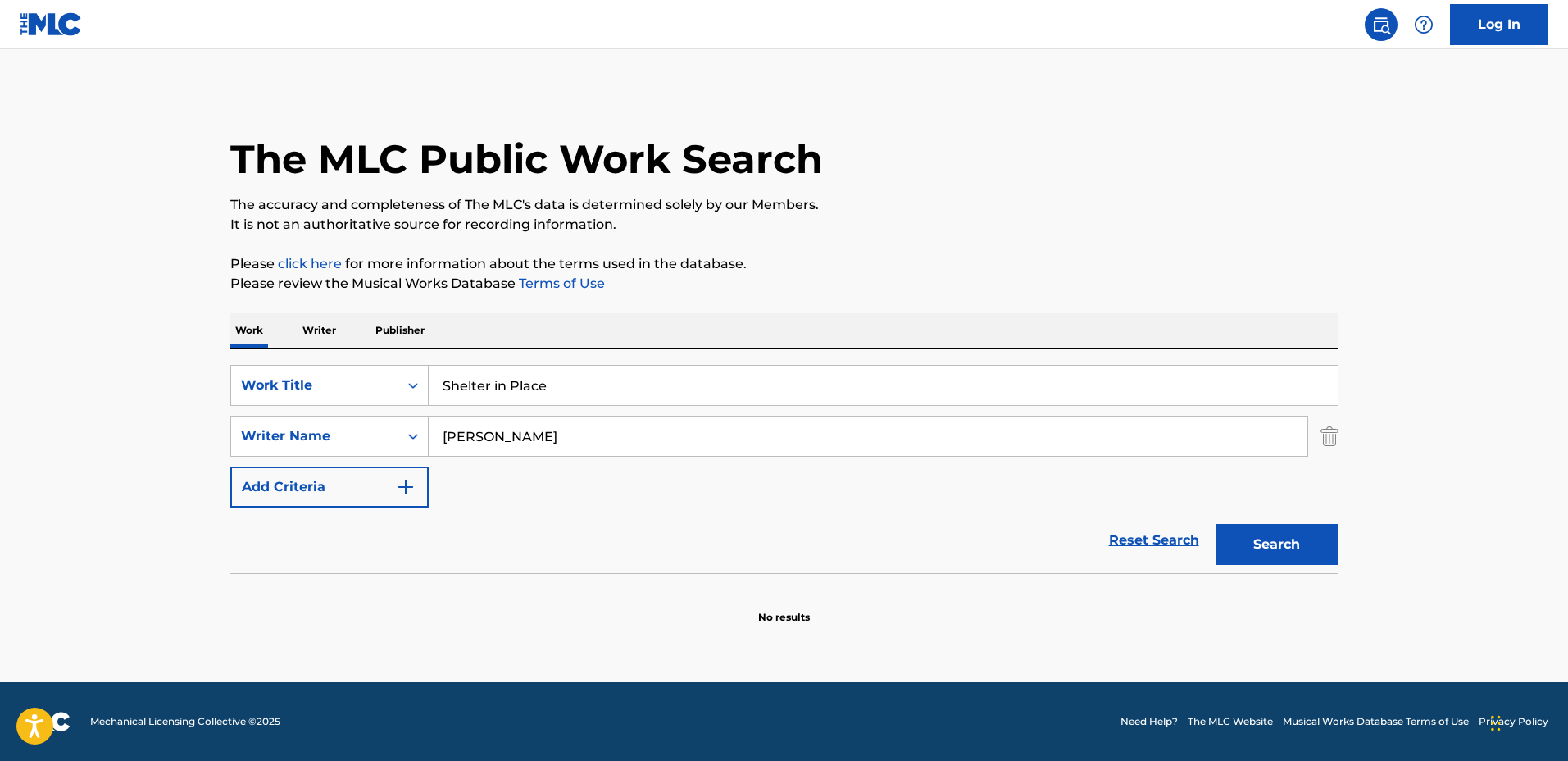
drag, startPoint x: 653, startPoint y: 368, endPoint x: 203, endPoint y: 367, distance: 450.0
click at [204, 366] on main "The MLC Public Work Search The accuracy and completeness of The MLC's data is d…" at bounding box center [784, 365] width 1568 height 633
click at [1215, 524] on button "Search" at bounding box center [1276, 544] width 123 height 41
click at [648, 374] on input "Turn Loose" at bounding box center [883, 384] width 908 height 39
drag, startPoint x: 567, startPoint y: 381, endPoint x: 335, endPoint y: 372, distance: 232.2
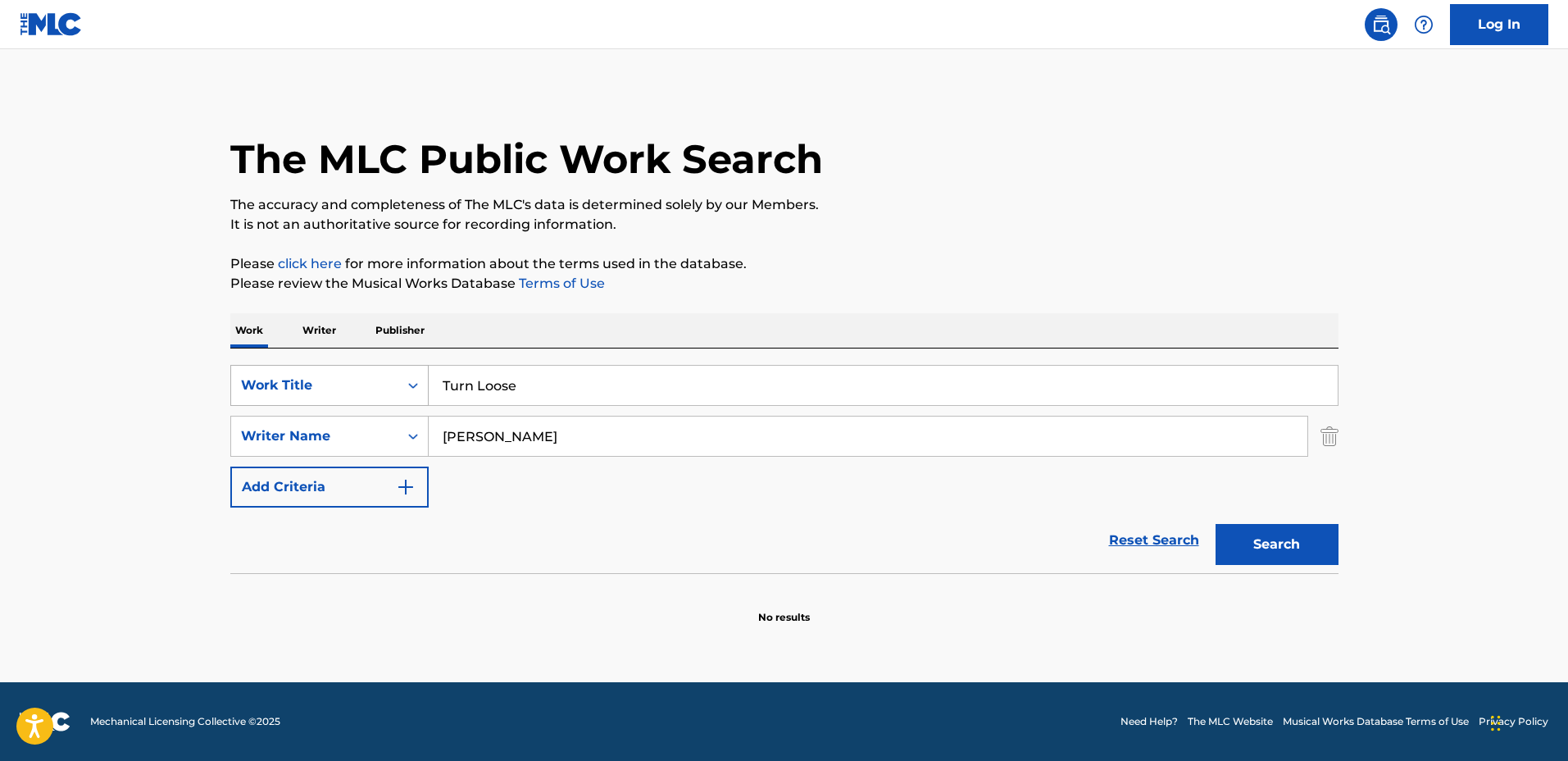
click at [335, 372] on div "SearchWithCriteriaadd13360-ec9e-4ec0-a3c9-2afcde19e7d7 Work Title Turn Loose" at bounding box center [784, 385] width 1108 height 41
type input "Some Forgotten Color"
drag, startPoint x: 585, startPoint y: 433, endPoint x: 404, endPoint y: 415, distance: 181.9
click at [405, 416] on div "SearchWithCriteria4a30a382-ca2e-48a6-be57-7444a80ce5b0 Writer Name William Tynan" at bounding box center [784, 436] width 1108 height 41
type input "Spencer Elliott"
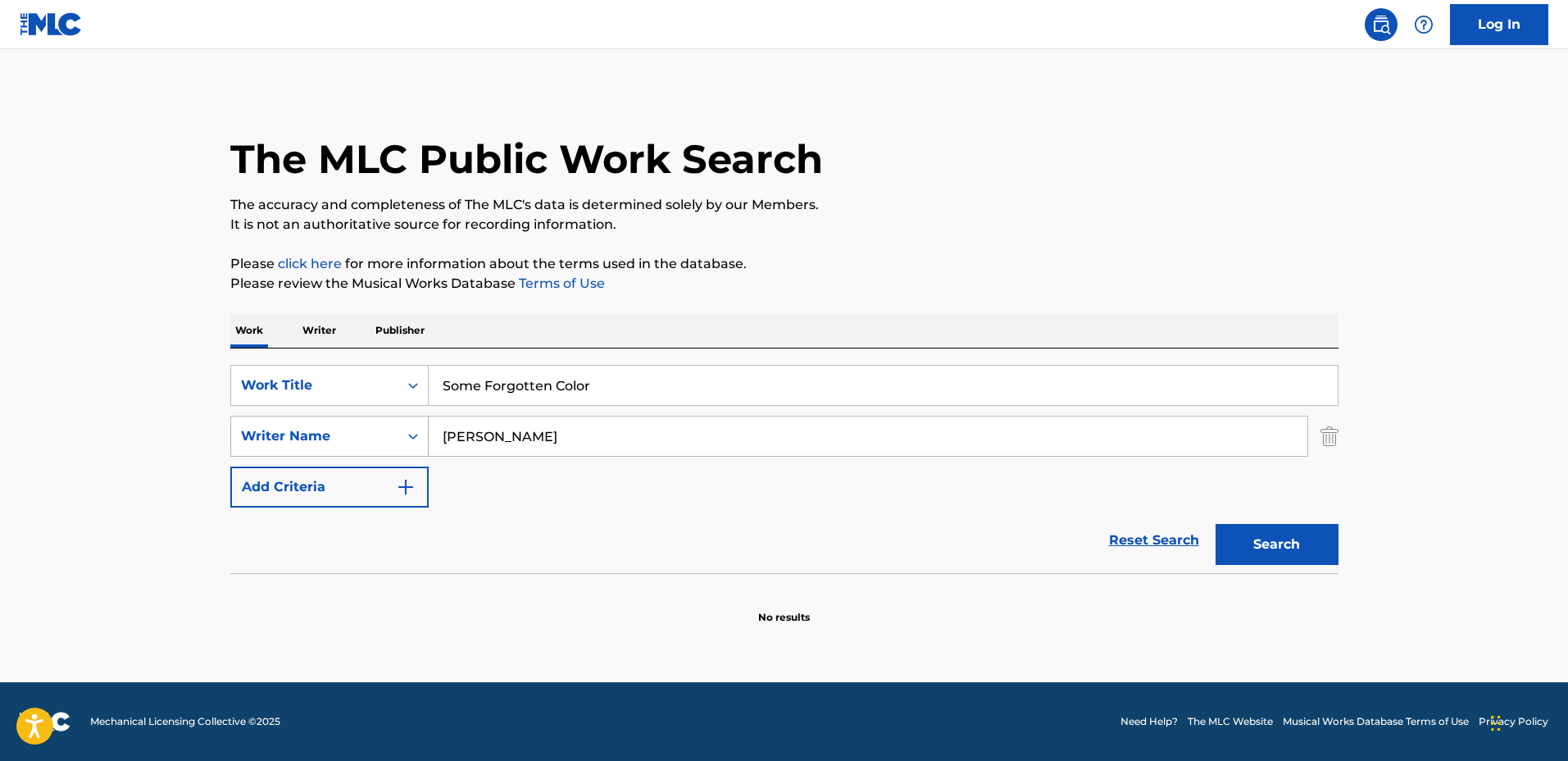
click at [1215, 524] on button "Search" at bounding box center [1276, 544] width 123 height 41
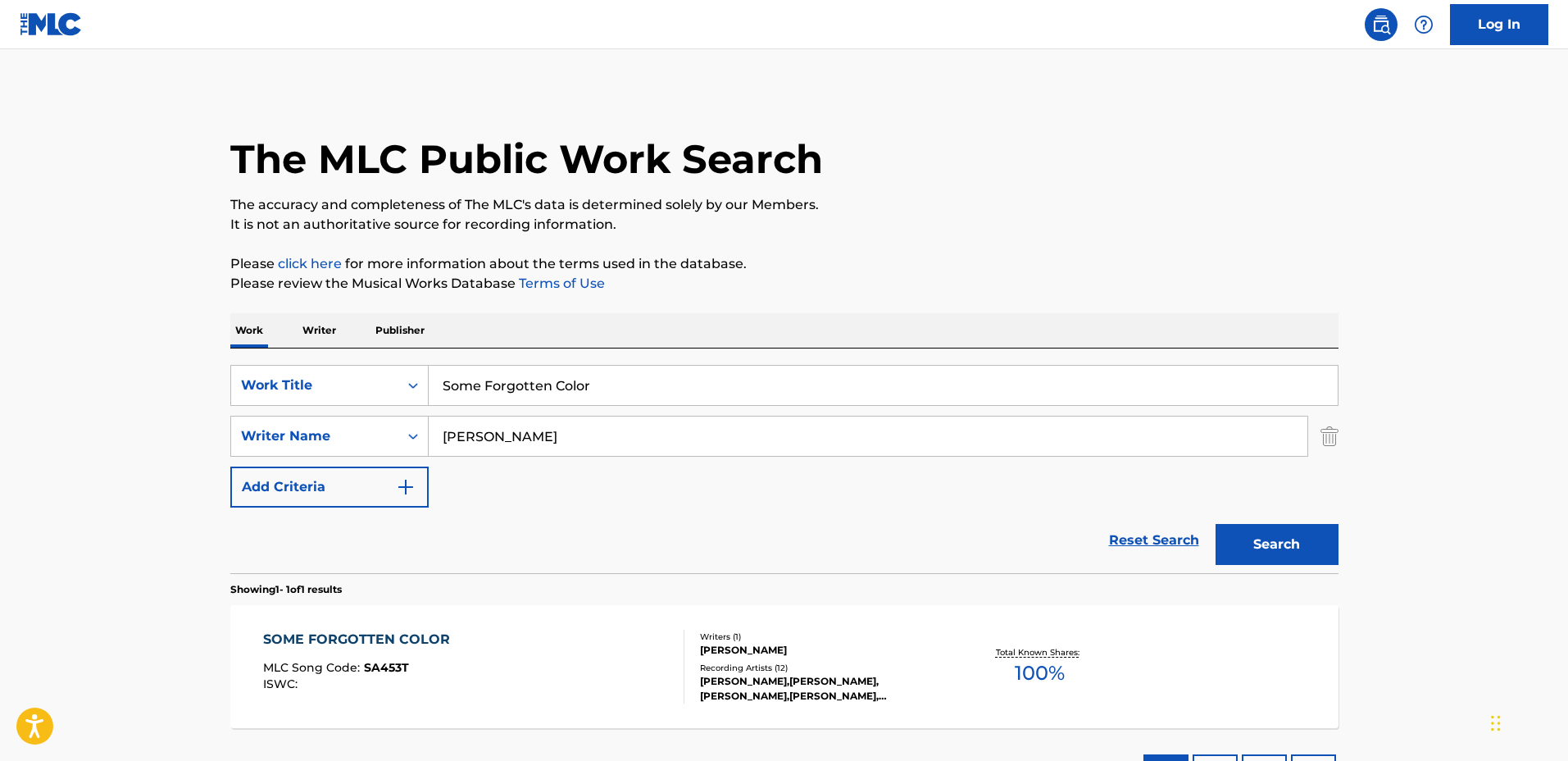
scroll to position [102, 0]
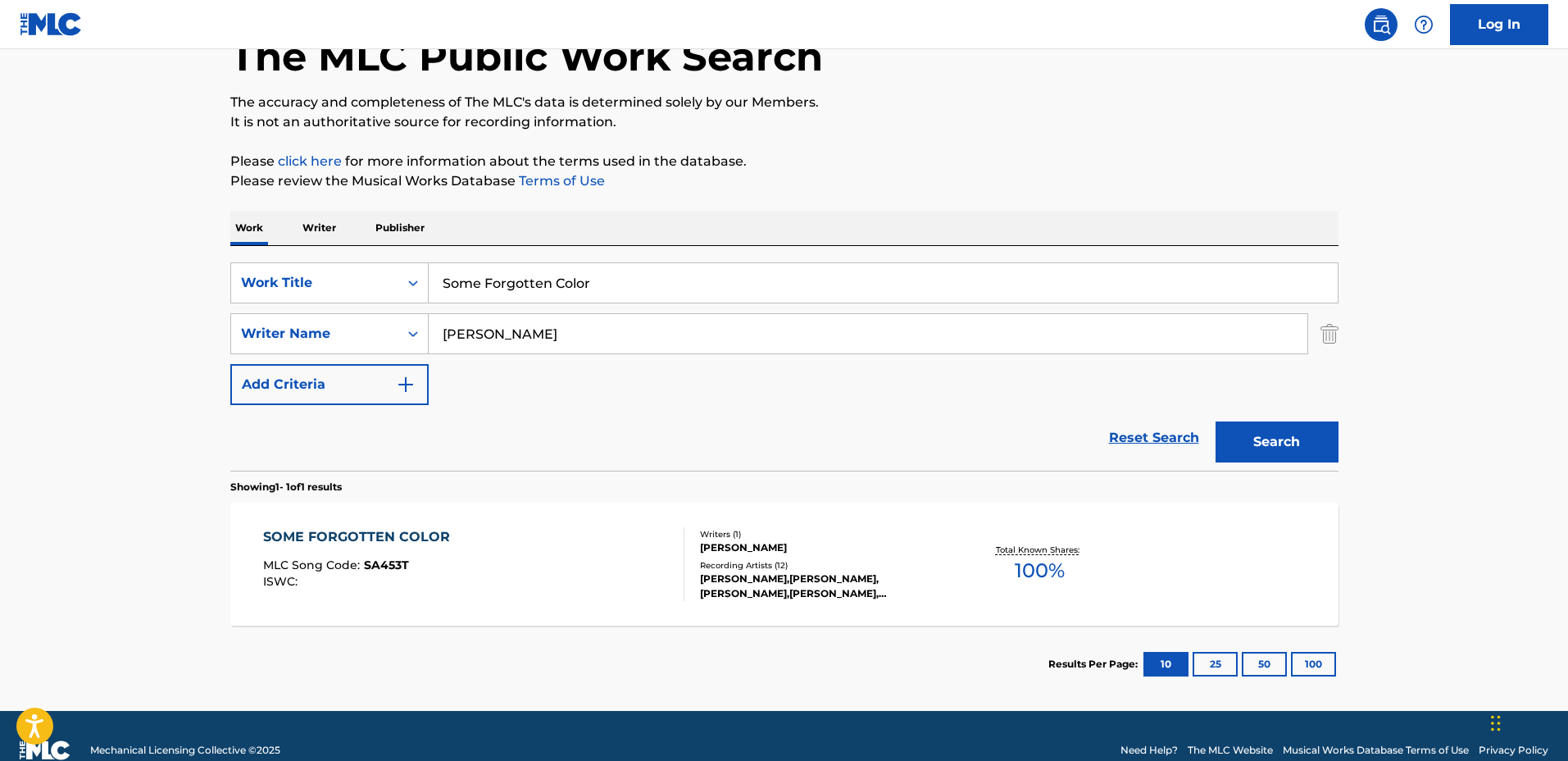
click at [1026, 562] on span "100 %" at bounding box center [1040, 571] width 50 height 30
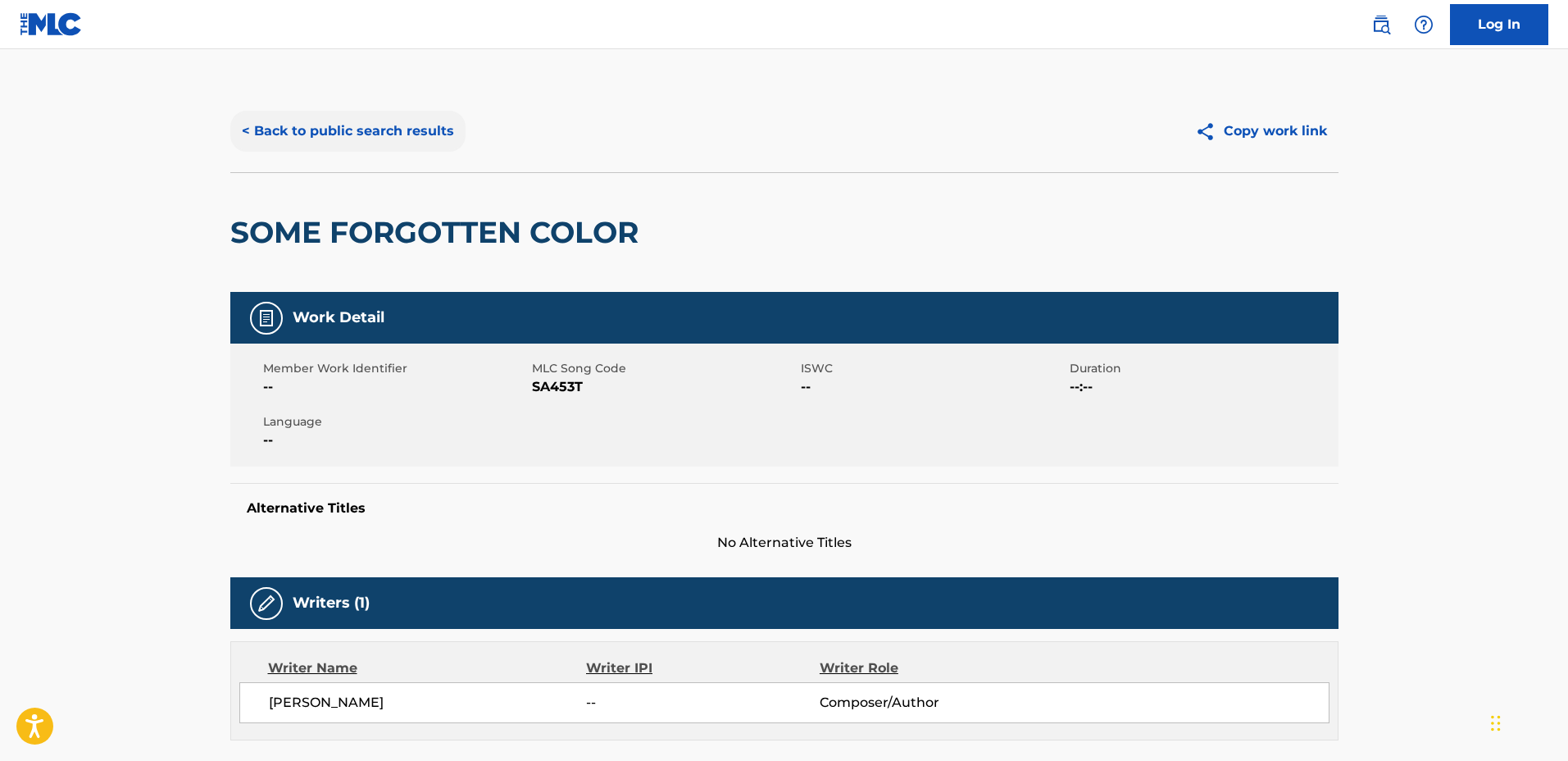
click at [278, 128] on button "< Back to public search results" at bounding box center [348, 131] width 235 height 41
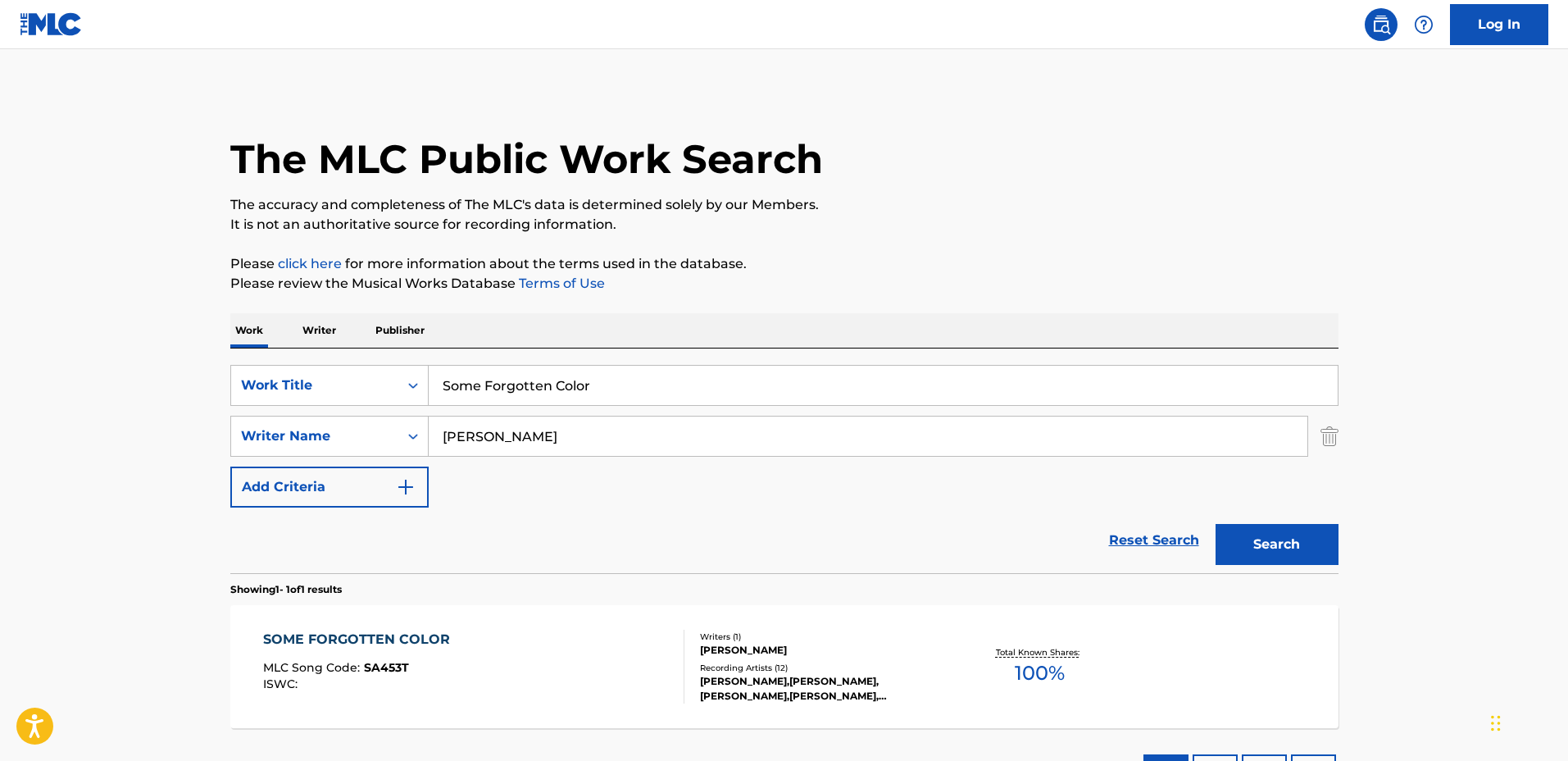
scroll to position [38, 0]
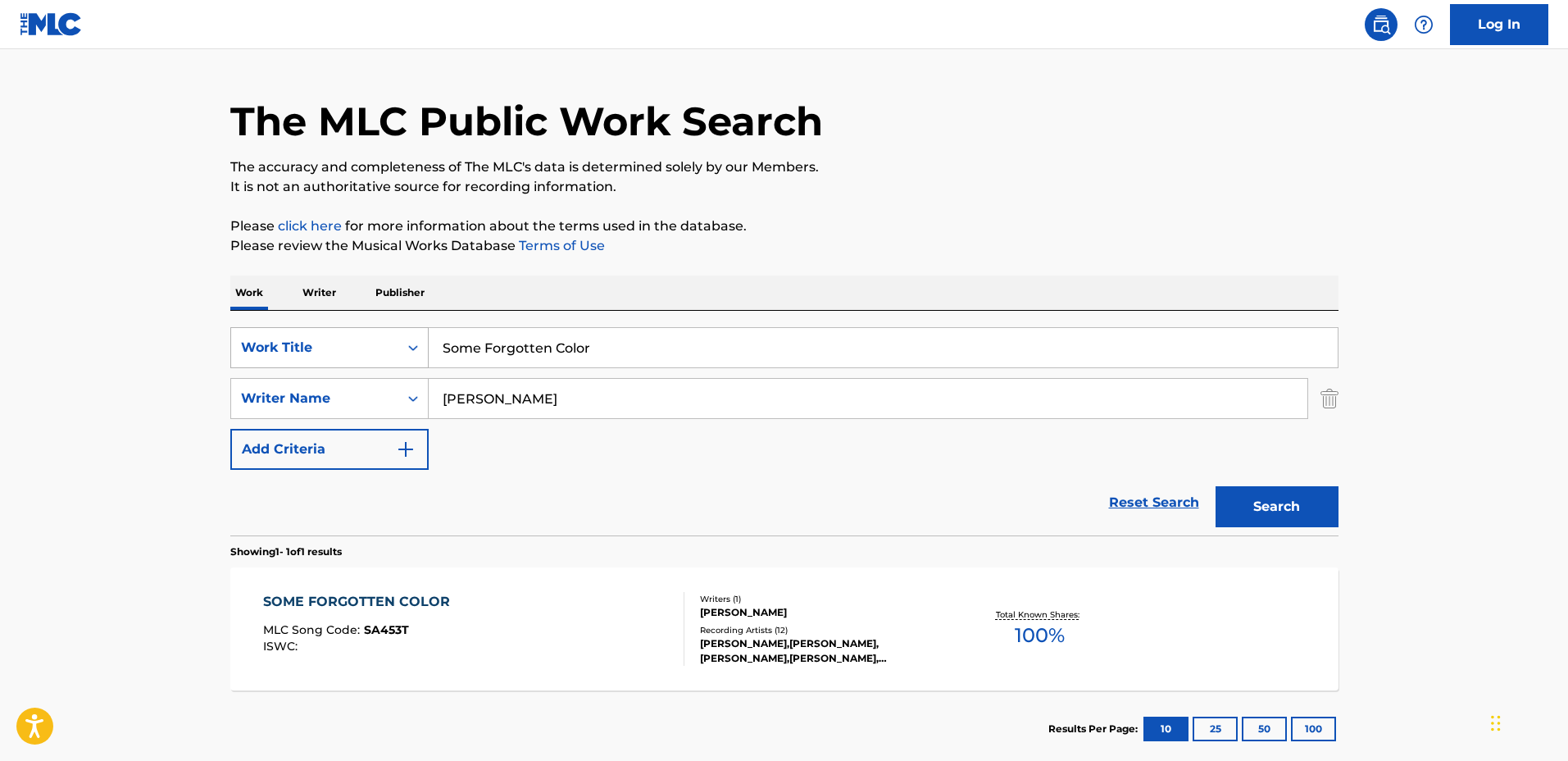
drag, startPoint x: 692, startPoint y: 338, endPoint x: 386, endPoint y: 333, distance: 306.0
click at [386, 333] on div "SearchWithCriteriaadd13360-ec9e-4ec0-a3c9-2afcde19e7d7 Work Title Some Forgotte…" at bounding box center [784, 347] width 1108 height 41
type input "Dire, Dire Docks"
drag, startPoint x: 676, startPoint y: 406, endPoint x: 381, endPoint y: 382, distance: 296.0
click at [381, 383] on div "SearchWithCriteria4a30a382-ca2e-48a6-be57-7444a80ce5b0 Writer Name Spencer Elli…" at bounding box center [784, 398] width 1108 height 41
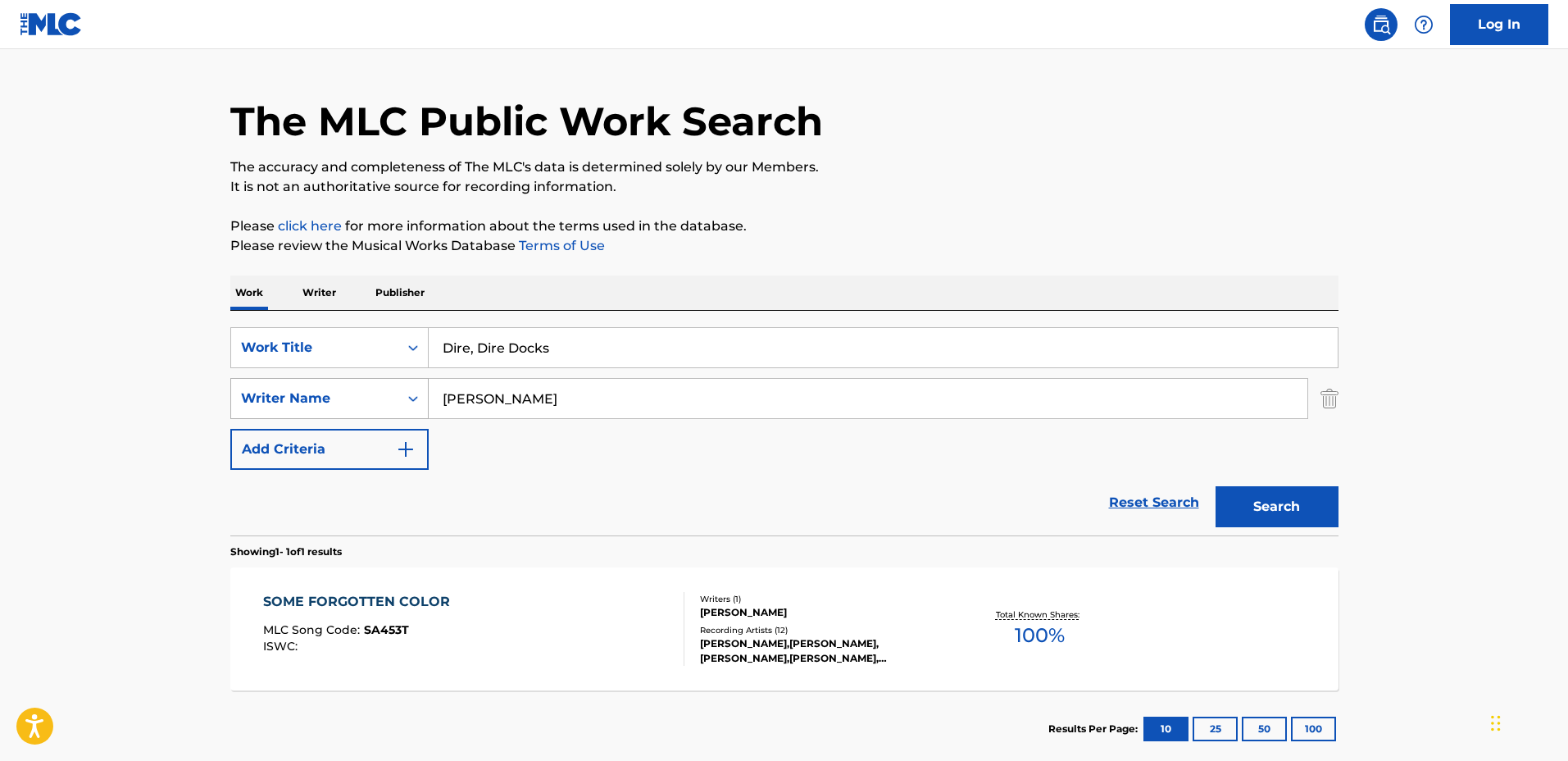
type input "Koji Kondo"
click at [1215, 486] on button "Search" at bounding box center [1276, 506] width 123 height 41
click at [704, 631] on div "Recording Artists ( 1849 )" at bounding box center [823, 630] width 247 height 12
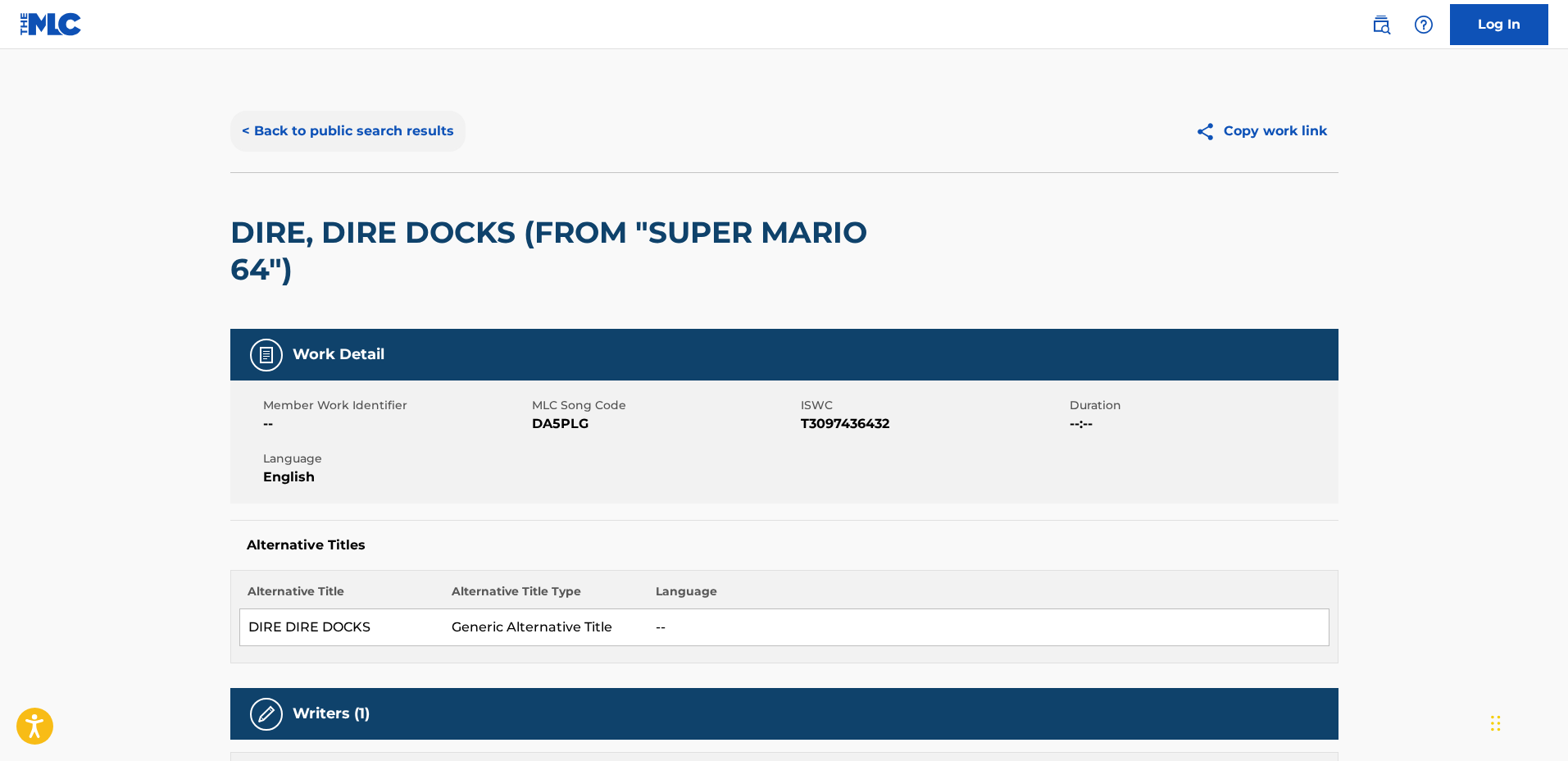
click at [344, 132] on button "< Back to public search results" at bounding box center [348, 131] width 235 height 41
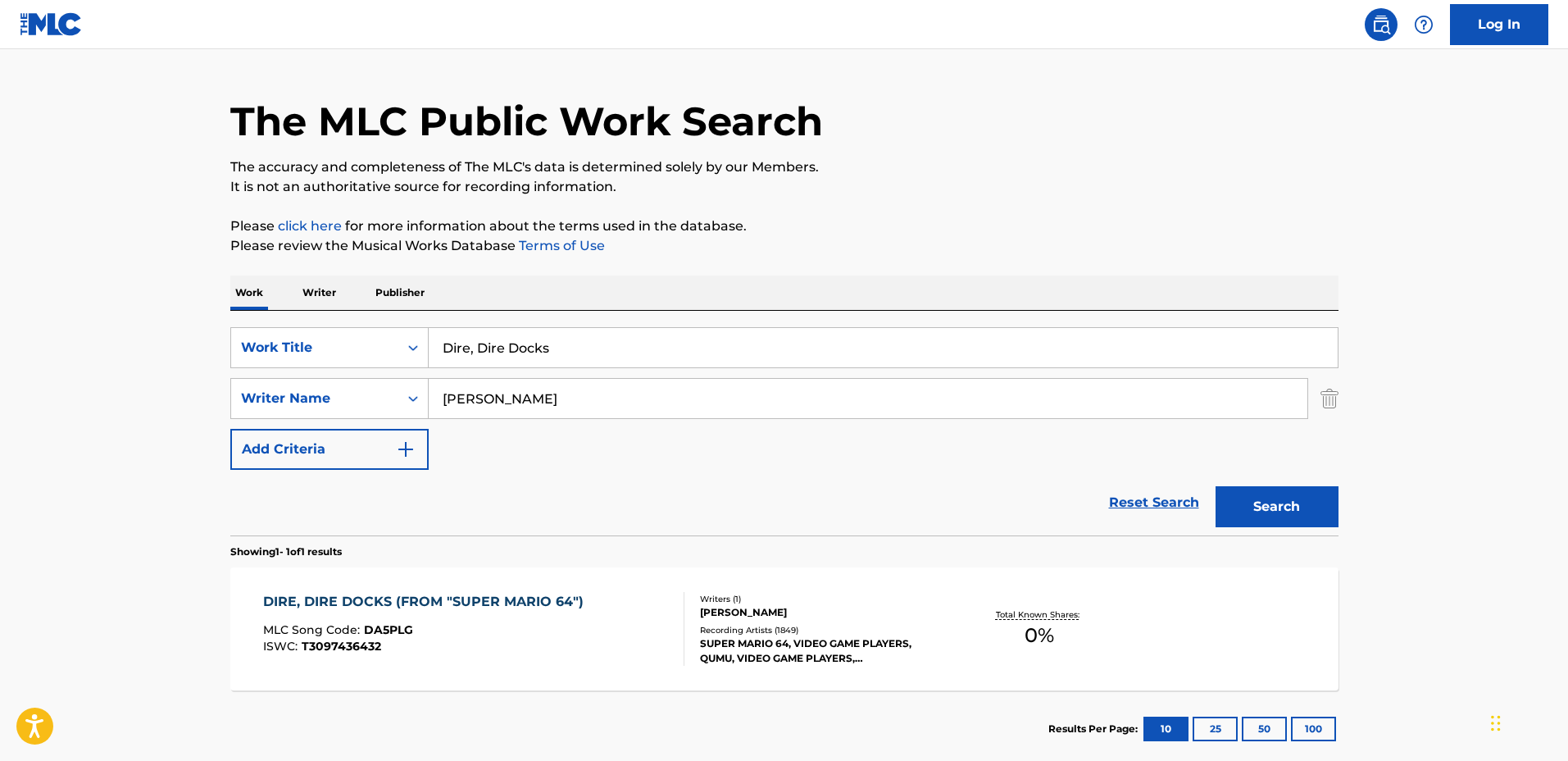
click at [614, 332] on input "Dire, Dire Docks" at bounding box center [883, 347] width 908 height 39
drag, startPoint x: 631, startPoint y: 339, endPoint x: 272, endPoint y: 299, distance: 361.2
click at [272, 299] on div "Work Writer Publisher SearchWithCriteriaadd13360-ec9e-4ec0-a3c9-2afcde19e7d7 Wo…" at bounding box center [784, 521] width 1108 height 492
type input "Sky Light"
click at [382, 376] on div "SearchWithCriteriaadd13360-ec9e-4ec0-a3c9-2afcde19e7d7 Work Title Sky Light Sea…" at bounding box center [784, 398] width 1108 height 142
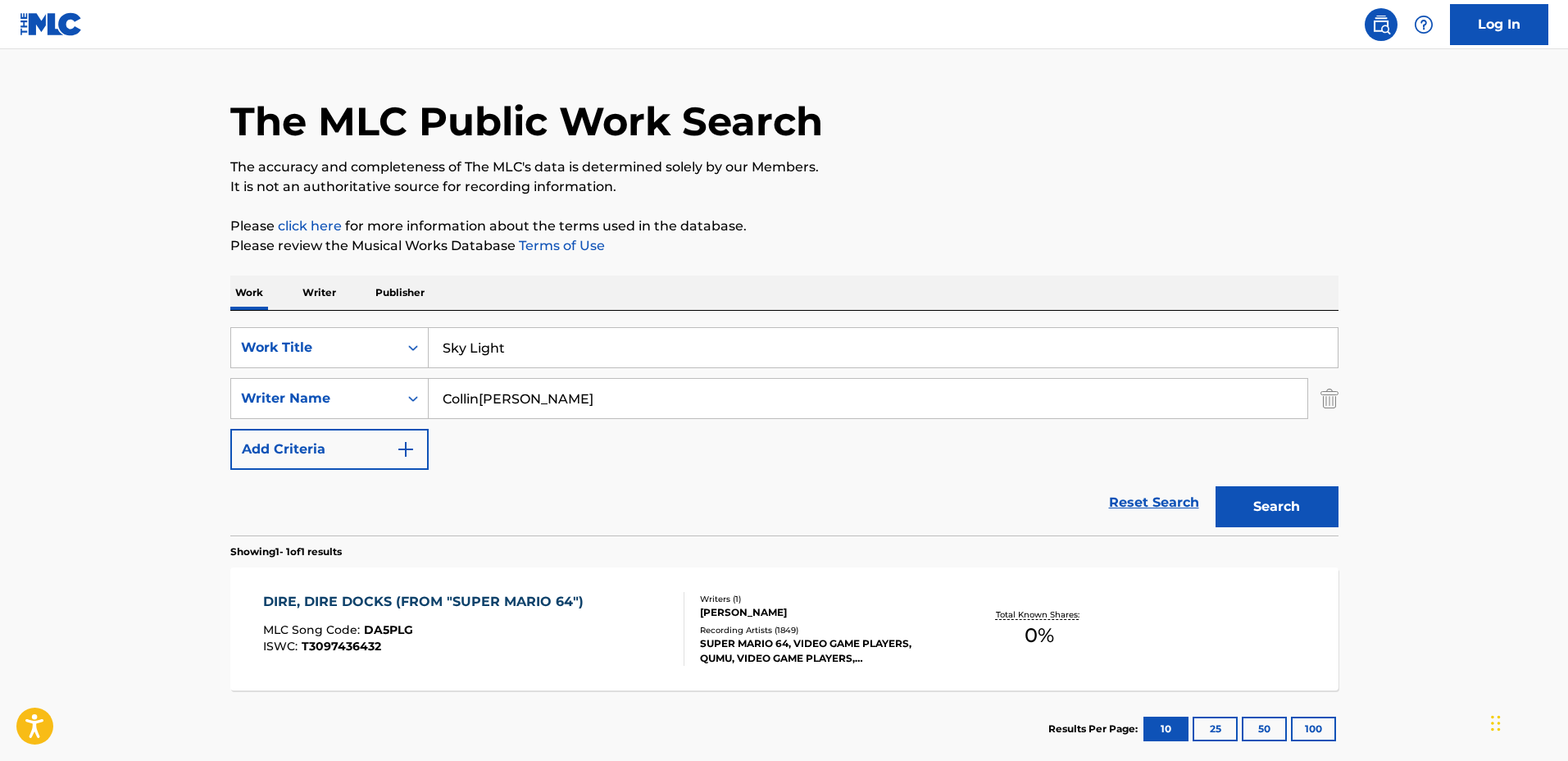
type input "Collin James Hill"
click at [1215, 486] on button "Search" at bounding box center [1276, 506] width 123 height 41
click at [829, 601] on div "Writers ( 1 )" at bounding box center [823, 598] width 247 height 12
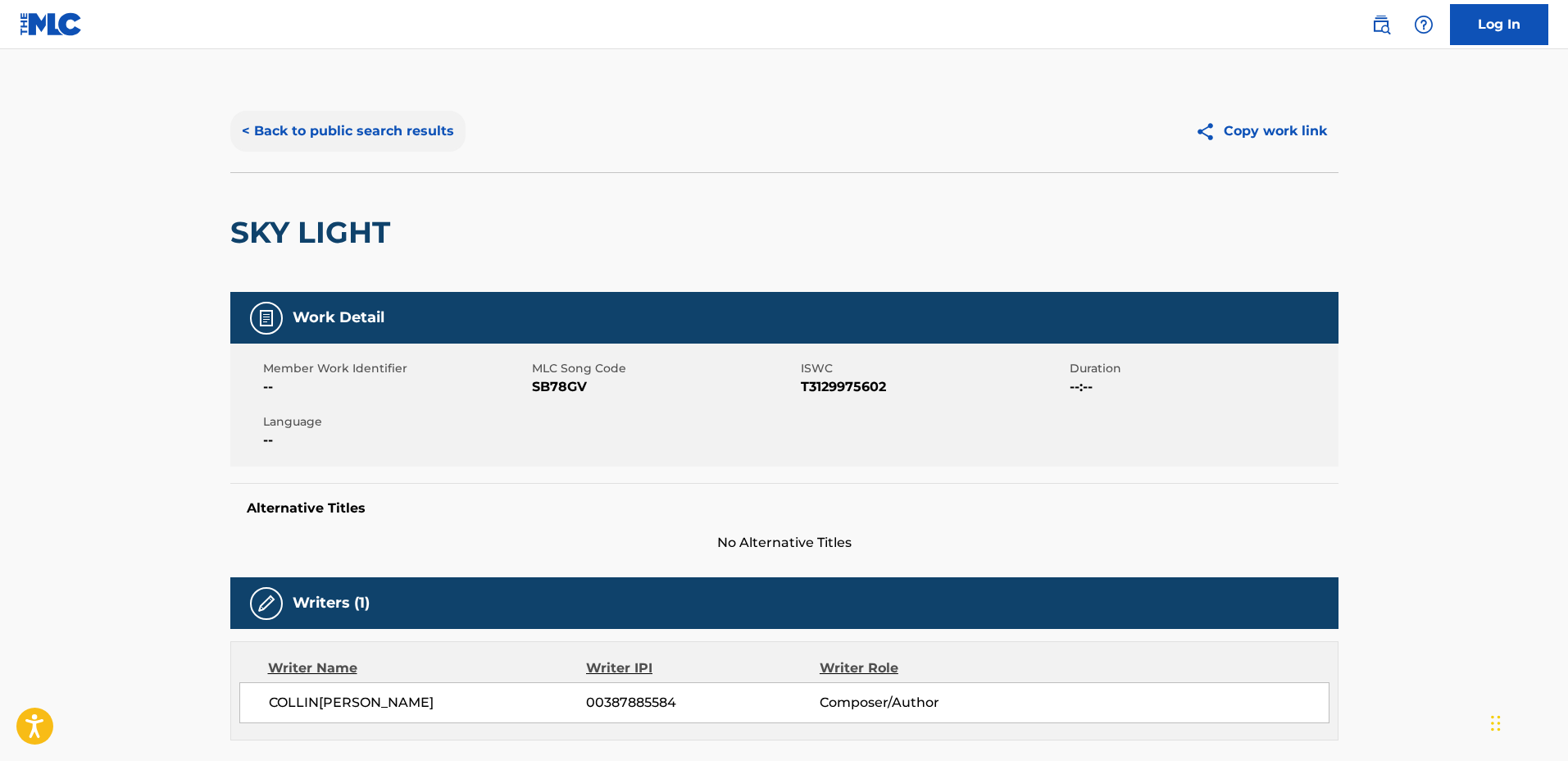
click at [358, 133] on button "< Back to public search results" at bounding box center [348, 131] width 235 height 41
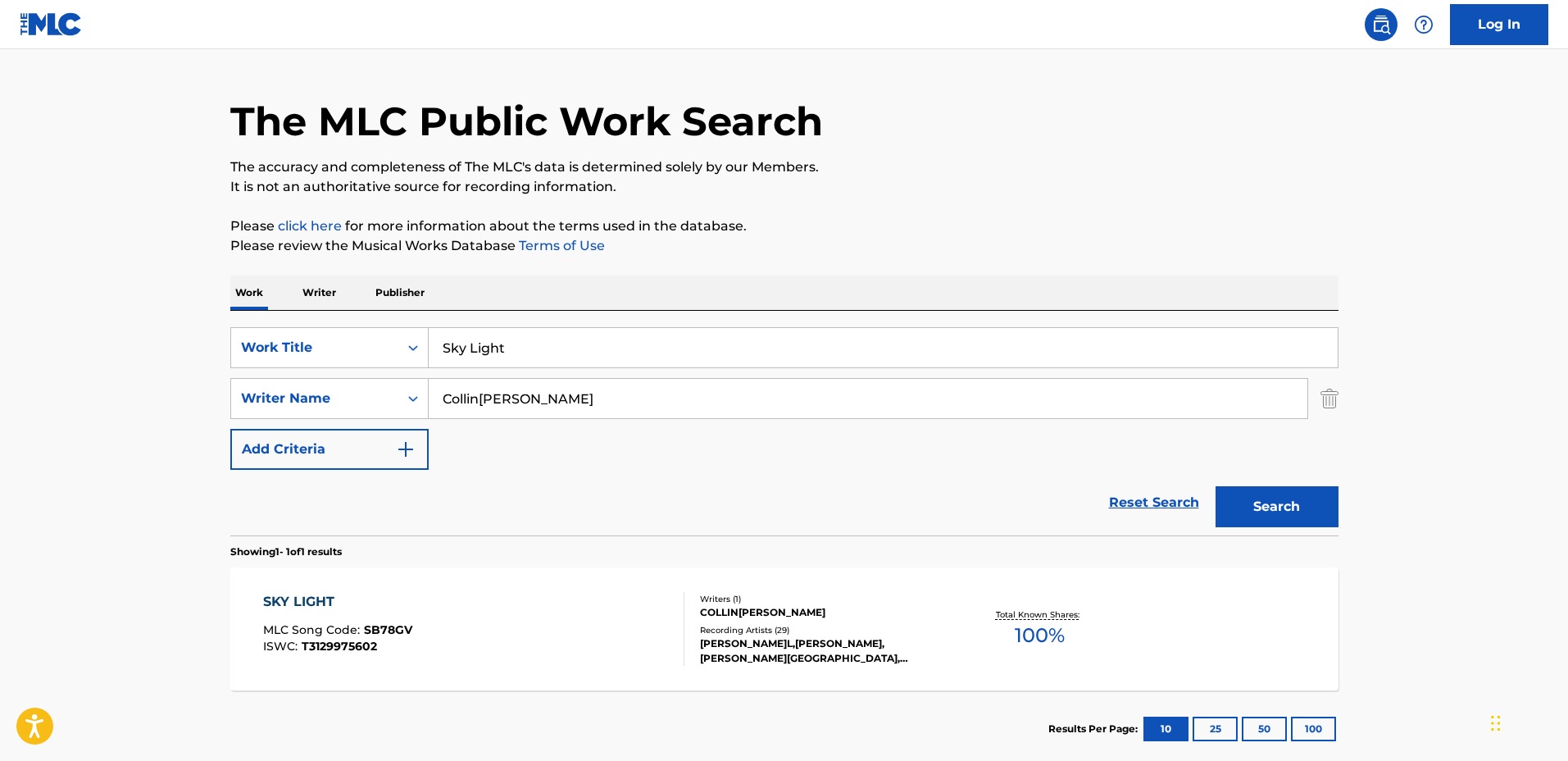
click at [763, 321] on div "SearchWithCriteriaadd13360-ec9e-4ec0-a3c9-2afcde19e7d7 Work Title Sky Light Sea…" at bounding box center [784, 423] width 1108 height 225
drag, startPoint x: 753, startPoint y: 350, endPoint x: 251, endPoint y: 312, distance: 503.4
click at [251, 312] on div "SearchWithCriteriaadd13360-ec9e-4ec0-a3c9-2afcde19e7d7 Work Title Sky Light Sea…" at bounding box center [784, 423] width 1108 height 225
type input "See You When You Appear"
drag, startPoint x: 427, startPoint y: 369, endPoint x: 329, endPoint y: 363, distance: 98.2
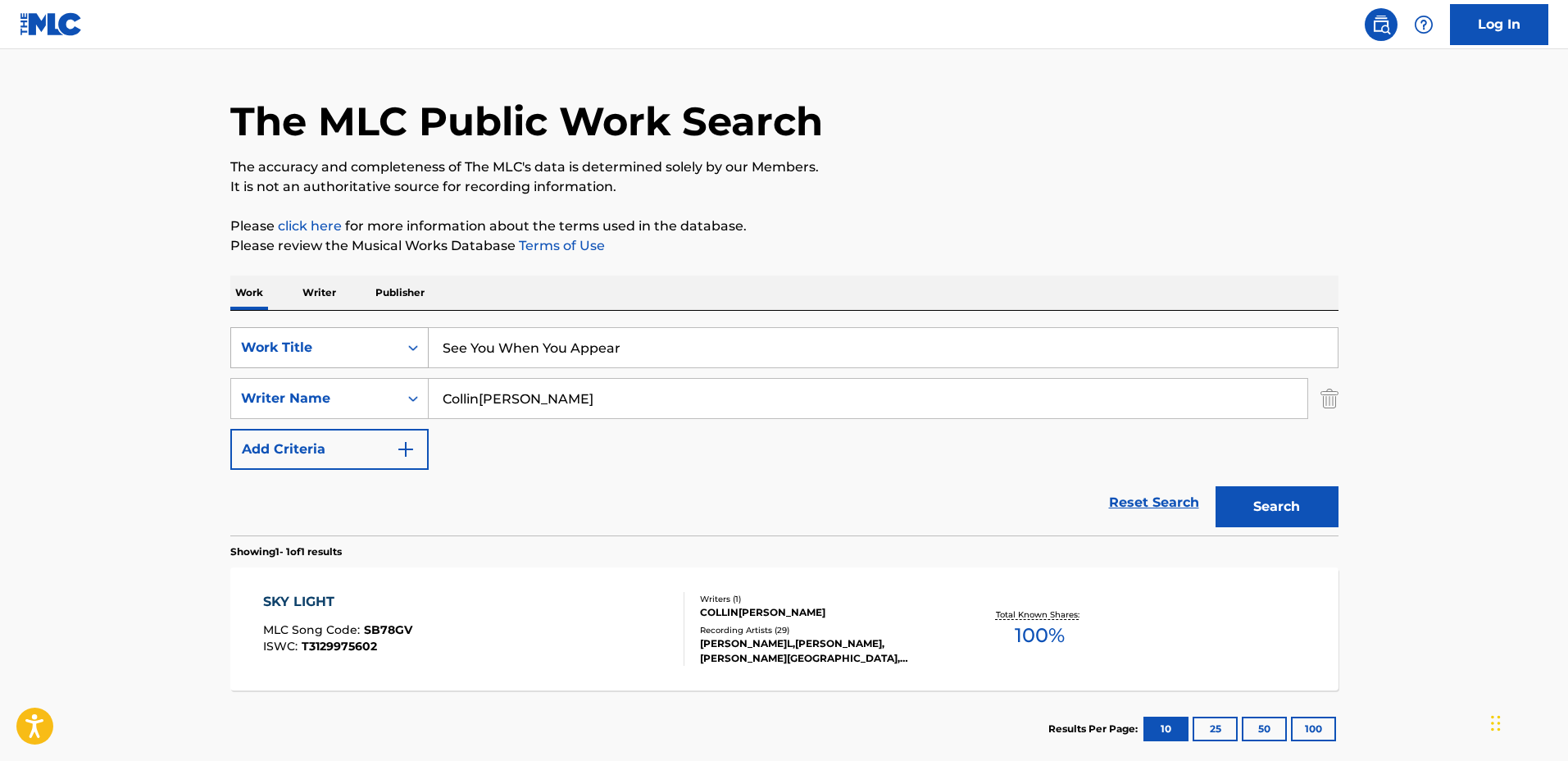
click at [329, 362] on div "SearchWithCriteriaadd13360-ec9e-4ec0-a3c9-2afcde19e7d7 Work Title See You When …" at bounding box center [784, 398] width 1108 height 142
type input "[PERSON_NAME]"
click at [1350, 494] on div "The MLC Public Work Search The accuracy and completeness of The MLC's data is d…" at bounding box center [784, 410] width 1148 height 715
click at [1321, 502] on button "Search" at bounding box center [1276, 506] width 123 height 41
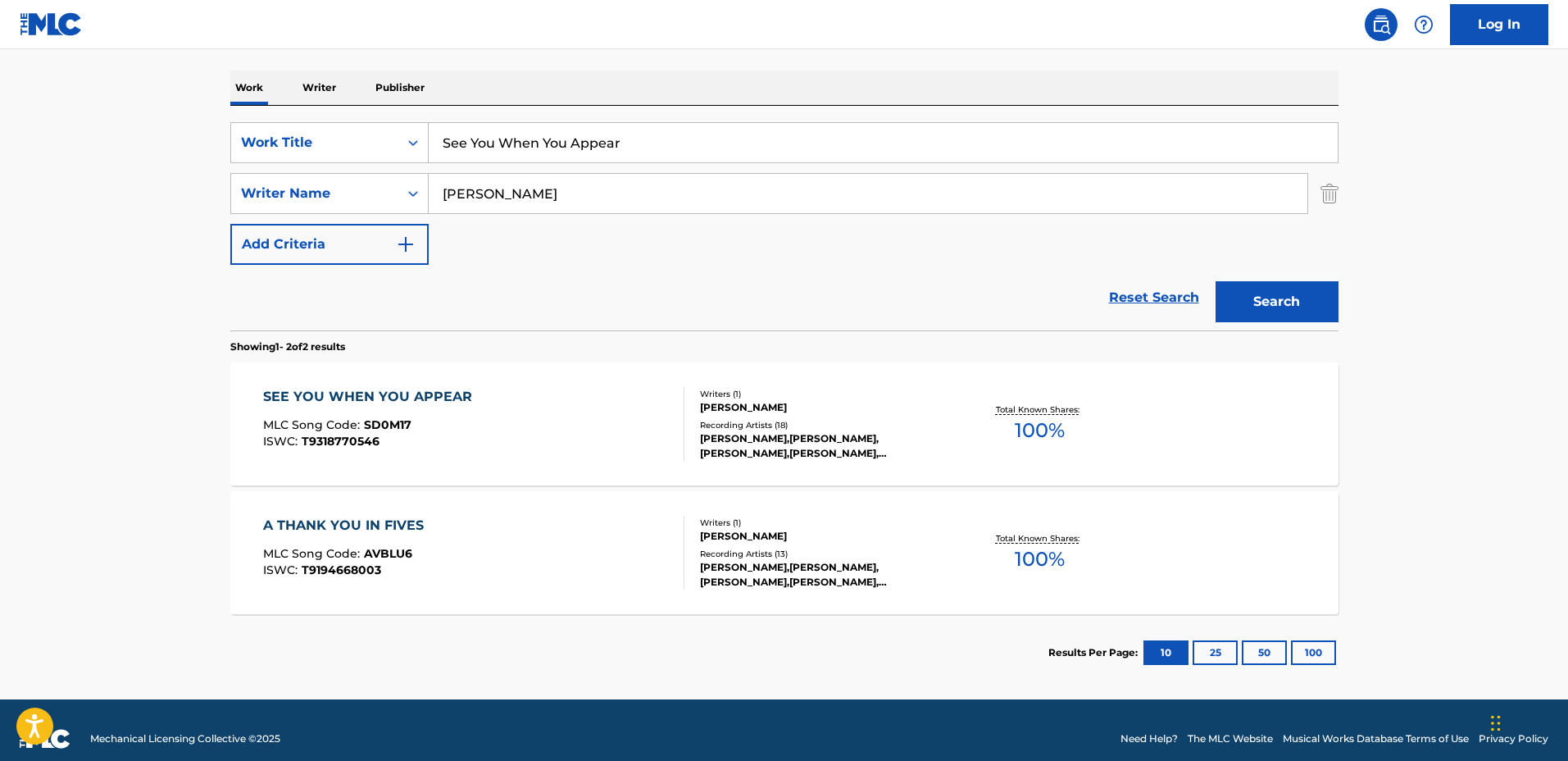
click at [894, 417] on div "Writers ( 1 ) DYLAN MUSOVIC Recording Artists ( 18 ) DYLAN RYCHE, DYLAN RYCHE, …" at bounding box center [815, 425] width 263 height 73
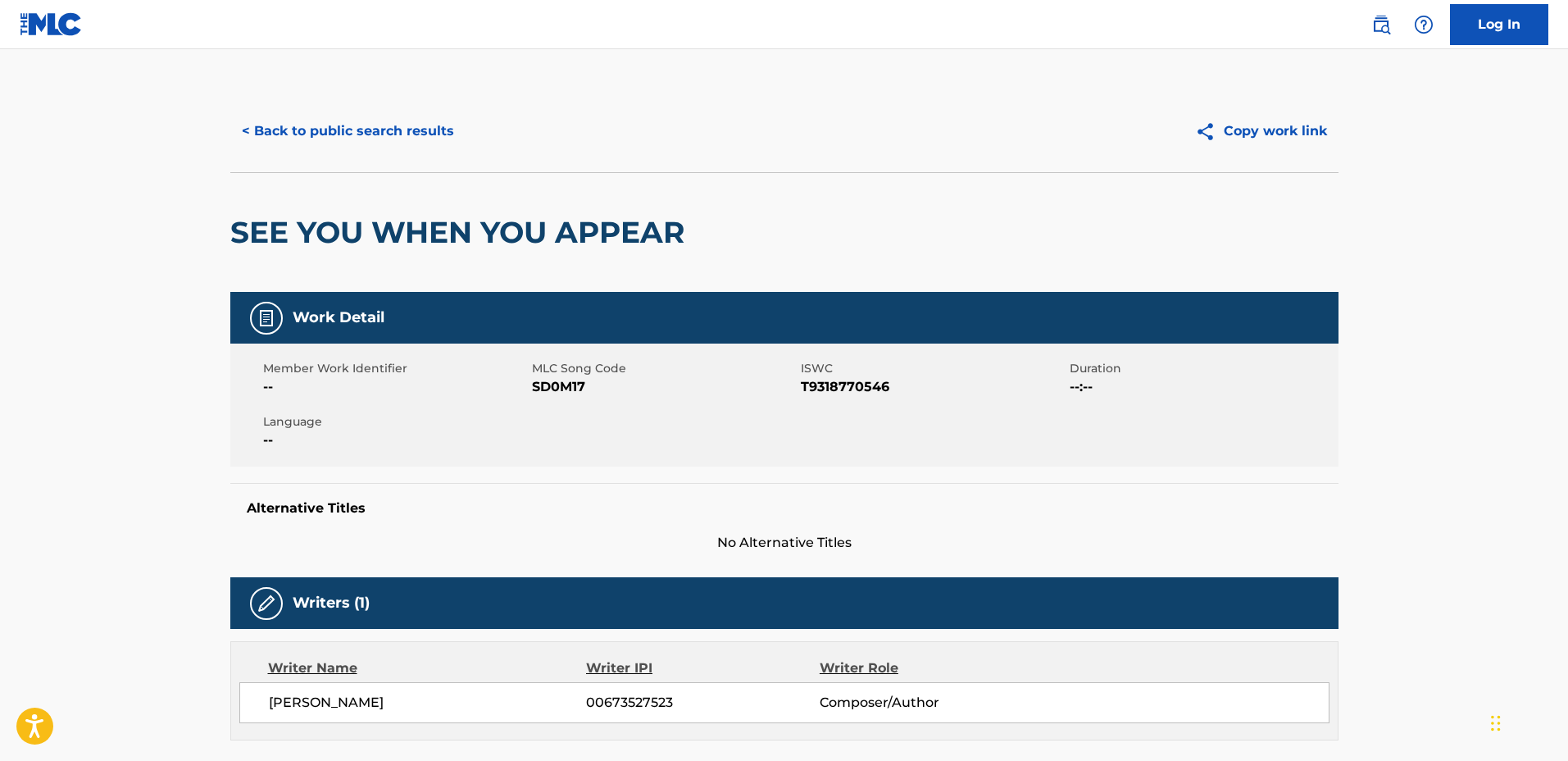
click at [379, 100] on div "< Back to public search results Copy work link" at bounding box center [784, 131] width 1108 height 82
click at [382, 118] on button "< Back to public search results" at bounding box center [348, 131] width 235 height 41
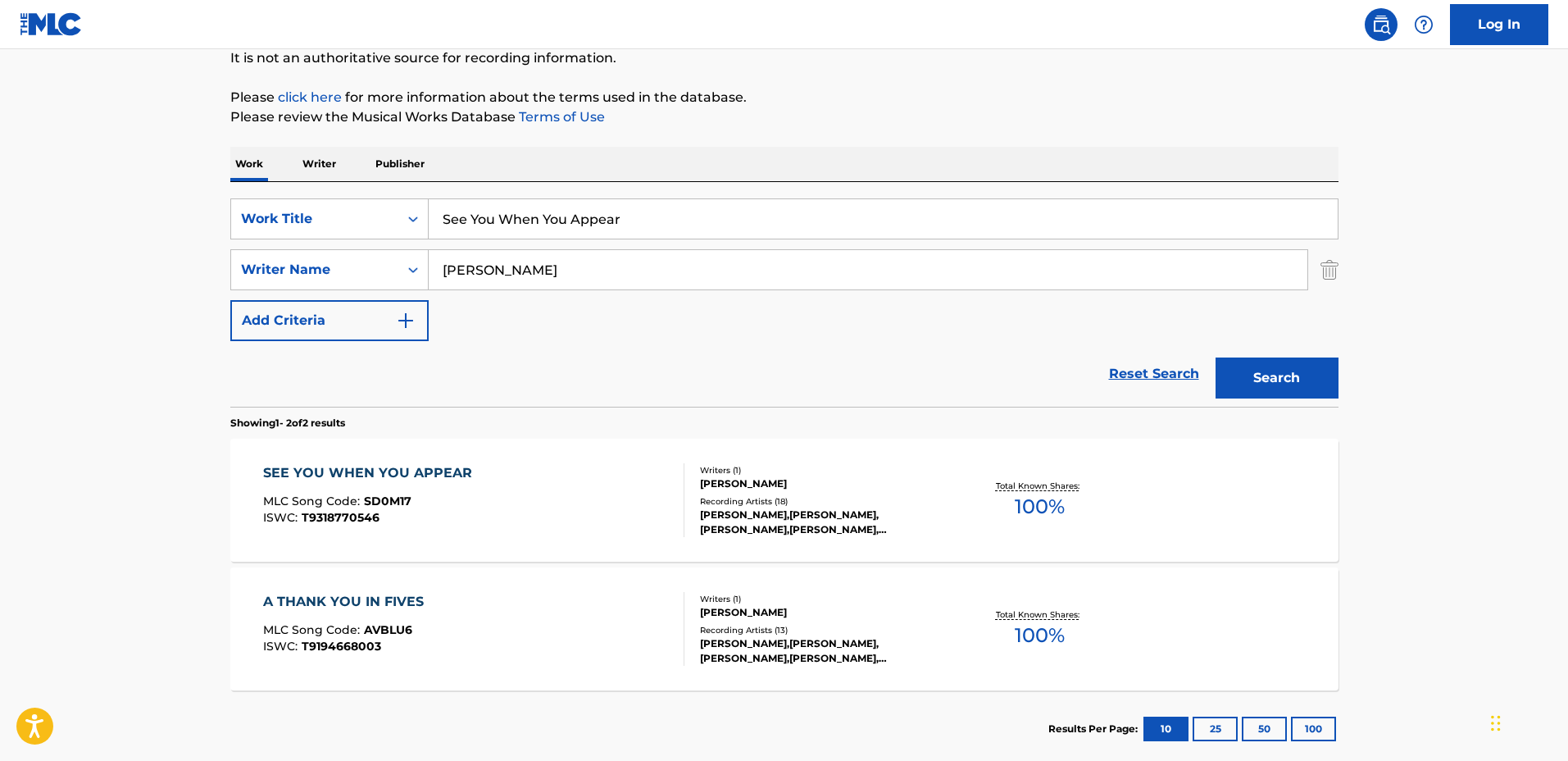
click at [687, 238] on input "See You When You Appear" at bounding box center [883, 218] width 908 height 39
drag, startPoint x: 548, startPoint y: 216, endPoint x: 349, endPoint y: 195, distance: 200.1
click at [349, 195] on div "SearchWithCriteriaadd13360-ec9e-4ec0-a3c9-2afcde19e7d7 Work Title See You When …" at bounding box center [784, 294] width 1108 height 225
type input "Follow Me"
drag, startPoint x: 587, startPoint y: 258, endPoint x: 377, endPoint y: 237, distance: 211.0
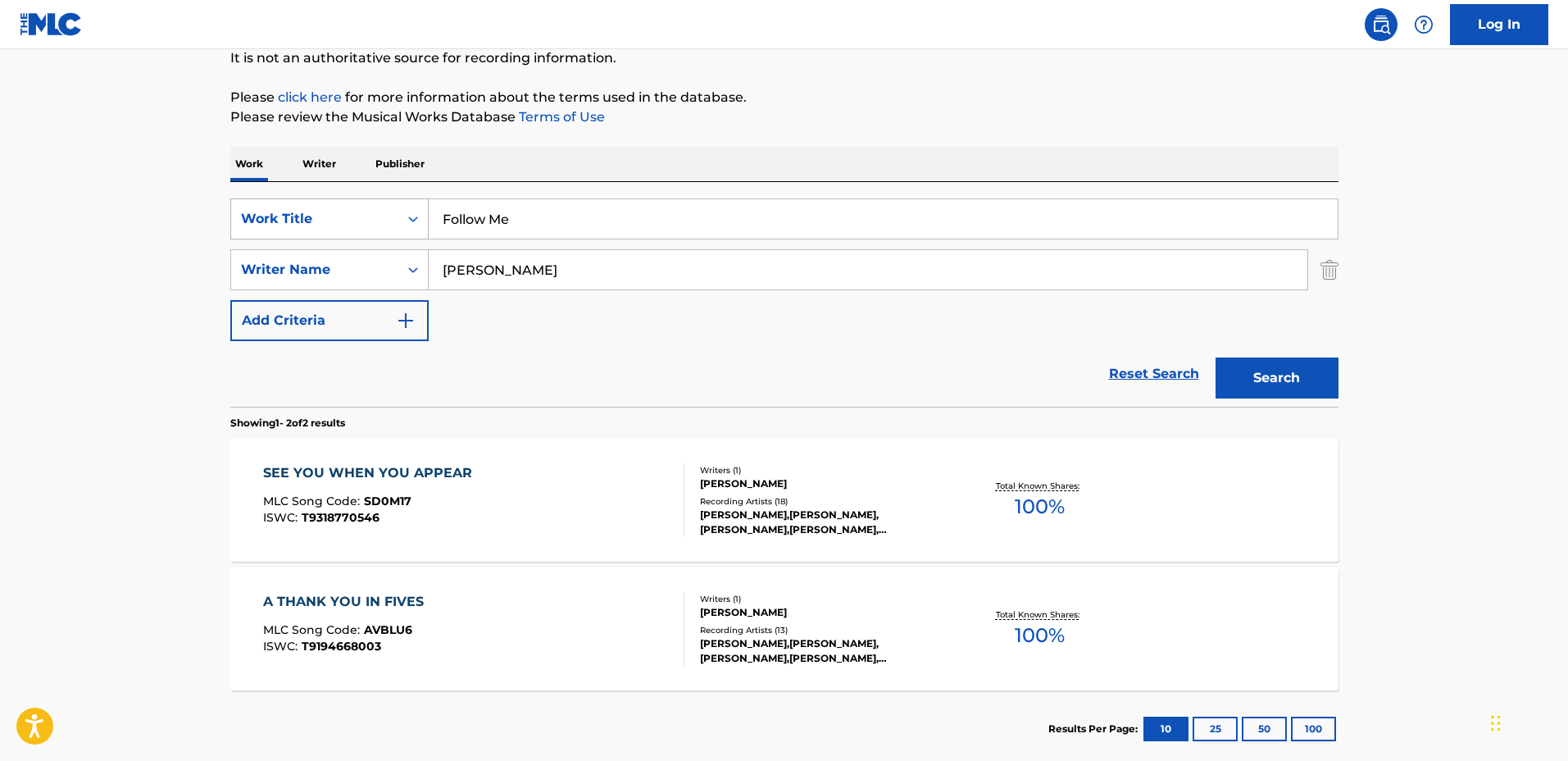
click at [365, 236] on div "SearchWithCriteriaadd13360-ec9e-4ec0-a3c9-2afcde19e7d7 Work Title Follow Me Sea…" at bounding box center [784, 269] width 1108 height 142
type input "Antoine Dufour"
click at [1215, 357] on button "Search" at bounding box center [1276, 377] width 123 height 41
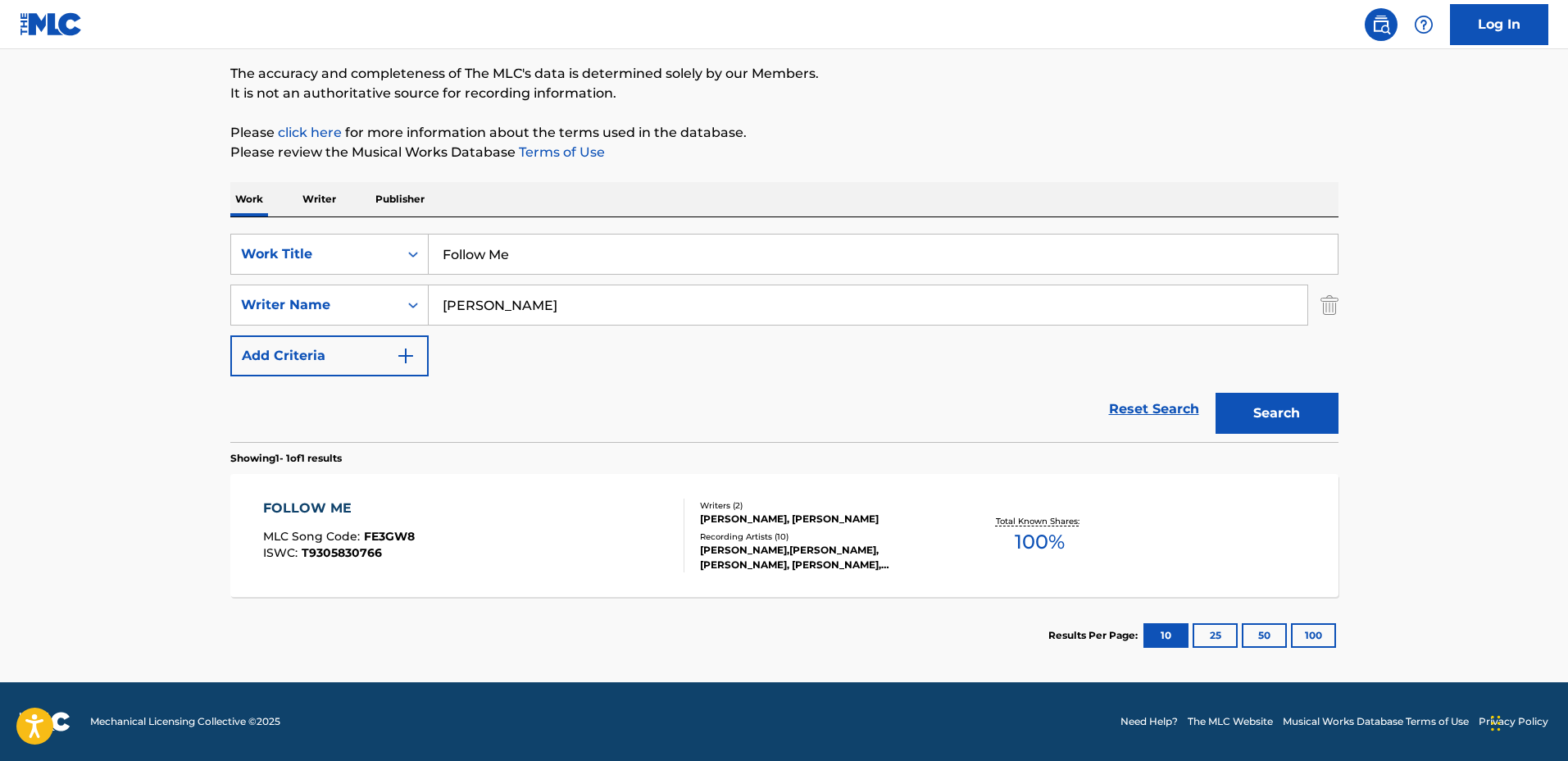
click at [632, 536] on div "FOLLOW ME MLC Song Code : FE3GW8 ISWC : T9305830766" at bounding box center [473, 535] width 421 height 73
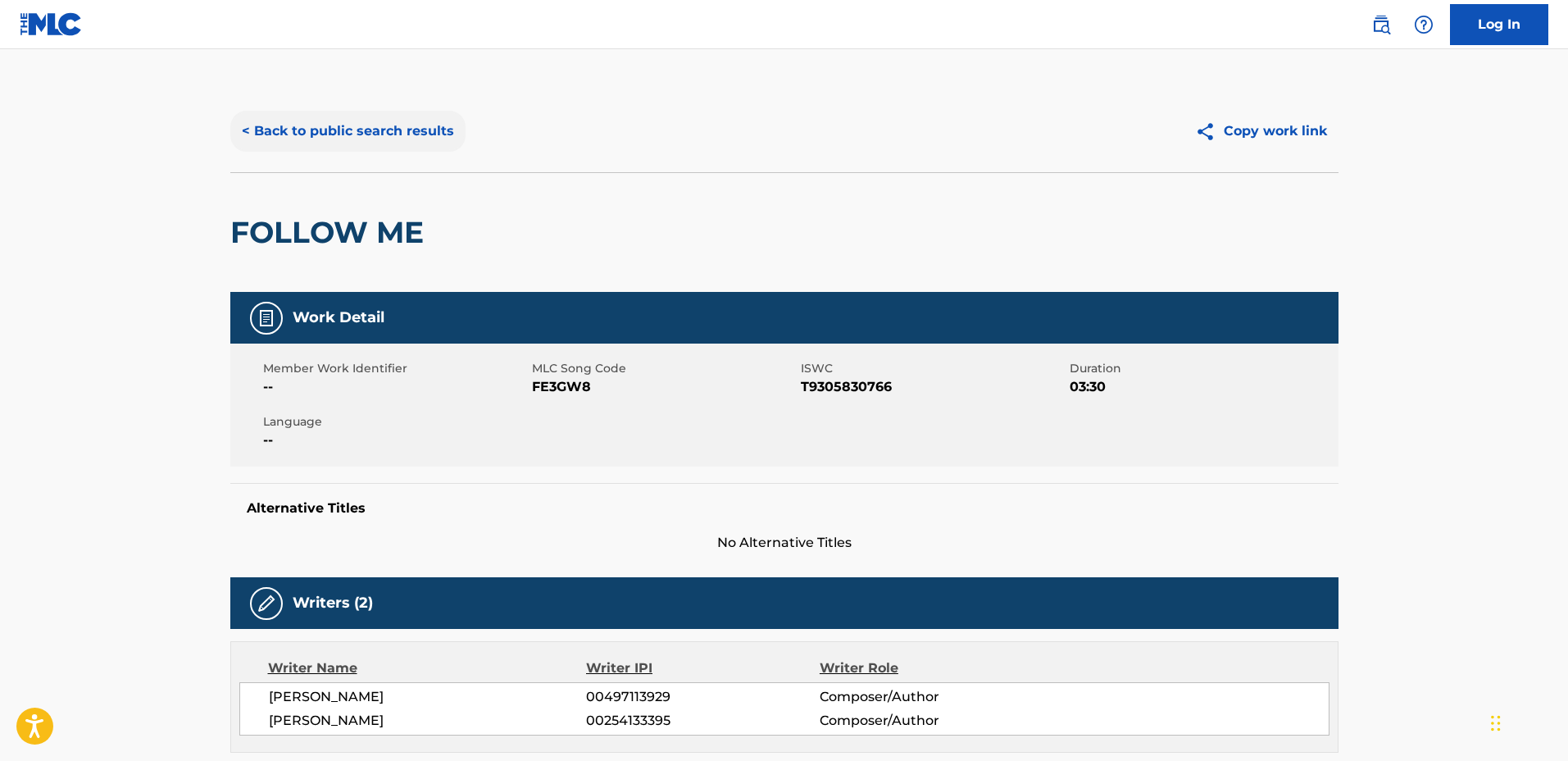
click at [328, 133] on button "< Back to public search results" at bounding box center [348, 131] width 235 height 41
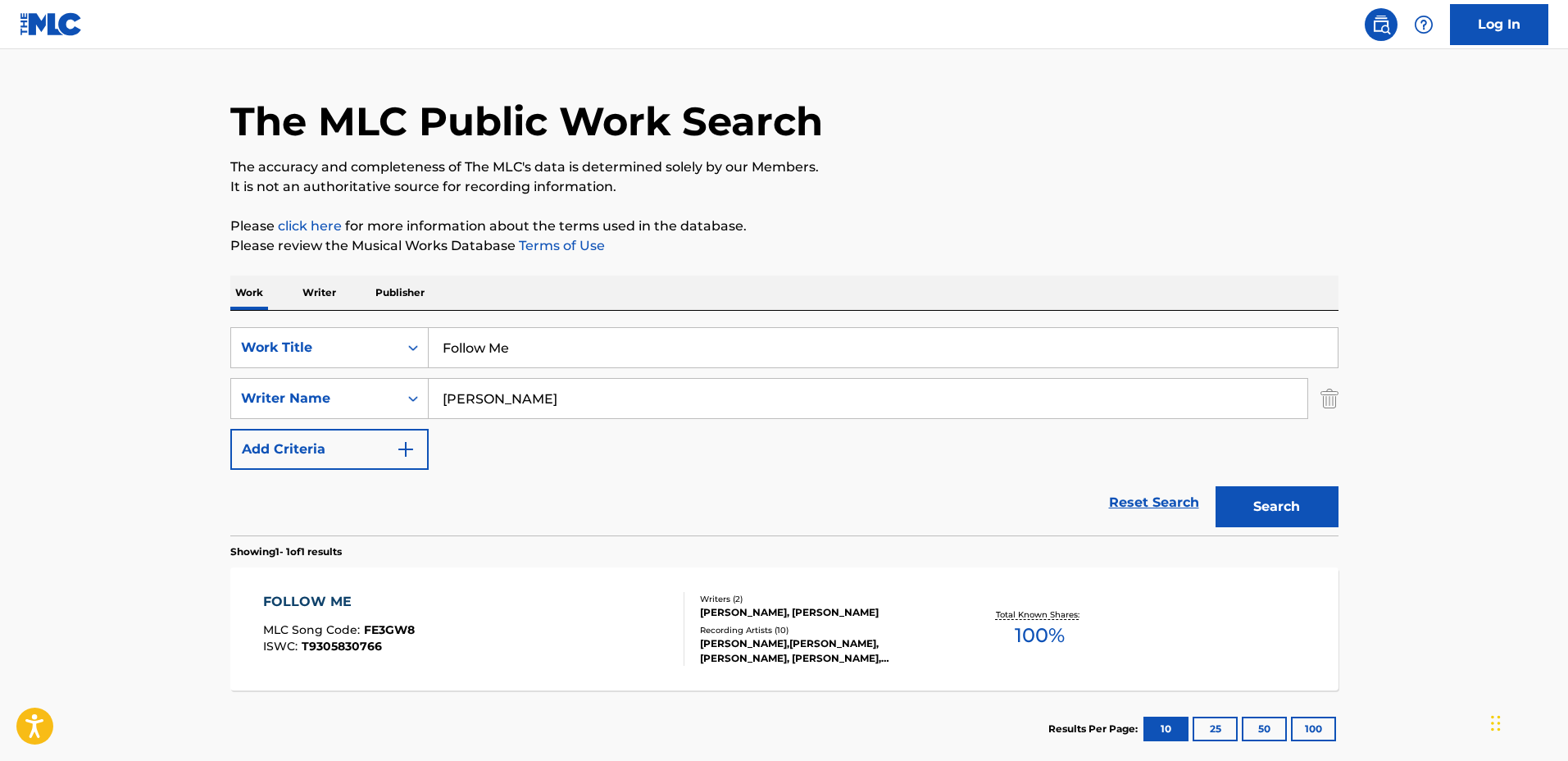
click at [639, 360] on input "Follow Me" at bounding box center [883, 347] width 908 height 39
click at [301, 337] on div "SearchWithCriteriaadd13360-ec9e-4ec0-a3c9-2afcde19e7d7 Work Title Follow Me" at bounding box center [784, 347] width 1108 height 41
type input "Those Who Felt"
drag, startPoint x: 572, startPoint y: 398, endPoint x: 413, endPoint y: 387, distance: 159.4
click at [413, 387] on div "SearchWithCriteria4a30a382-ca2e-48a6-be57-7444a80ce5b0 Writer Name Antoine Dufo…" at bounding box center [784, 398] width 1108 height 41
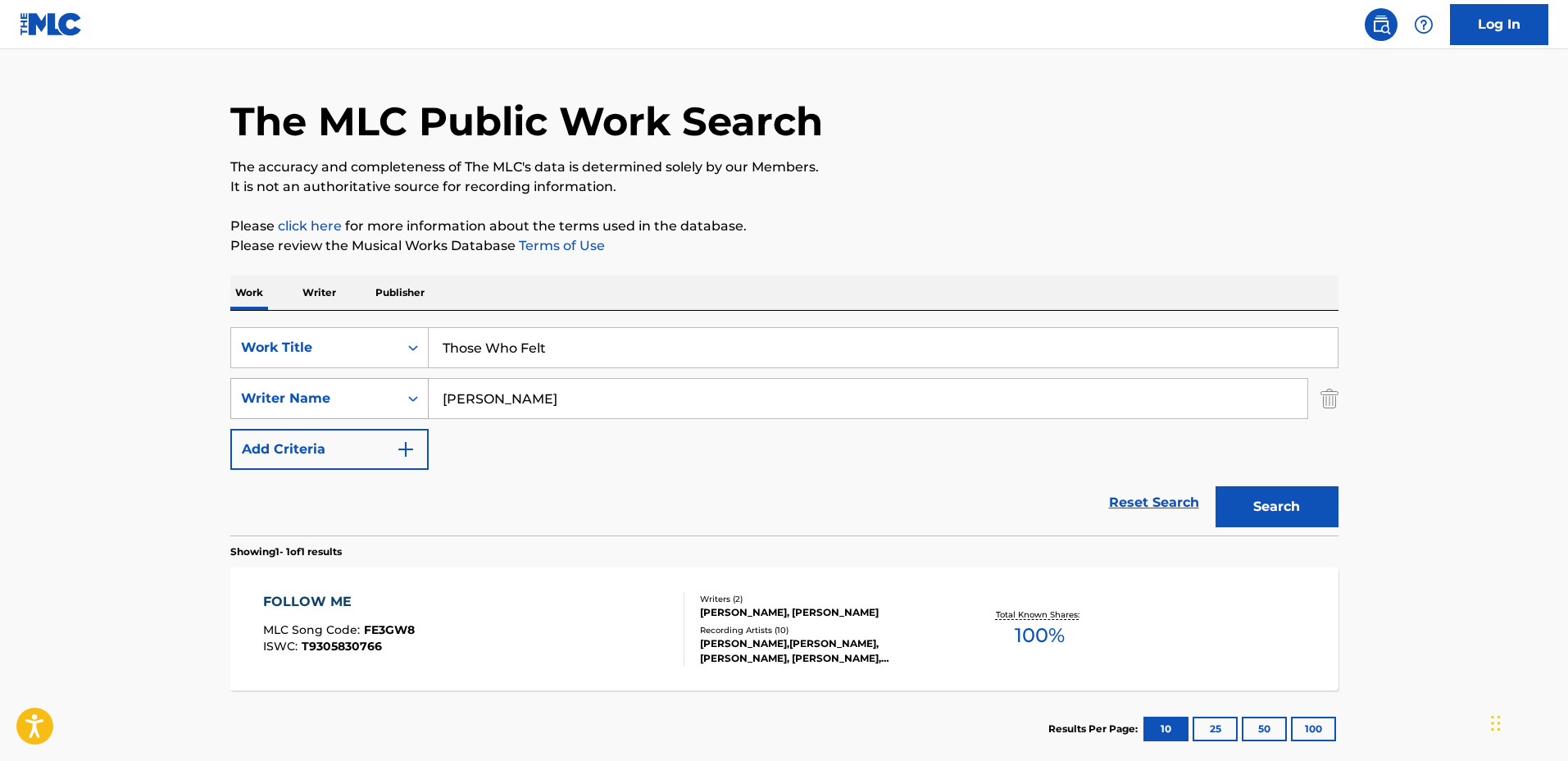
type input "Tommy Emmanuel"
click at [1215, 486] on button "Search" at bounding box center [1276, 506] width 123 height 41
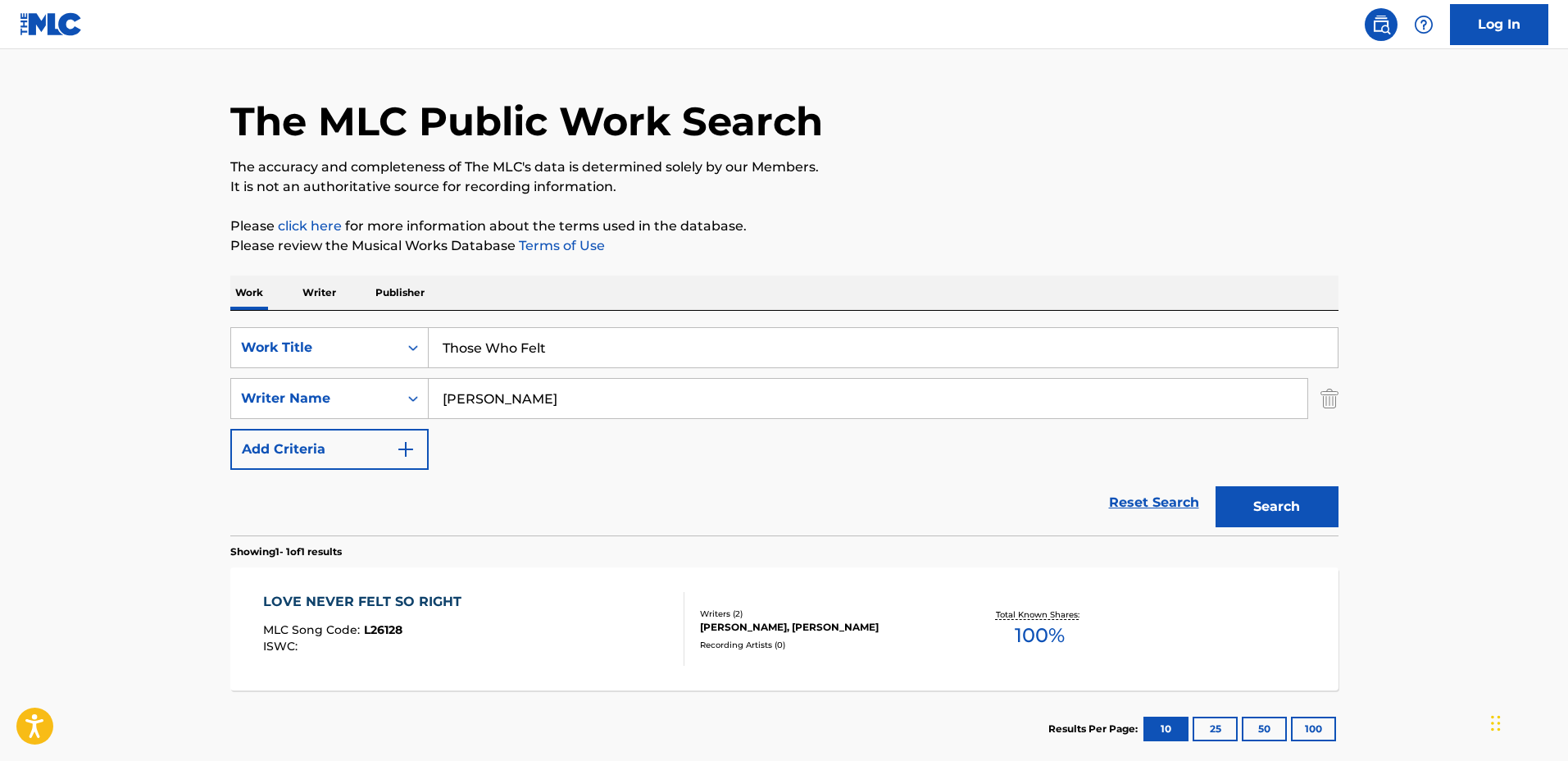
click at [935, 608] on div "Writers ( 2 )" at bounding box center [823, 613] width 247 height 12
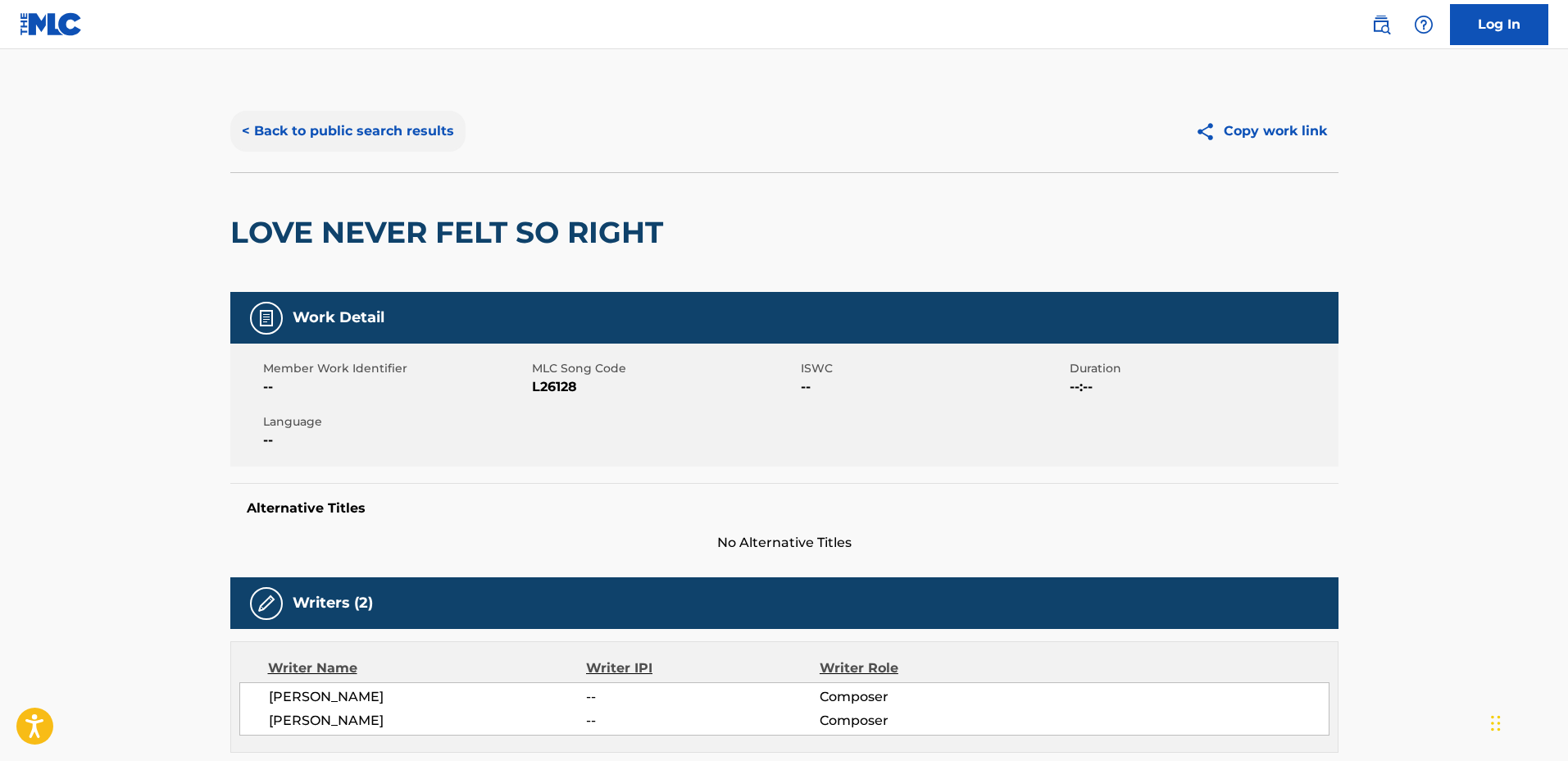
click at [399, 147] on button "< Back to public search results" at bounding box center [348, 131] width 235 height 41
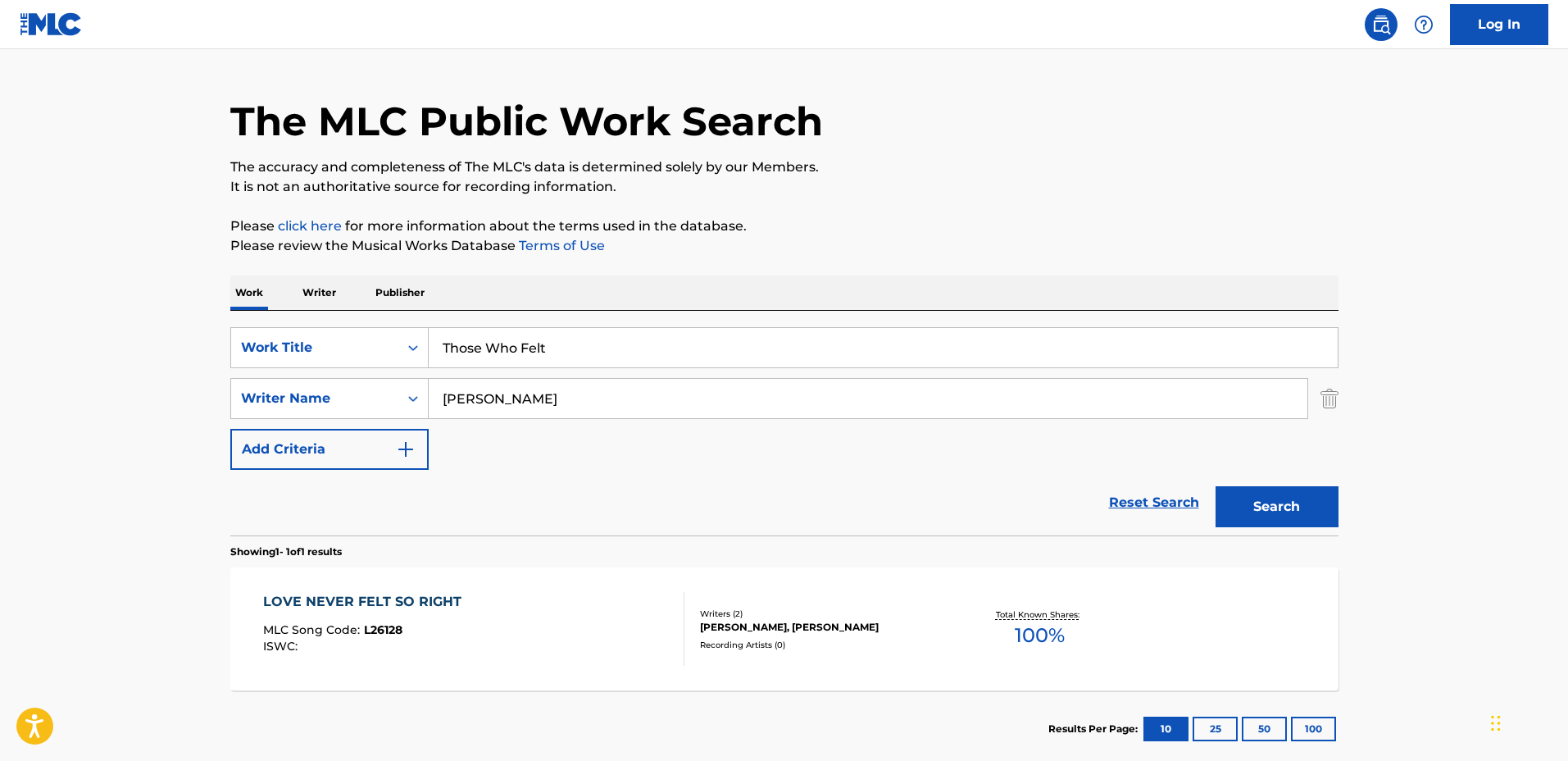
click at [622, 350] on input "Those Who Felt" at bounding box center [883, 347] width 908 height 39
drag, startPoint x: 430, startPoint y: 325, endPoint x: 299, endPoint y: 315, distance: 131.4
click at [299, 315] on div "SearchWithCriteriaadd13360-ec9e-4ec0-a3c9-2afcde19e7d7 Work Title Those Who Fel…" at bounding box center [784, 423] width 1108 height 225
type input "Yellow"
drag, startPoint x: 638, startPoint y: 393, endPoint x: 340, endPoint y: 366, distance: 299.2
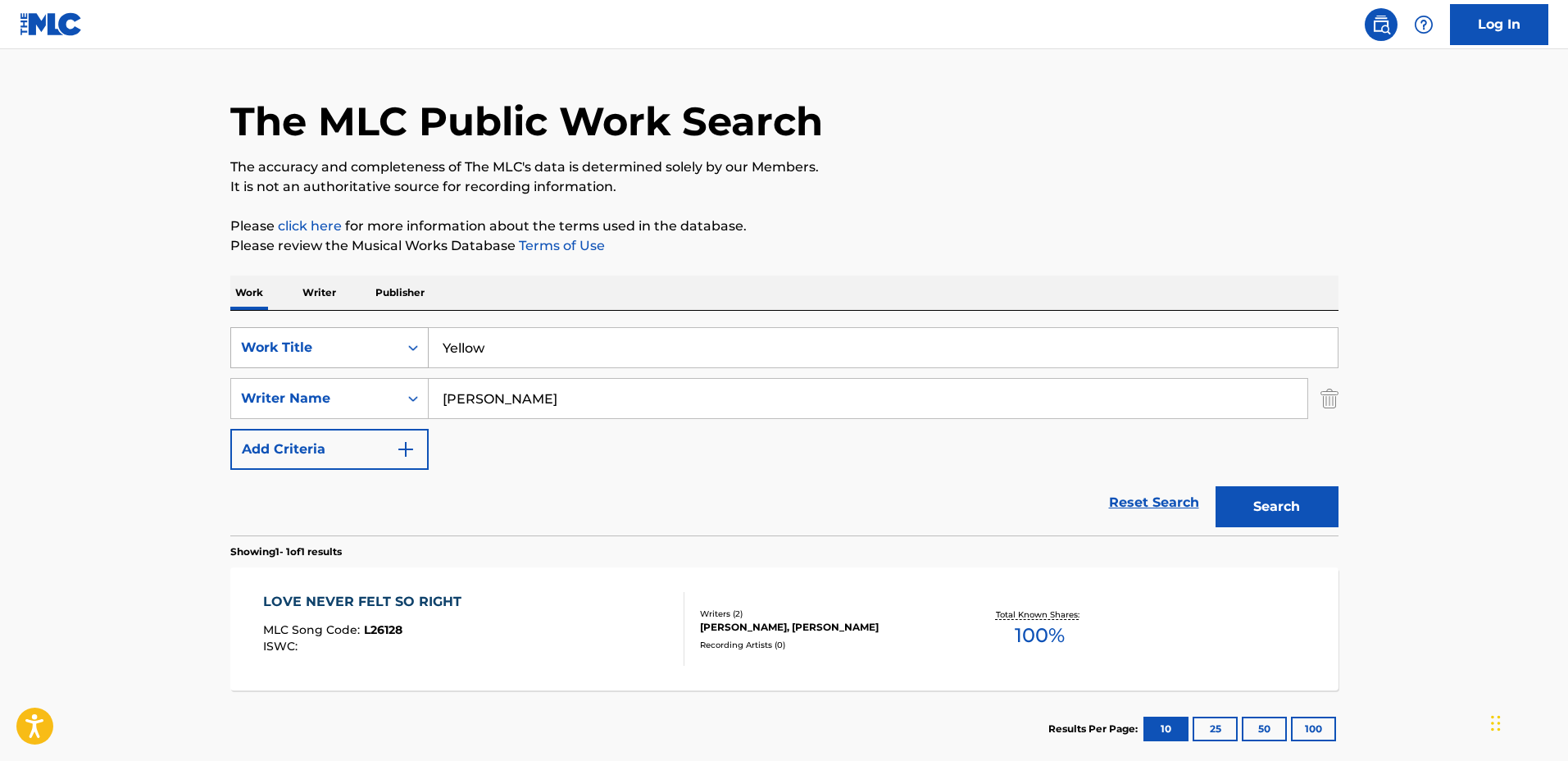
click at [337, 365] on div "SearchWithCriteriaadd13360-ec9e-4ec0-a3c9-2afcde19e7d7 Work Title Yellow Search…" at bounding box center [784, 398] width 1108 height 142
type input "Christopher Anthony"
click at [1215, 486] on button "Search" at bounding box center [1276, 506] width 123 height 41
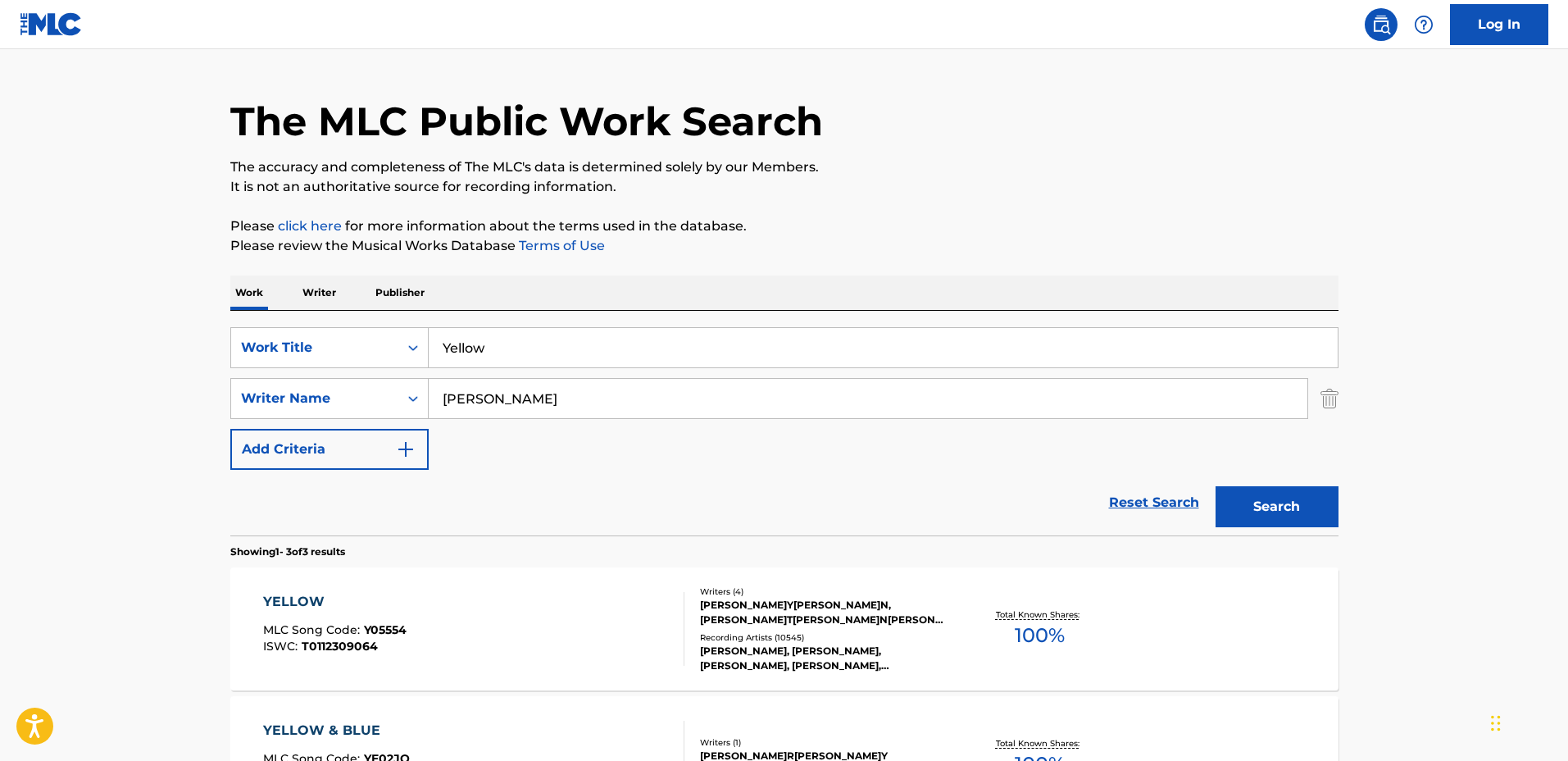
click at [660, 564] on section "YELLOW MLC Song Code : Y05554 ISWC : T0112309064 Writers ( 4 ) CHRISTOPHER ANTH…" at bounding box center [784, 753] width 1108 height 389
drag, startPoint x: 696, startPoint y: 331, endPoint x: 227, endPoint y: 329, distance: 469.0
click at [225, 329] on div "The MLC Public Work Search The accuracy and completeness of The MLC's data is d…" at bounding box center [784, 538] width 1148 height 972
type input "True Colors"
drag, startPoint x: 659, startPoint y: 413, endPoint x: 363, endPoint y: 391, distance: 296.8
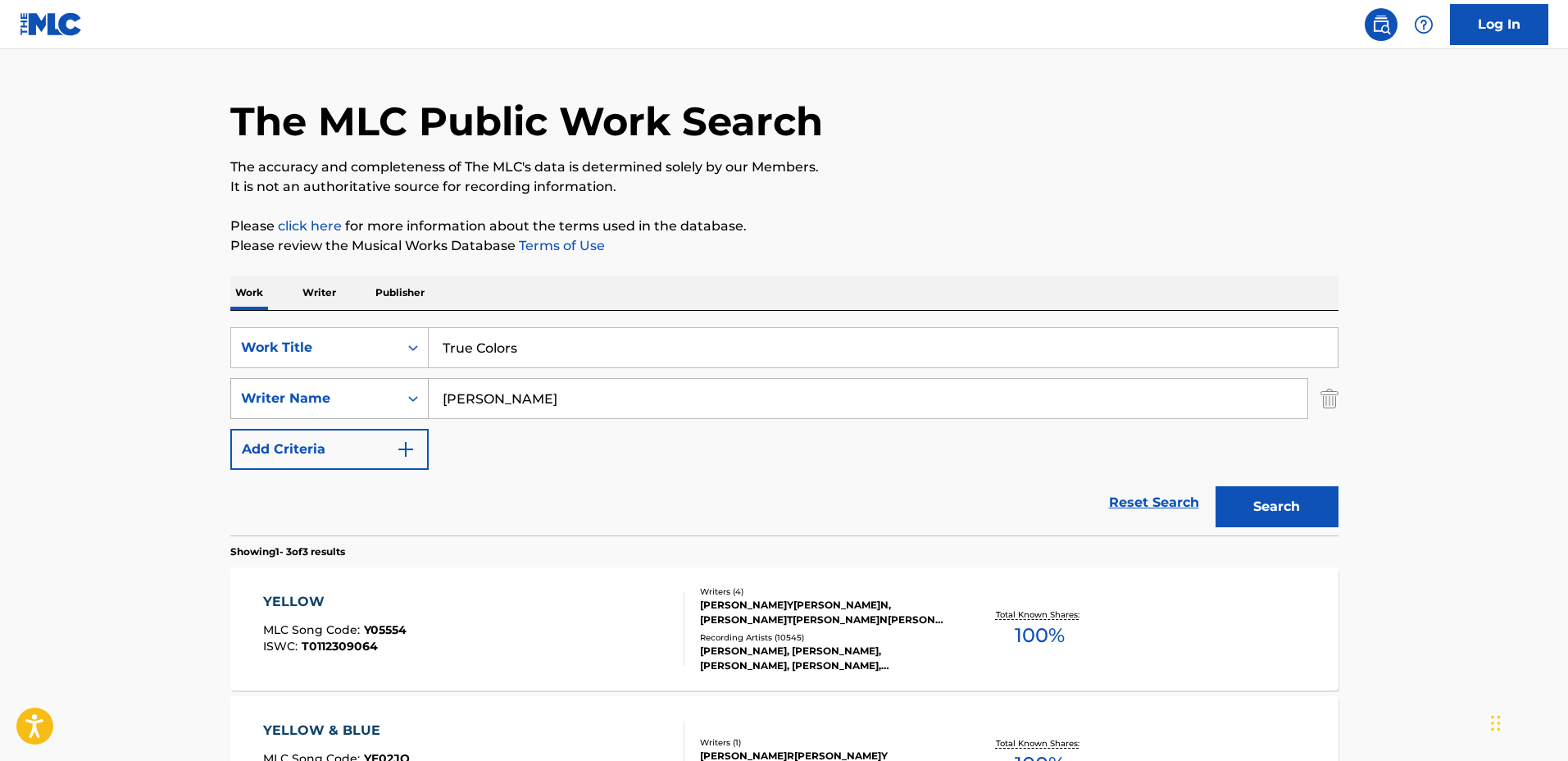
click at [363, 391] on div "SearchWithCriteria4a30a382-ca2e-48a6-be57-7444a80ce5b0 Writer Name Christopher …" at bounding box center [784, 398] width 1108 height 41
type input "Tom Kelly"
click at [1215, 486] on button "Search" at bounding box center [1276, 506] width 123 height 41
